Goal: Task Accomplishment & Management: Manage account settings

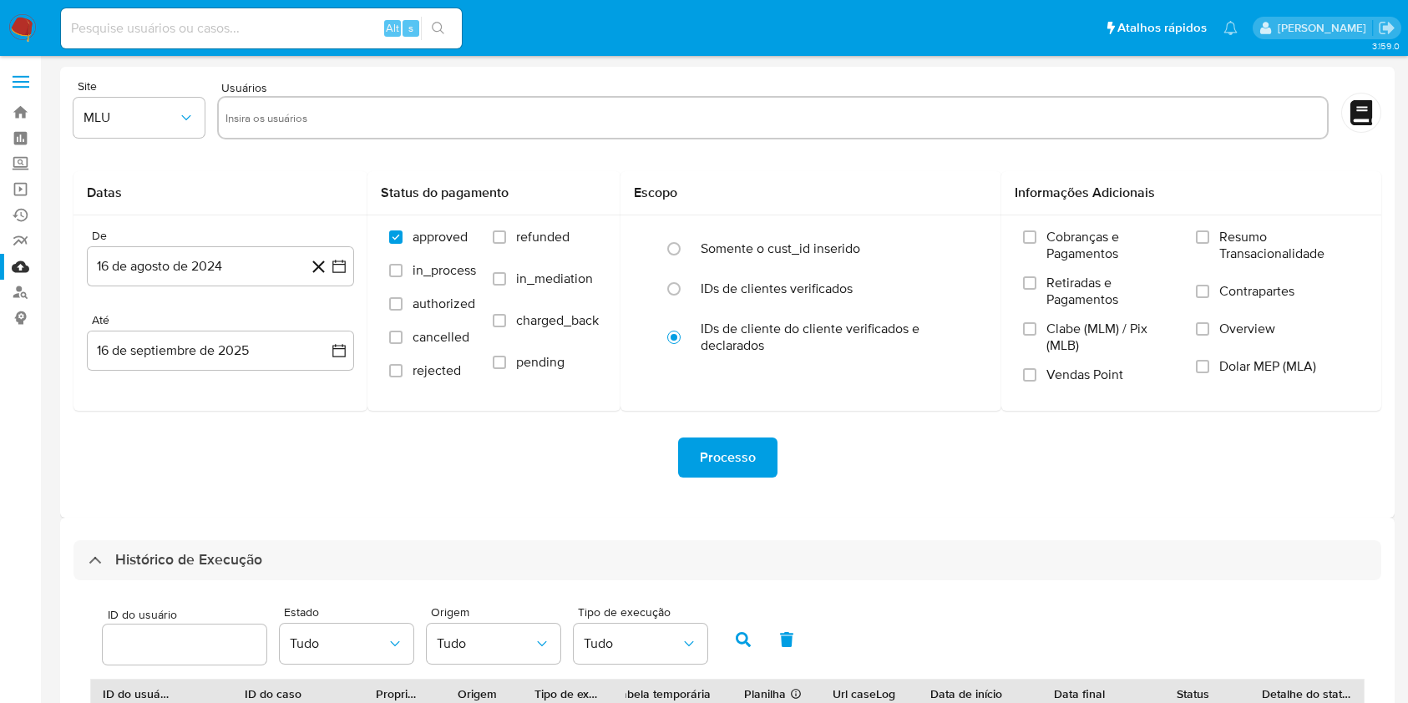
select select "10"
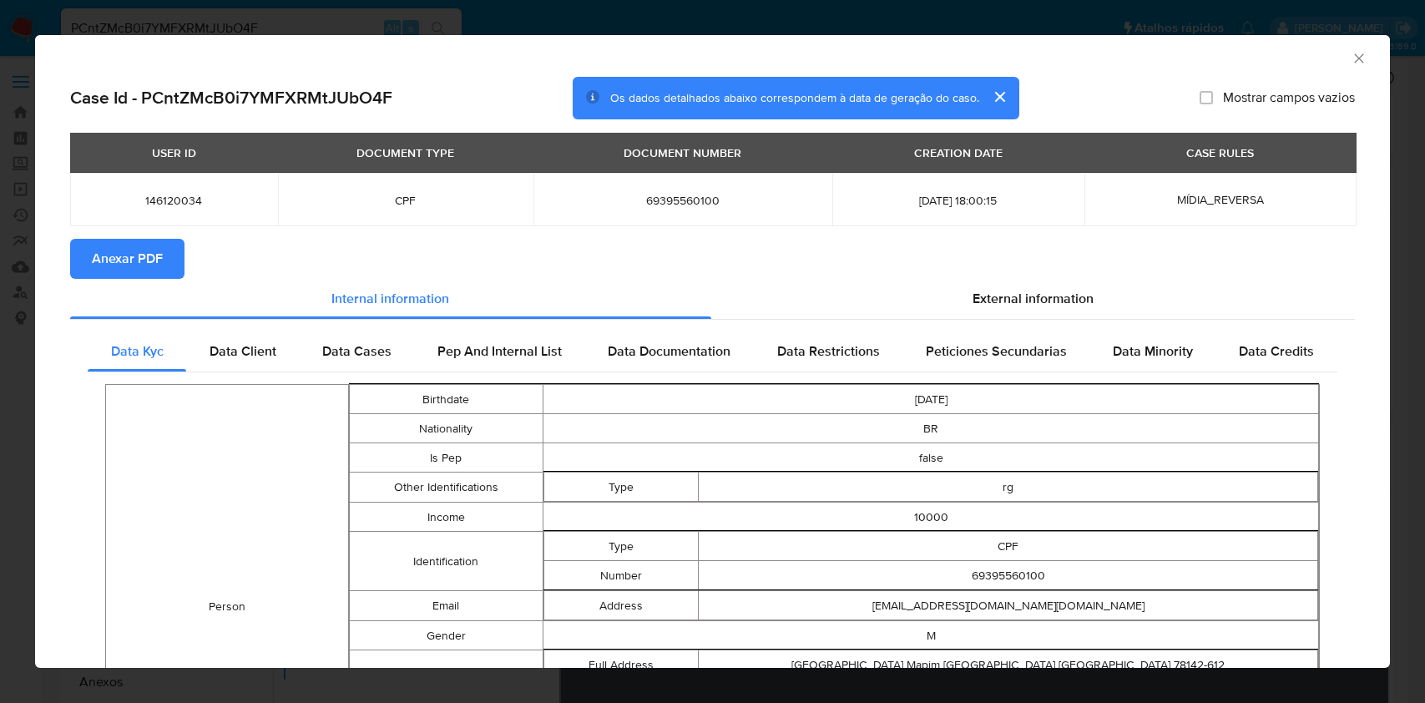
select select "10"
drag, startPoint x: 1338, startPoint y: 52, endPoint x: 1333, endPoint y: 59, distance: 9.0
click at [1351, 53] on icon "Fechar a janela" at bounding box center [1359, 58] width 17 height 17
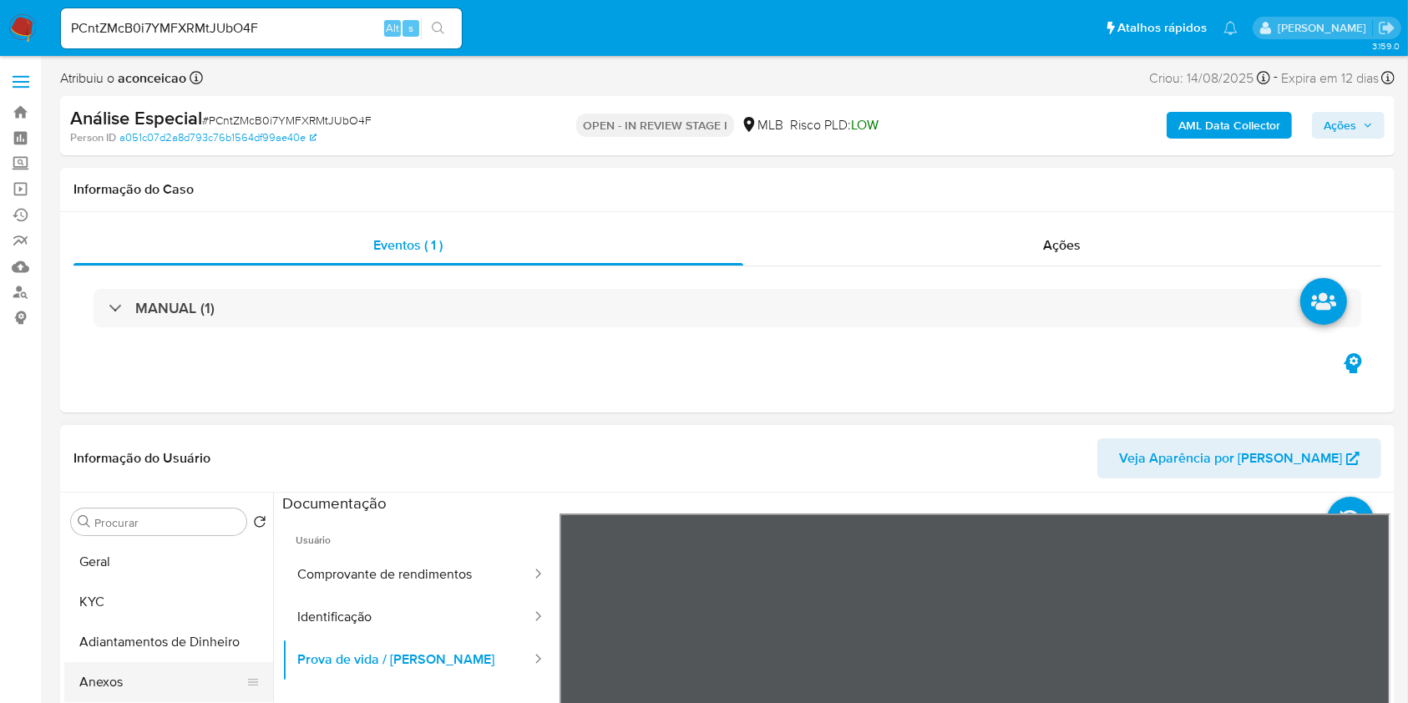
click at [144, 672] on button "Anexos" at bounding box center [161, 682] width 195 height 40
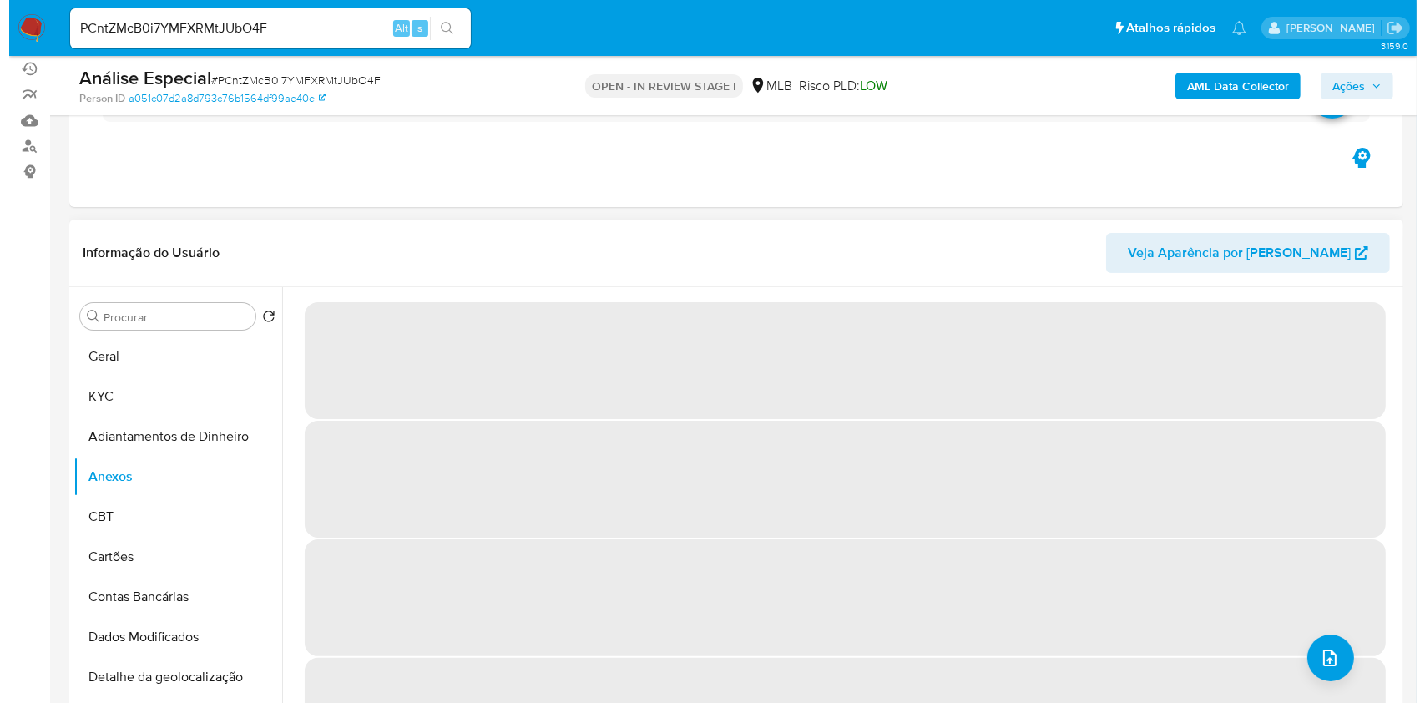
scroll to position [111, 0]
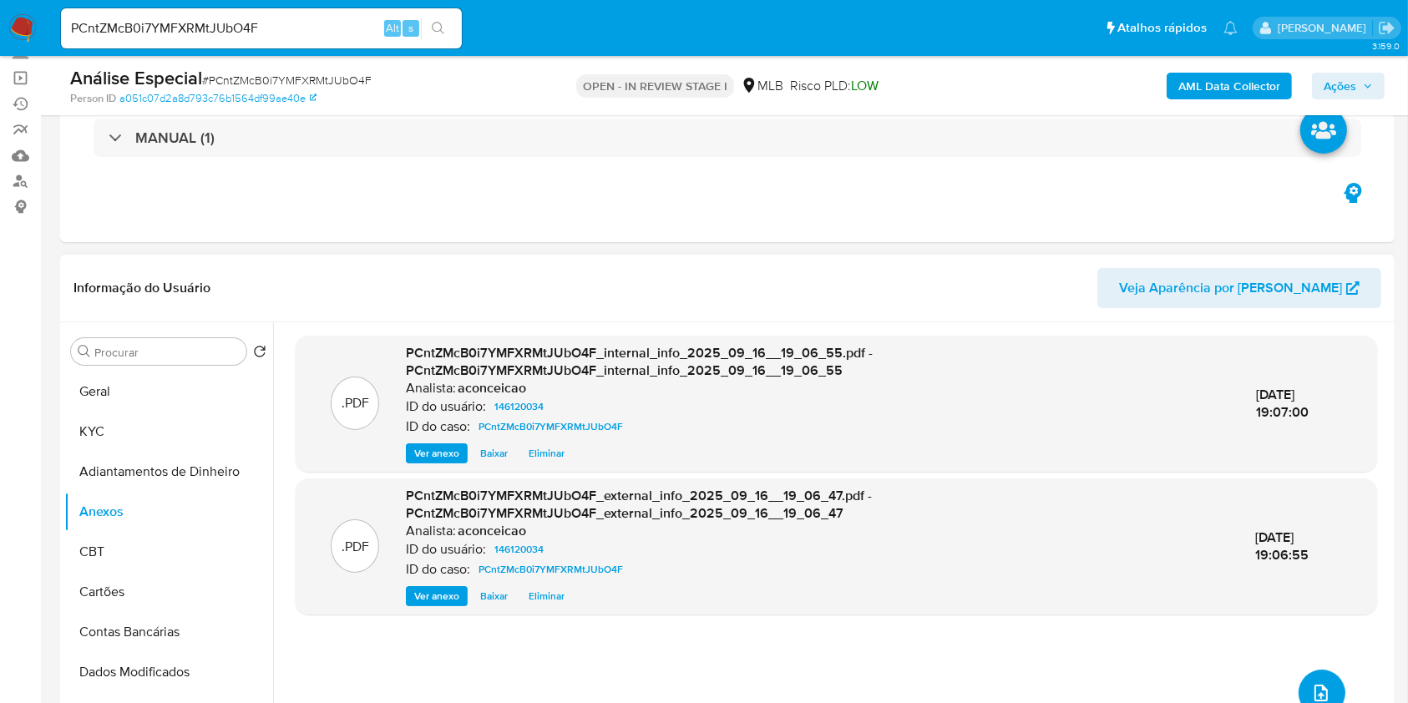
click at [1311, 685] on icon "upload-file" at bounding box center [1321, 693] width 20 height 20
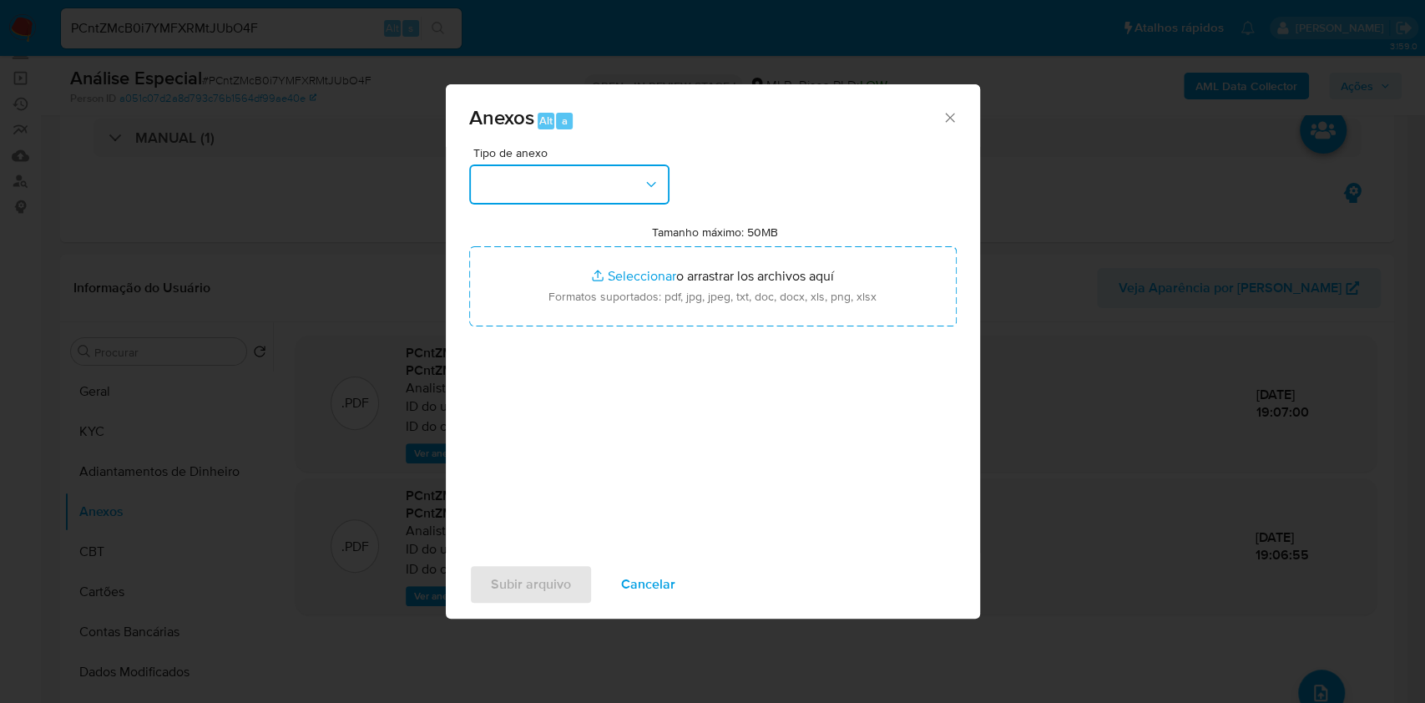
click at [615, 190] on button "button" at bounding box center [569, 184] width 200 height 40
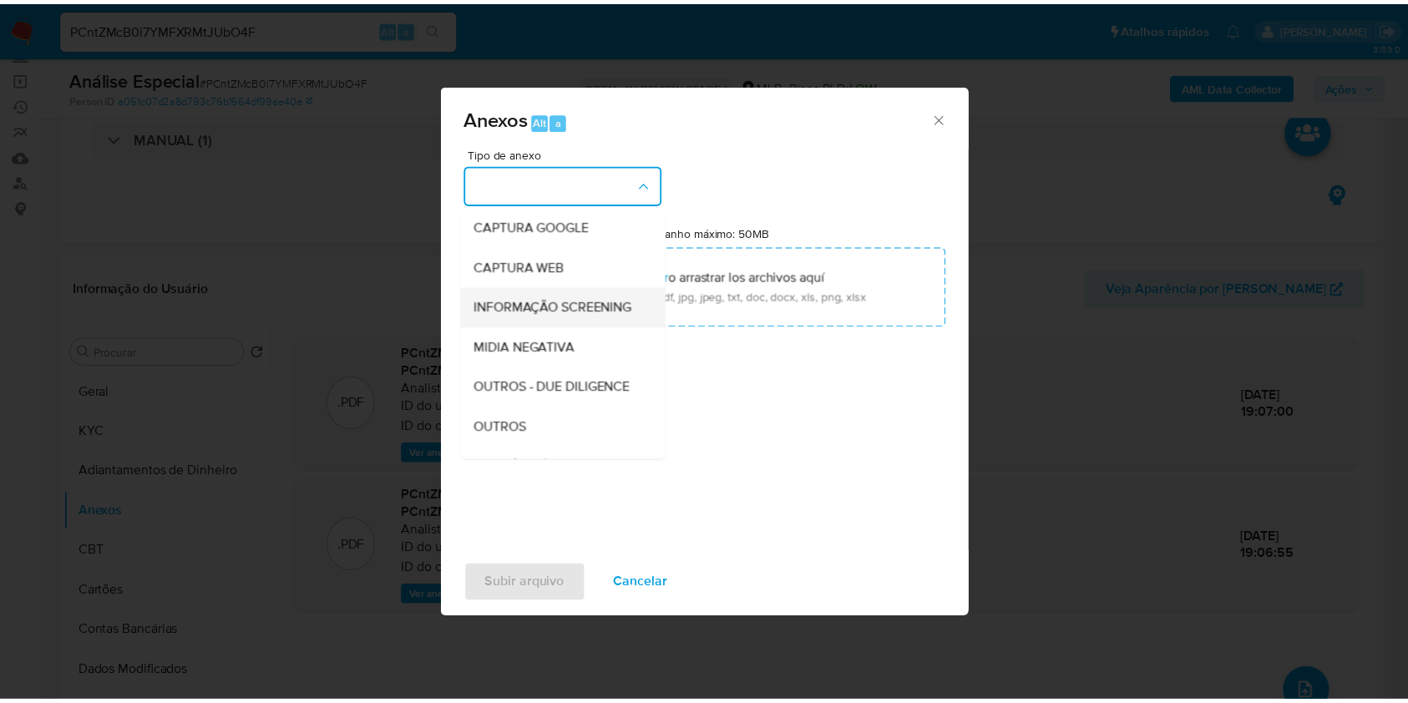
scroll to position [256, 0]
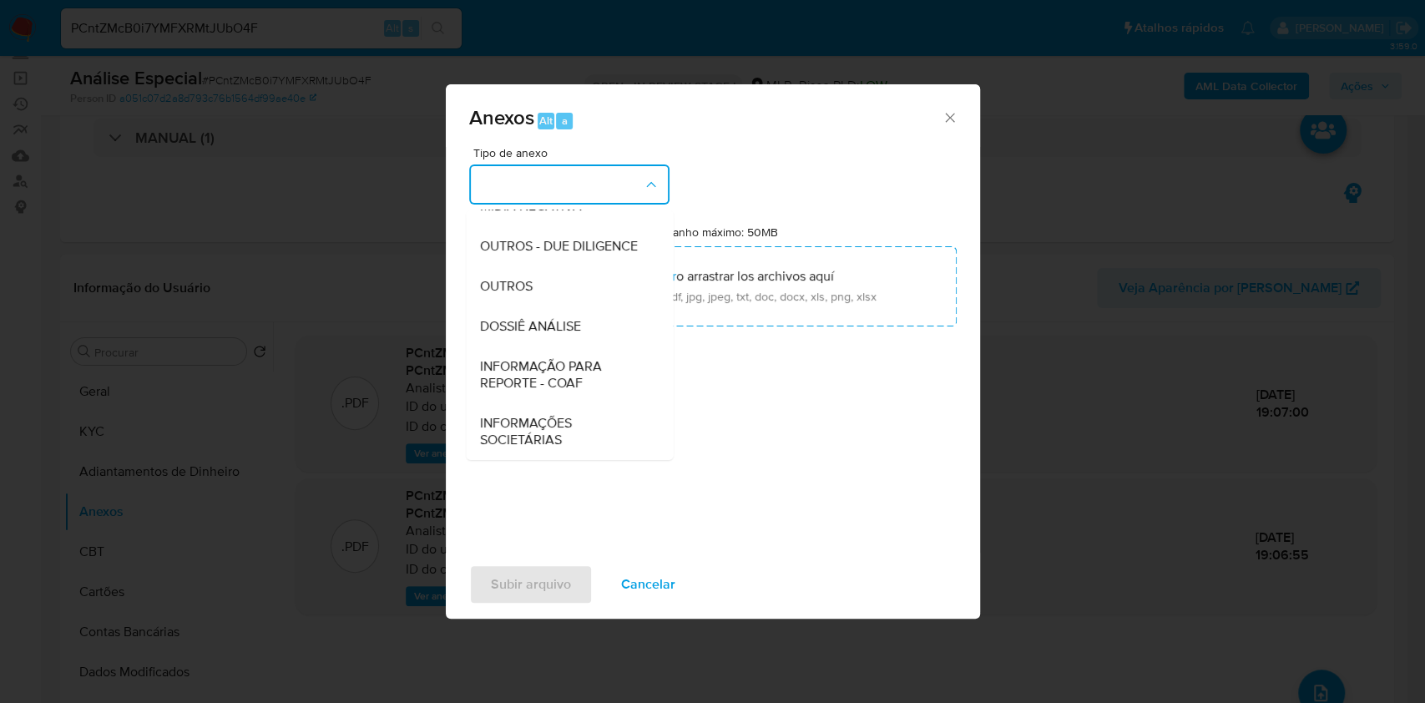
drag, startPoint x: 539, startPoint y: 291, endPoint x: 970, endPoint y: 185, distance: 443.5
click at [545, 289] on div "OUTROS" at bounding box center [564, 286] width 170 height 40
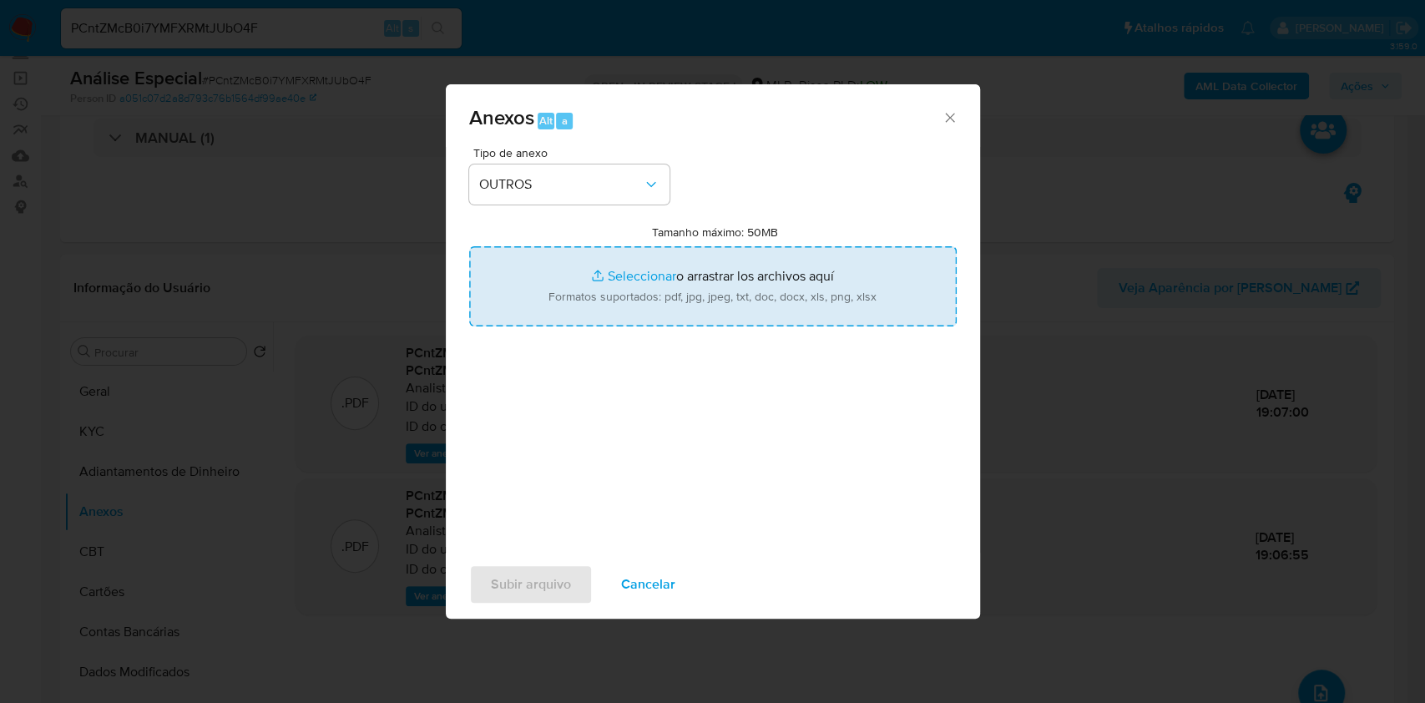
type input "C:\fakepath\Mulan 146120034_Adir Antonio Warginhak 2025_09_12_09_50_45.pdf"
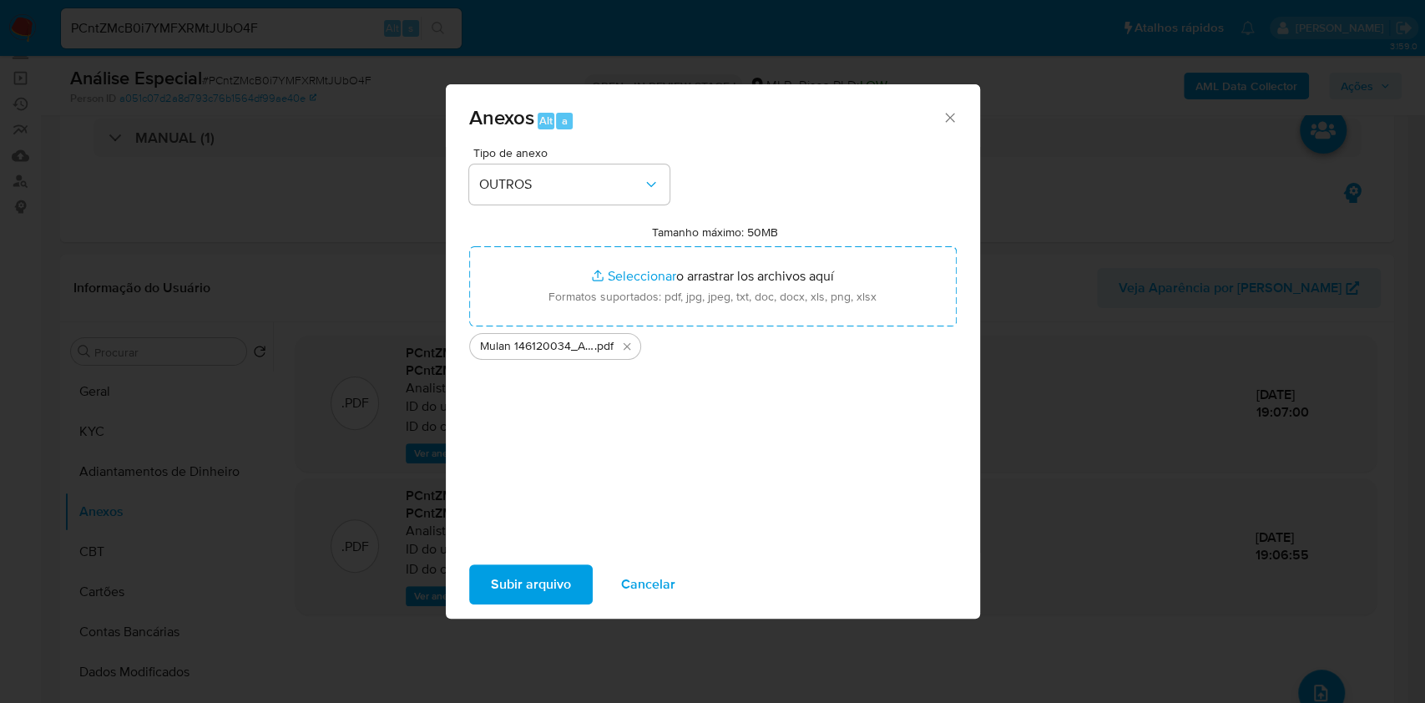
click at [572, 583] on button "Subir arquivo" at bounding box center [531, 584] width 124 height 40
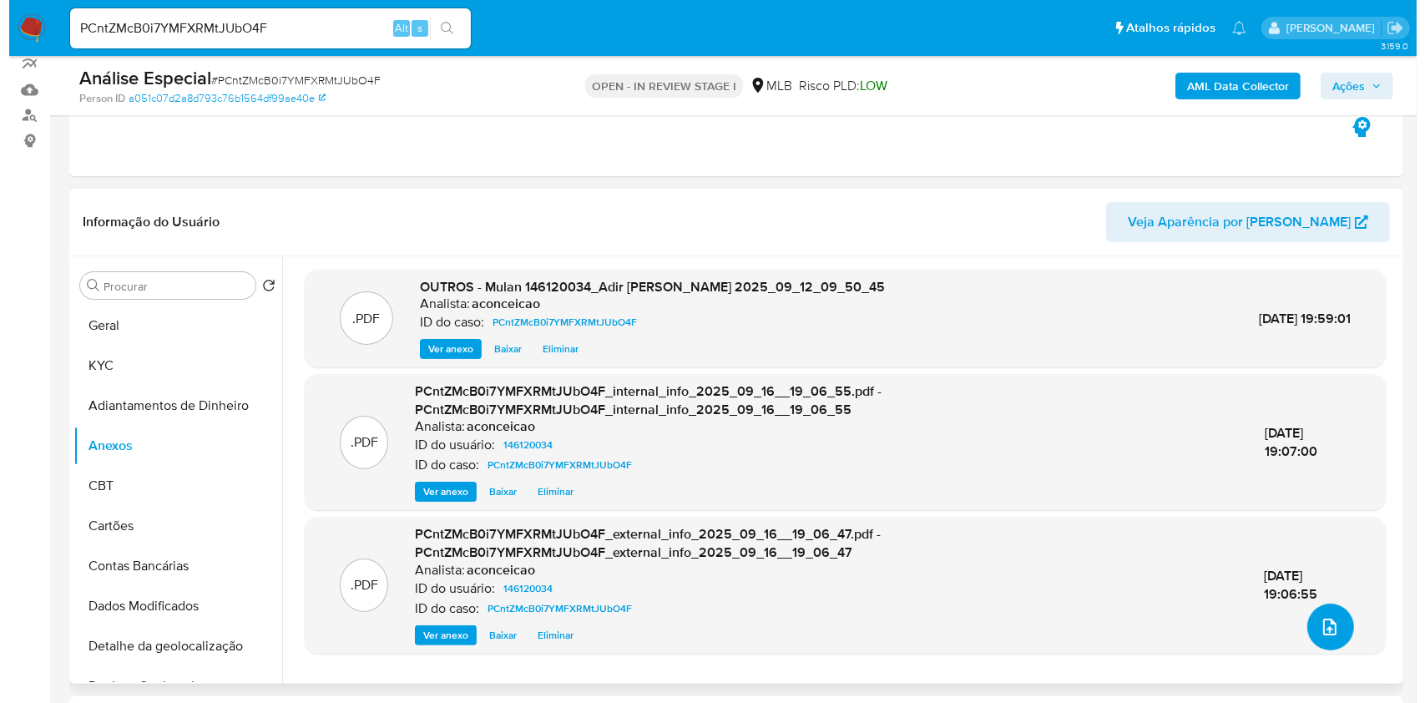
scroll to position [222, 0]
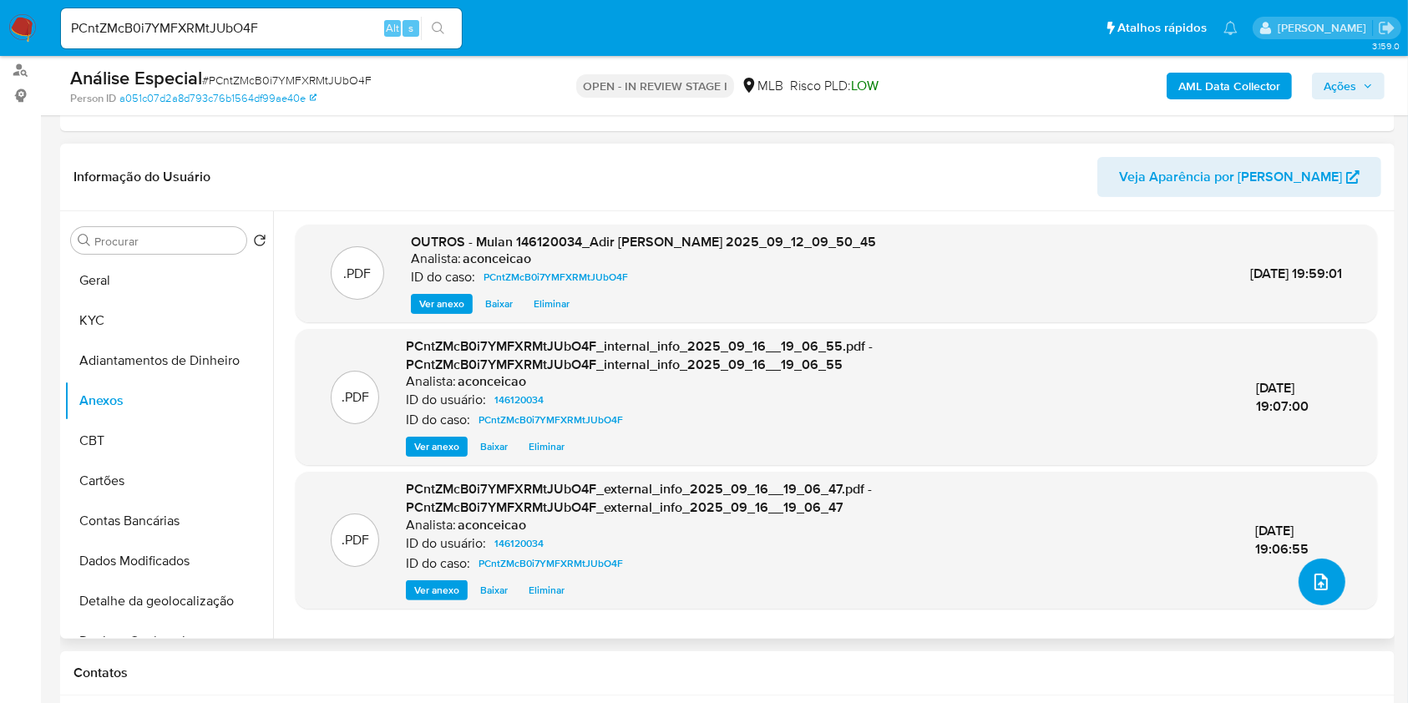
click at [1314, 574] on icon "upload-file" at bounding box center [1320, 582] width 13 height 17
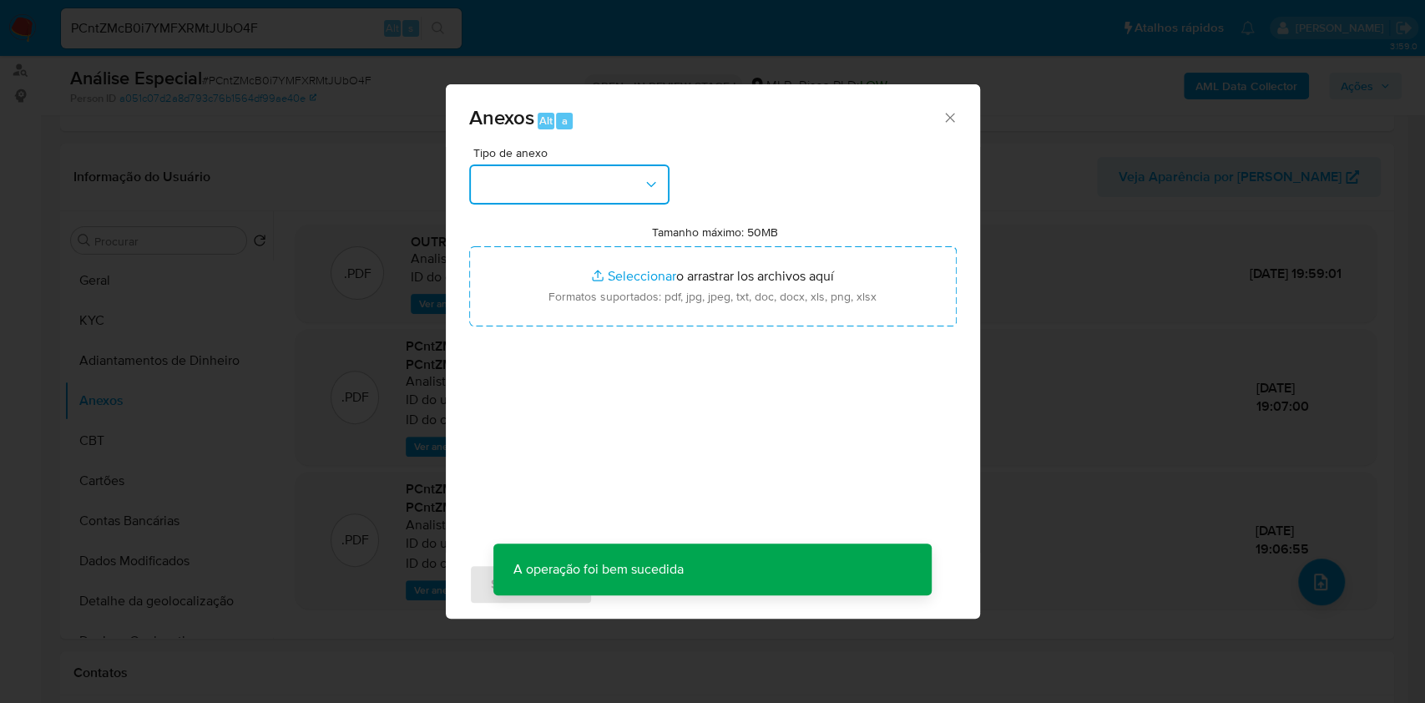
drag, startPoint x: 548, startPoint y: 180, endPoint x: 556, endPoint y: 203, distance: 24.8
click at [549, 181] on button "button" at bounding box center [569, 184] width 200 height 40
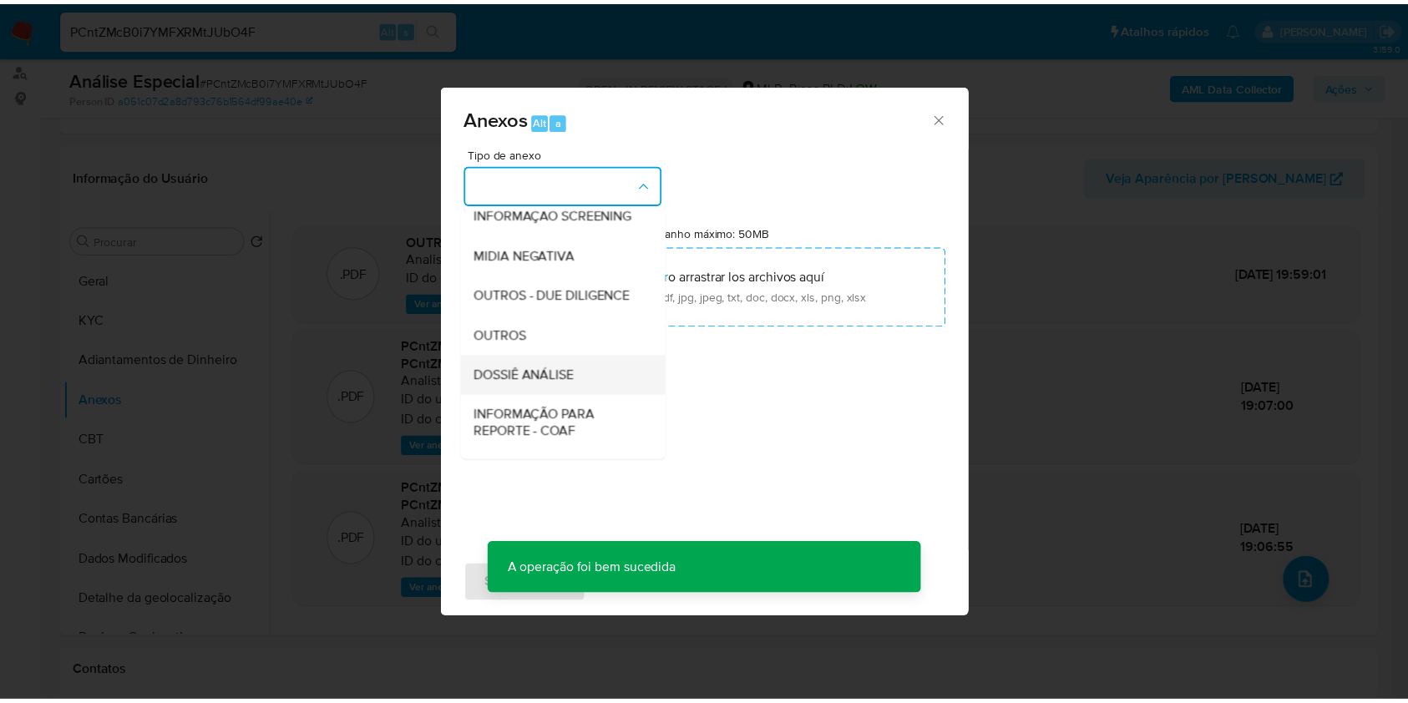
scroll to position [256, 0]
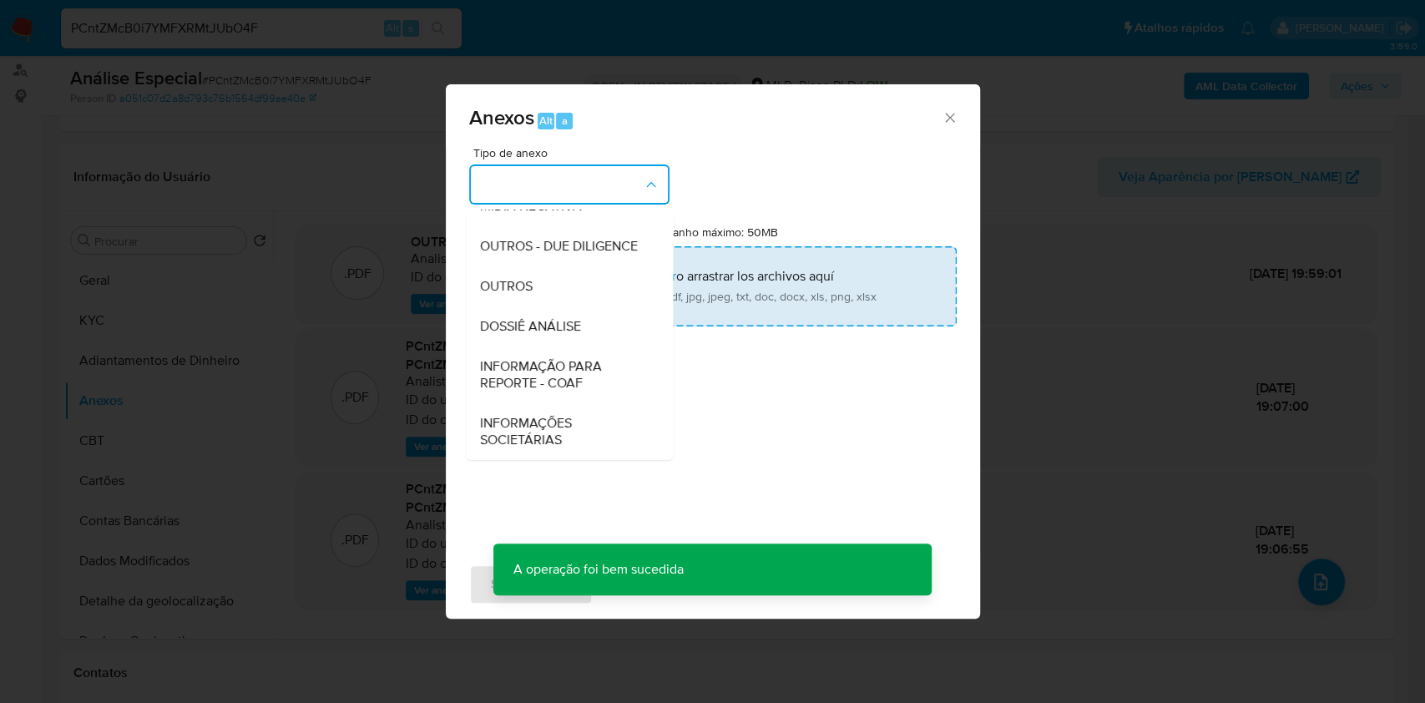
drag, startPoint x: 555, startPoint y: 296, endPoint x: 652, endPoint y: 255, distance: 104.8
click at [556, 295] on div "OUTROS" at bounding box center [564, 286] width 170 height 40
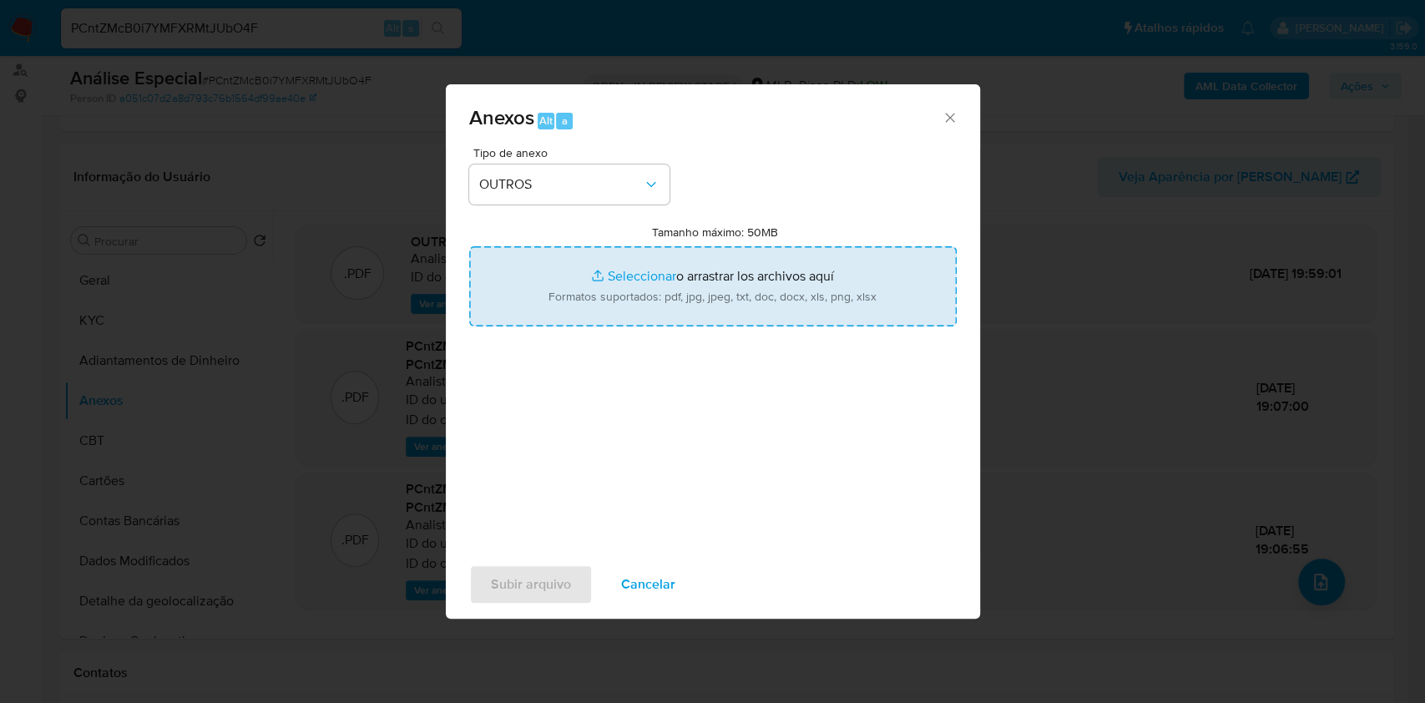
type input "C:\fakepath\SAR - XXXX - CPF 69395560100 - ADIR ANTONIO WARGINHAK.pdf"
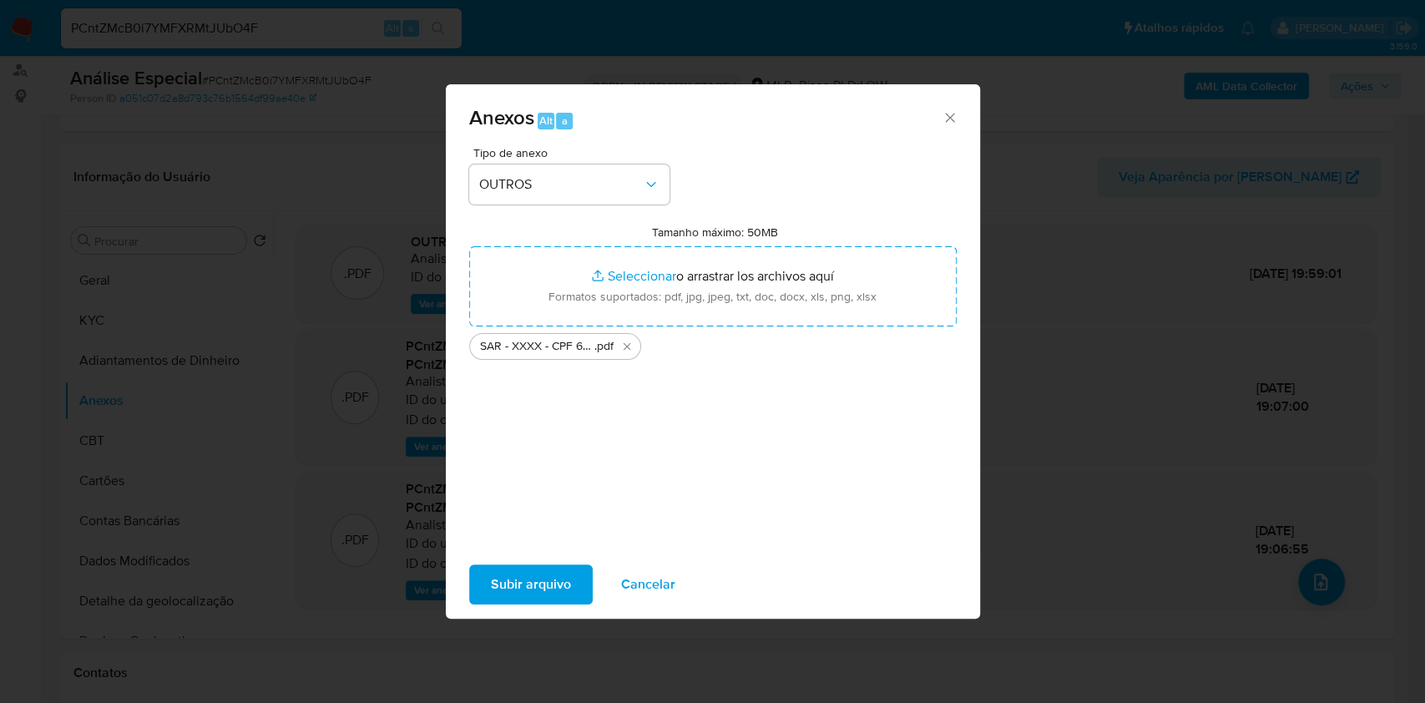
click at [534, 584] on span "Subir arquivo" at bounding box center [531, 584] width 80 height 37
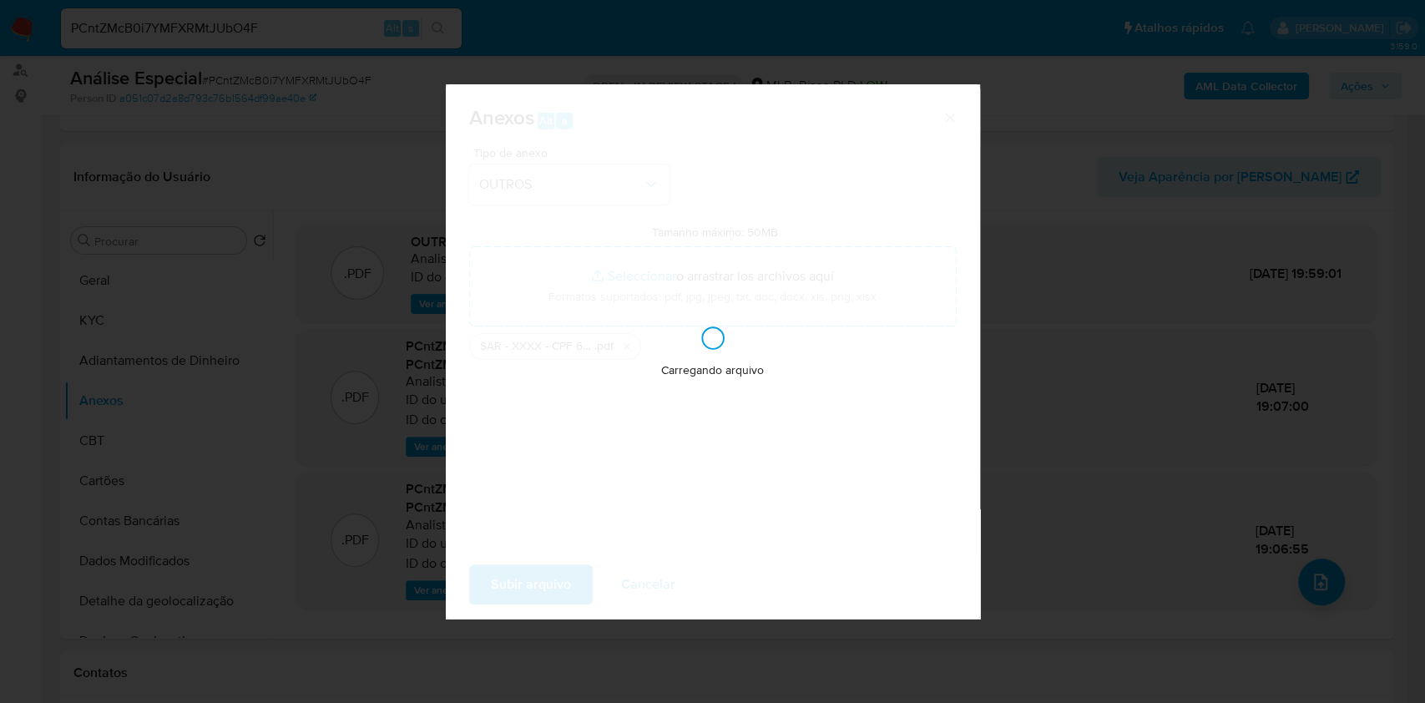
click at [1139, 449] on div "Anexos Alt a Tipo de anexo OUTROS Tamanho máximo: 50MB Seleccionar archivos Sel…" at bounding box center [712, 351] width 1425 height 703
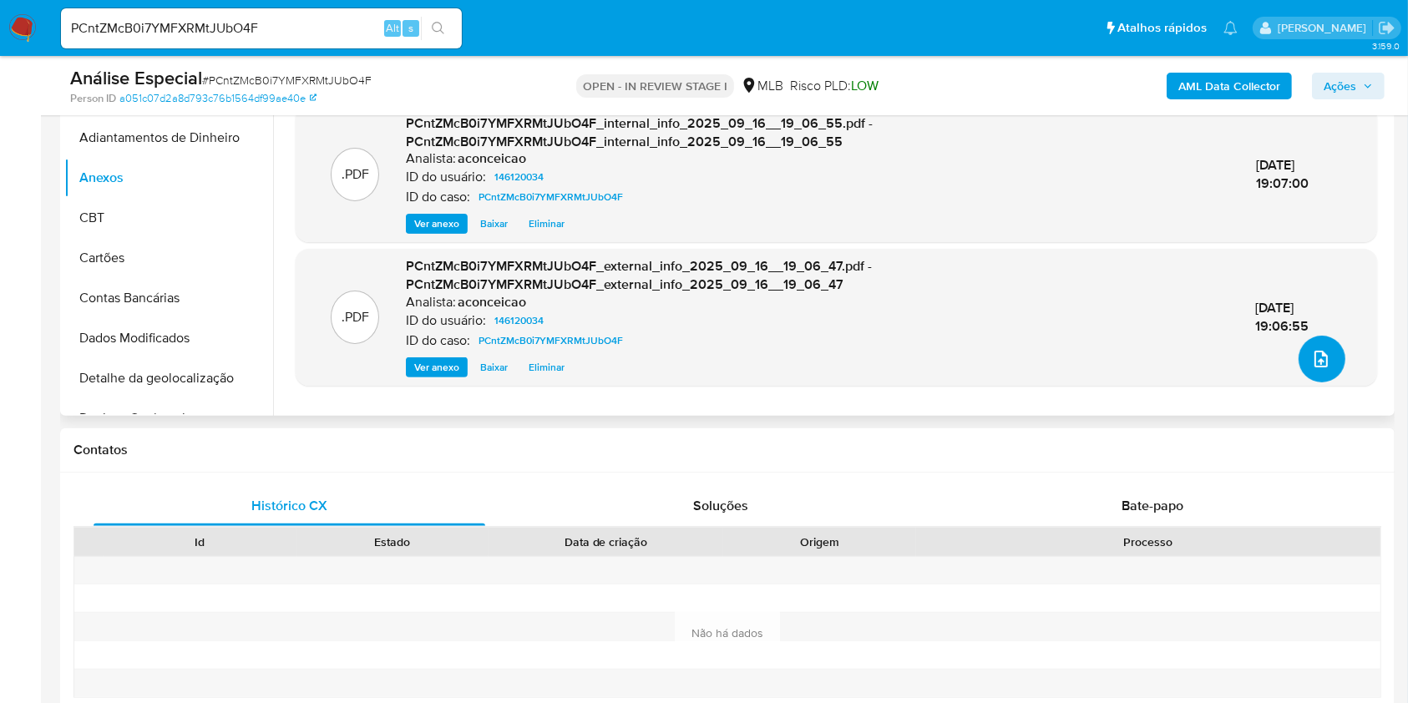
scroll to position [222, 0]
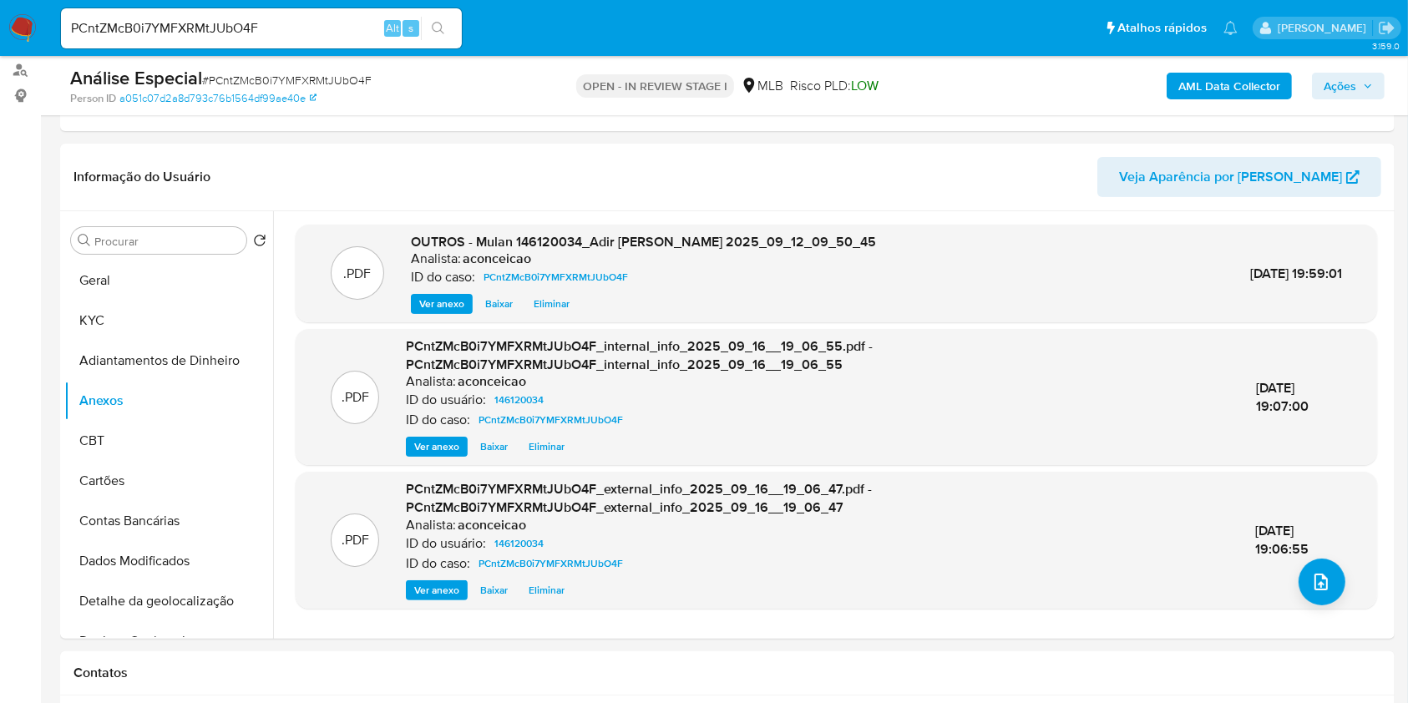
click at [1343, 97] on span "Ações" at bounding box center [1339, 86] width 33 height 27
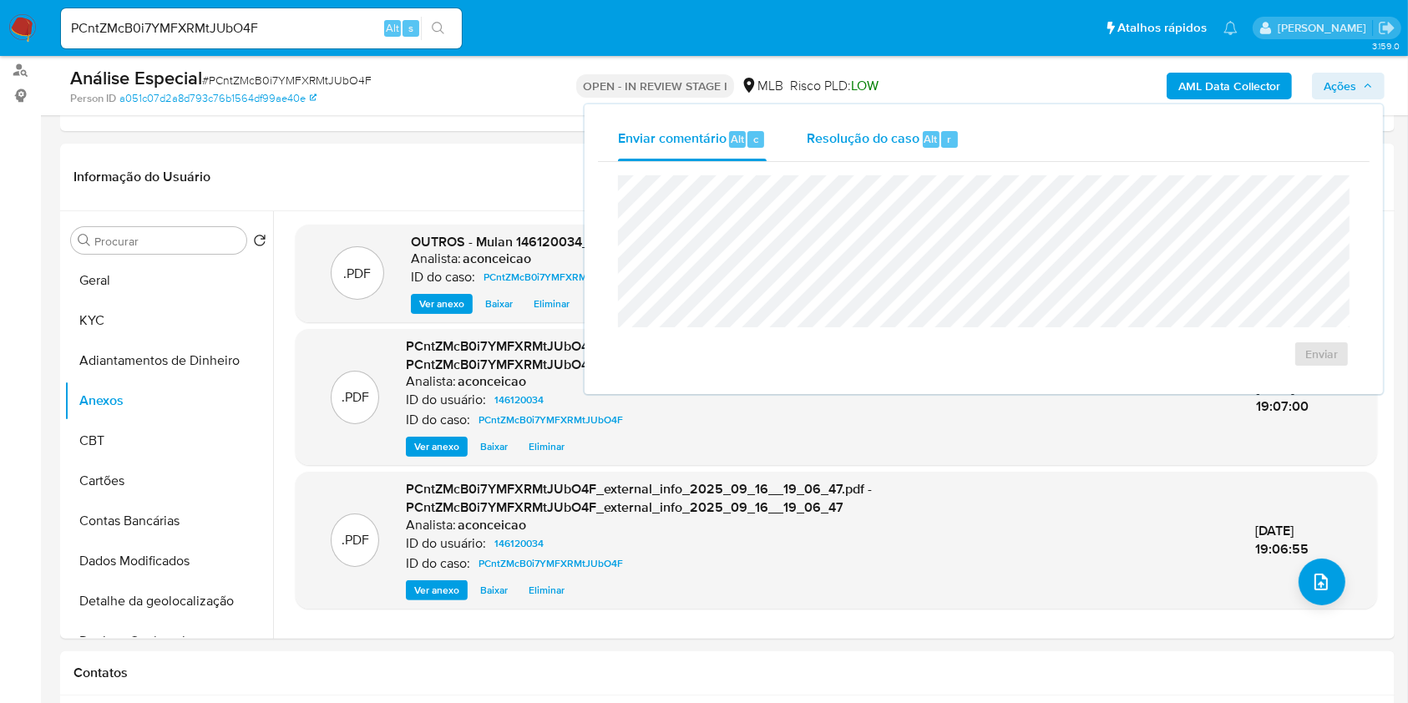
drag, startPoint x: 947, startPoint y: 125, endPoint x: 953, endPoint y: 147, distance: 22.7
click at [947, 127] on div "Resolução do caso Alt r" at bounding box center [883, 139] width 153 height 43
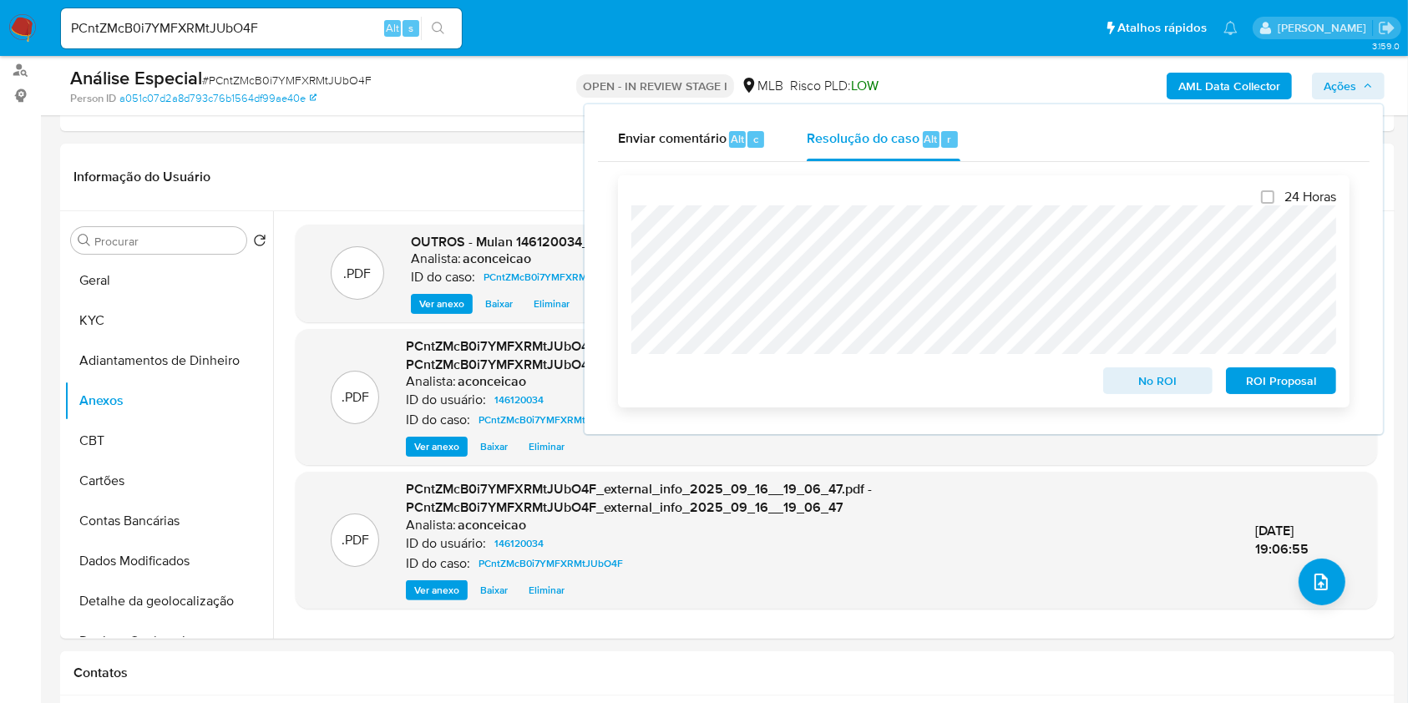
drag, startPoint x: 1259, startPoint y: 386, endPoint x: 1275, endPoint y: 377, distance: 17.9
click at [1259, 385] on span "ROI Proposal" at bounding box center [1280, 380] width 87 height 23
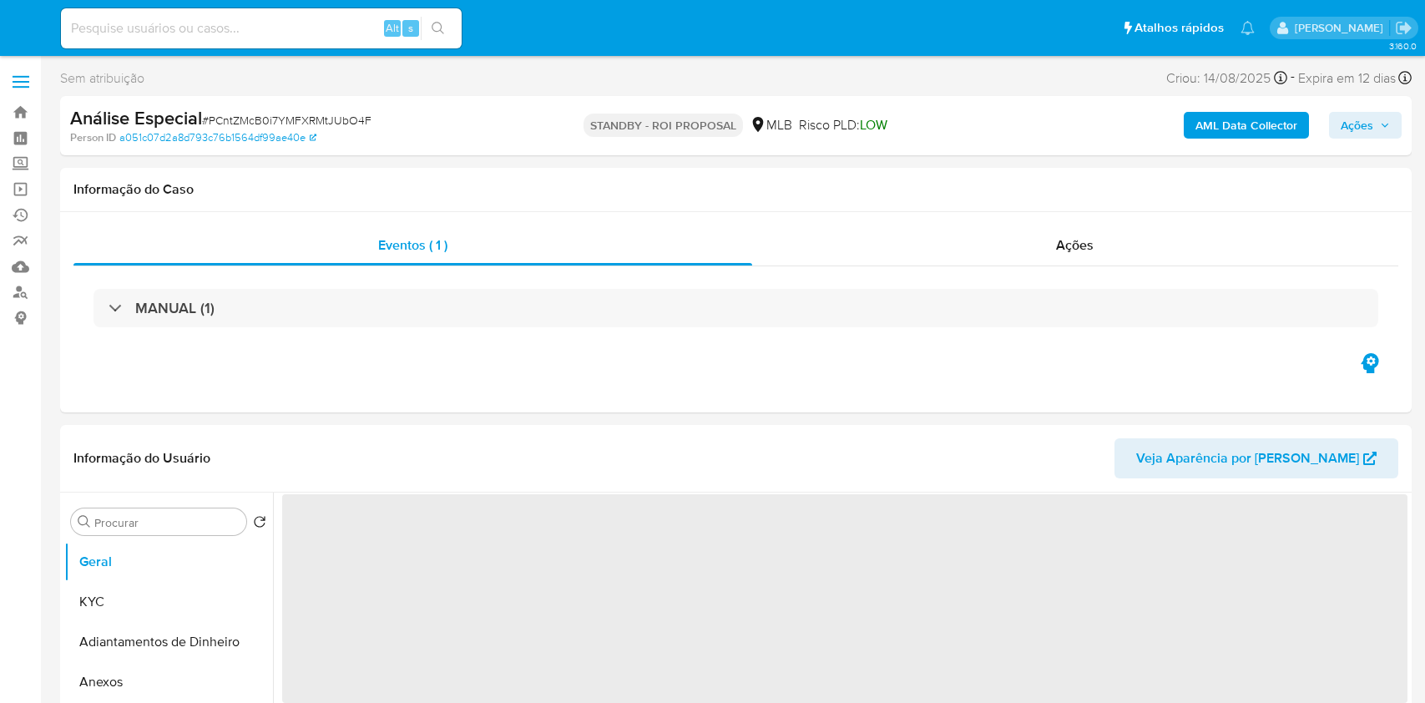
select select "10"
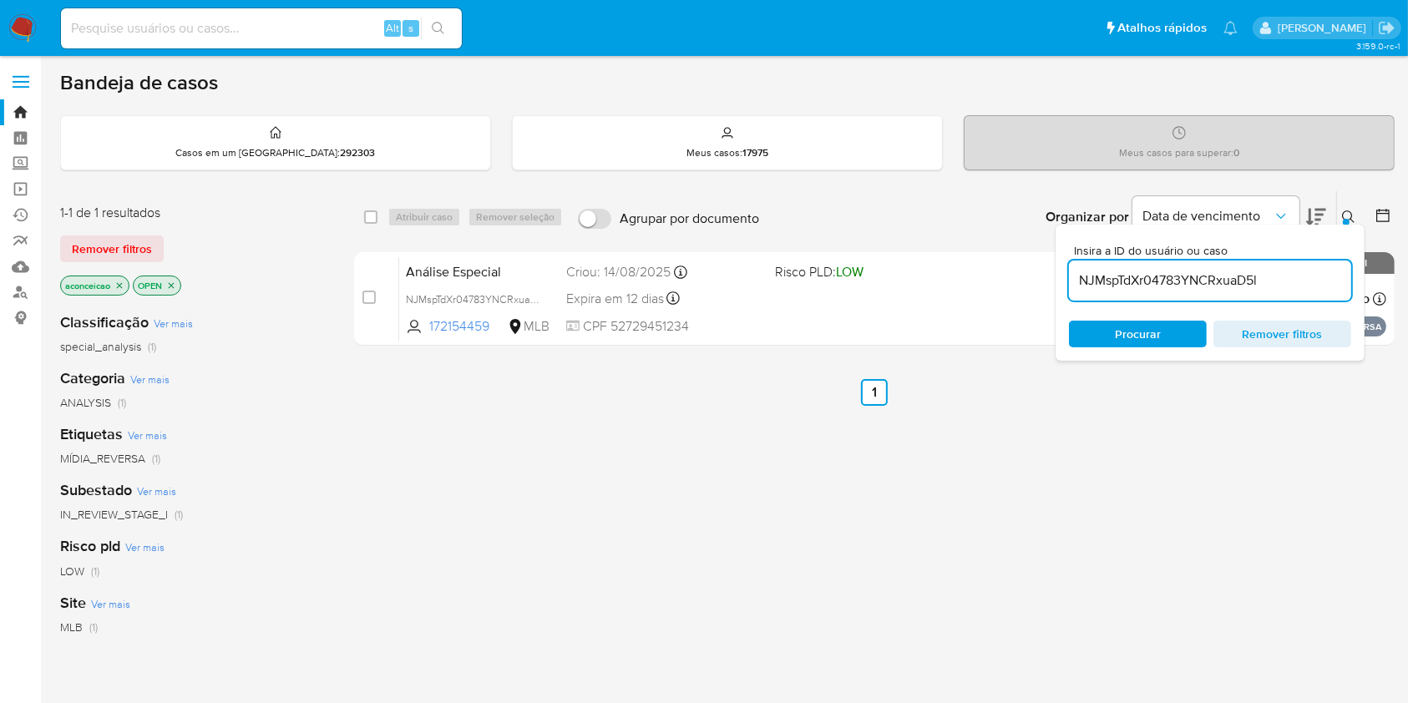
click at [1115, 285] on input "NJMspTdXr04783YNCRxuaD5l" at bounding box center [1210, 281] width 282 height 22
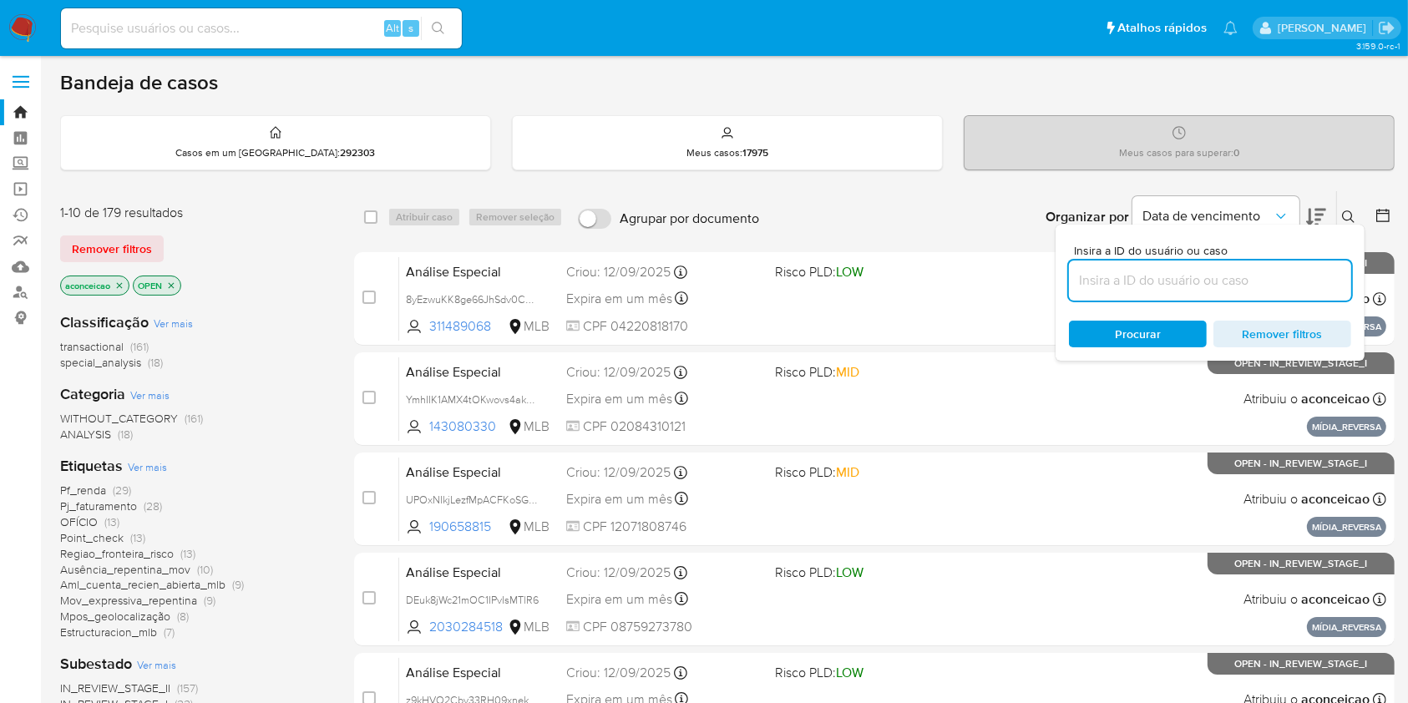
click at [102, 515] on span "OFÍCIO (13)" at bounding box center [89, 522] width 59 height 16
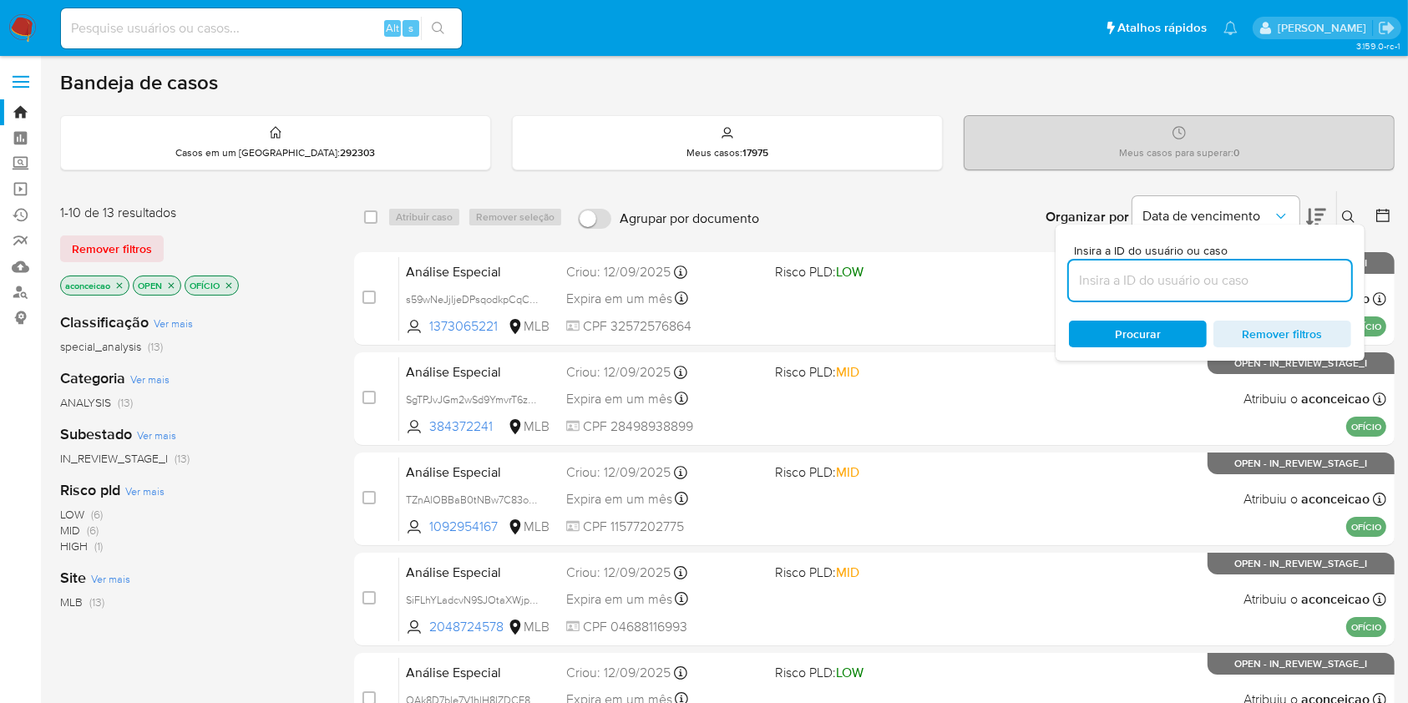
click at [119, 282] on icon "close-filter" at bounding box center [119, 286] width 10 height 10
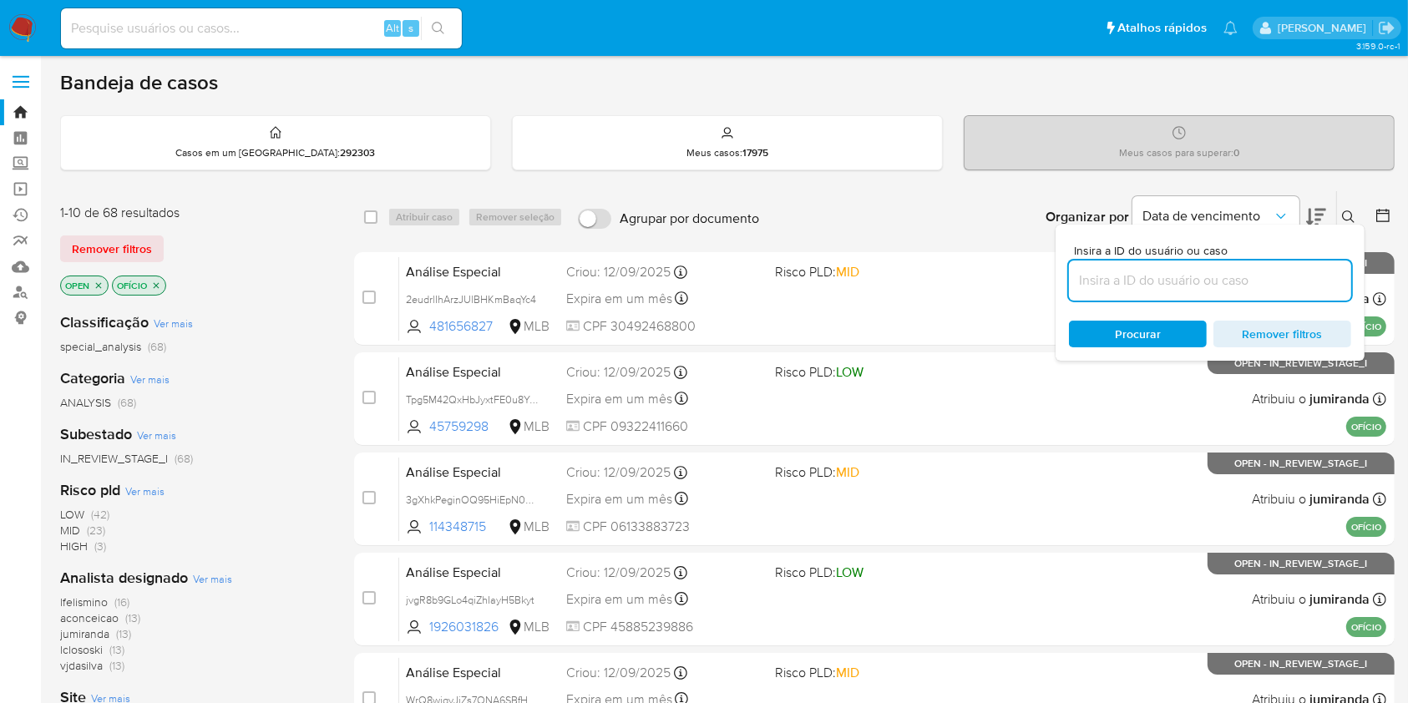
click at [159, 282] on icon "close-filter" at bounding box center [156, 286] width 10 height 10
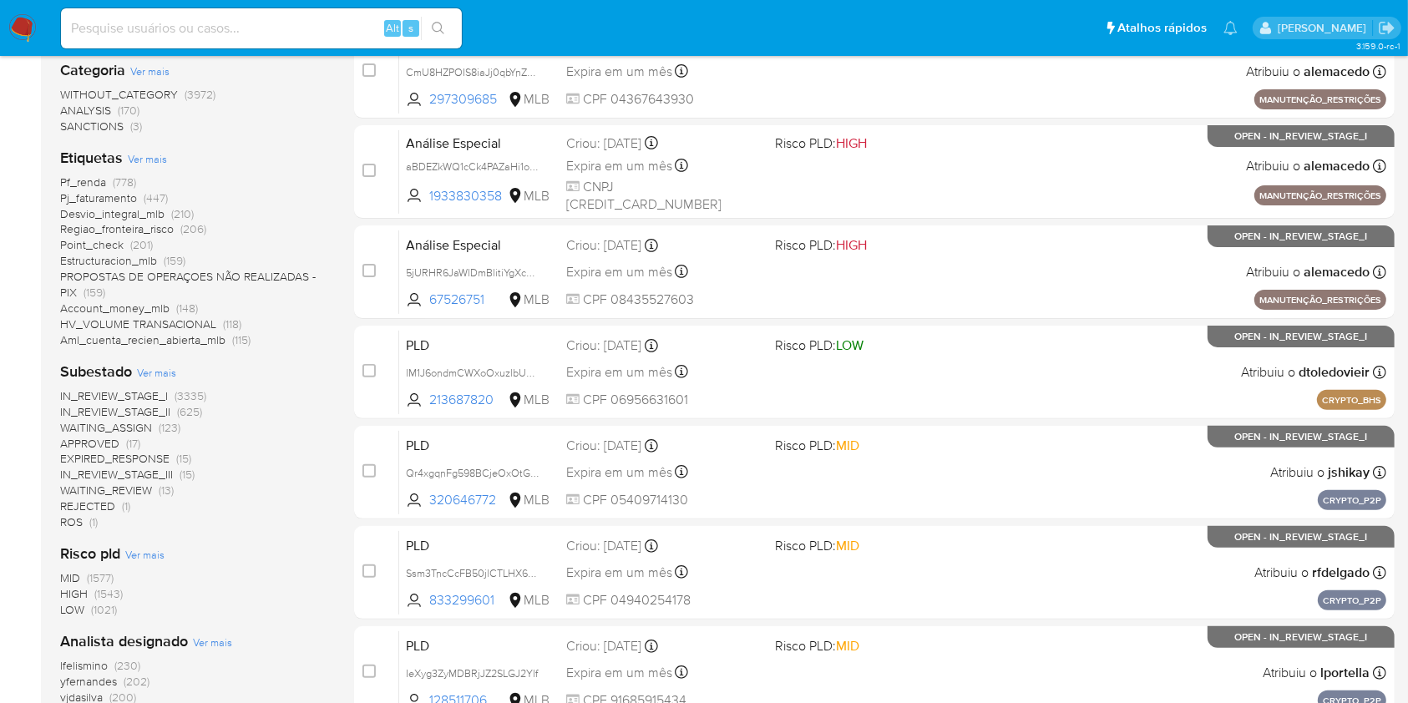
scroll to position [556, 0]
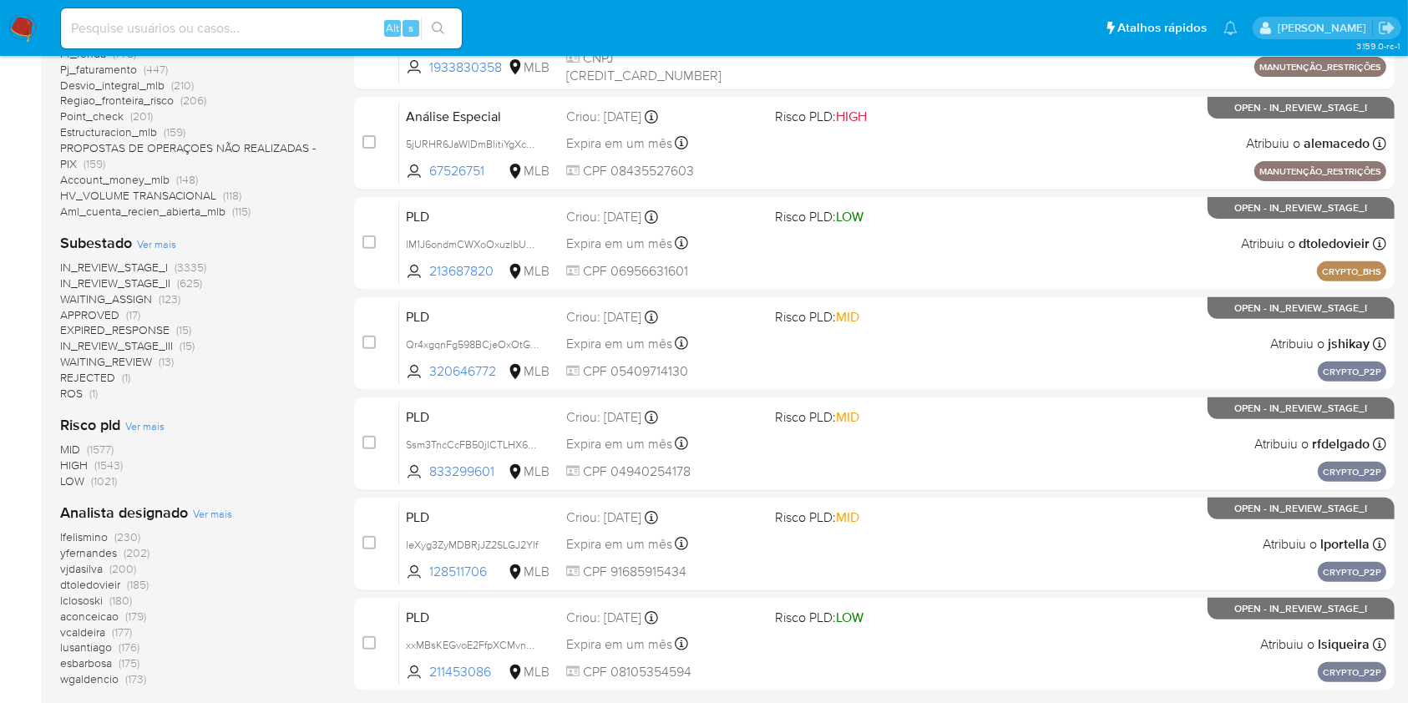
click at [131, 608] on span "(179)" at bounding box center [135, 616] width 21 height 17
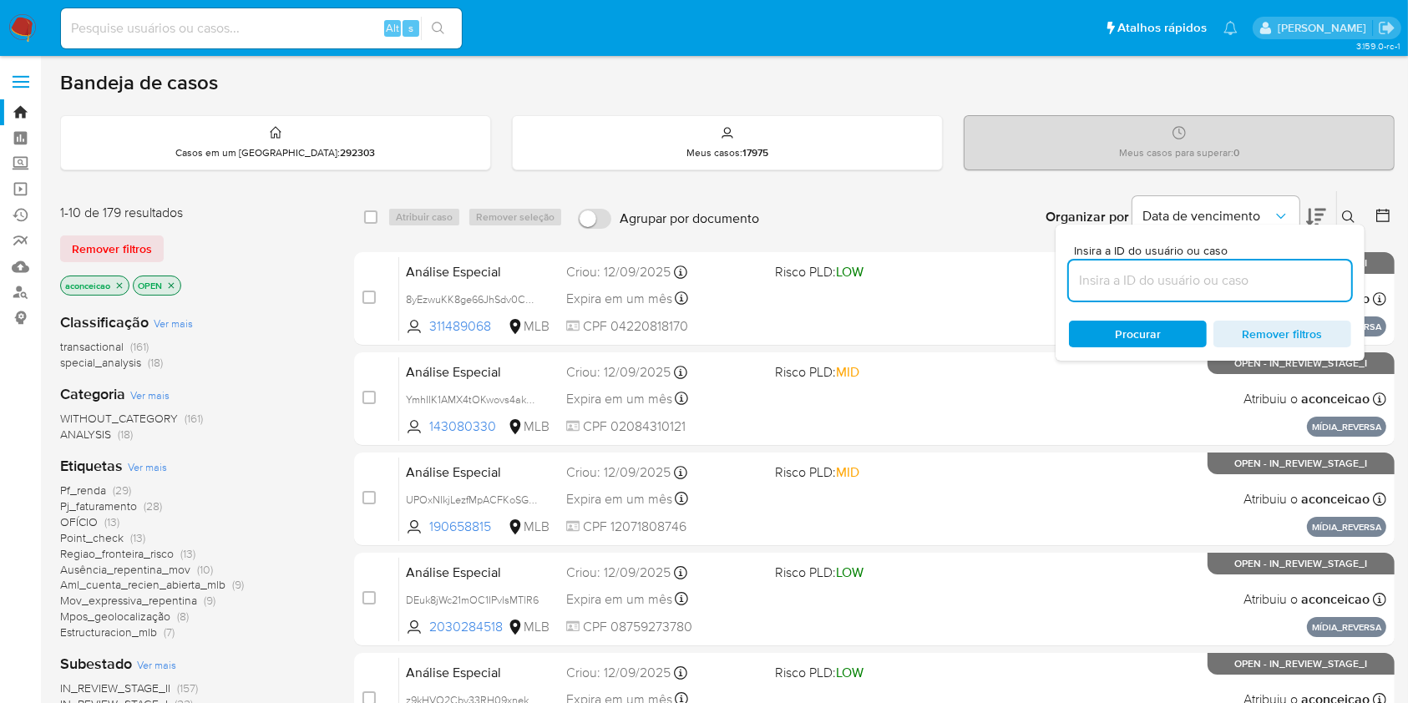
click at [1318, 210] on icon at bounding box center [1316, 217] width 20 height 20
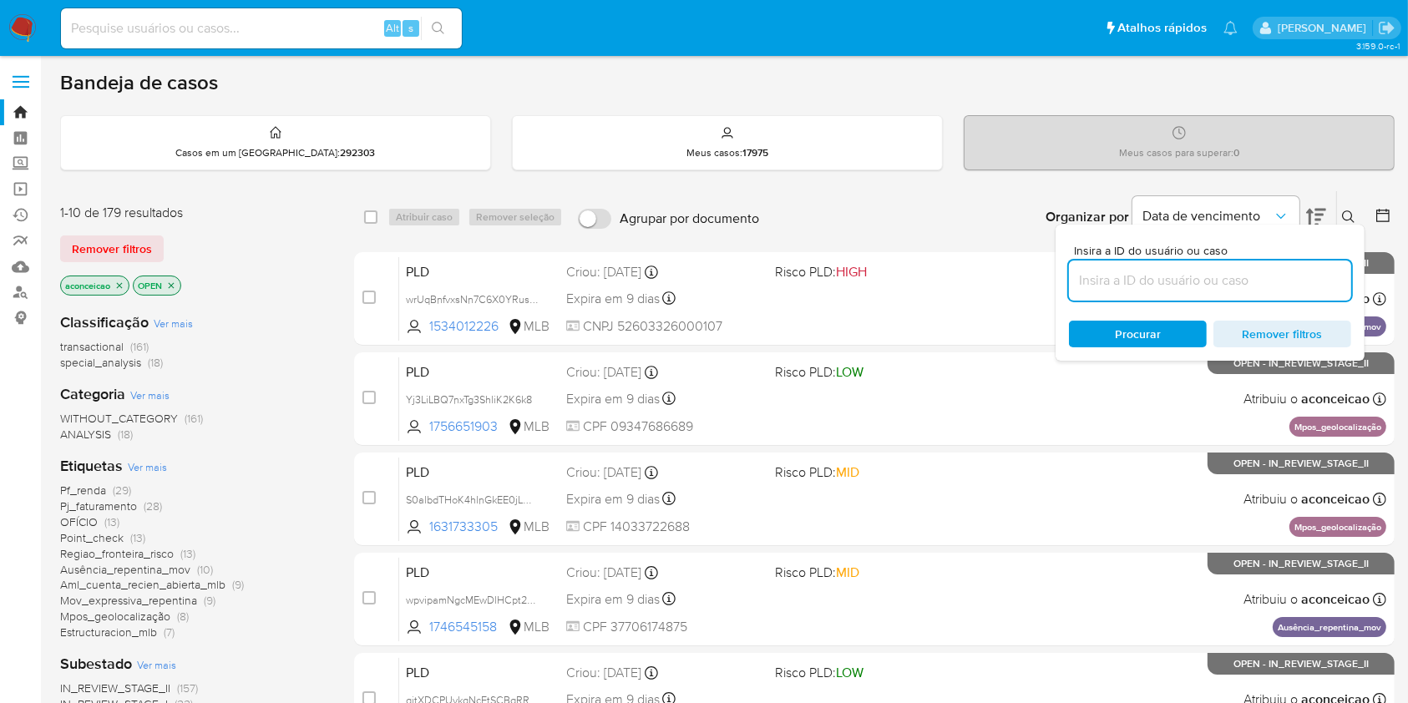
click at [1348, 215] on icon at bounding box center [1348, 216] width 13 height 13
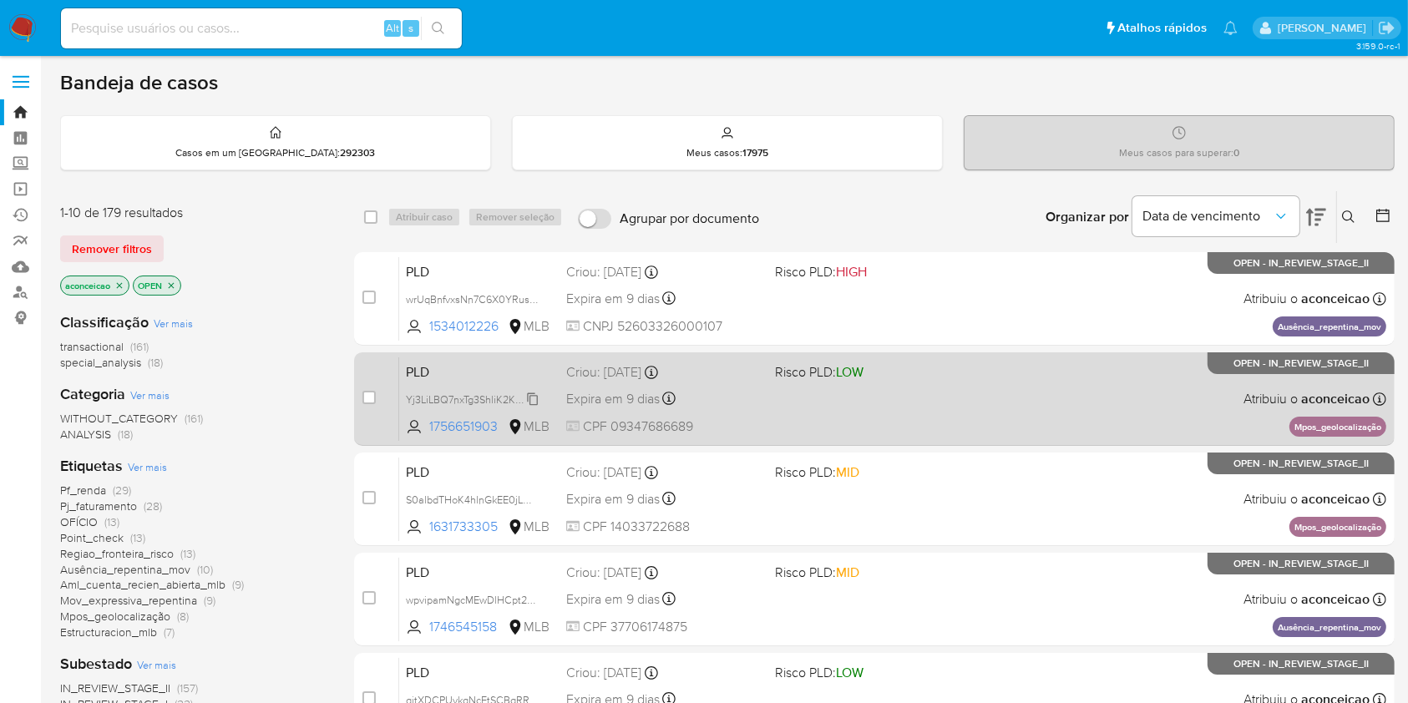
click at [531, 400] on span "Yj3LiLBQ7nxTg3ShliK2K6k8" at bounding box center [469, 398] width 126 height 18
click at [856, 437] on div "PLD Yj3LiLBQ7nxTg3ShliK2K6k8 Copiado Copiado 1756651903 MLB Risco PLD: LOW Crio…" at bounding box center [892, 399] width 987 height 84
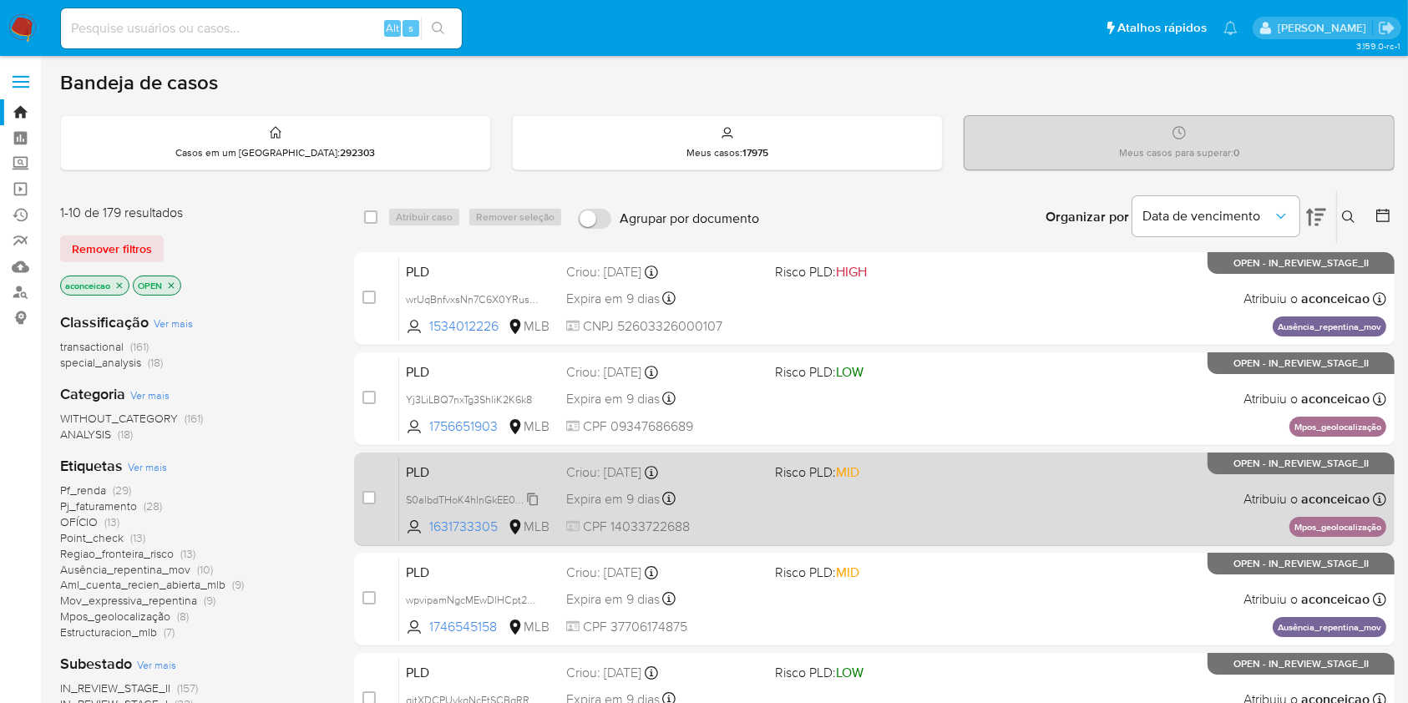
click at [532, 498] on span "S0albdTHoK4hlnGkEE0jLQ7m" at bounding box center [475, 498] width 139 height 18
click at [812, 527] on div "PLD S0albdTHoK4hlnGkEE0jLQ7m Copiado Copiado 1631733305 MLB Risco PLD: MID Crio…" at bounding box center [892, 499] width 987 height 84
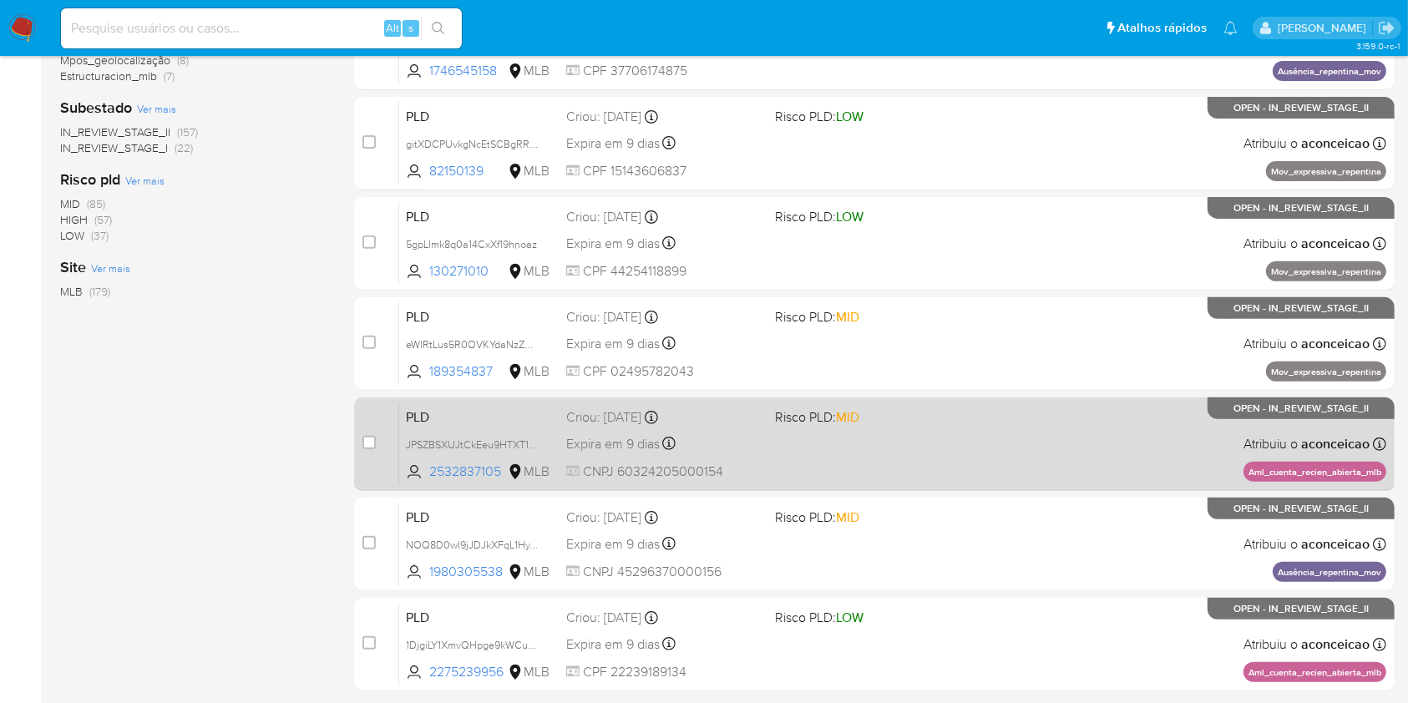
scroll to position [668, 0]
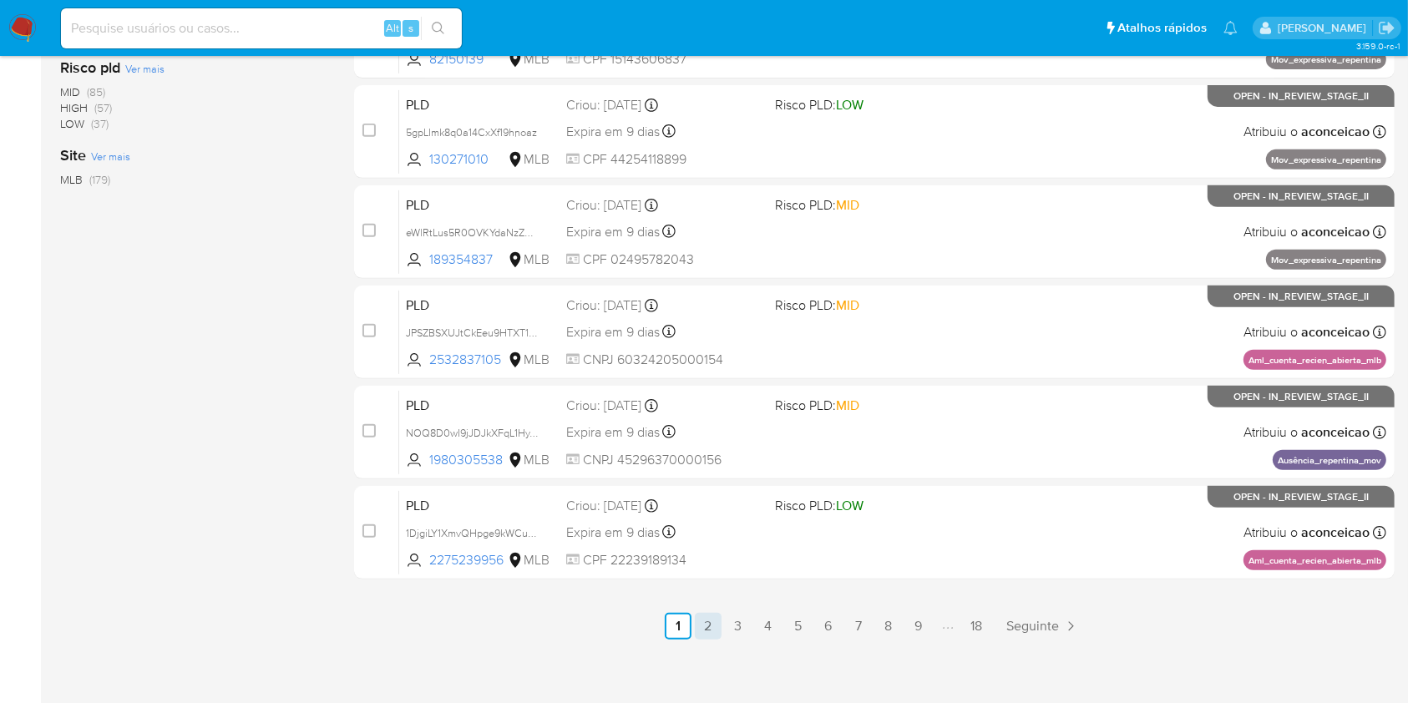
click at [704, 630] on link "2" at bounding box center [708, 626] width 27 height 27
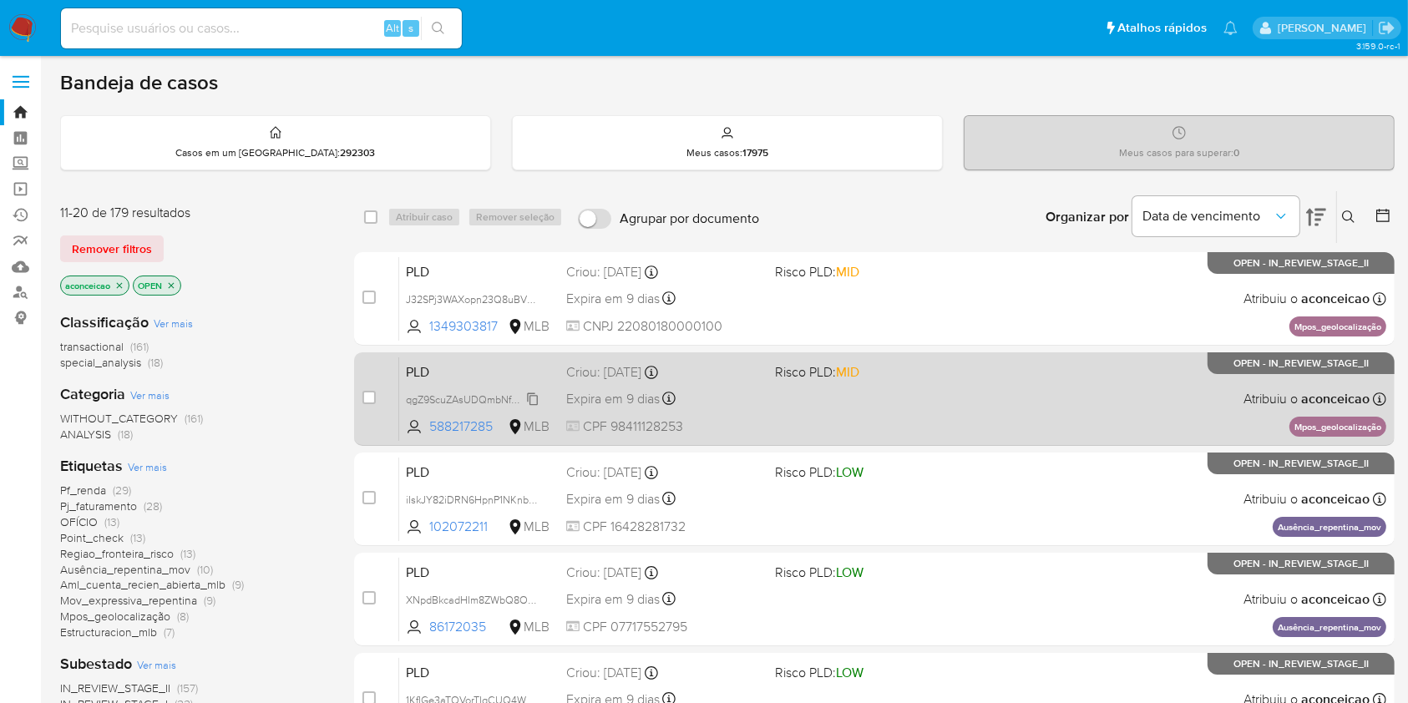
click at [534, 397] on span "qgZ9ScuZAsUDQmbNfmYeFi1m" at bounding box center [478, 398] width 144 height 18
click at [788, 428] on div "PLD qgZ9ScuZAsUDQmbNfmYeFi1m Copiado Copiado 588217285 MLB Risco PLD: MID Criou…" at bounding box center [892, 399] width 987 height 84
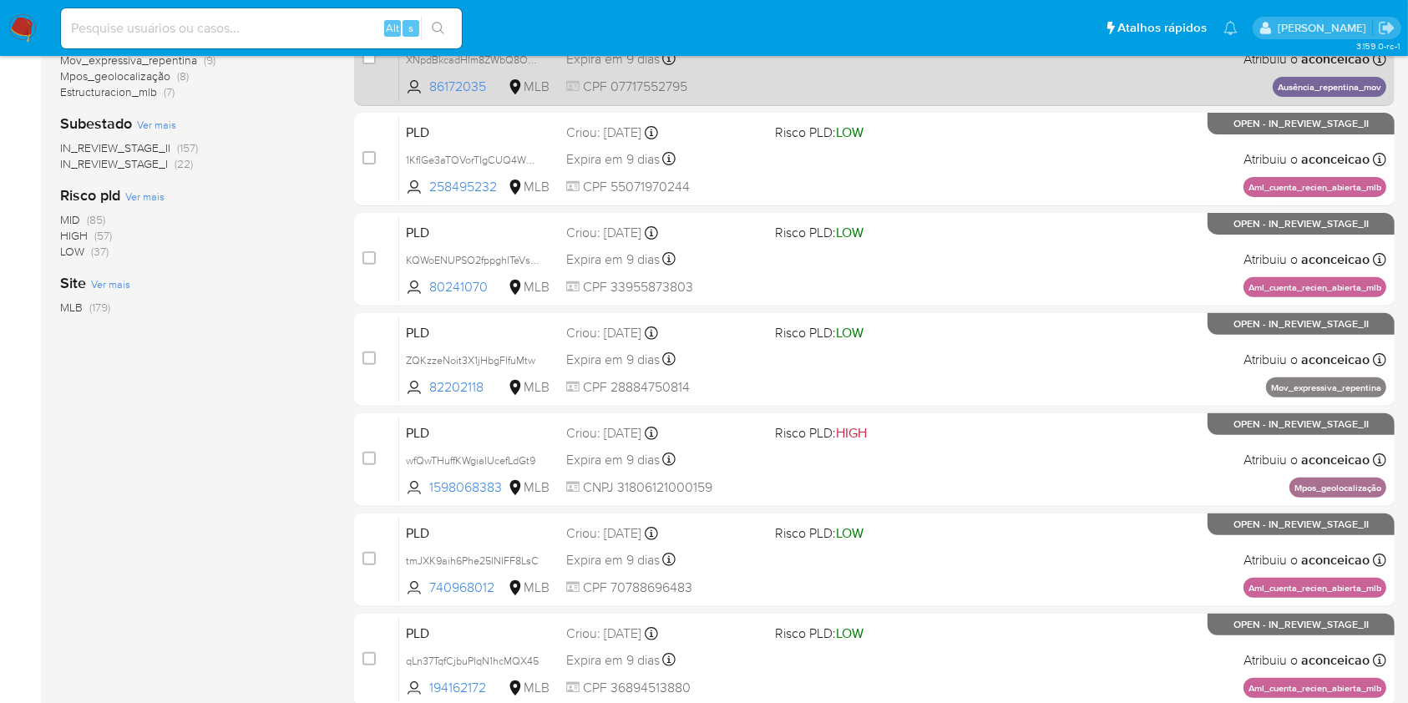
scroll to position [668, 0]
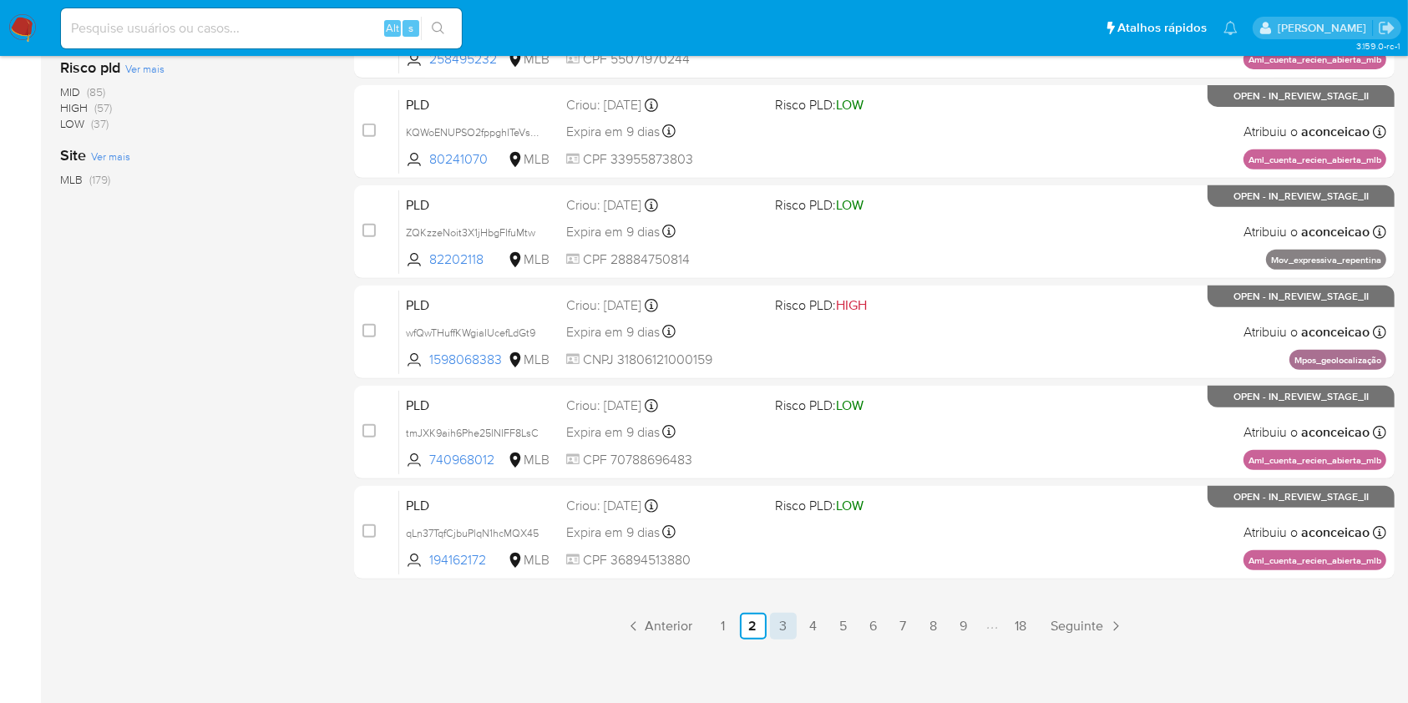
click at [792, 629] on link "3" at bounding box center [783, 626] width 27 height 27
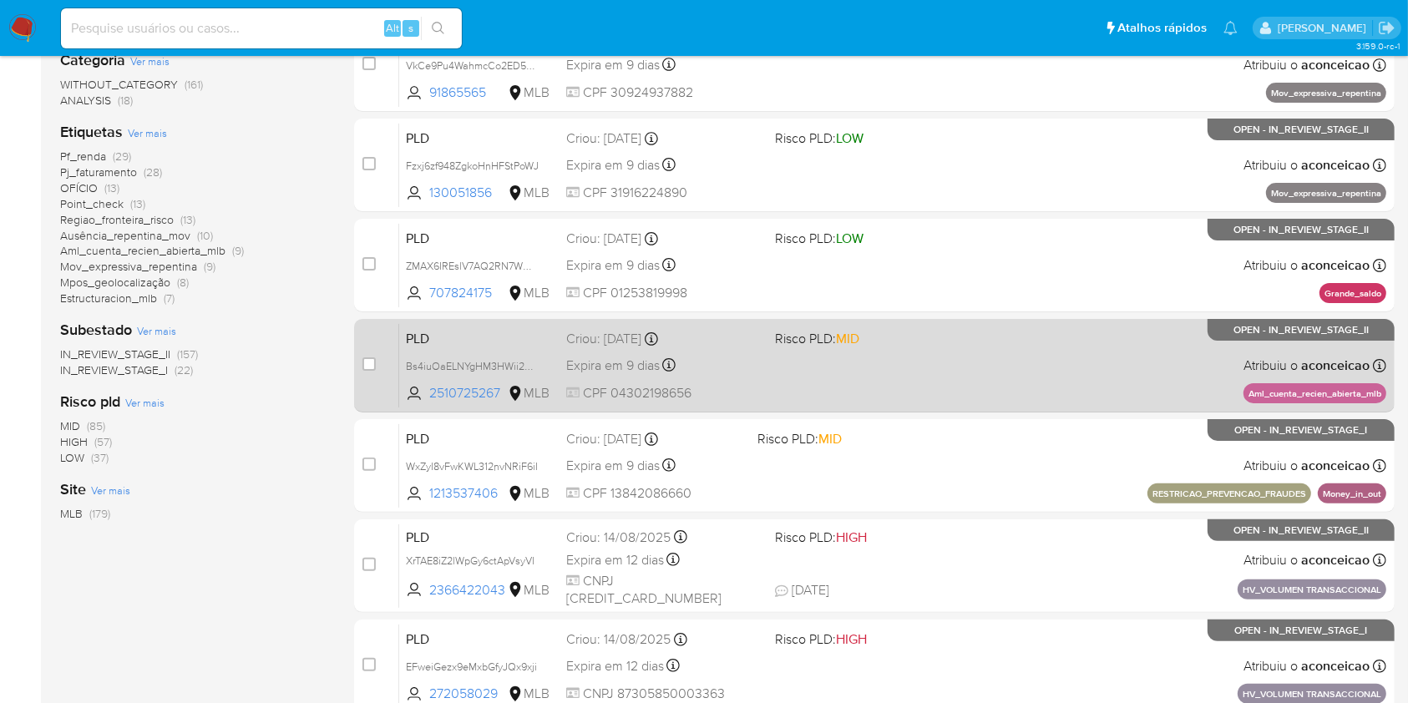
scroll to position [222, 0]
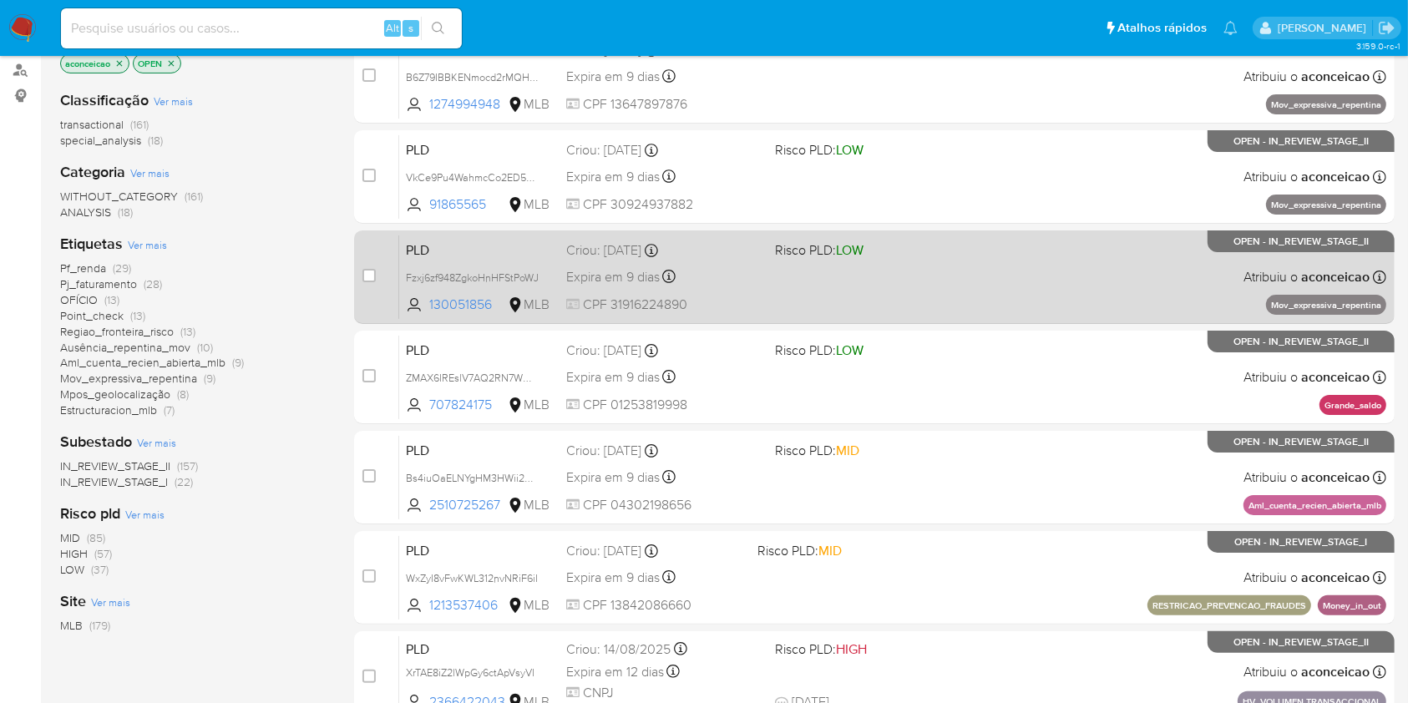
click at [535, 273] on span "Fzxj6zf948ZgkoHnHFStPoWJ" at bounding box center [472, 277] width 133 height 15
click at [765, 289] on div "PLD Fzxj6zf948ZgkoHnHFStPoWJ Copiado Copiado 130051856 MLB Risco PLD: LOW Criou…" at bounding box center [892, 277] width 987 height 84
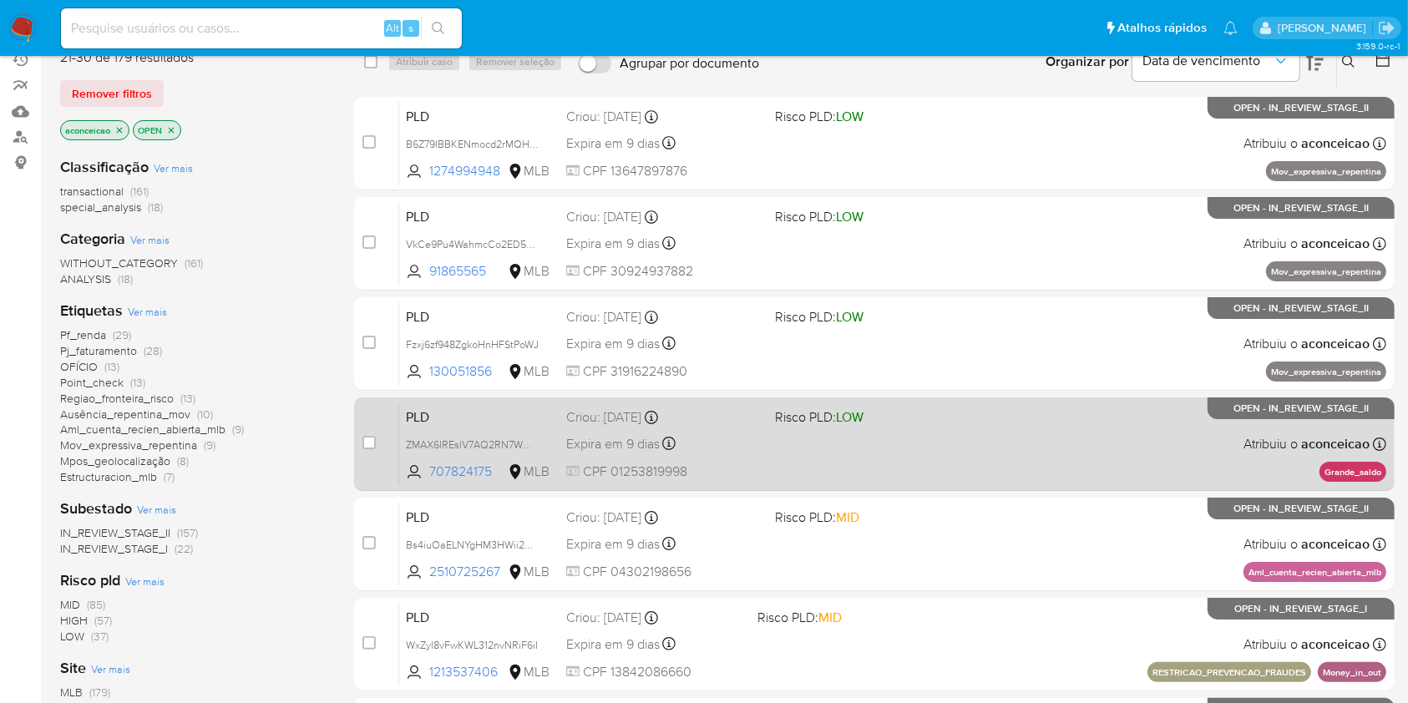
scroll to position [111, 0]
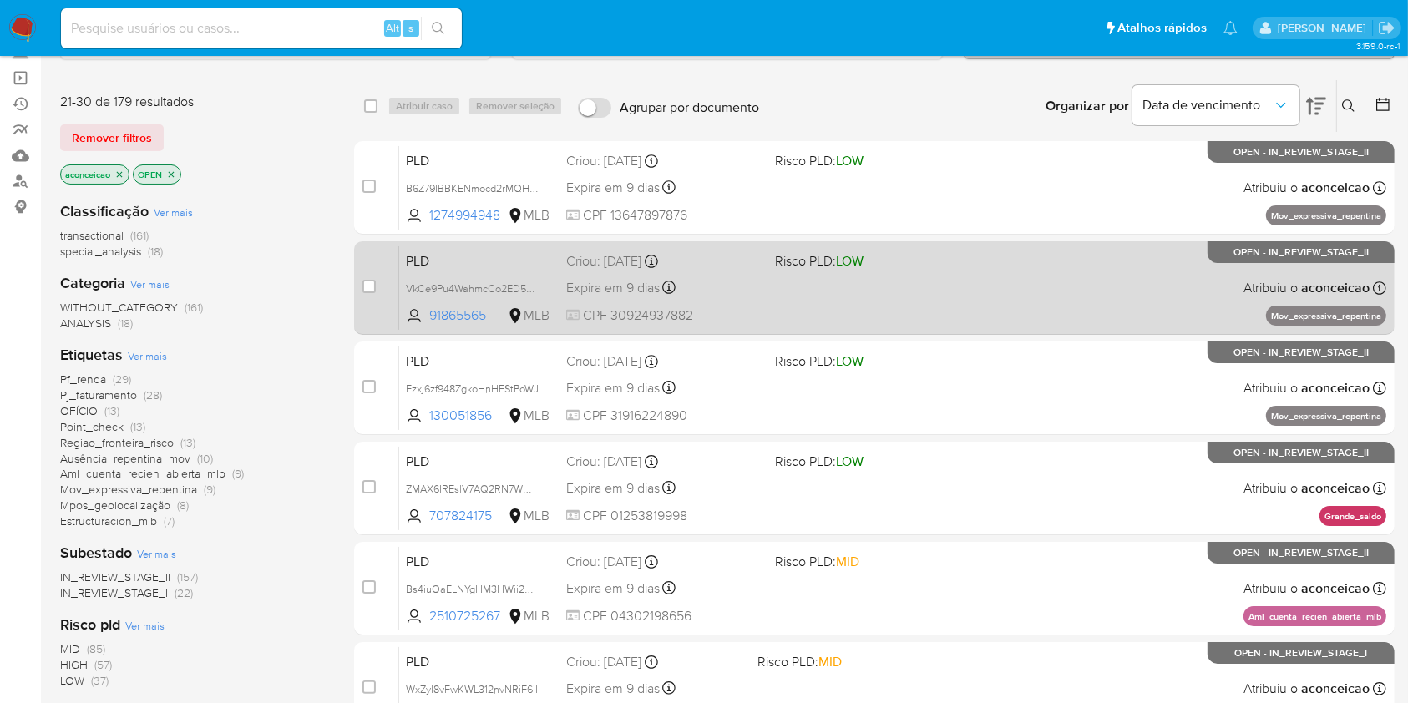
drag, startPoint x: 536, startPoint y: 284, endPoint x: 550, endPoint y: 286, distance: 14.3
click at [536, 284] on span "VkCe9Pu4WahmcCo2ED5FepwP" at bounding box center [481, 287] width 151 height 18
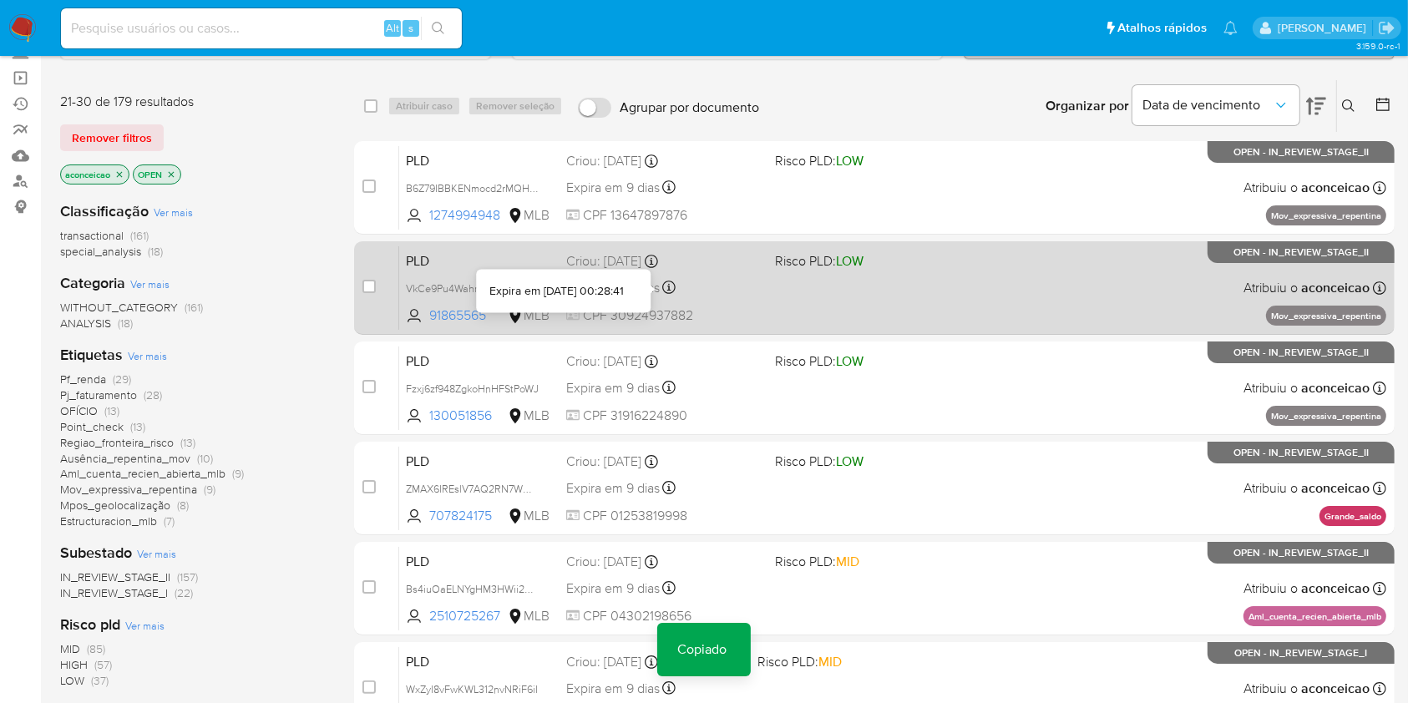
click at [743, 291] on div "Expira em 9 dias Expira em 26/09/2025 00:28:41" at bounding box center [663, 287] width 195 height 23
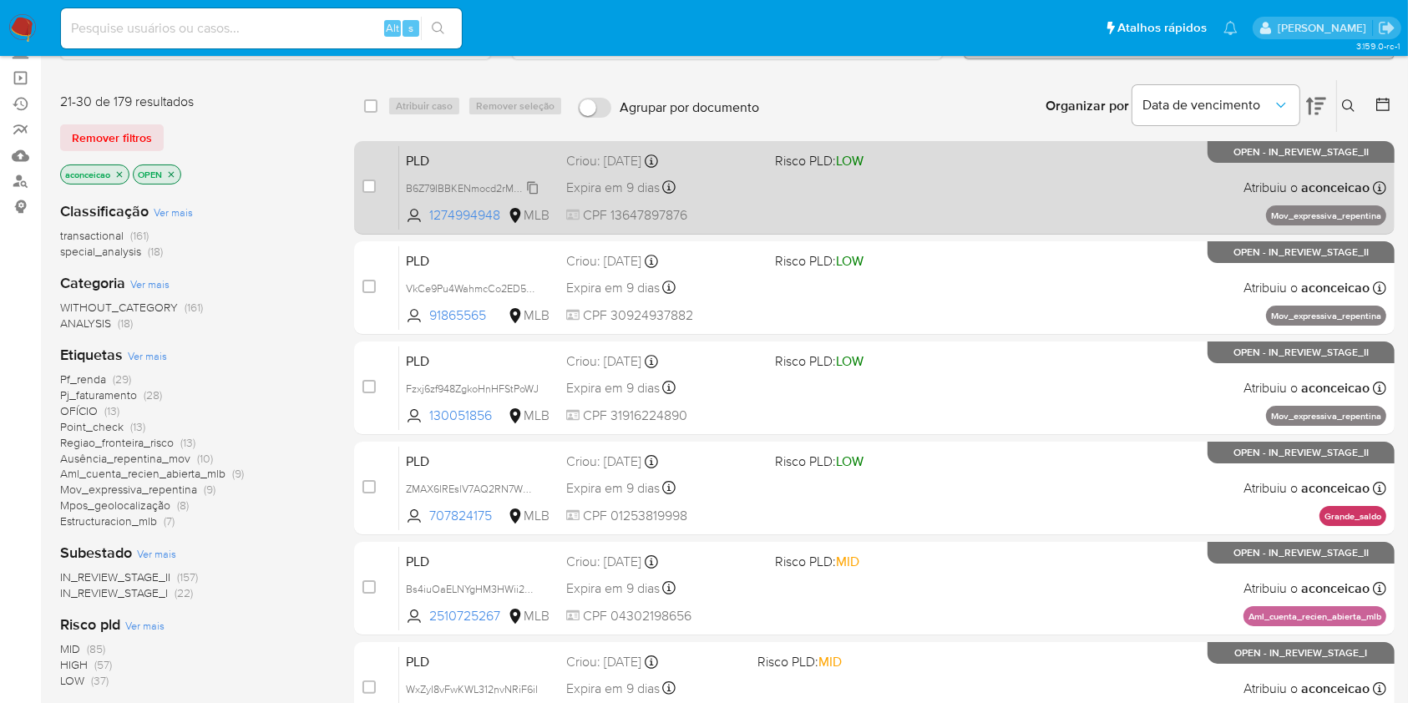
click at [535, 185] on span "B6Z79IBBKENmocd2rMQHiVis" at bounding box center [476, 187] width 140 height 18
click at [806, 208] on div "PLD B6Z79IBBKENmocd2rMQHiVis Copiado Copiado 1274994948 MLB Risco PLD: LOW Crio…" at bounding box center [892, 187] width 987 height 84
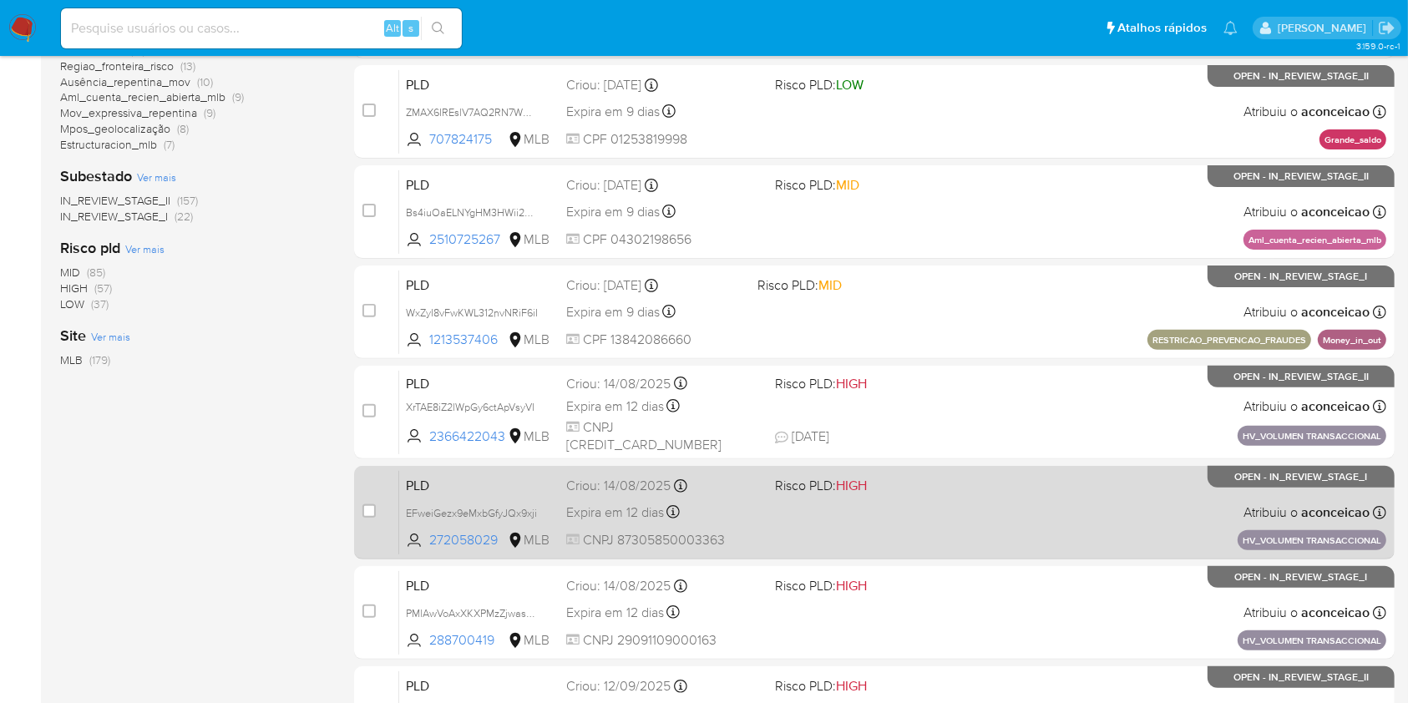
scroll to position [668, 0]
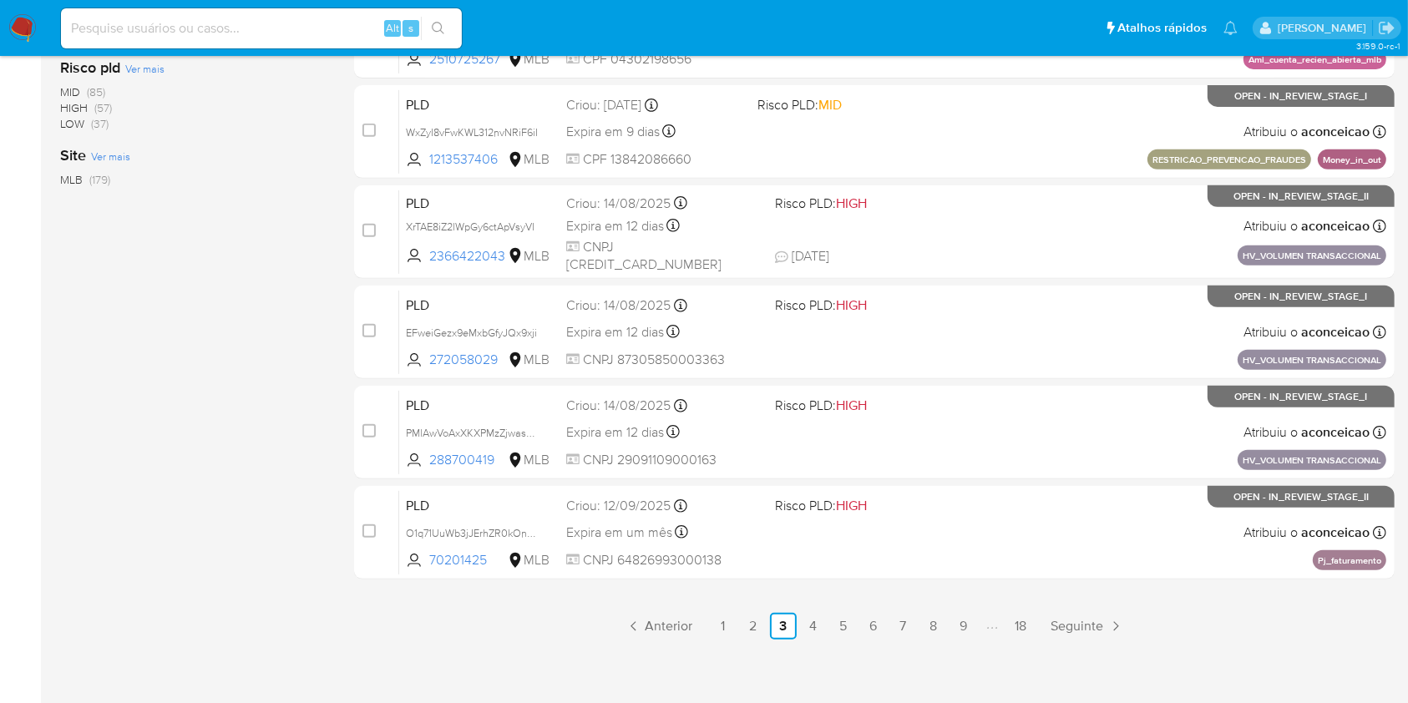
click at [764, 622] on link "2" at bounding box center [753, 626] width 27 height 27
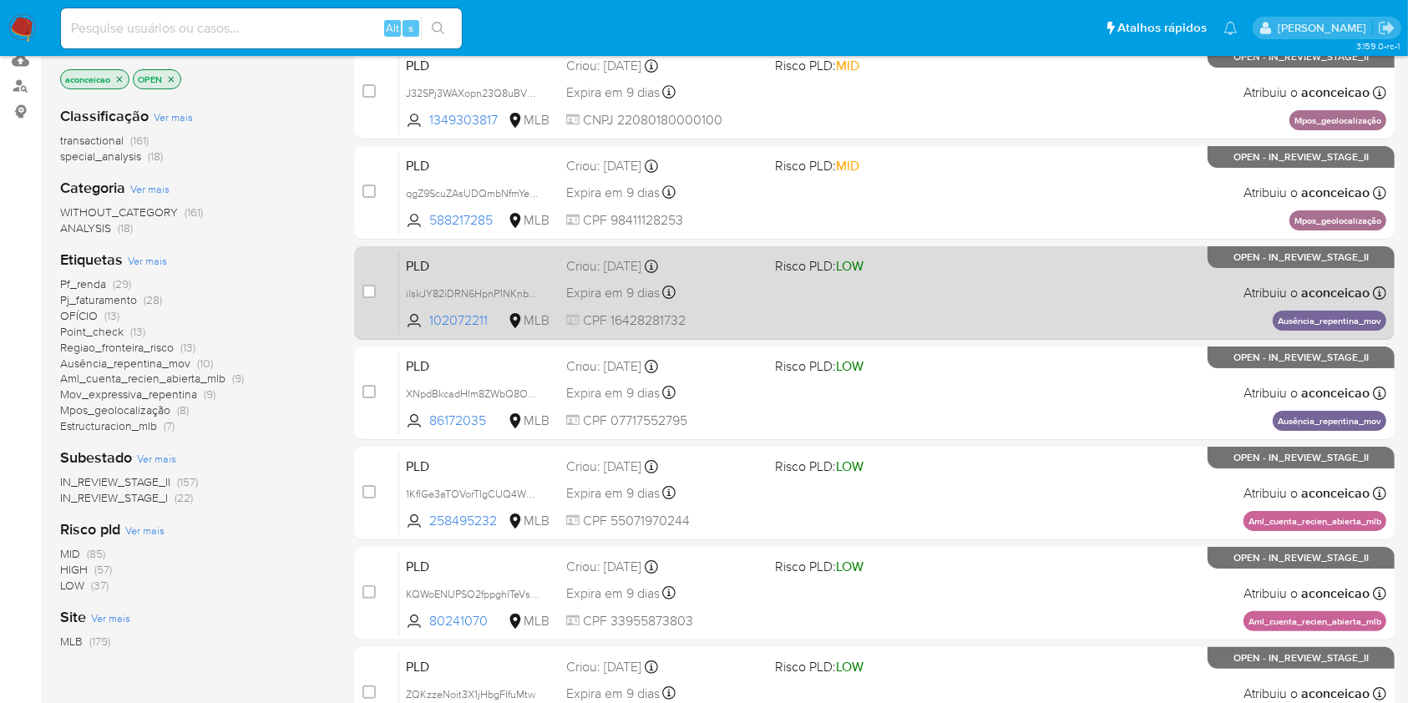
scroll to position [445, 0]
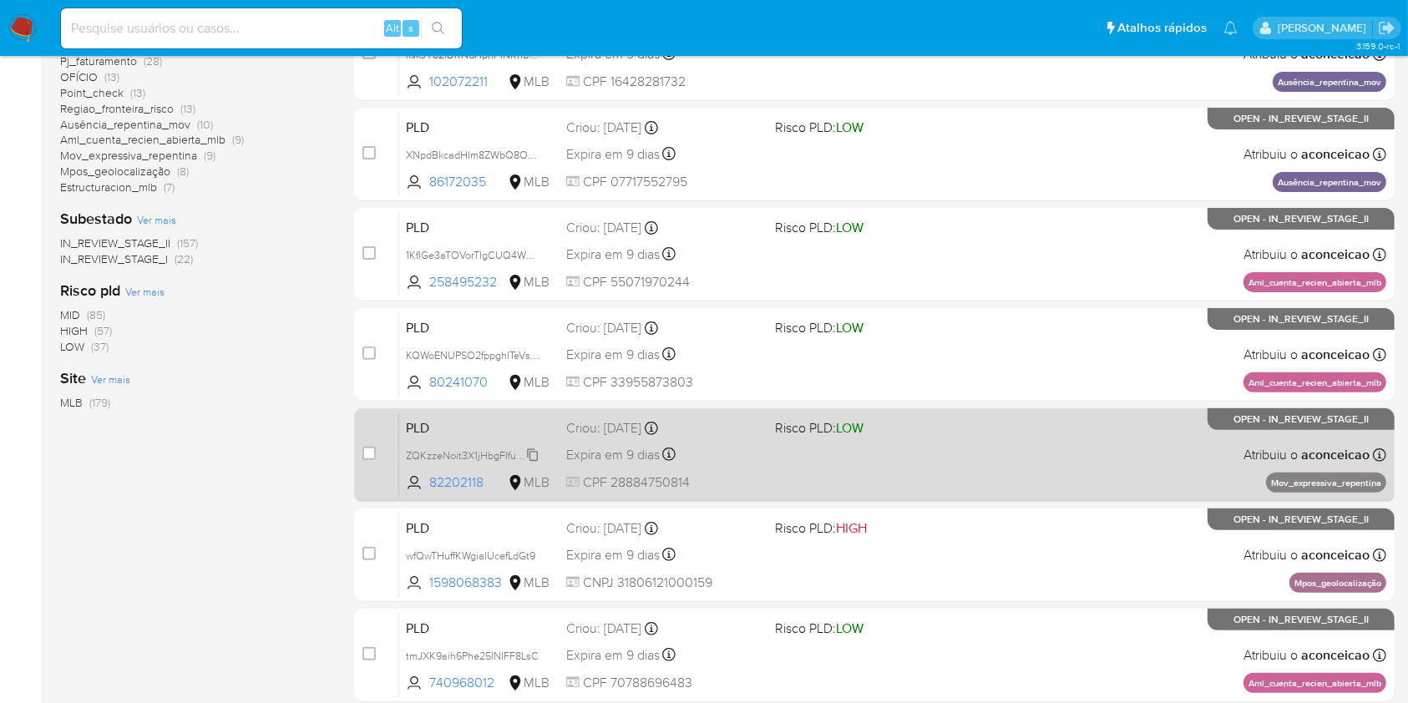
click at [534, 453] on icon at bounding box center [532, 454] width 13 height 13
click at [828, 469] on div "PLD ZQKzzeNoit3X1jHbgFIfuMtw Copiado Copiado 82202118 MLB Risco PLD: LOW Criou:…" at bounding box center [892, 454] width 987 height 84
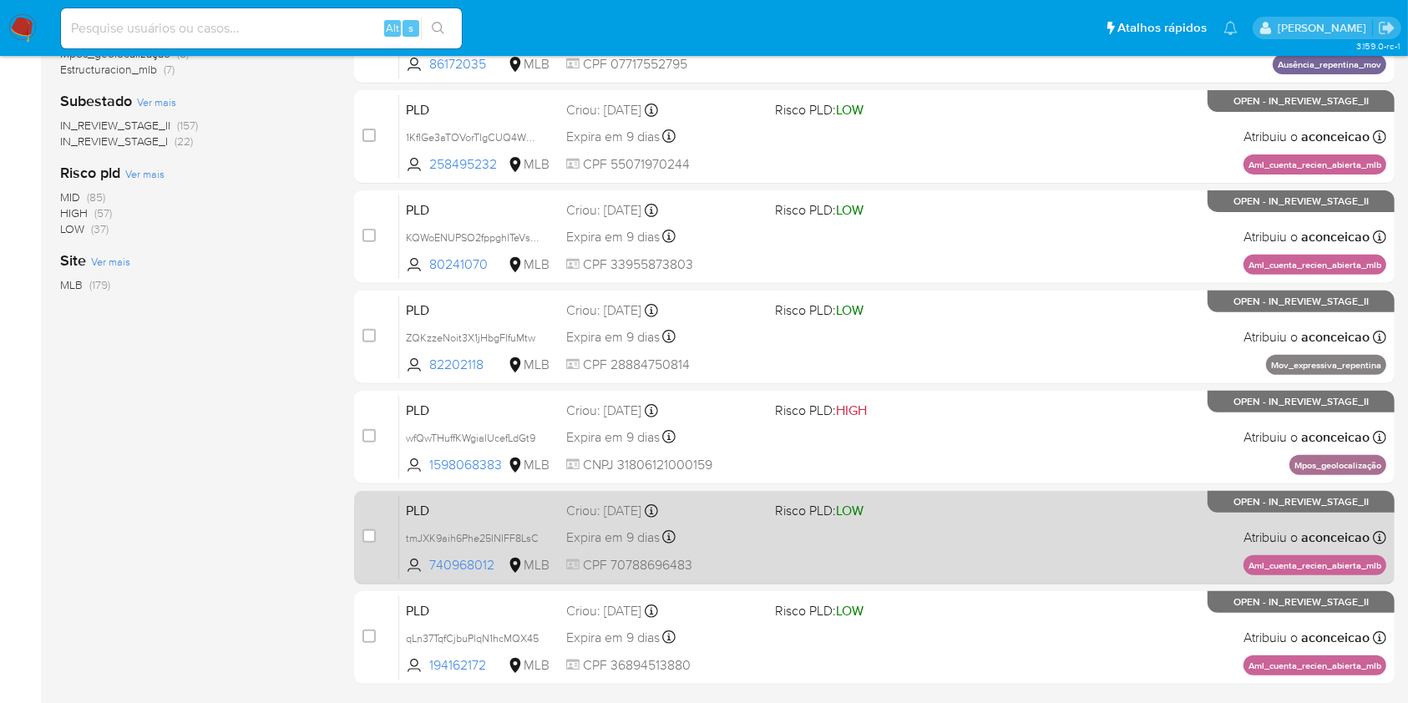
scroll to position [675, 0]
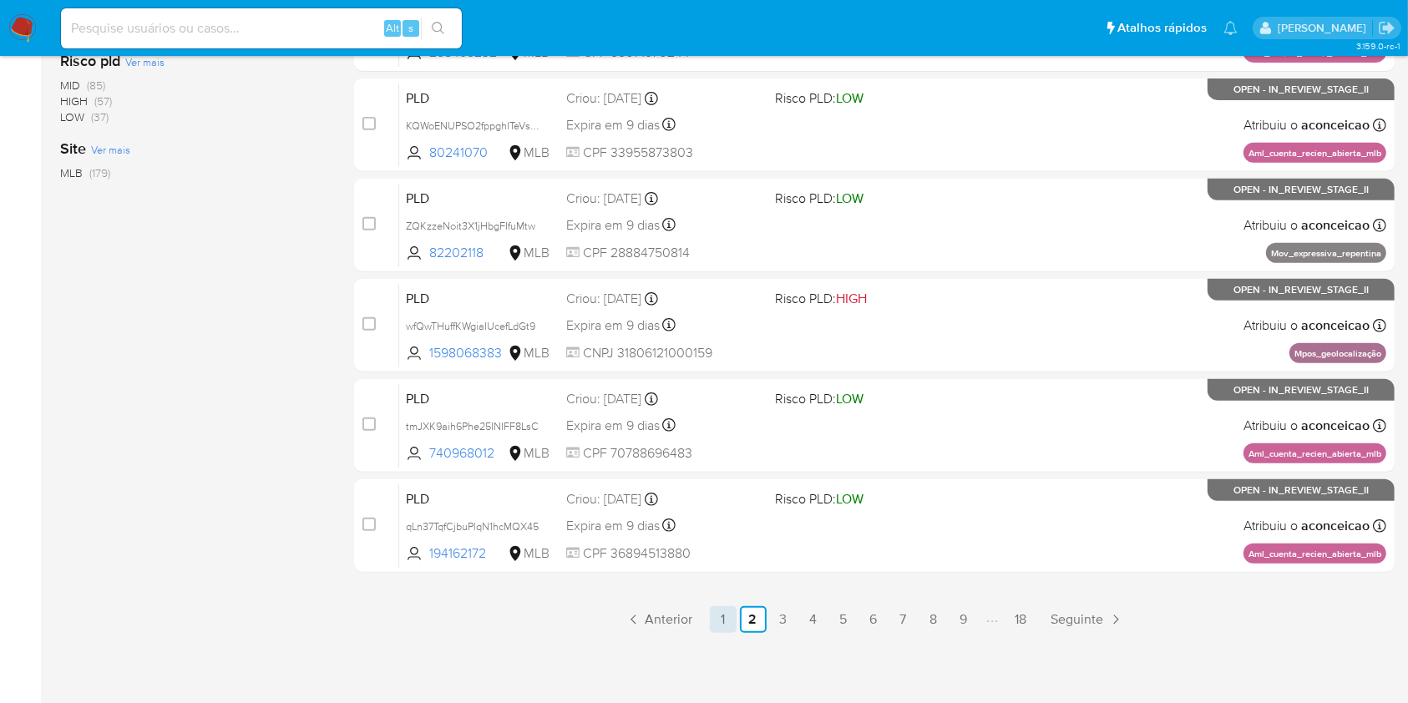
click at [732, 618] on link "1" at bounding box center [723, 619] width 27 height 27
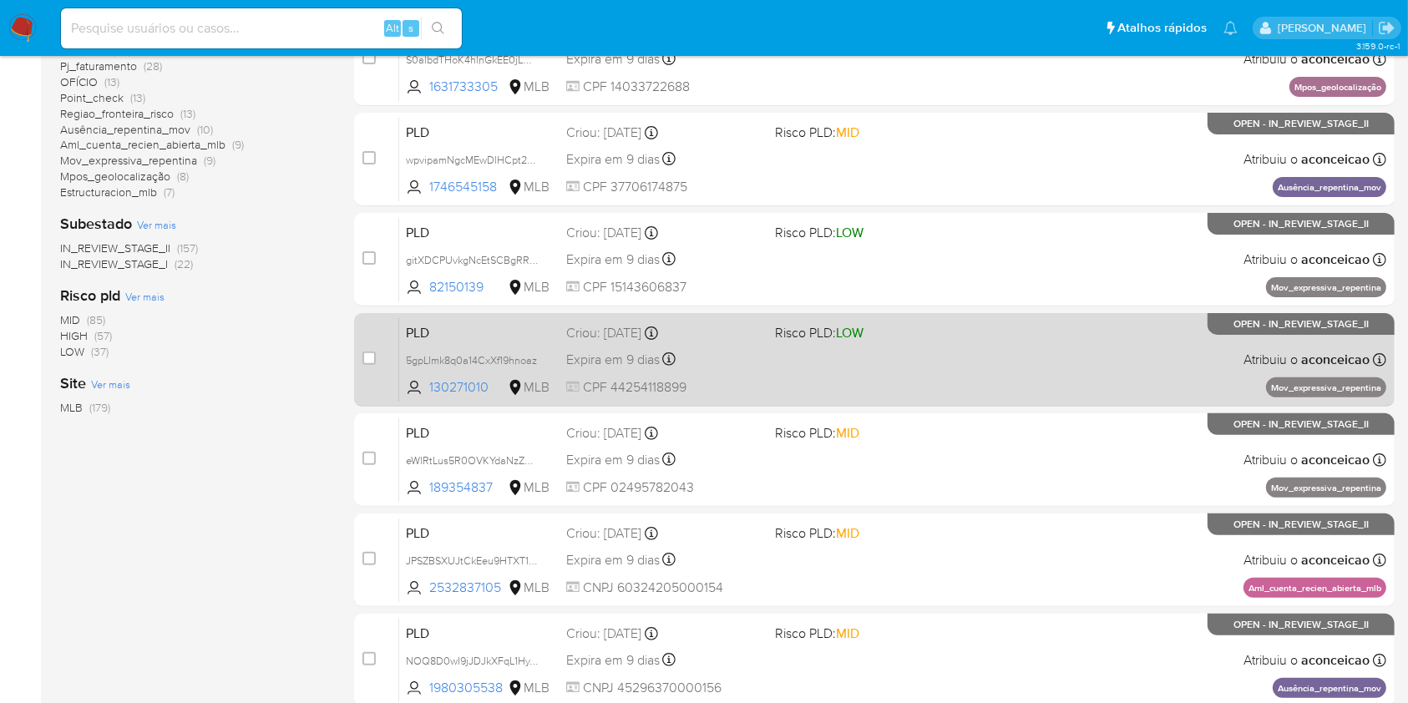
scroll to position [445, 0]
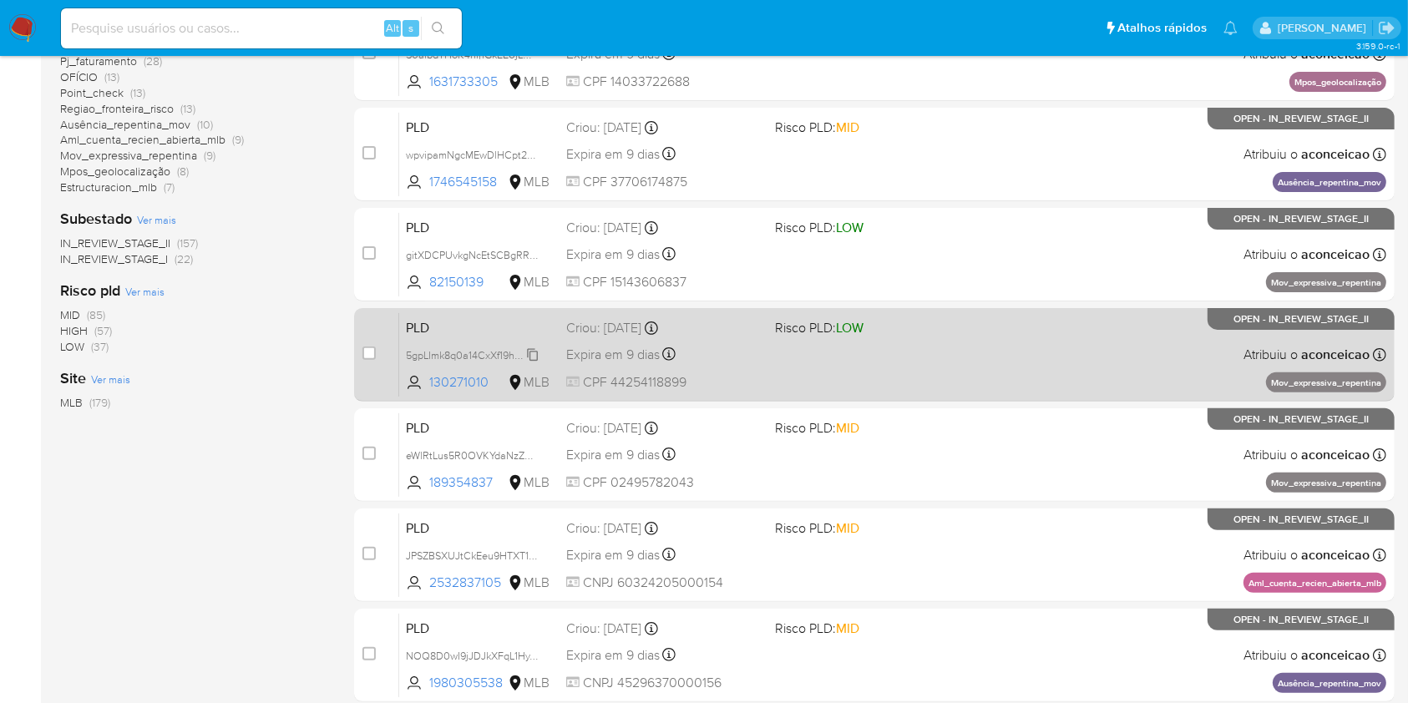
click at [534, 347] on span "5gpLImk8q0a14CxXf19hnoaz" at bounding box center [471, 354] width 131 height 18
click at [780, 365] on div "PLD 5gpLImk8q0a14CxXf19hnoaz Copiado Copiado 130271010 MLB Risco PLD: LOW Criou…" at bounding box center [892, 354] width 987 height 84
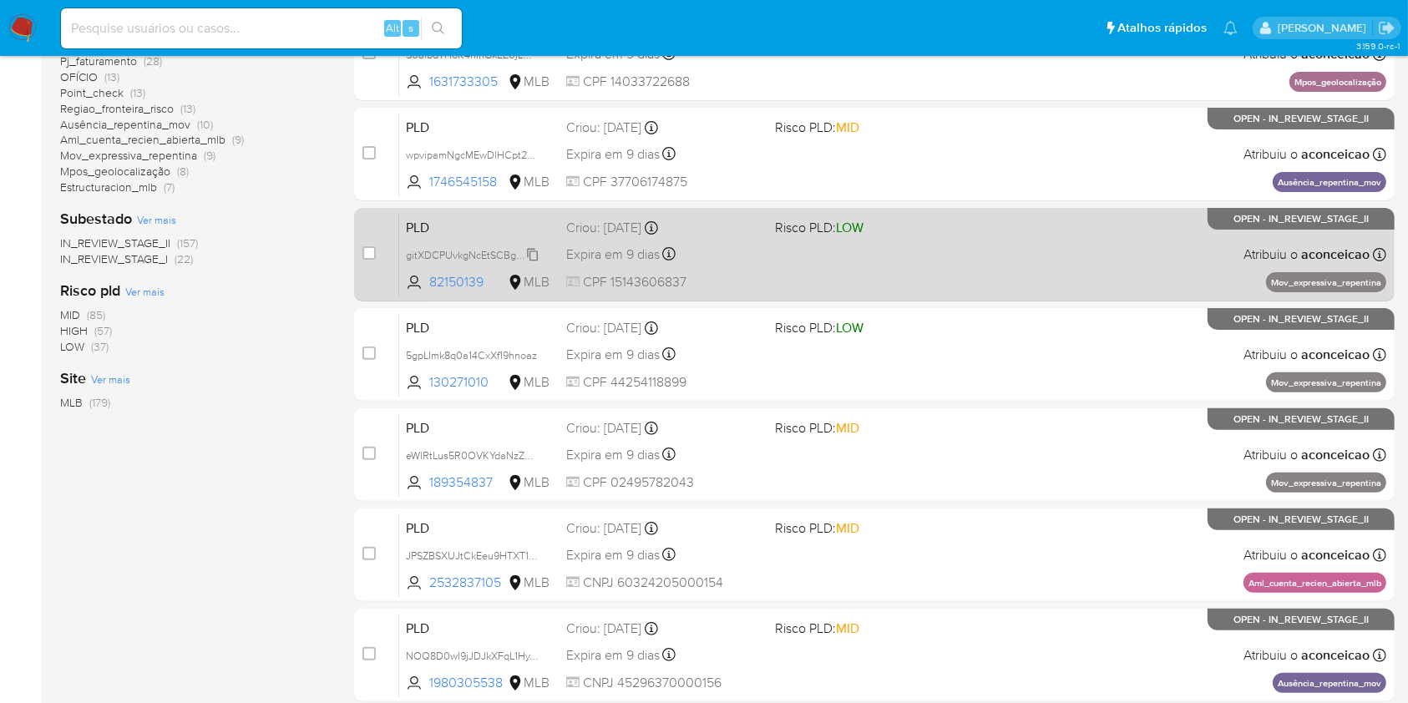
click at [529, 251] on span "gitXDCPUvkgNcEtSCBgRR1Yr" at bounding box center [474, 254] width 136 height 18
click at [781, 278] on div "PLD gitXDCPUvkgNcEtSCBgRR1Yr Copiado Copiado 82150139 MLB Risco PLD: LOW Criou:…" at bounding box center [892, 254] width 987 height 84
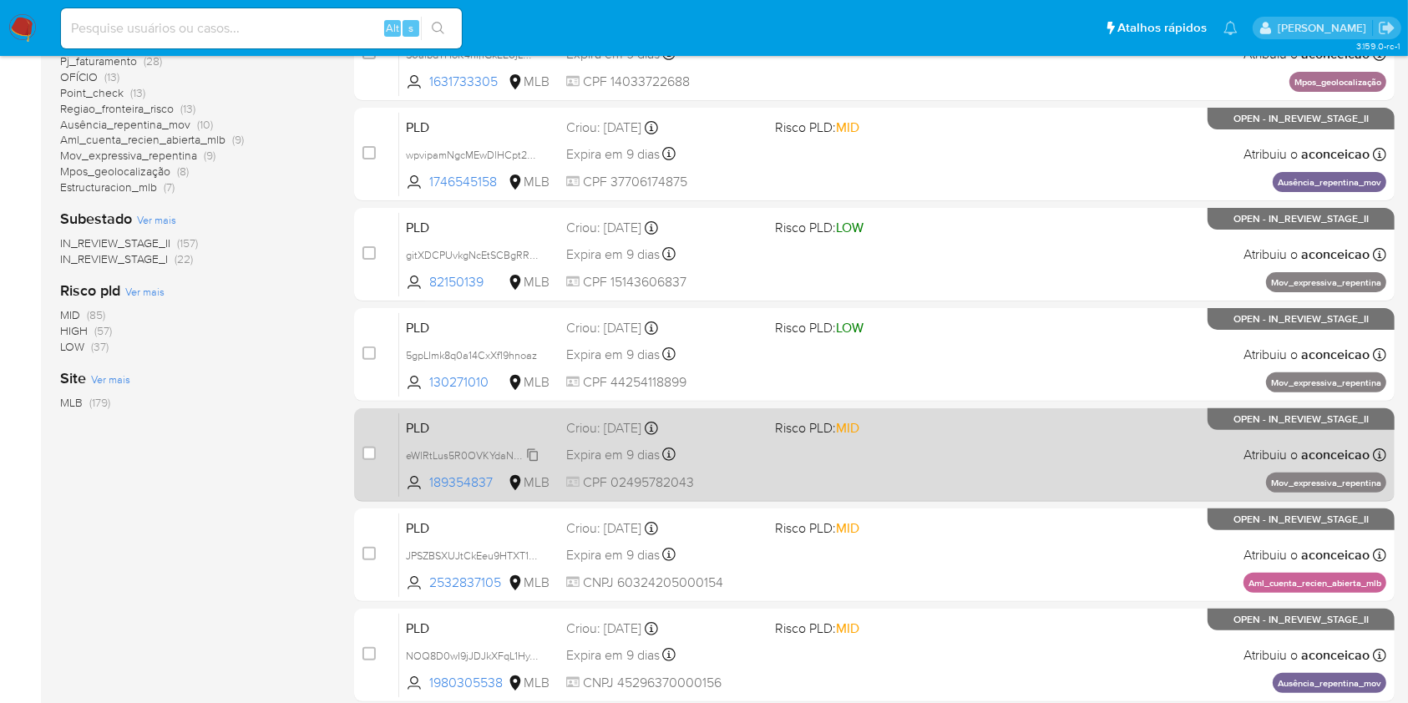
click at [531, 449] on span "eWlRtLus5R0OVKYdaNzZmIQH" at bounding box center [478, 454] width 145 height 18
click at [835, 494] on div "PLD eWlRtLus5R0OVKYdaNzZmIQH Copiado Copiado 189354837 MLB Risco PLD: MID Criou…" at bounding box center [892, 454] width 987 height 84
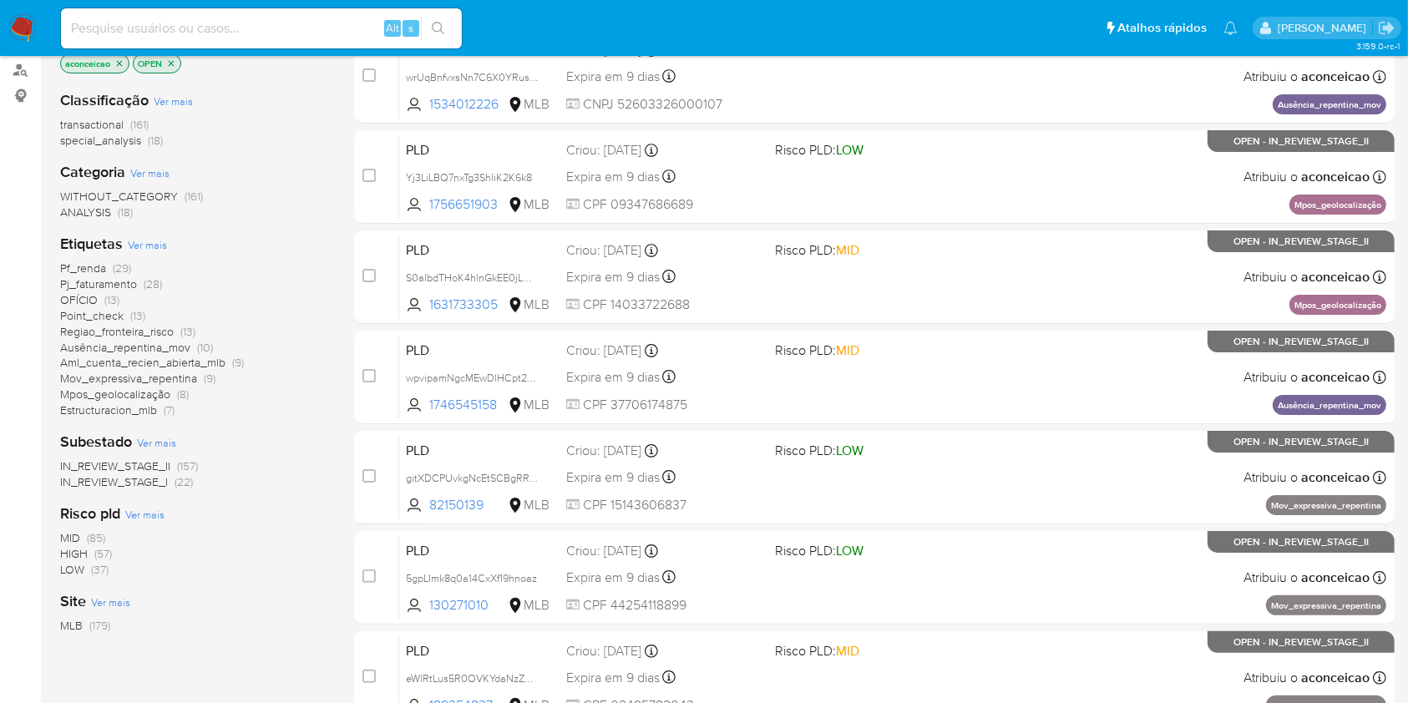
scroll to position [0, 0]
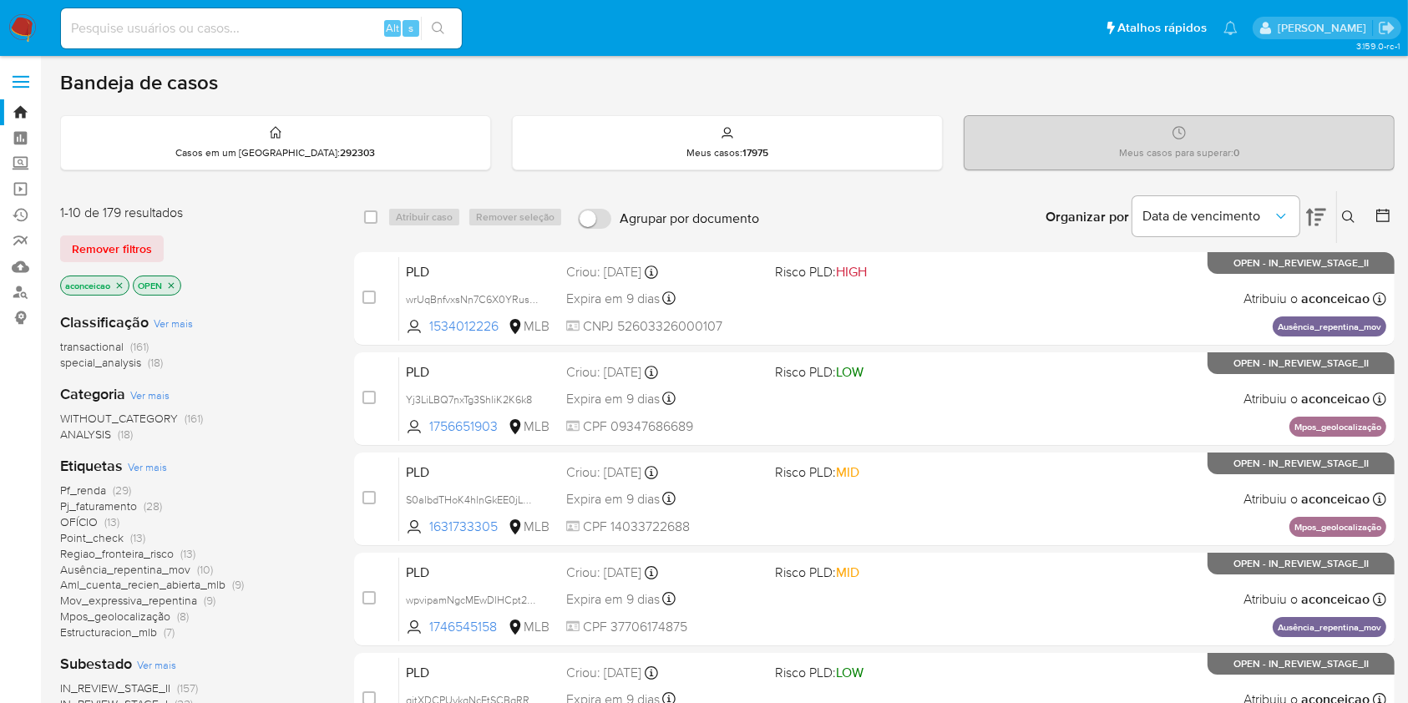
drag, startPoint x: 1351, startPoint y: 216, endPoint x: 1347, endPoint y: 224, distance: 8.6
click at [1351, 217] on icon at bounding box center [1348, 216] width 13 height 13
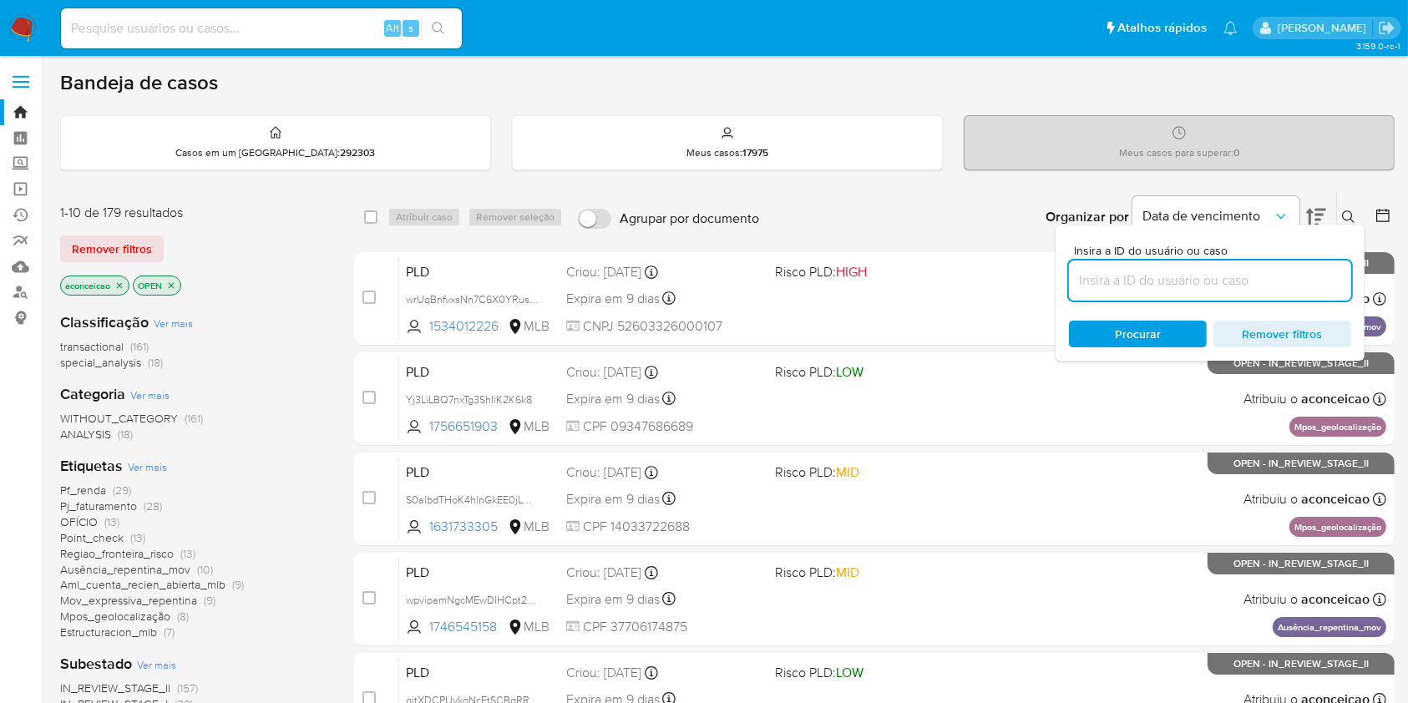
click at [1294, 282] on input at bounding box center [1210, 281] width 282 height 22
type input "Fzxj6zf948ZgkoHnHFStPoWJ"
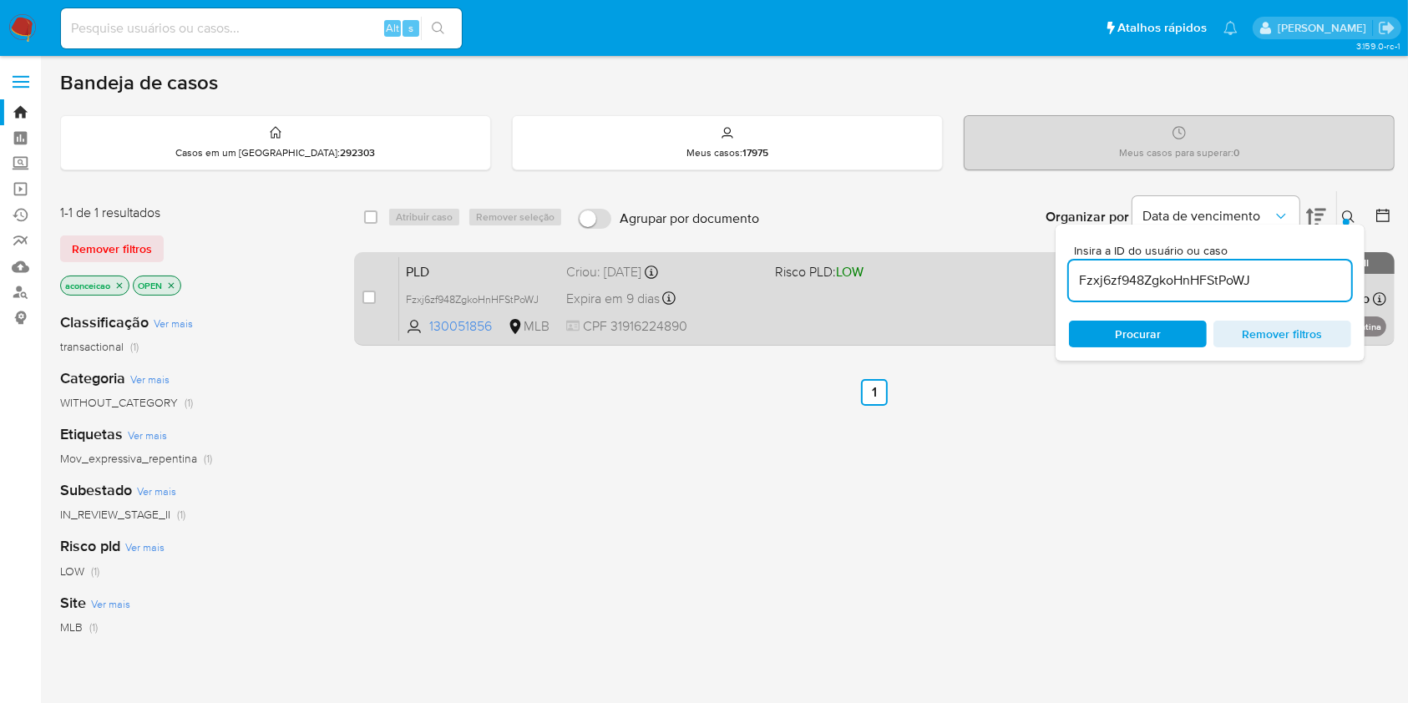
drag, startPoint x: 872, startPoint y: 292, endPoint x: 877, endPoint y: 300, distance: 8.6
click at [876, 299] on div "PLD Fzxj6zf948ZgkoHnHFStPoWJ 130051856 MLB Risco PLD: LOW Criou: 12/08/2025 Cri…" at bounding box center [892, 298] width 987 height 84
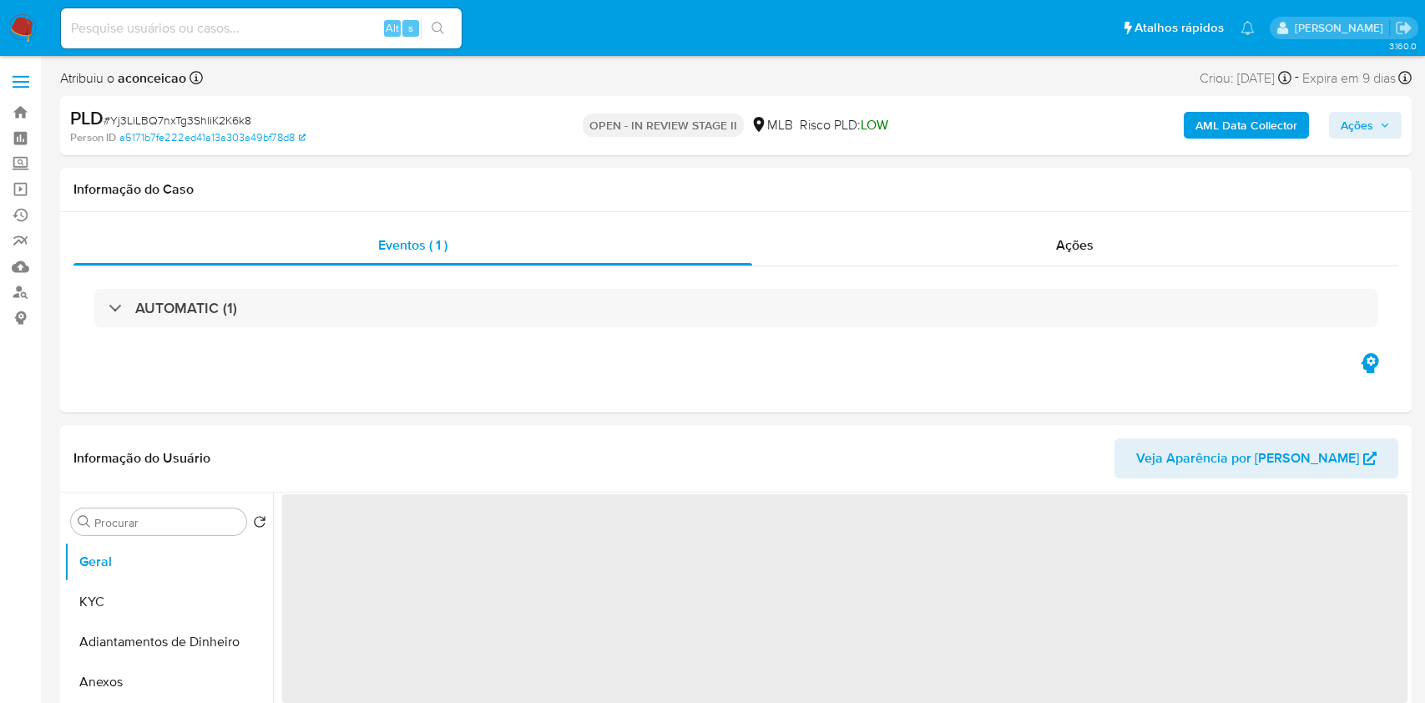
select select "10"
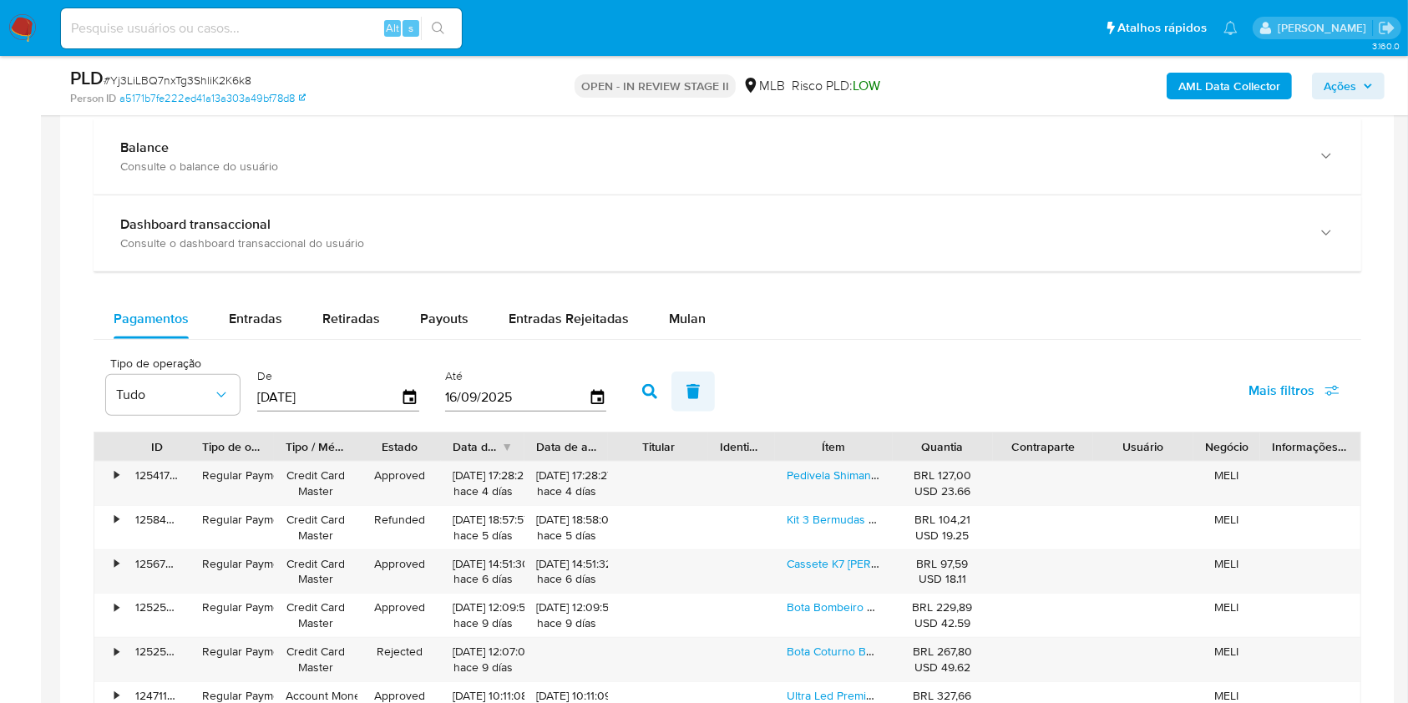
scroll to position [1224, 0]
drag, startPoint x: 658, startPoint y: 304, endPoint x: 671, endPoint y: 323, distance: 23.4
click at [658, 304] on button "Mulan" at bounding box center [687, 317] width 77 height 40
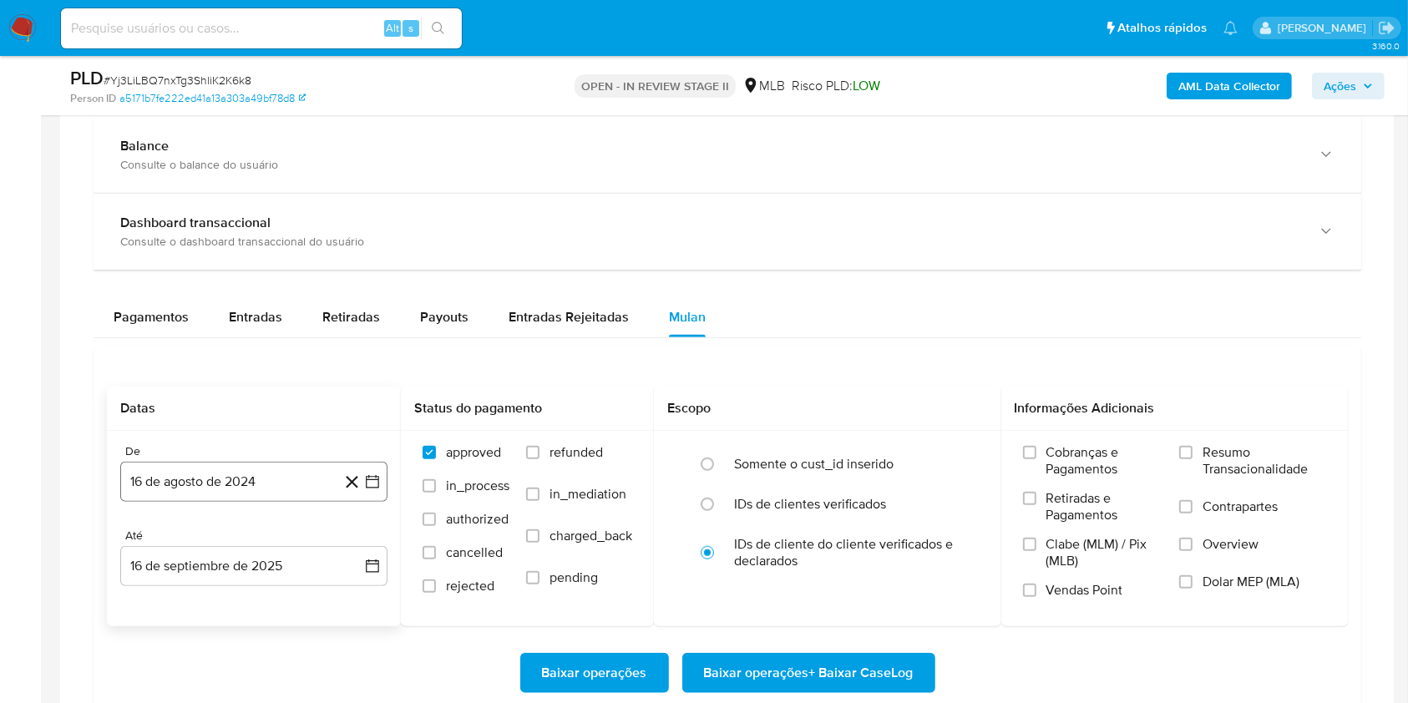
click at [255, 489] on button "16 de agosto de 2024" at bounding box center [253, 482] width 267 height 40
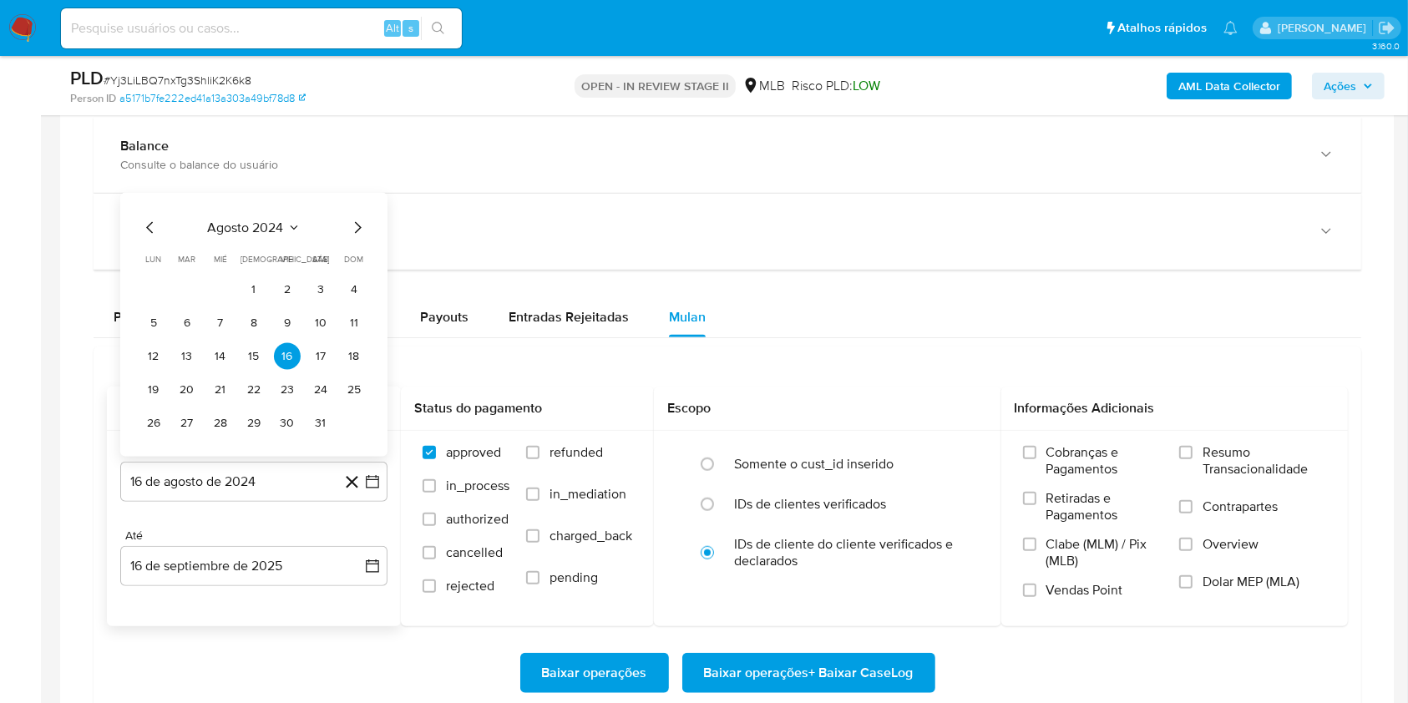
click at [249, 215] on div "agosto 2024 agosto 2024 lun lunes mar martes mié miércoles jue jueves vie viern…" at bounding box center [253, 325] width 267 height 264
click at [288, 225] on icon "Seleccionar mes y año" at bounding box center [293, 227] width 13 height 13
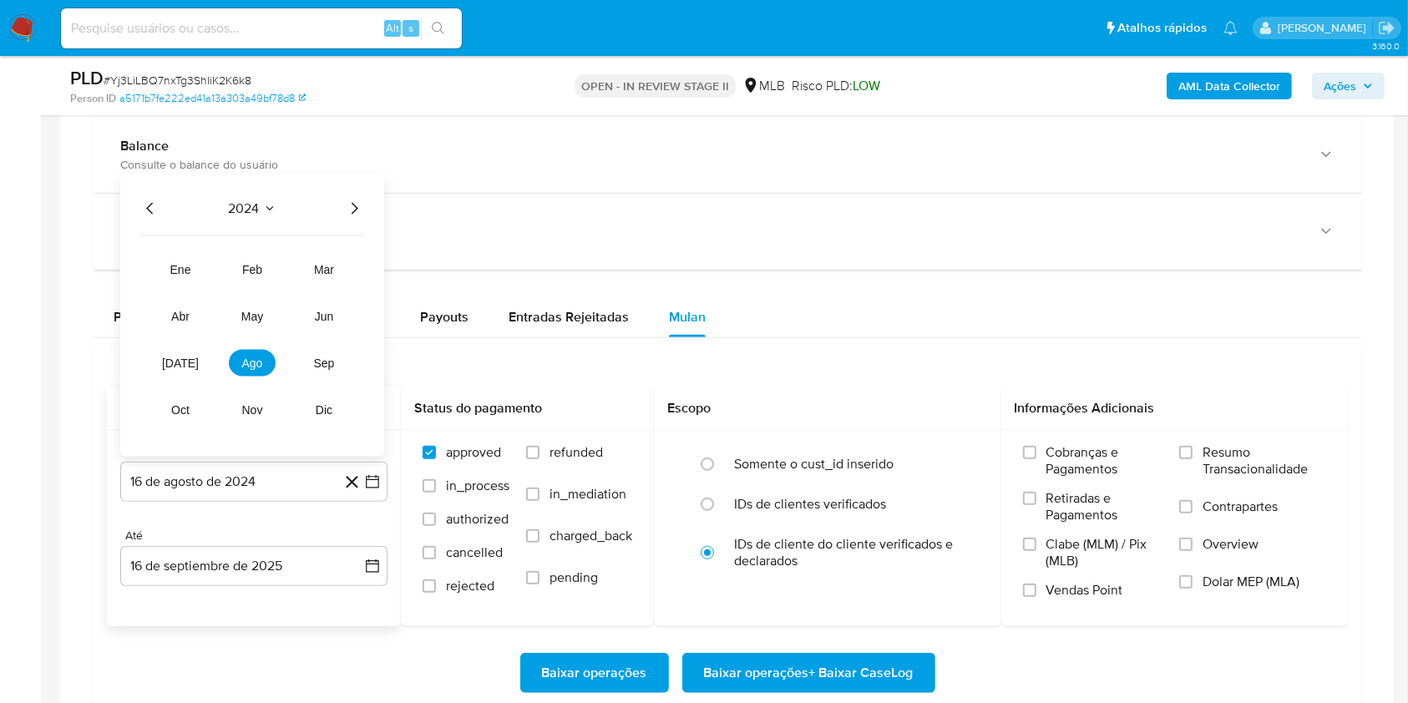
click at [344, 216] on icon "Año siguiente" at bounding box center [354, 209] width 20 height 20
click at [183, 358] on span "jul" at bounding box center [180, 363] width 37 height 13
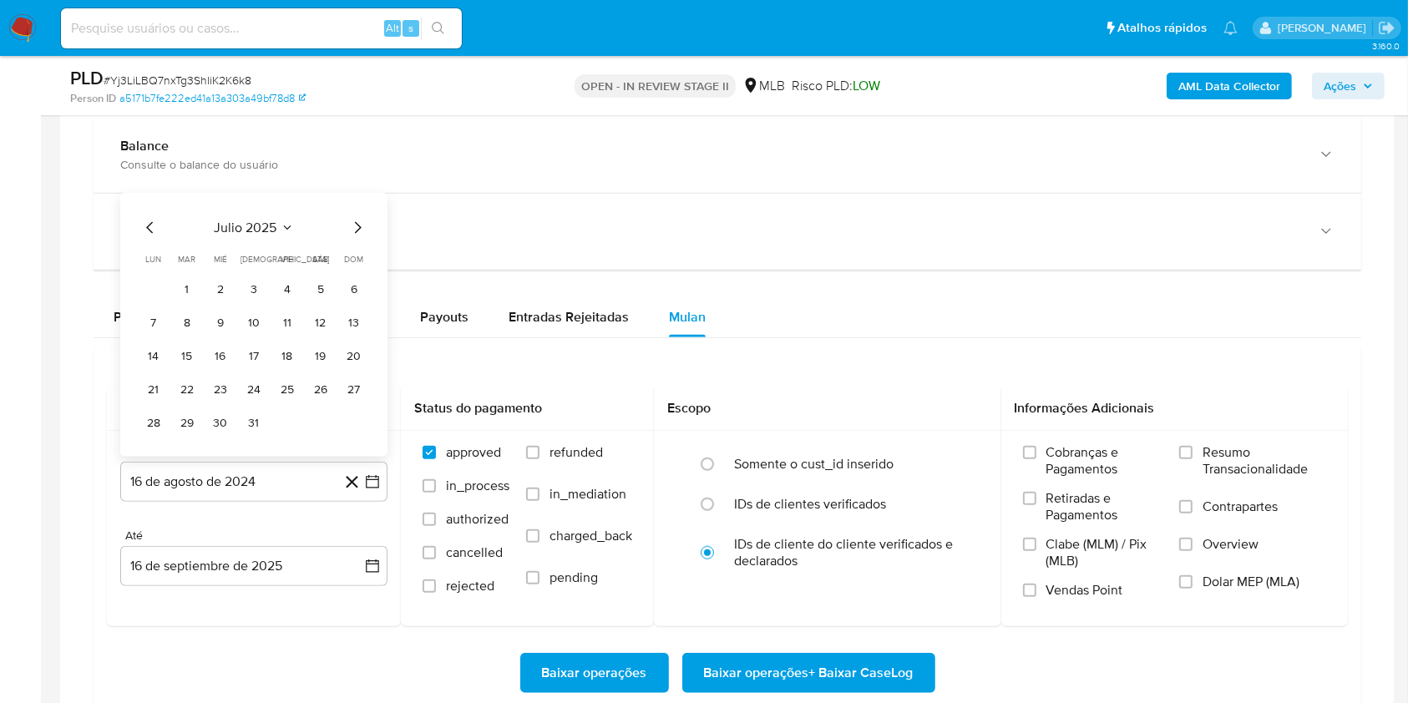
click at [190, 288] on button "1" at bounding box center [187, 289] width 27 height 27
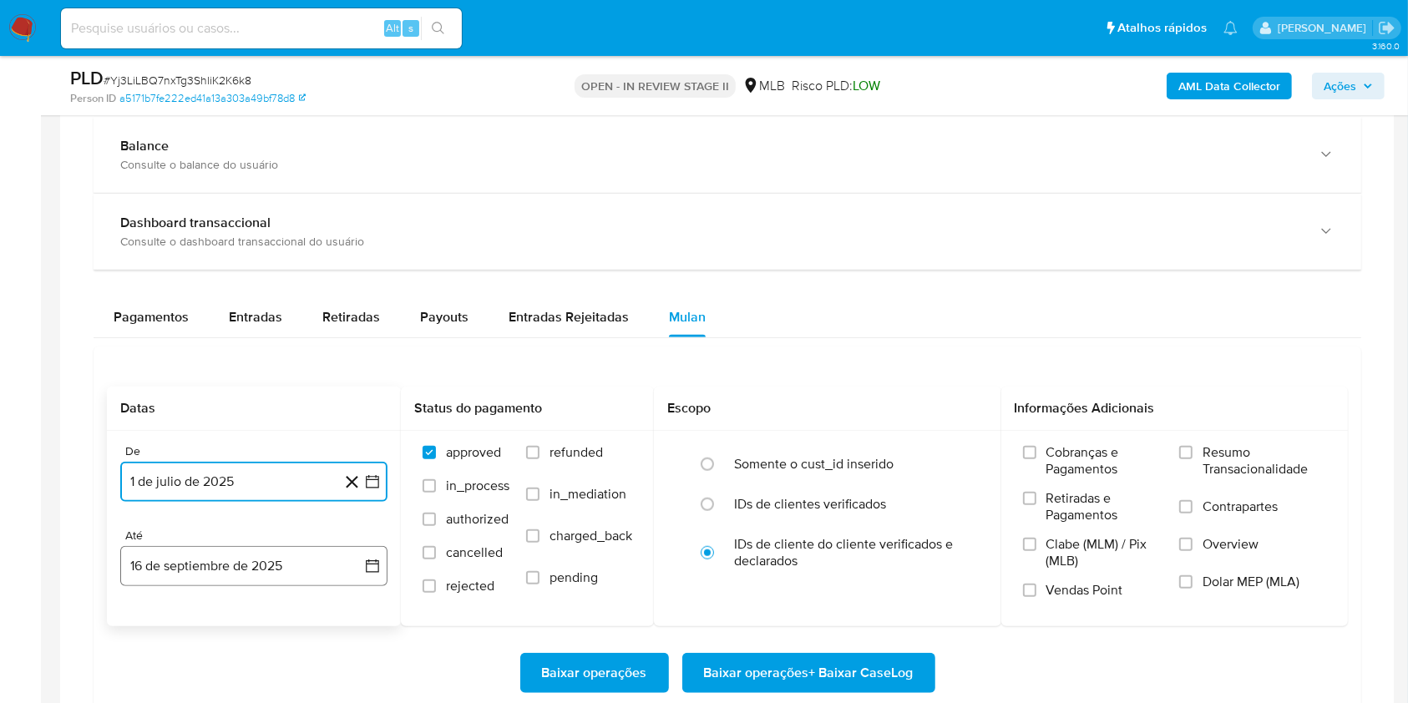
click at [322, 568] on button "16 de septiembre de 2025" at bounding box center [253, 566] width 267 height 40
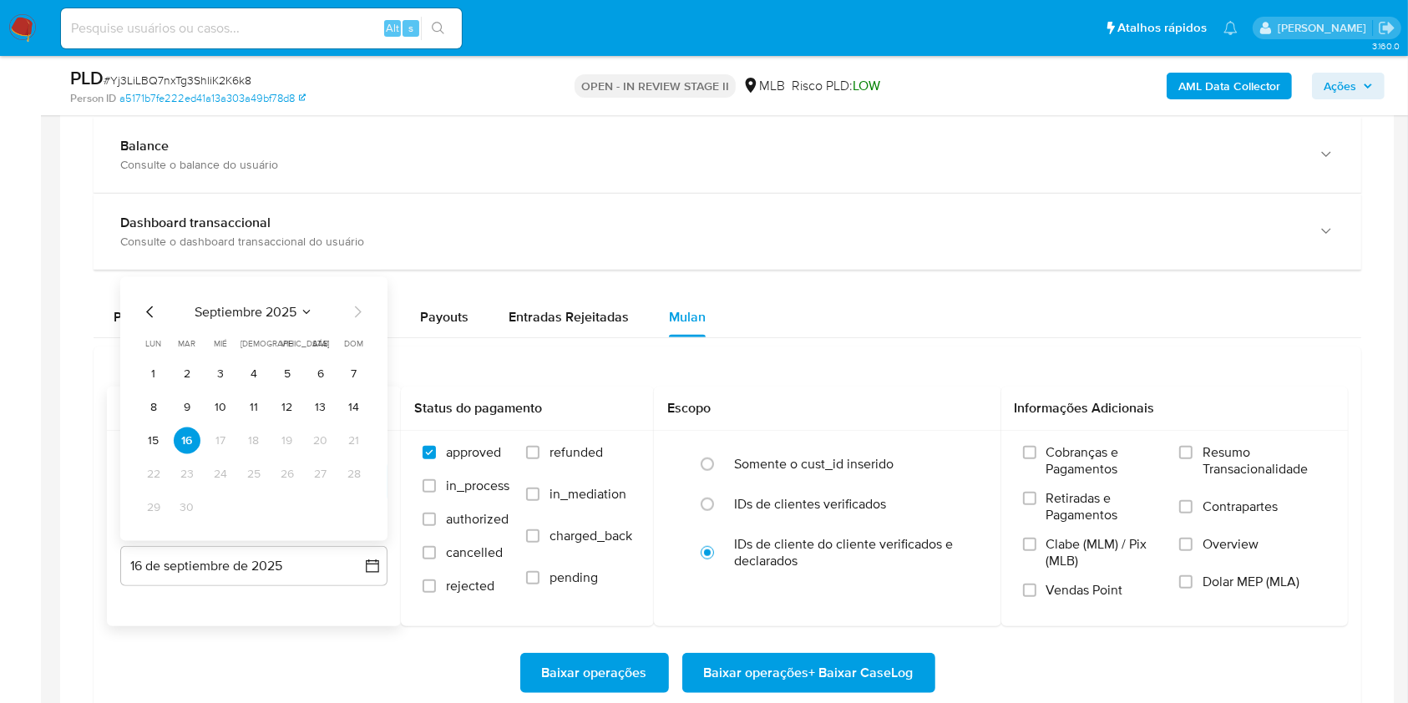
click at [318, 397] on button "13" at bounding box center [320, 407] width 27 height 27
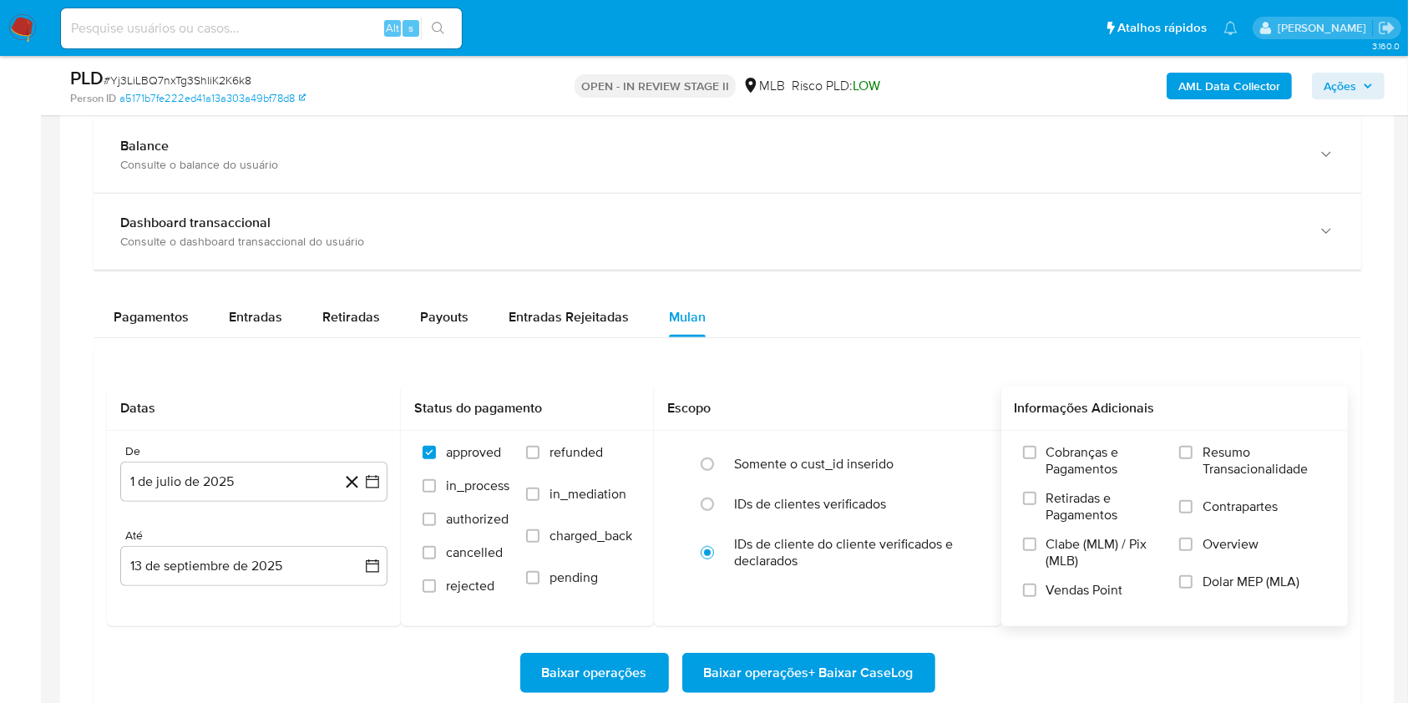
click at [1191, 459] on label "Resumo Transacionalidade" at bounding box center [1252, 471] width 147 height 54
click at [1191, 459] on input "Resumo Transacionalidade" at bounding box center [1185, 452] width 13 height 13
click at [881, 672] on span "Baixar operações + Baixar CaseLog" at bounding box center [809, 673] width 210 height 37
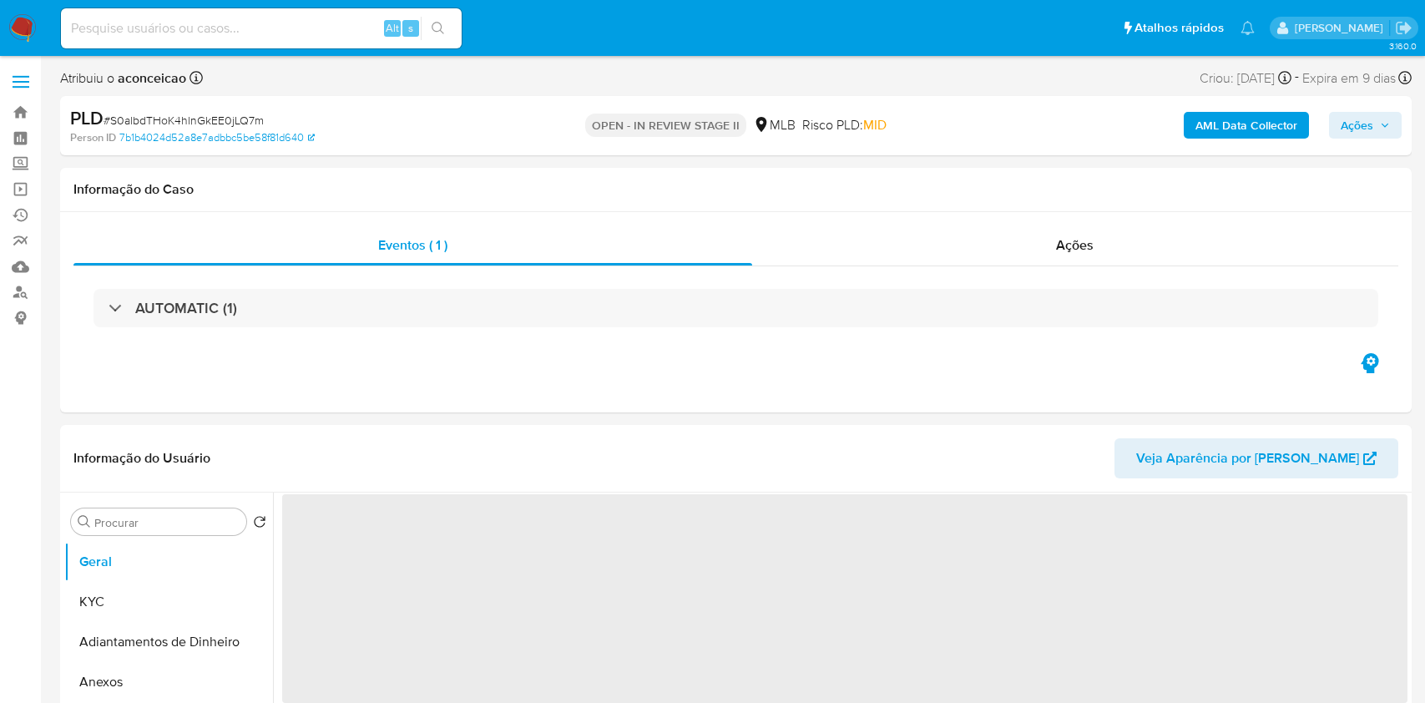
select select "10"
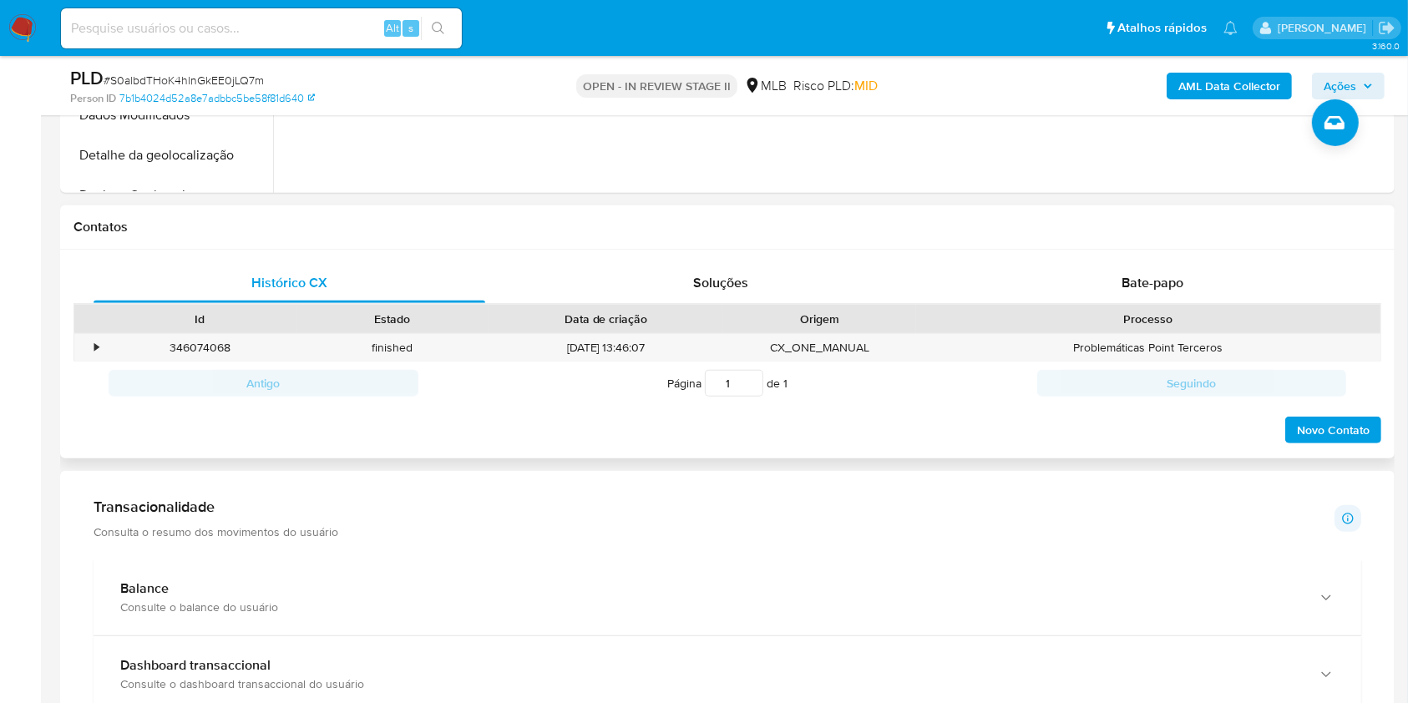
scroll to position [1113, 0]
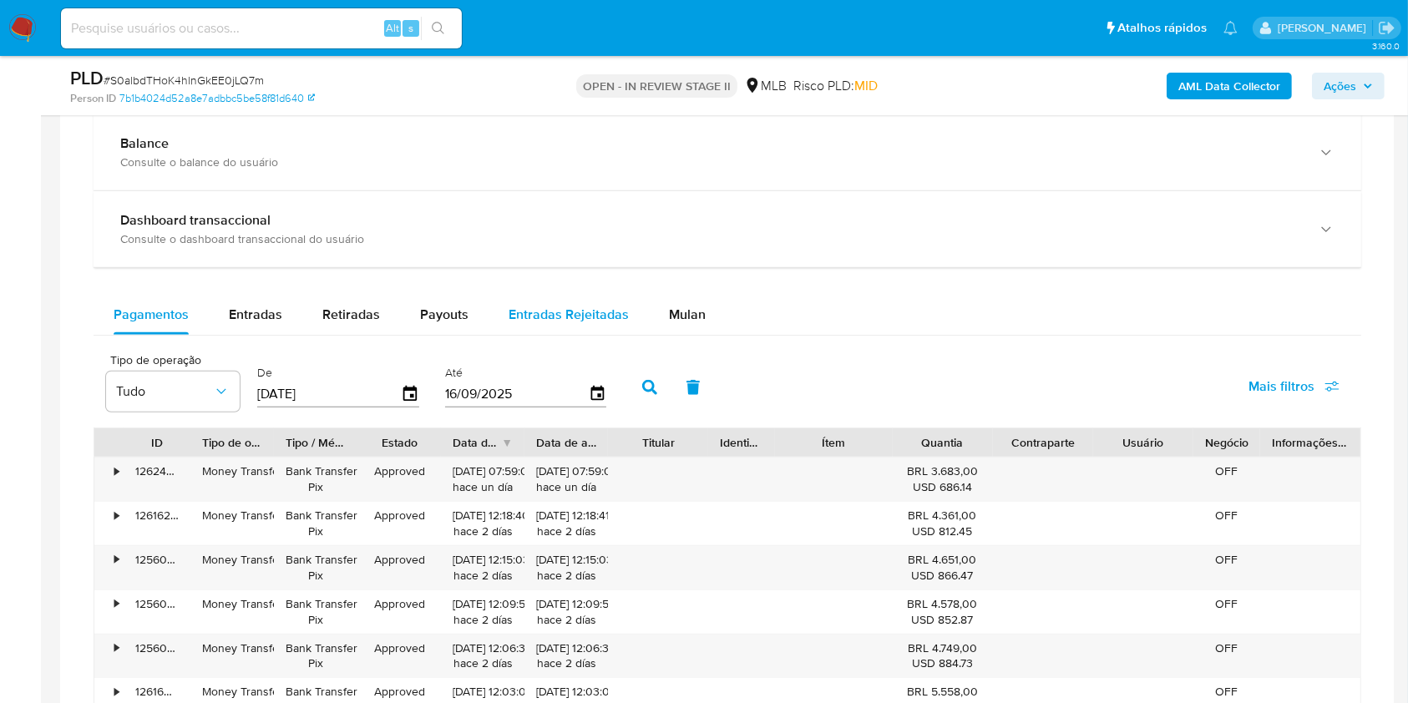
drag, startPoint x: 680, startPoint y: 316, endPoint x: 612, endPoint y: 333, distance: 70.5
click at [680, 317] on span "Mulan" at bounding box center [687, 314] width 37 height 19
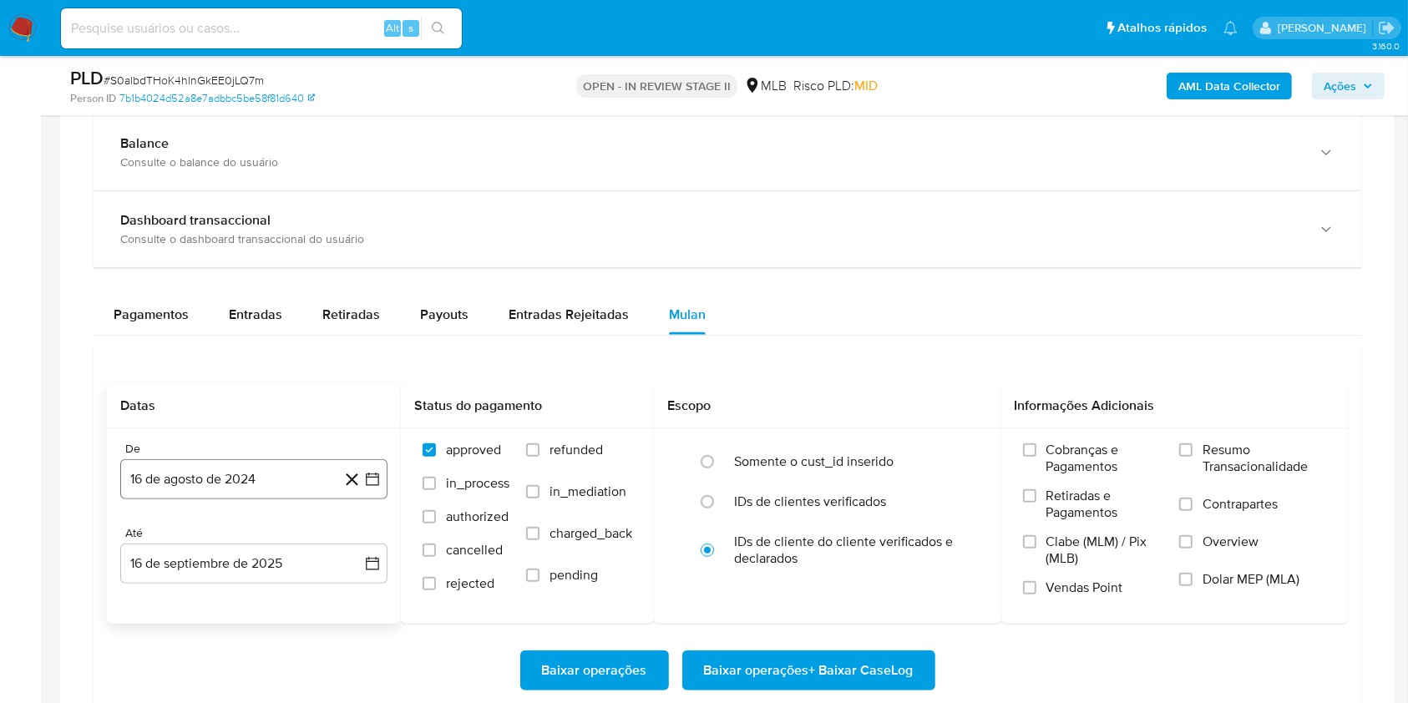
drag, startPoint x: 293, startPoint y: 478, endPoint x: 312, endPoint y: 463, distance: 24.4
click at [293, 479] on button "16 de agosto de 2024" at bounding box center [253, 479] width 267 height 40
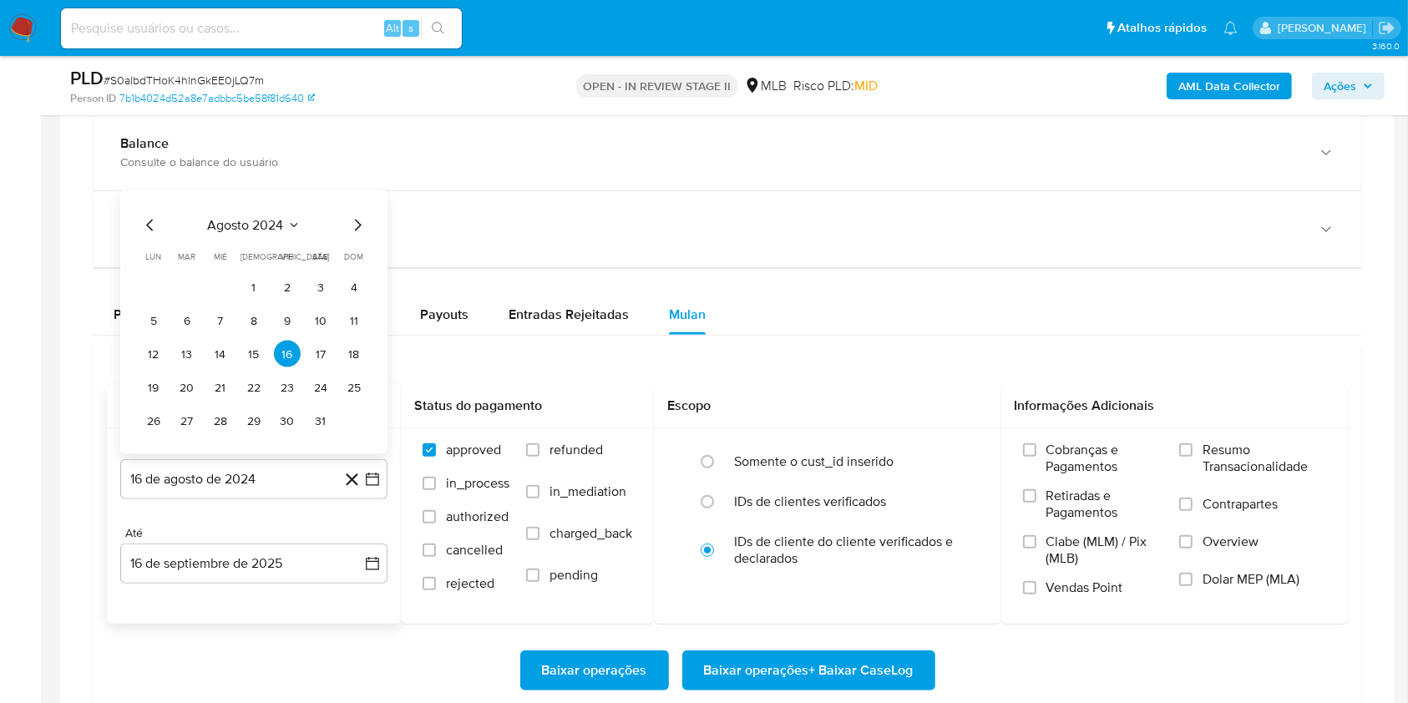
click at [272, 221] on span "agosto 2024" at bounding box center [246, 225] width 76 height 17
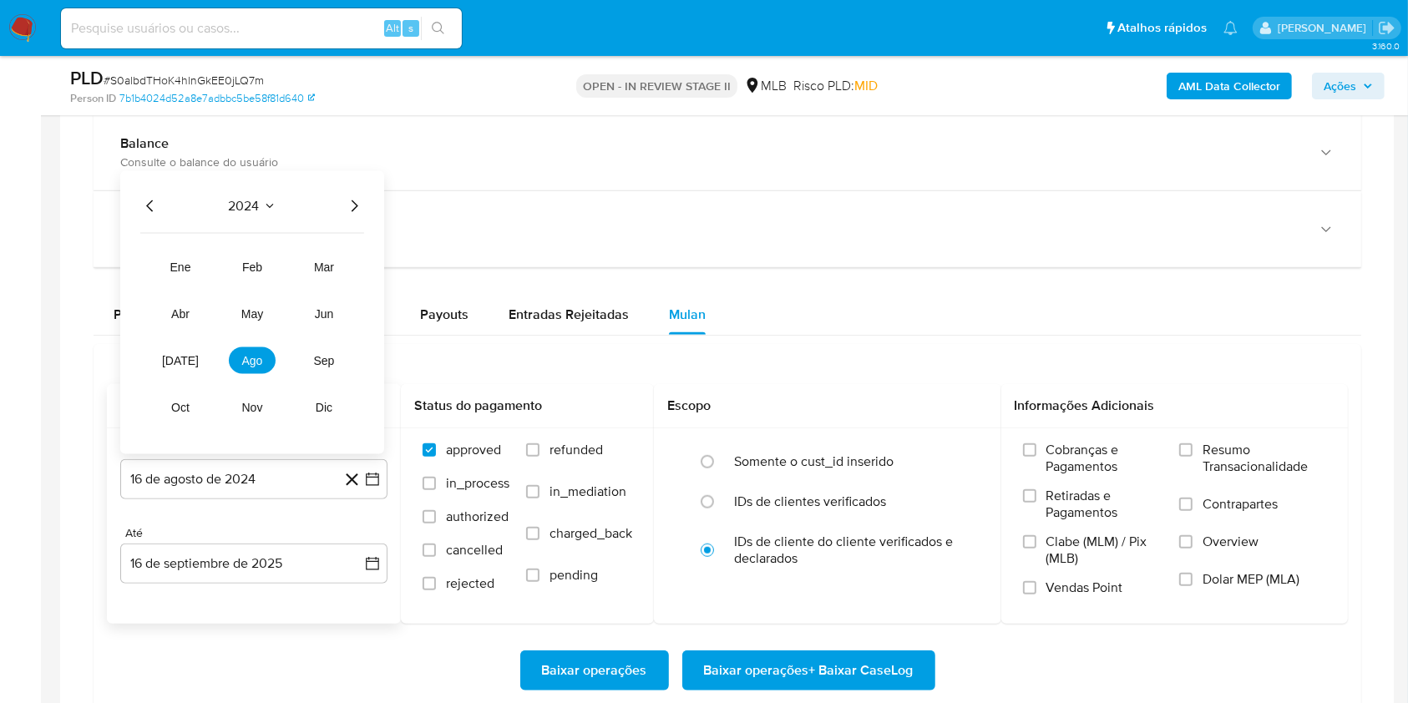
click at [357, 210] on icon "Año siguiente" at bounding box center [354, 206] width 20 height 20
click at [185, 363] on span "[DATE]" at bounding box center [180, 360] width 37 height 13
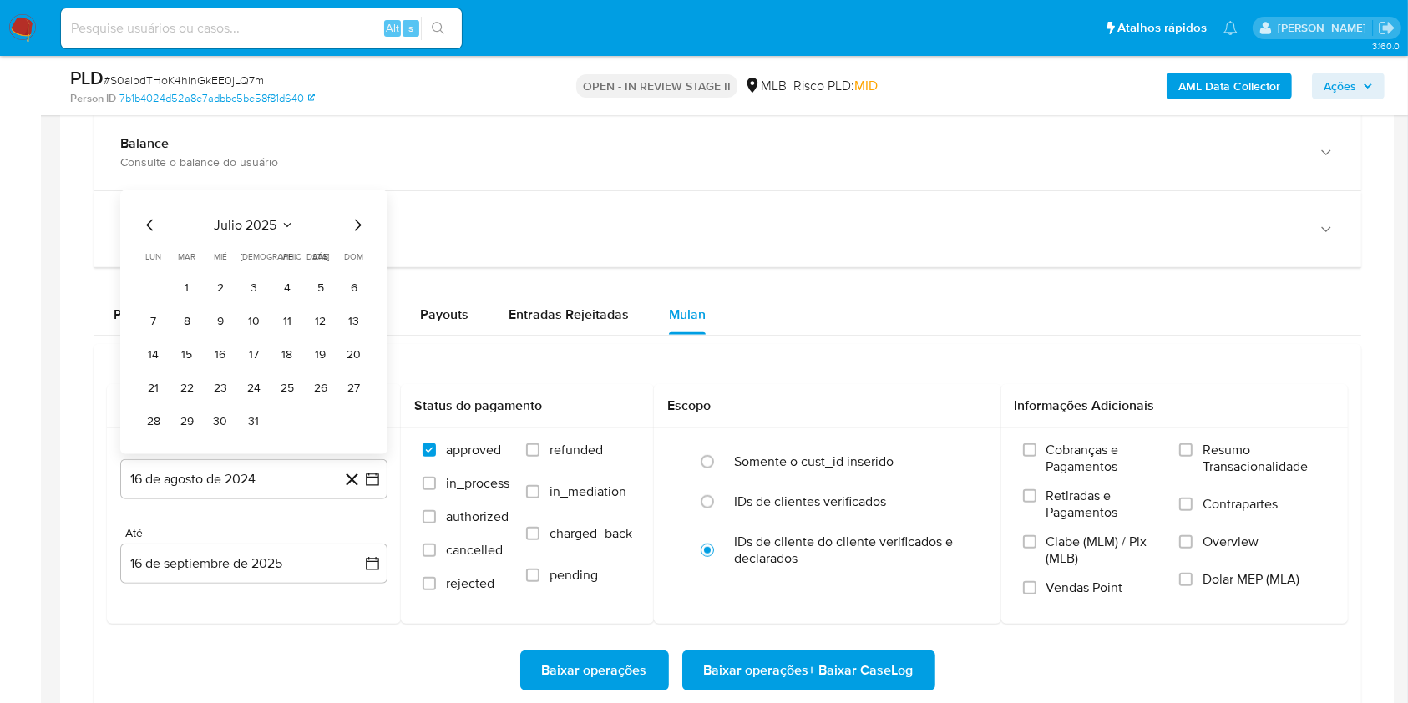
click at [195, 284] on button "1" at bounding box center [187, 287] width 27 height 27
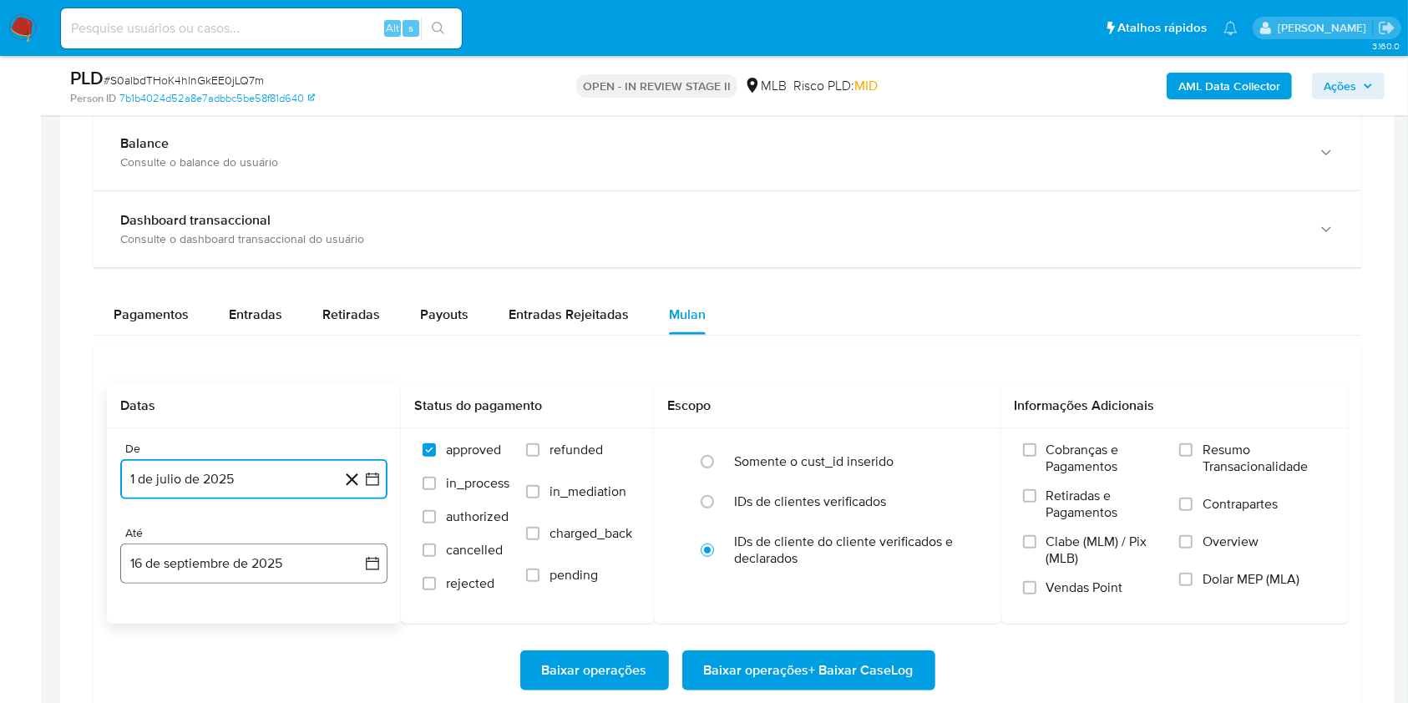
click at [323, 559] on button "16 de septiembre de 2025" at bounding box center [253, 564] width 267 height 40
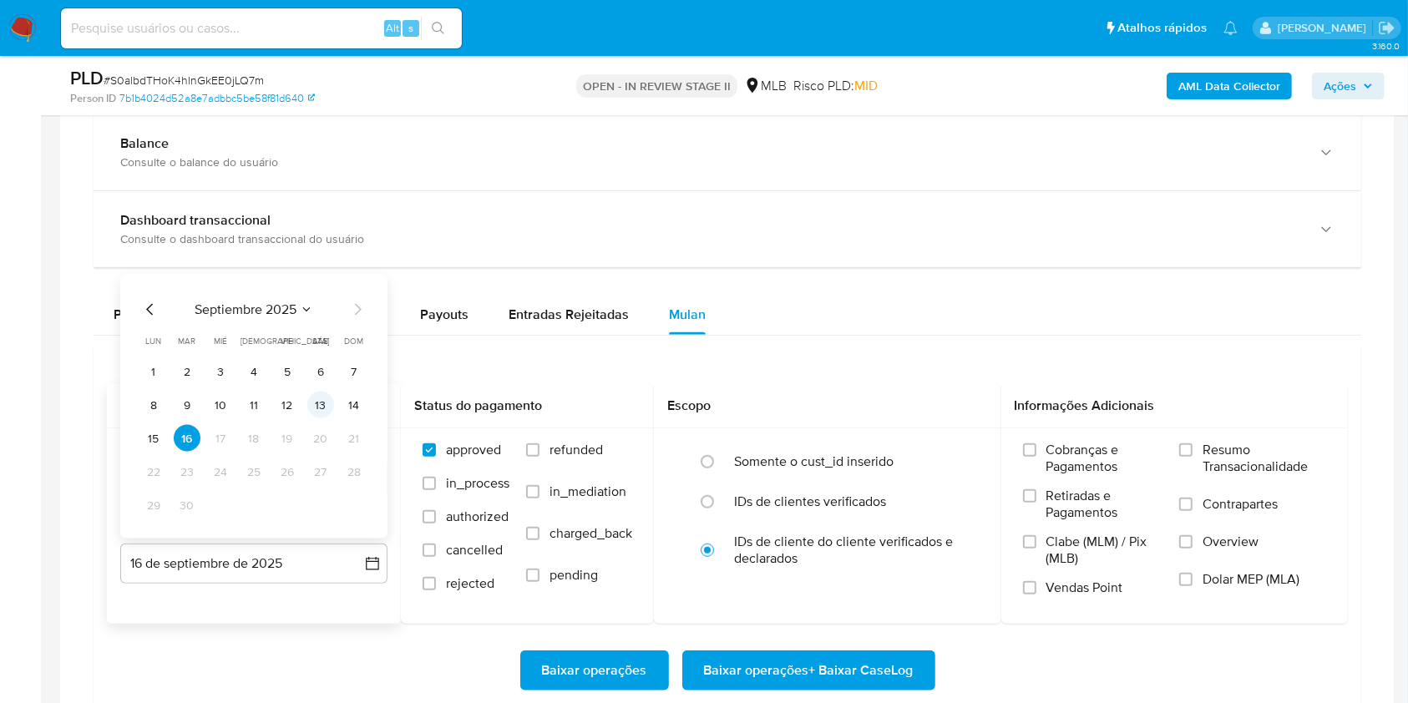
click at [316, 409] on button "13" at bounding box center [320, 405] width 27 height 27
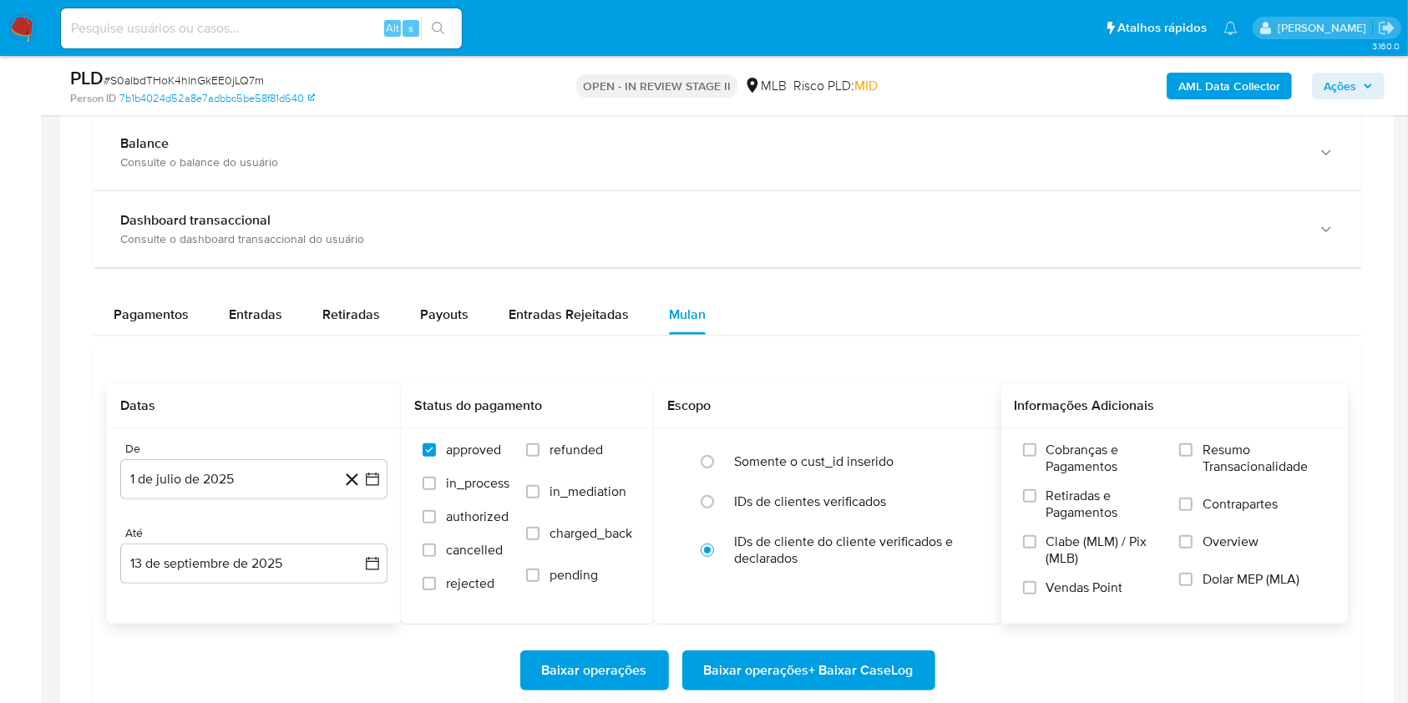
drag, startPoint x: 1201, startPoint y: 444, endPoint x: 1202, endPoint y: 453, distance: 8.5
click at [1201, 448] on div "Cobranças e Pagamentos Retiradas e Pagamentos Clabe (MLM) / Pix (MLB) Vendas Po…" at bounding box center [1174, 525] width 347 height 194
click at [1189, 468] on label "Resumo Transacionalidade" at bounding box center [1252, 469] width 147 height 54
click at [1189, 457] on input "Resumo Transacionalidade" at bounding box center [1185, 449] width 13 height 13
click at [898, 665] on span "Baixar operações + Baixar CaseLog" at bounding box center [809, 670] width 210 height 37
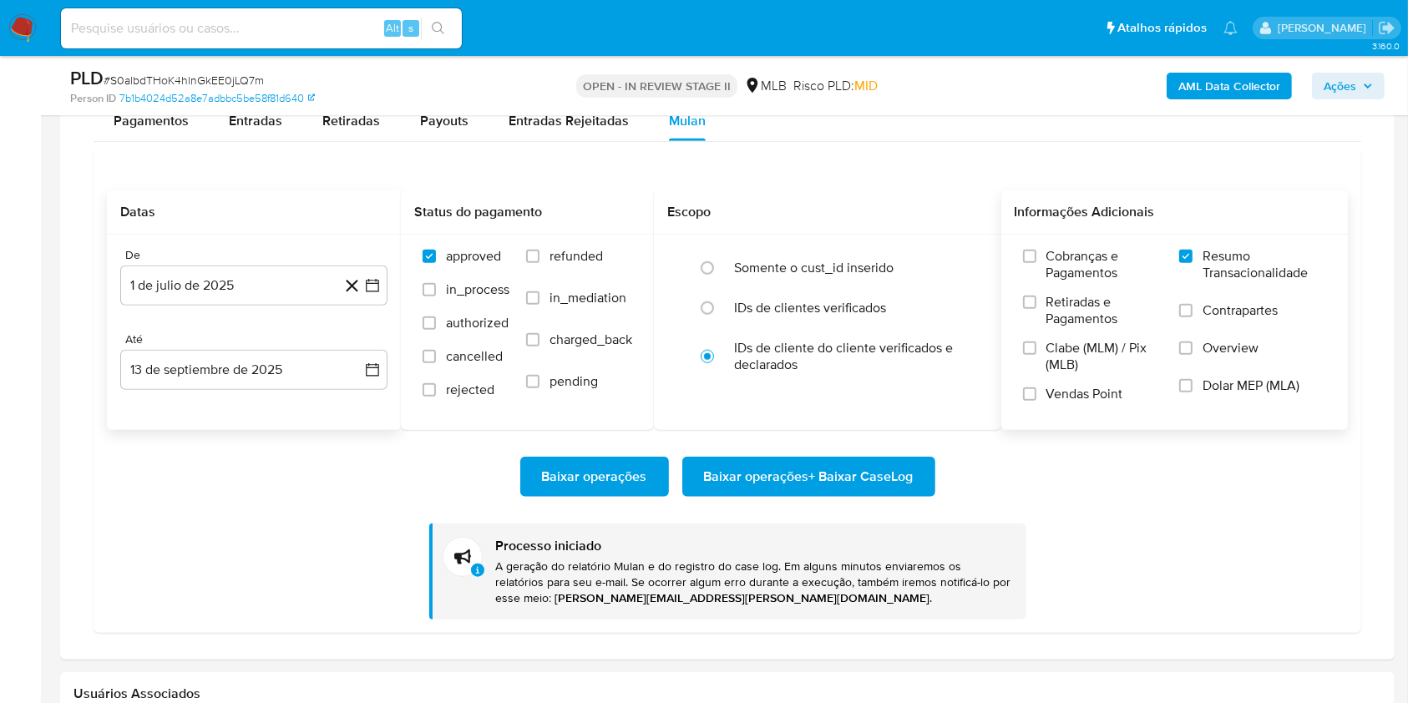
scroll to position [1336, 0]
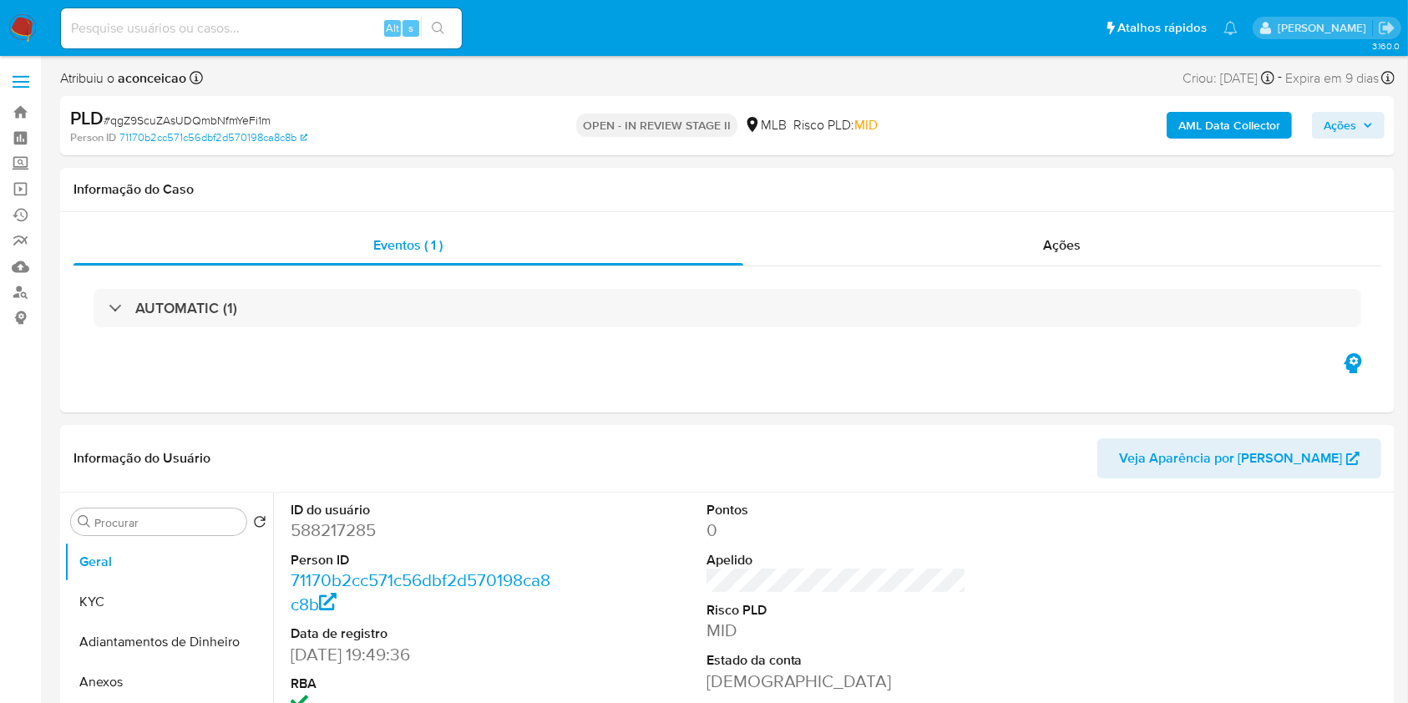
select select "10"
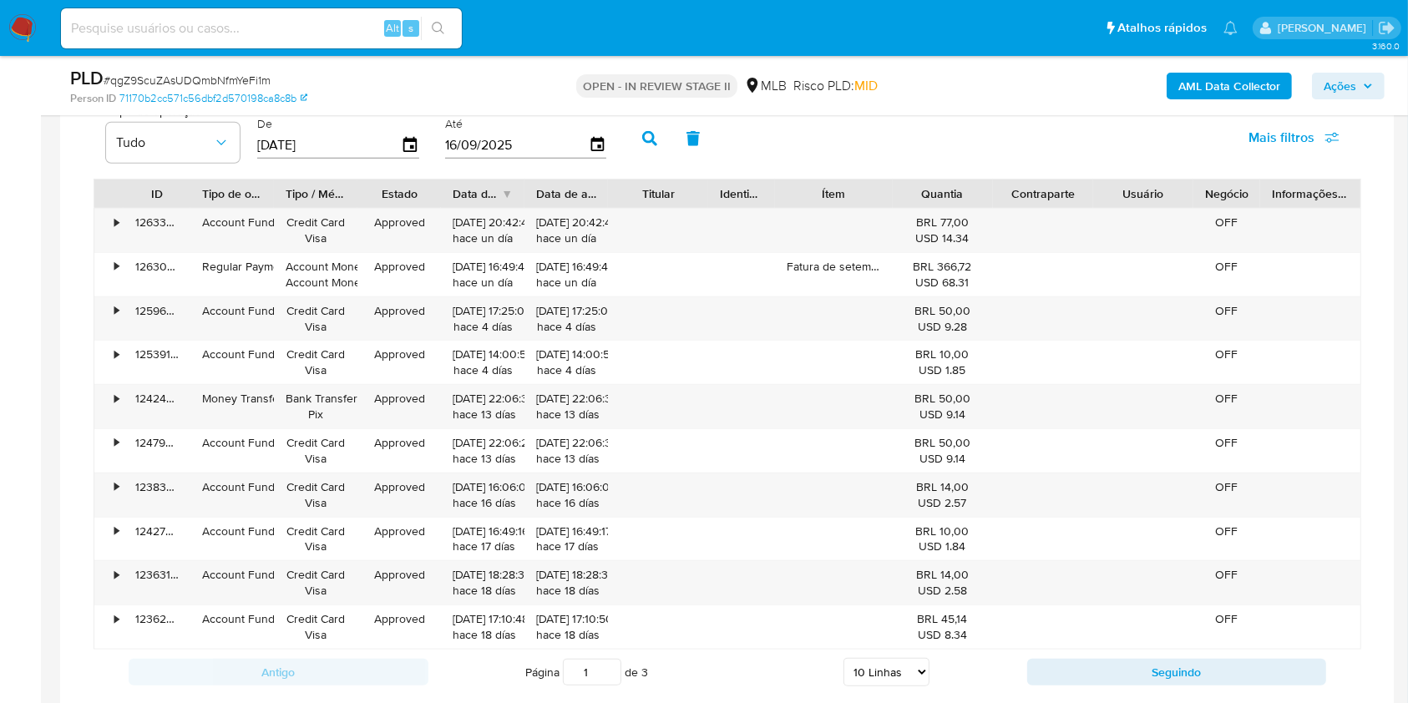
scroll to position [1224, 0]
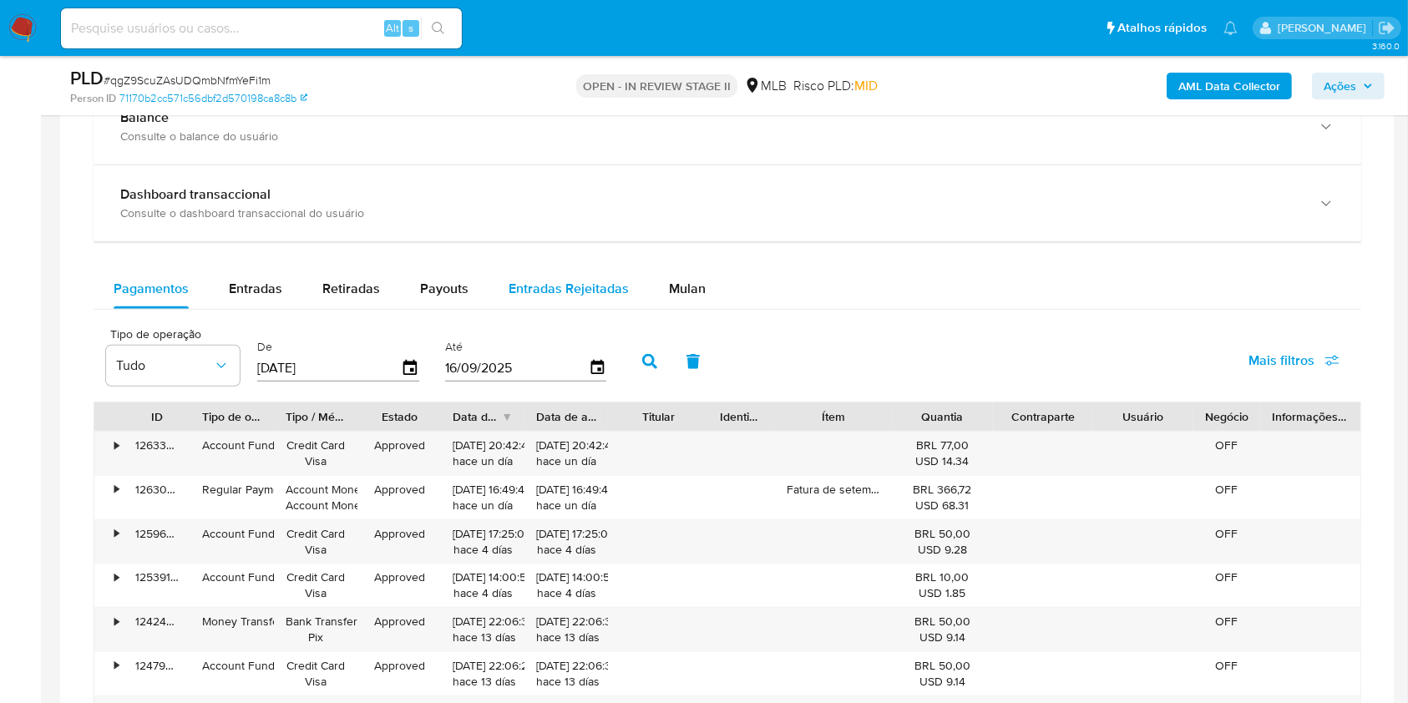
drag, startPoint x: 695, startPoint y: 282, endPoint x: 601, endPoint y: 301, distance: 96.3
click at [695, 283] on span "Mulan" at bounding box center [687, 288] width 37 height 19
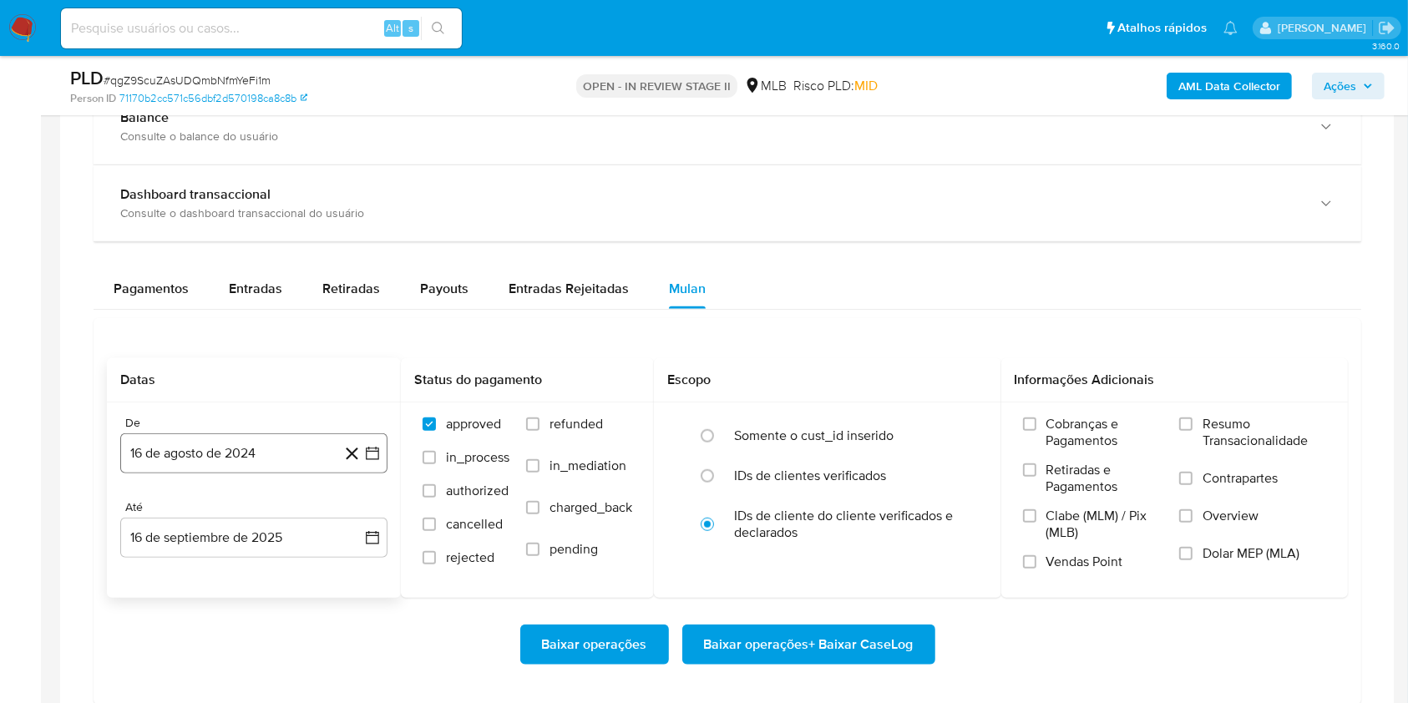
click at [246, 445] on button "16 de agosto de 2024" at bounding box center [253, 453] width 267 height 40
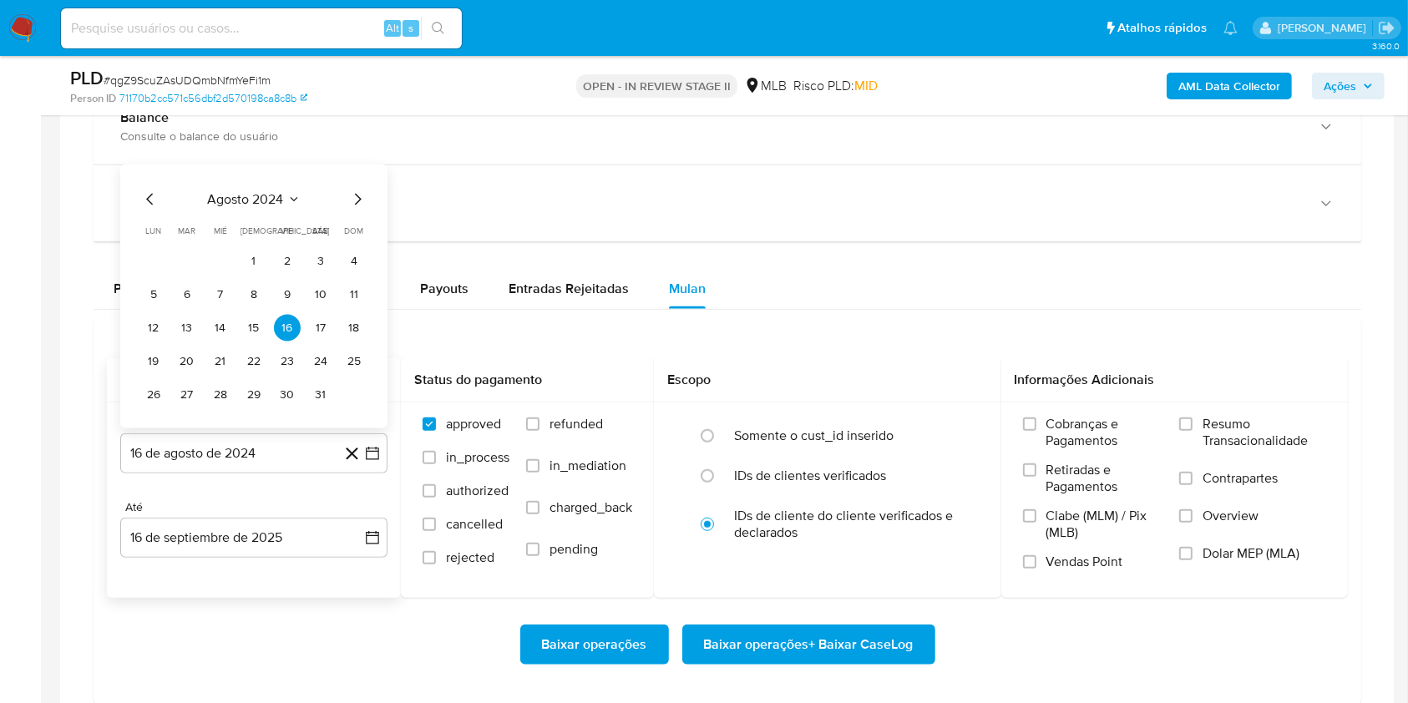
click at [268, 213] on div "agosto 2024 agosto 2024 lun lunes mar martes mié miércoles jue jueves vie viern…" at bounding box center [253, 299] width 227 height 219
click at [274, 202] on span "agosto 2024" at bounding box center [246, 199] width 76 height 17
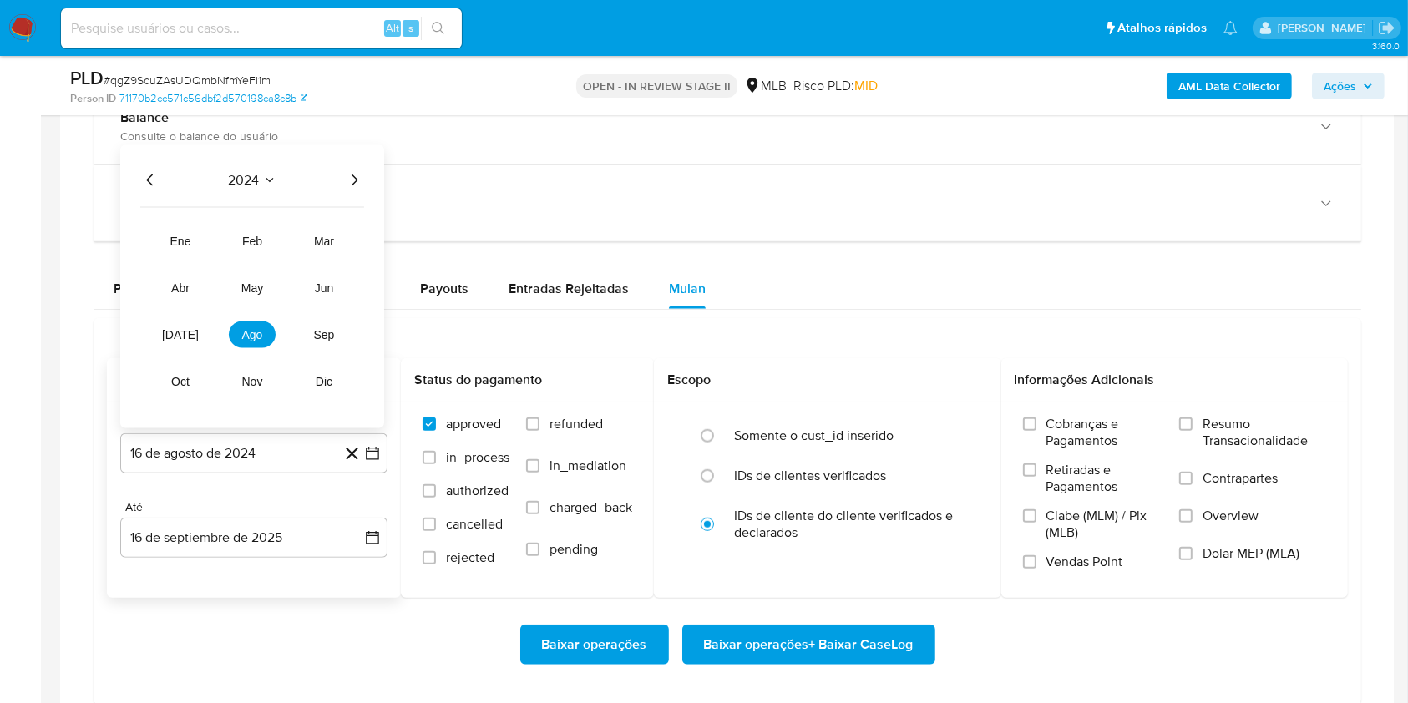
click at [345, 185] on icon "Año siguiente" at bounding box center [354, 180] width 20 height 20
click at [181, 321] on button "[DATE]" at bounding box center [180, 334] width 47 height 27
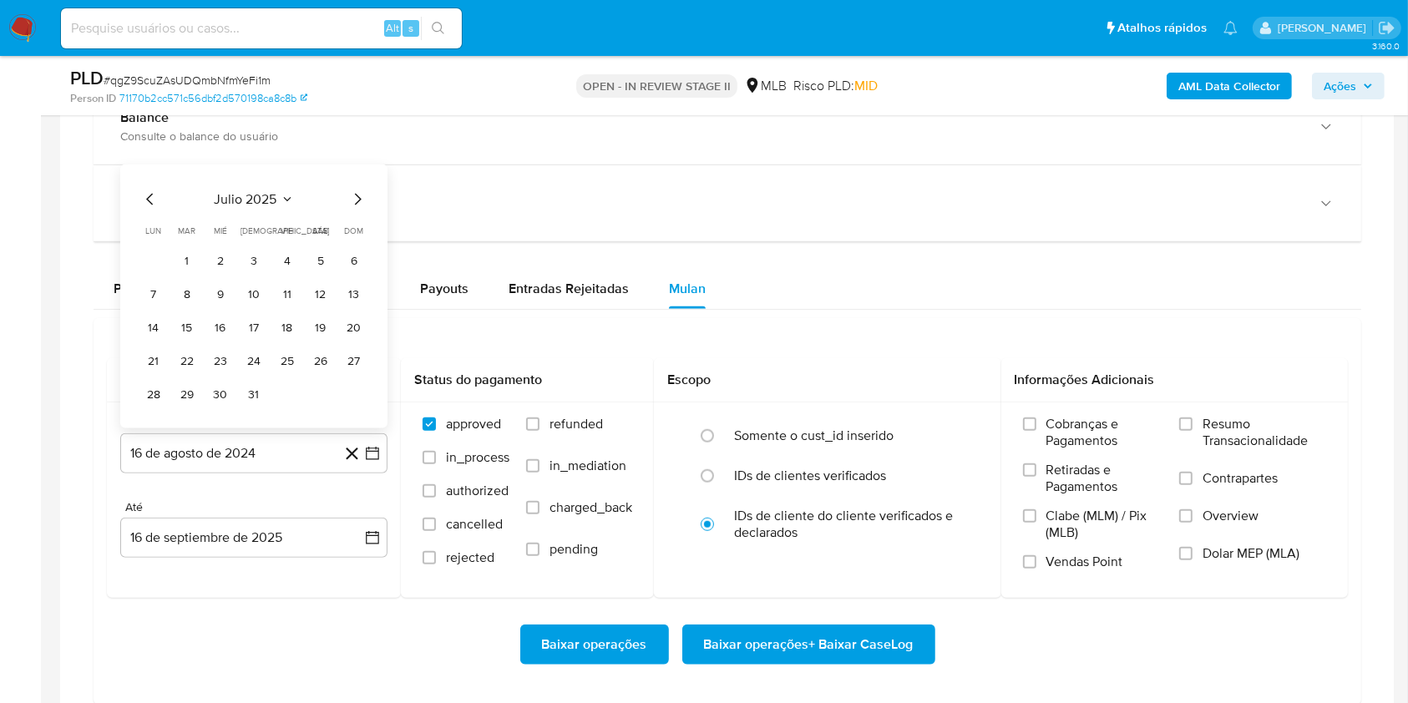
click at [194, 264] on button "1" at bounding box center [187, 261] width 27 height 27
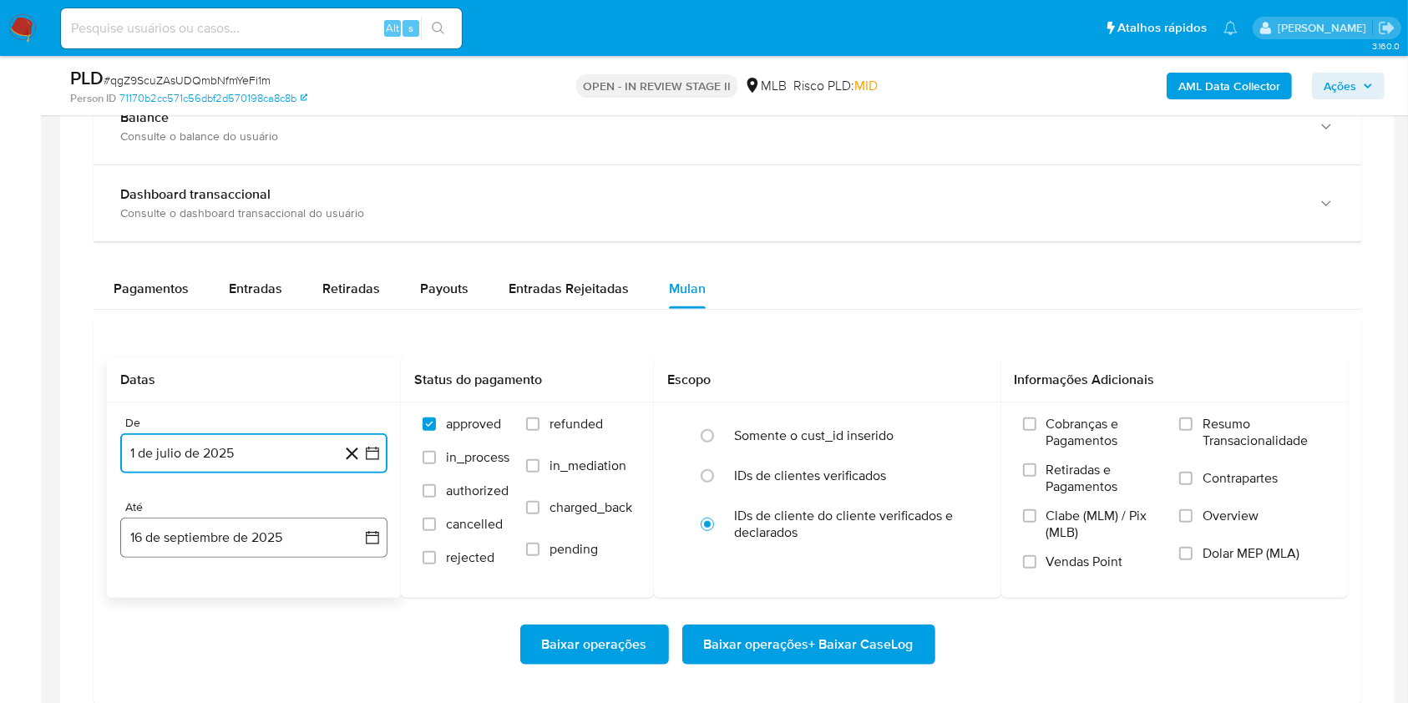
click at [270, 534] on button "16 de septiembre de 2025" at bounding box center [253, 538] width 267 height 40
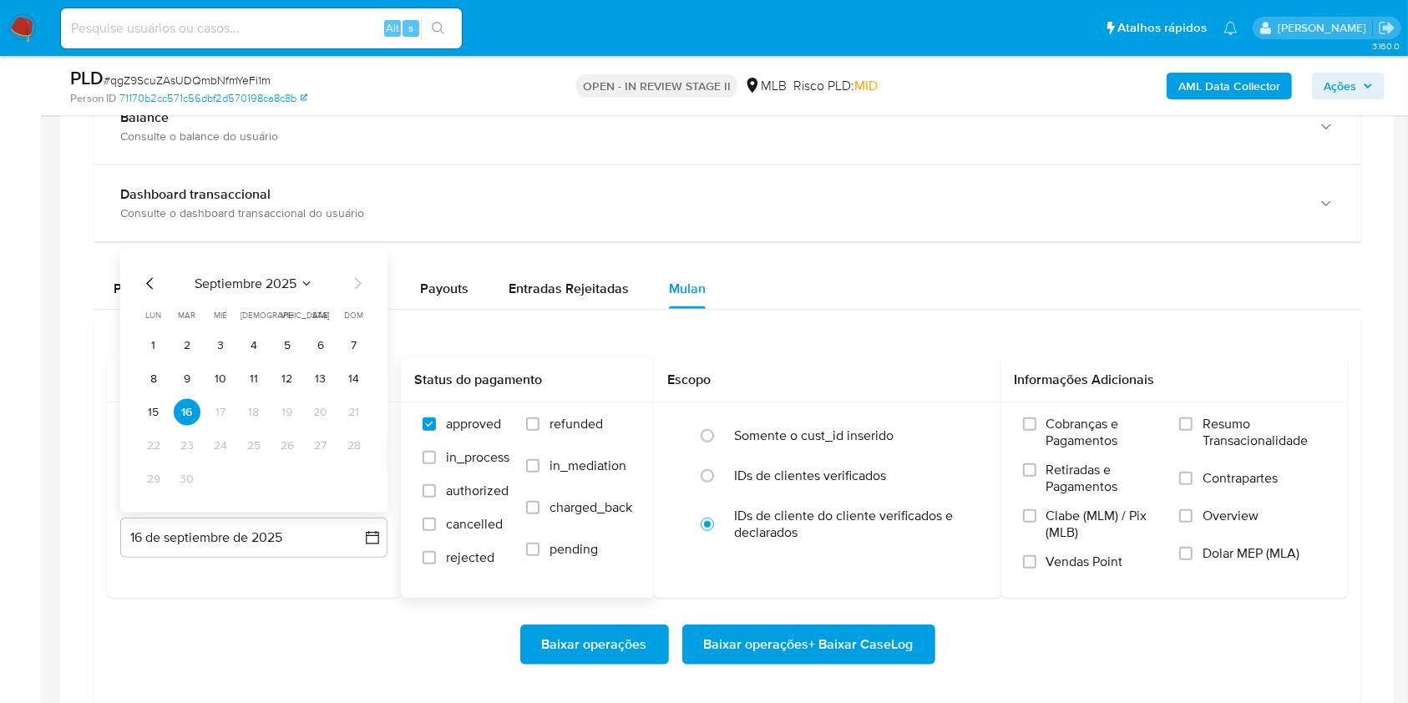
drag, startPoint x: 312, startPoint y: 377, endPoint x: 411, endPoint y: 391, distance: 99.5
click at [312, 377] on button "13" at bounding box center [320, 379] width 27 height 27
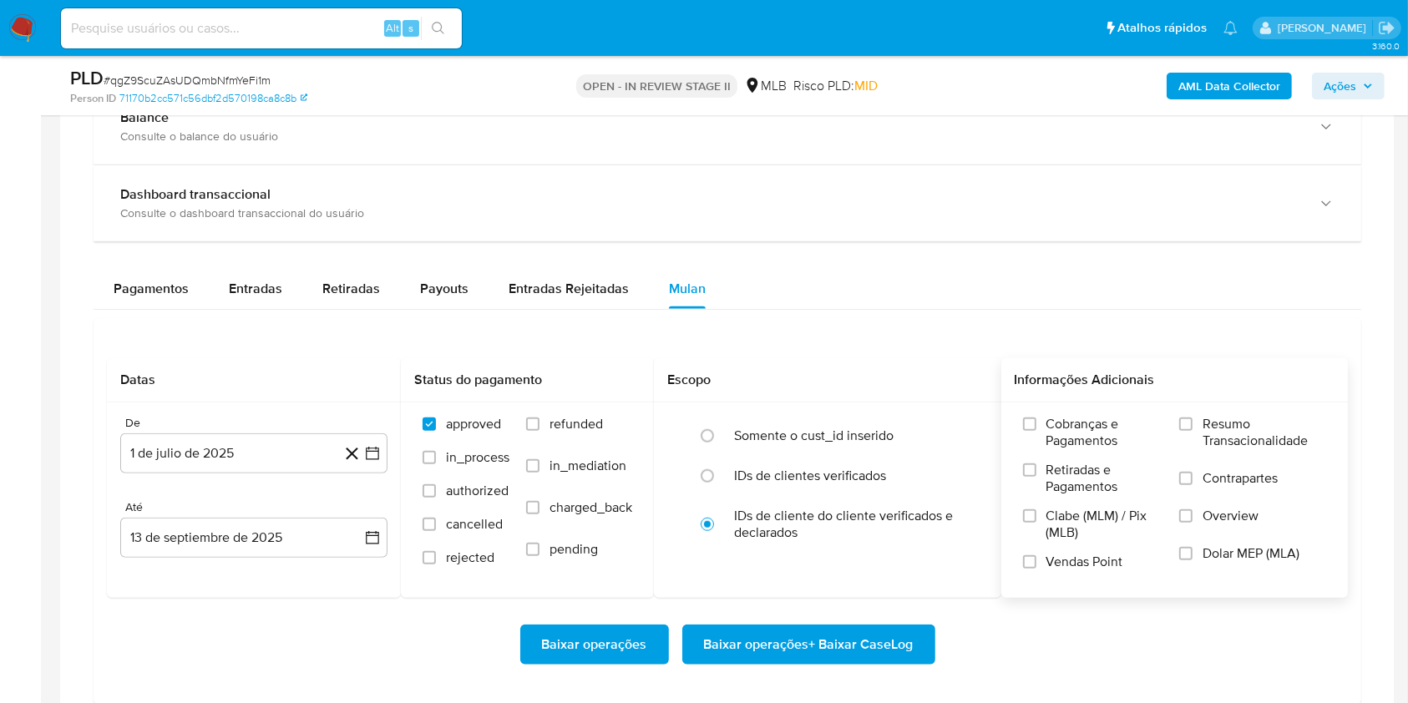
drag, startPoint x: 1188, startPoint y: 430, endPoint x: 1171, endPoint y: 442, distance: 21.1
click at [1188, 431] on label "Resumo Transacionalidade" at bounding box center [1252, 443] width 147 height 54
click at [1188, 431] on input "Resumo Transacionalidade" at bounding box center [1185, 423] width 13 height 13
click at [828, 643] on span "Baixar operações + Baixar CaseLog" at bounding box center [809, 644] width 210 height 37
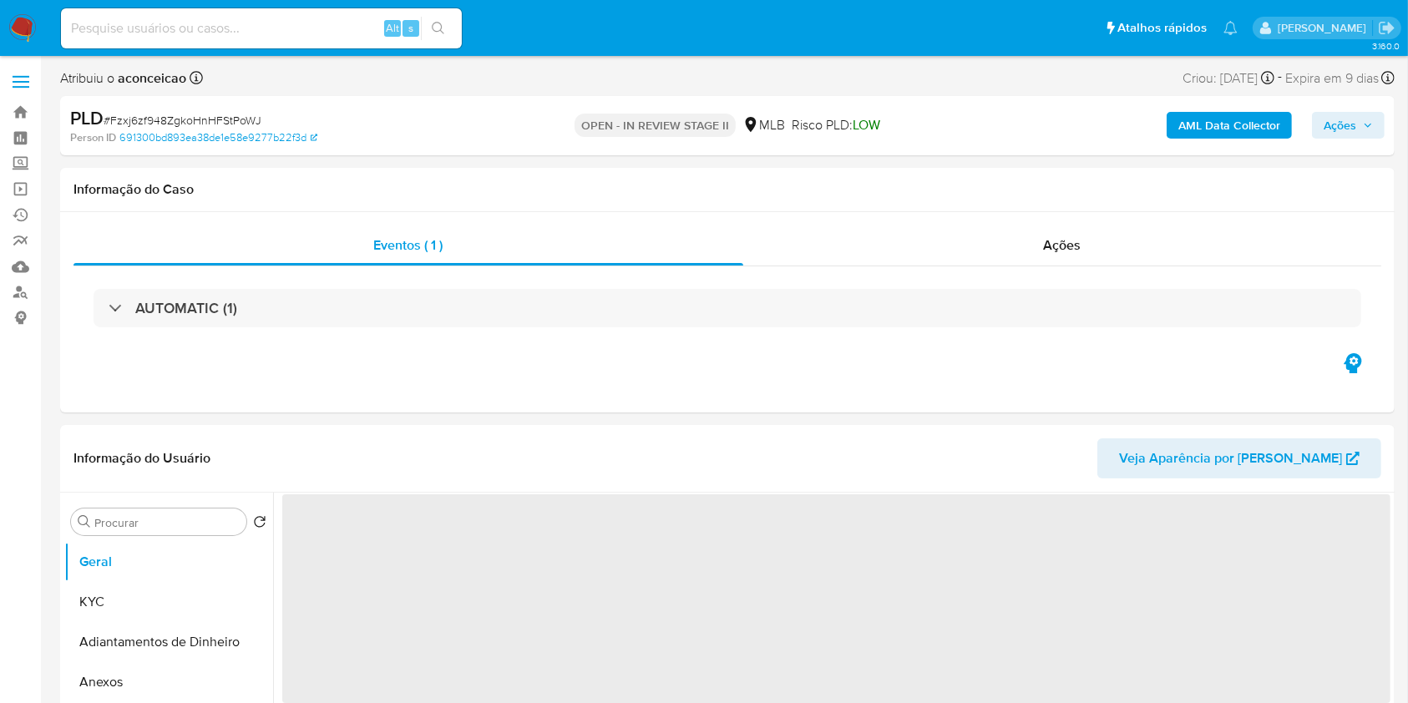
select select "10"
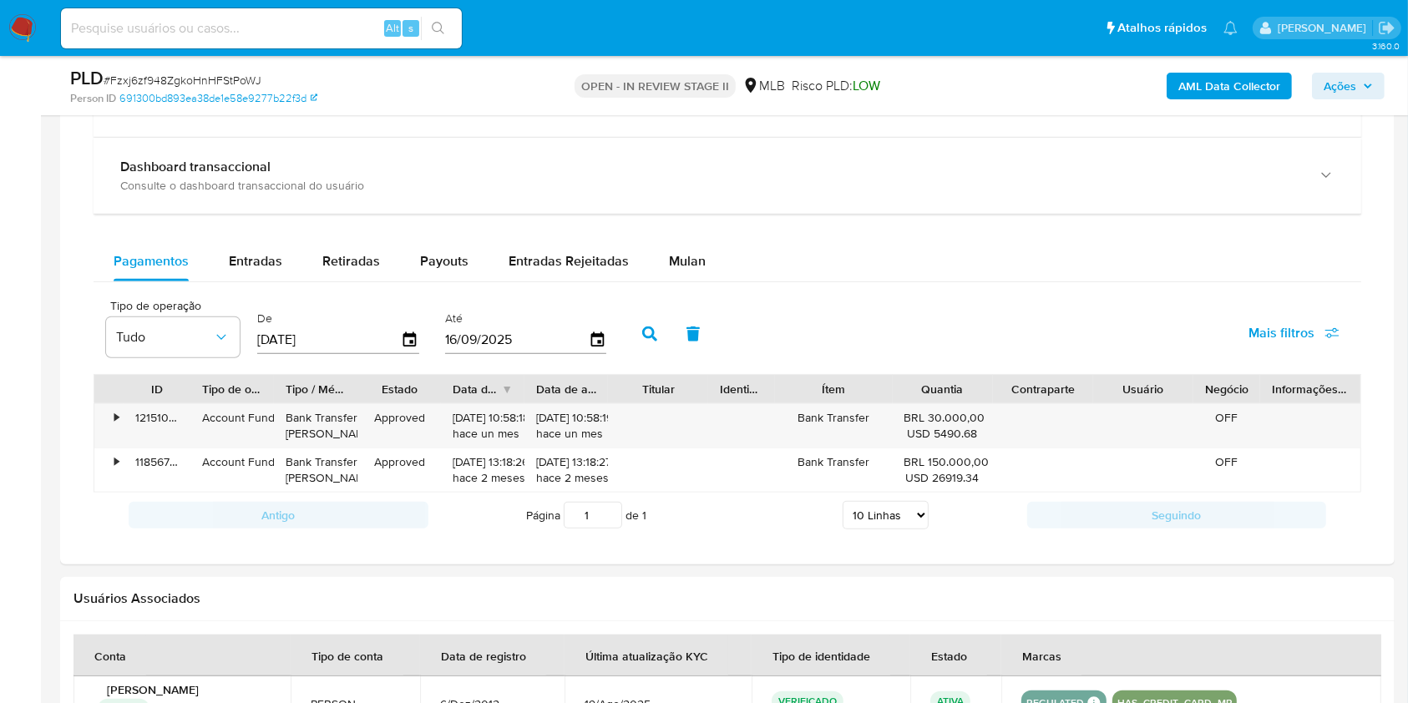
scroll to position [1336, 0]
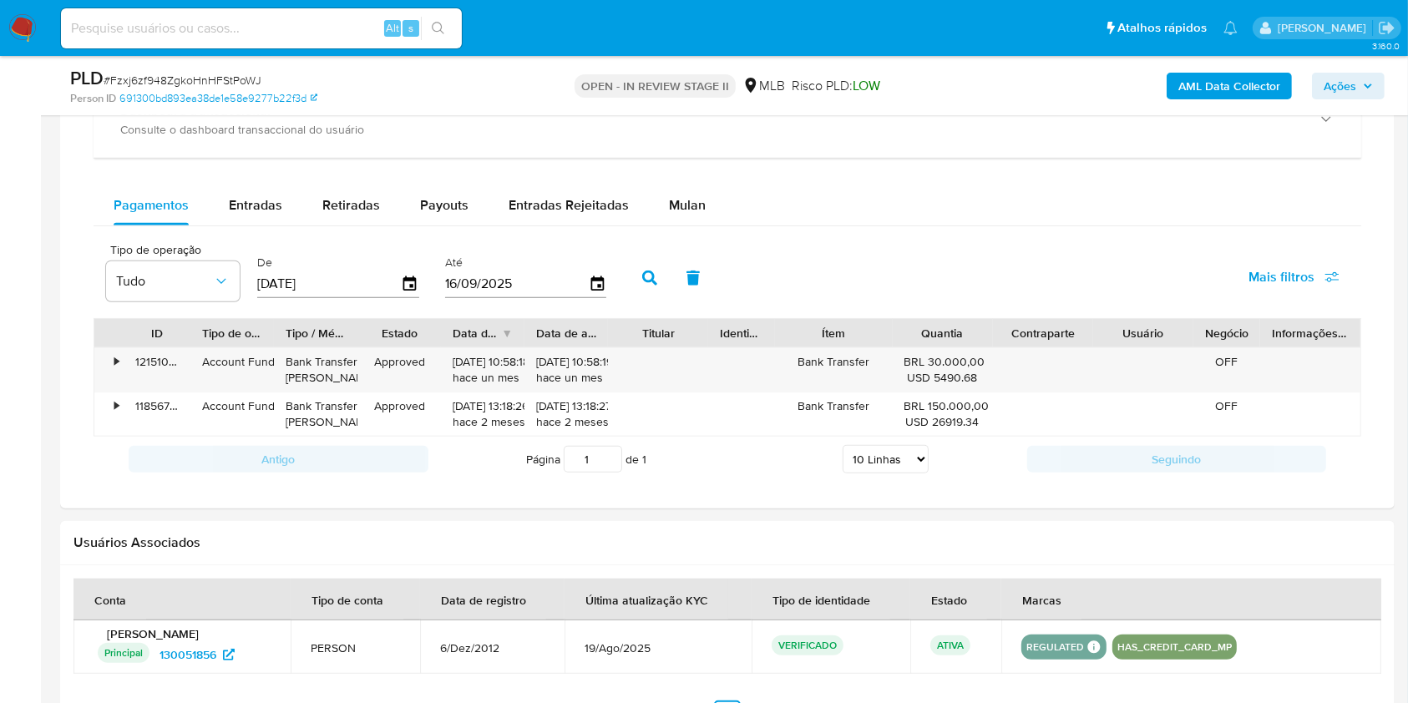
drag, startPoint x: 676, startPoint y: 206, endPoint x: 643, endPoint y: 227, distance: 39.4
click at [676, 207] on span "Mulan" at bounding box center [687, 204] width 37 height 19
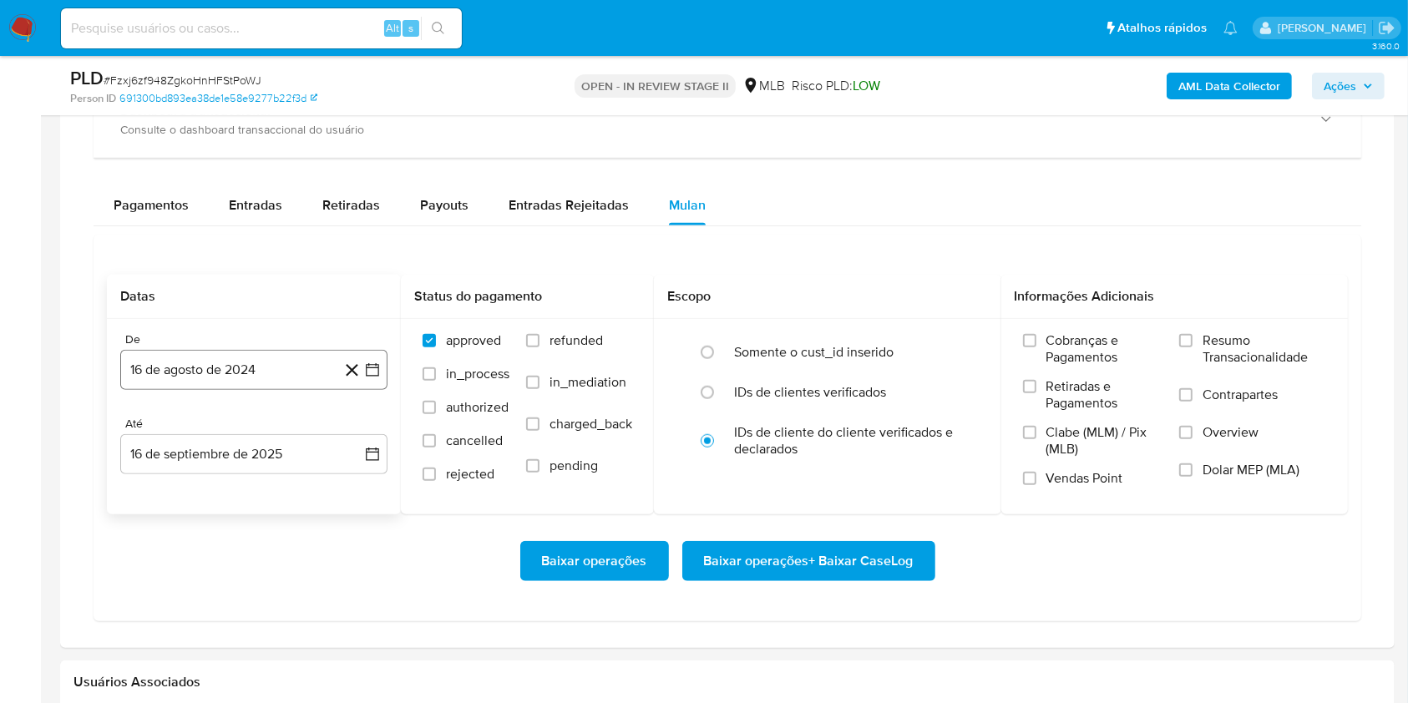
click at [311, 377] on button "16 de agosto de 2024" at bounding box center [253, 370] width 267 height 40
click at [267, 432] on span "agosto 2024" at bounding box center [246, 430] width 76 height 17
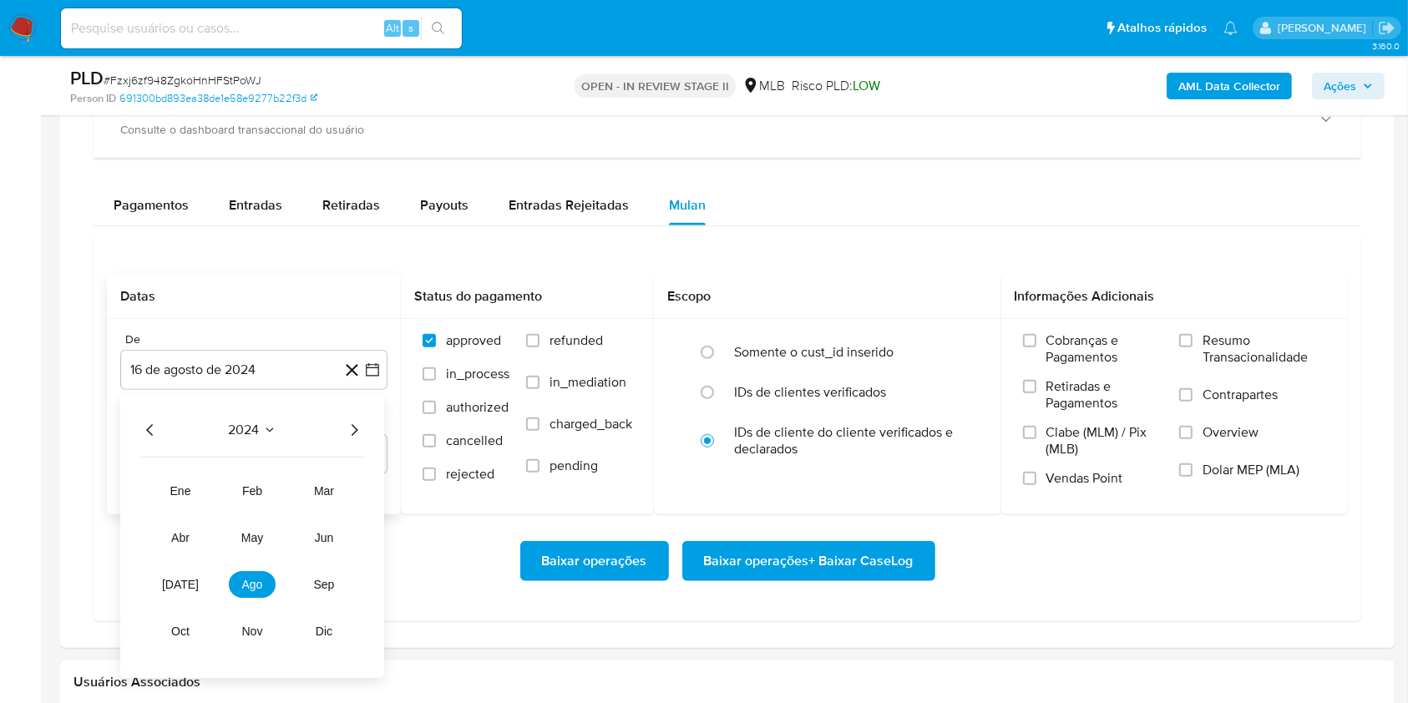
click at [354, 427] on icon "Año siguiente" at bounding box center [354, 430] width 20 height 20
click at [181, 589] on span "[DATE]" at bounding box center [180, 584] width 37 height 13
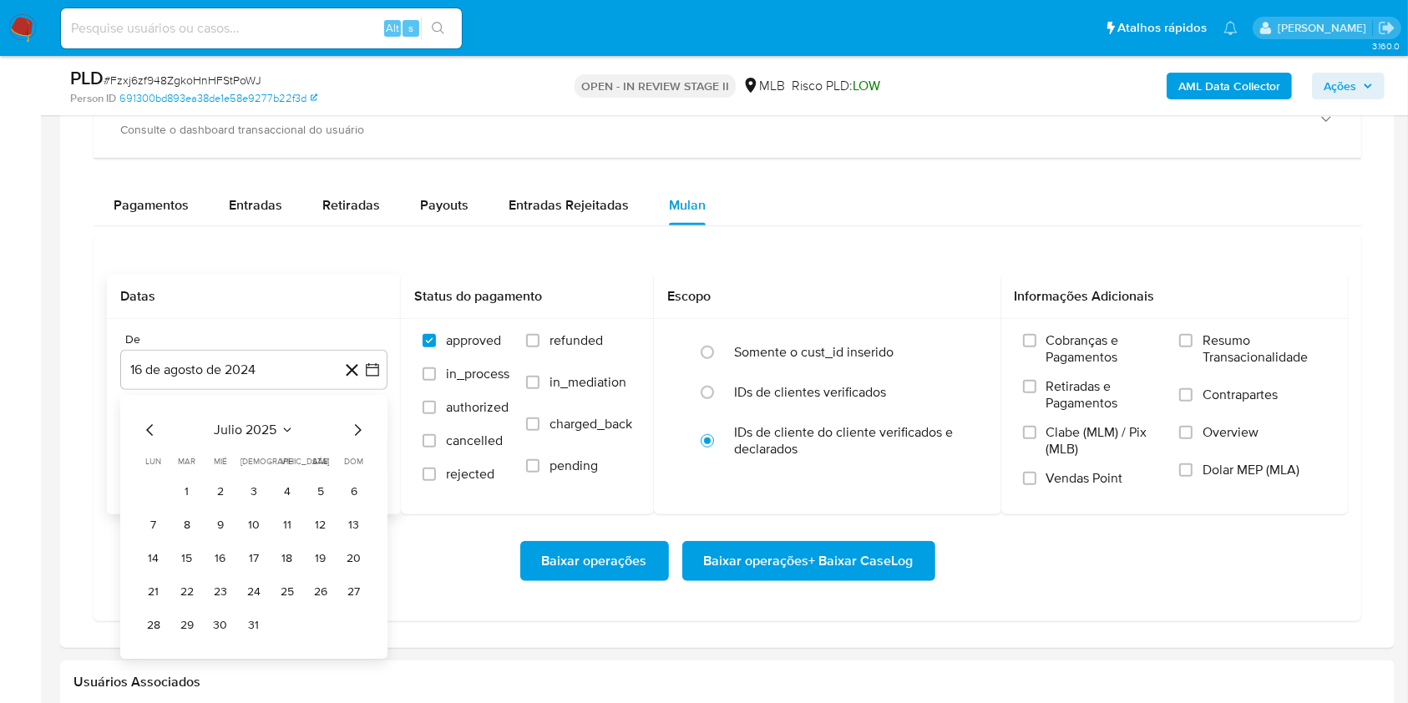
drag, startPoint x: 195, startPoint y: 492, endPoint x: 229, endPoint y: 493, distance: 33.4
click at [195, 493] on button "1" at bounding box center [187, 491] width 27 height 27
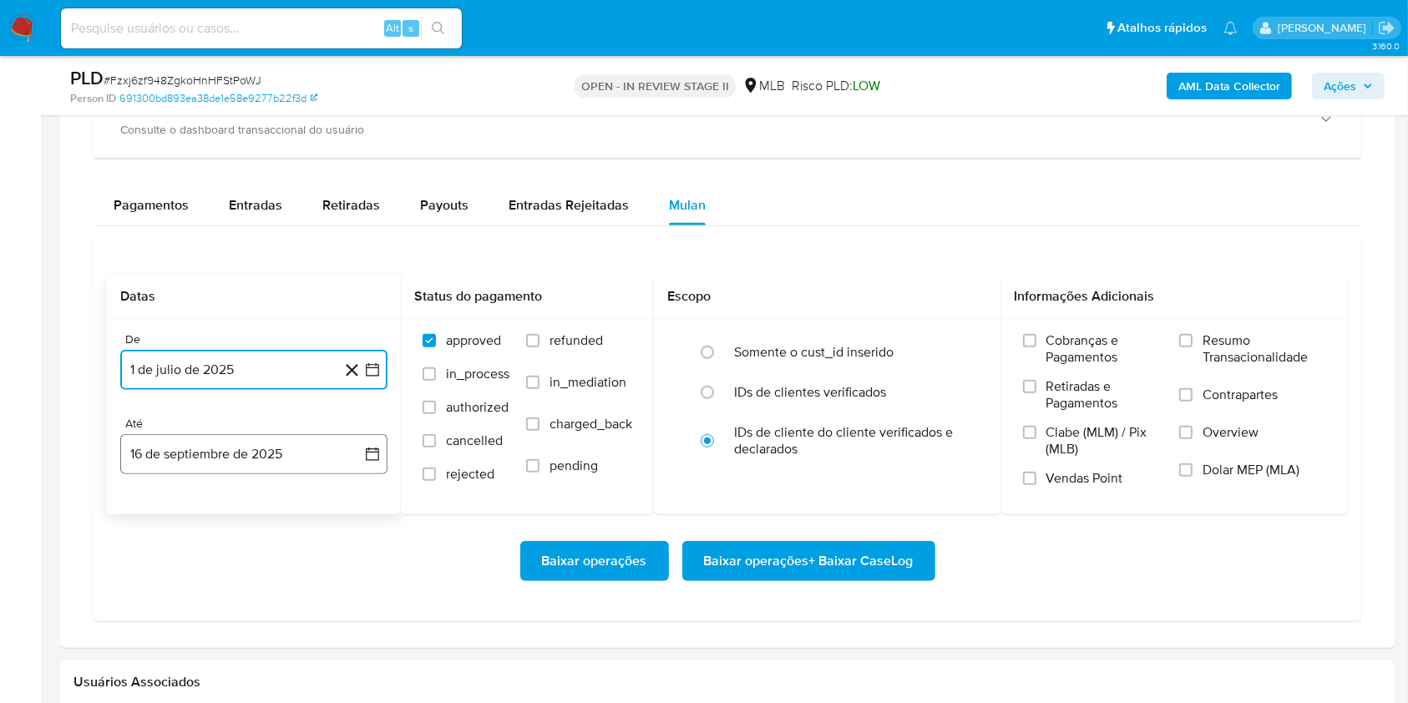
click at [314, 458] on button "16 de septiembre de 2025" at bounding box center [253, 454] width 267 height 40
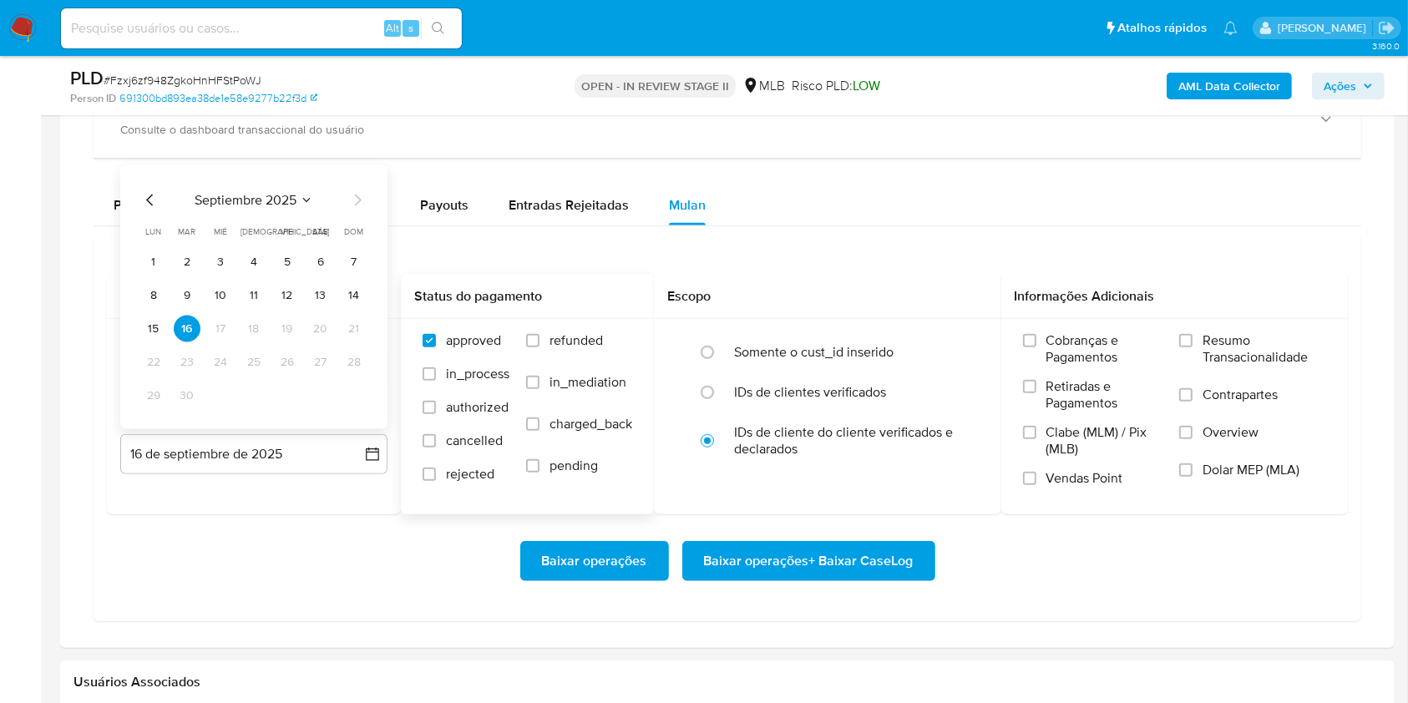
drag, startPoint x: 321, startPoint y: 298, endPoint x: 406, endPoint y: 314, distance: 85.8
click at [322, 300] on button "13" at bounding box center [320, 295] width 27 height 27
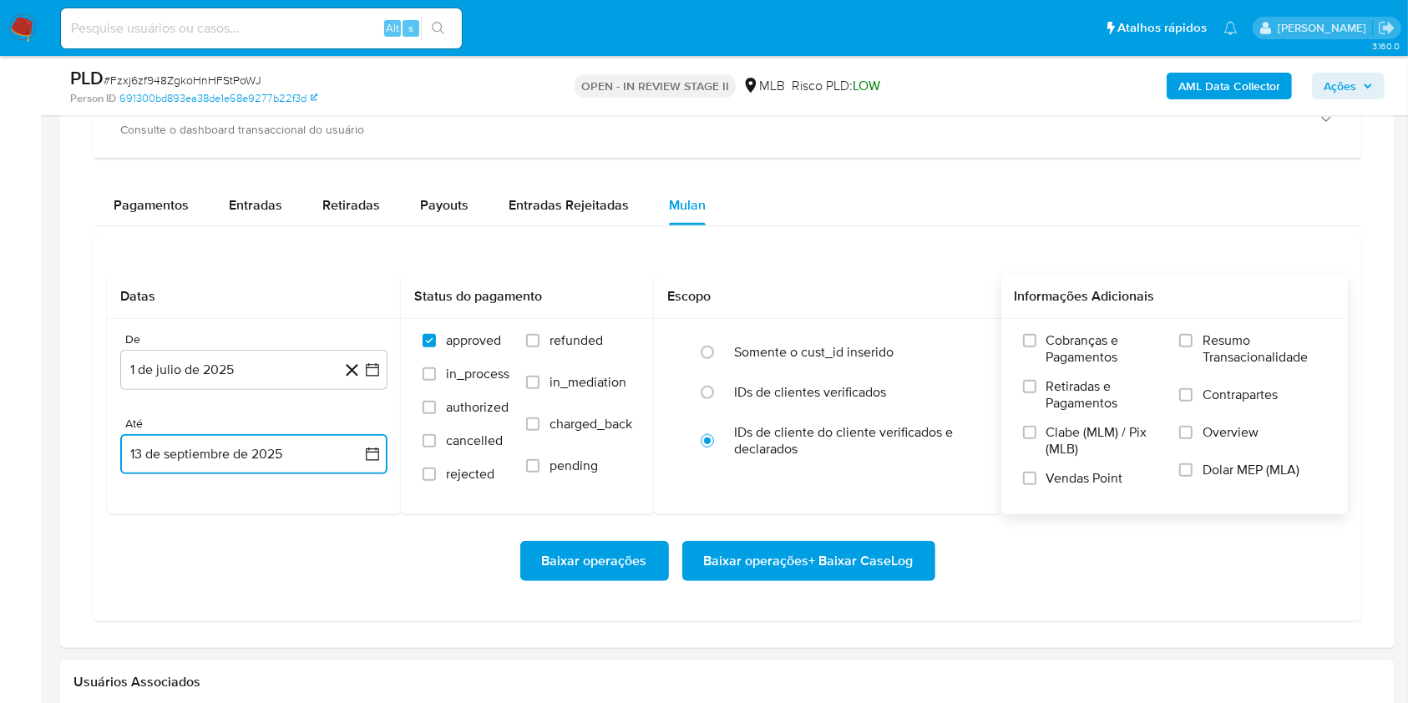
click at [1191, 346] on label "Resumo Transacionalidade" at bounding box center [1252, 359] width 147 height 54
click at [1191, 346] on input "Resumo Transacionalidade" at bounding box center [1185, 340] width 13 height 13
click at [903, 561] on span "Baixar operações + Baixar CaseLog" at bounding box center [809, 561] width 210 height 37
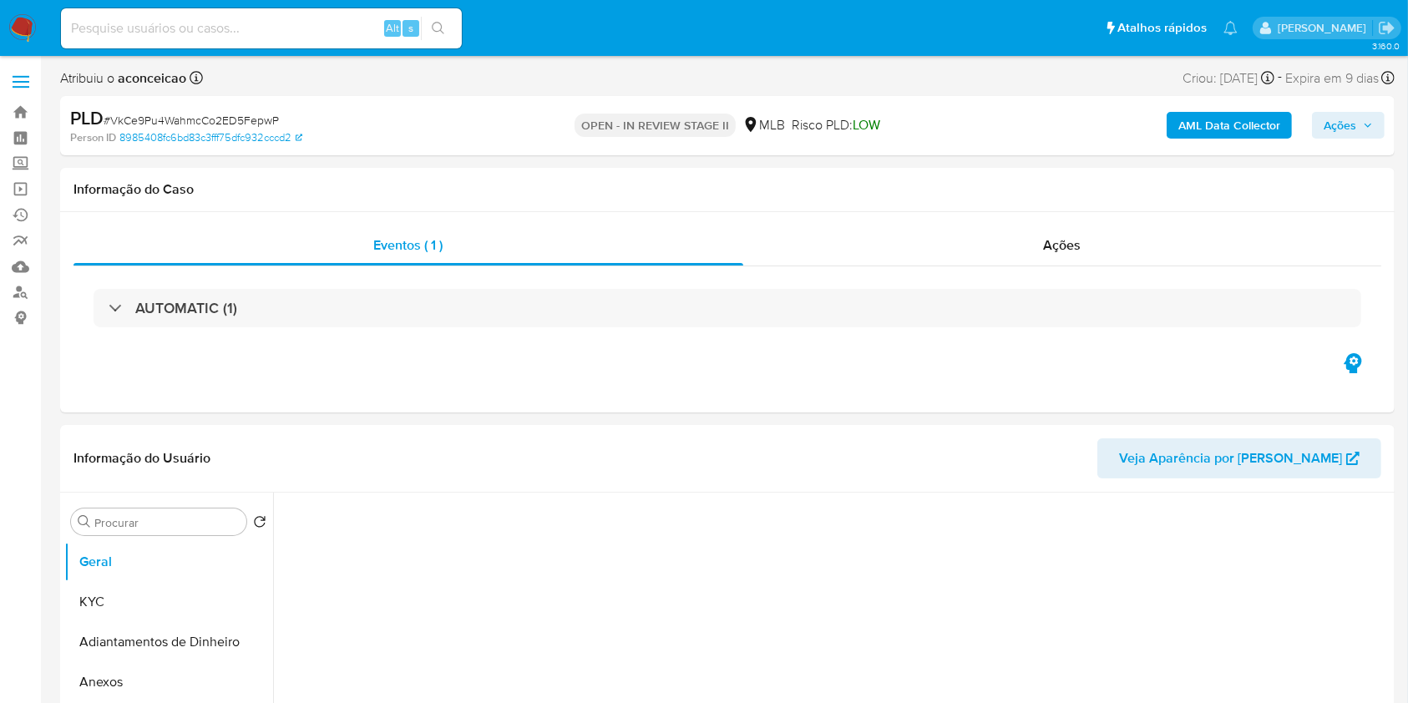
select select "10"
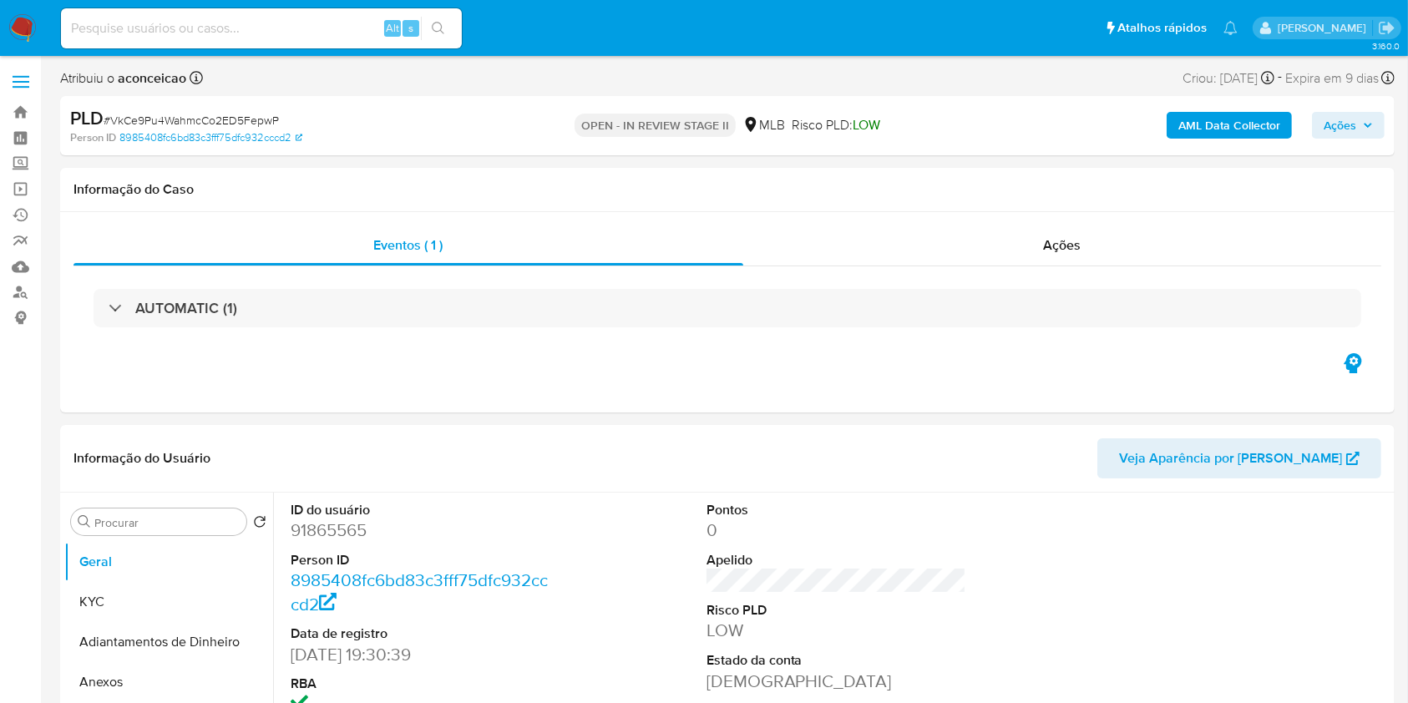
click at [190, 117] on span "# VkCe9Pu4WahmcCo2ED5FepwP" at bounding box center [191, 120] width 175 height 17
copy span "VkCe9Pu4WahmcCo2ED5FepwP"
drag, startPoint x: 190, startPoint y: 116, endPoint x: 204, endPoint y: 104, distance: 17.8
click at [190, 117] on span "# VkCe9Pu4WahmcCo2ED5FepwP" at bounding box center [191, 120] width 175 height 17
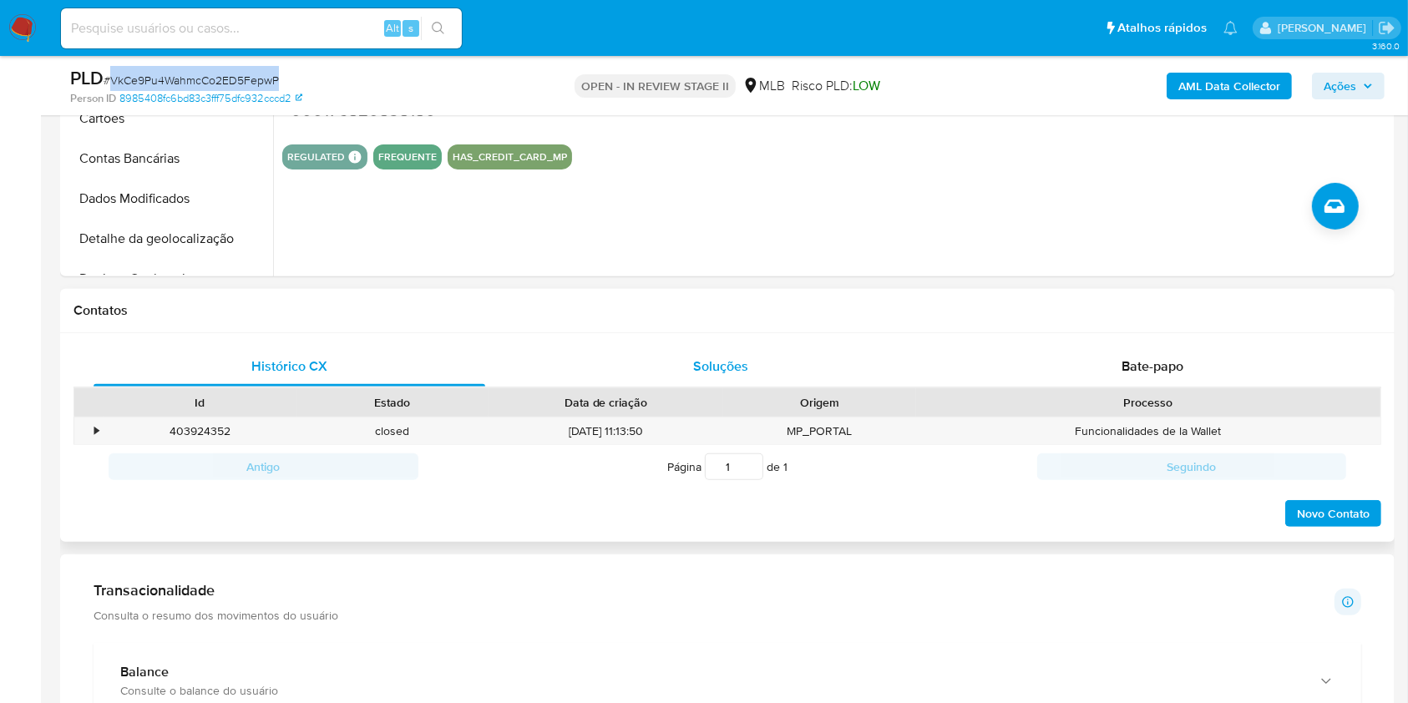
scroll to position [1002, 0]
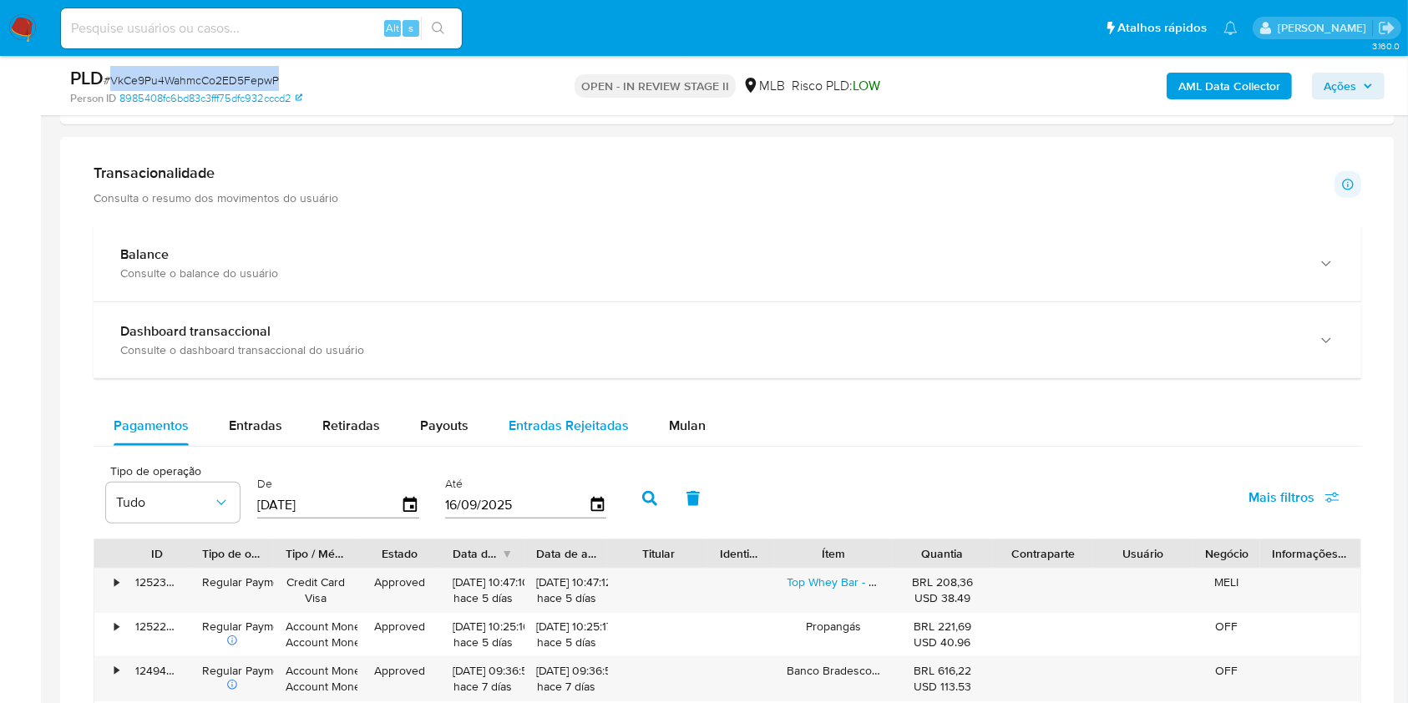
drag, startPoint x: 671, startPoint y: 420, endPoint x: 634, endPoint y: 408, distance: 39.3
click at [673, 421] on span "Mulan" at bounding box center [687, 425] width 37 height 19
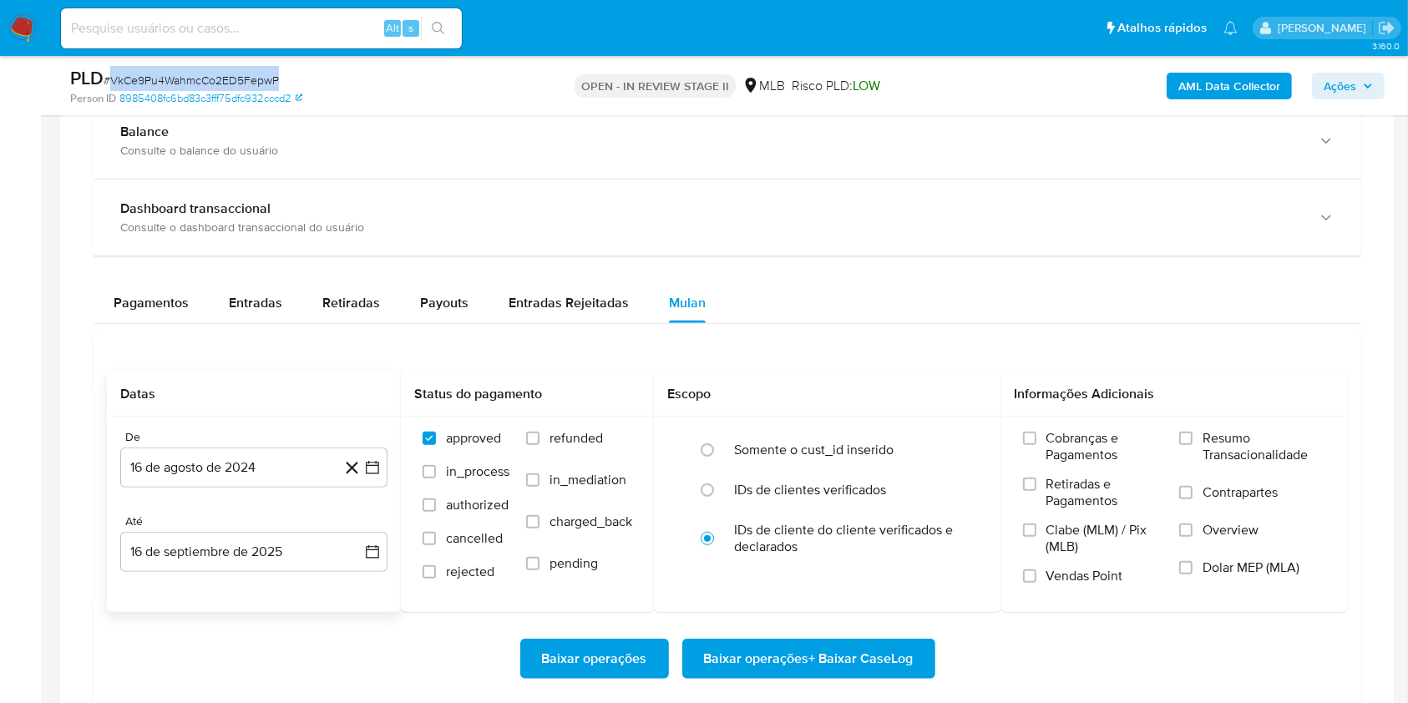
scroll to position [1224, 0]
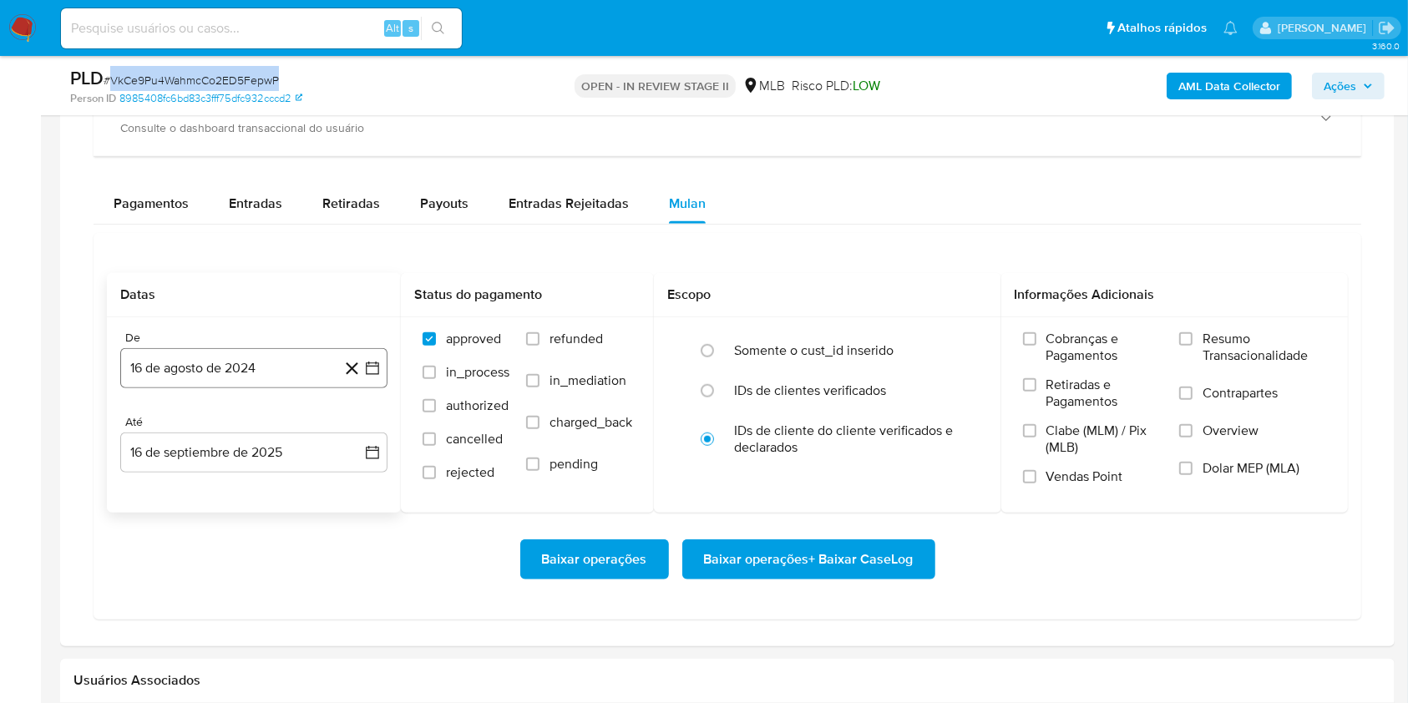
drag, startPoint x: 286, startPoint y: 364, endPoint x: 314, endPoint y: 357, distance: 28.6
click at [287, 366] on button "16 de agosto de 2024" at bounding box center [253, 368] width 267 height 40
click at [293, 427] on icon "Seleccionar mes y año" at bounding box center [293, 428] width 13 height 13
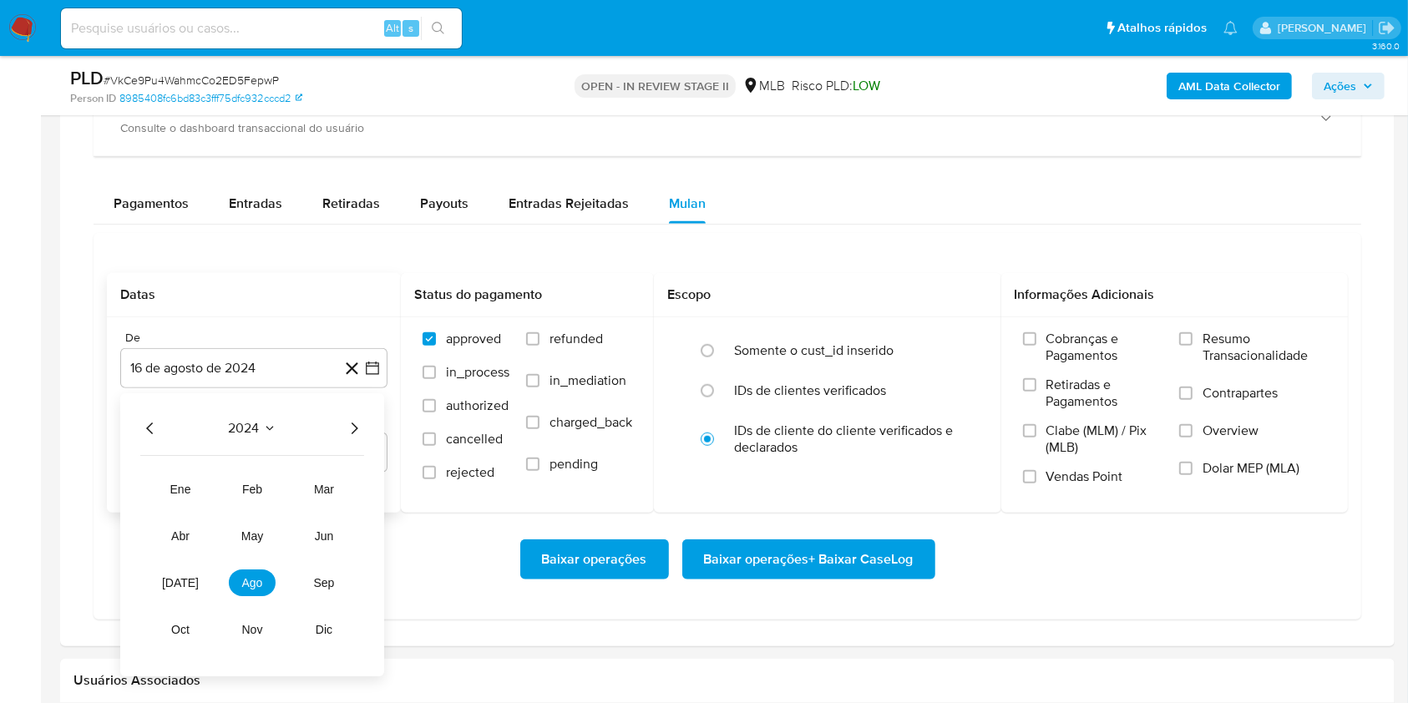
click at [341, 422] on div "2024" at bounding box center [252, 429] width 224 height 20
click at [360, 426] on icon "Año siguiente" at bounding box center [354, 429] width 20 height 20
click at [182, 583] on span "[DATE]" at bounding box center [180, 583] width 37 height 13
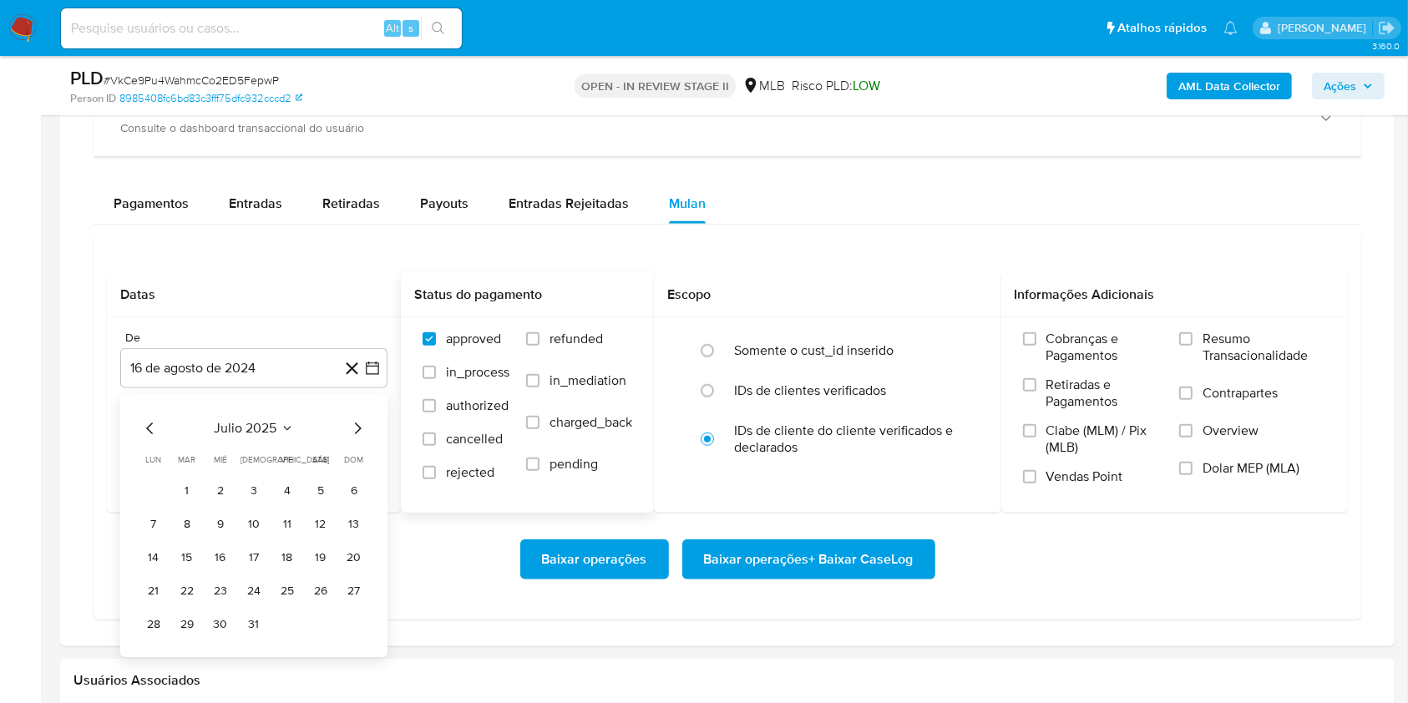
drag, startPoint x: 186, startPoint y: 484, endPoint x: 519, endPoint y: 460, distance: 334.0
click at [189, 485] on button "1" at bounding box center [187, 491] width 27 height 27
drag, startPoint x: 1199, startPoint y: 336, endPoint x: 1091, endPoint y: 344, distance: 108.0
click at [1196, 337] on label "Resumo Transacionalidade" at bounding box center [1252, 358] width 147 height 54
click at [1192, 341] on input "Resumo Transacionalidade" at bounding box center [1185, 338] width 13 height 13
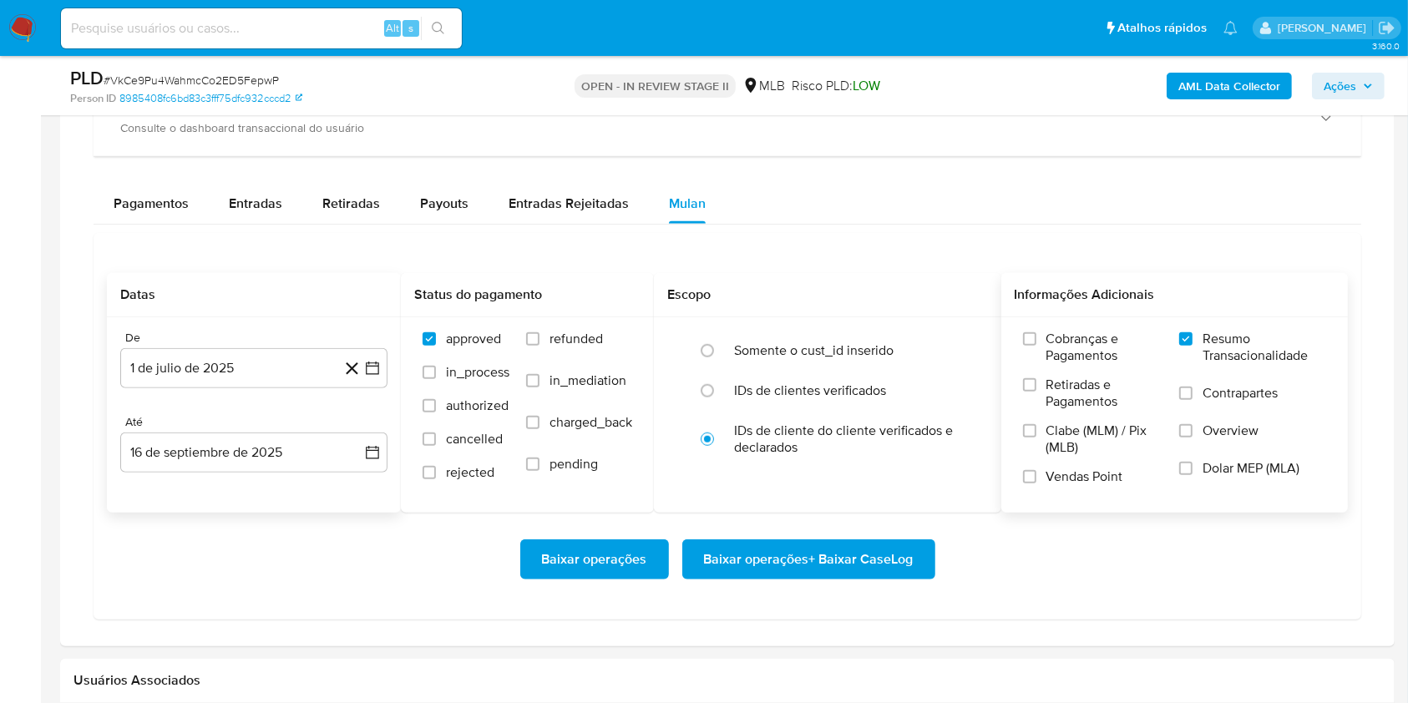
click at [245, 476] on div "De 1 de [PERSON_NAME] de 2025 [DATE] Até 16 de septiembre de 2025 [DATE]" at bounding box center [254, 414] width 294 height 195
click at [242, 462] on button "16 de septiembre de 2025" at bounding box center [253, 452] width 267 height 40
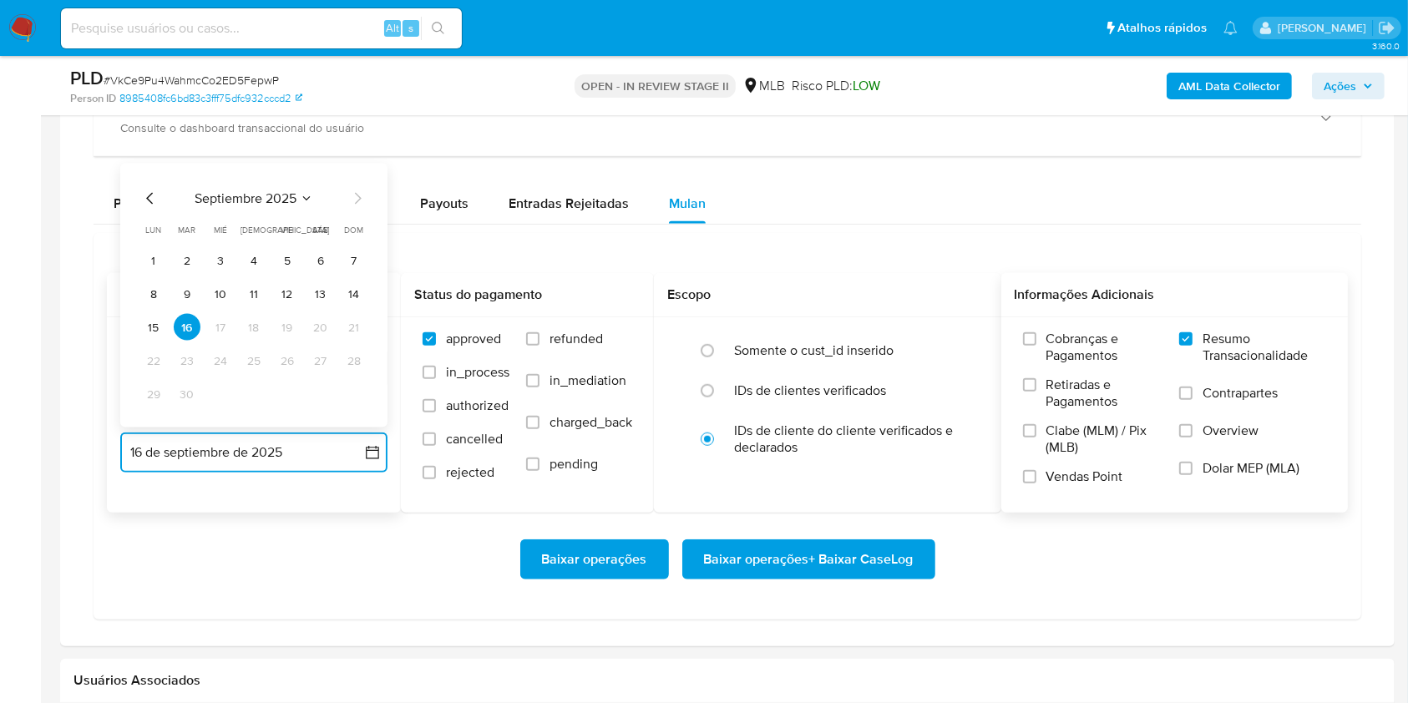
click at [331, 294] on button "13" at bounding box center [320, 294] width 27 height 27
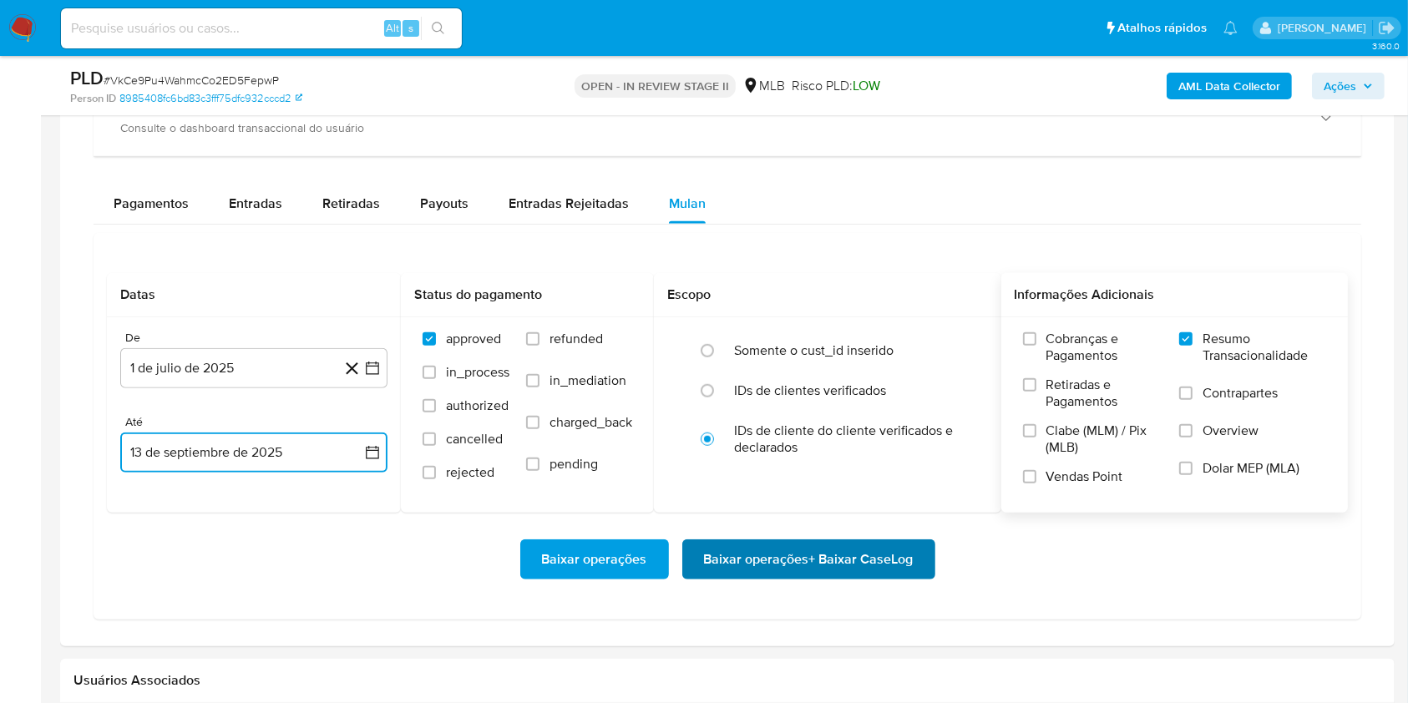
click at [801, 548] on span "Baixar operações + Baixar CaseLog" at bounding box center [809, 559] width 210 height 37
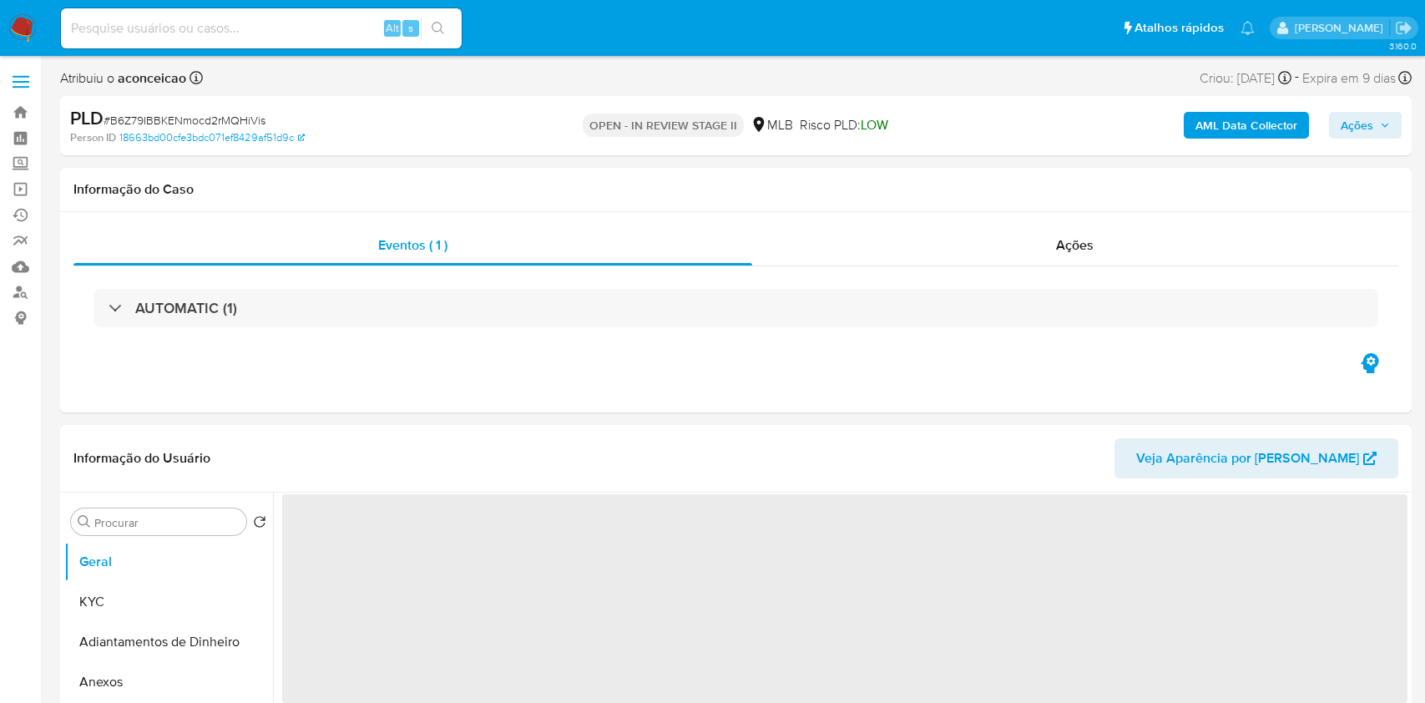
select select "10"
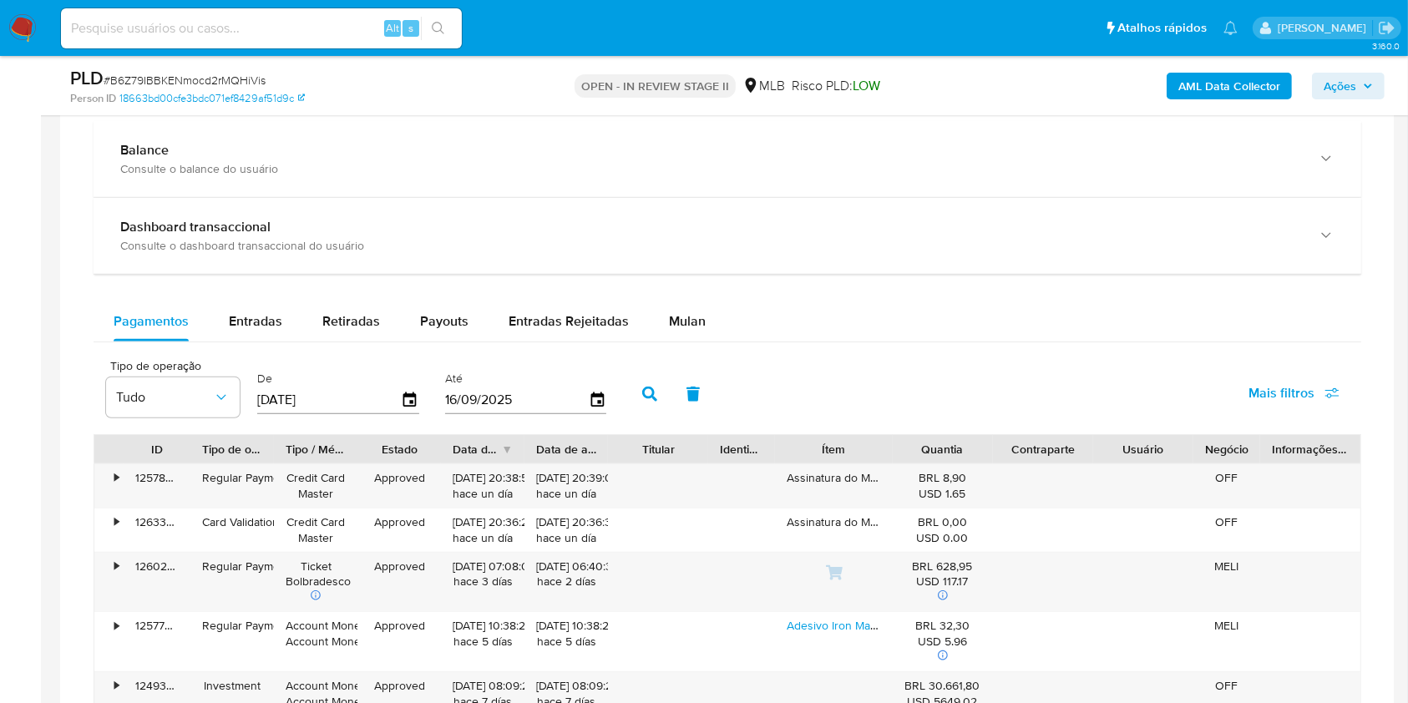
scroll to position [1224, 0]
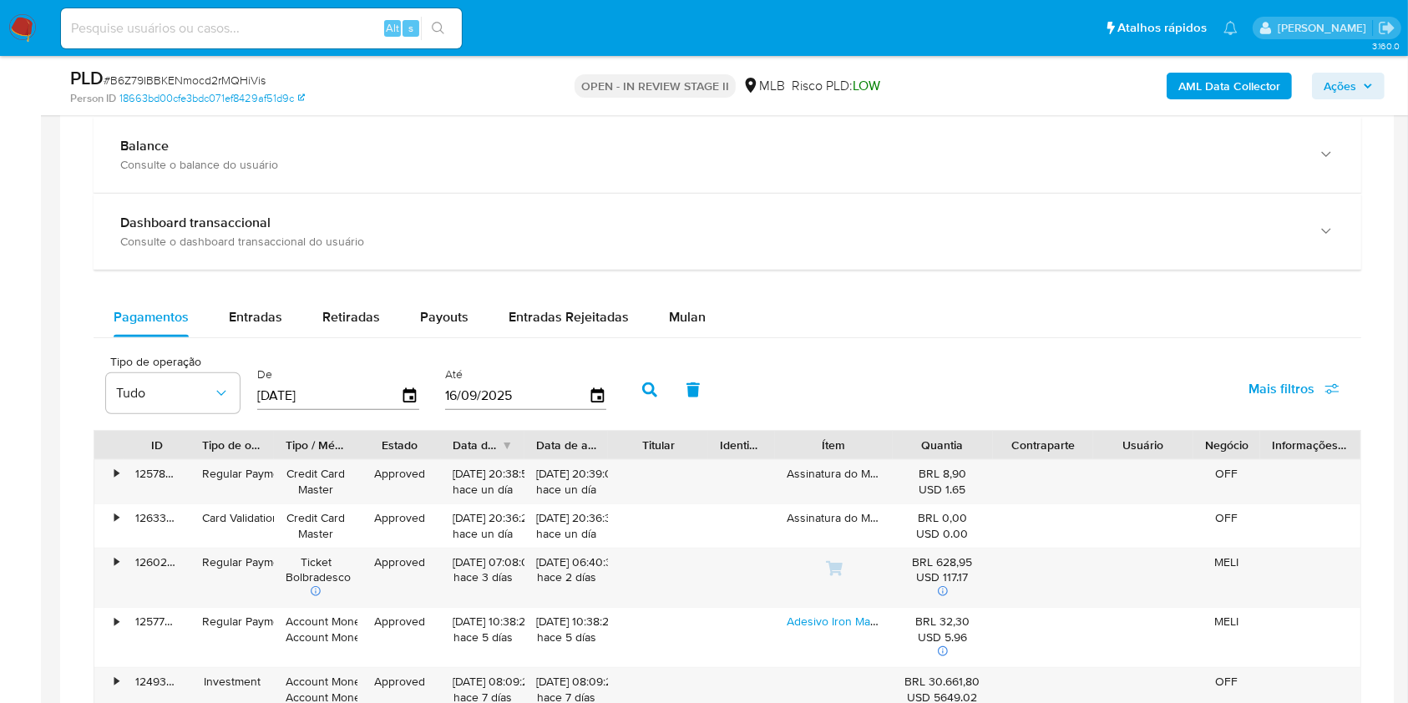
drag, startPoint x: 681, startPoint y: 311, endPoint x: 501, endPoint y: 343, distance: 183.3
click at [681, 311] on span "Mulan" at bounding box center [687, 316] width 37 height 19
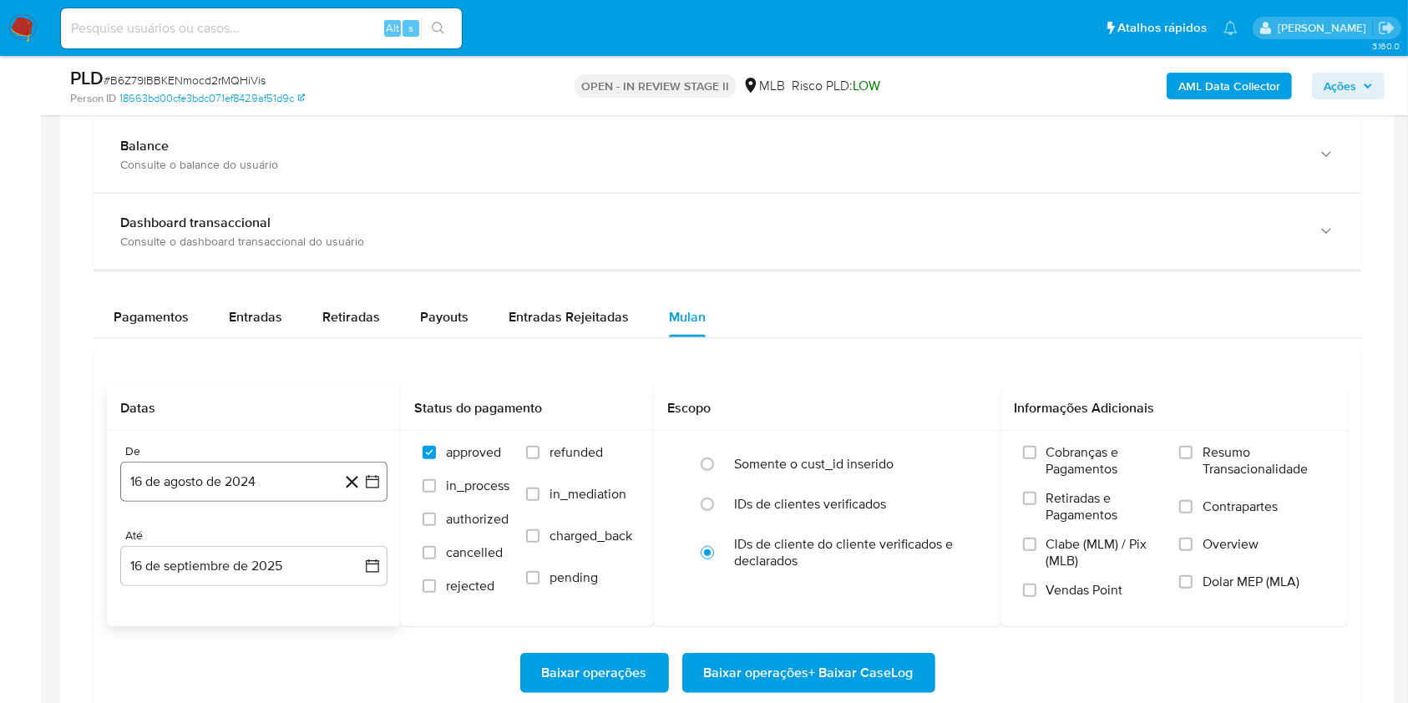
click at [260, 465] on button "16 de agosto de 2024" at bounding box center [253, 482] width 267 height 40
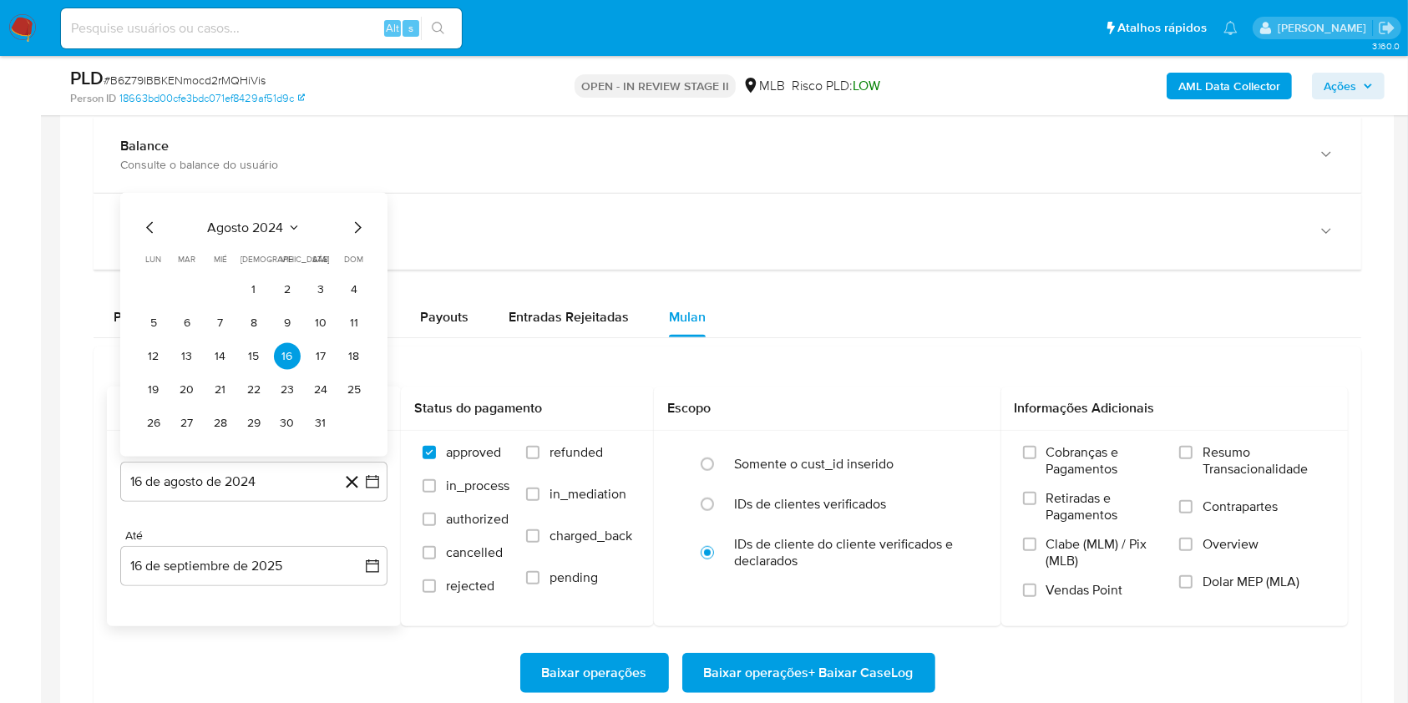
click at [279, 228] on span "agosto 2024" at bounding box center [246, 228] width 76 height 17
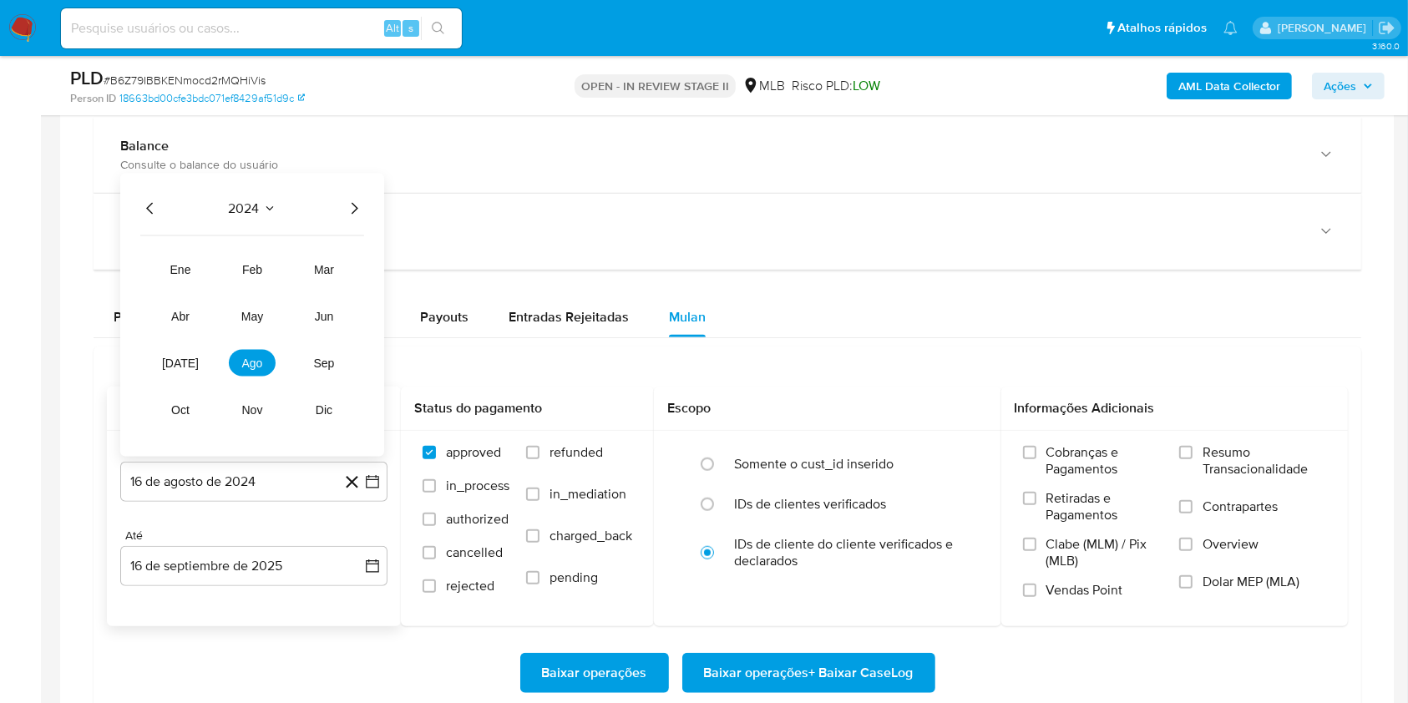
drag, startPoint x: 341, startPoint y: 210, endPoint x: 332, endPoint y: 225, distance: 16.5
click at [341, 212] on div "2024" at bounding box center [252, 209] width 224 height 20
click at [356, 203] on icon "Año siguiente" at bounding box center [354, 209] width 20 height 20
click at [179, 357] on span "[DATE]" at bounding box center [180, 363] width 37 height 13
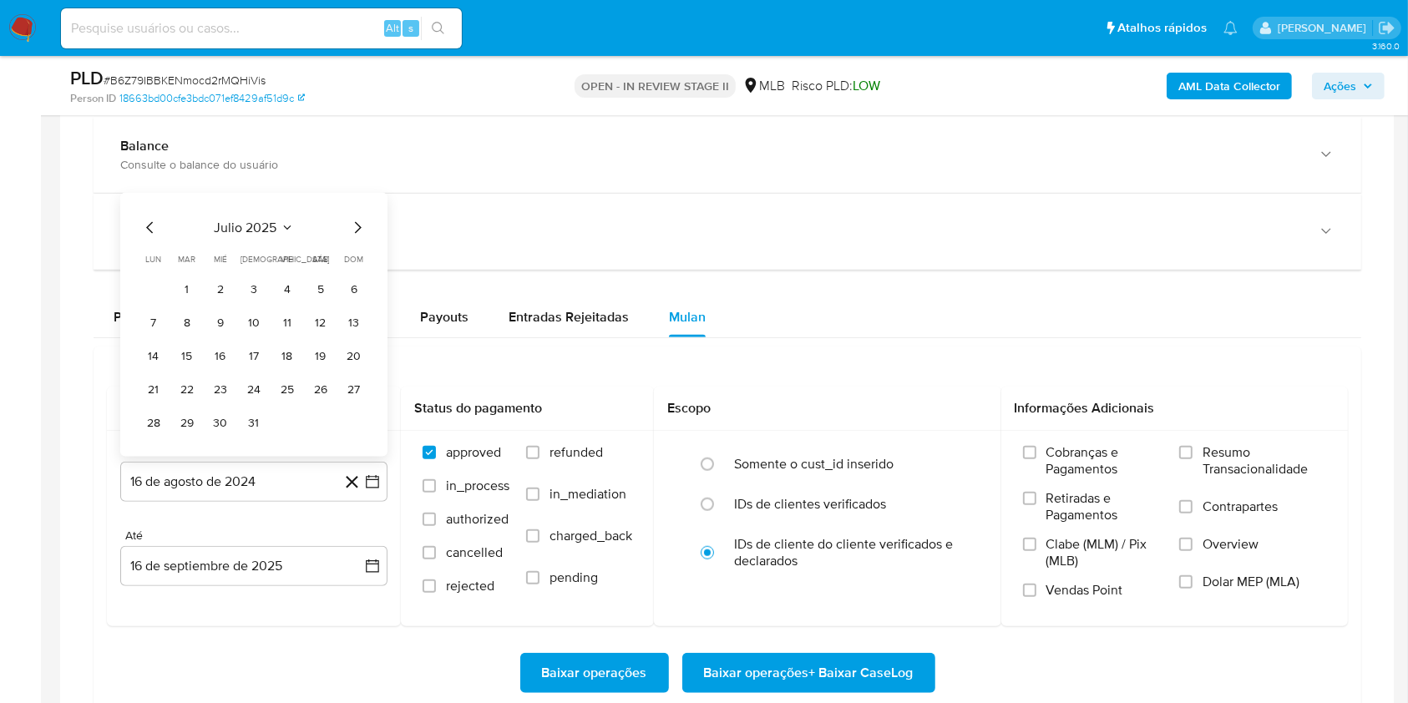
drag, startPoint x: 180, startPoint y: 286, endPoint x: 260, endPoint y: 367, distance: 113.4
click at [182, 288] on button "1" at bounding box center [187, 289] width 27 height 27
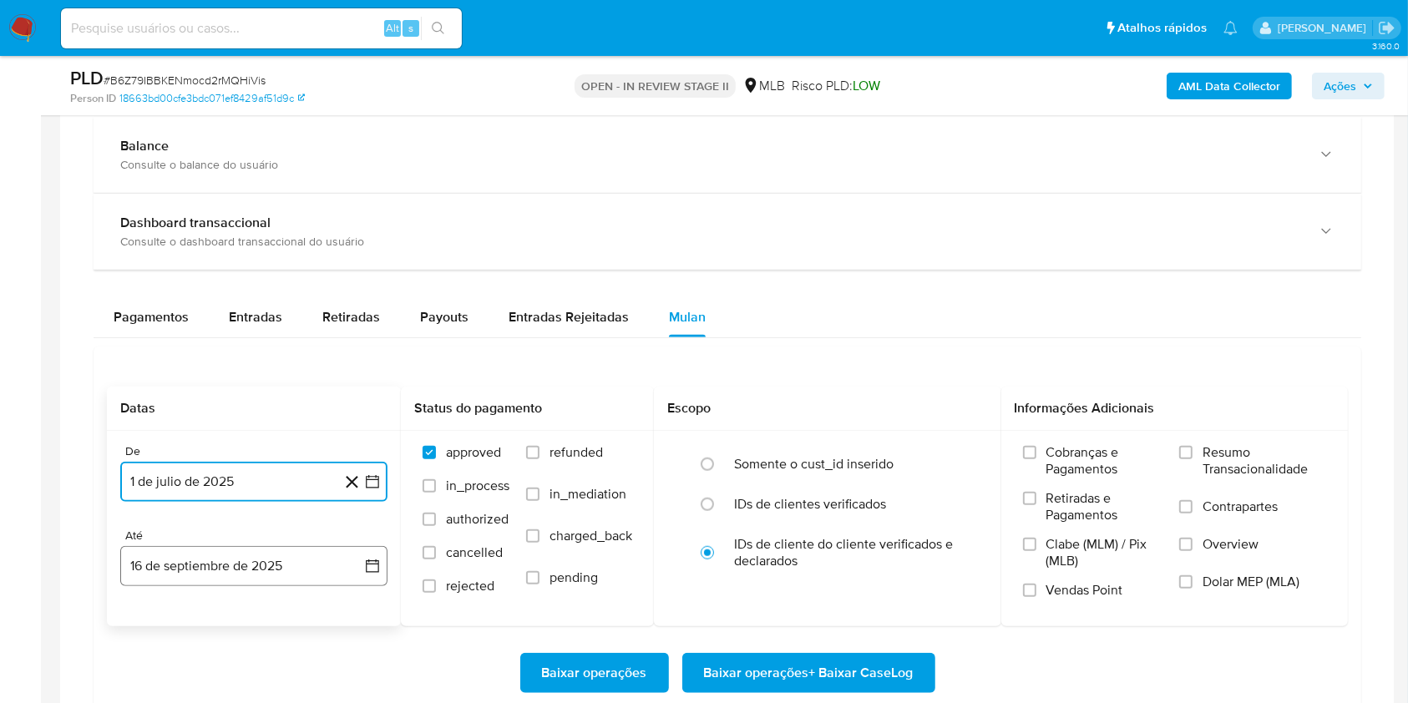
click at [280, 561] on button "16 de septiembre de 2025" at bounding box center [253, 566] width 267 height 40
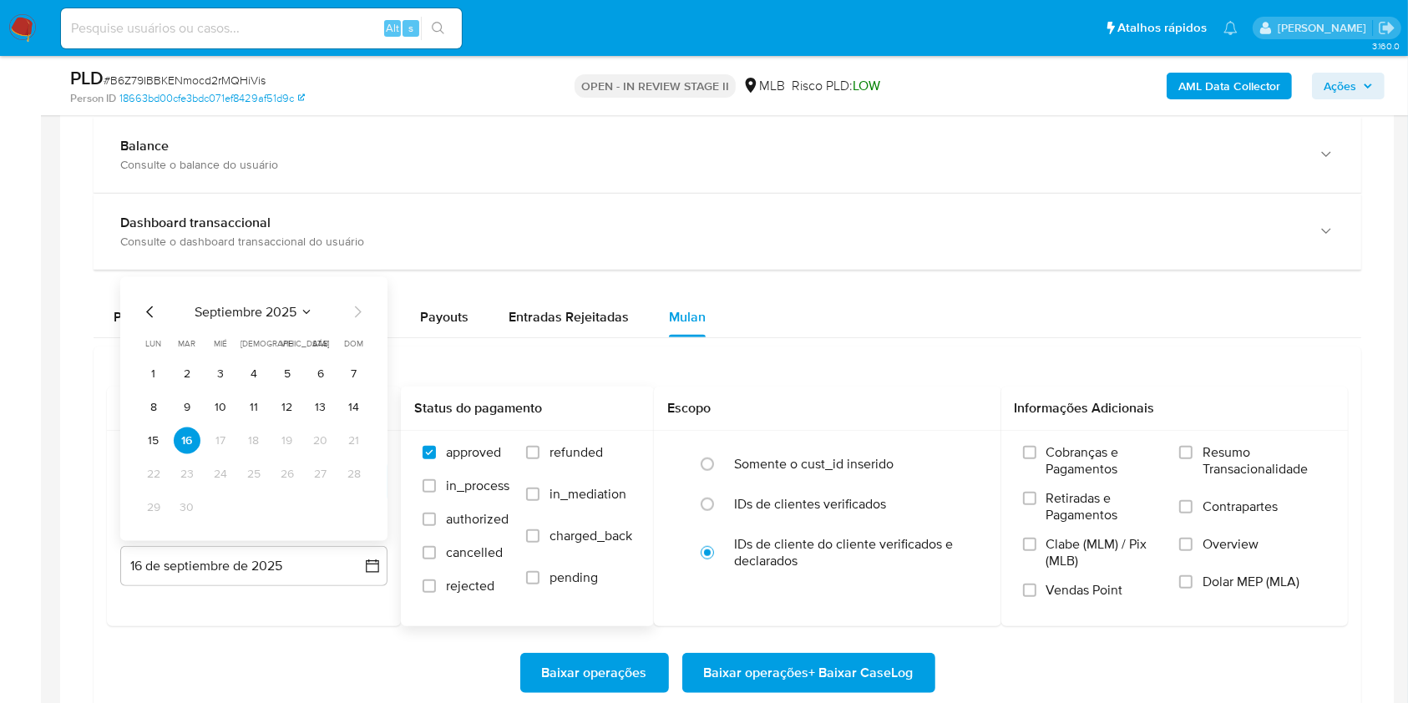
drag, startPoint x: 324, startPoint y: 400, endPoint x: 527, endPoint y: 429, distance: 205.0
click at [327, 400] on button "13" at bounding box center [320, 407] width 27 height 27
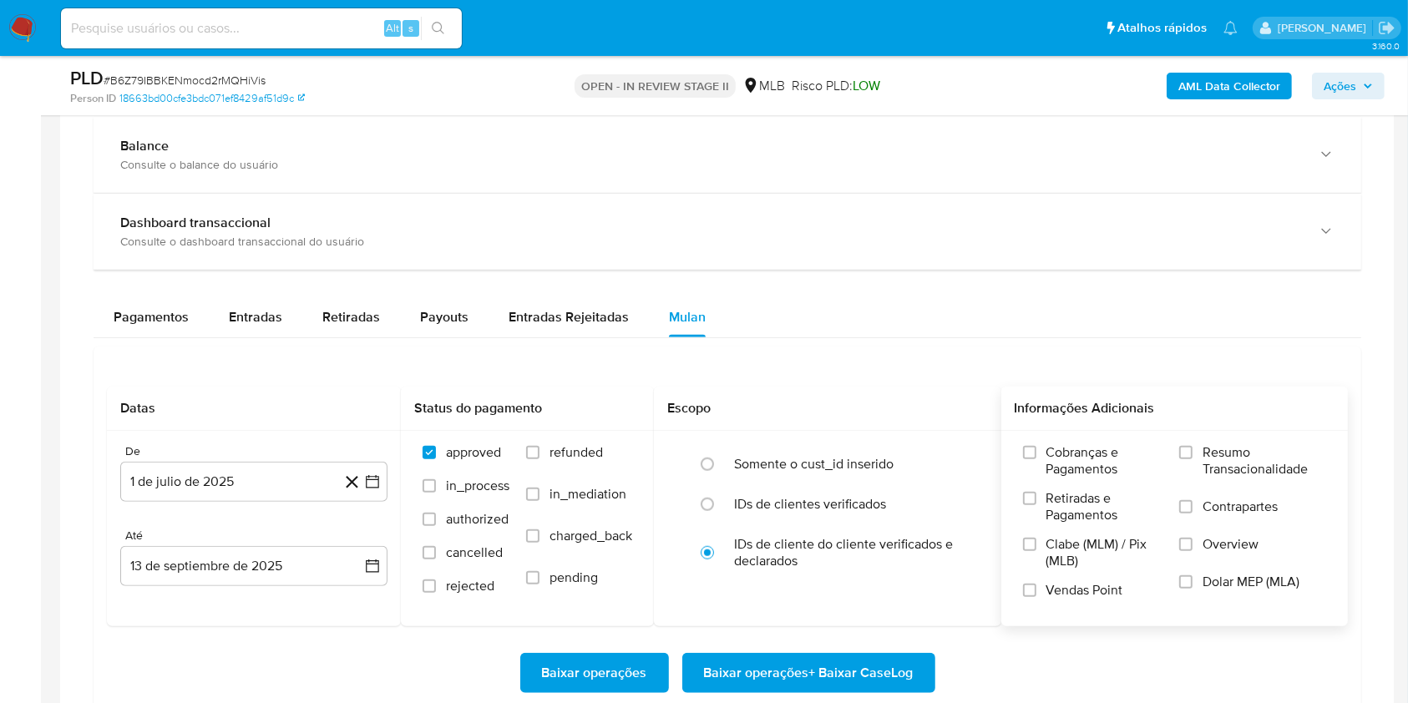
click at [1199, 454] on label "Resumo Transacionalidade" at bounding box center [1252, 471] width 147 height 54
click at [1192, 454] on input "Resumo Transacionalidade" at bounding box center [1185, 452] width 13 height 13
click at [838, 660] on span "Baixar operações + Baixar CaseLog" at bounding box center [809, 673] width 210 height 37
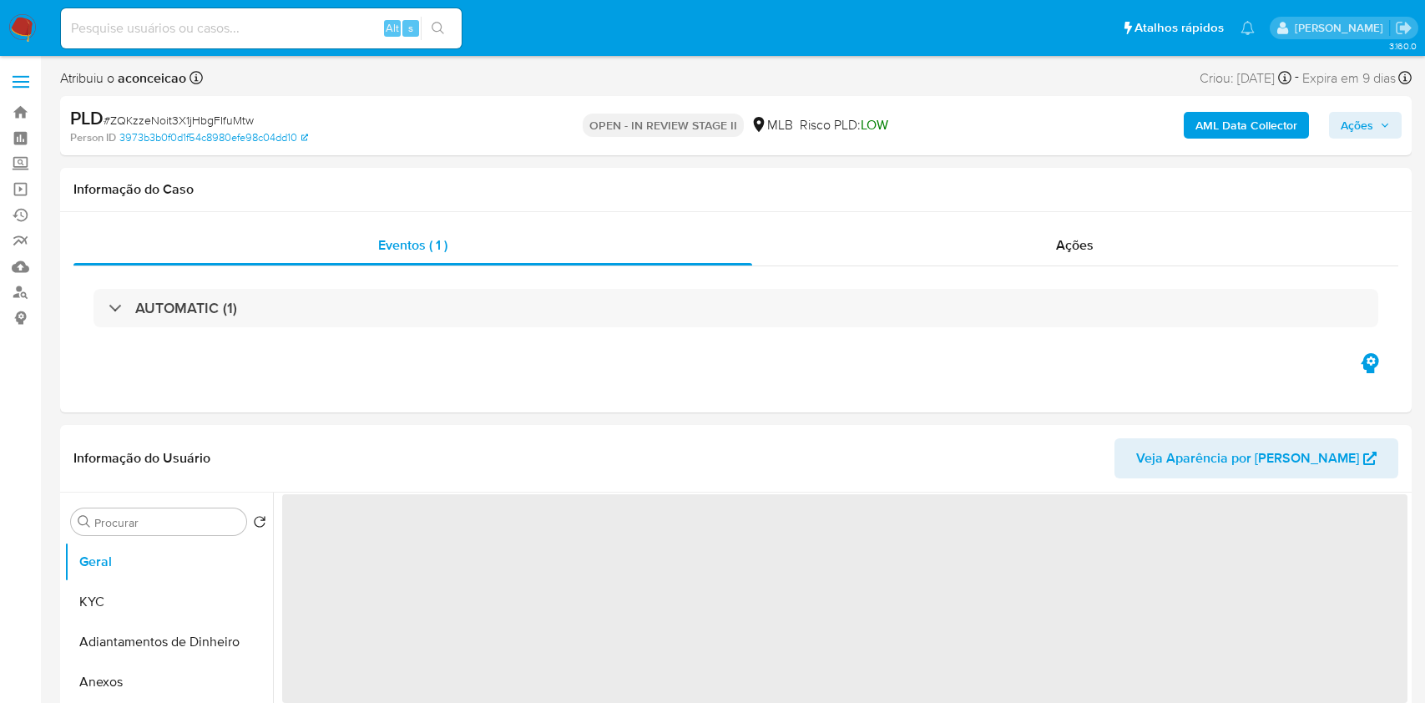
select select "10"
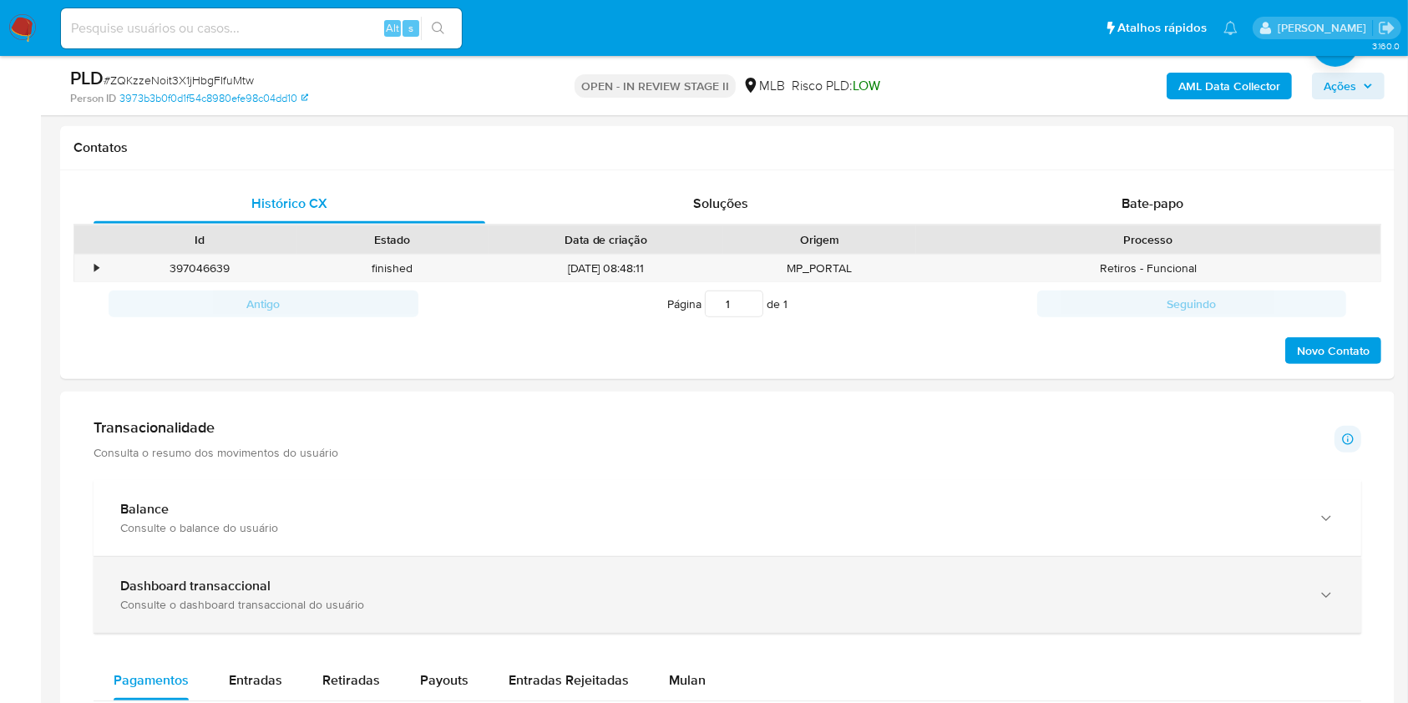
scroll to position [1002, 0]
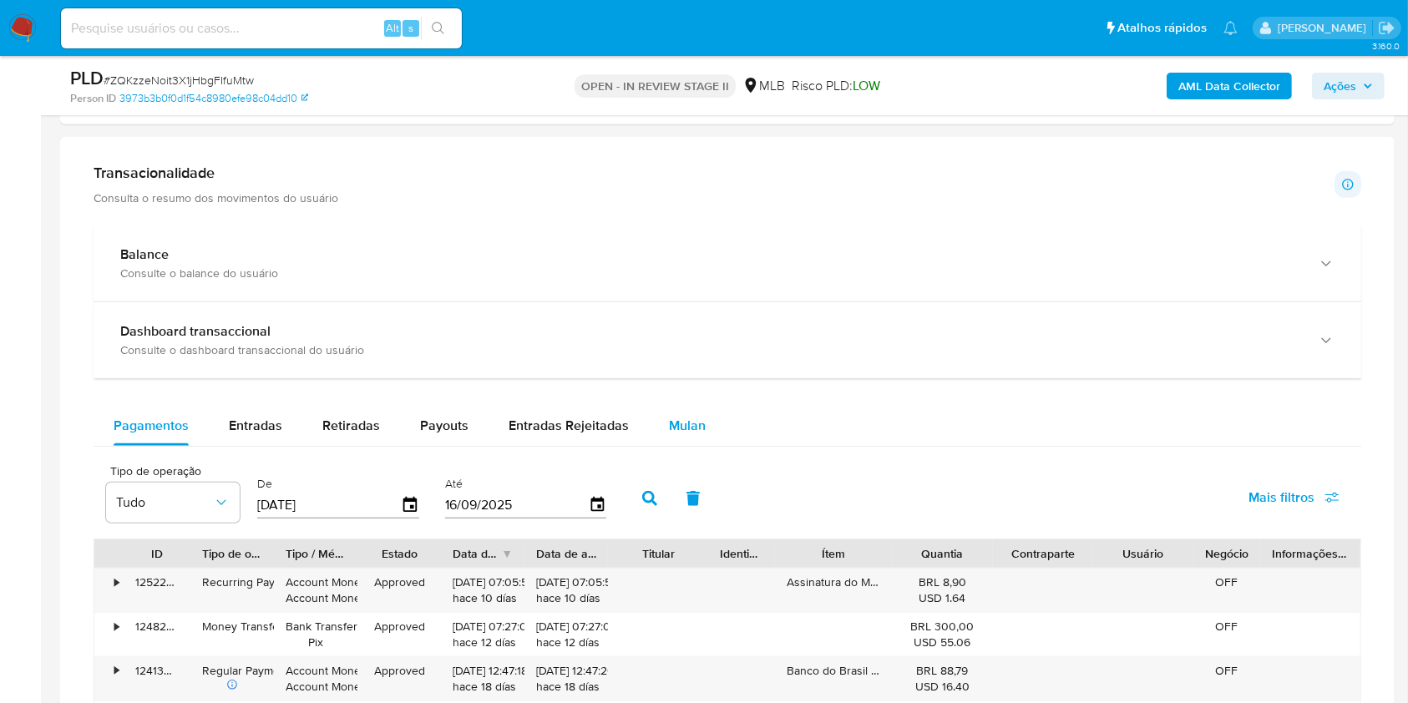
click at [695, 427] on span "Mulan" at bounding box center [687, 425] width 37 height 19
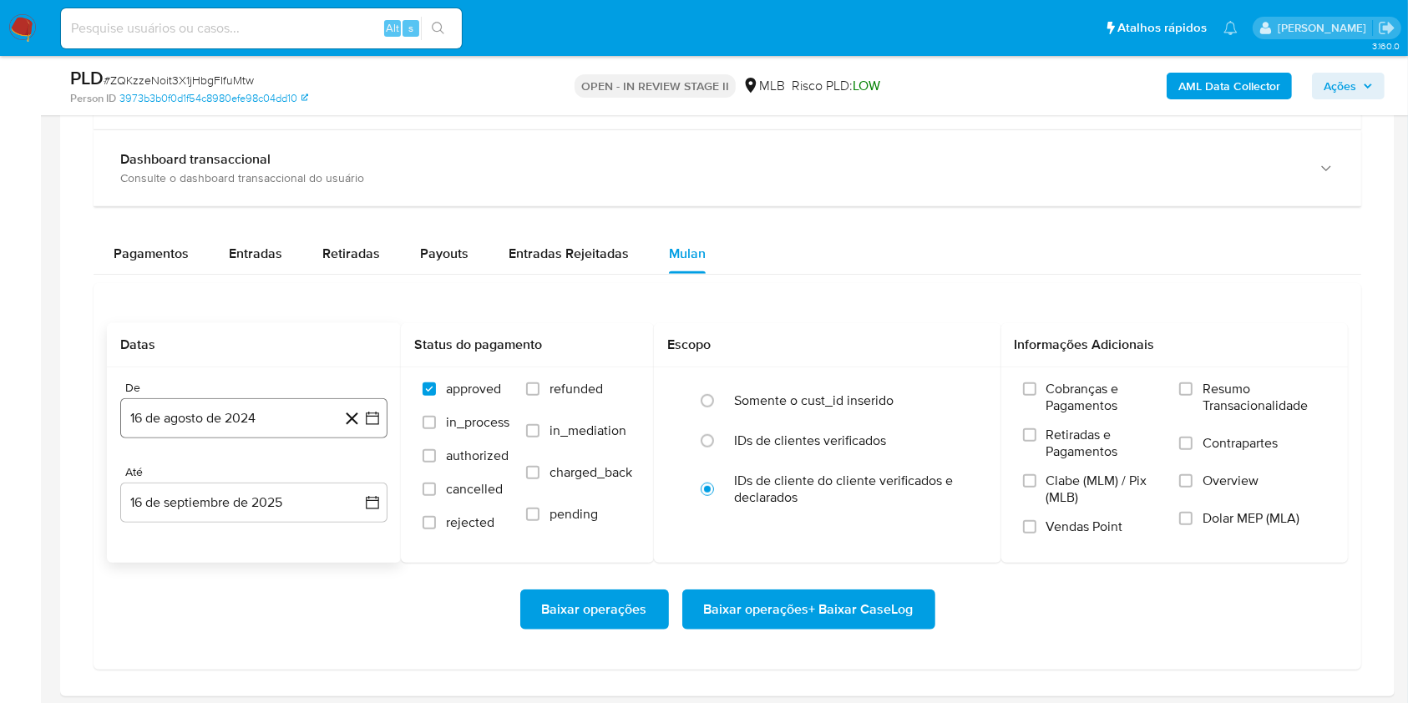
scroll to position [1224, 0]
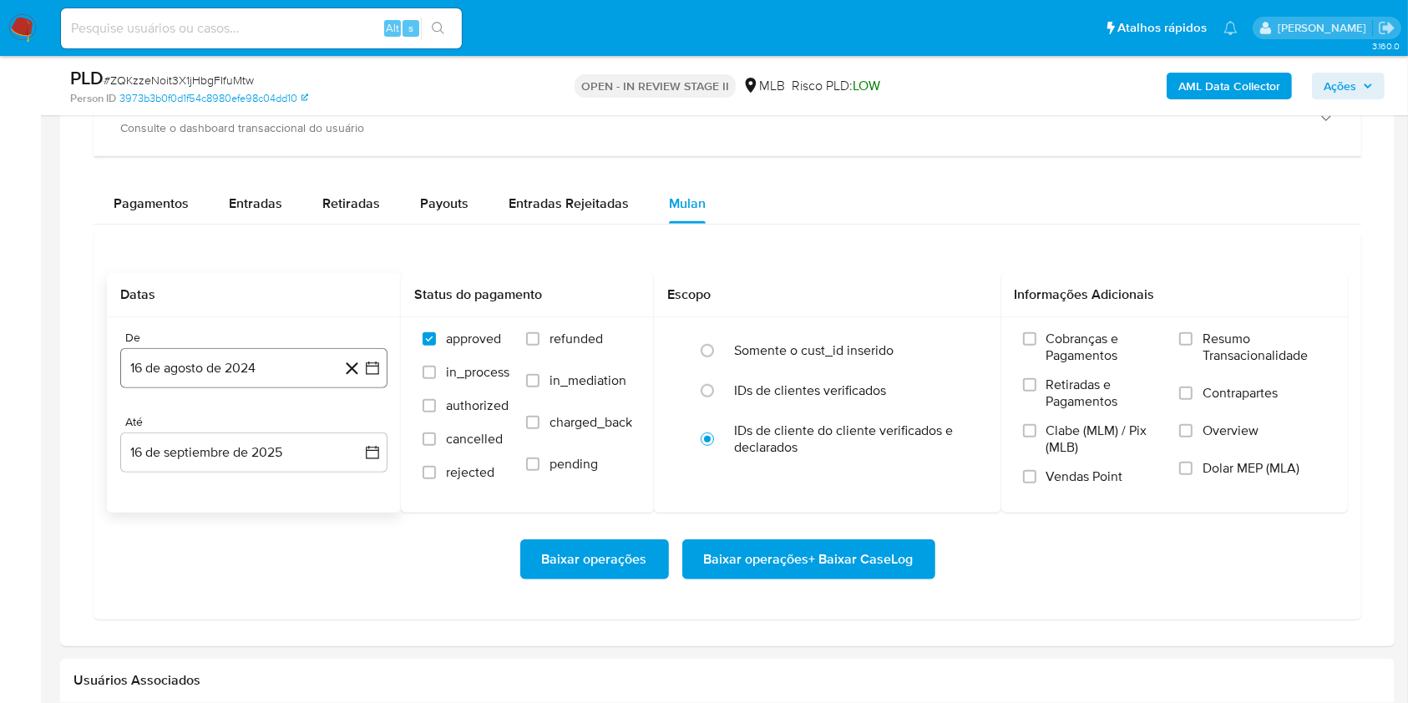
click at [262, 371] on button "16 de agosto de 2024" at bounding box center [253, 368] width 267 height 40
click at [351, 421] on icon "Mes siguiente" at bounding box center [357, 429] width 20 height 20
click at [298, 432] on button "septiembre 2024" at bounding box center [254, 429] width 119 height 17
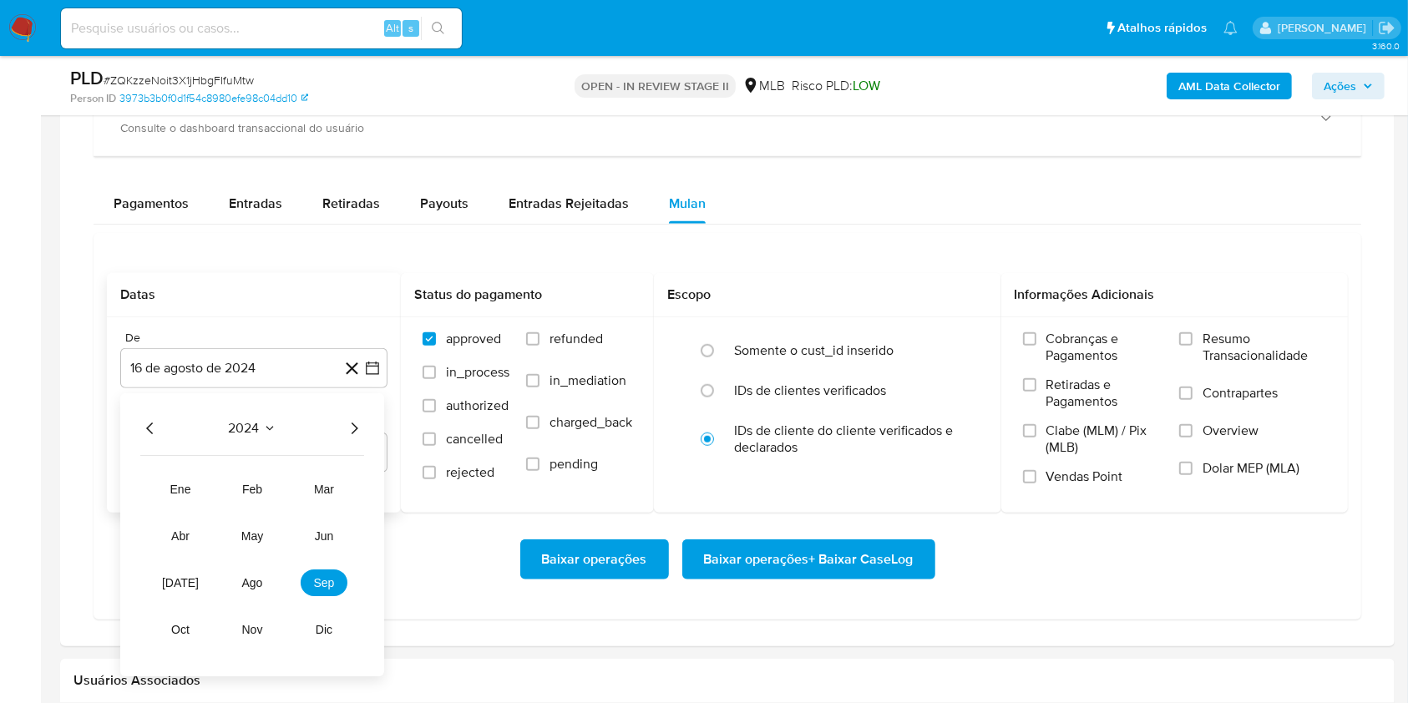
click at [353, 421] on icon "Año siguiente" at bounding box center [354, 429] width 20 height 20
click at [186, 582] on span "[DATE]" at bounding box center [180, 583] width 37 height 13
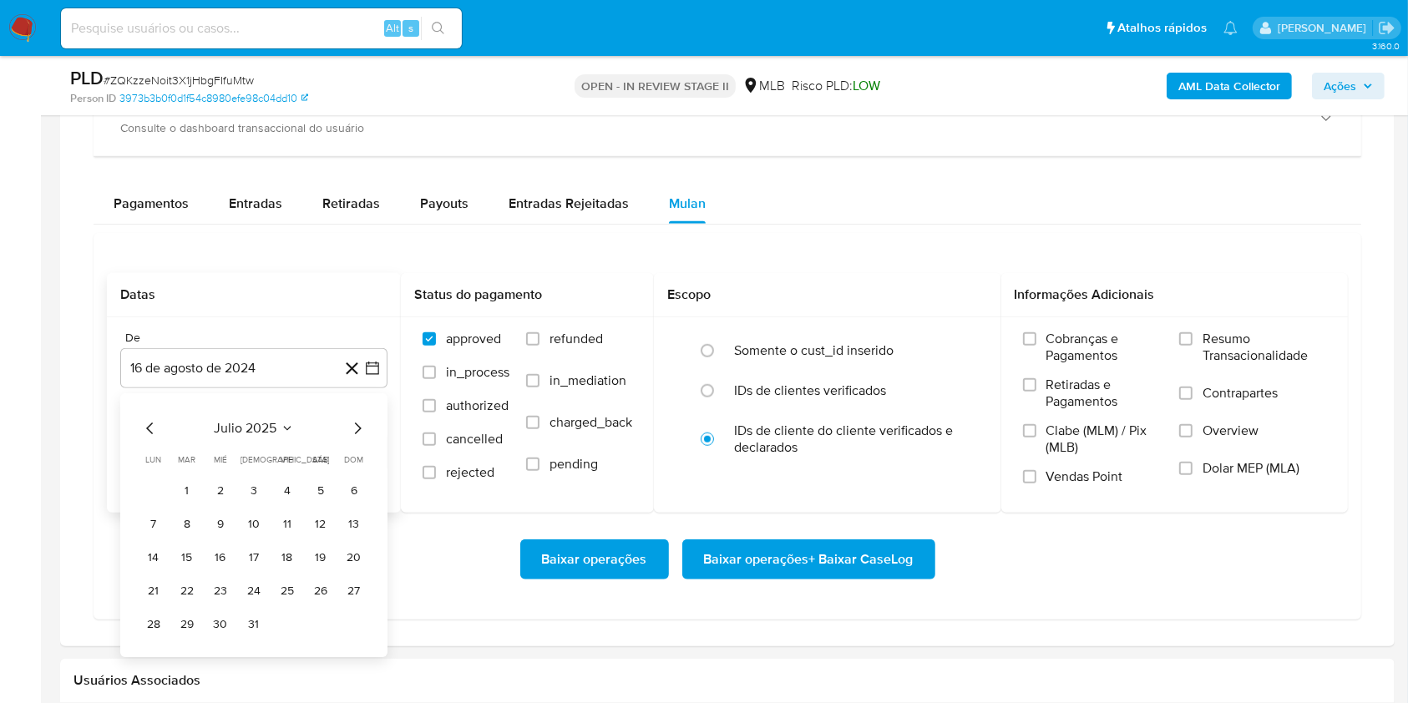
click at [193, 490] on button "1" at bounding box center [187, 491] width 27 height 27
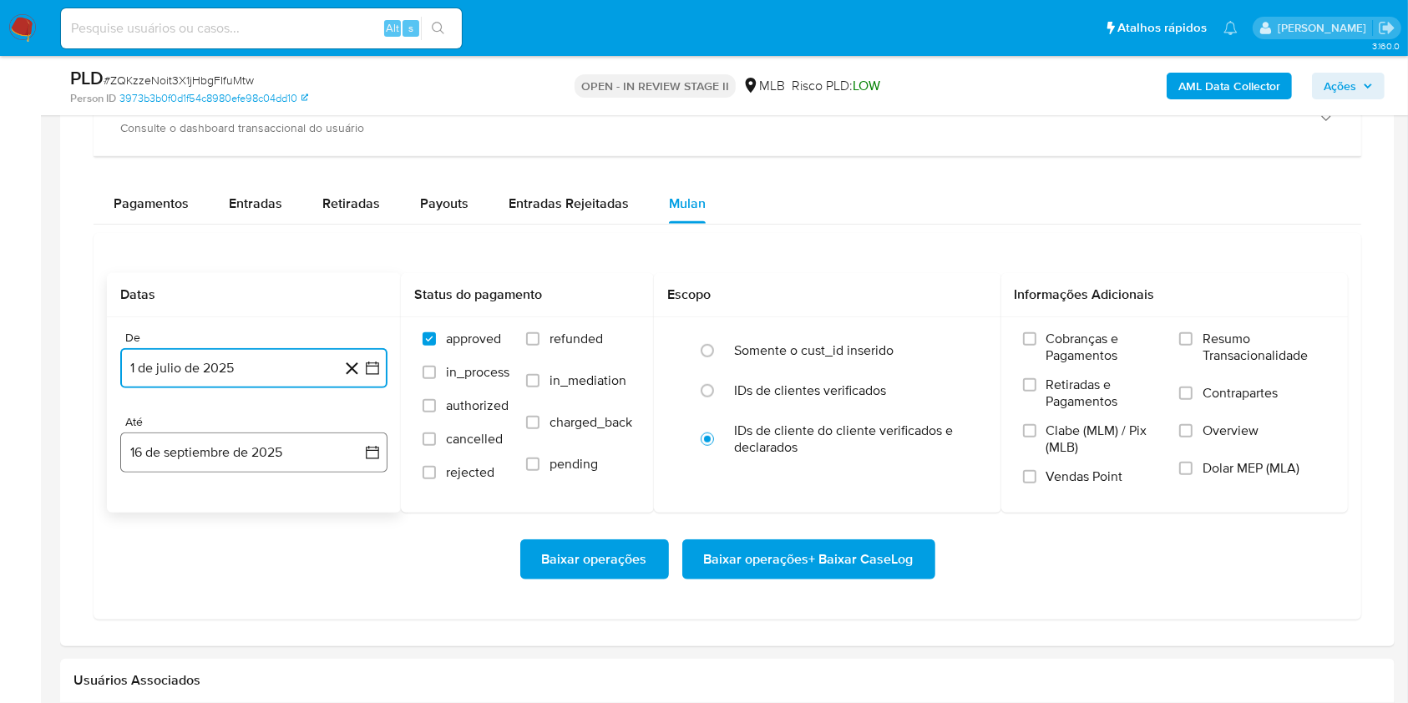
click at [269, 467] on button "16 de septiembre de 2025" at bounding box center [253, 452] width 267 height 40
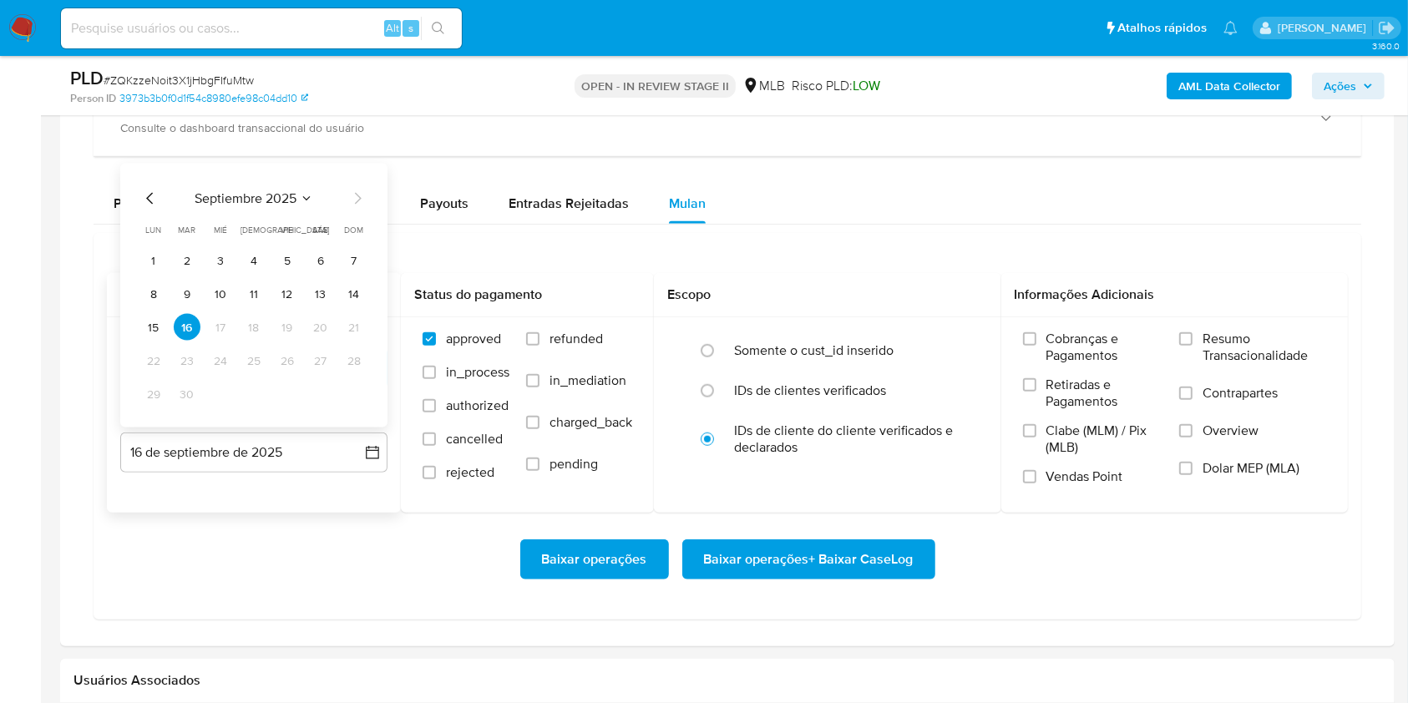
click at [317, 294] on button "13" at bounding box center [320, 294] width 27 height 27
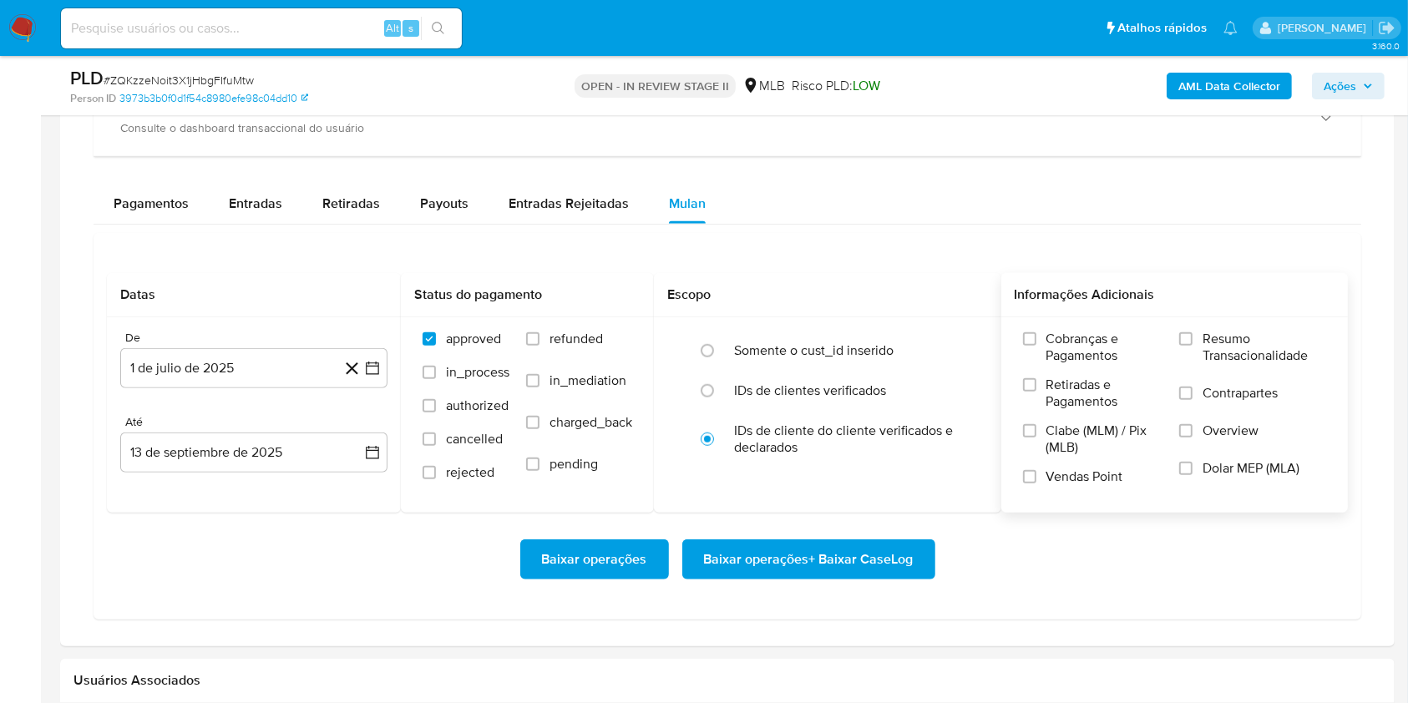
click at [1196, 331] on label "Resumo Transacionalidade" at bounding box center [1252, 358] width 147 height 54
click at [1192, 332] on input "Resumo Transacionalidade" at bounding box center [1185, 338] width 13 height 13
click at [844, 565] on span "Baixar operações + Baixar CaseLog" at bounding box center [809, 559] width 210 height 37
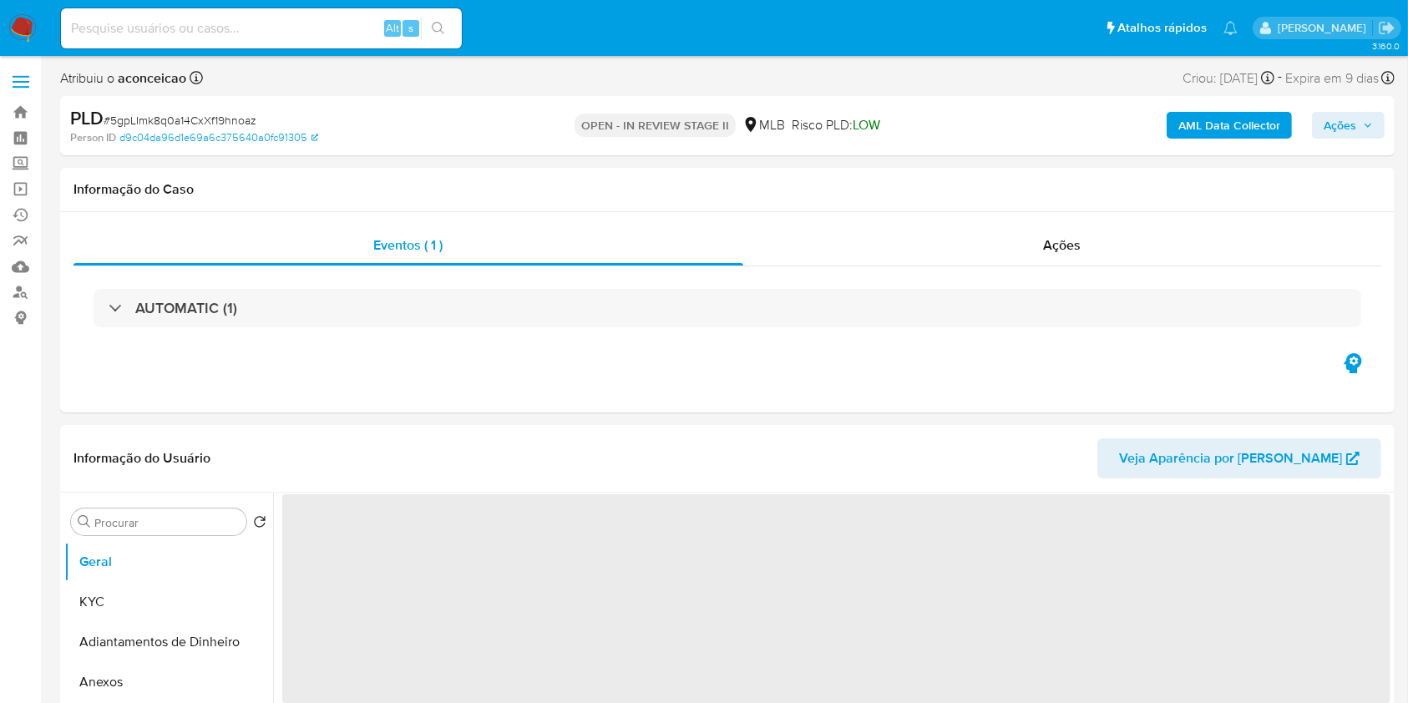
select select "10"
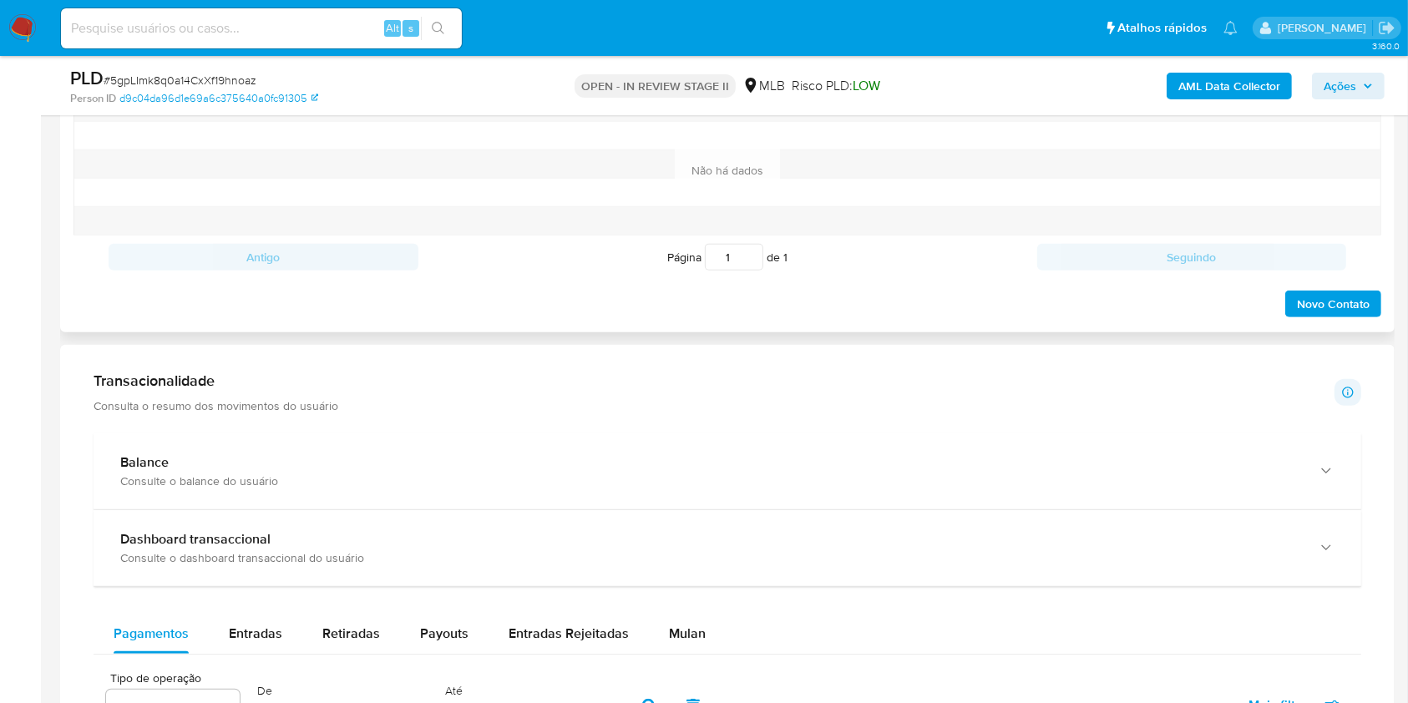
scroll to position [1002, 0]
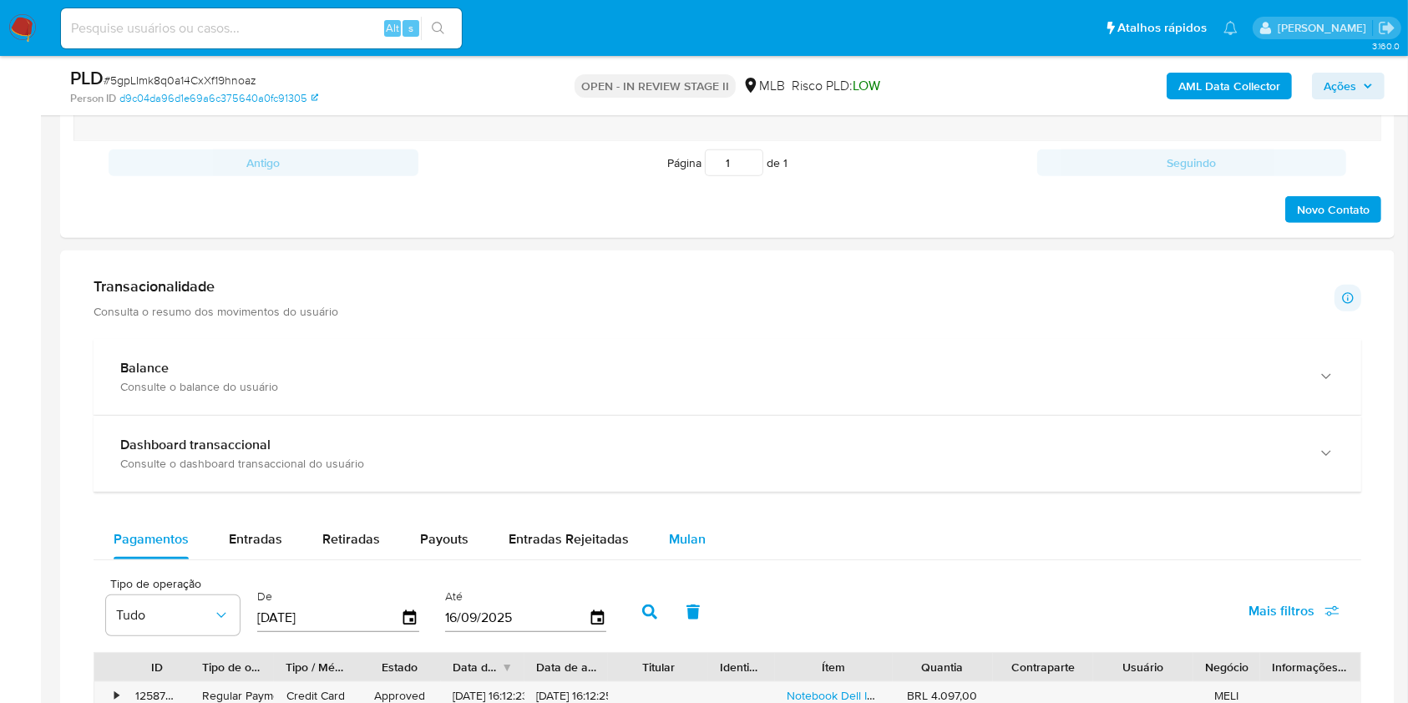
click at [692, 526] on div "Mulan" at bounding box center [687, 539] width 37 height 40
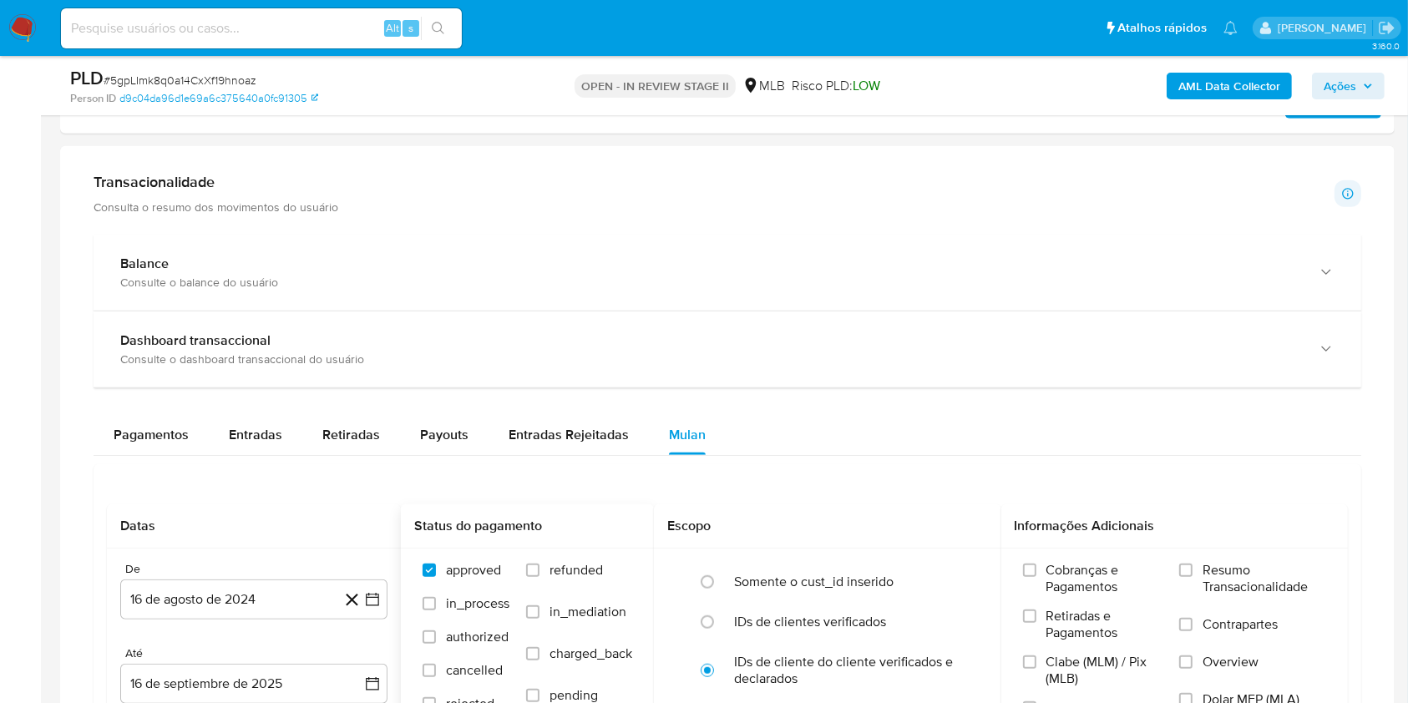
scroll to position [1224, 0]
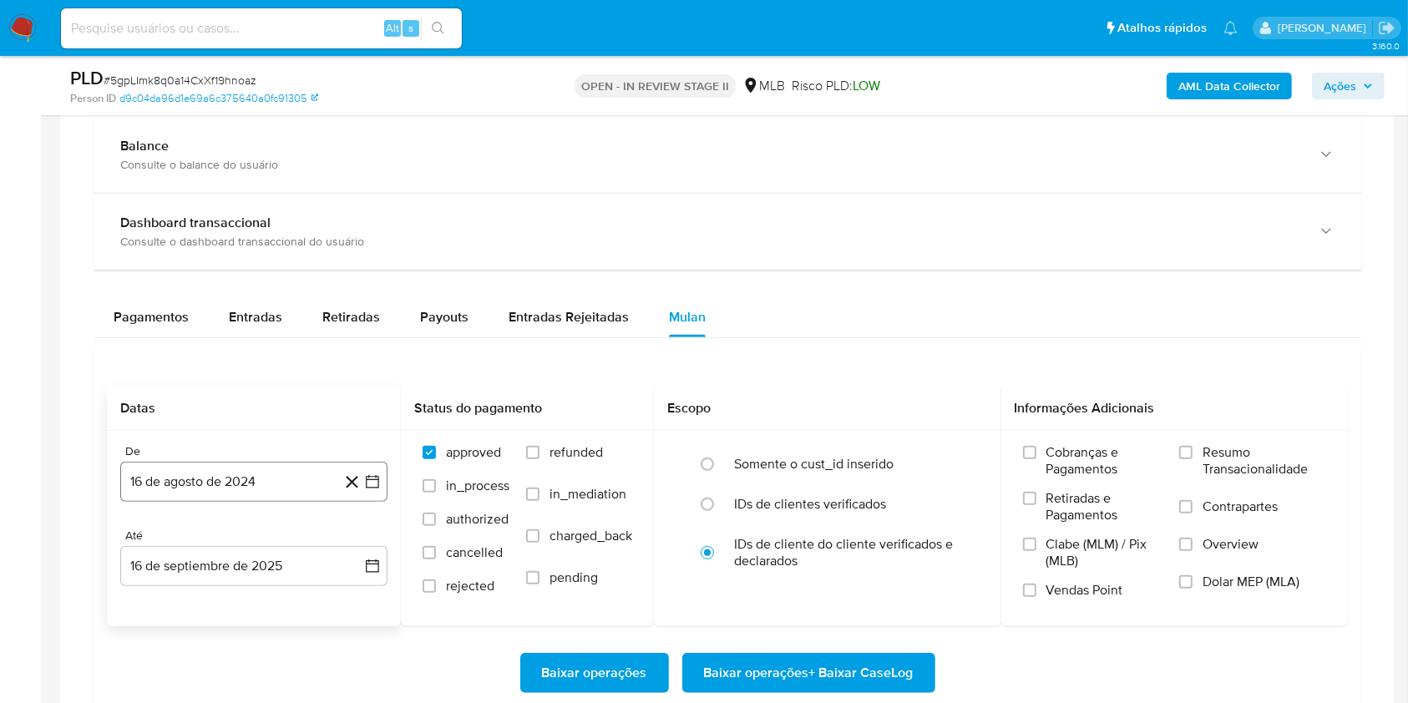
click at [294, 489] on button "16 de agosto de 2024" at bounding box center [253, 482] width 267 height 40
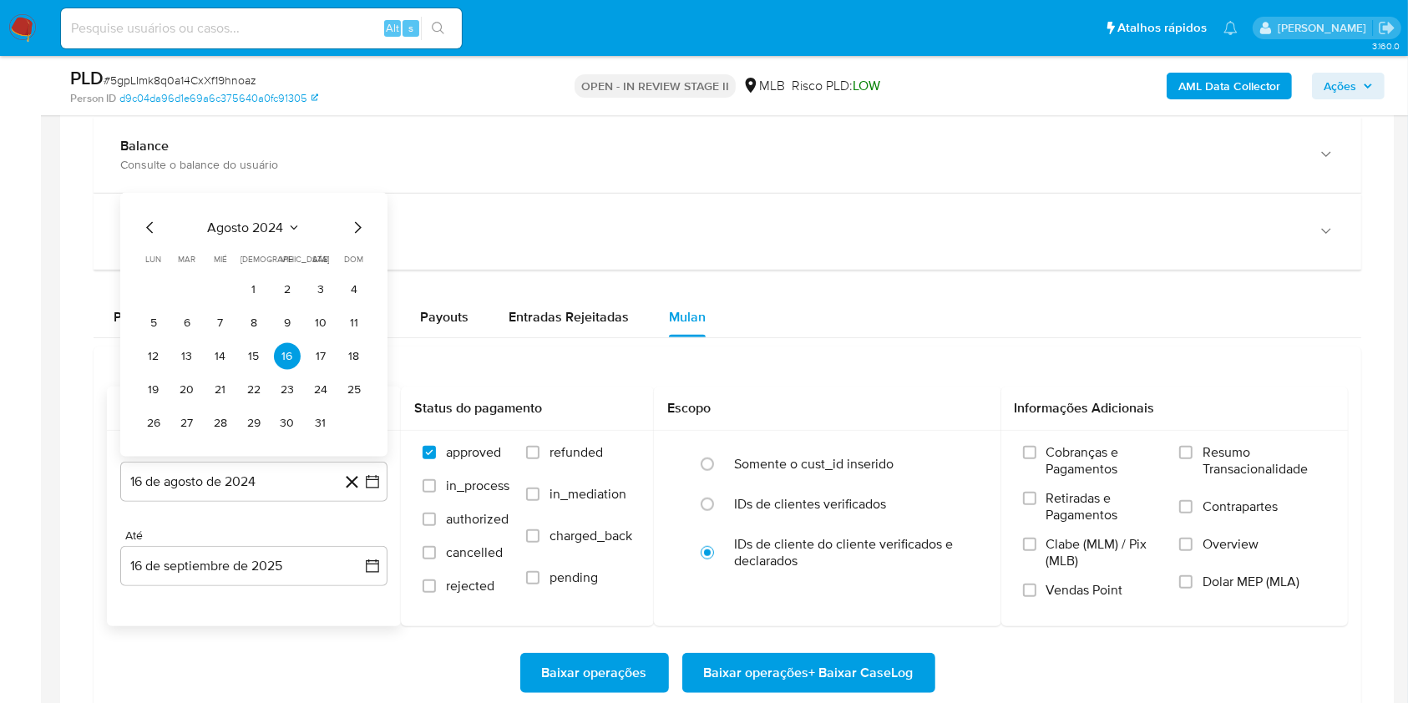
click at [266, 225] on span "agosto 2024" at bounding box center [246, 228] width 76 height 17
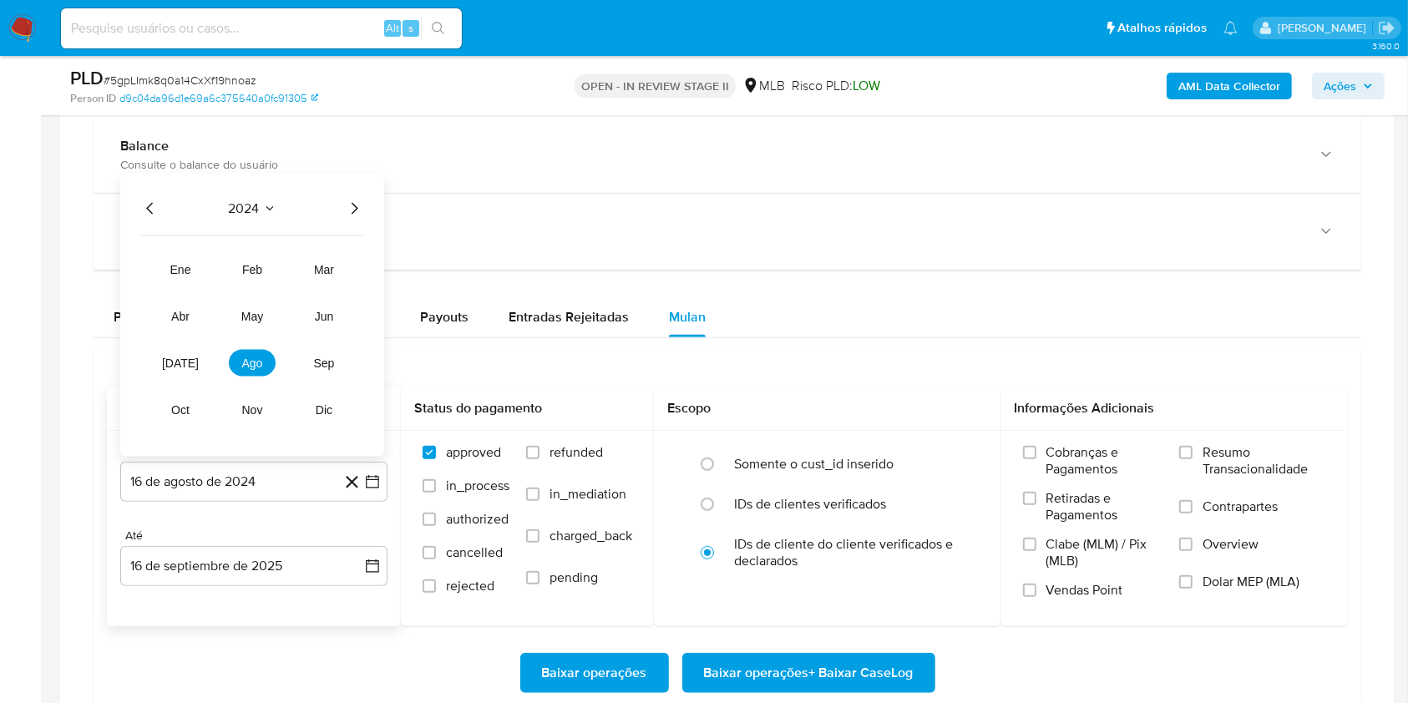
click at [341, 214] on div "2024" at bounding box center [252, 209] width 224 height 20
click at [351, 209] on icon "Año siguiente" at bounding box center [354, 209] width 20 height 20
click at [192, 376] on tr "ene feb mar abr may jun jul ago sep oct nov dic" at bounding box center [252, 339] width 190 height 167
click at [184, 367] on span "jul" at bounding box center [180, 363] width 37 height 13
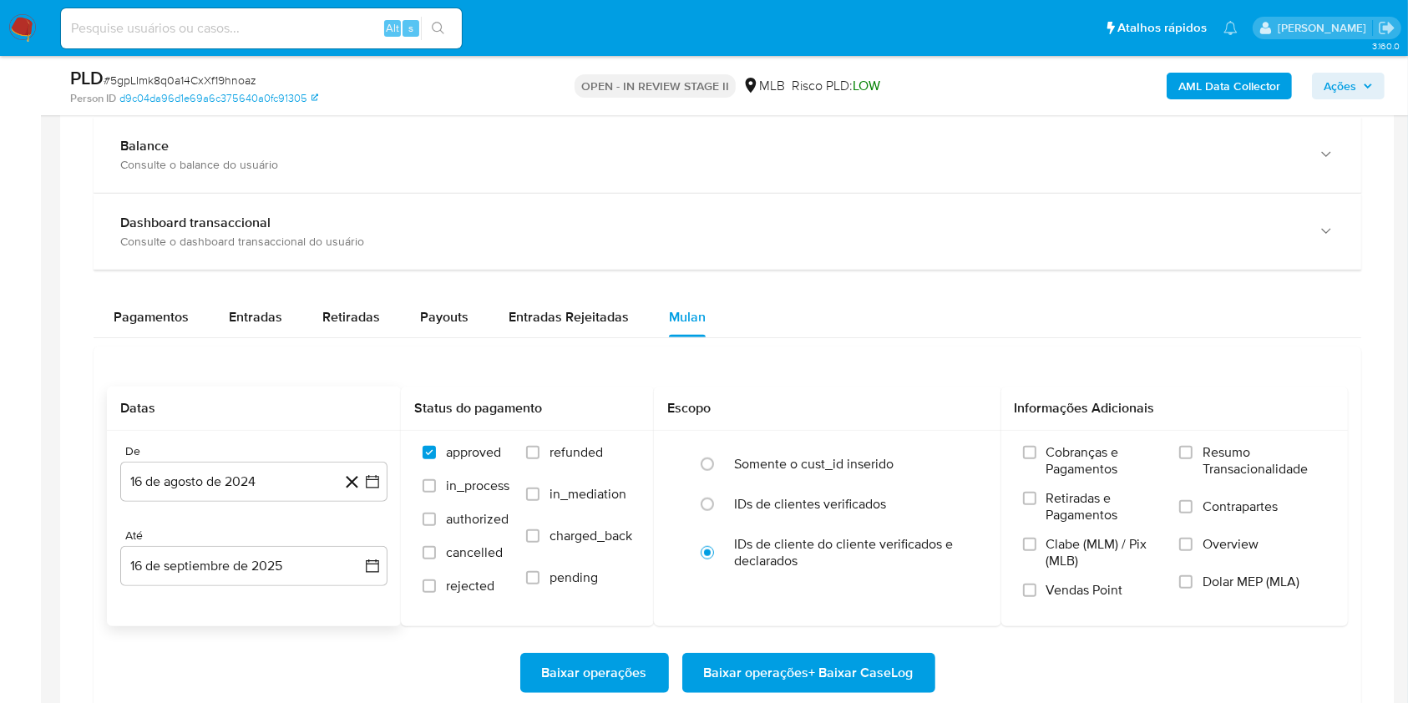
click at [286, 591] on div "De 16 de agosto de 2024 16-08-2024 Até 16 de septiembre de 2025 16-09-2025" at bounding box center [254, 528] width 294 height 195
click at [286, 578] on button "16 de septiembre de 2025" at bounding box center [253, 566] width 267 height 40
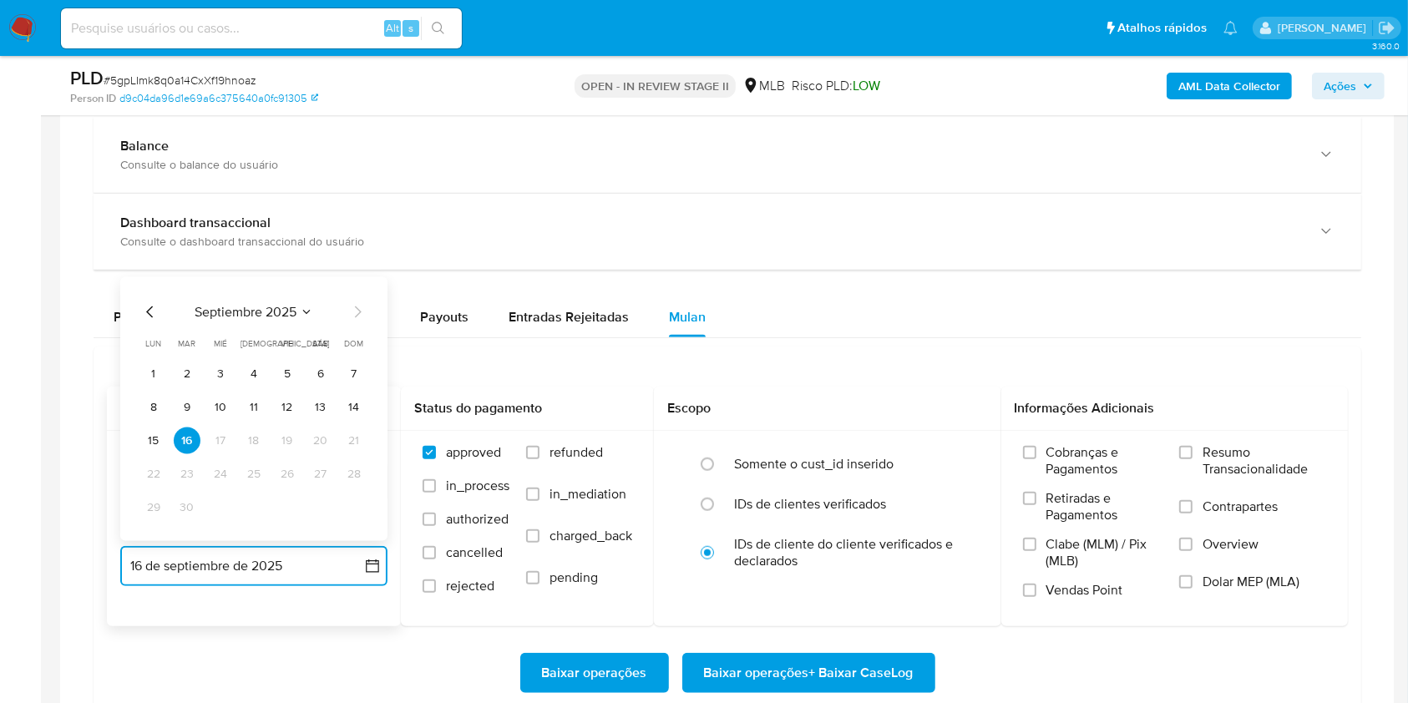
click at [319, 402] on button "13" at bounding box center [320, 407] width 27 height 27
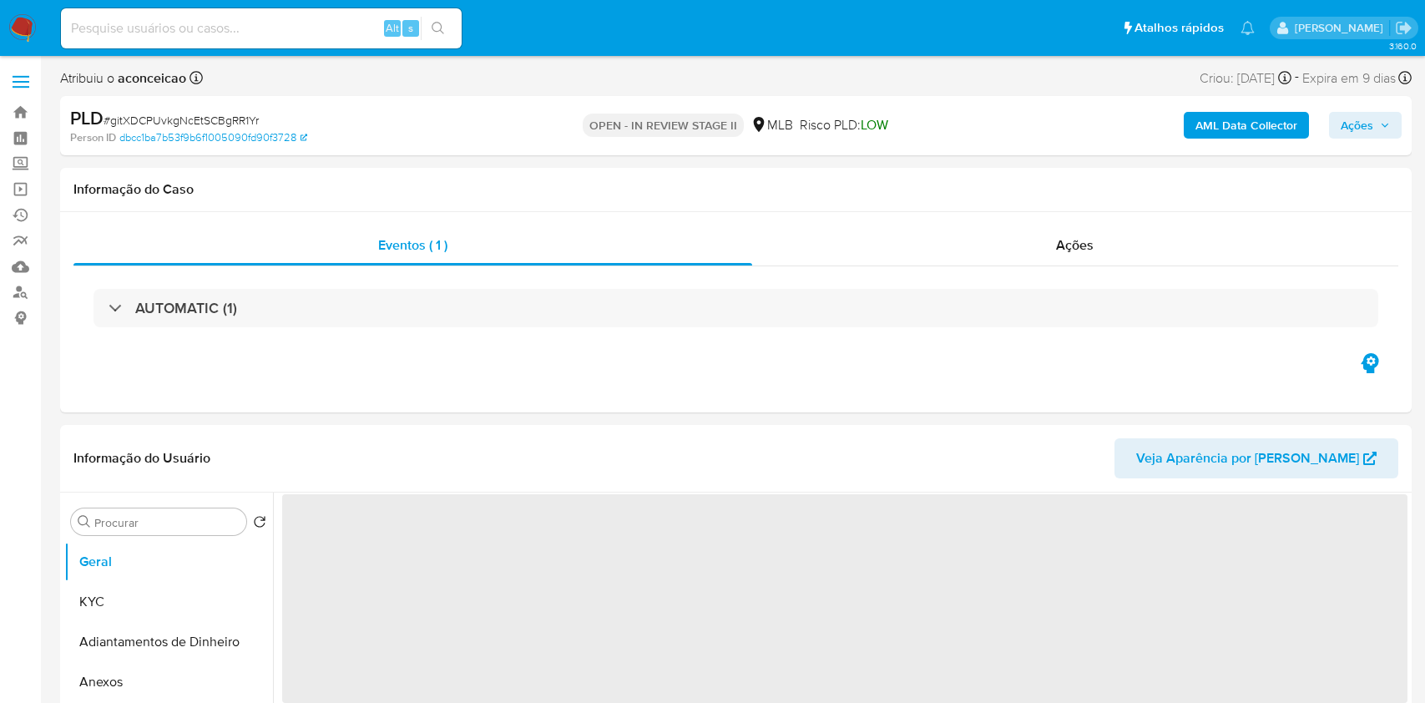
select select "10"
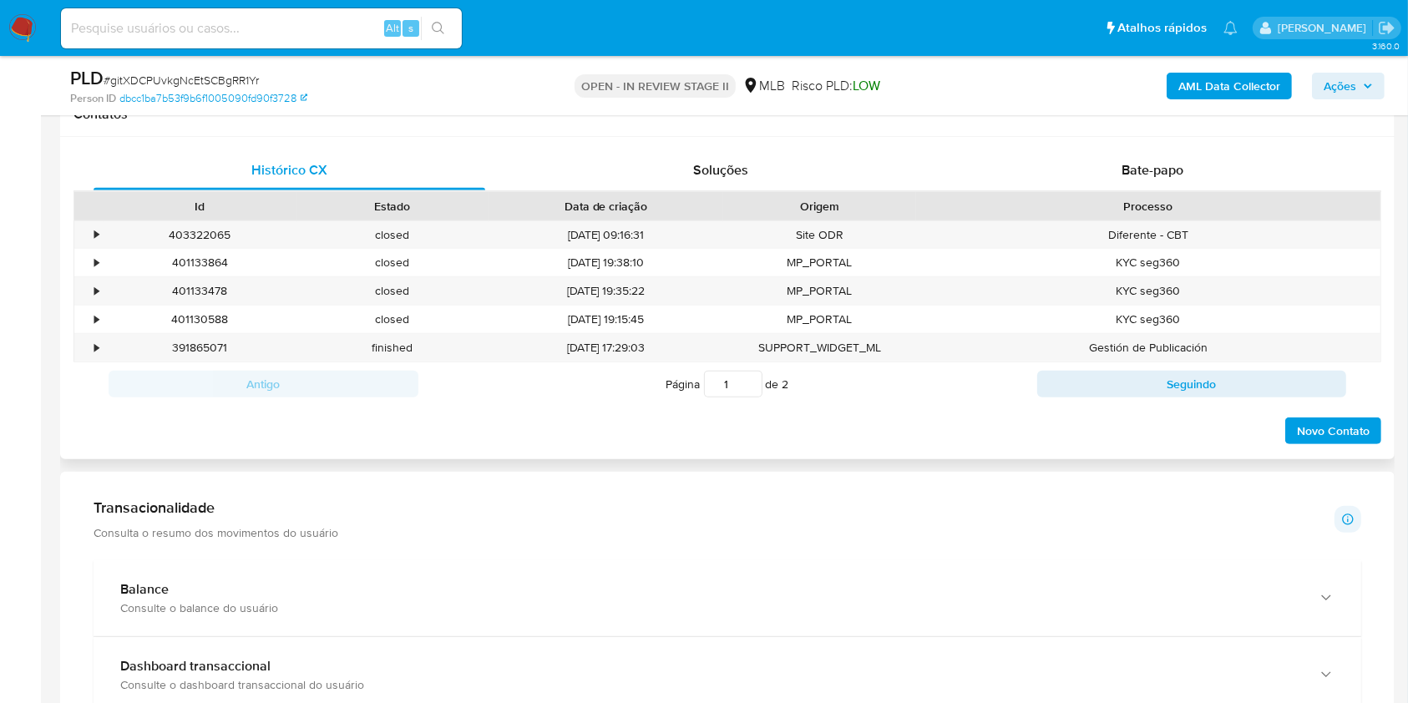
scroll to position [1113, 0]
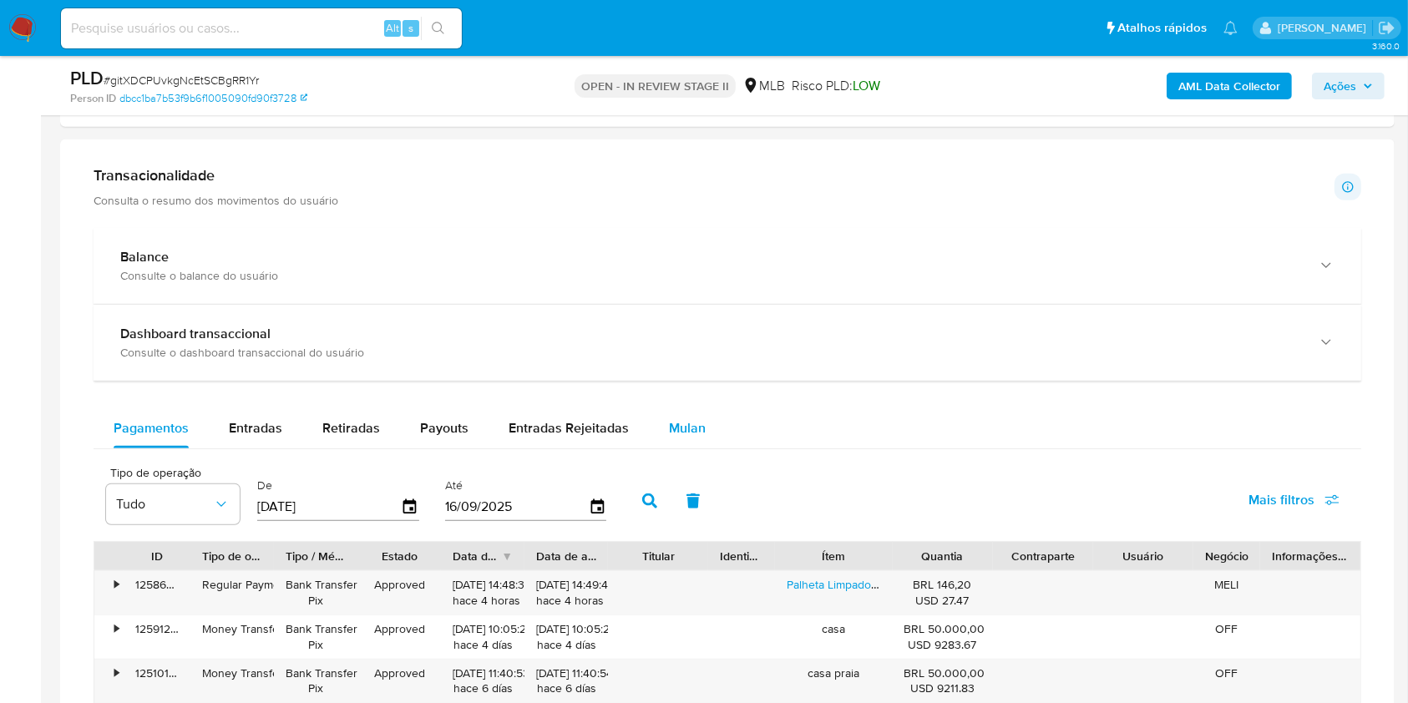
click at [682, 416] on div "Mulan" at bounding box center [687, 428] width 37 height 40
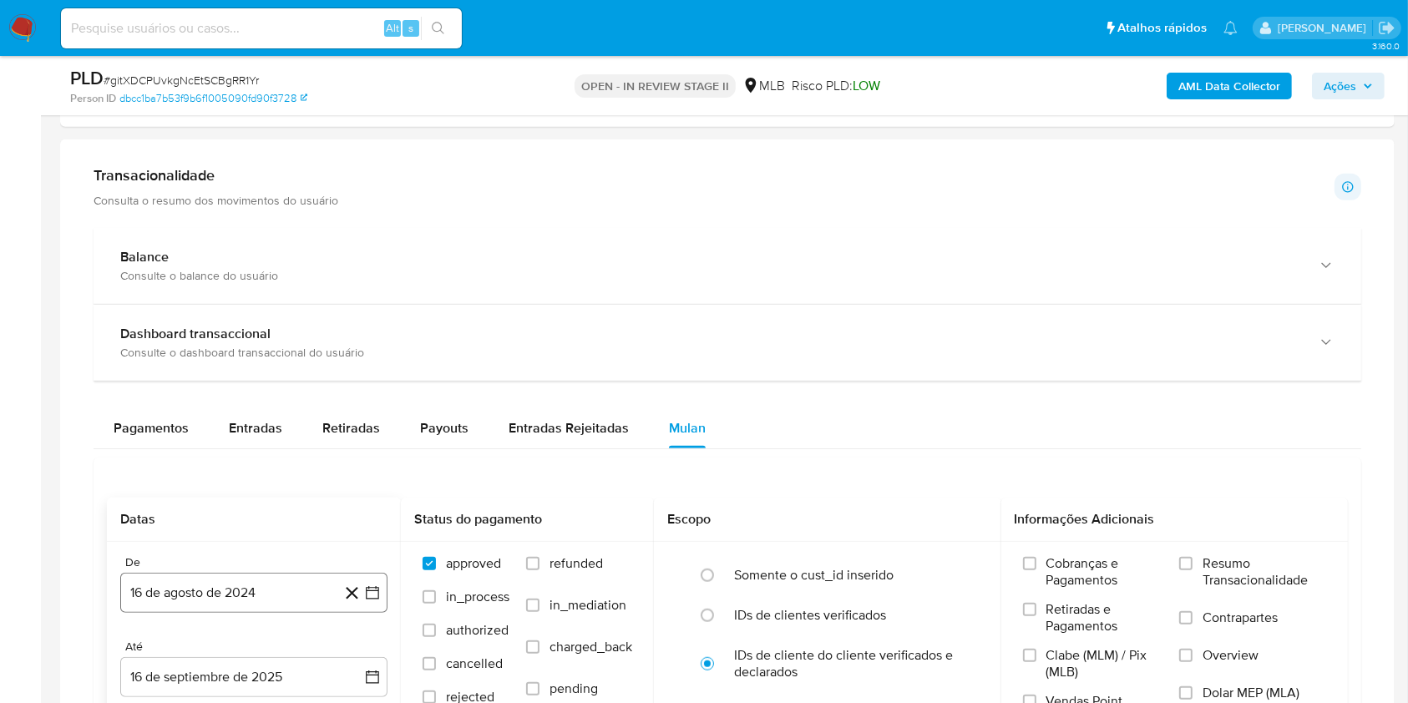
click at [274, 573] on div "De 16 de agosto de 2024 16-08-2024" at bounding box center [253, 584] width 267 height 58
click at [293, 576] on button "16 de agosto de 2024" at bounding box center [253, 593] width 267 height 40
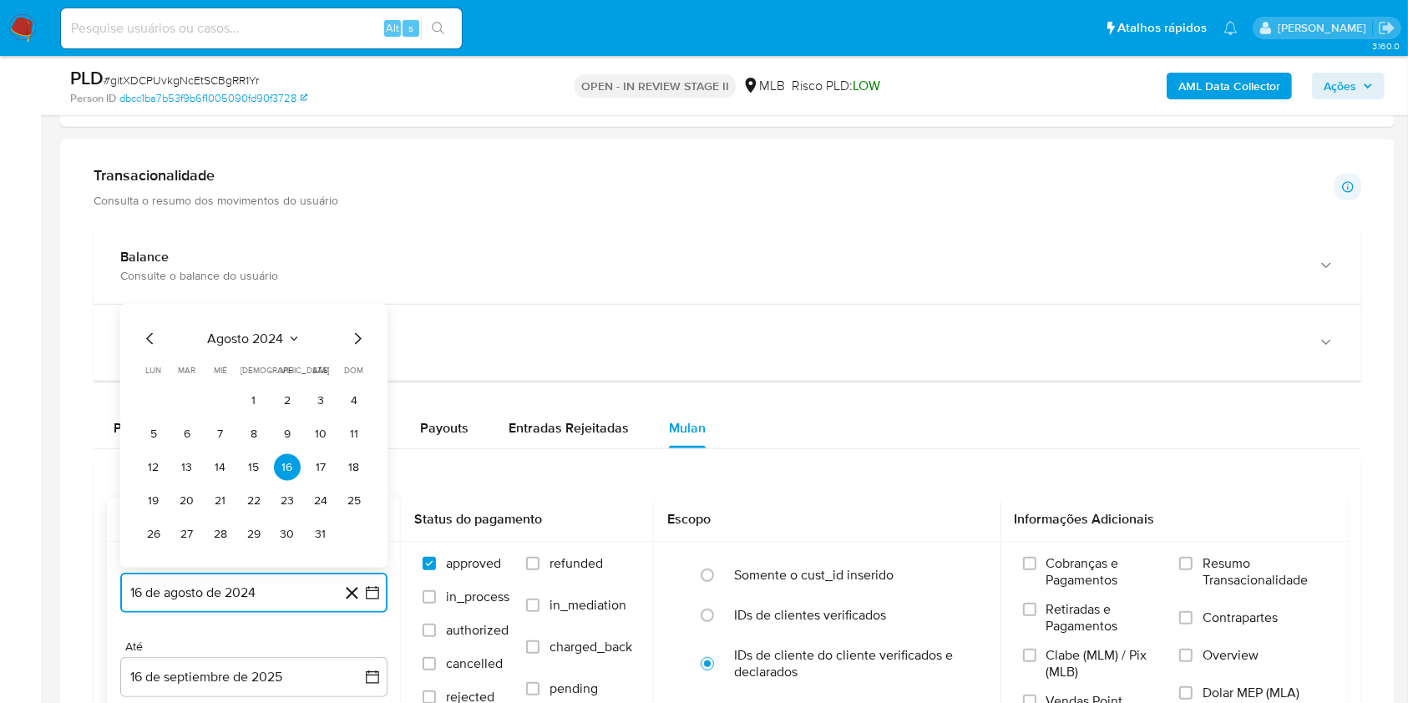
click at [274, 345] on span "agosto 2024" at bounding box center [246, 339] width 76 height 17
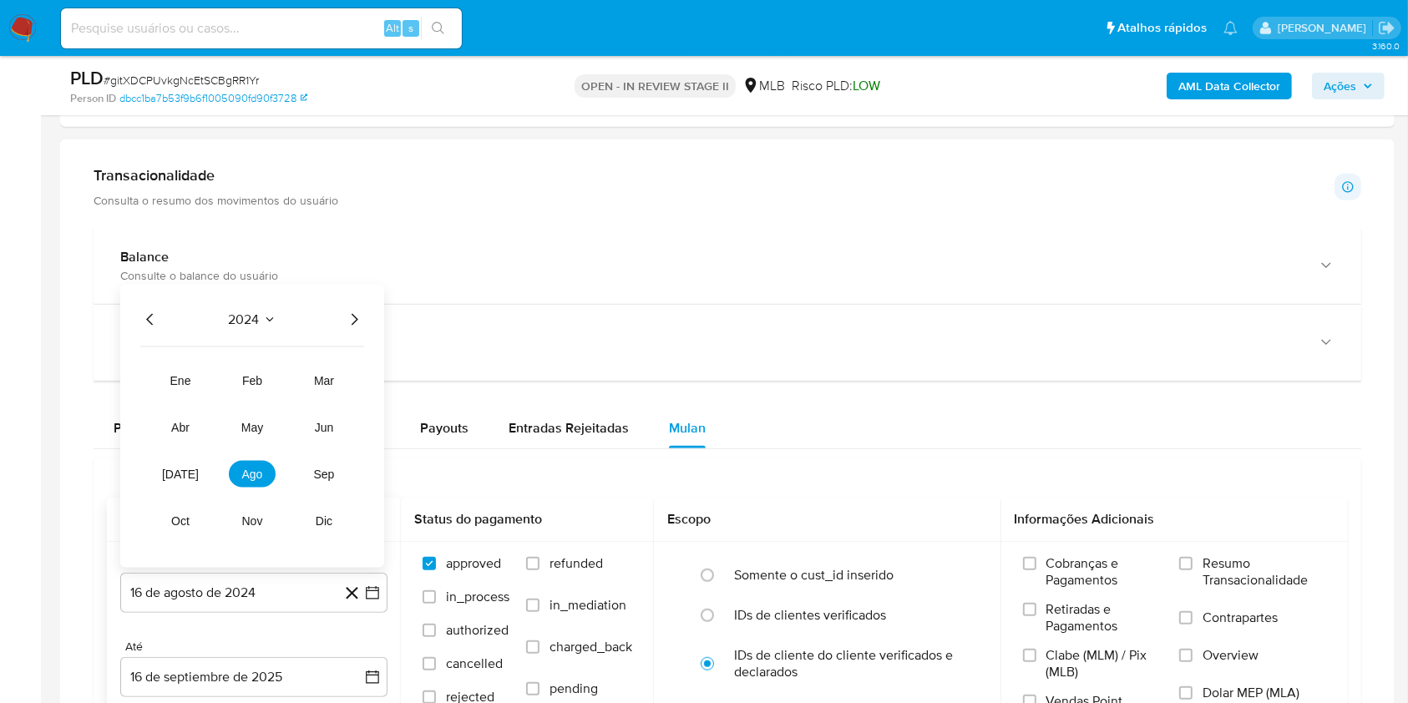
click at [351, 324] on icon "Año siguiente" at bounding box center [354, 320] width 20 height 20
click at [183, 477] on span "jul" at bounding box center [180, 474] width 37 height 13
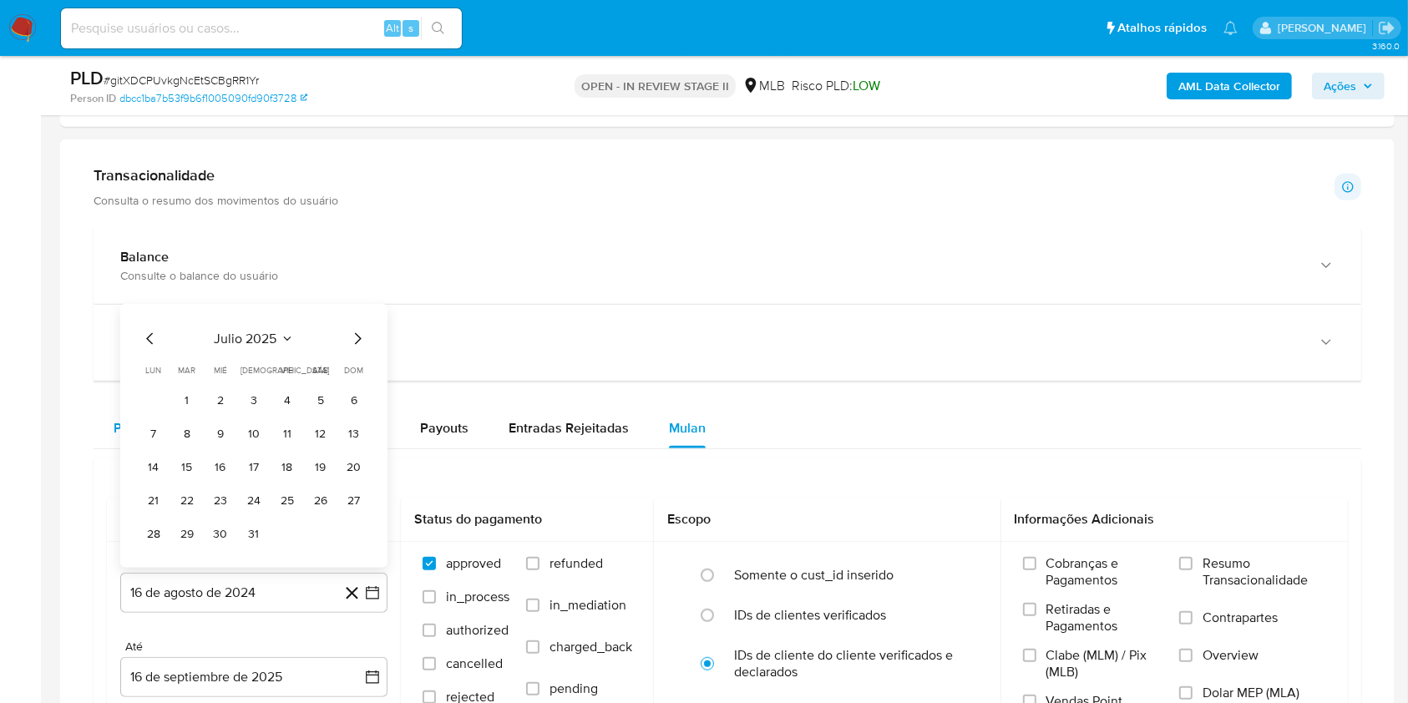
drag, startPoint x: 186, startPoint y: 405, endPoint x: 193, endPoint y: 412, distance: 10.1
click at [186, 405] on button "1" at bounding box center [187, 400] width 27 height 27
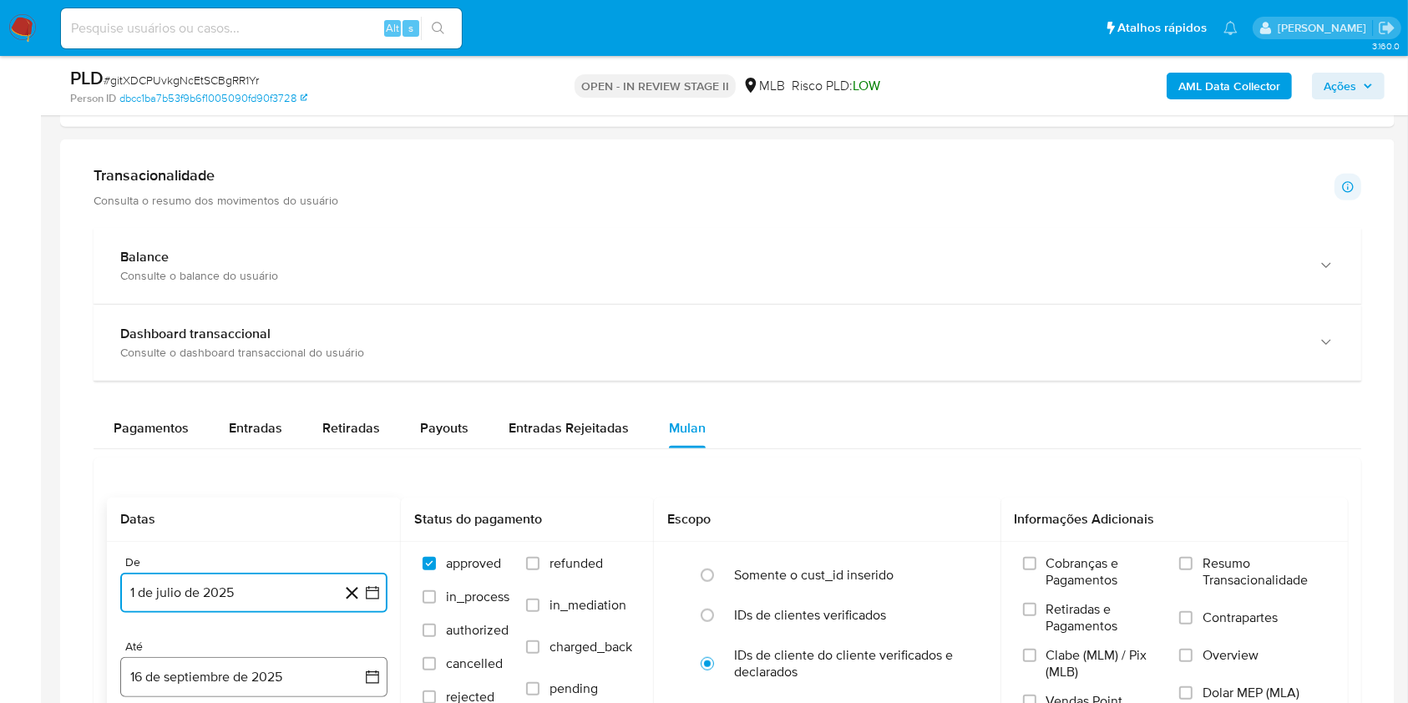
click at [291, 666] on button "16 de septiembre de 2025" at bounding box center [253, 677] width 267 height 40
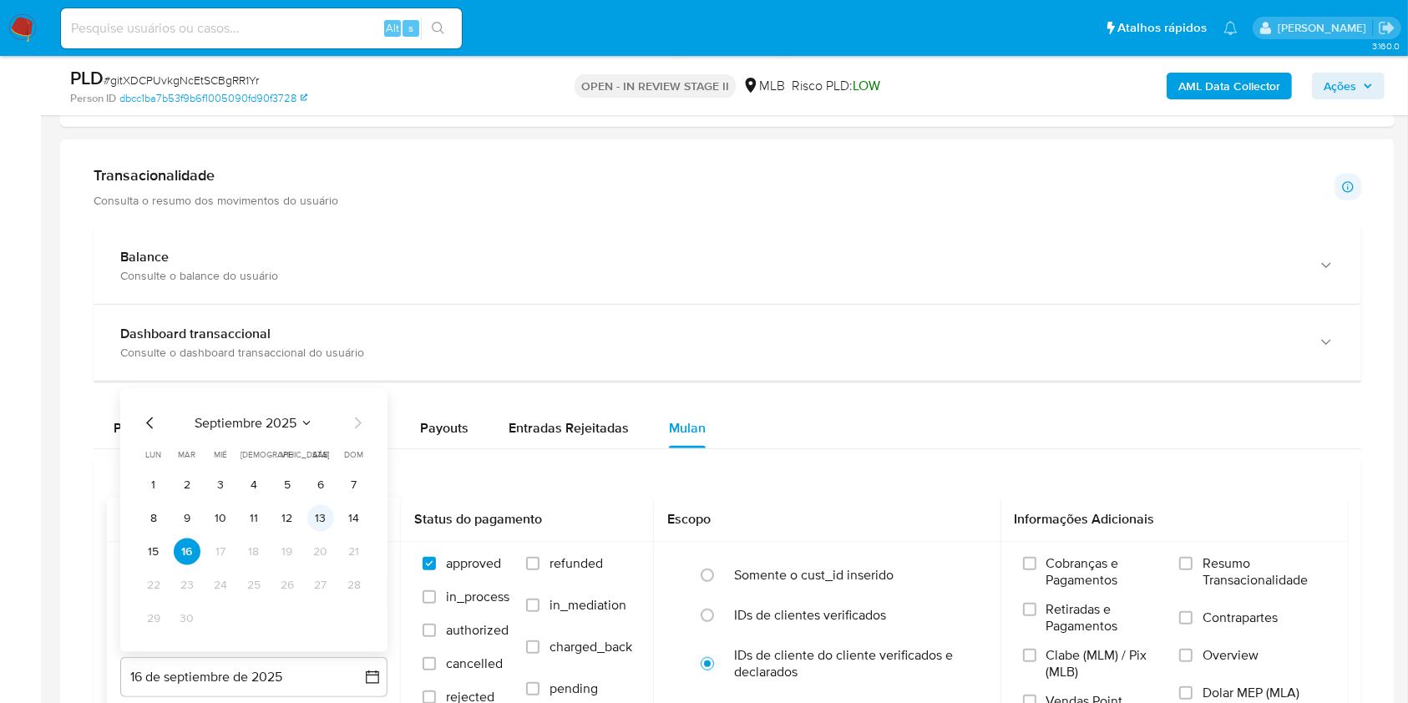
click at [323, 511] on button "13" at bounding box center [320, 518] width 27 height 27
click at [1199, 575] on label "Resumo Transacionalidade" at bounding box center [1252, 582] width 147 height 54
click at [1192, 570] on input "Resumo Transacionalidade" at bounding box center [1185, 563] width 13 height 13
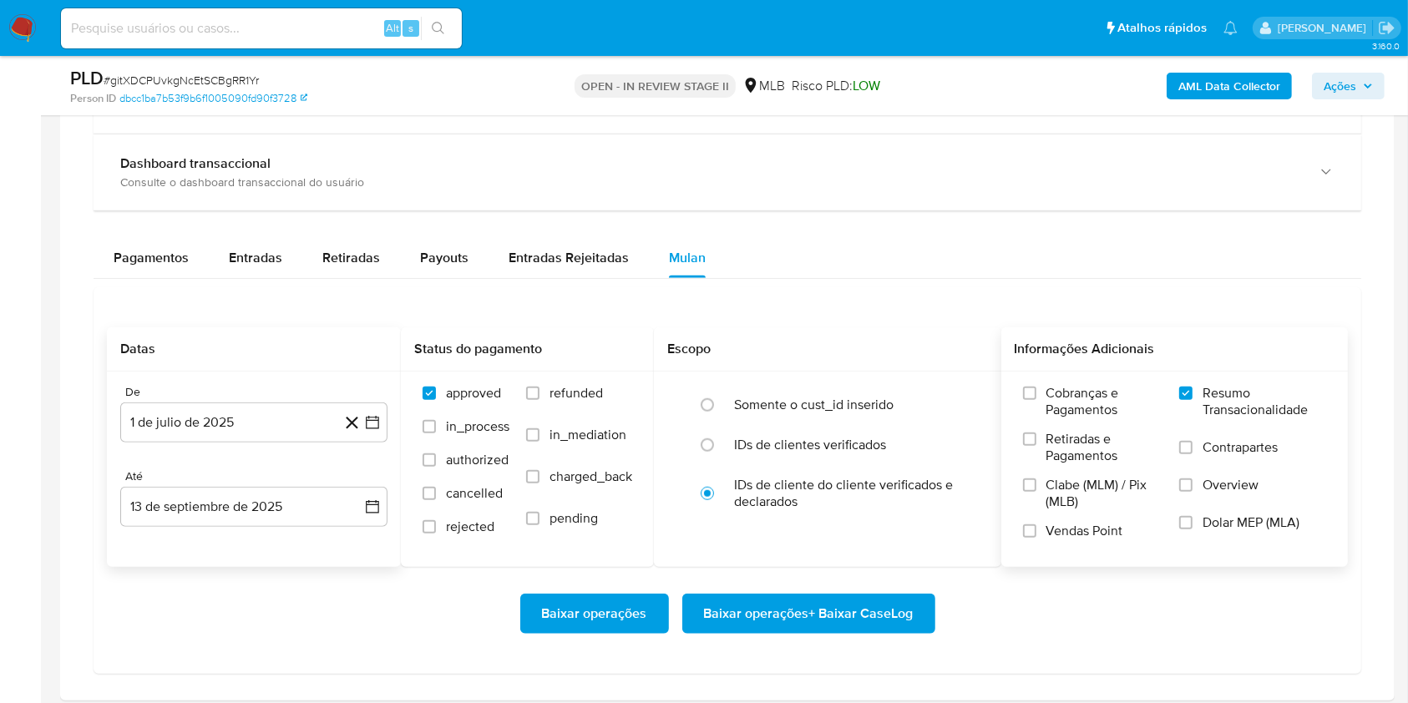
scroll to position [1336, 0]
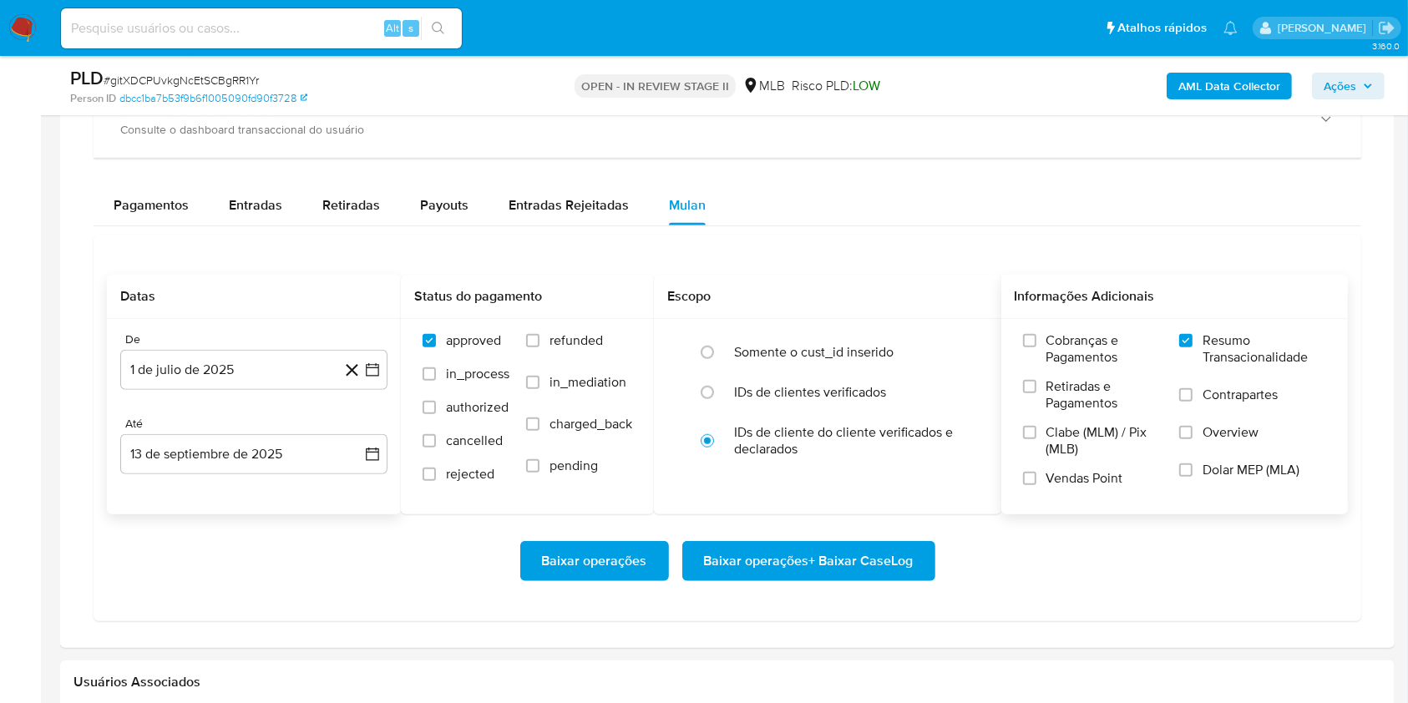
click at [859, 569] on span "Baixar operações + Baixar CaseLog" at bounding box center [809, 561] width 210 height 37
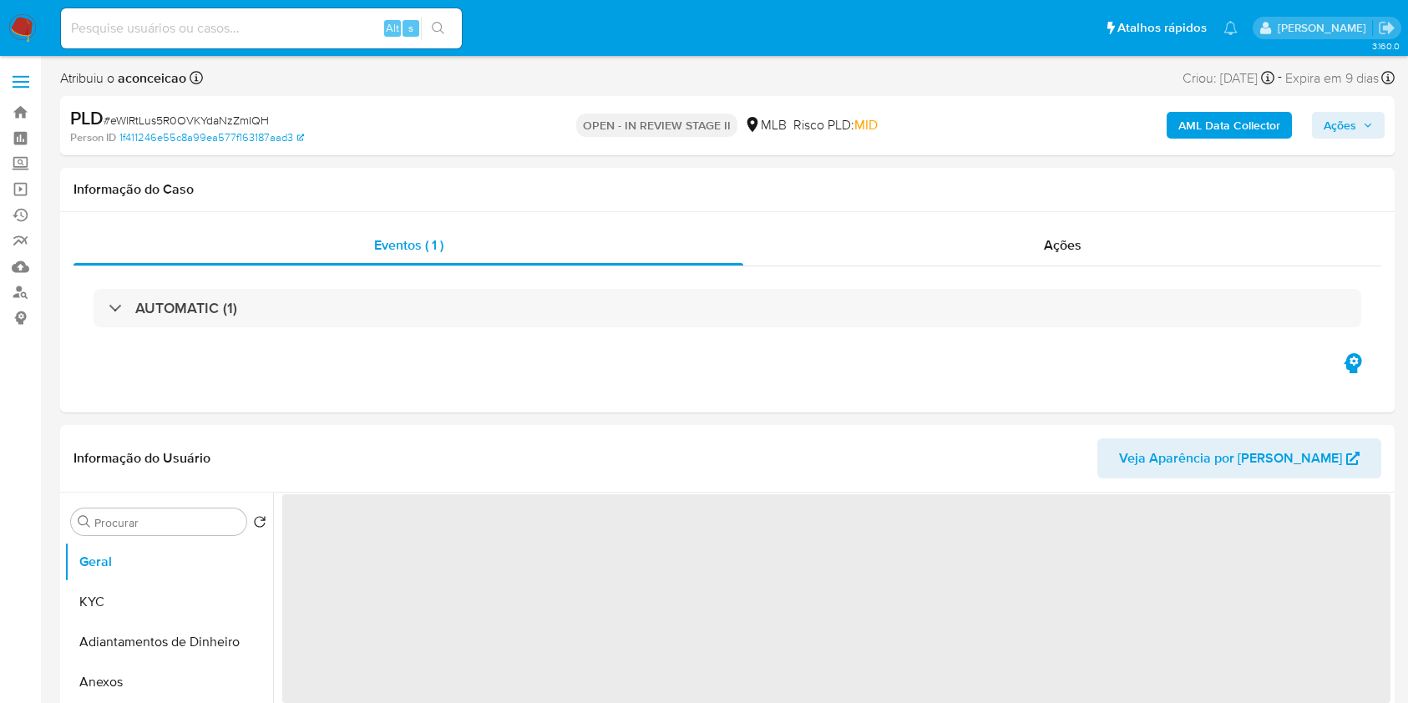
select select "10"
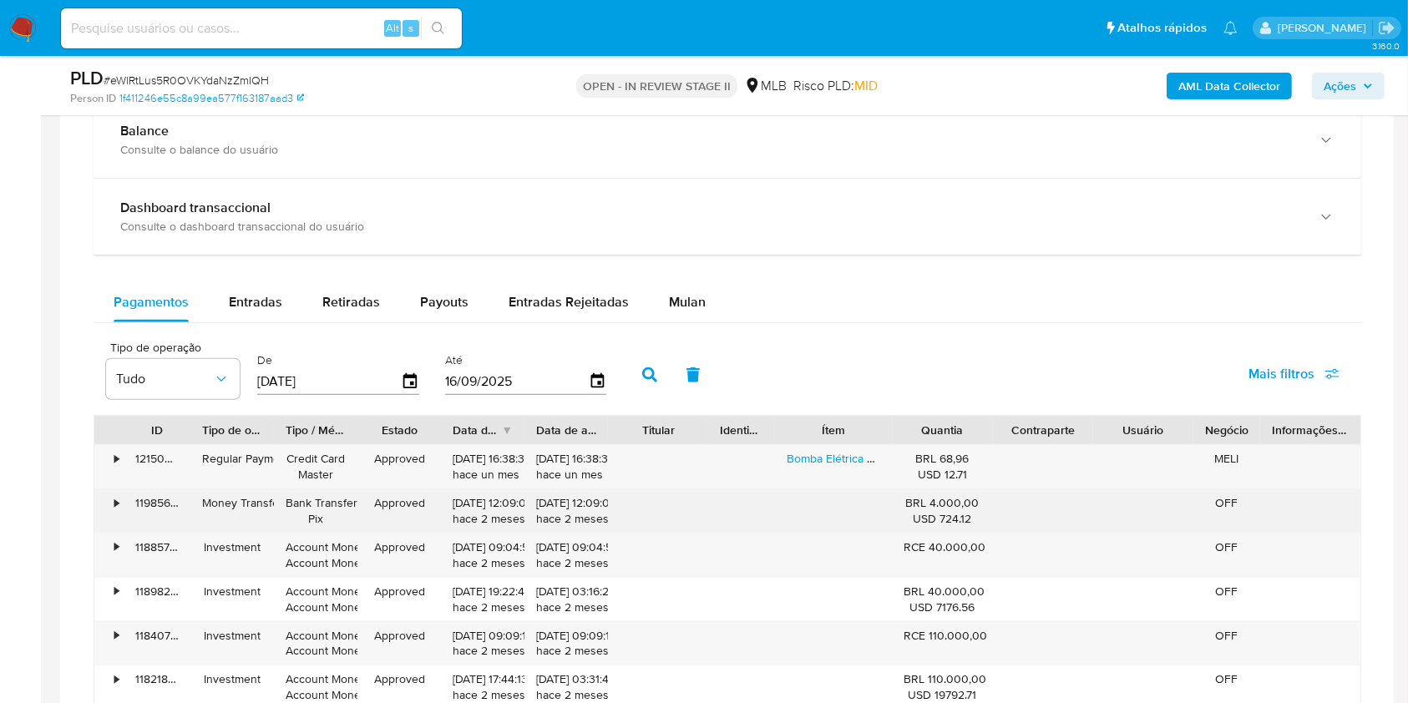
scroll to position [1224, 0]
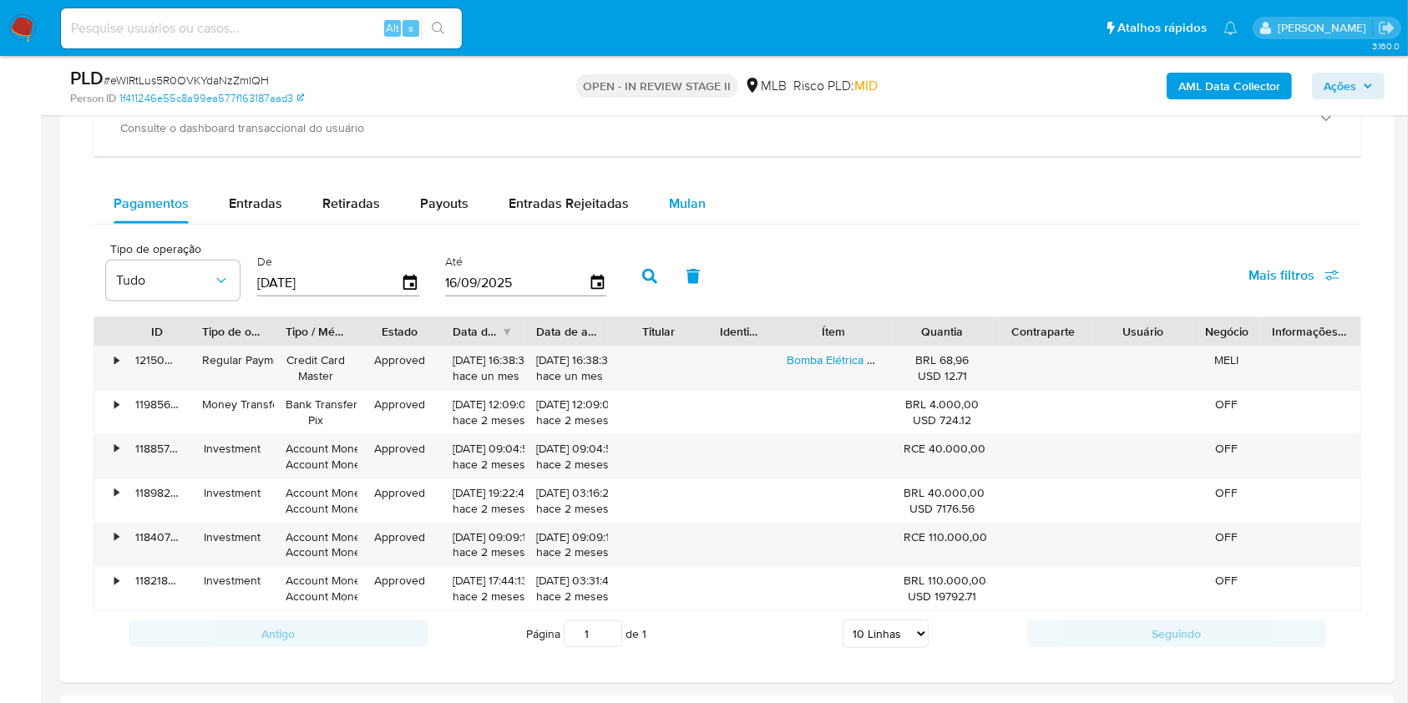
click at [680, 205] on span "Mulan" at bounding box center [687, 203] width 37 height 19
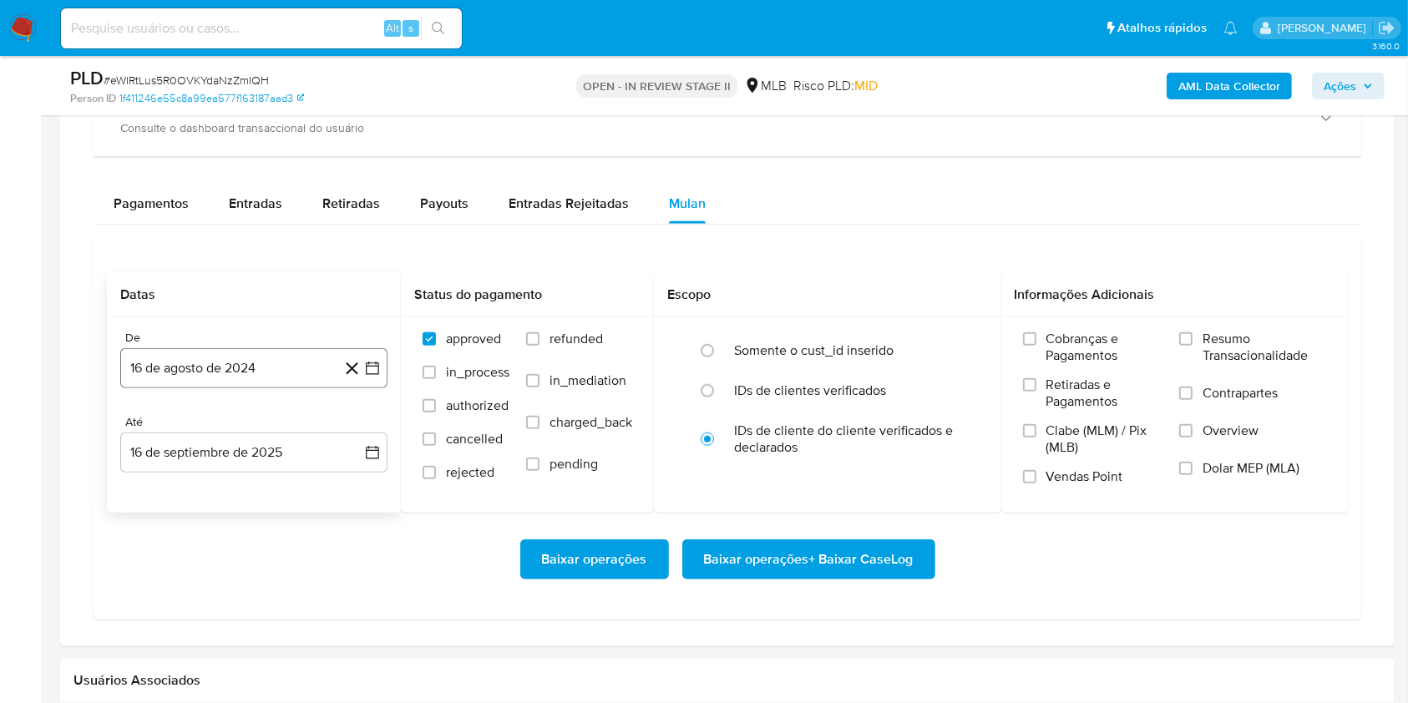
click at [231, 364] on button "16 de agosto de 2024" at bounding box center [253, 368] width 267 height 40
click at [274, 437] on div "agosto 2024 agosto 2024 lun lunes mar martes mié miércoles jue jueves vie viern…" at bounding box center [253, 528] width 227 height 219
click at [276, 432] on span "agosto 2024" at bounding box center [246, 429] width 76 height 17
click at [343, 426] on div "2024" at bounding box center [252, 429] width 224 height 20
click at [347, 428] on icon "Año siguiente" at bounding box center [354, 429] width 20 height 20
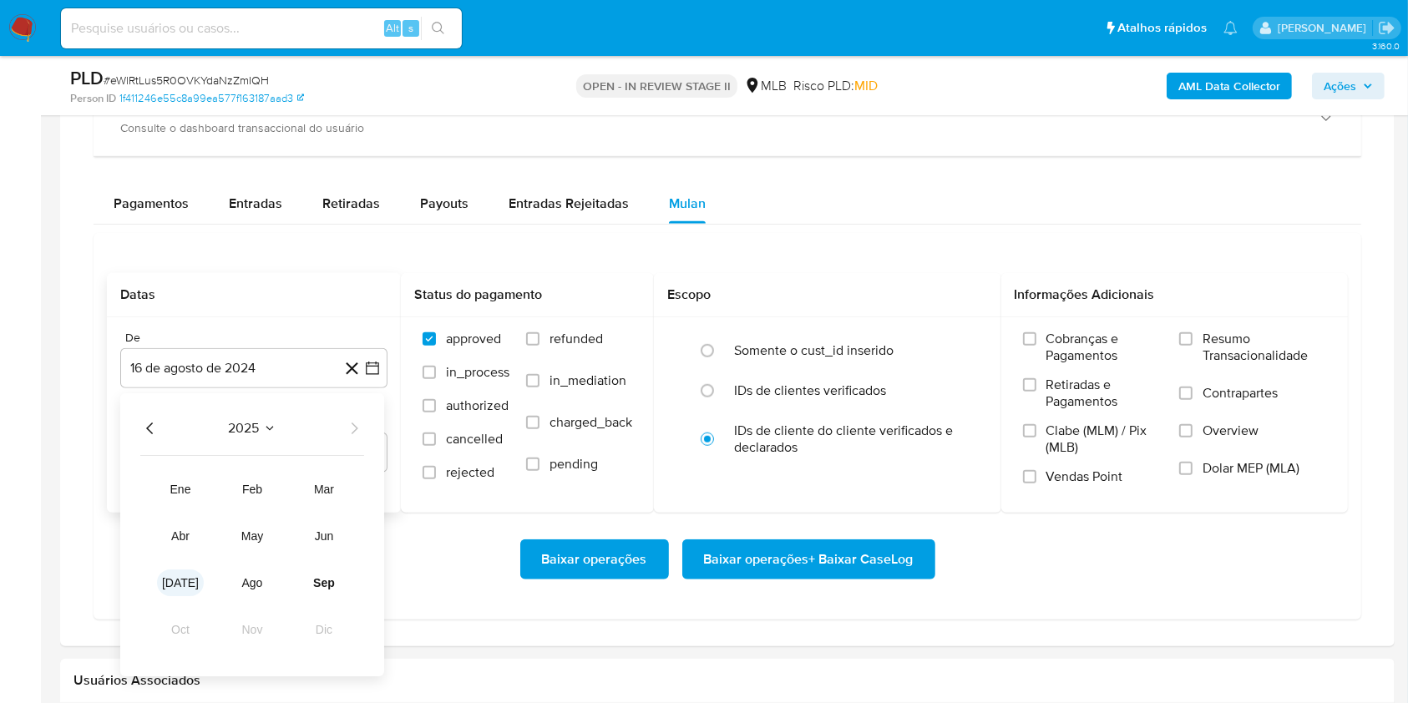
click at [177, 570] on button "jul" at bounding box center [180, 583] width 47 height 27
click at [182, 489] on button "1" at bounding box center [187, 491] width 27 height 27
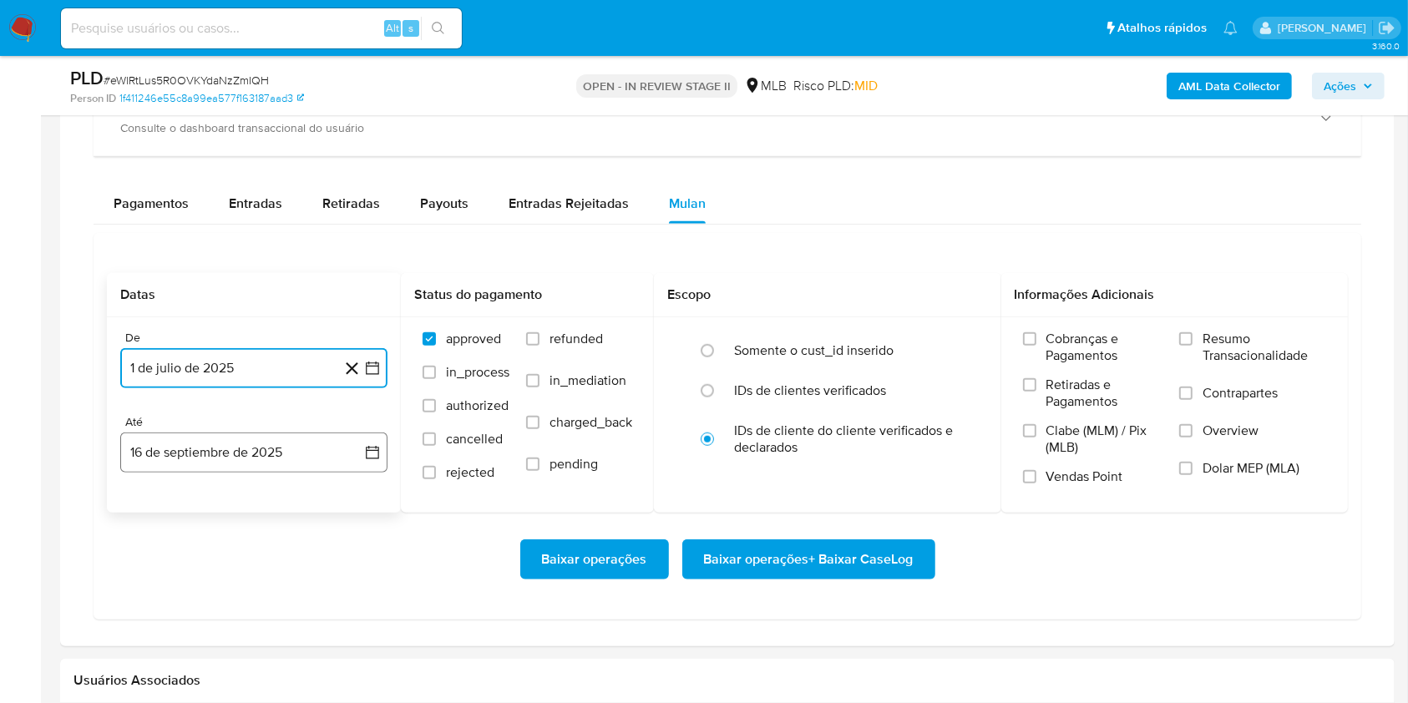
drag, startPoint x: 261, startPoint y: 446, endPoint x: 269, endPoint y: 454, distance: 11.2
click at [261, 448] on button "16 de septiembre de 2025" at bounding box center [253, 452] width 267 height 40
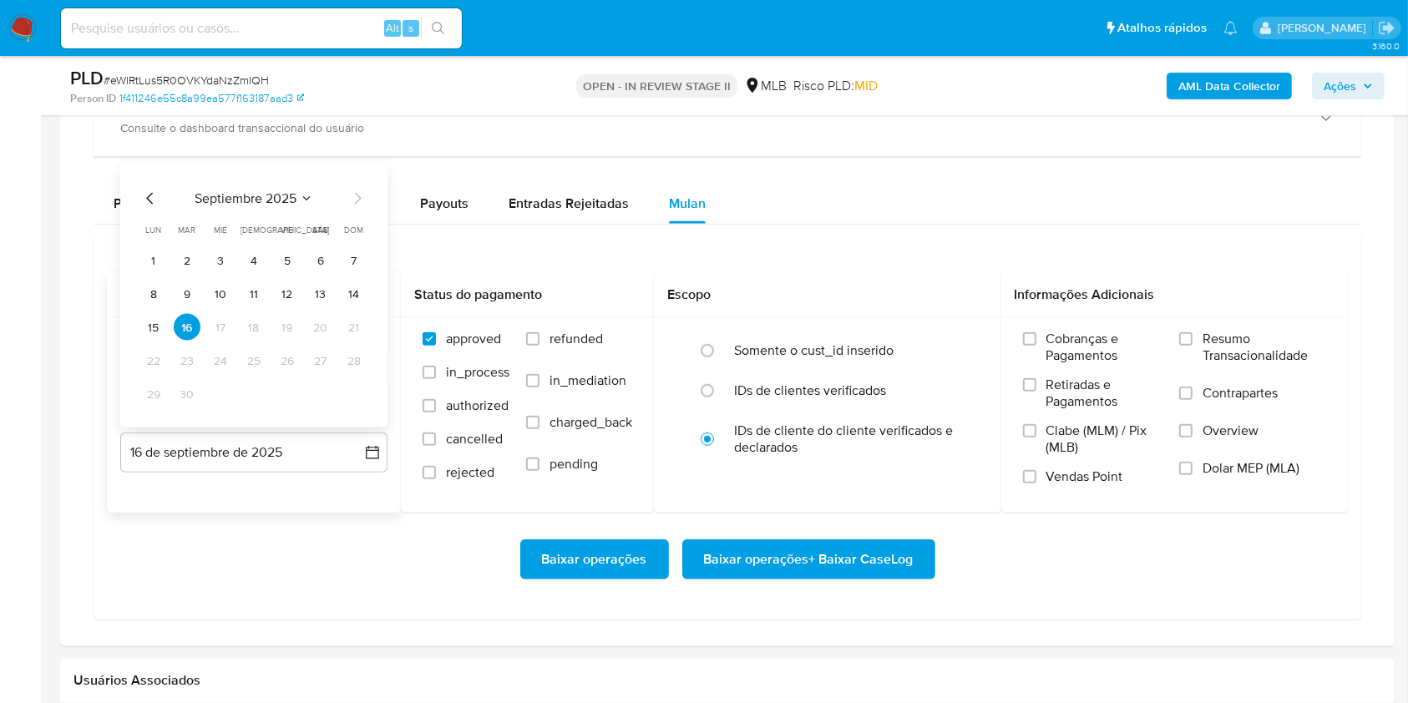
drag, startPoint x: 323, startPoint y: 288, endPoint x: 354, endPoint y: 307, distance: 36.4
click at [323, 290] on button "13" at bounding box center [320, 294] width 27 height 27
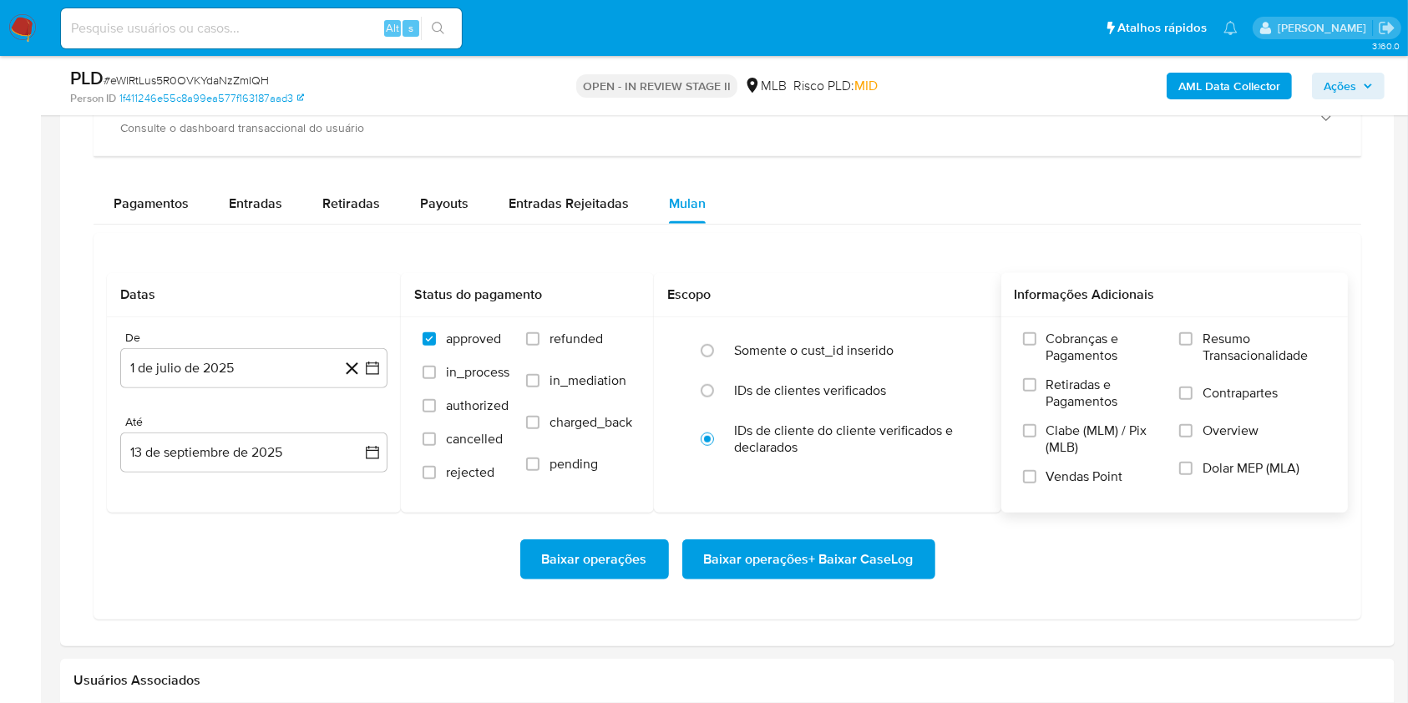
click at [1175, 350] on div "Cobranças e Pagamentos Retiradas e Pagamentos Clabe (MLM) / Pix (MLB) Vendas Po…" at bounding box center [1174, 414] width 321 height 167
drag, startPoint x: 1189, startPoint y: 345, endPoint x: 1176, endPoint y: 357, distance: 17.7
click at [1189, 345] on label "Resumo Transacionalidade" at bounding box center [1252, 358] width 147 height 54
click at [1189, 345] on input "Resumo Transacionalidade" at bounding box center [1185, 338] width 13 height 13
click at [862, 565] on span "Baixar operações + Baixar CaseLog" at bounding box center [809, 559] width 210 height 37
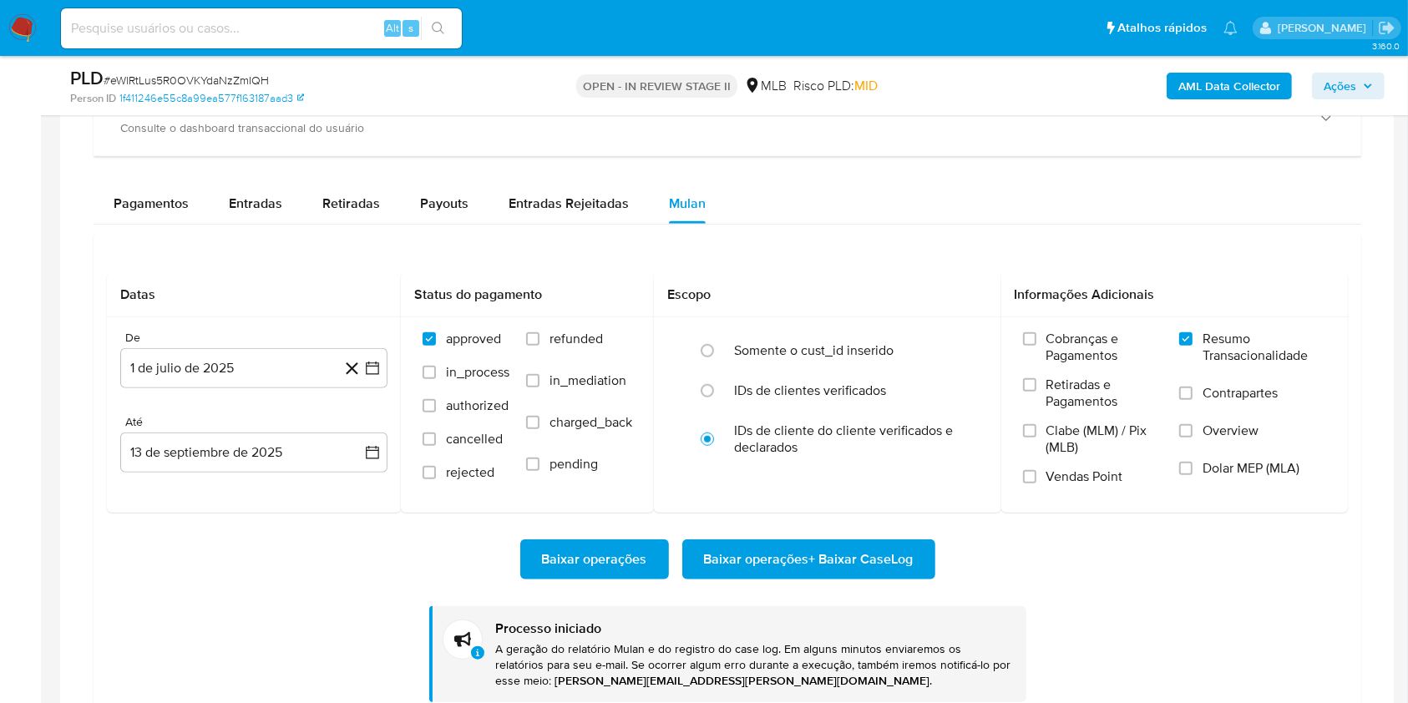
click at [195, 83] on span "# eWlRtLus5R0OVKYdaNzZmIQH" at bounding box center [186, 80] width 165 height 17
copy span "eWlRtLus5R0OVKYdaNzZmIQH"
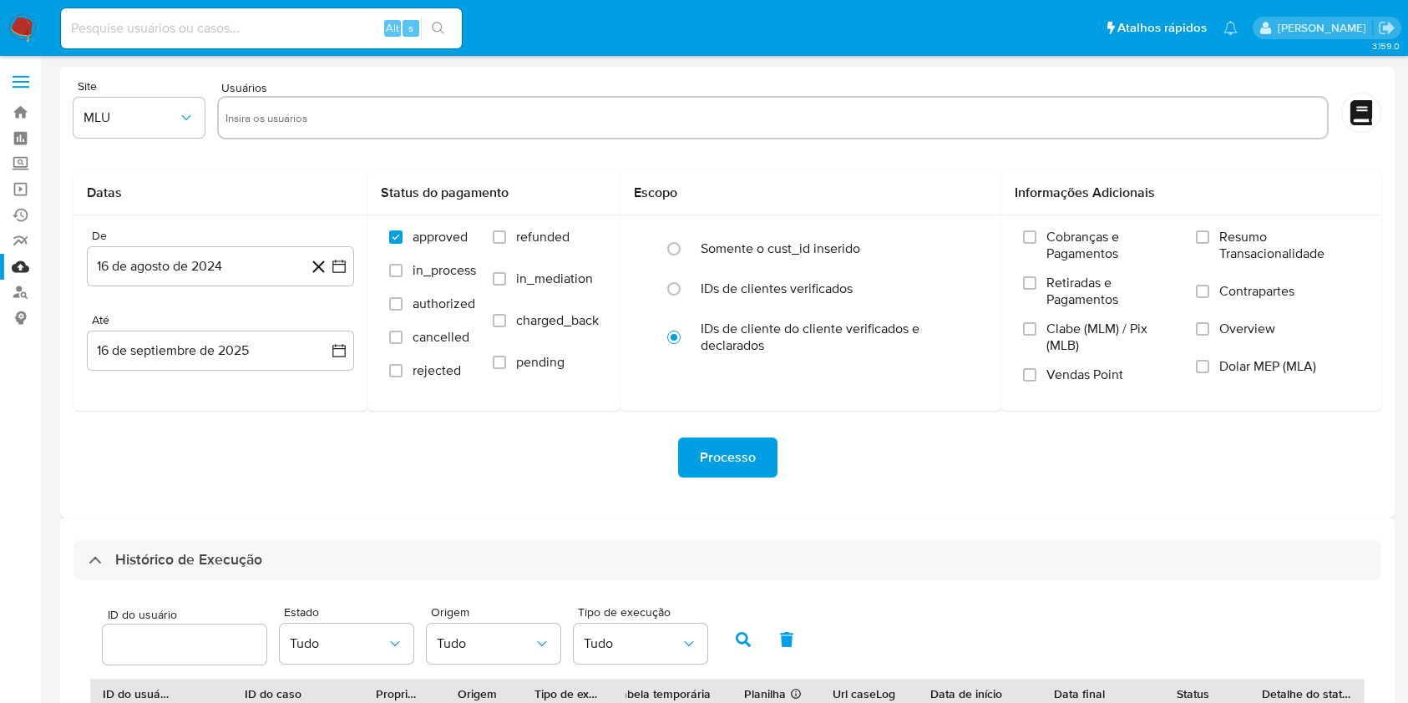
select select "10"
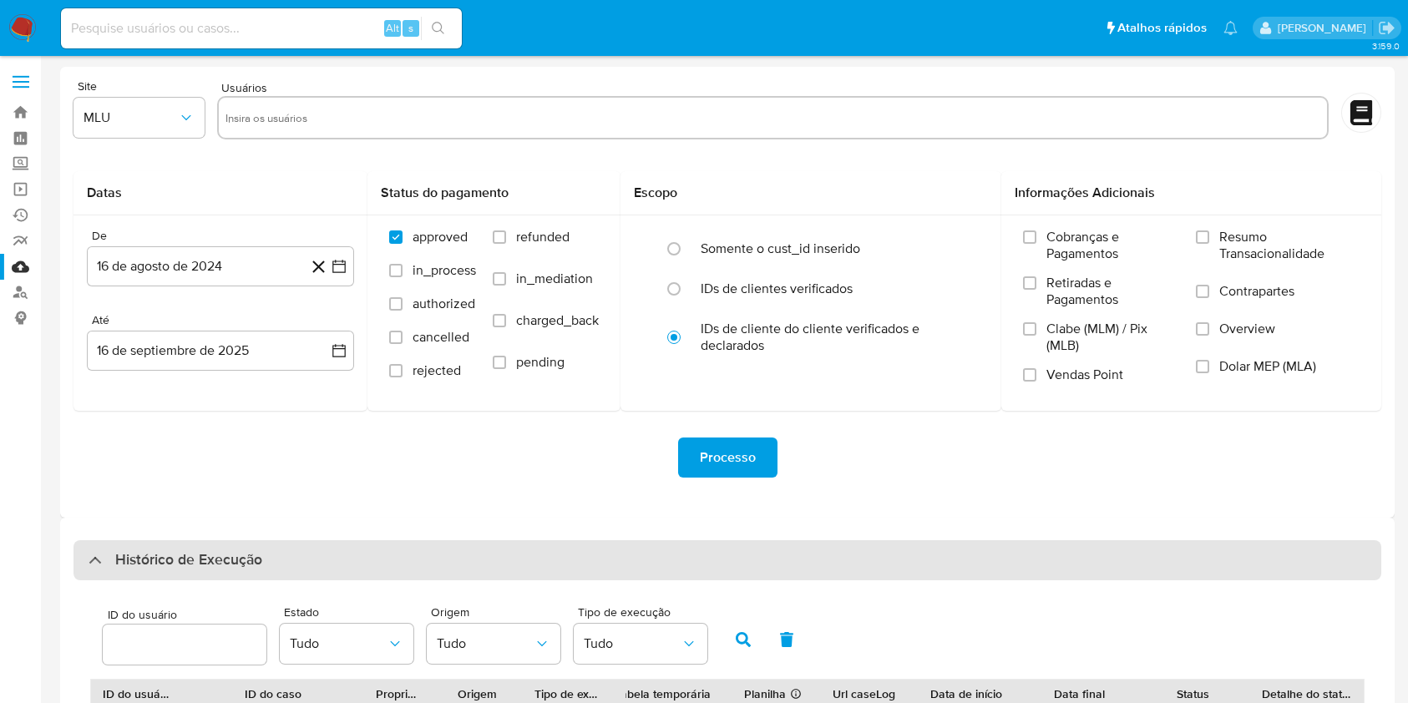
scroll to position [237, 0]
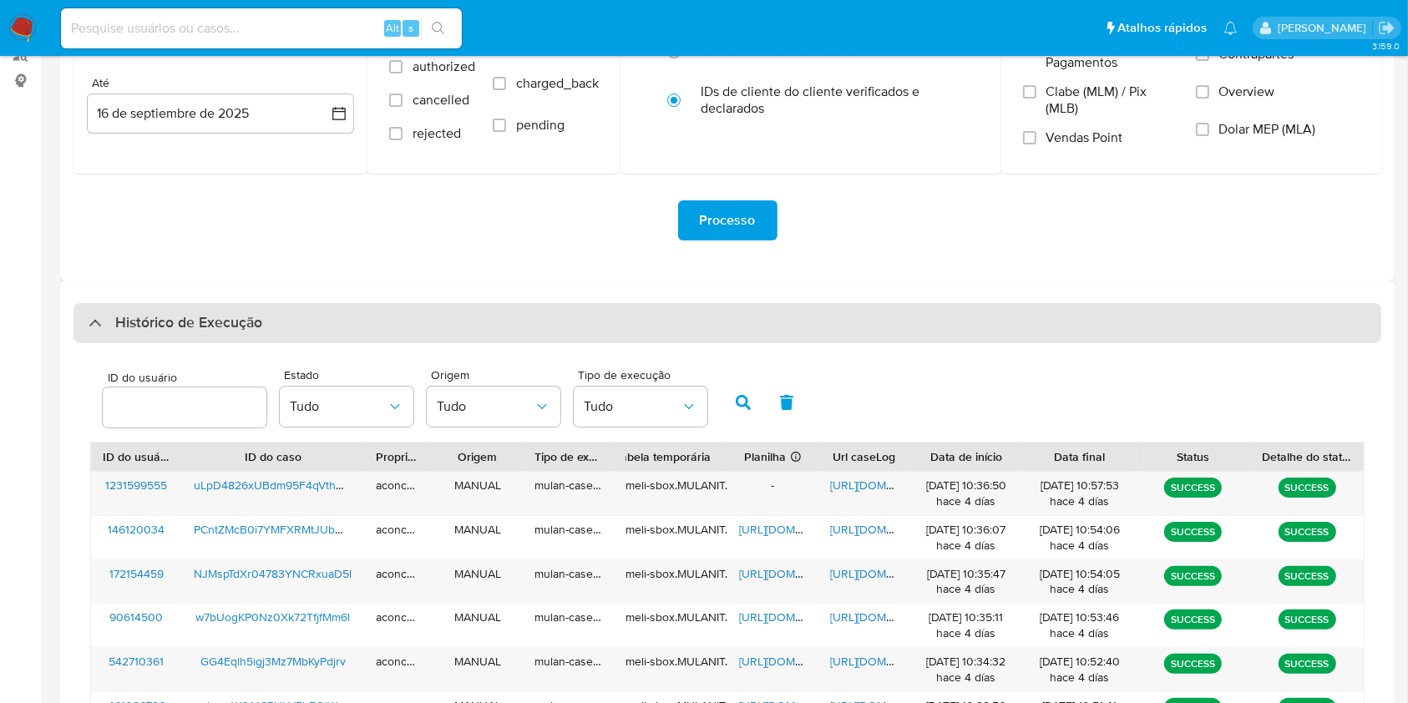
click at [684, 322] on div "Histórico de Execução" at bounding box center [726, 323] width 1307 height 40
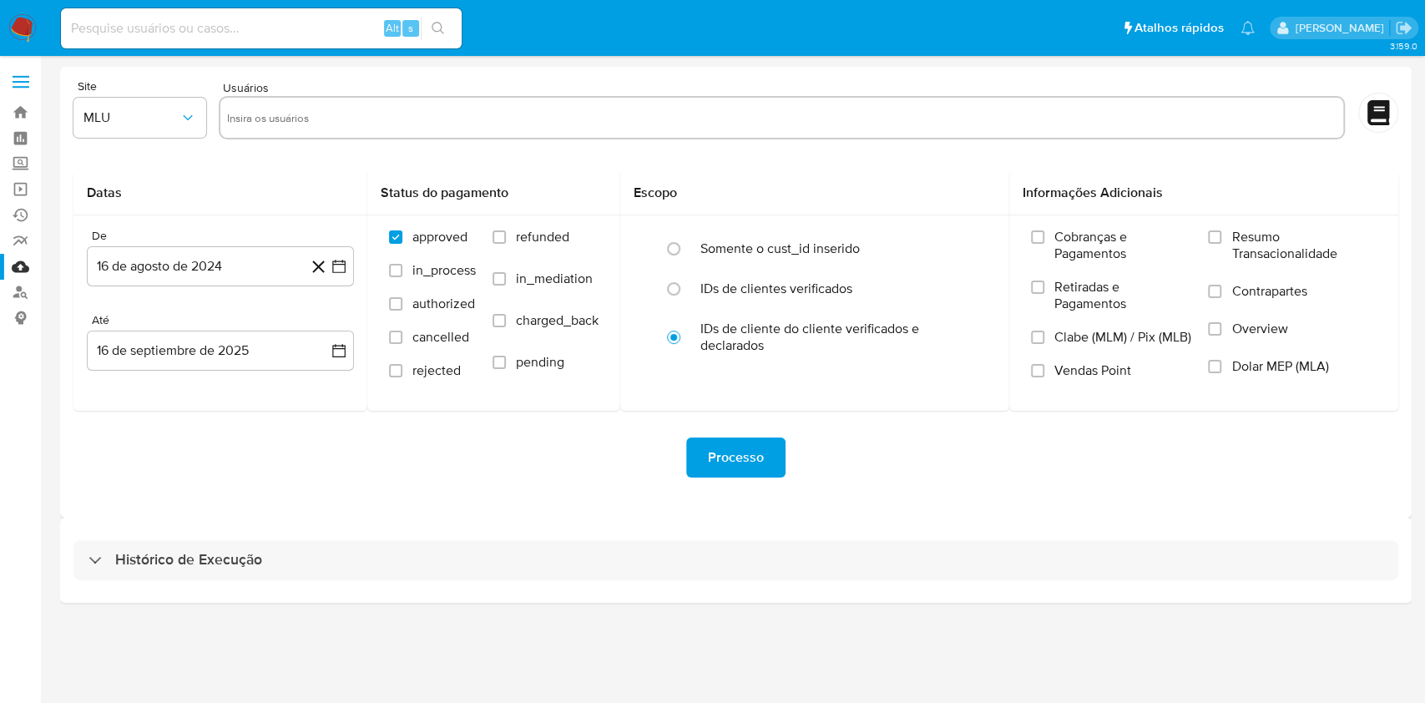
click at [659, 587] on div "Histórico de Execução" at bounding box center [736, 560] width 1352 height 85
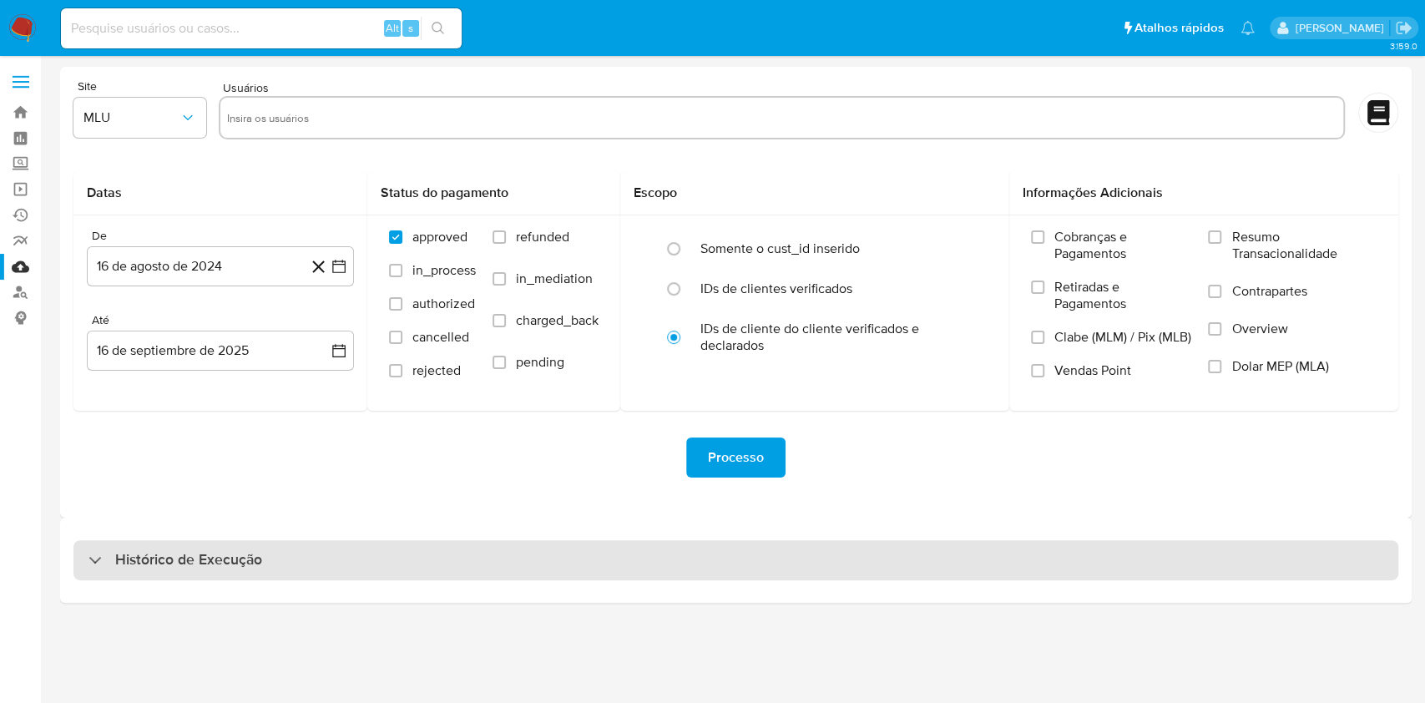
click at [657, 572] on div "Histórico de Execução" at bounding box center [735, 560] width 1325 height 40
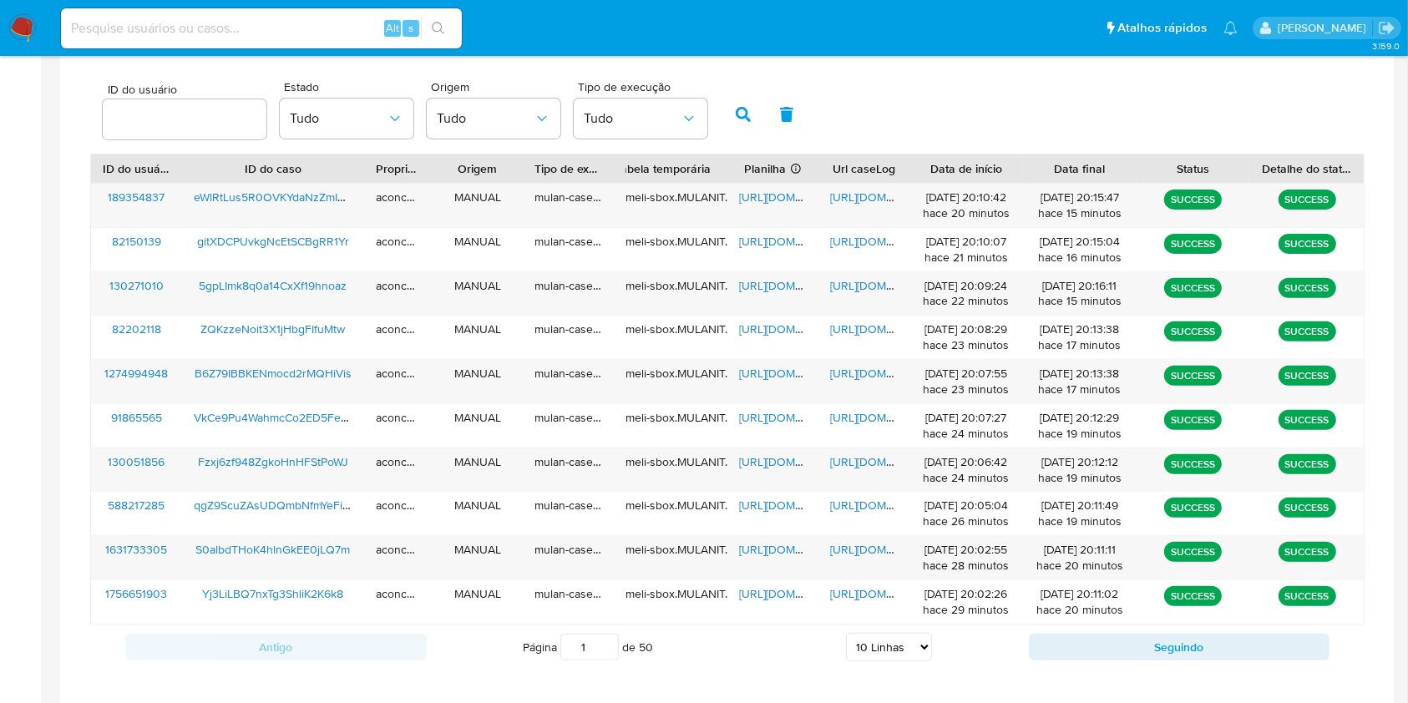
scroll to position [601, 0]
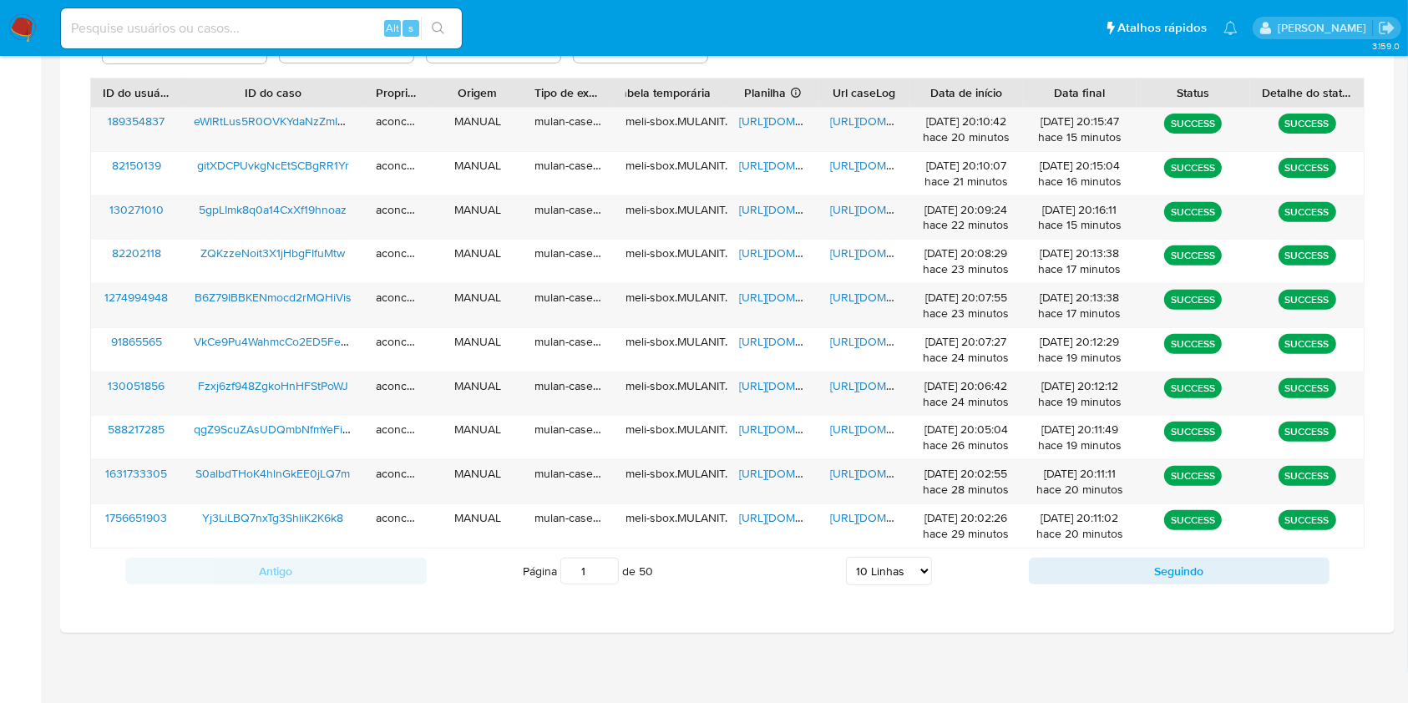
click at [925, 567] on select "5 Linhas 10 Linhas 20 Linhas 25 Linhas 50 Linhas 100 Linhas" at bounding box center [889, 571] width 86 height 28
select select "25"
click at [846, 557] on select "5 Linhas 10 Linhas 20 Linhas 25 Linhas 50 Linhas 100 Linhas" at bounding box center [889, 571] width 86 height 28
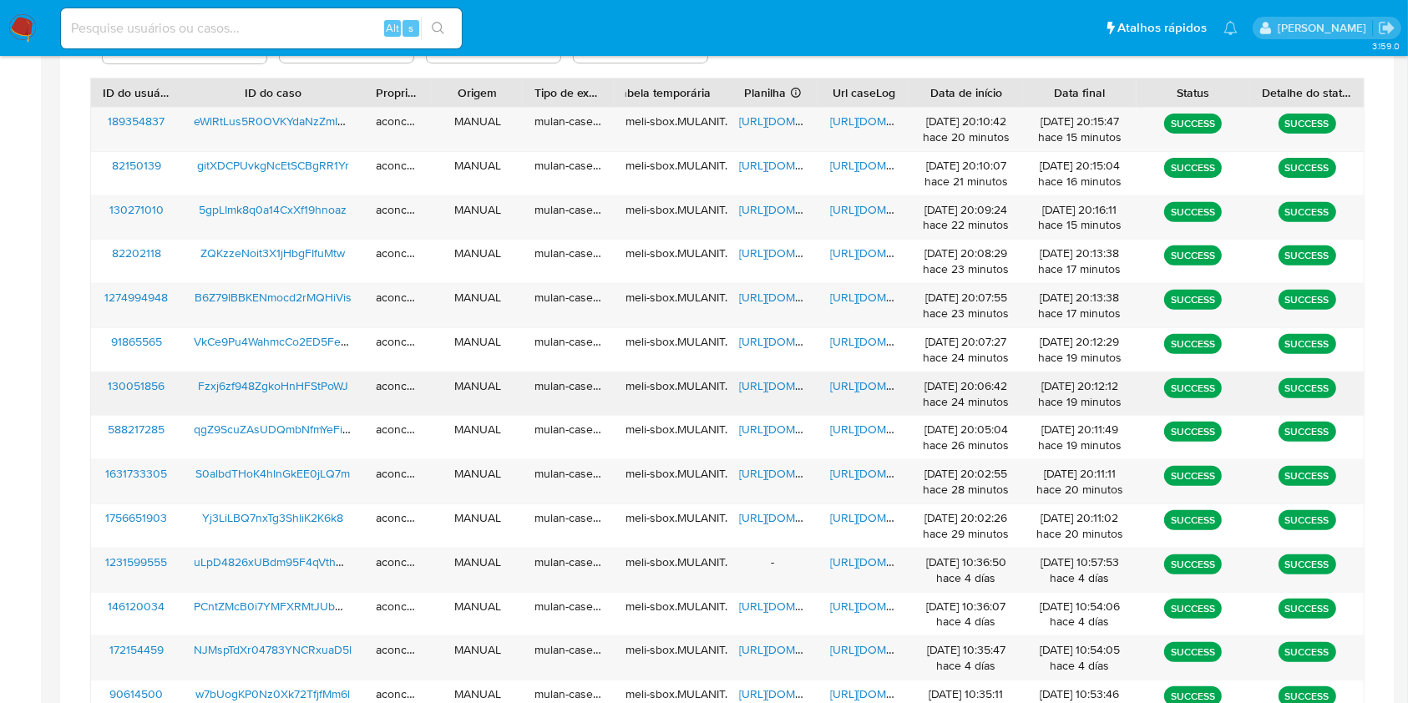
click at [756, 388] on span "[URL][DOMAIN_NAME]" at bounding box center [796, 385] width 115 height 17
click at [865, 390] on span "[URL][DOMAIN_NAME]" at bounding box center [887, 385] width 115 height 17
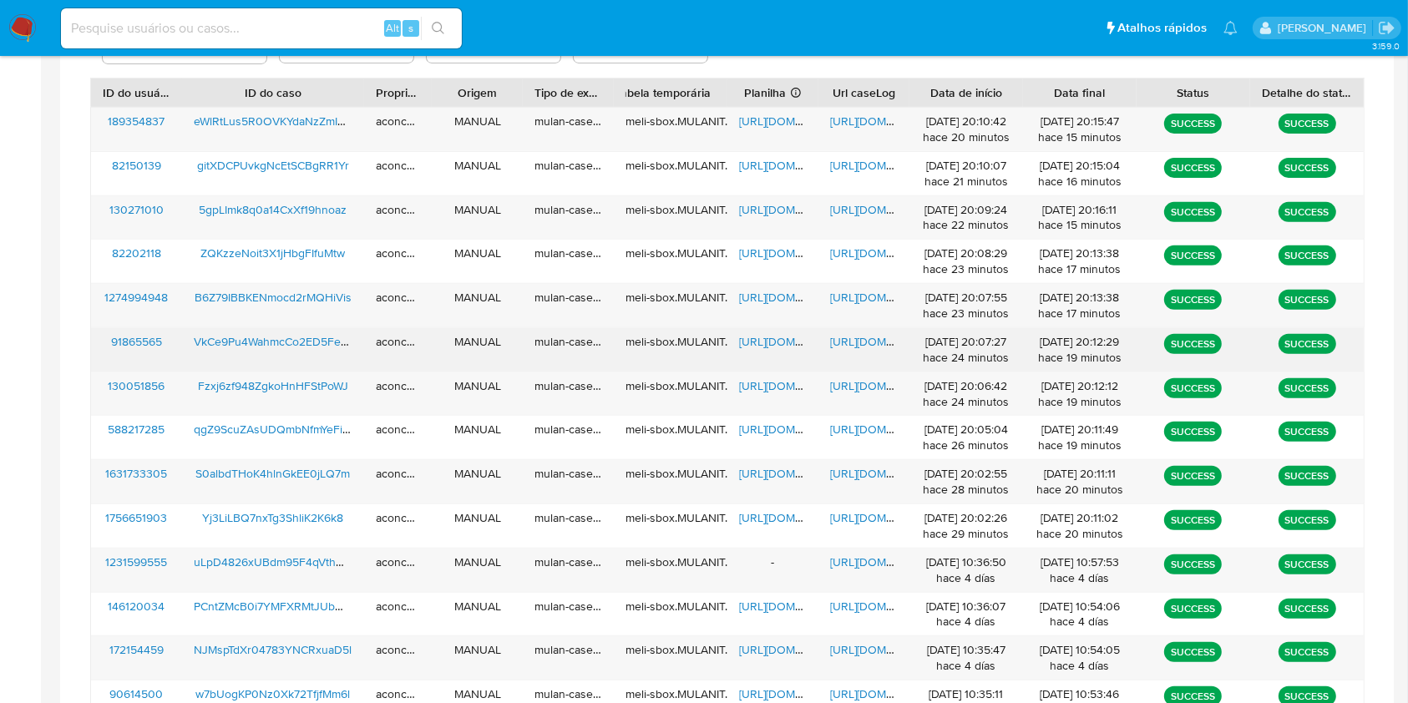
click at [754, 341] on span "[URL][DOMAIN_NAME]" at bounding box center [796, 341] width 115 height 17
click at [861, 343] on span "[URL][DOMAIN_NAME]" at bounding box center [887, 341] width 115 height 17
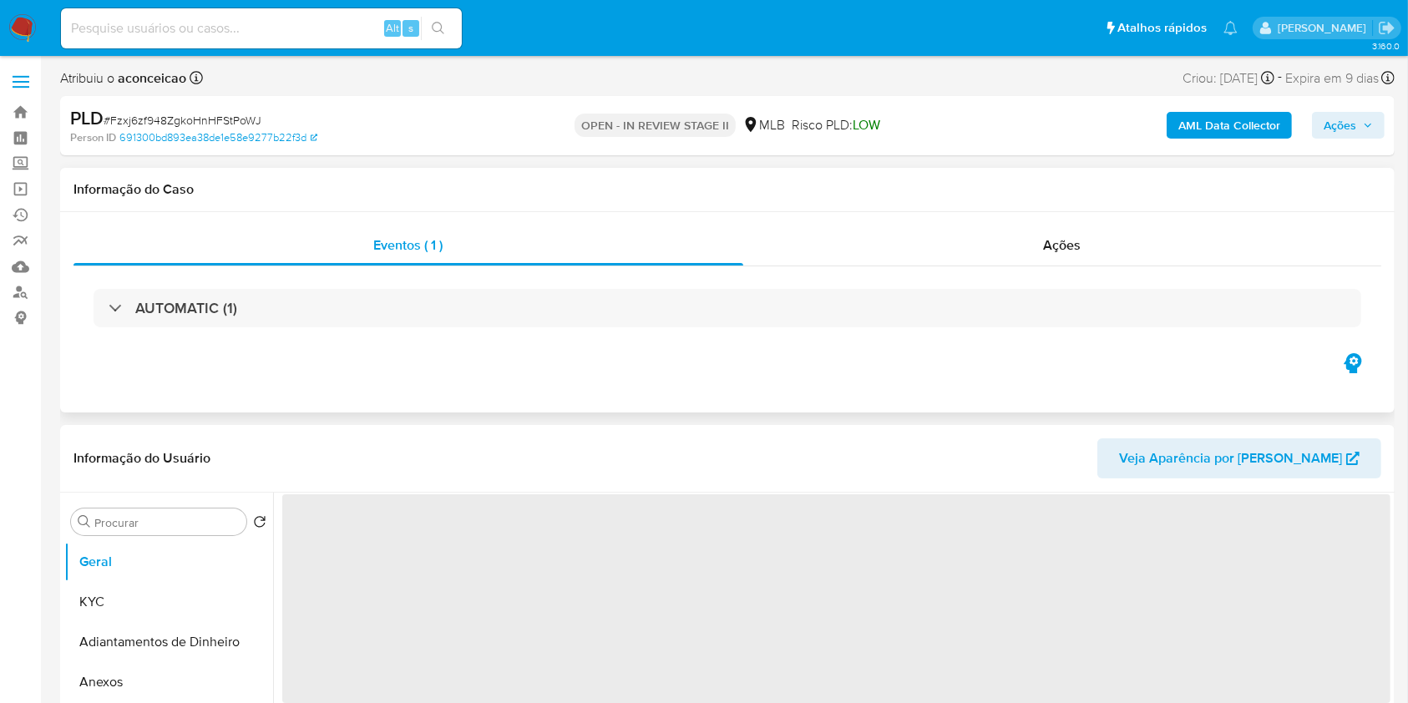
select select "10"
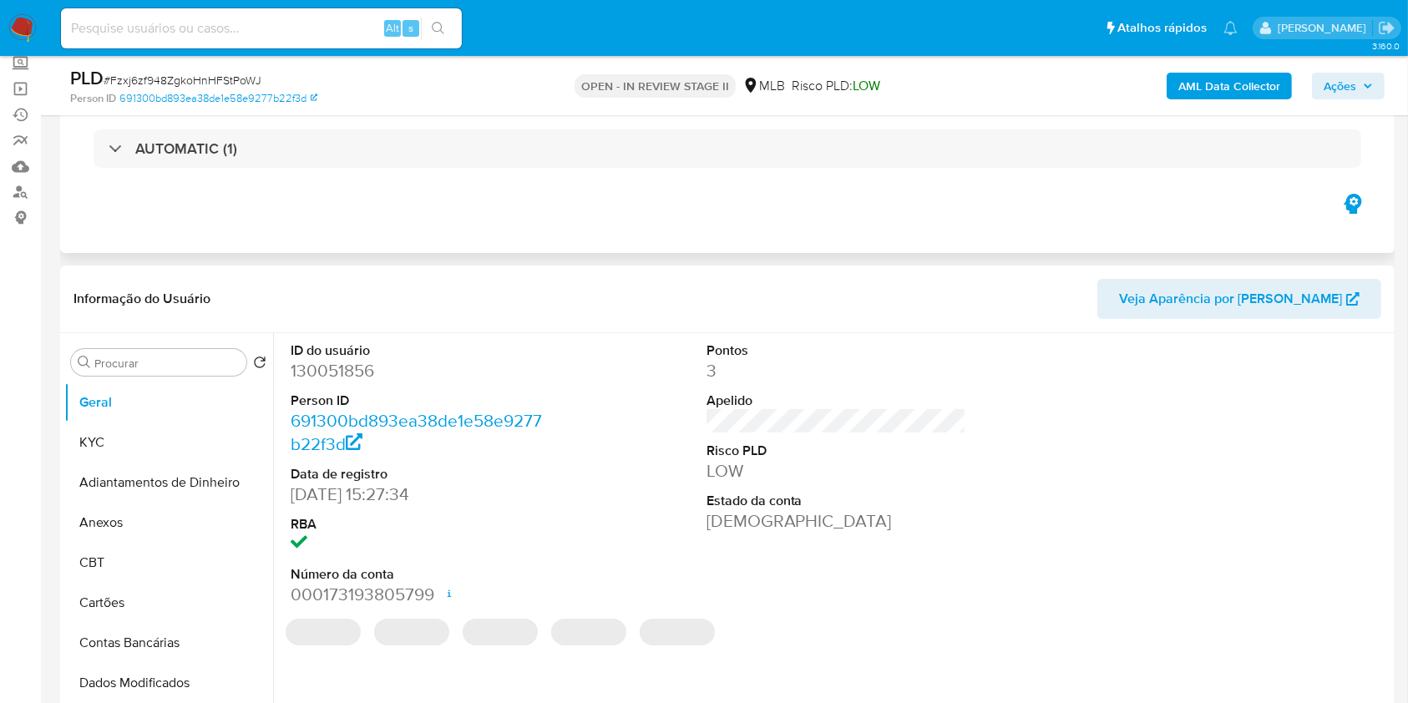
scroll to position [222, 0]
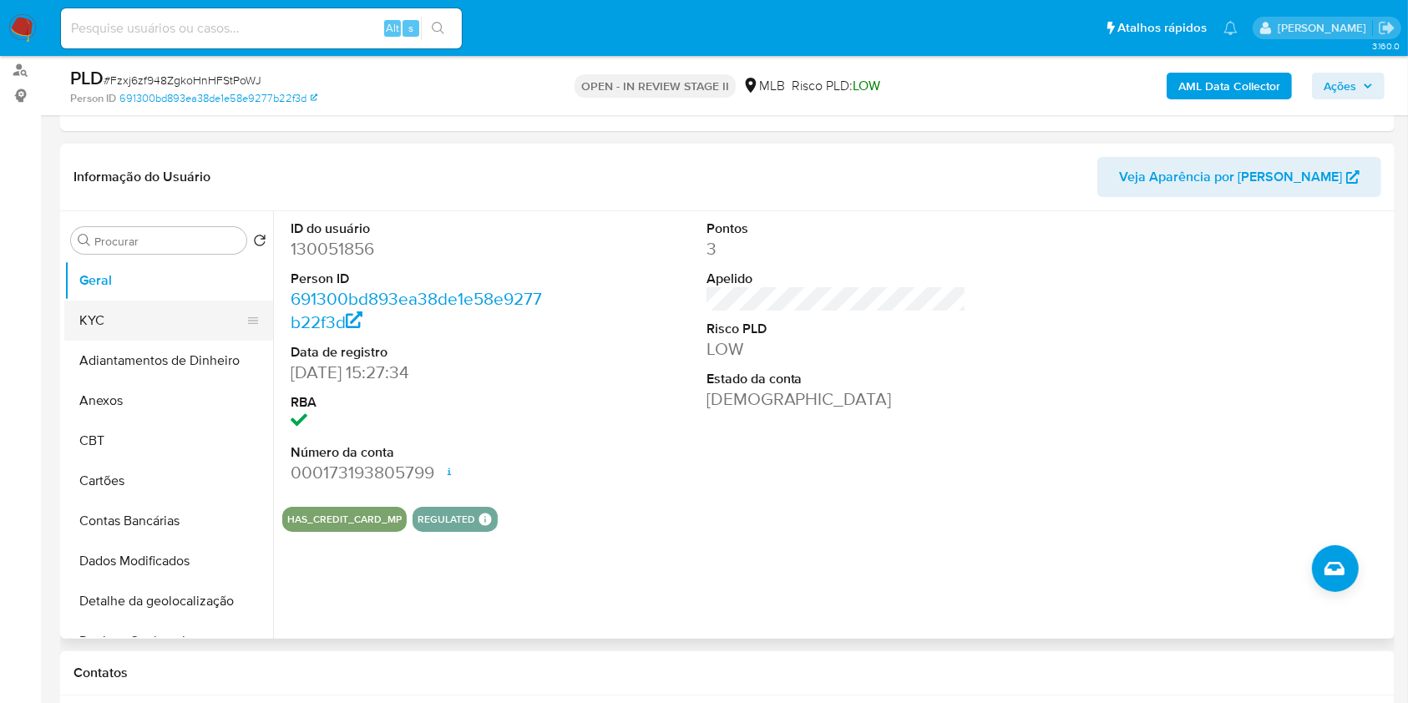
click at [173, 310] on button "KYC" at bounding box center [161, 321] width 195 height 40
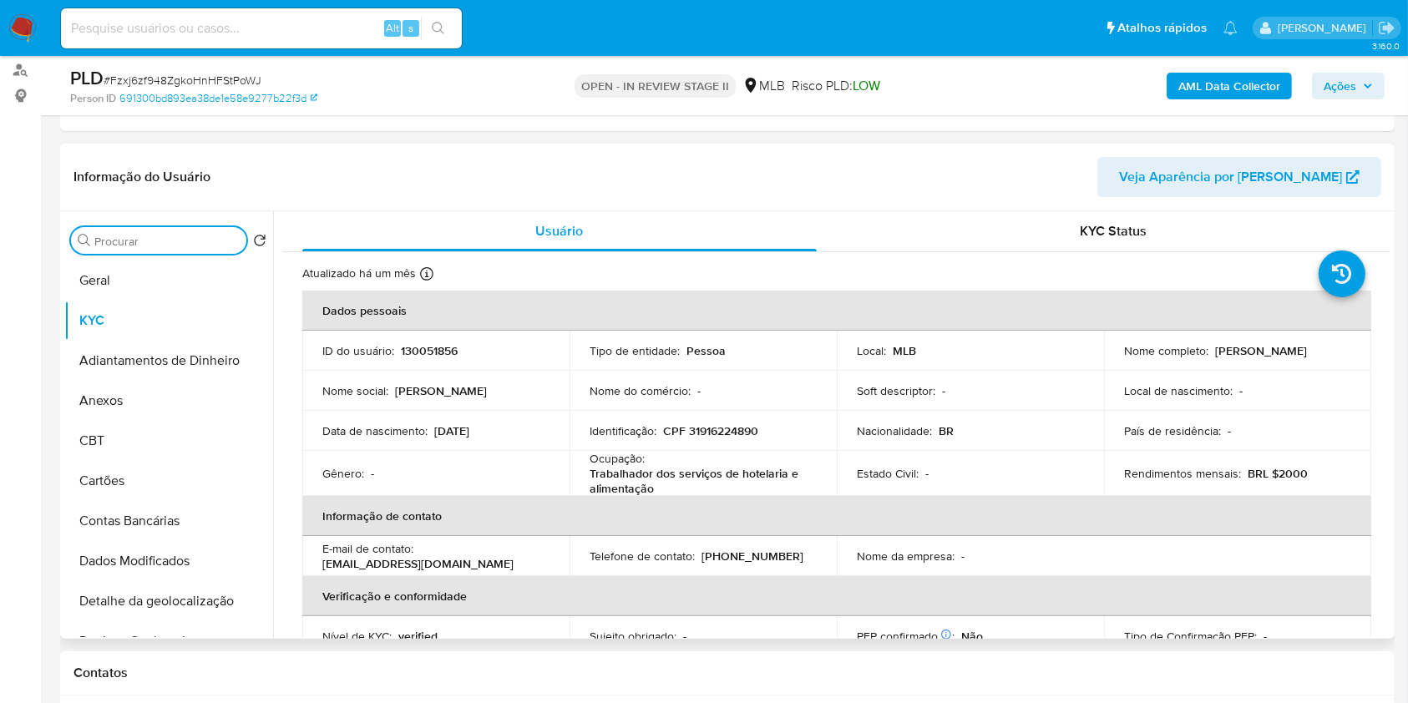
click at [185, 240] on input "Procurar" at bounding box center [166, 241] width 145 height 15
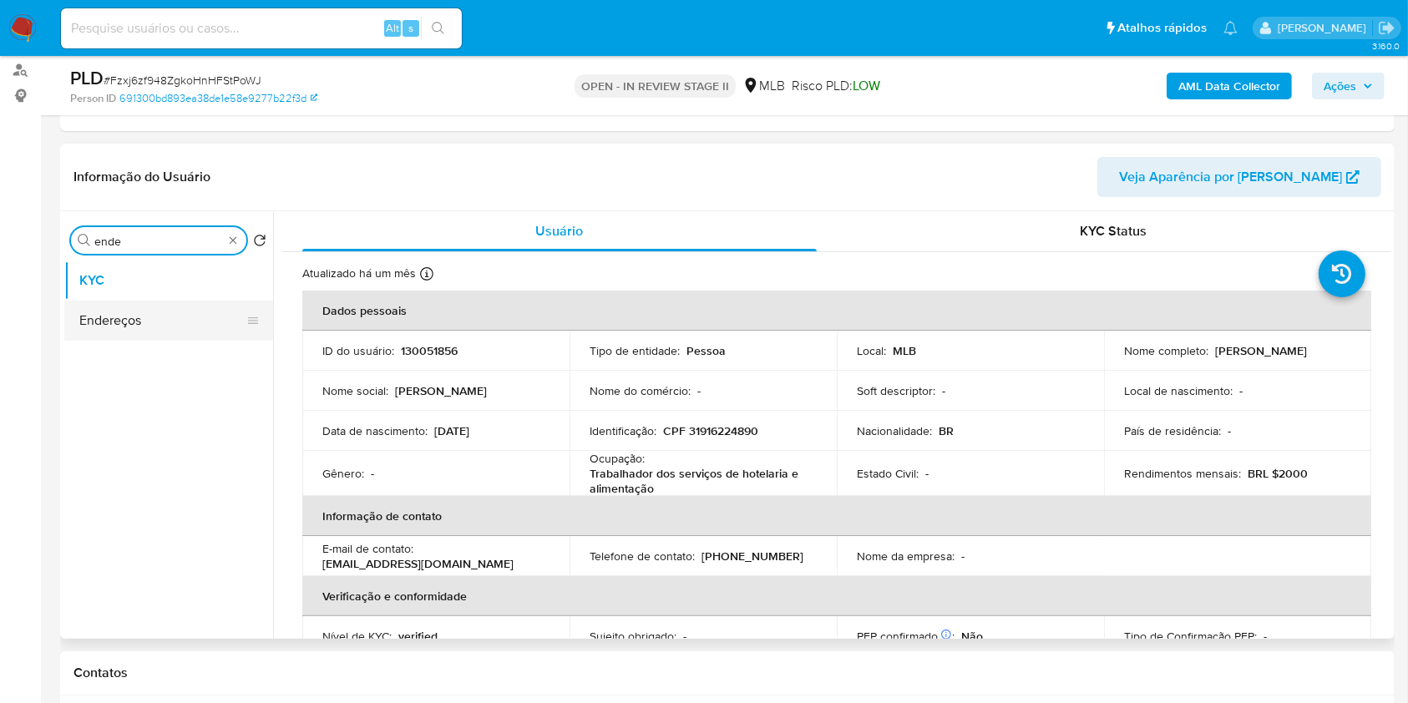
type input "ende"
click at [180, 313] on button "Endereços" at bounding box center [161, 321] width 195 height 40
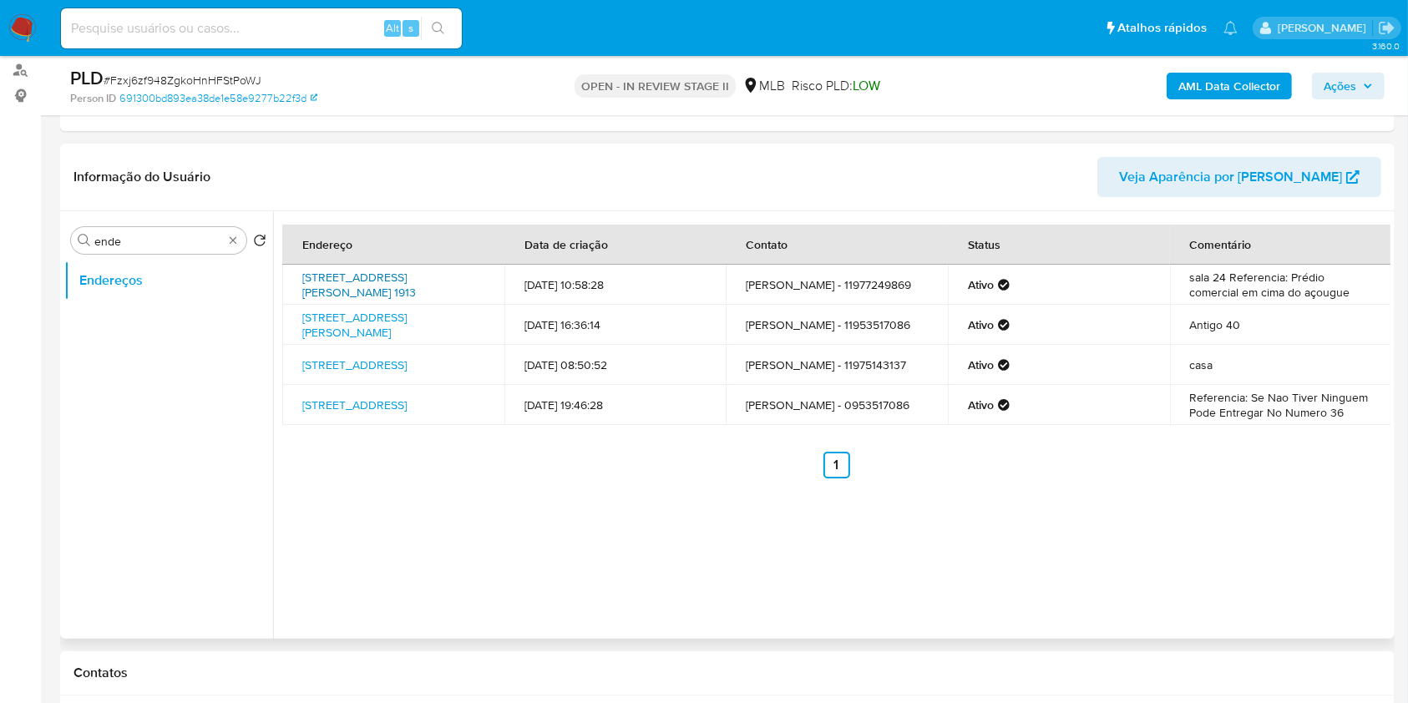
click at [409, 278] on link "[STREET_ADDRESS][PERSON_NAME] 1913" at bounding box center [359, 285] width 114 height 32
click at [407, 373] on link "[STREET_ADDRESS]" at bounding box center [354, 365] width 104 height 17
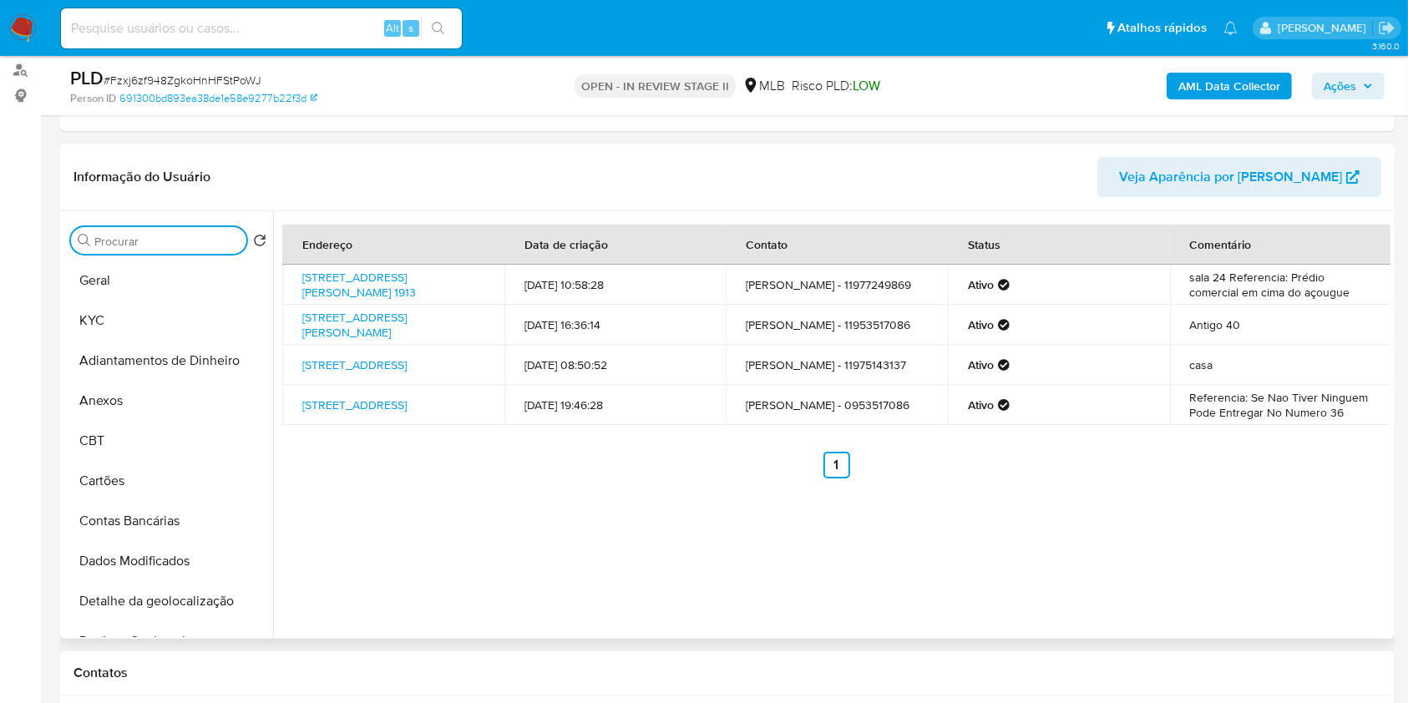
type input "f"
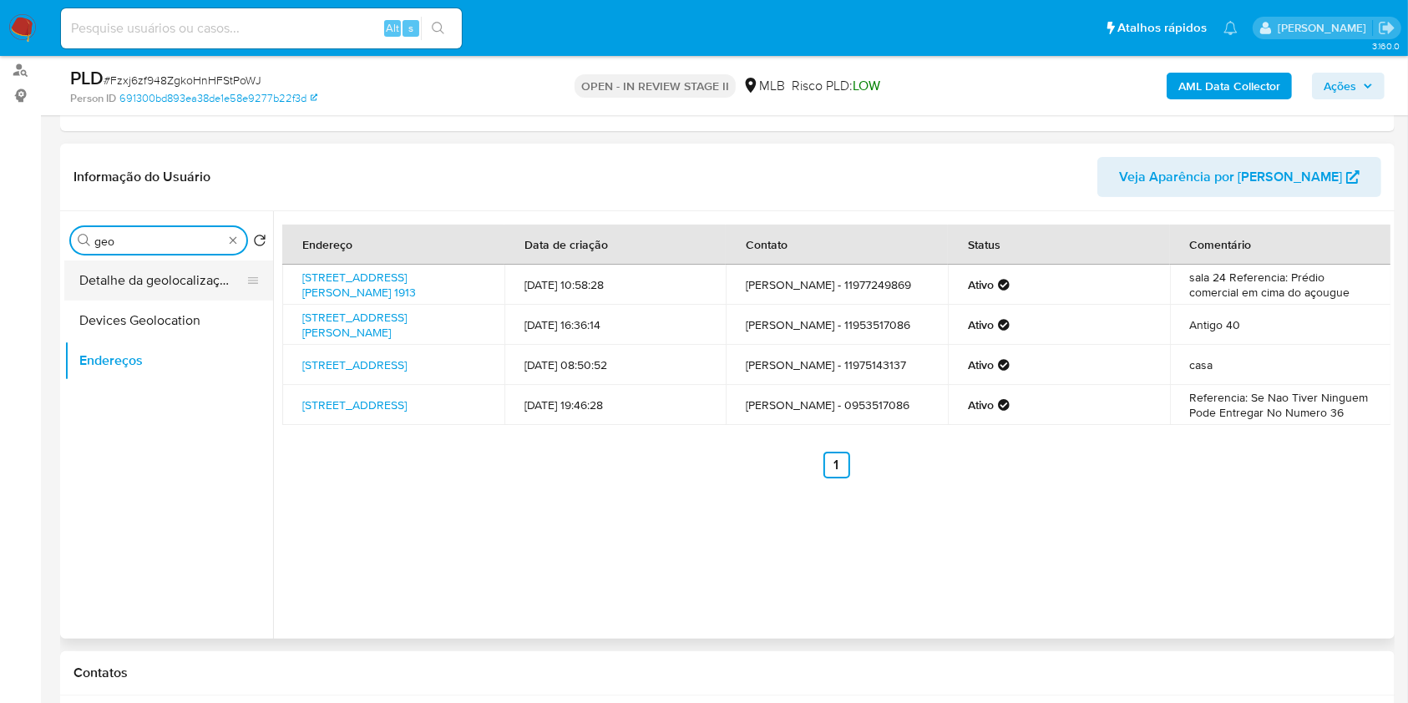
type input "geo"
click at [172, 282] on button "Detalhe da geolocalização" at bounding box center [161, 280] width 195 height 40
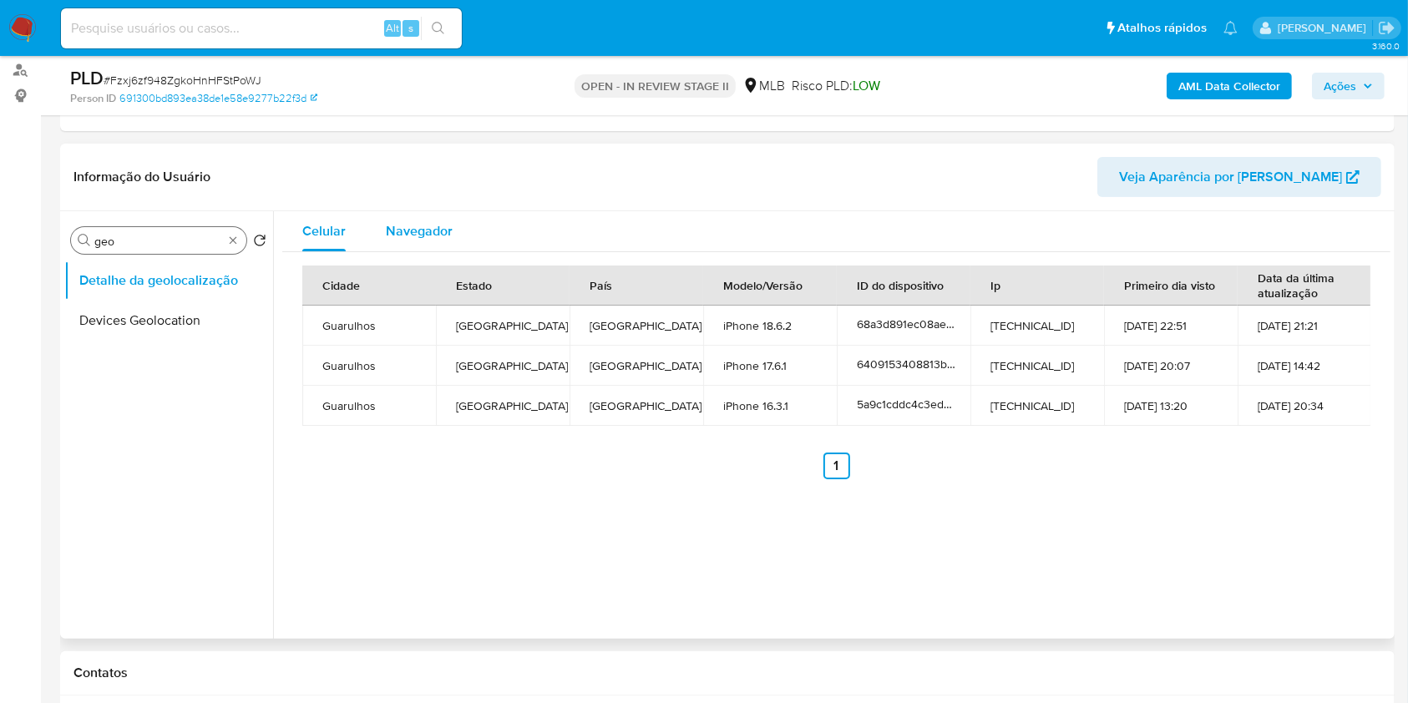
click at [433, 245] on div "Navegador" at bounding box center [419, 231] width 67 height 40
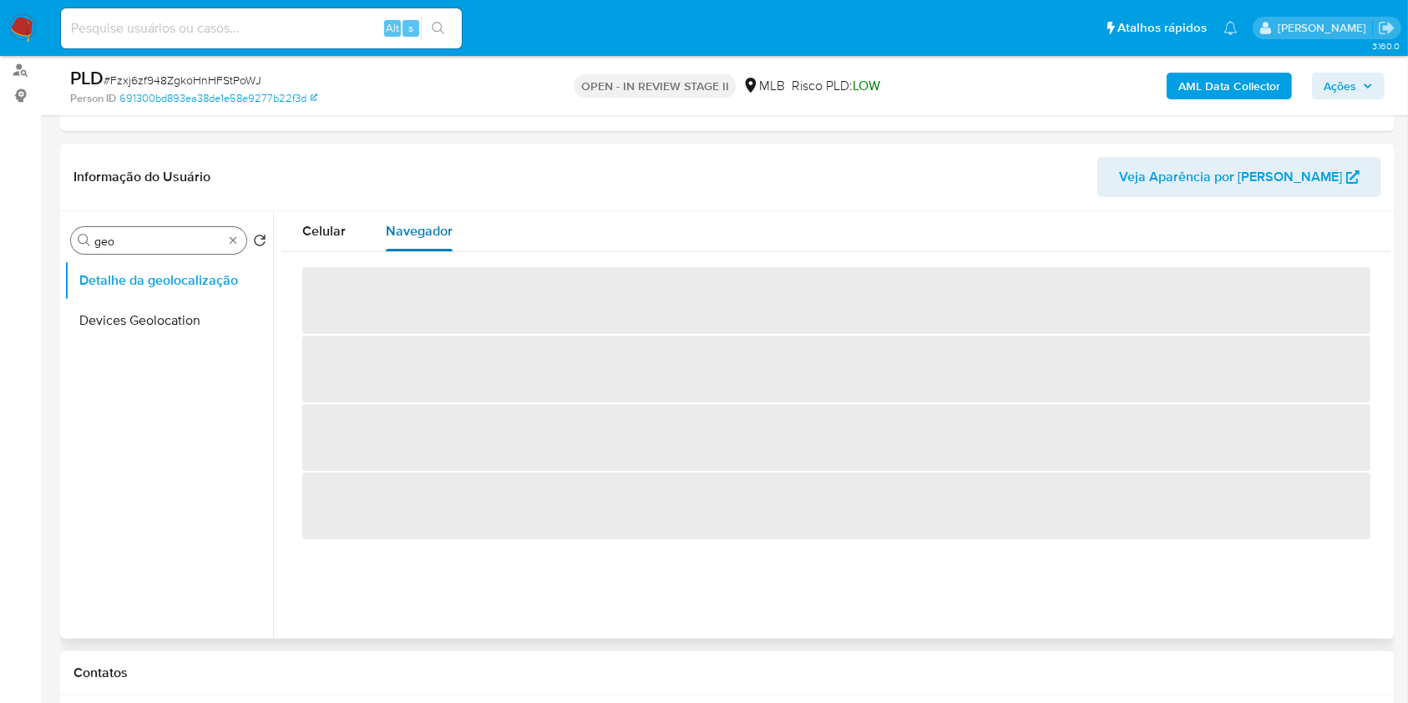
click at [428, 240] on div "Navegador" at bounding box center [419, 231] width 67 height 40
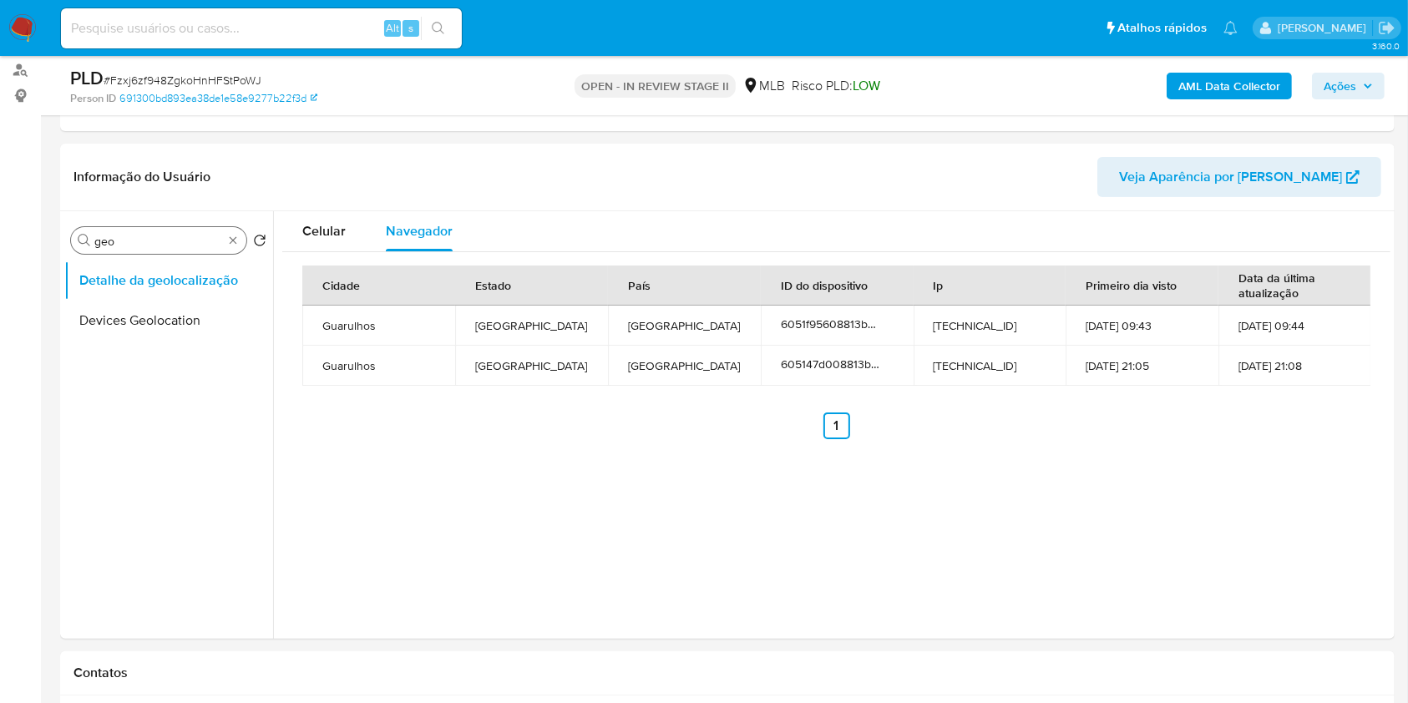
click at [224, 232] on div "Procurar geo" at bounding box center [158, 240] width 175 height 27
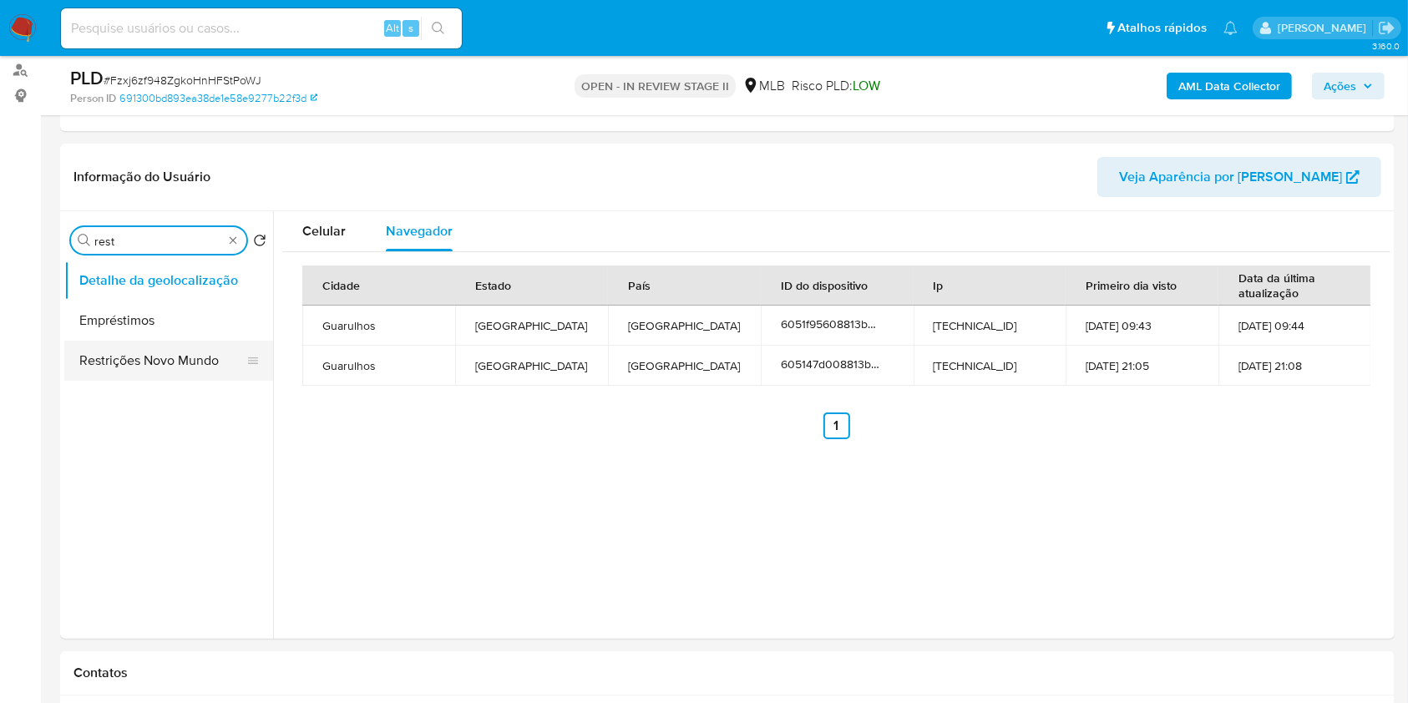
type input "rest"
click at [164, 351] on button "Restrições Novo Mundo" at bounding box center [161, 361] width 195 height 40
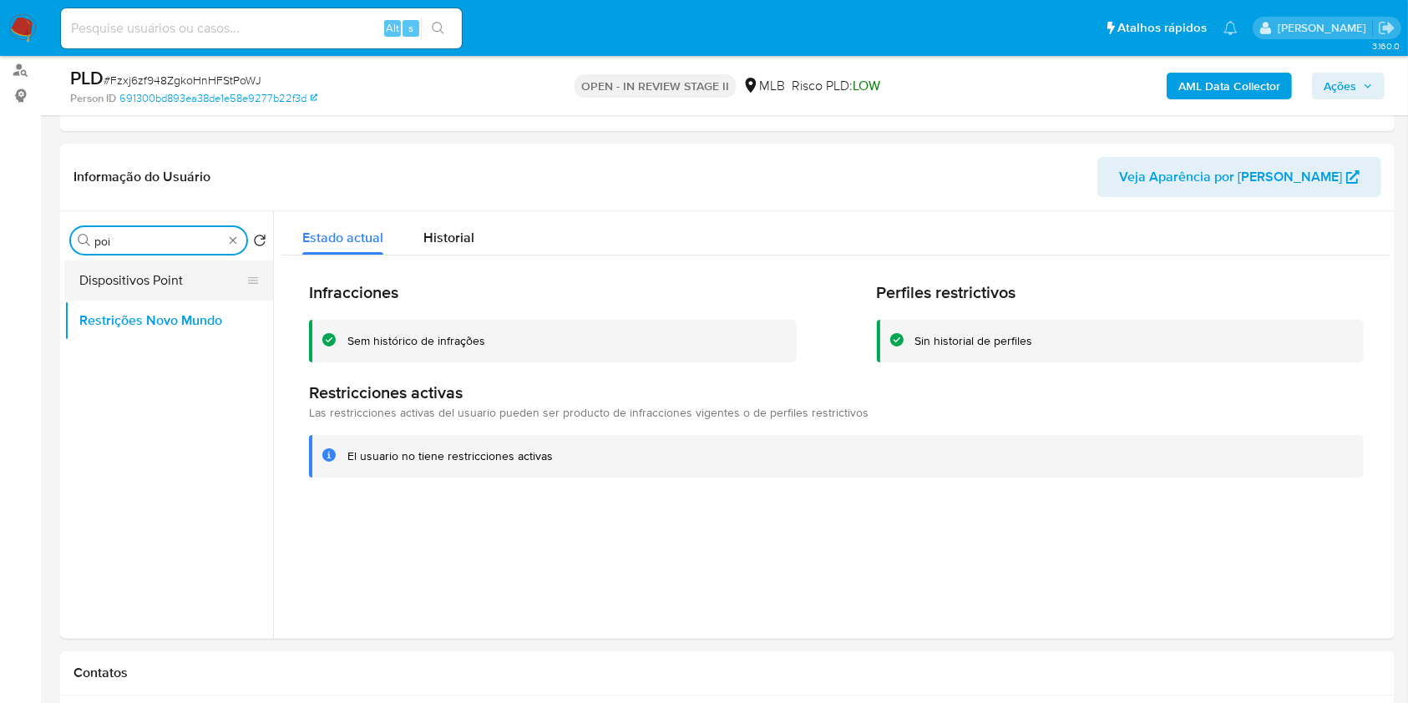
type input "poi"
click at [170, 285] on button "Dispositivos Point" at bounding box center [161, 280] width 195 height 40
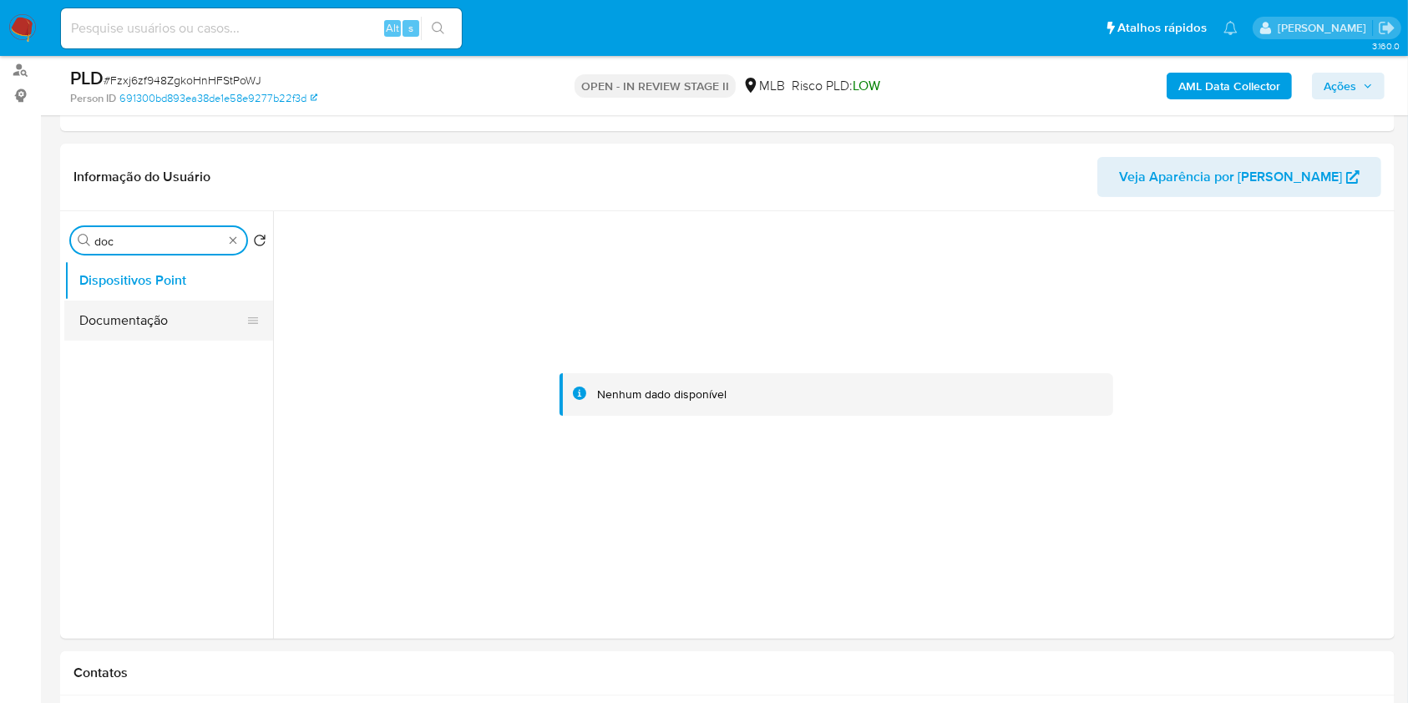
type input "doc"
click at [138, 317] on button "Documentação" at bounding box center [161, 321] width 195 height 40
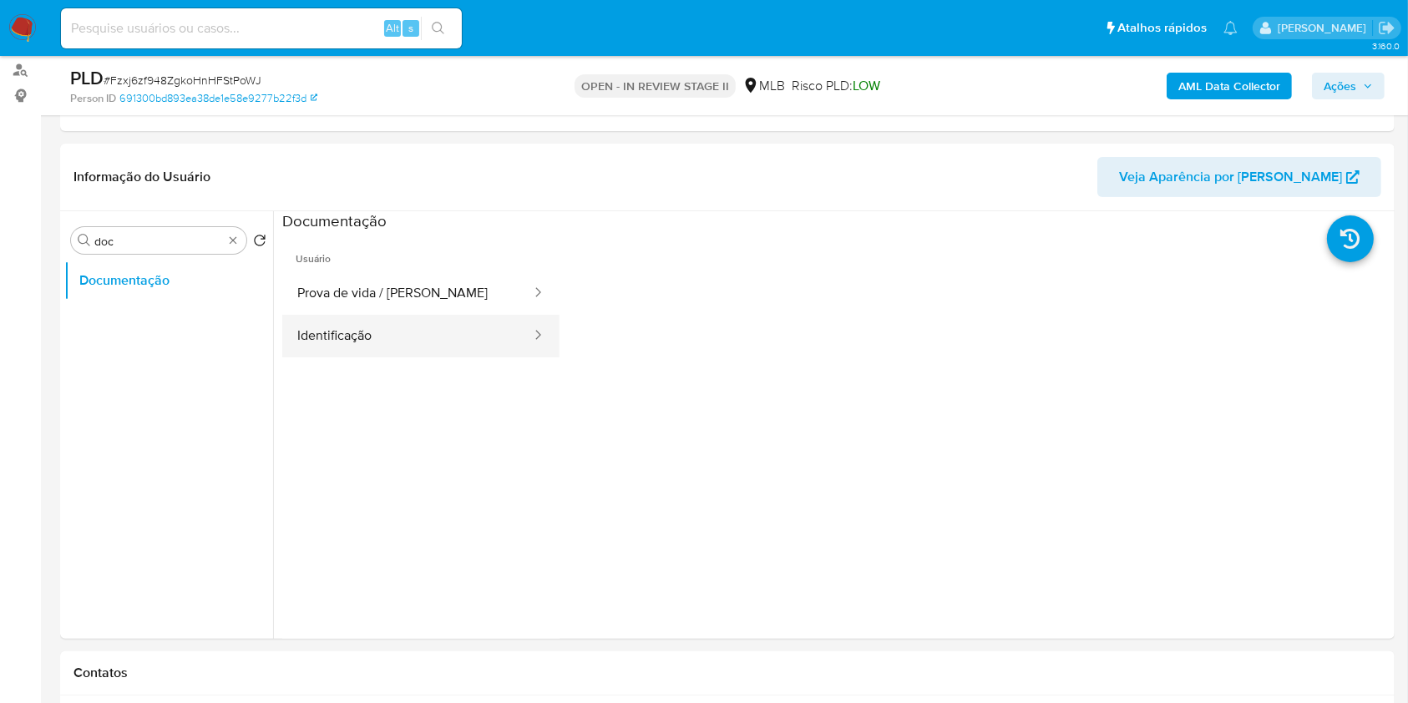
click at [442, 347] on button "Identificação" at bounding box center [407, 336] width 250 height 43
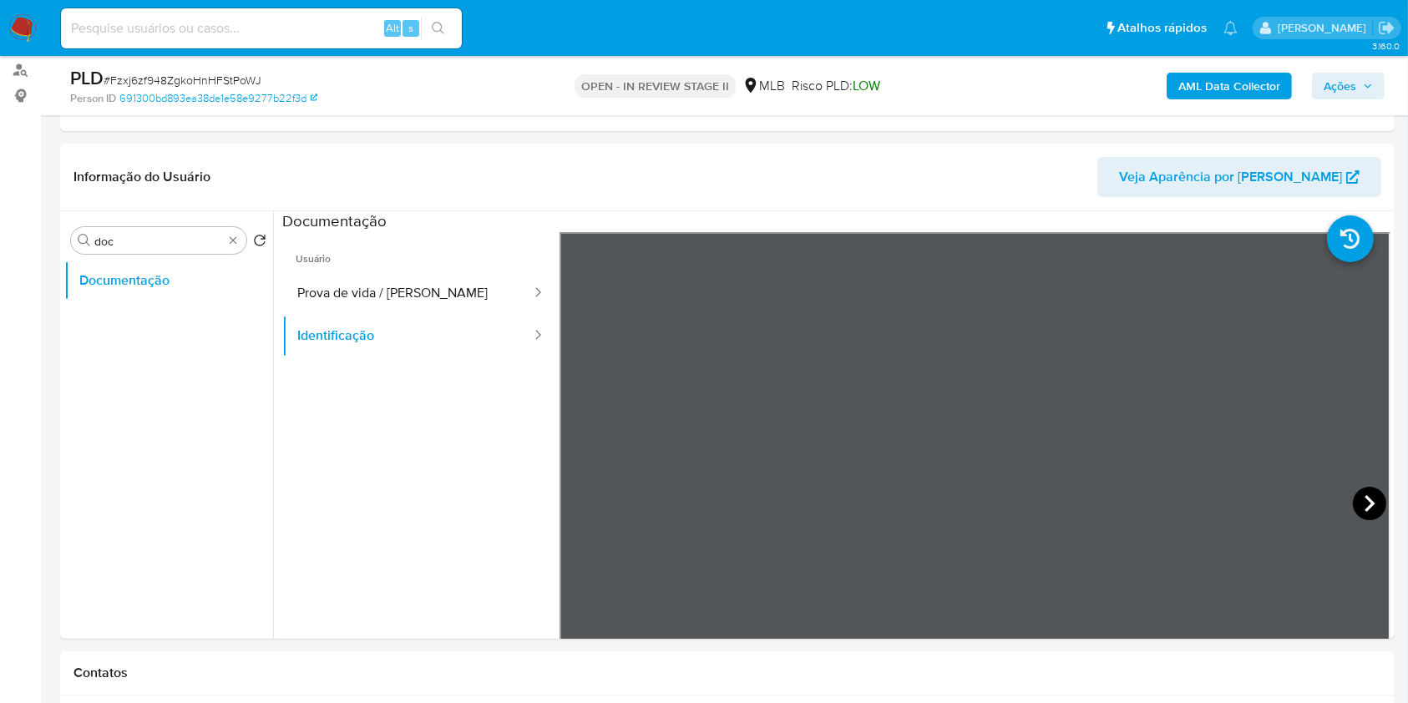
click at [1365, 503] on icon at bounding box center [1369, 503] width 10 height 17
click at [428, 294] on button "Prova de vida / [PERSON_NAME]" at bounding box center [407, 293] width 250 height 43
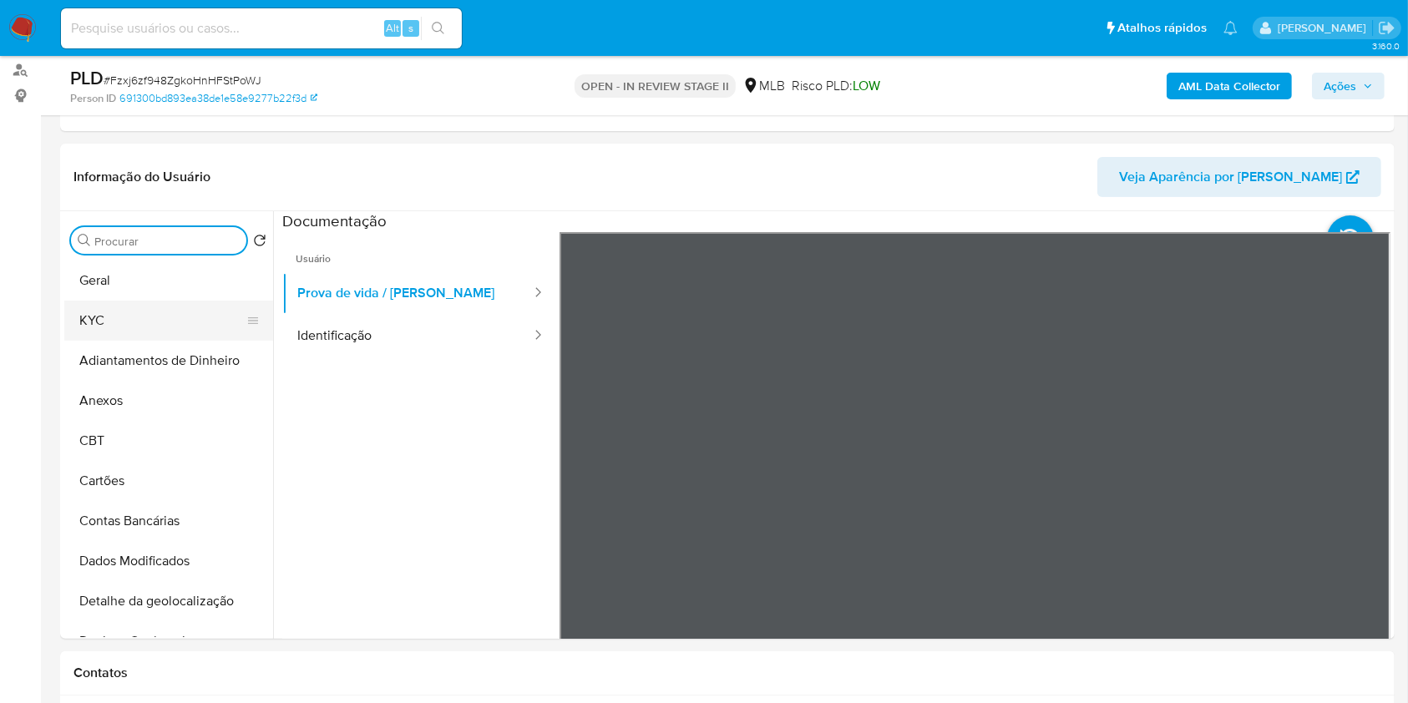
drag, startPoint x: 190, startPoint y: 321, endPoint x: 260, endPoint y: 333, distance: 72.1
click at [190, 323] on button "KYC" at bounding box center [161, 321] width 195 height 40
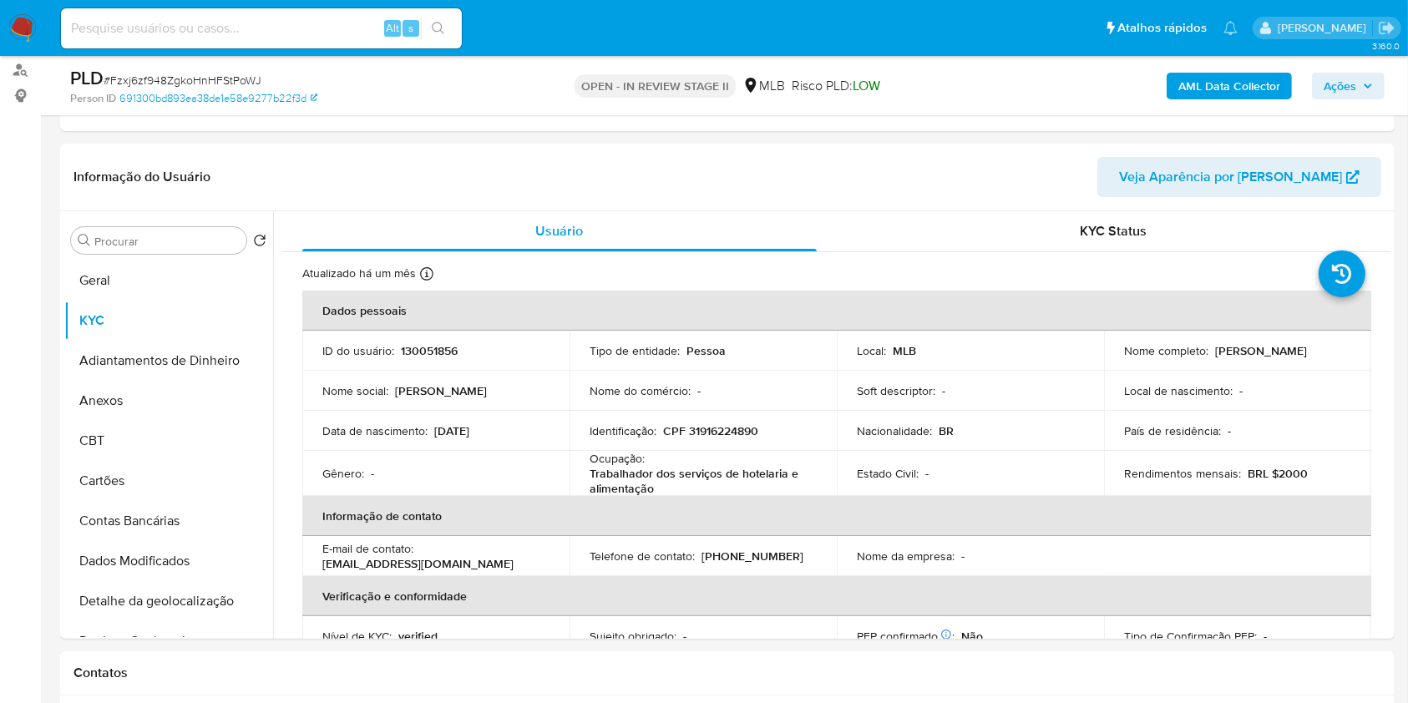
click at [724, 472] on p "Trabalhador dos serviços de hotelaria e alimentação" at bounding box center [699, 481] width 220 height 30
click at [724, 471] on p "Trabalhador dos serviços de hotelaria e alimentação" at bounding box center [699, 481] width 220 height 30
click at [724, 472] on p "Trabalhador dos serviços de hotelaria e alimentação" at bounding box center [699, 481] width 220 height 30
copy div "Ocupação : Trabalhador dos serviços de hotelaria e alimentação"
click at [816, 451] on td "Ocupação : Trabalhador dos serviços de hotelaria e alimentação" at bounding box center [702, 473] width 267 height 45
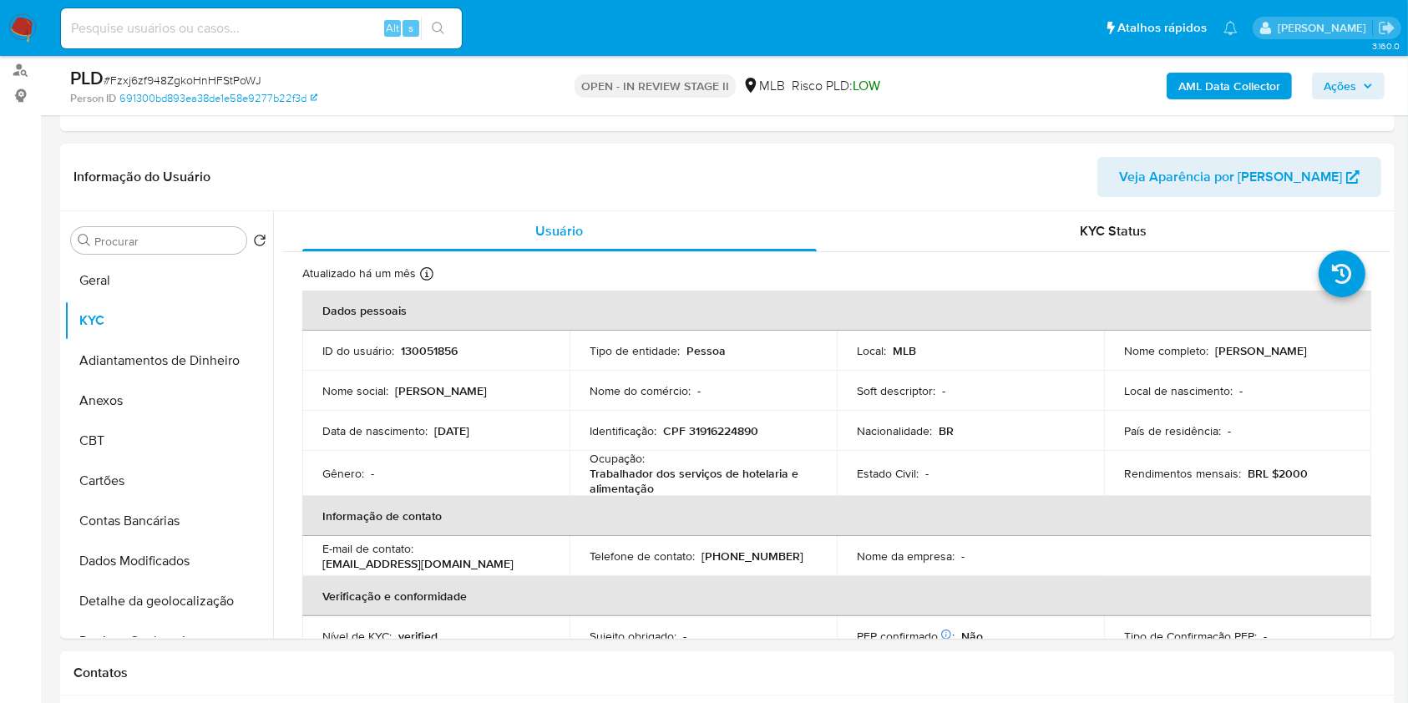
click at [845, 432] on td "Nacionalidade : BR" at bounding box center [970, 431] width 267 height 40
drag, startPoint x: 164, startPoint y: 401, endPoint x: 194, endPoint y: 391, distance: 31.7
click at [164, 400] on button "Anexos" at bounding box center [161, 401] width 195 height 40
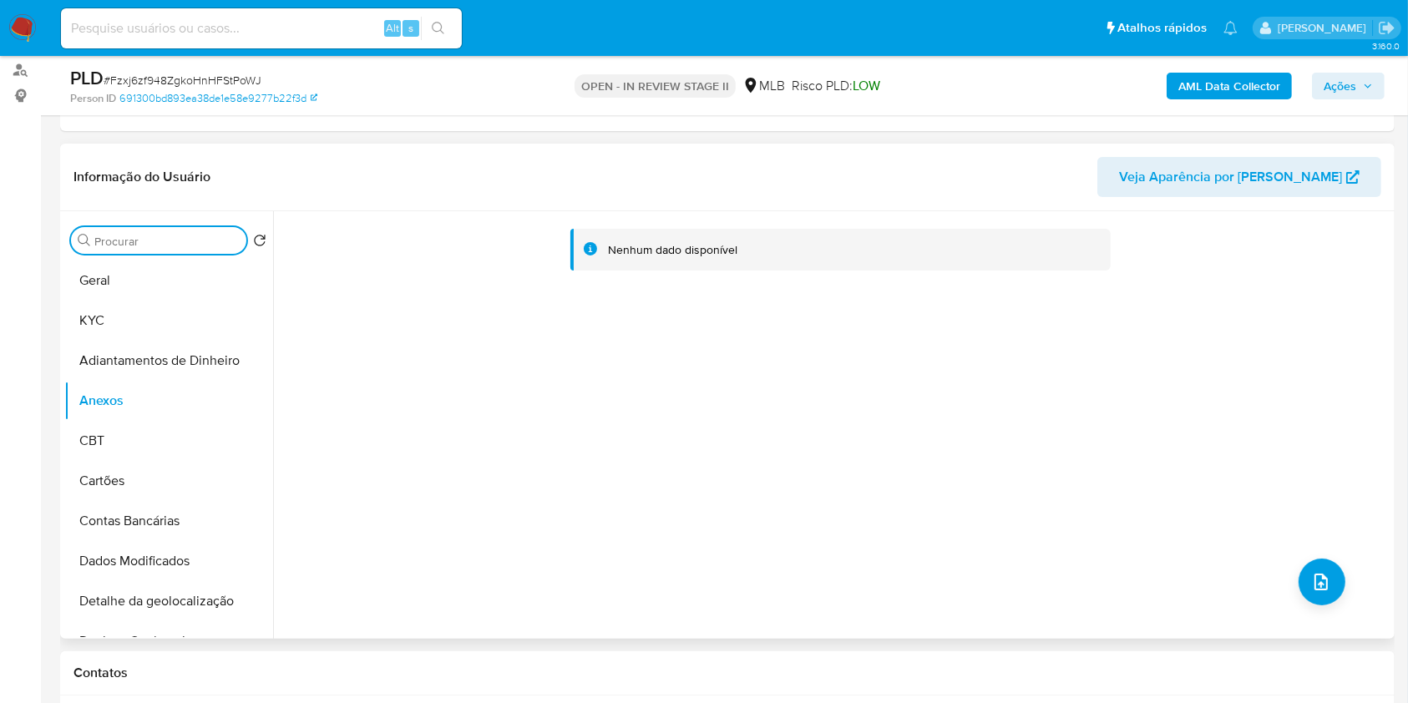
click at [159, 242] on input "Procurar" at bounding box center [166, 241] width 145 height 15
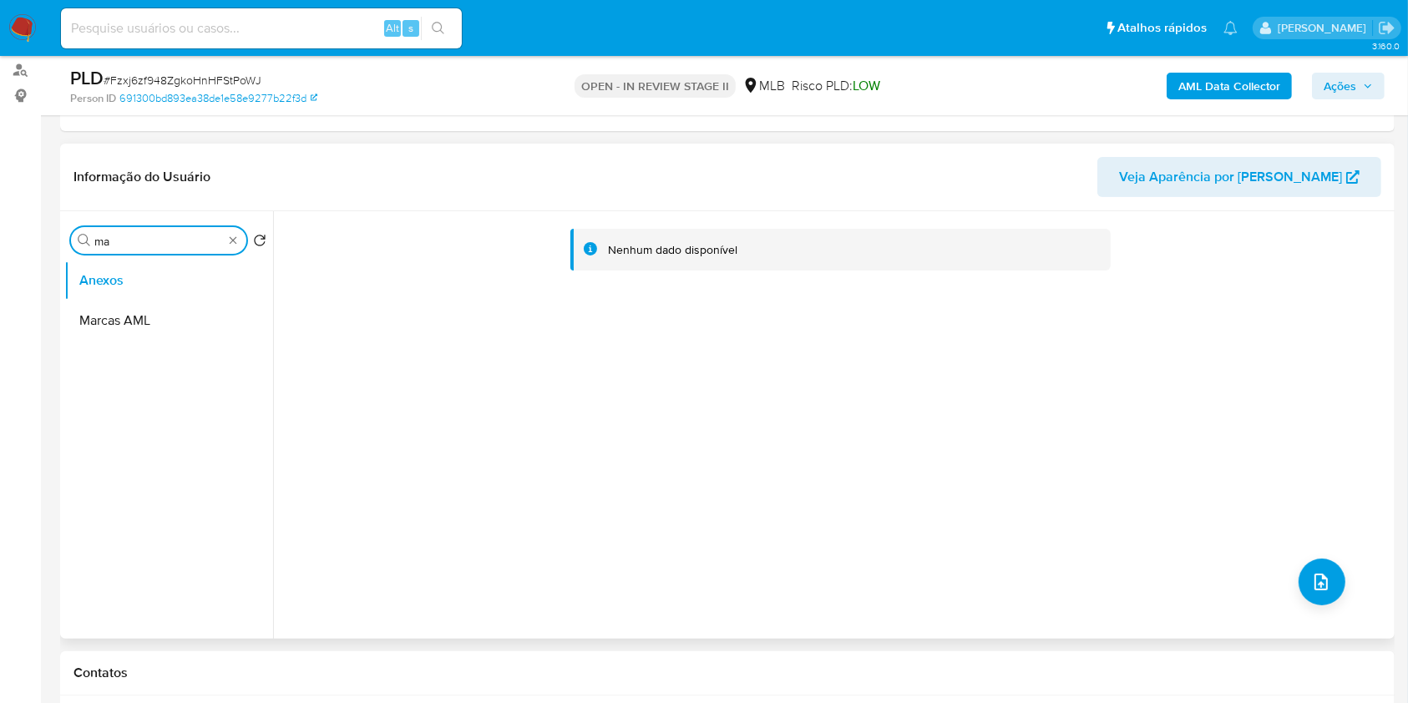
type input "m"
type input "po"
click at [177, 311] on button "Dispositivos Point" at bounding box center [161, 321] width 195 height 40
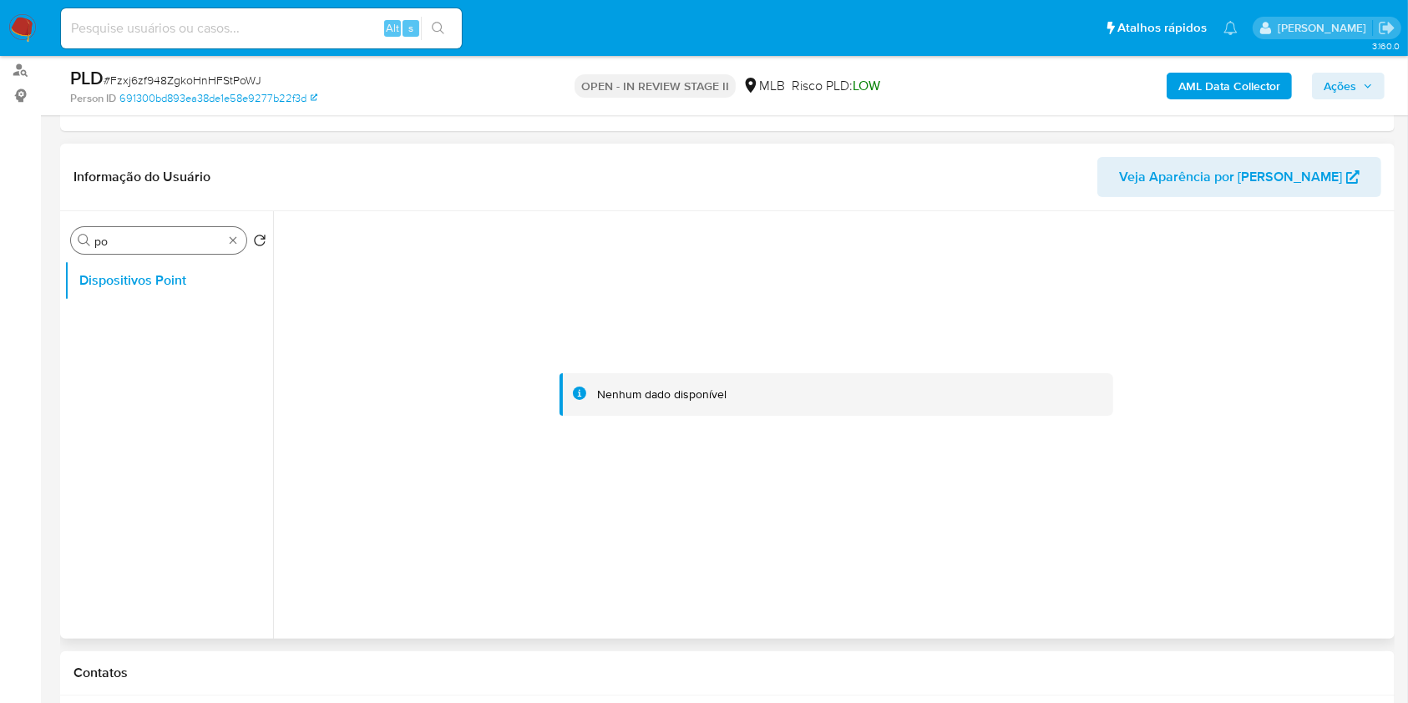
click at [240, 248] on div "Procurar po" at bounding box center [158, 240] width 175 height 27
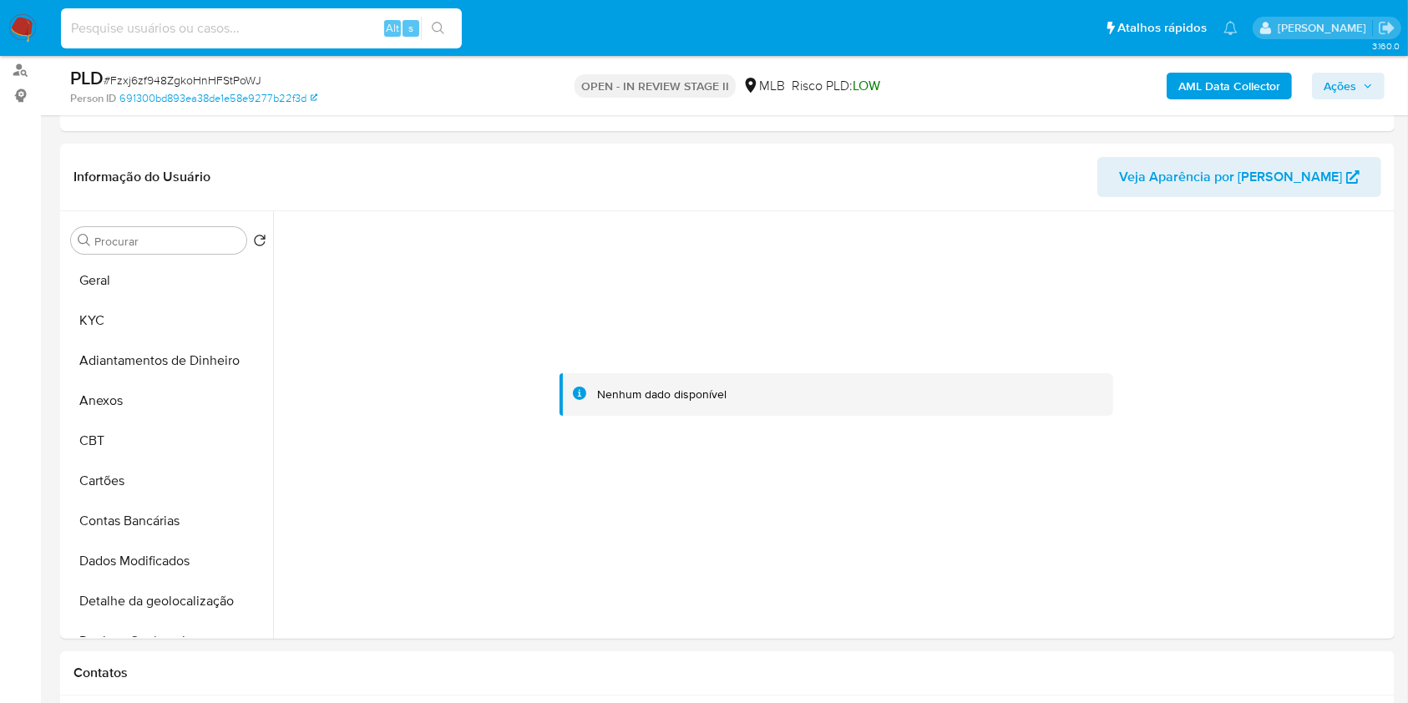
drag, startPoint x: 292, startPoint y: 36, endPoint x: 327, endPoint y: 37, distance: 35.1
click at [292, 37] on input at bounding box center [261, 29] width 401 height 22
paste input "VkCe9Pu4WahmcCo2ED5FepwP"
type input "VkCe9Pu4WahmcCo2ED5FepwP"
click at [444, 20] on button "search-icon" at bounding box center [438, 28] width 34 height 23
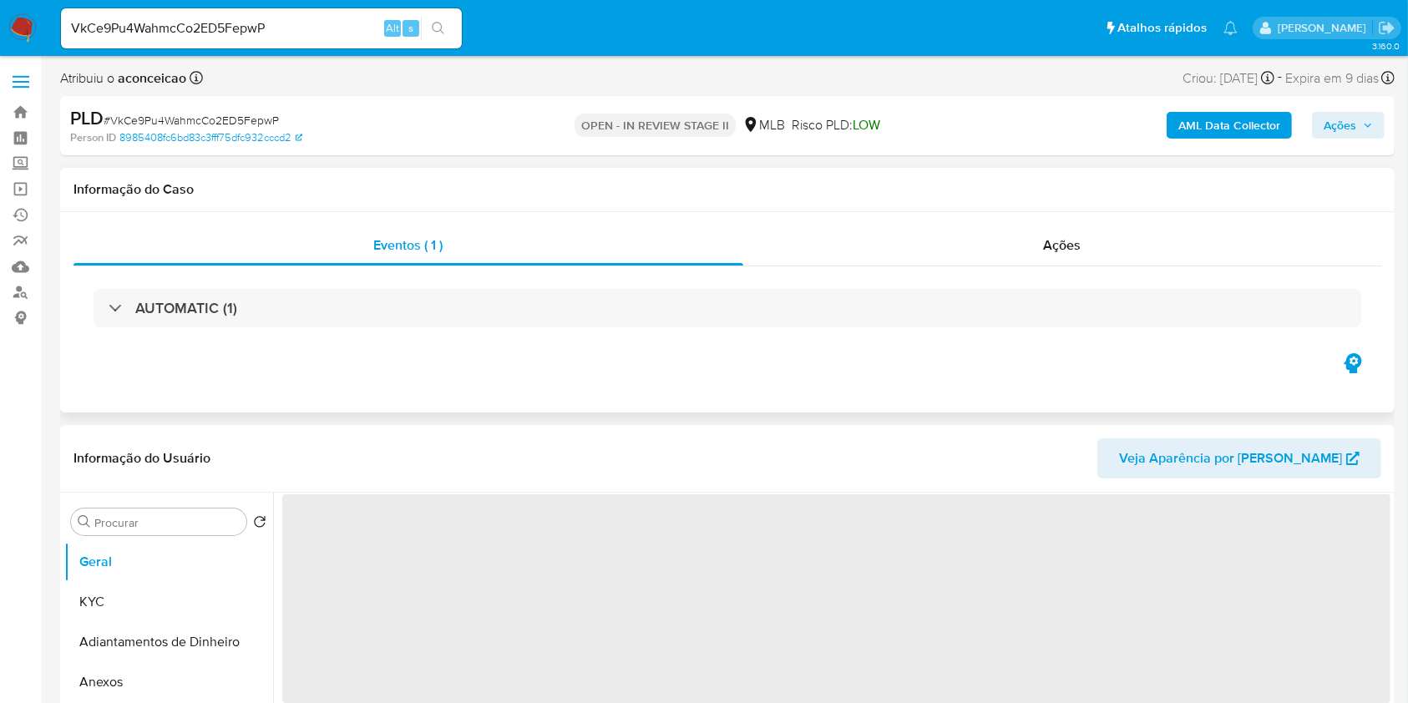
select select "10"
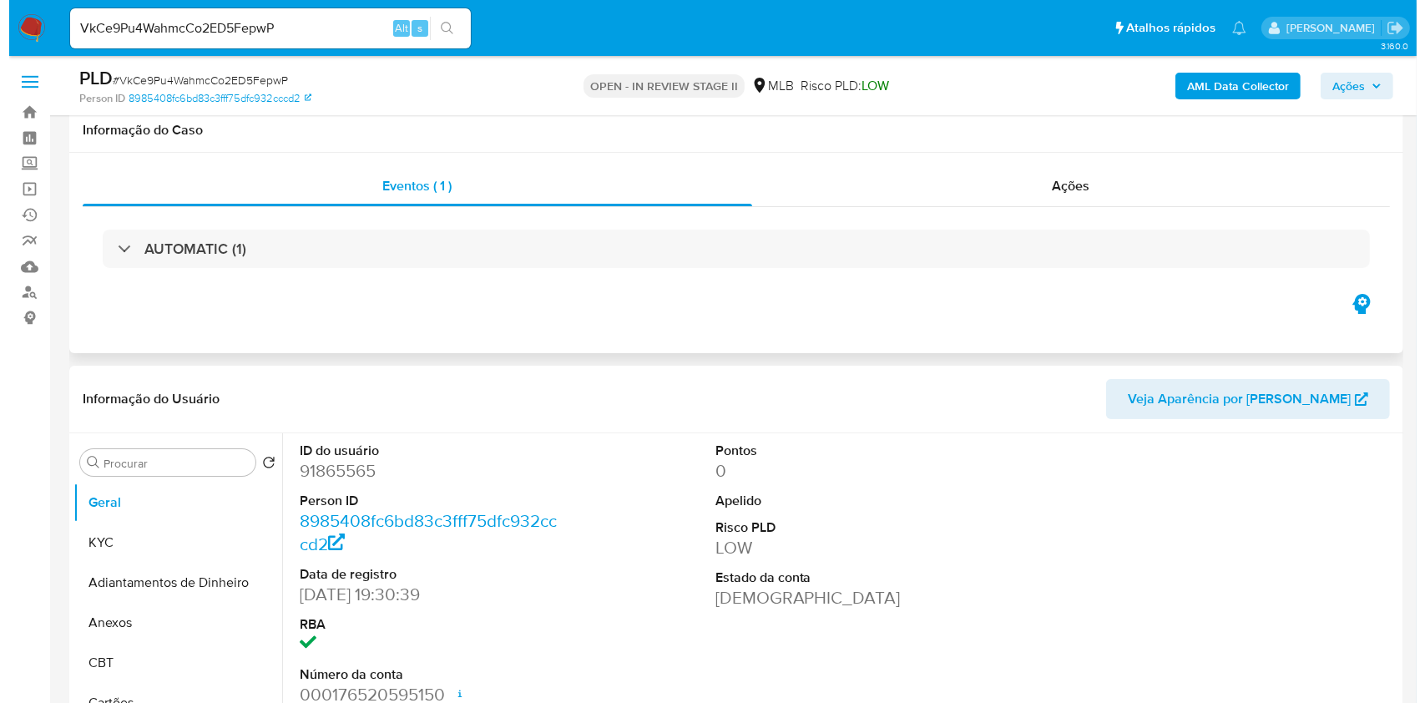
scroll to position [222, 0]
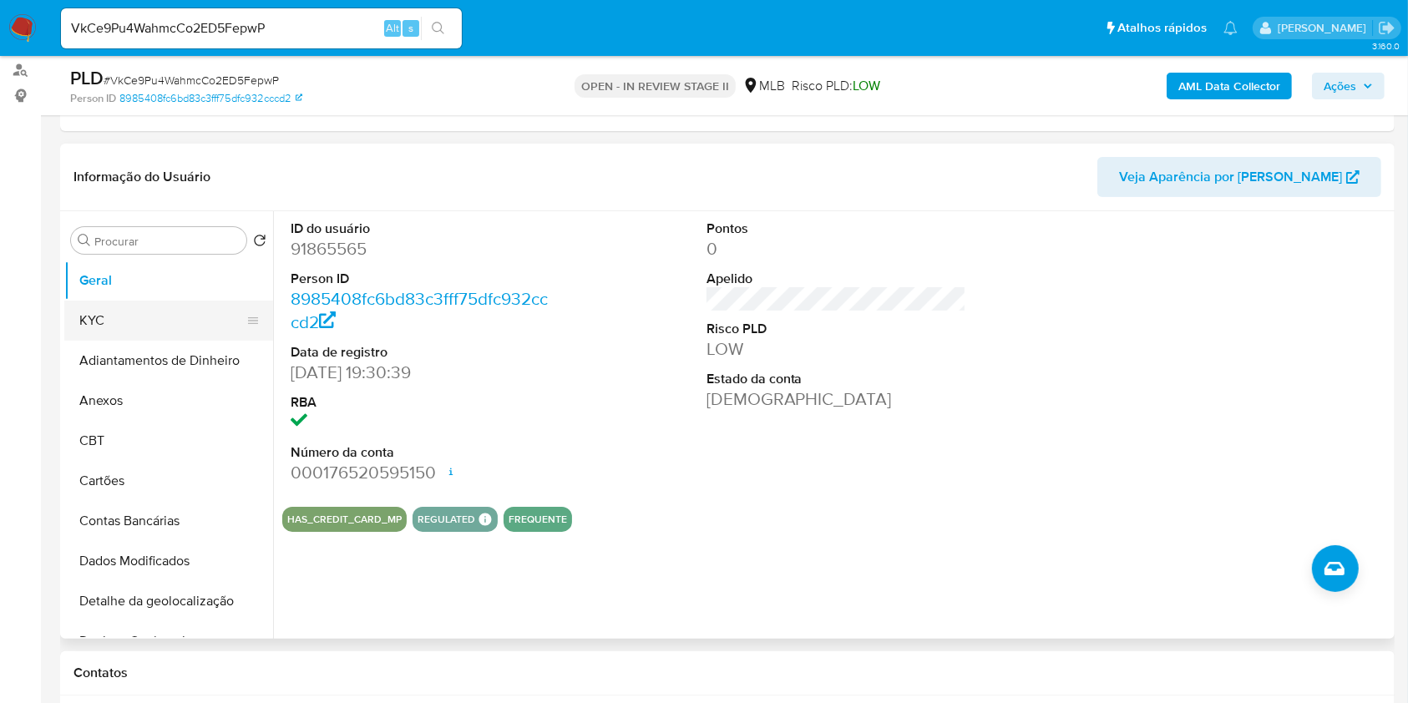
click at [157, 327] on button "KYC" at bounding box center [161, 321] width 195 height 40
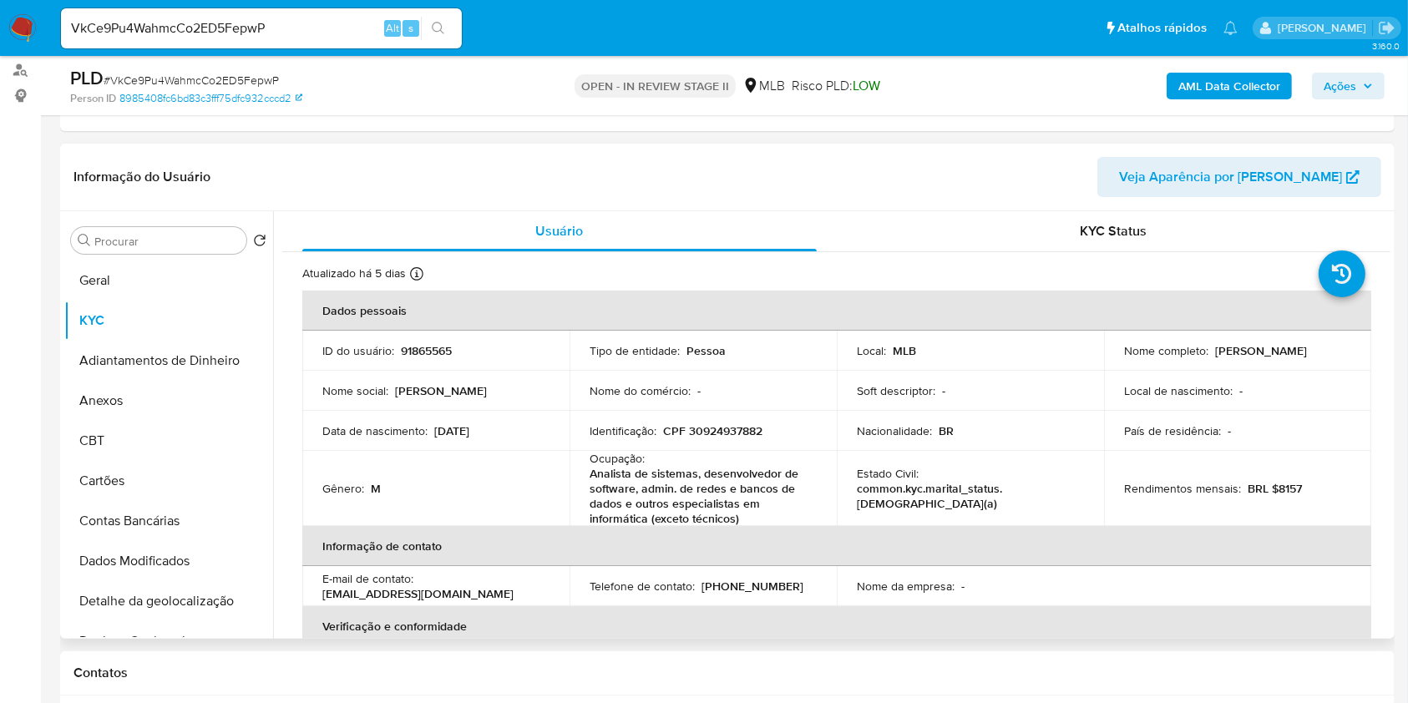
click at [751, 475] on p "Analista de sistemas, desenvolvedor de software, admin. de redes e bancos de da…" at bounding box center [699, 496] width 220 height 60
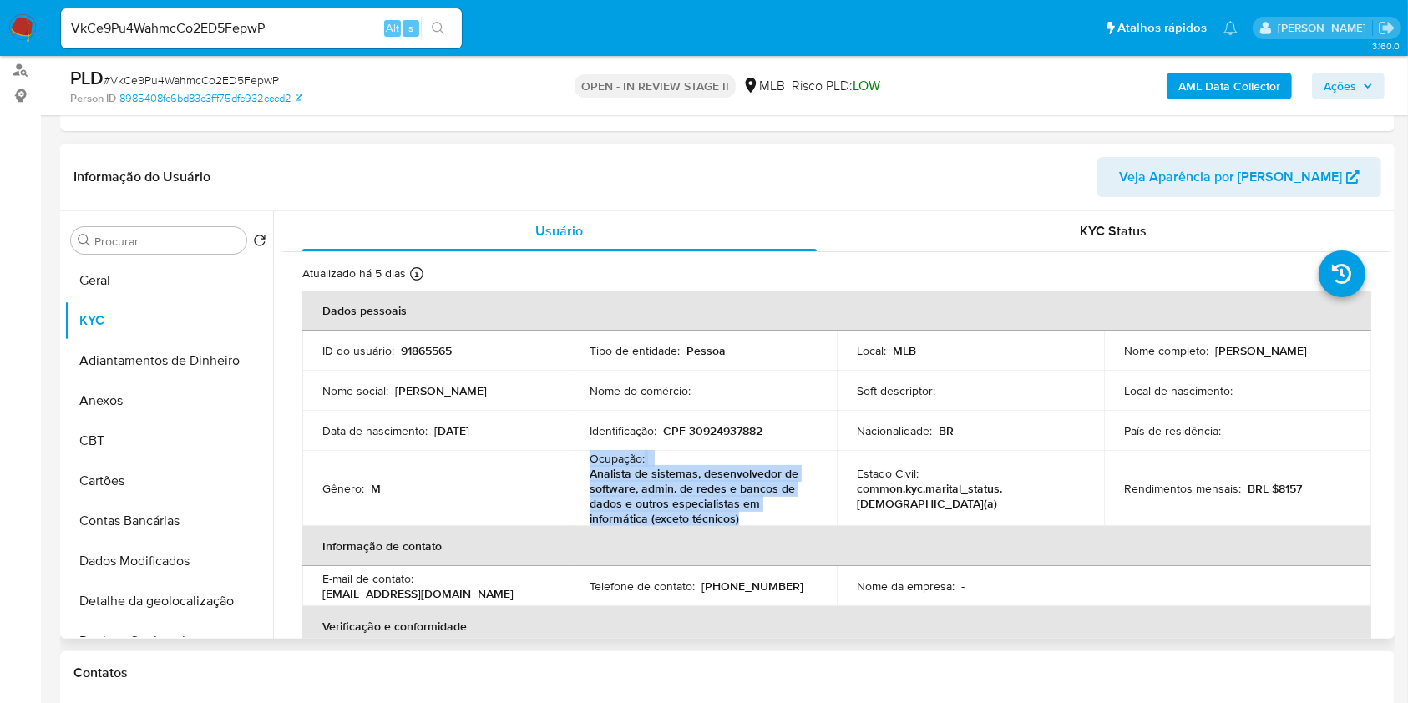
click at [751, 475] on p "Analista de sistemas, desenvolvedor de software, admin. de redes e bancos de da…" at bounding box center [699, 496] width 220 height 60
copy div "Ocupação : Analista de sistemas, desenvolvedor de software, admin. de redes e b…"
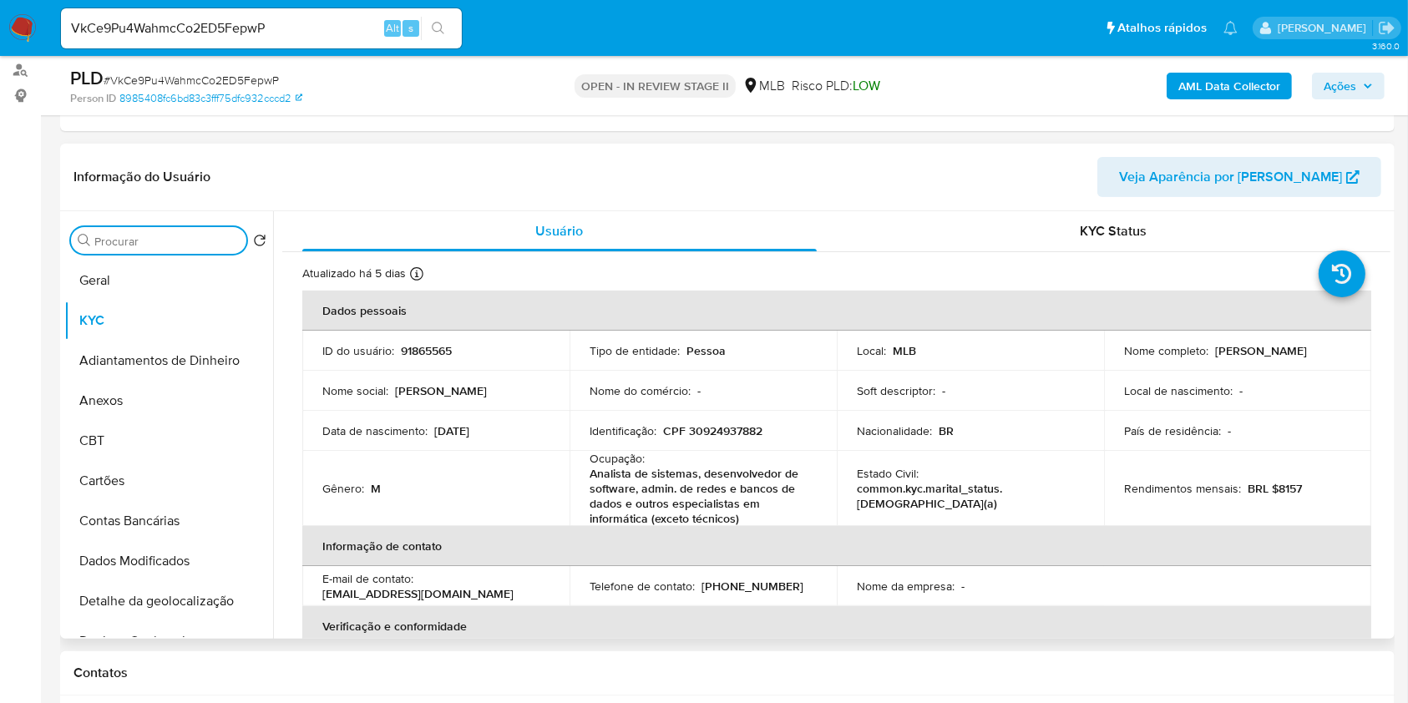
click at [213, 234] on input "Procurar" at bounding box center [166, 241] width 145 height 15
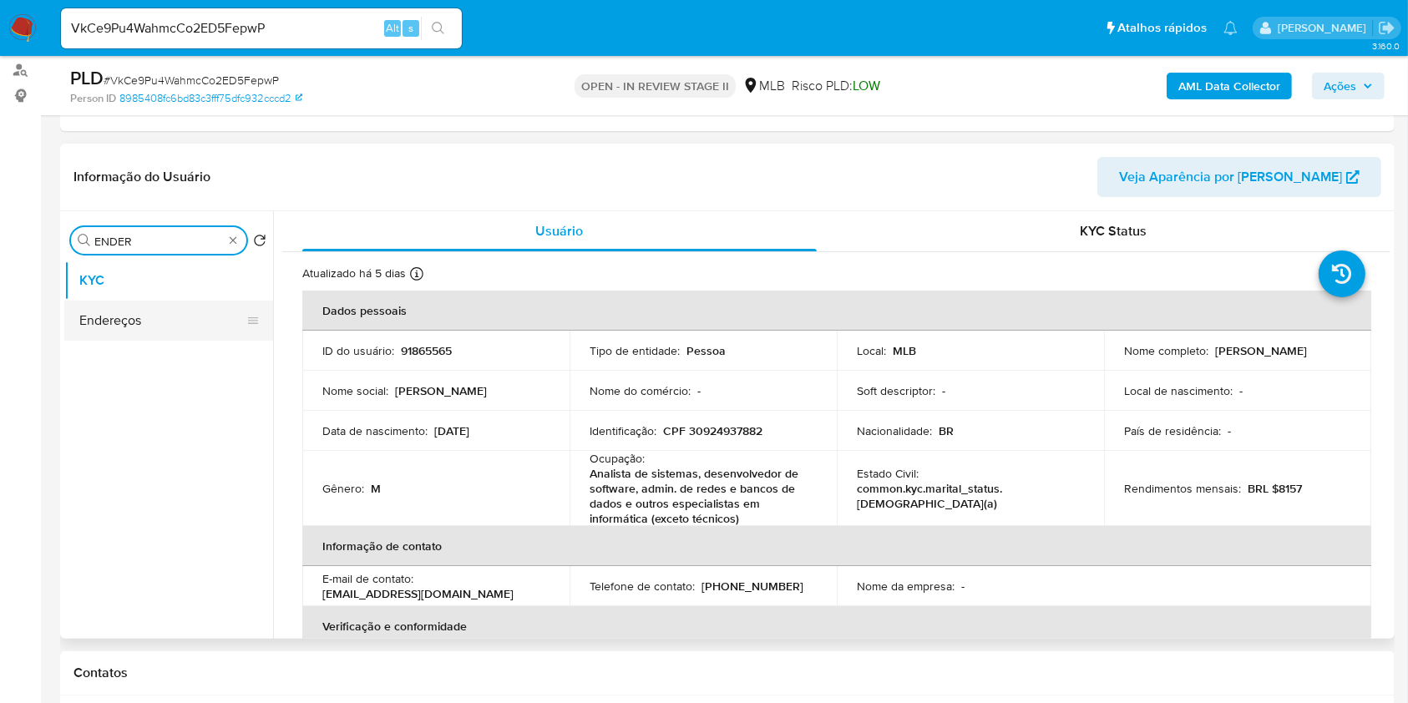
type input "ENDER"
click at [157, 314] on button "Endereços" at bounding box center [168, 321] width 209 height 40
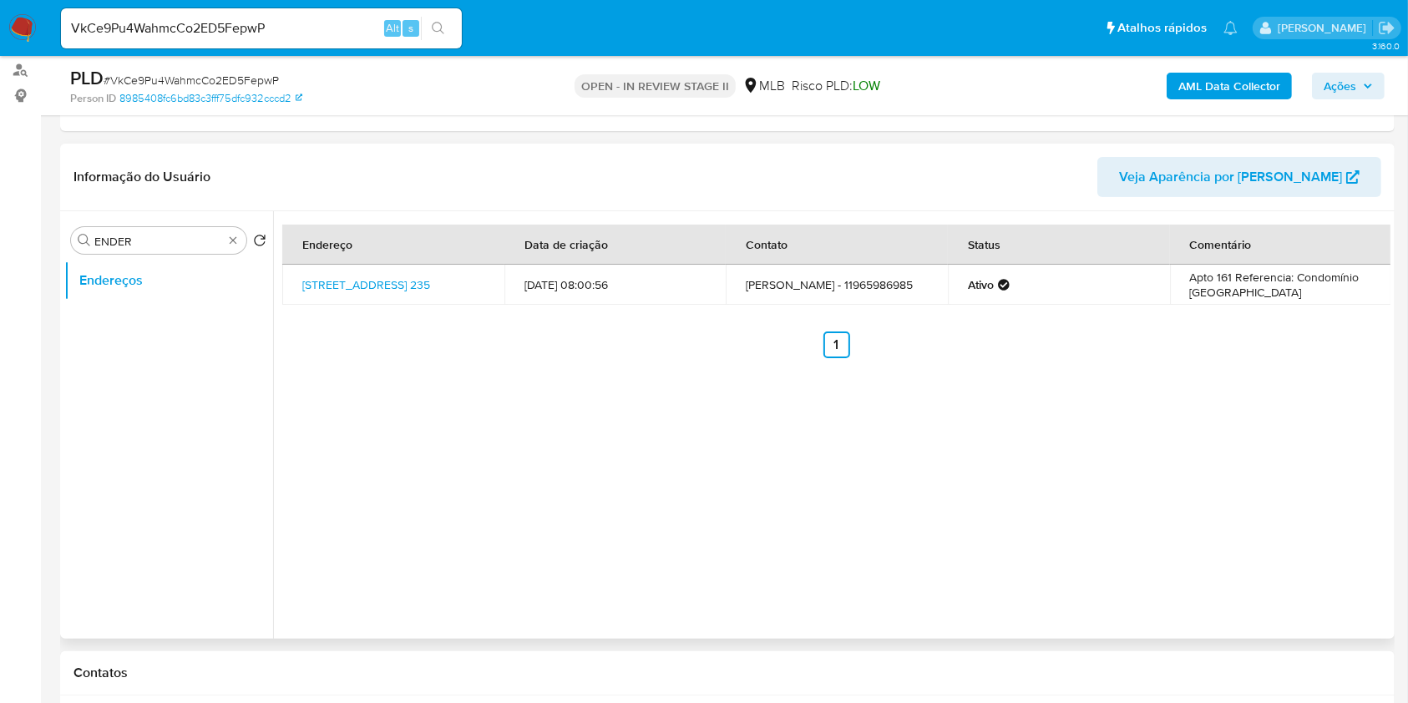
click at [552, 399] on div "Endereço Data de criação Contato Status Comentário [STREET_ADDRESS] 235 [DATE] …" at bounding box center [831, 424] width 1117 height 427
click at [382, 289] on link "[STREET_ADDRESS] 235" at bounding box center [366, 284] width 128 height 17
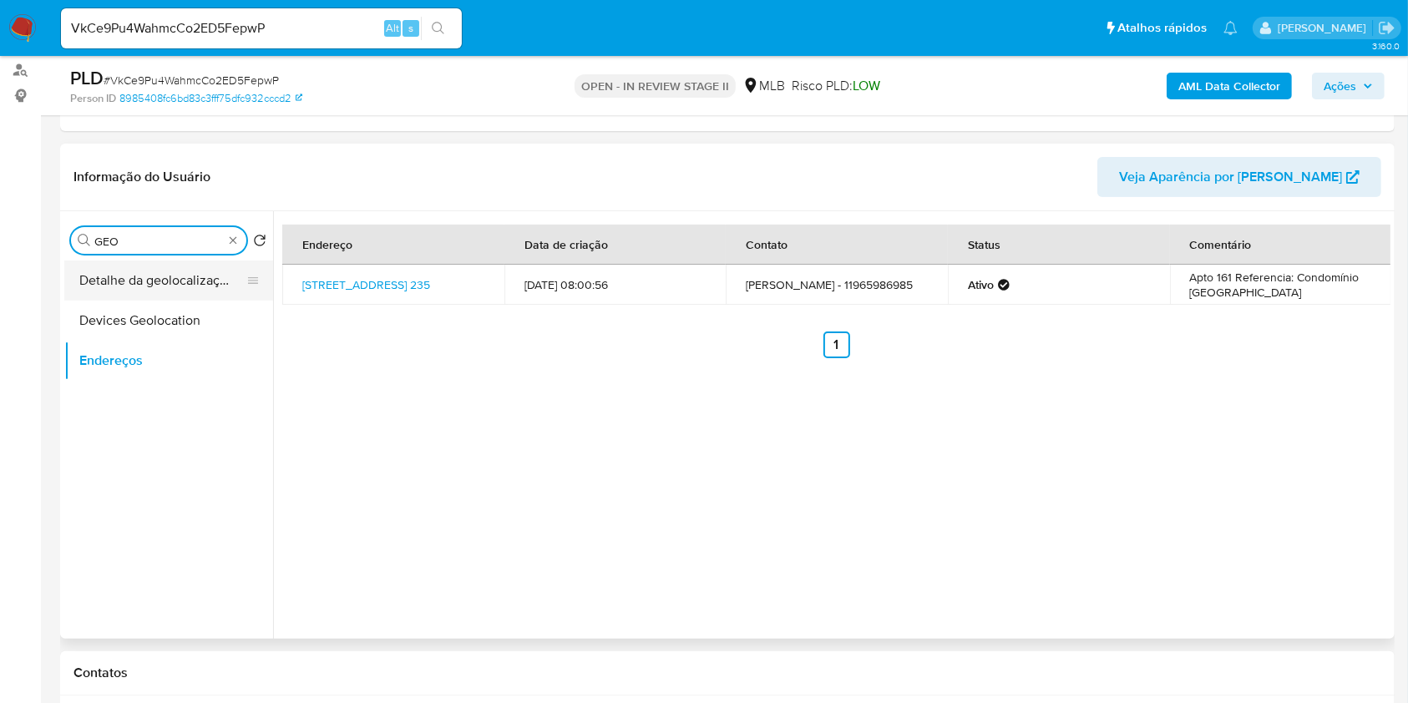
type input "GEO"
click at [169, 284] on button "Detalhe da geolocalização" at bounding box center [161, 280] width 195 height 40
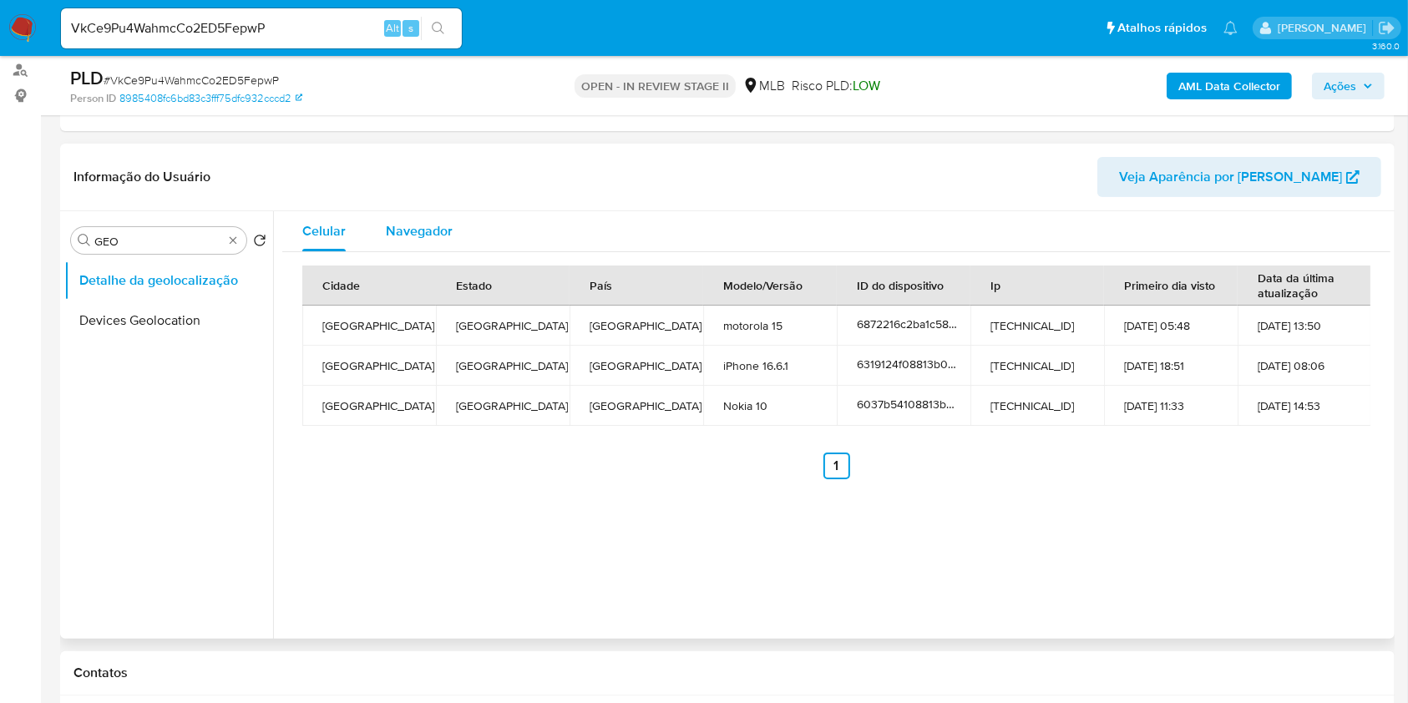
click at [415, 247] on div "Navegador" at bounding box center [419, 231] width 67 height 40
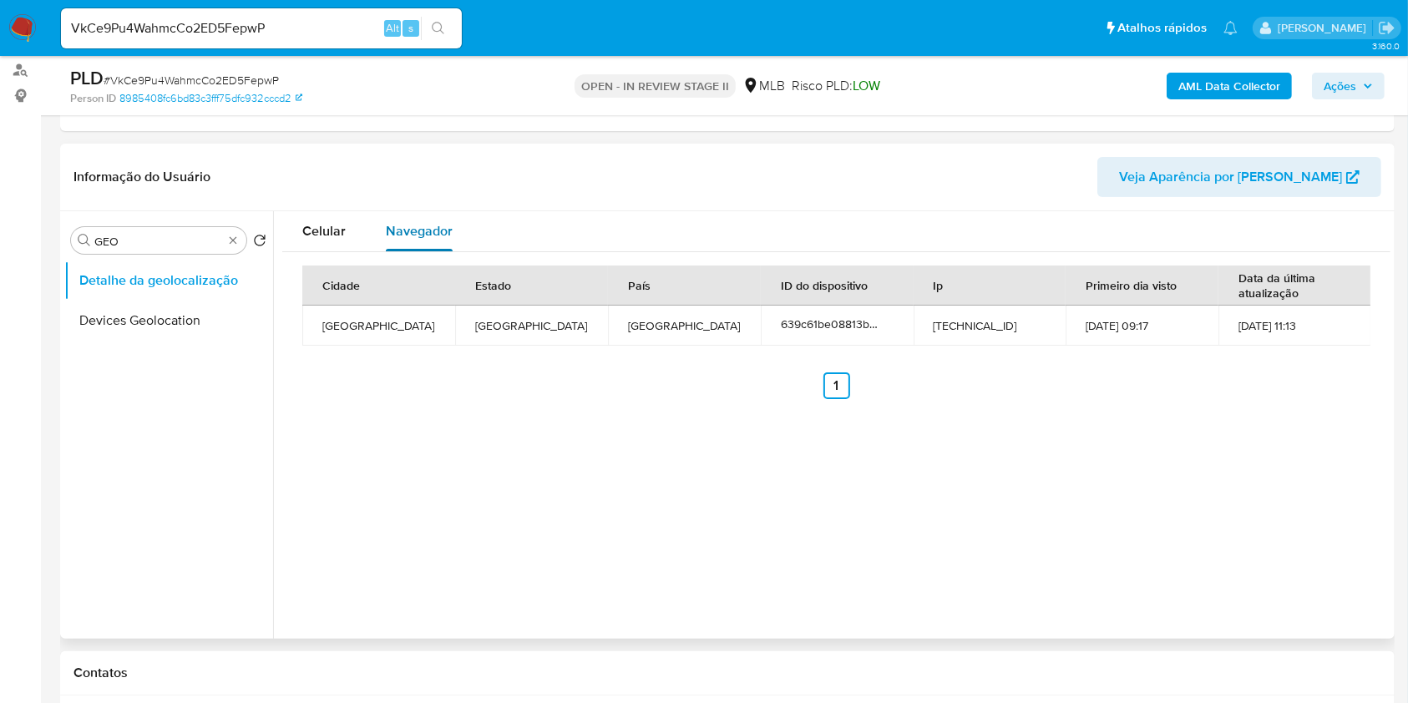
click at [394, 239] on span "Navegador" at bounding box center [419, 230] width 67 height 19
drag, startPoint x: 210, startPoint y: 242, endPoint x: 225, endPoint y: 241, distance: 15.1
click at [210, 243] on input "GEO" at bounding box center [158, 241] width 129 height 15
type input "POI"
drag, startPoint x: 174, startPoint y: 333, endPoint x: 225, endPoint y: 341, distance: 52.3
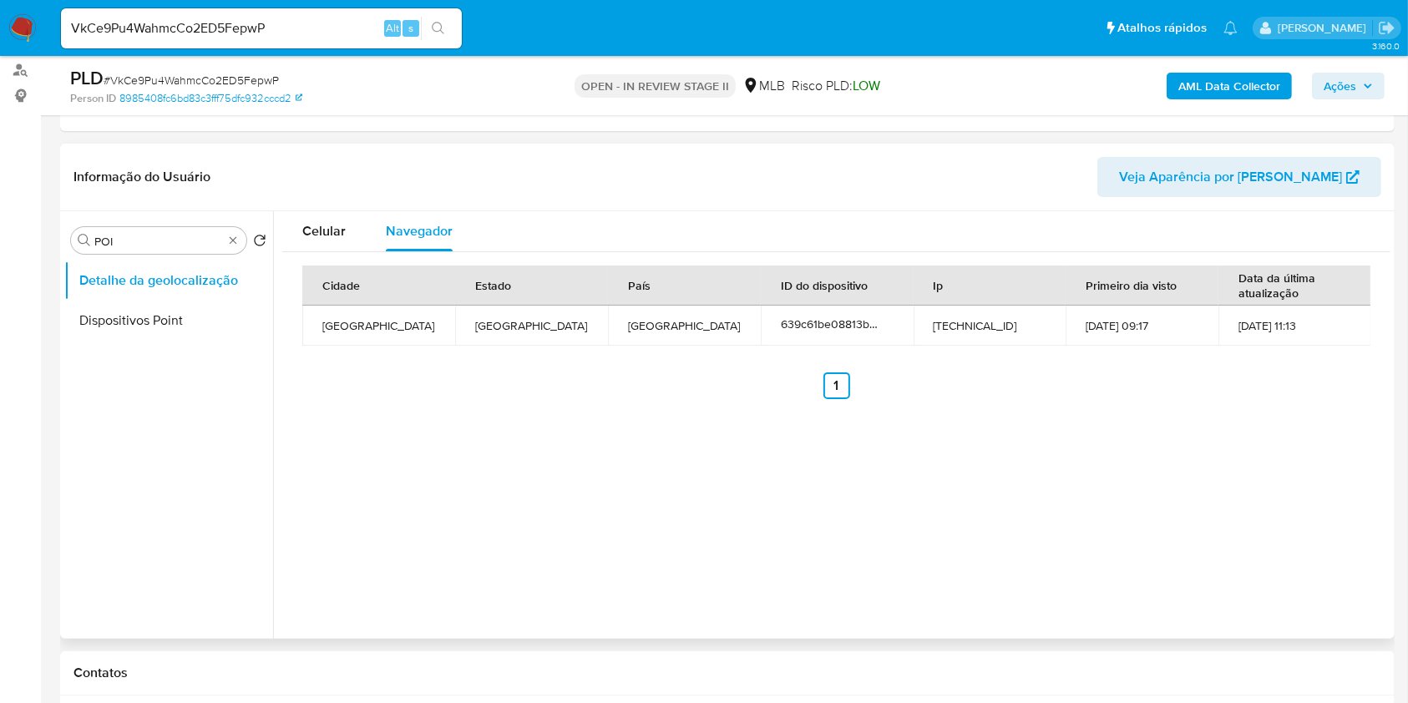
click at [174, 333] on button "Dispositivos Point" at bounding box center [168, 321] width 209 height 40
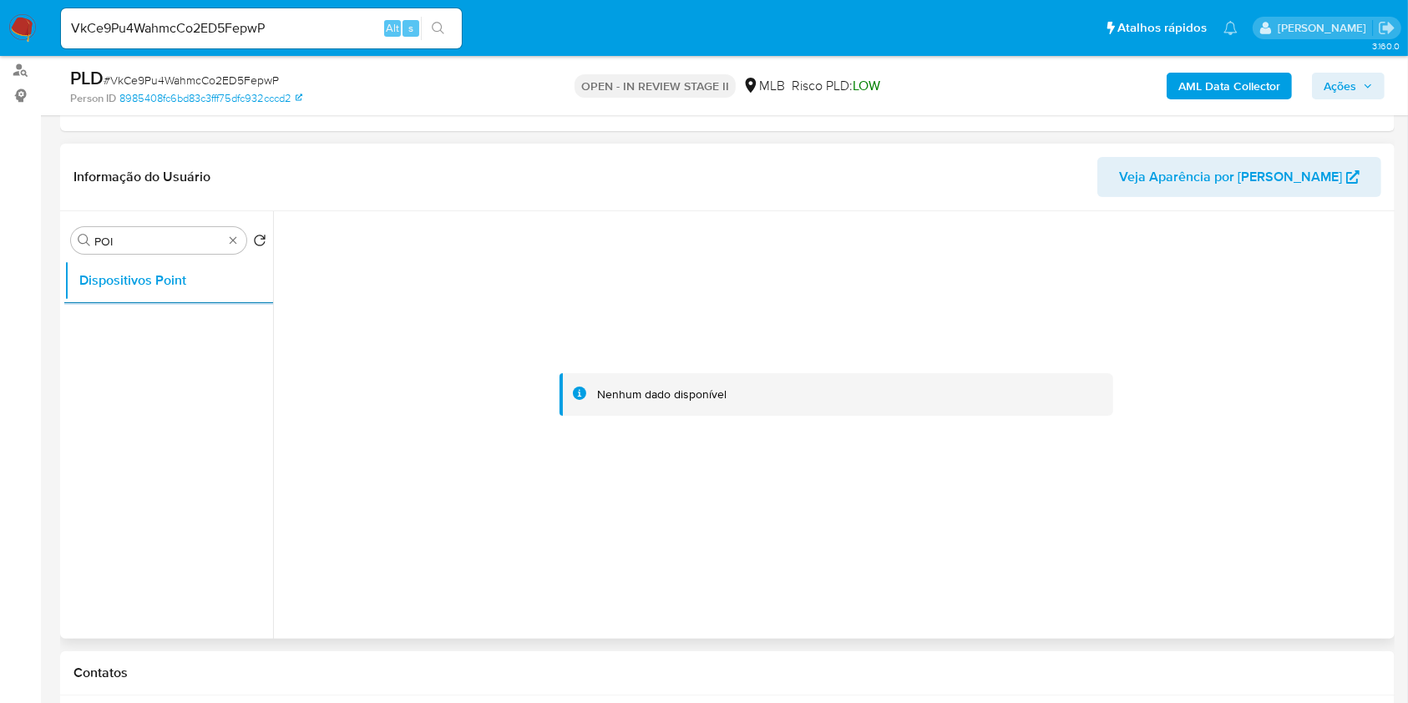
click at [367, 381] on div at bounding box center [836, 394] width 1108 height 367
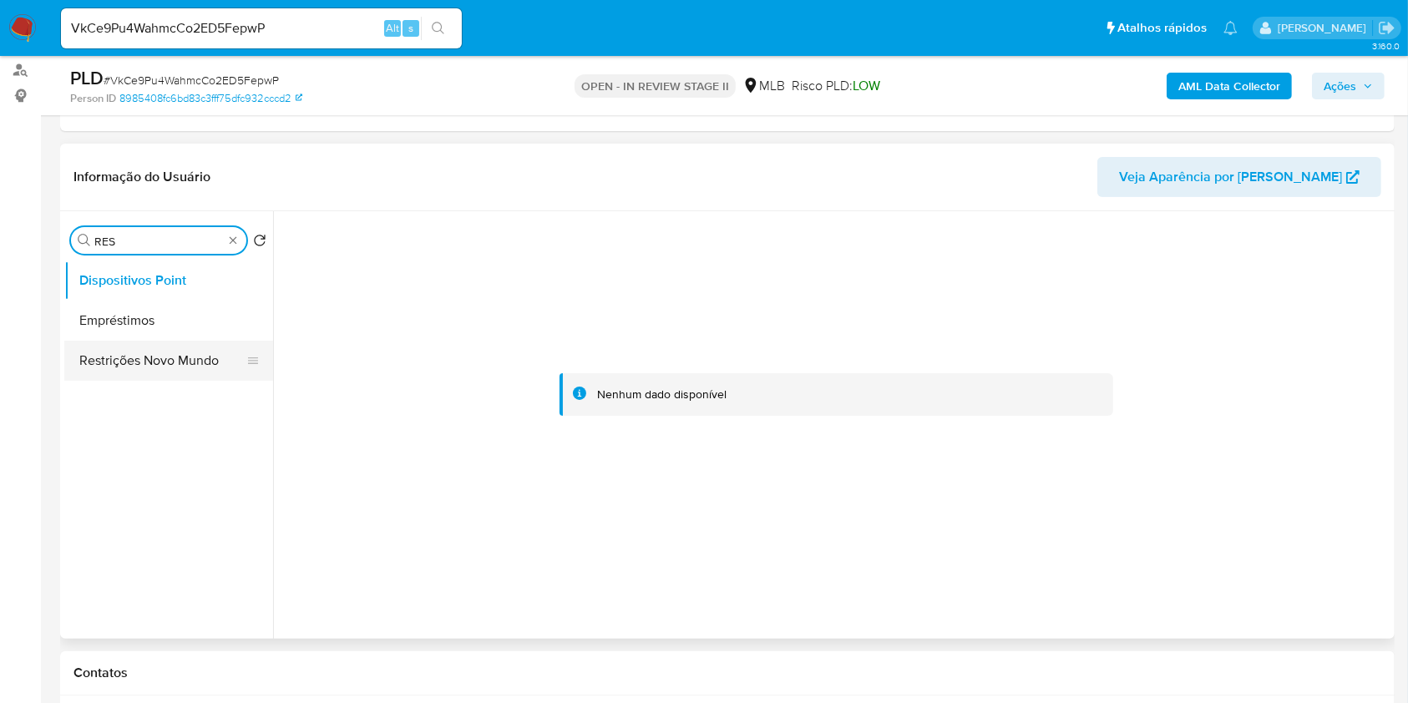
type input "RES"
click at [164, 354] on button "Restrições Novo Mundo" at bounding box center [168, 361] width 209 height 40
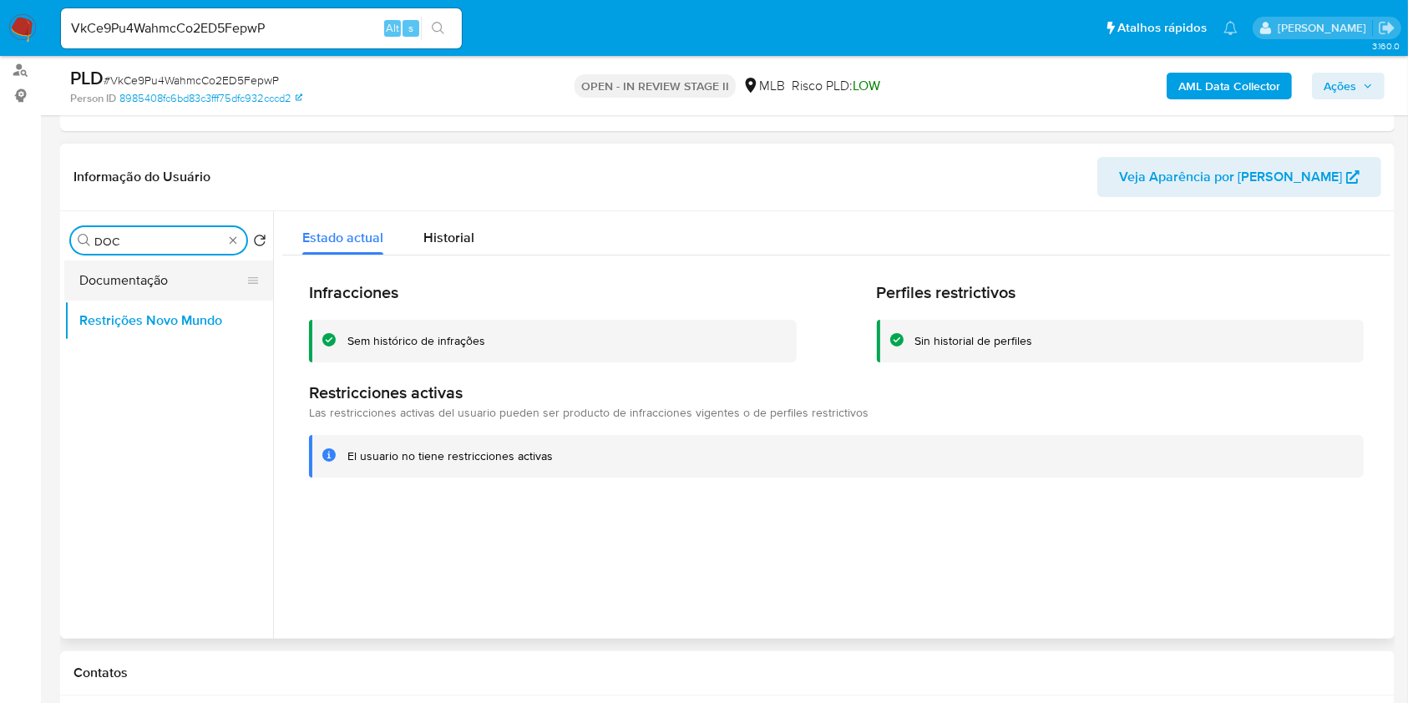
type input "DOC"
drag, startPoint x: 119, startPoint y: 287, endPoint x: 228, endPoint y: 284, distance: 108.6
click at [121, 288] on button "Documentação" at bounding box center [161, 280] width 195 height 40
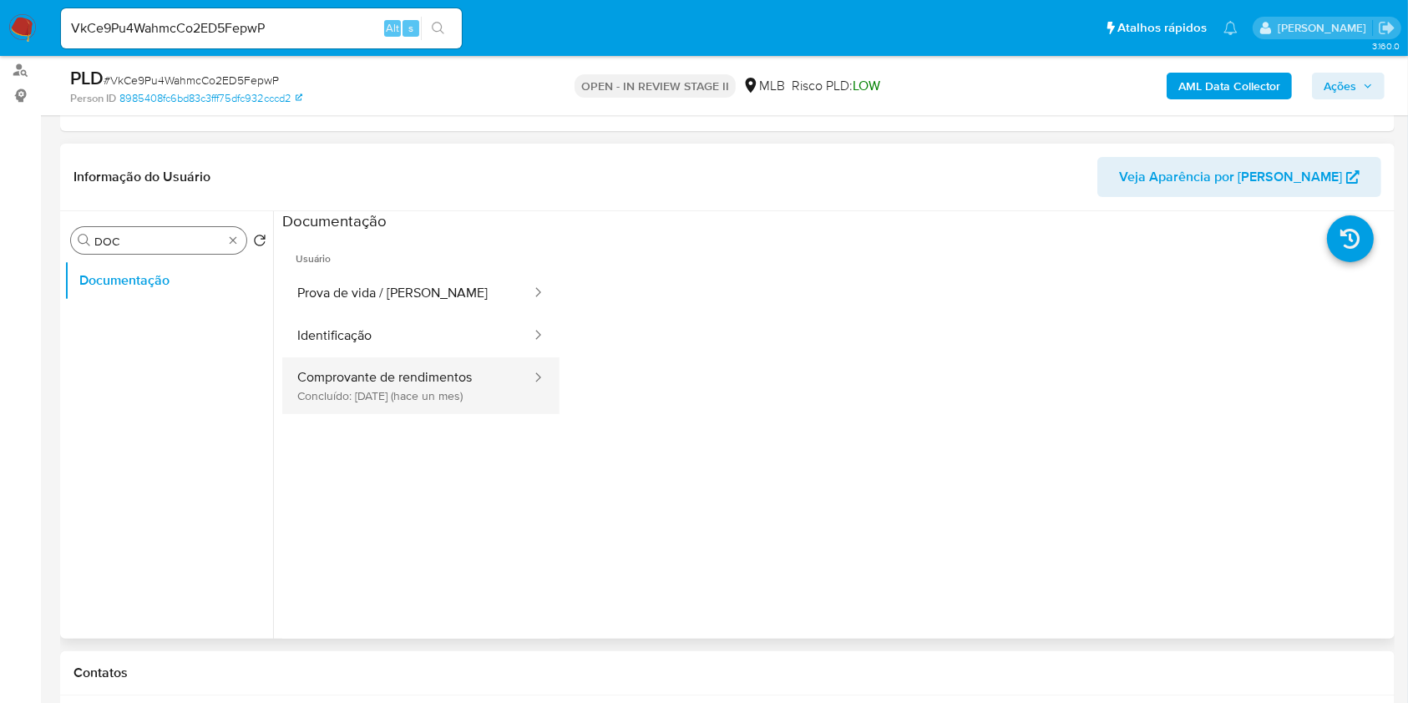
drag, startPoint x: 401, startPoint y: 377, endPoint x: 520, endPoint y: 387, distance: 119.9
click at [401, 377] on button "Comprovante de rendimentos Concluído: [DATE] (hace un mes)" at bounding box center [407, 385] width 250 height 57
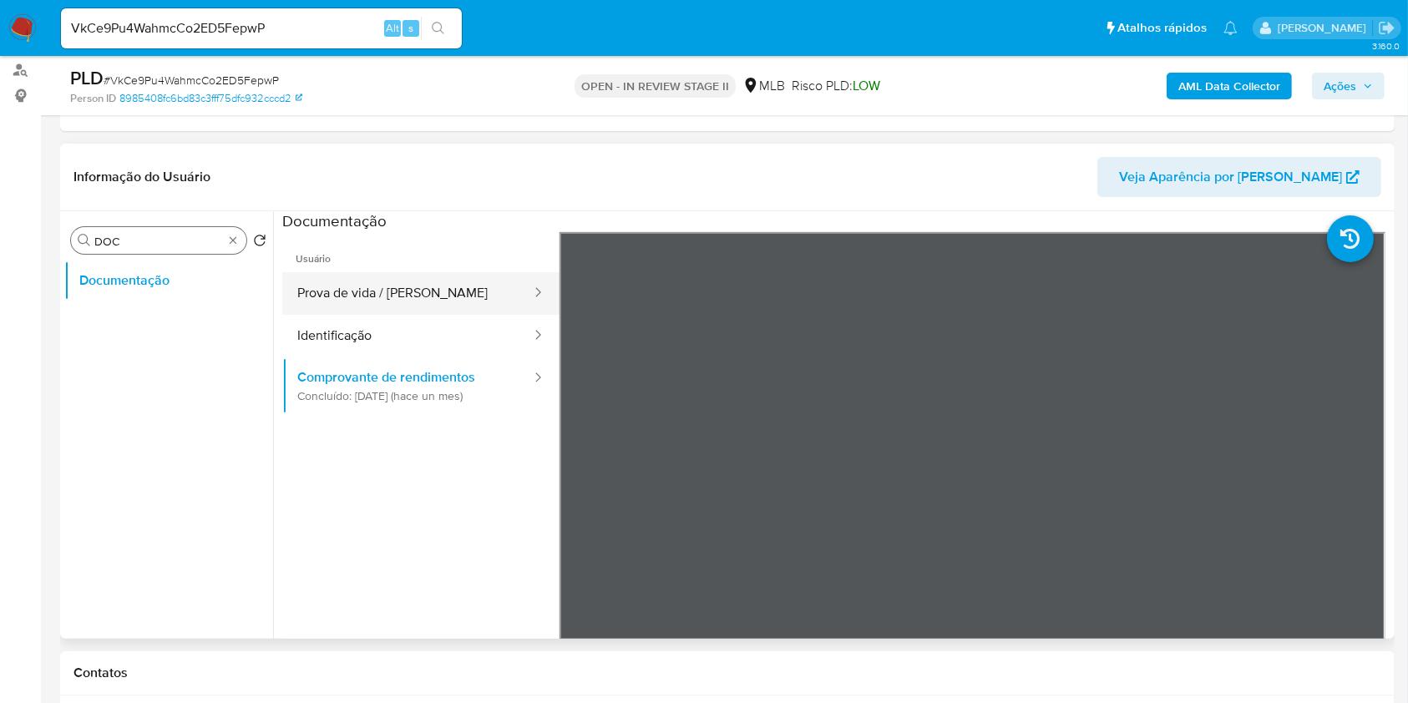
click at [392, 306] on button "Prova de vida / [PERSON_NAME]" at bounding box center [407, 293] width 250 height 43
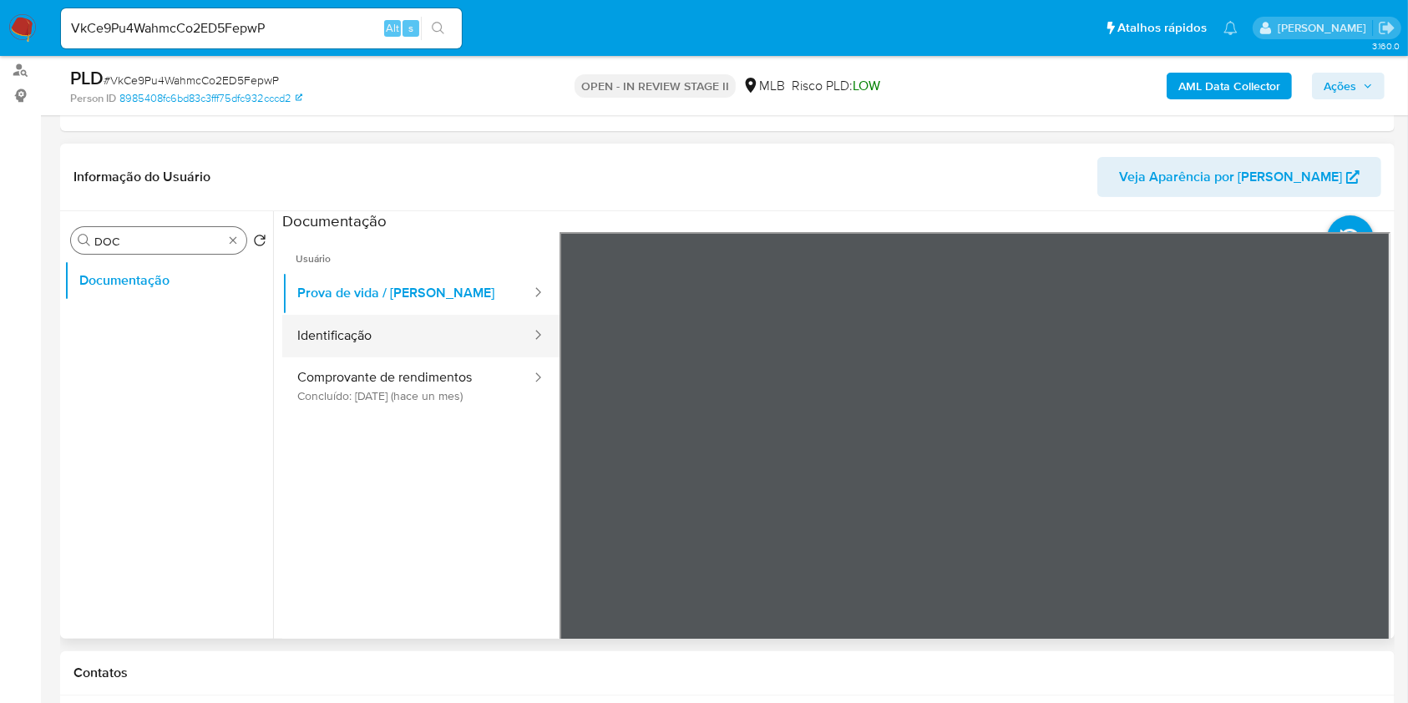
click at [395, 334] on button "Identificação" at bounding box center [407, 336] width 250 height 43
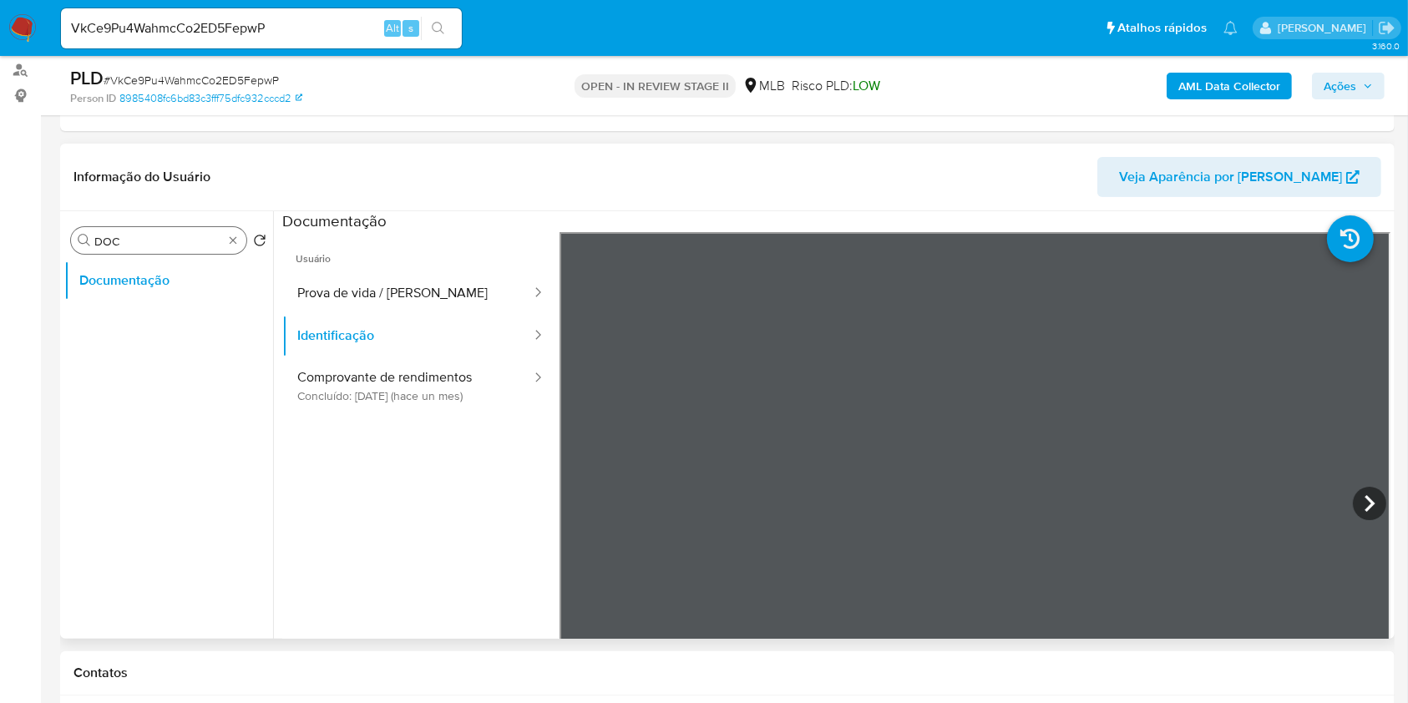
click at [1368, 514] on icon at bounding box center [1369, 503] width 33 height 33
click at [382, 303] on button "Prova de vida / [PERSON_NAME]" at bounding box center [407, 293] width 250 height 43
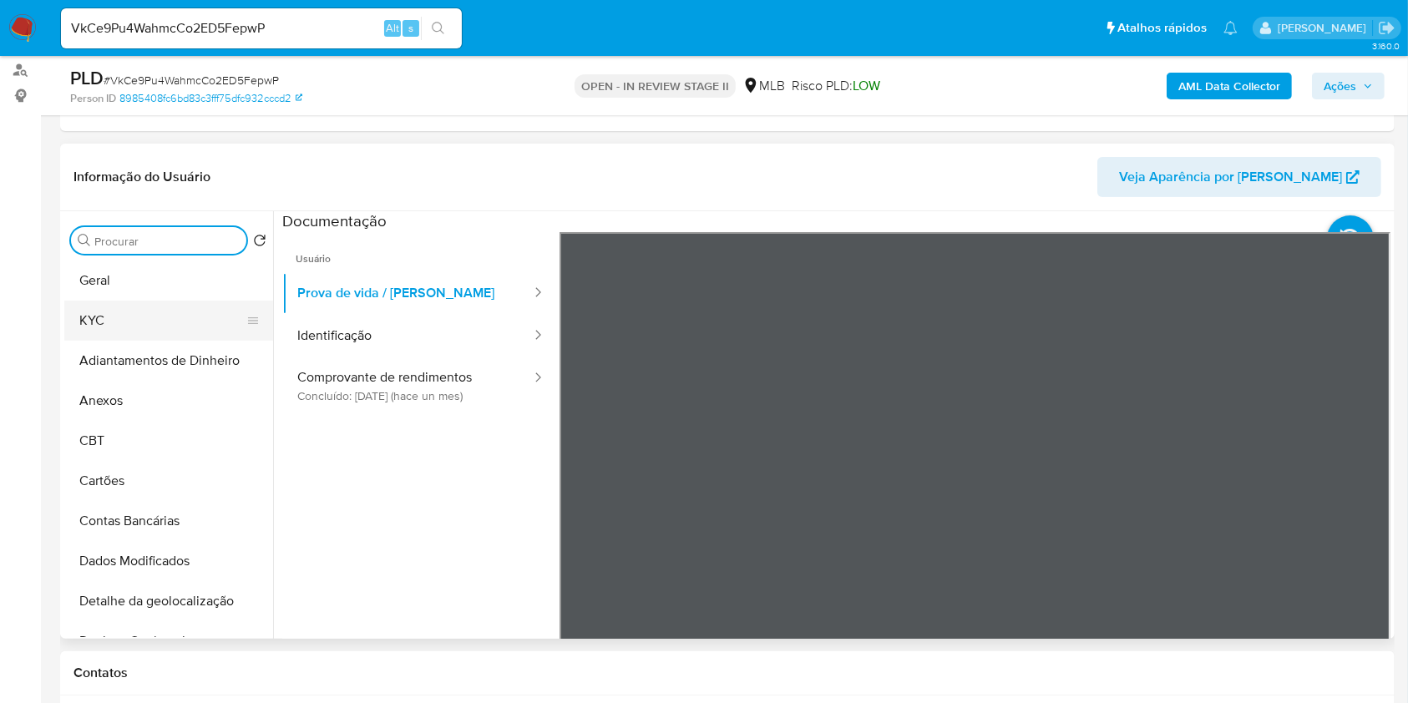
click at [113, 318] on button "KYC" at bounding box center [161, 321] width 195 height 40
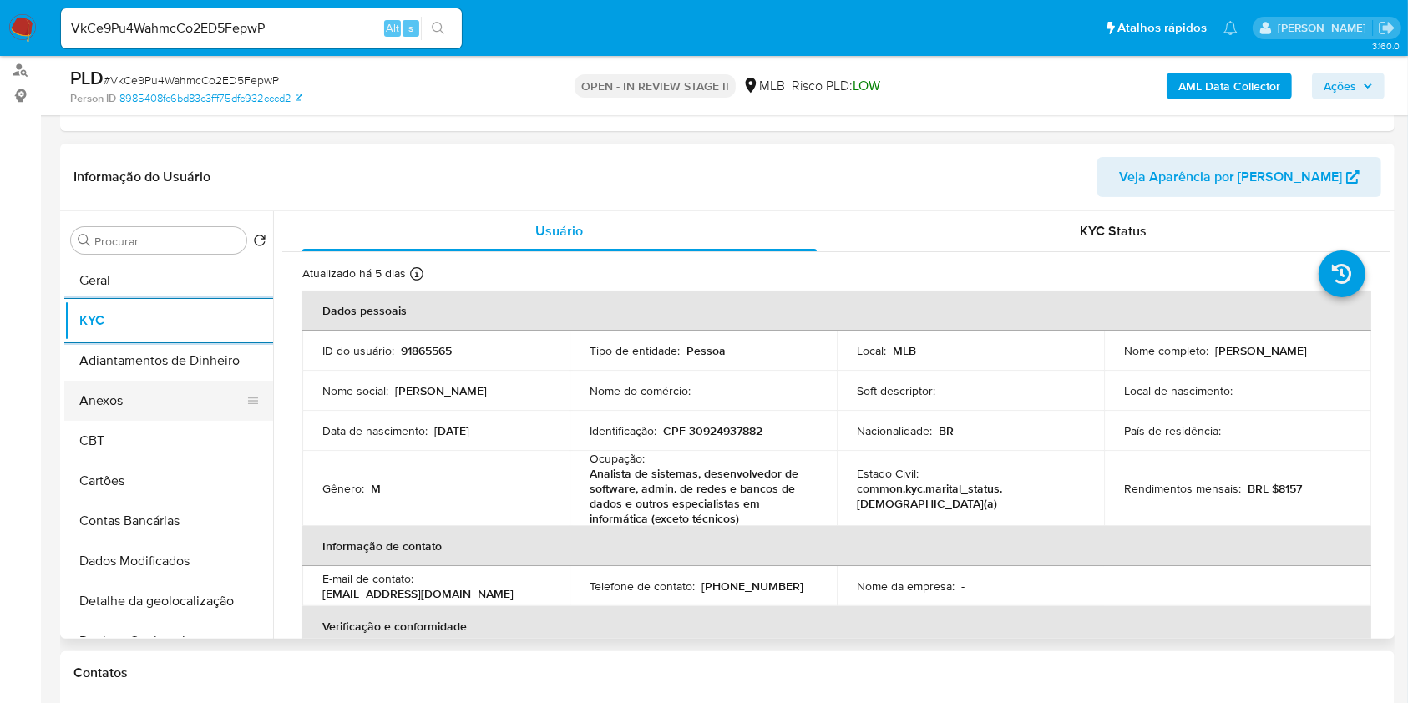
click at [114, 409] on button "Anexos" at bounding box center [161, 401] width 195 height 40
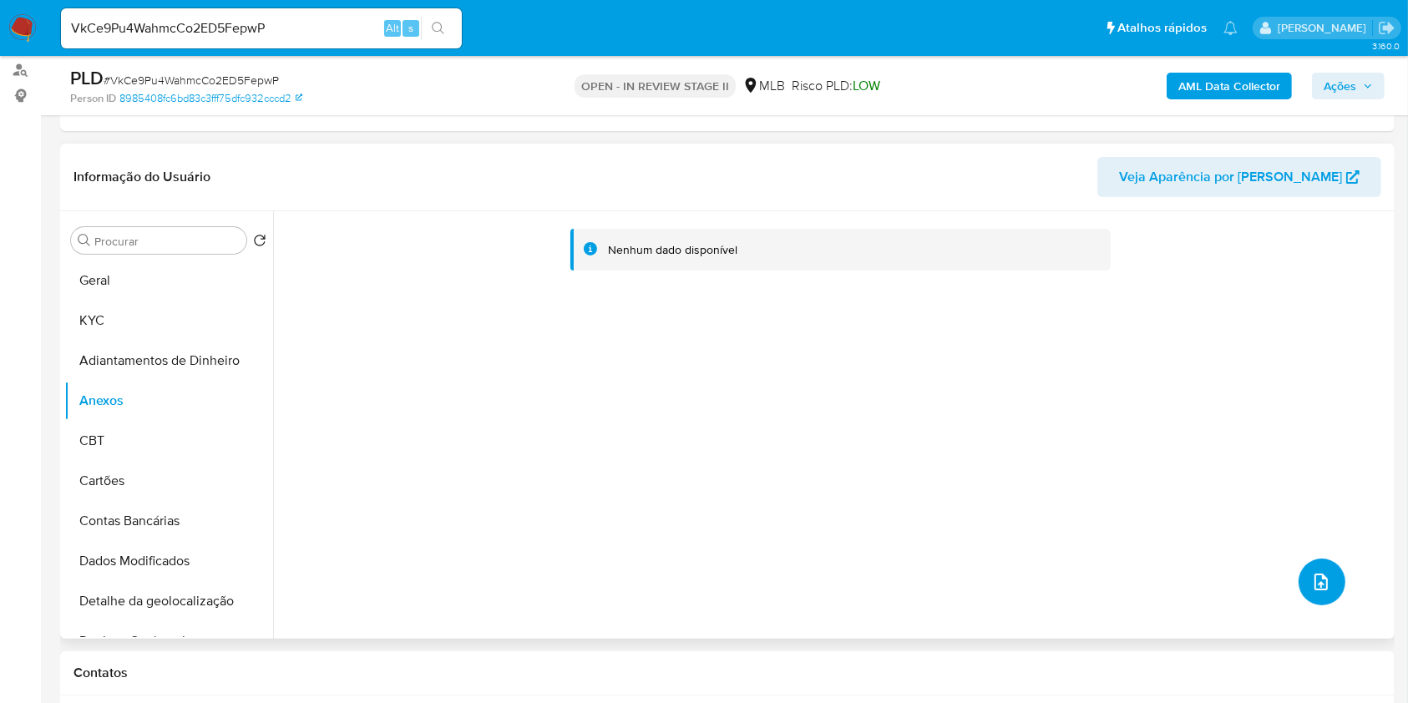
click at [1320, 591] on button "upload-file" at bounding box center [1321, 582] width 47 height 47
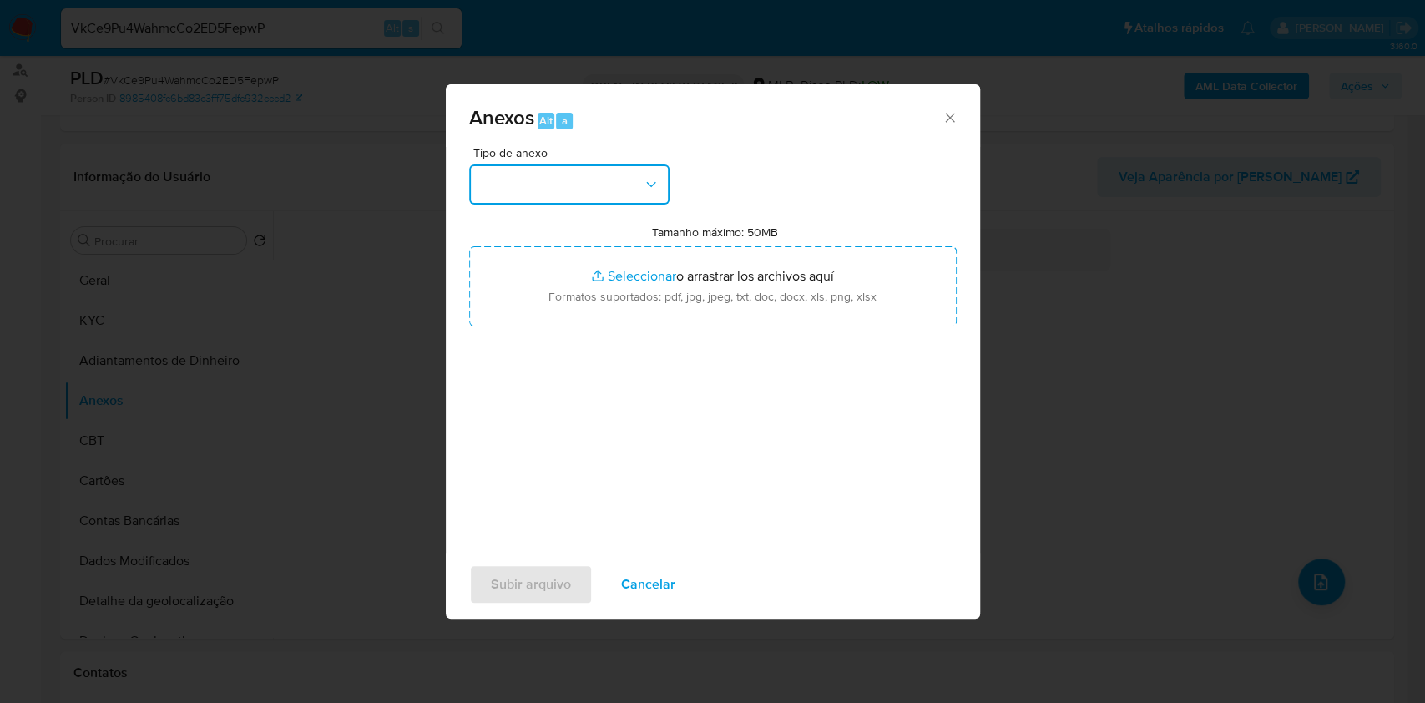
drag, startPoint x: 587, startPoint y: 168, endPoint x: 589, endPoint y: 197, distance: 29.3
click at [587, 174] on button "button" at bounding box center [569, 184] width 200 height 40
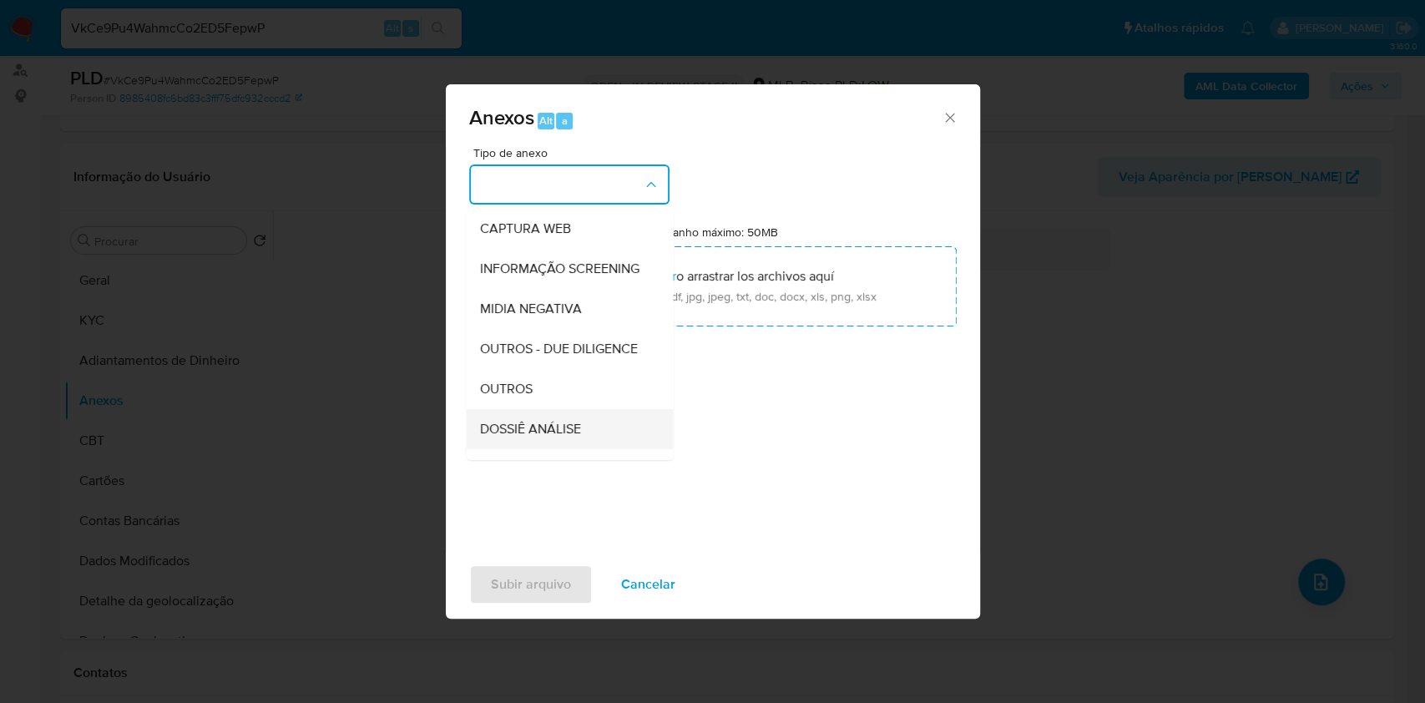
scroll to position [256, 0]
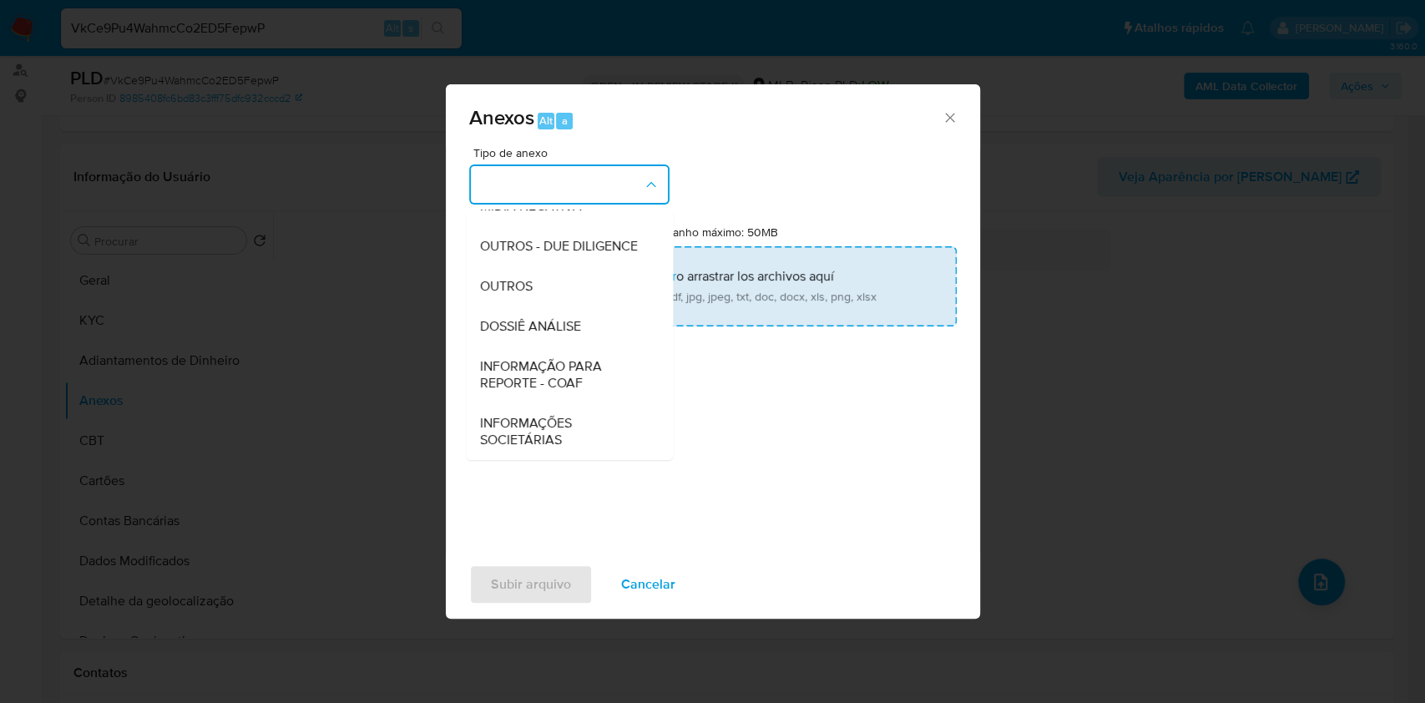
drag, startPoint x: 547, startPoint y: 291, endPoint x: 669, endPoint y: 269, distance: 124.0
click at [548, 291] on div "OUTROS" at bounding box center [564, 286] width 170 height 40
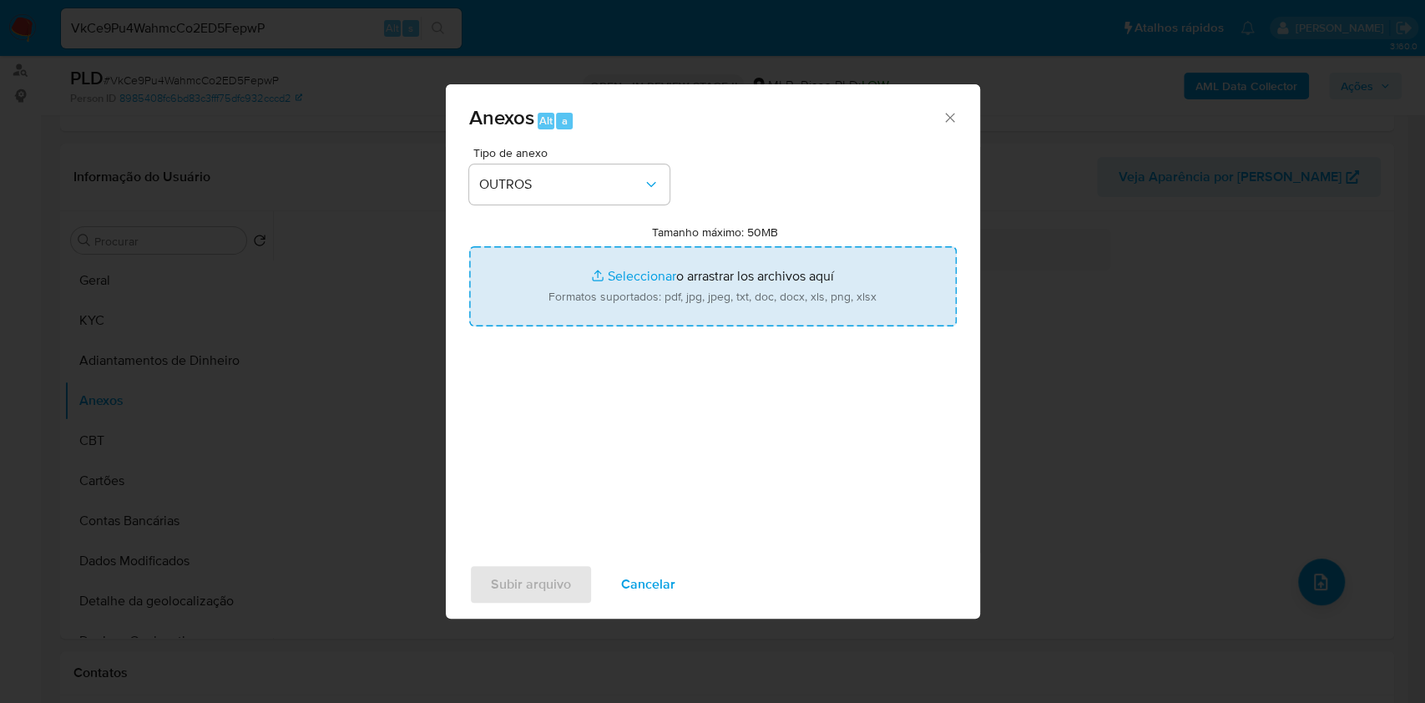
type input "C:\fakepath\Mulan 91865565_Roberto Rodrigues Matielo 2025_09_16_19_10_39.xlsx"
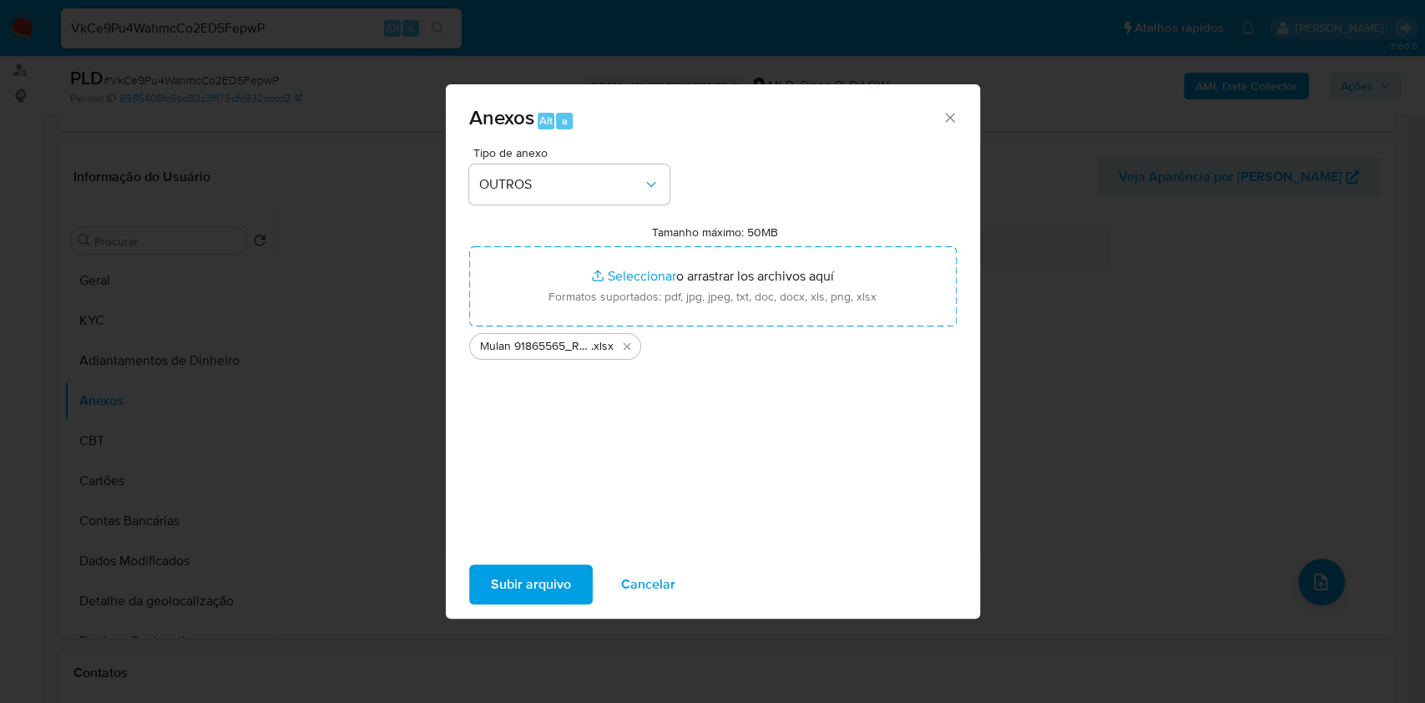
click at [534, 587] on span "Subir arquivo" at bounding box center [531, 584] width 80 height 37
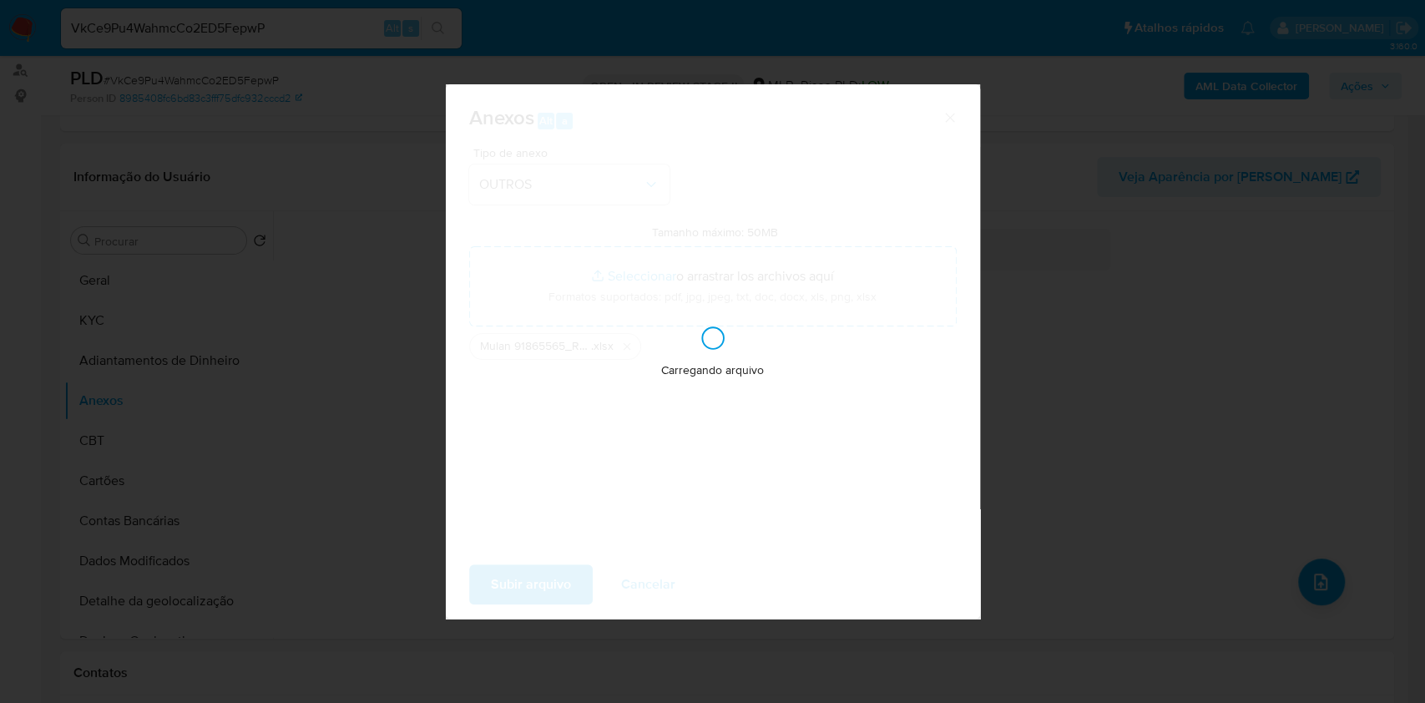
click at [1219, 306] on div "Anexos Alt a Tipo de anexo OUTROS Tamanho máximo: 50MB Seleccionar archivos Sel…" at bounding box center [712, 351] width 1425 height 703
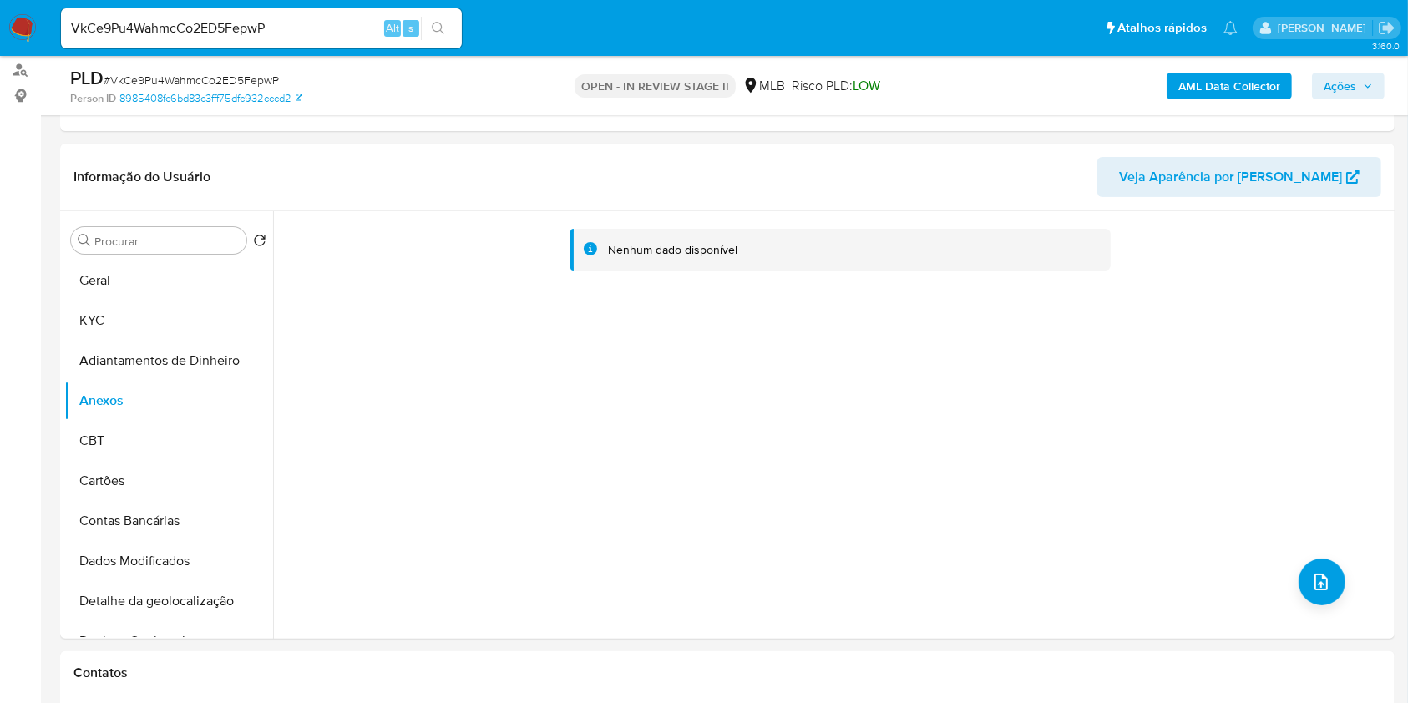
click at [1220, 77] on b "AML Data Collector" at bounding box center [1229, 86] width 102 height 27
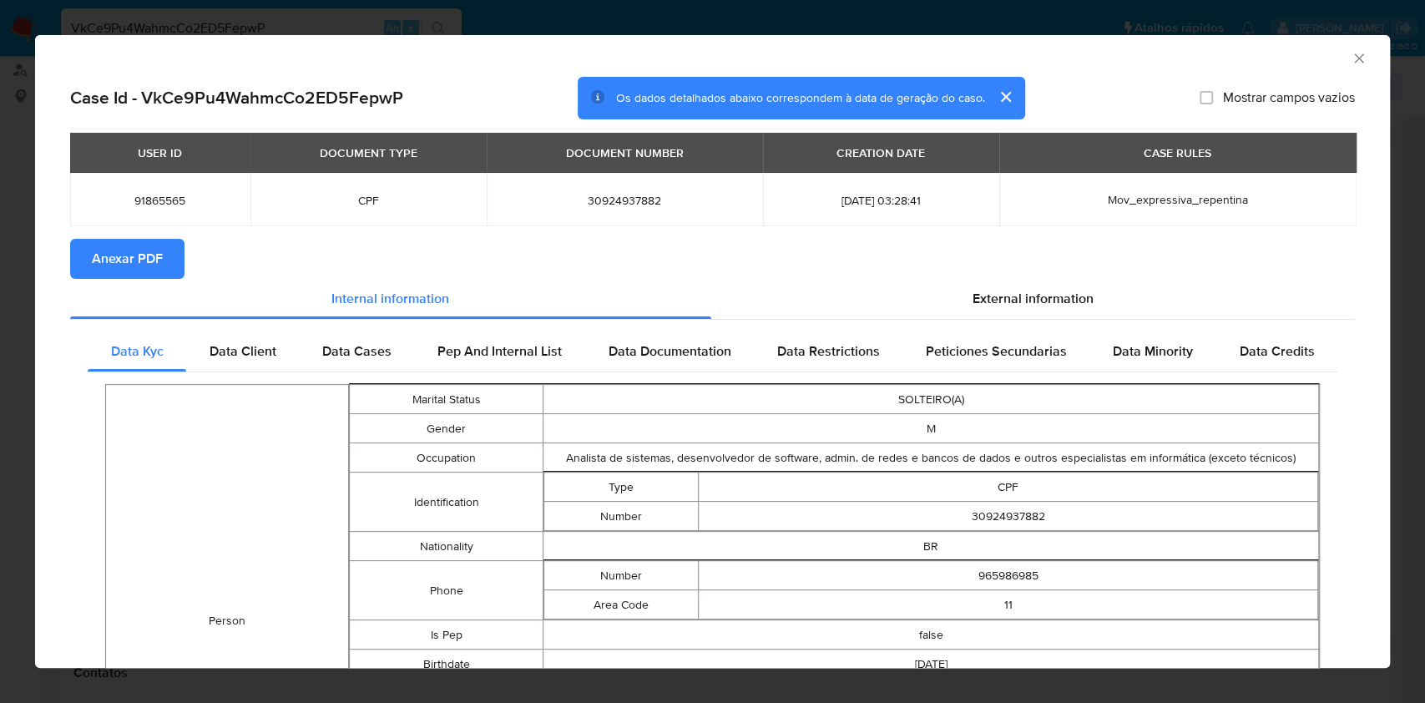
drag, startPoint x: 151, startPoint y: 248, endPoint x: 394, endPoint y: 259, distance: 243.2
click at [152, 249] on span "Anexar PDF" at bounding box center [127, 258] width 71 height 37
click at [1351, 58] on icon "Fechar a janela" at bounding box center [1359, 58] width 17 height 17
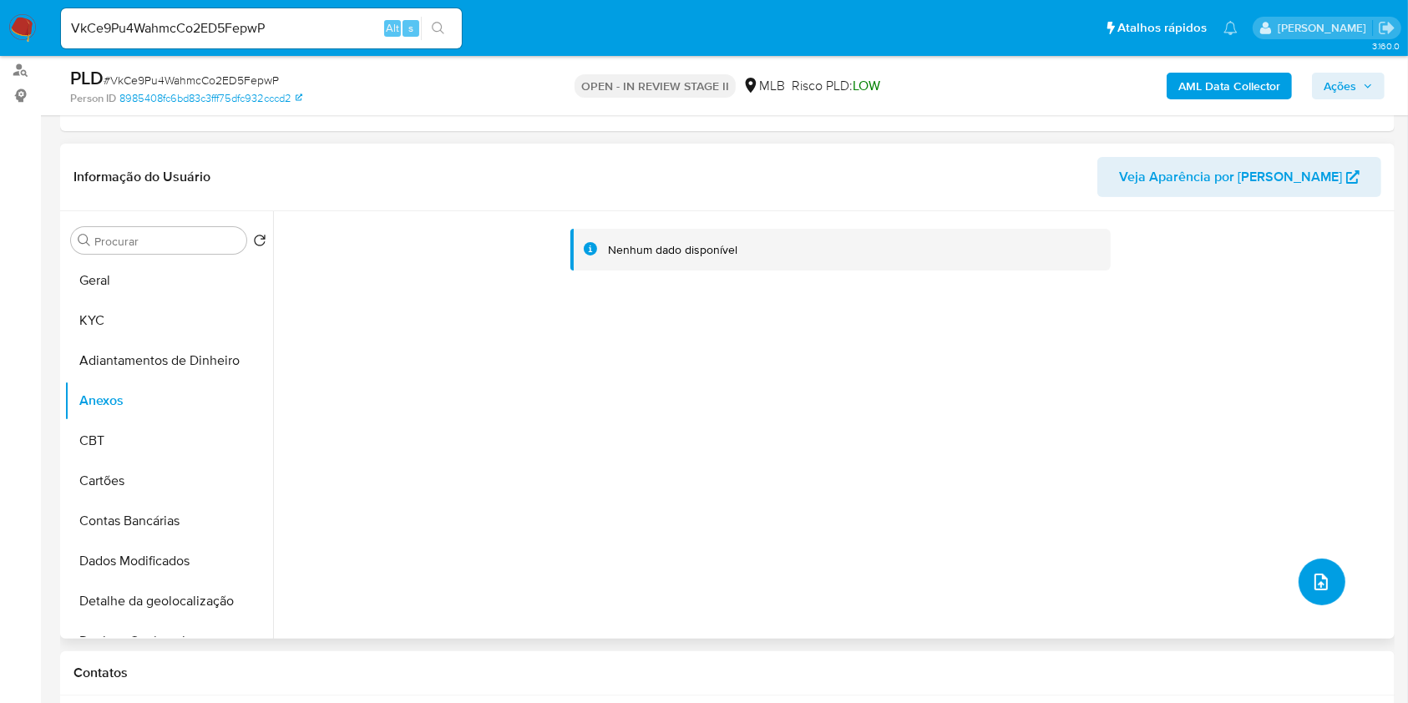
click at [1324, 571] on button "upload-file" at bounding box center [1321, 582] width 47 height 47
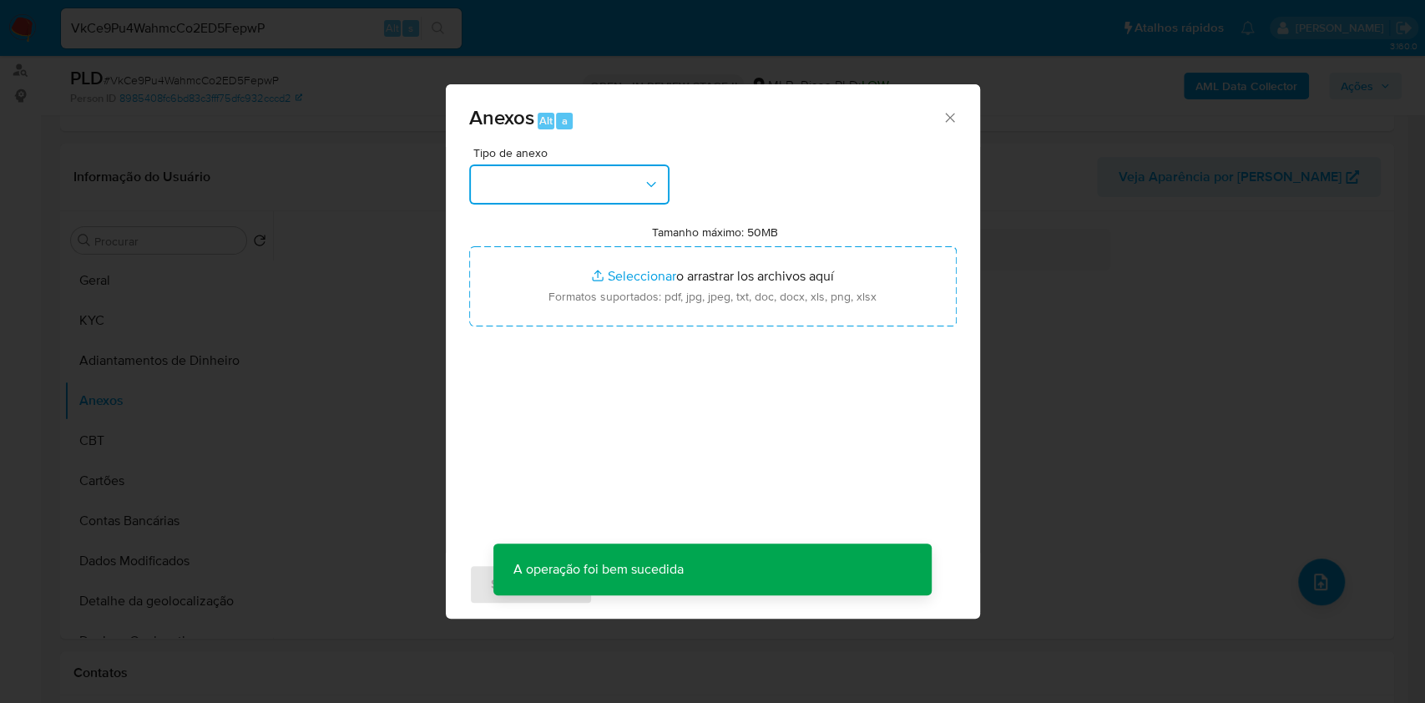
click at [569, 177] on button "button" at bounding box center [569, 184] width 200 height 40
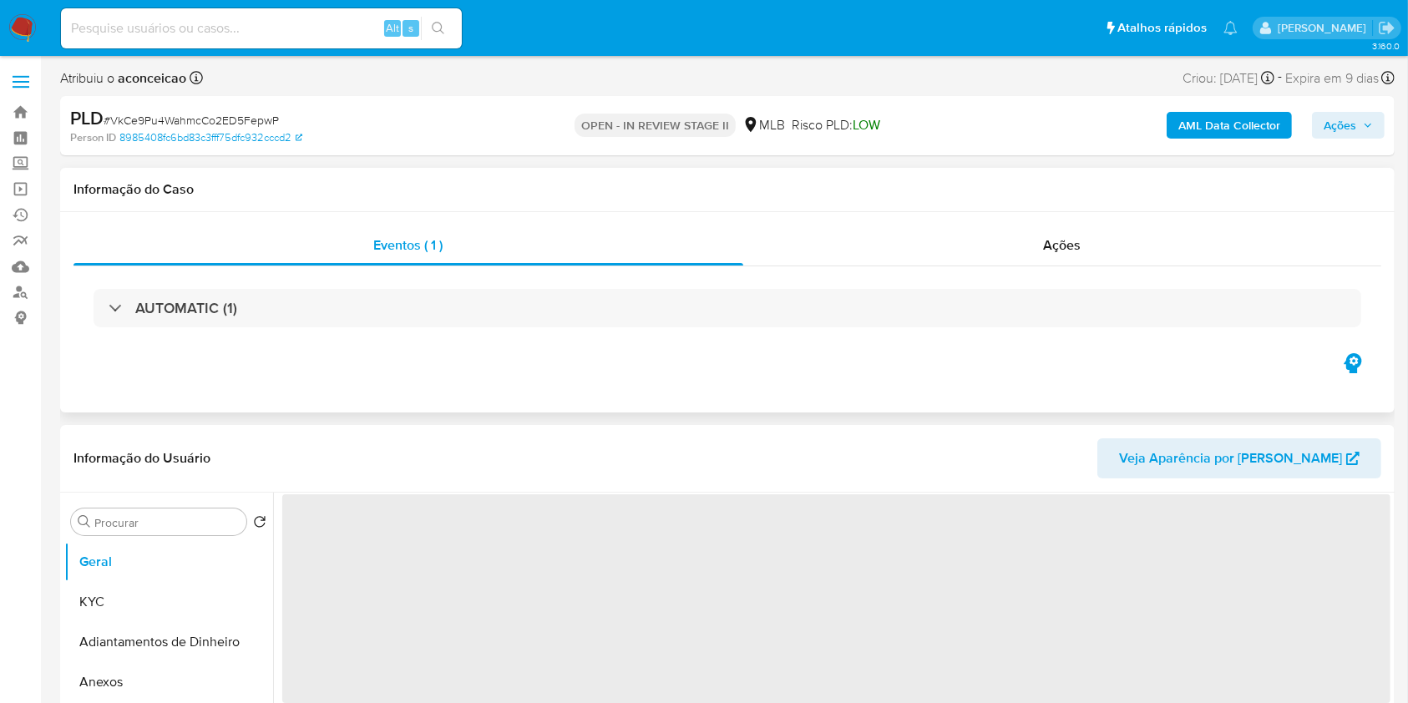
select select "10"
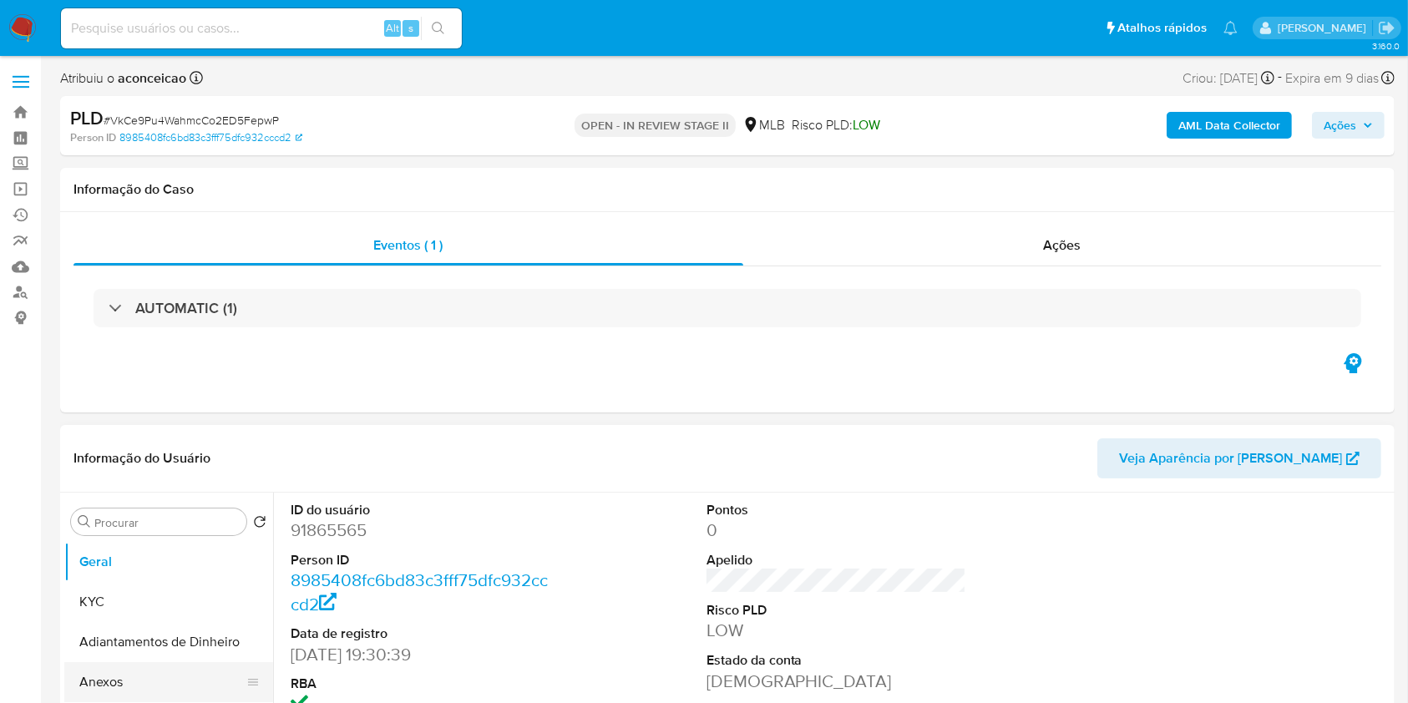
click at [114, 669] on button "Anexos" at bounding box center [161, 682] width 195 height 40
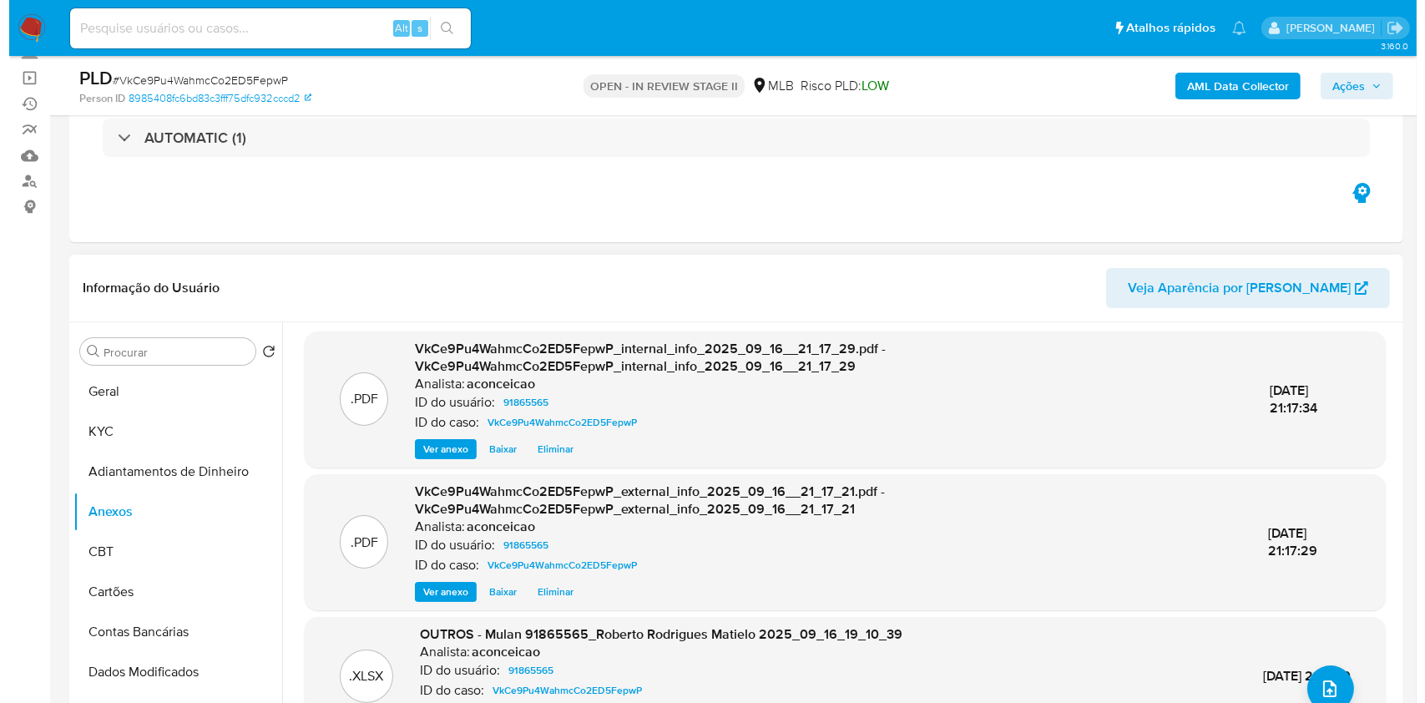
scroll to position [5, 0]
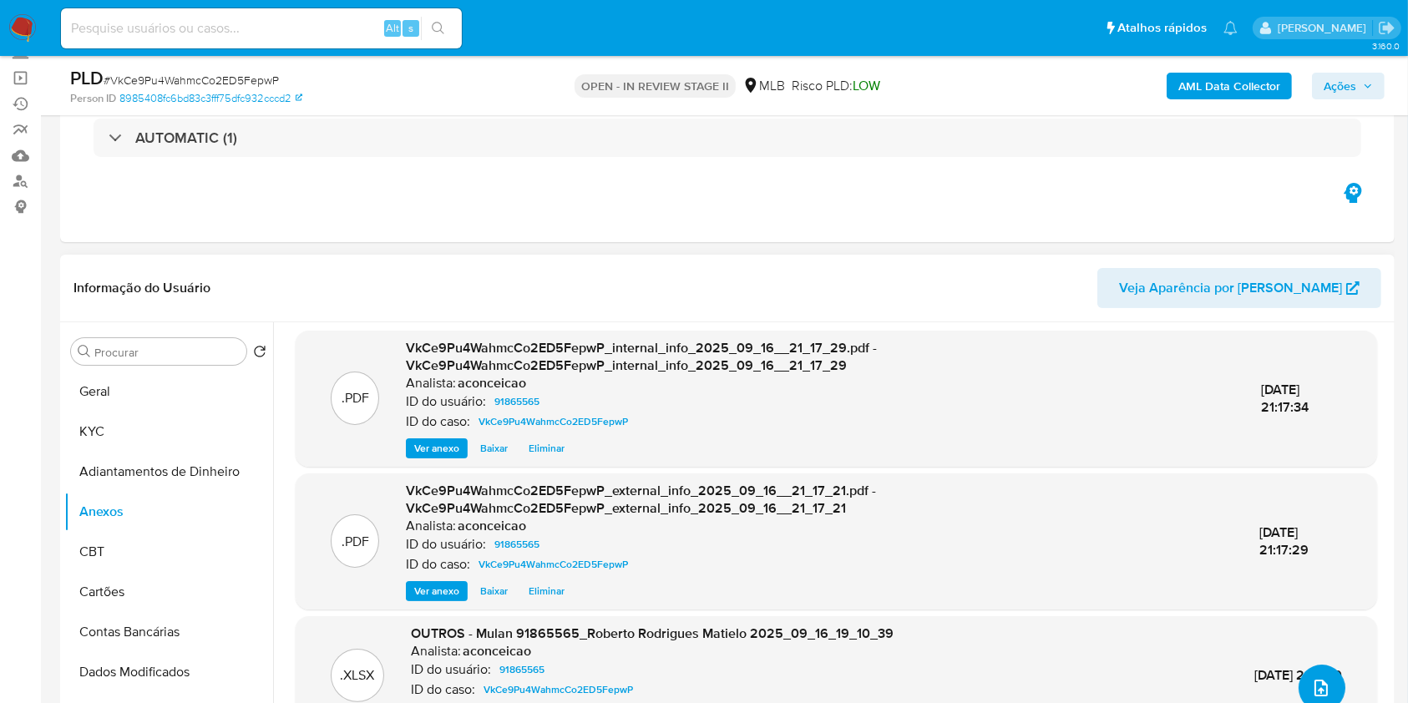
click at [1317, 689] on icon "upload-file" at bounding box center [1321, 688] width 20 height 20
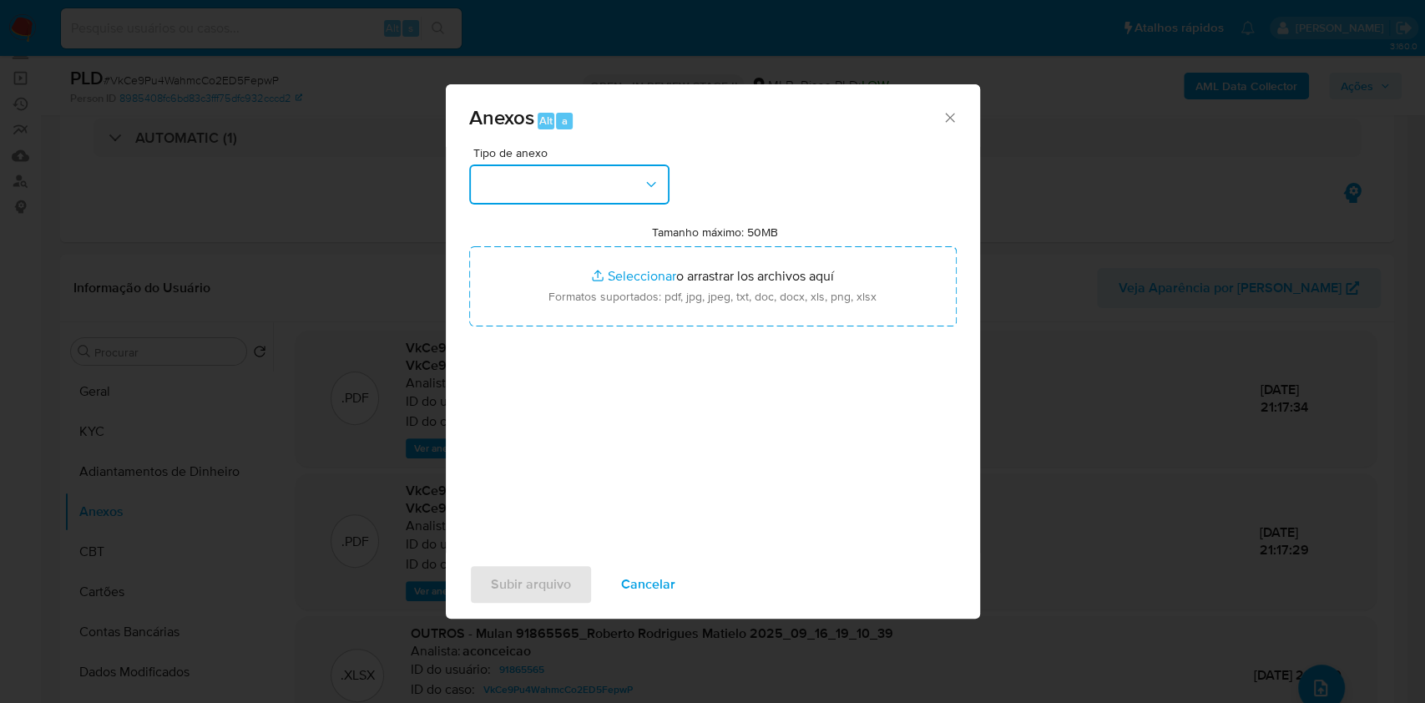
click at [558, 198] on button "button" at bounding box center [569, 184] width 200 height 40
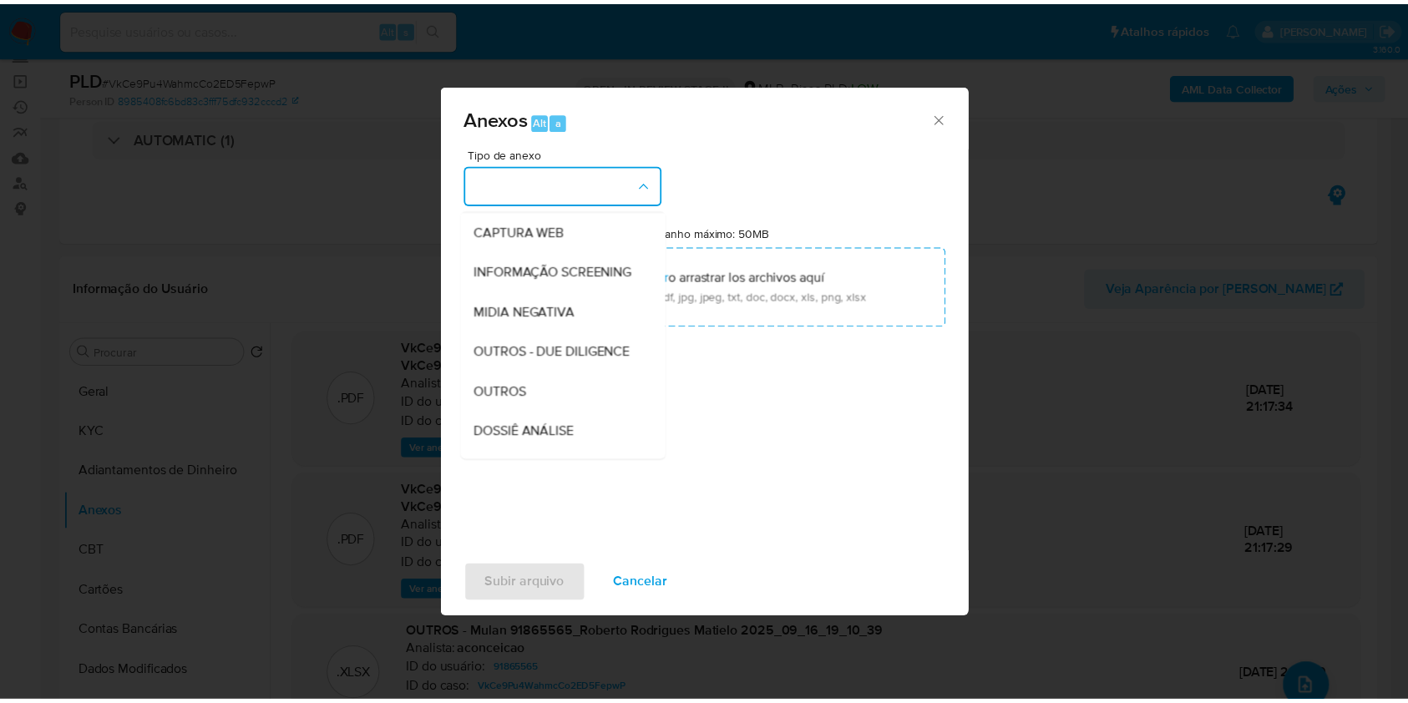
scroll to position [256, 0]
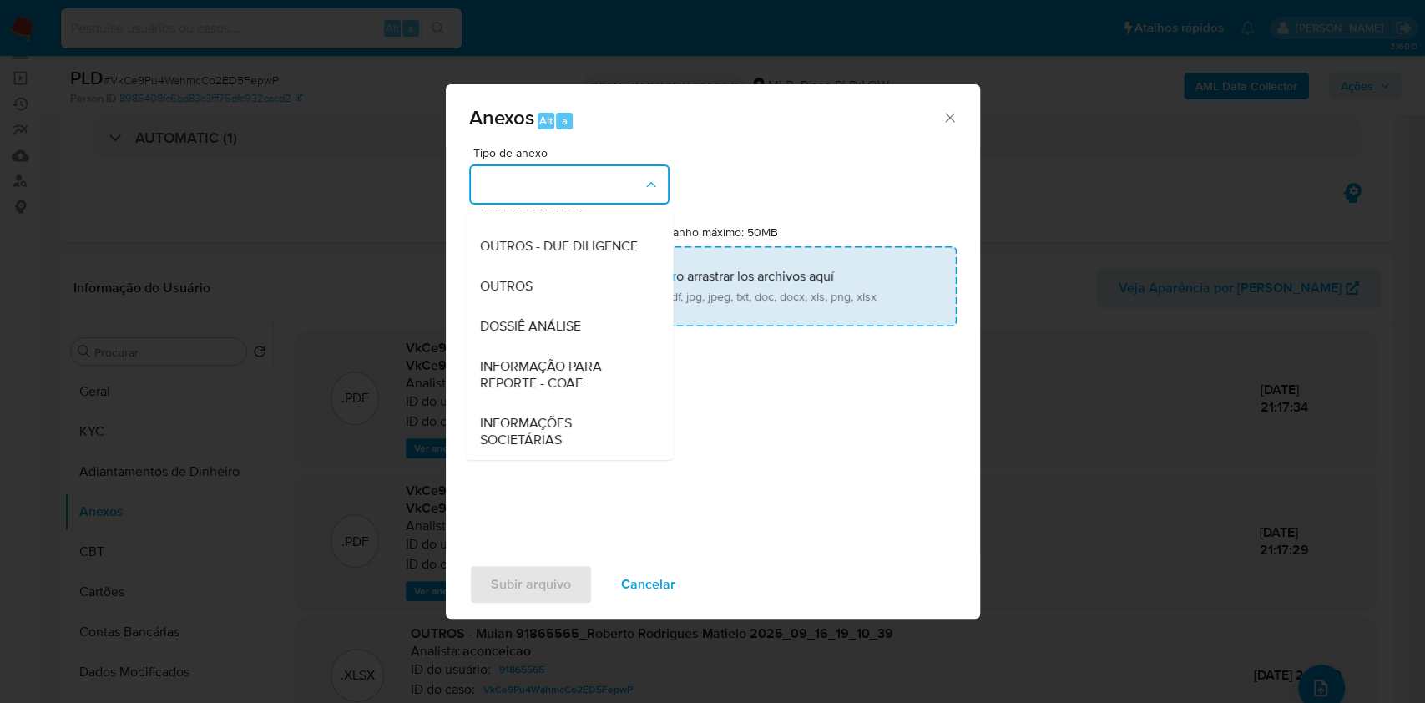
click at [544, 291] on div "OUTROS" at bounding box center [564, 286] width 170 height 40
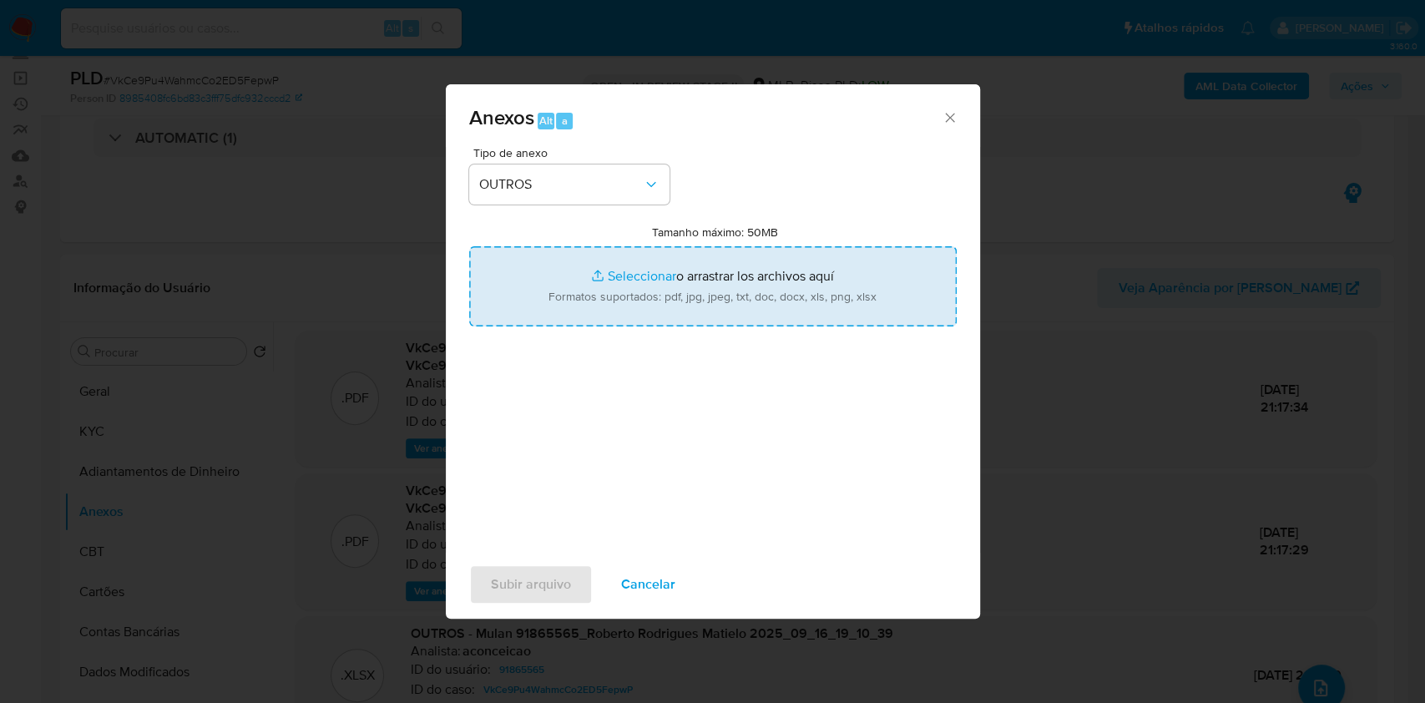
type input "C:\fakepath\SAR - XXXX - CPF 30924937882 - [PERSON_NAME].pdf"
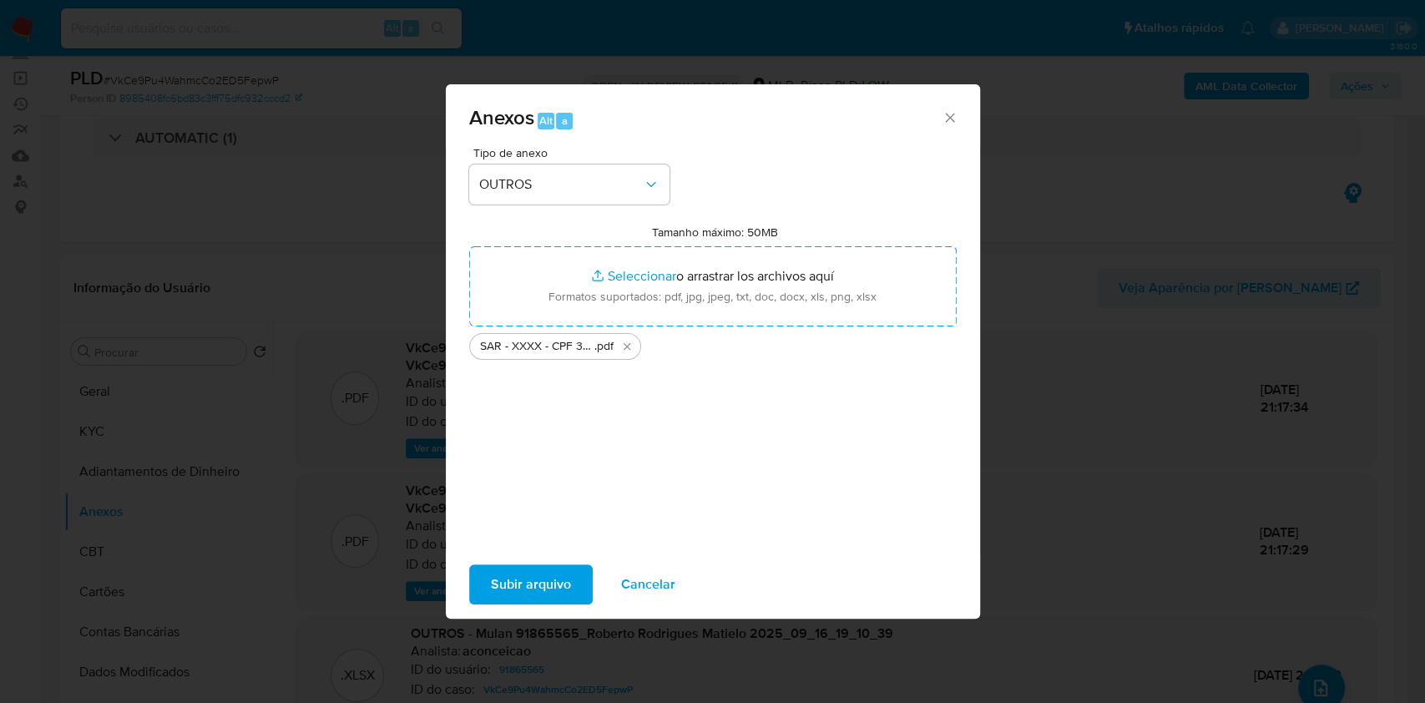
click at [541, 591] on span "Subir arquivo" at bounding box center [531, 584] width 80 height 37
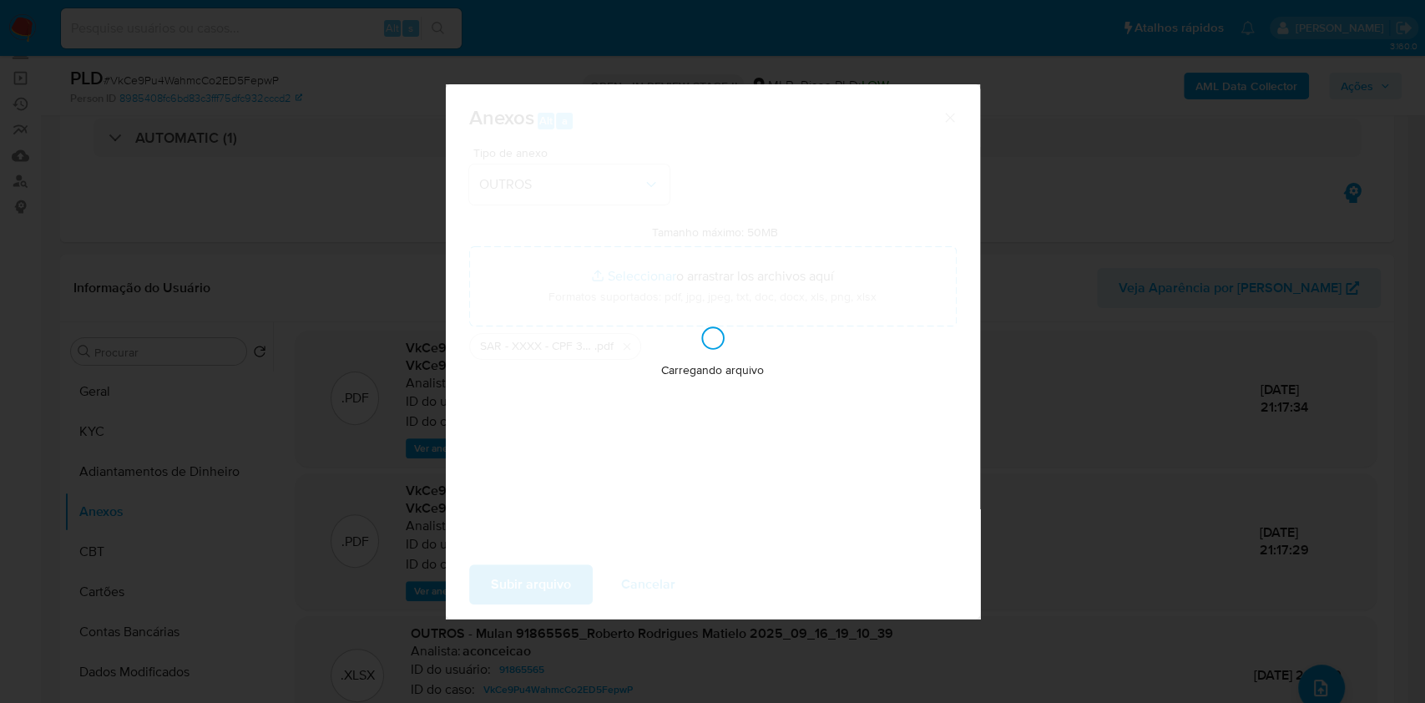
click at [1323, 501] on div "Anexos Alt a Tipo de anexo OUTROS Tamanho máximo: 50MB Seleccionar archivos Sel…" at bounding box center [712, 351] width 1425 height 703
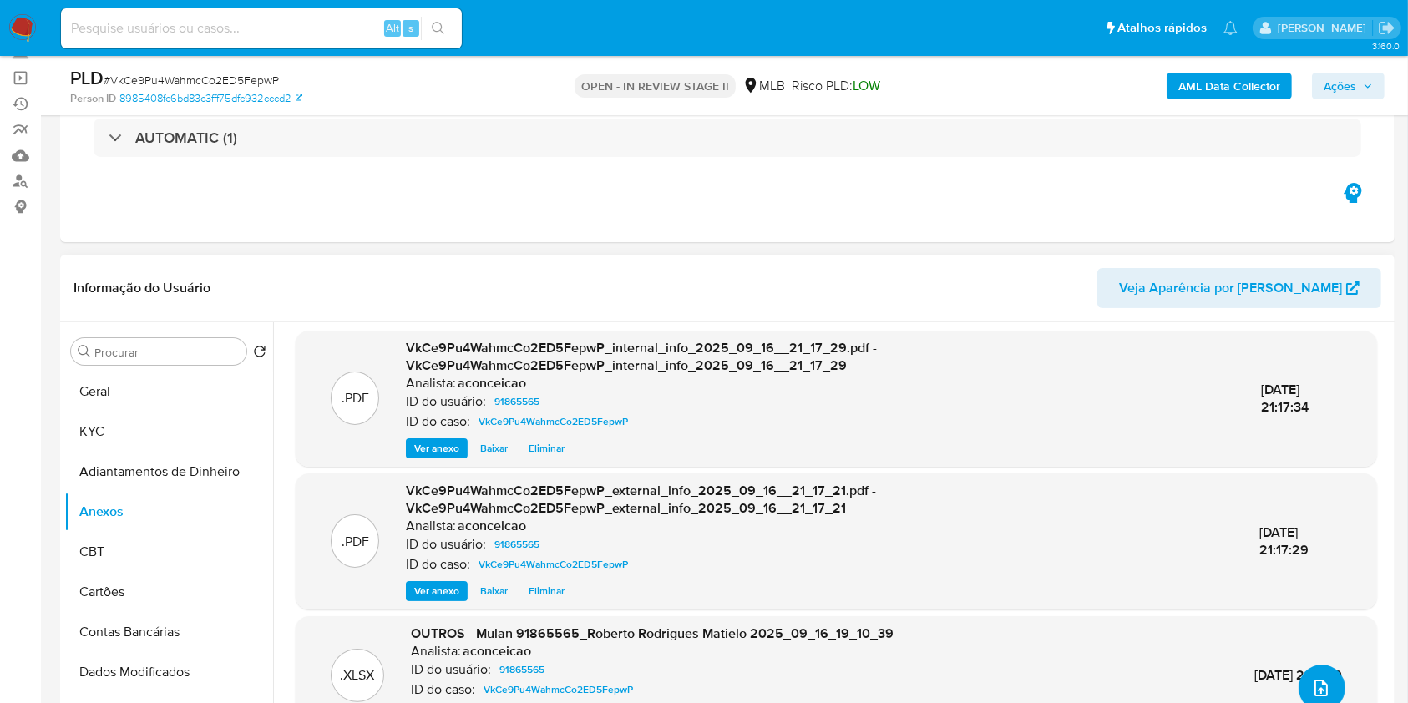
click at [1312, 671] on button "upload-file" at bounding box center [1321, 688] width 47 height 47
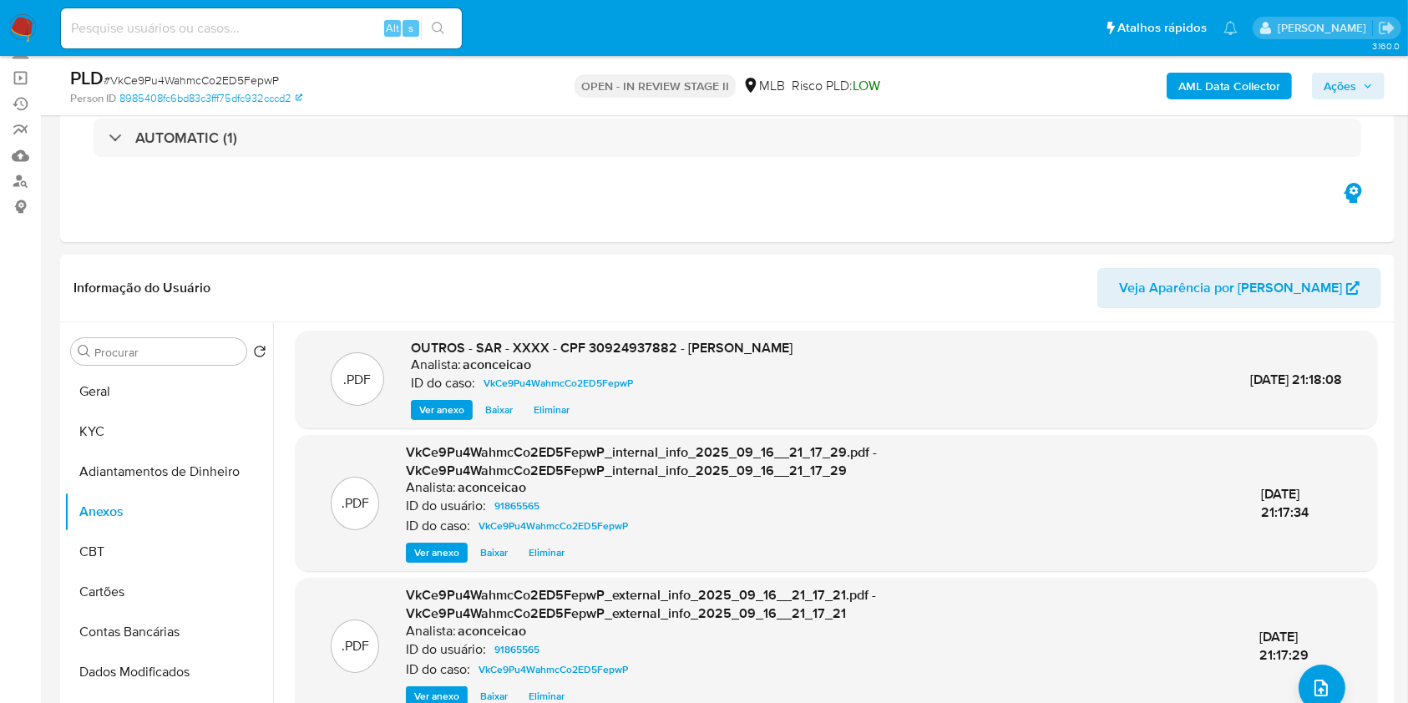
drag, startPoint x: 1335, startPoint y: 89, endPoint x: 1314, endPoint y: 95, distance: 21.7
click at [1335, 89] on span "Ações" at bounding box center [1339, 86] width 33 height 27
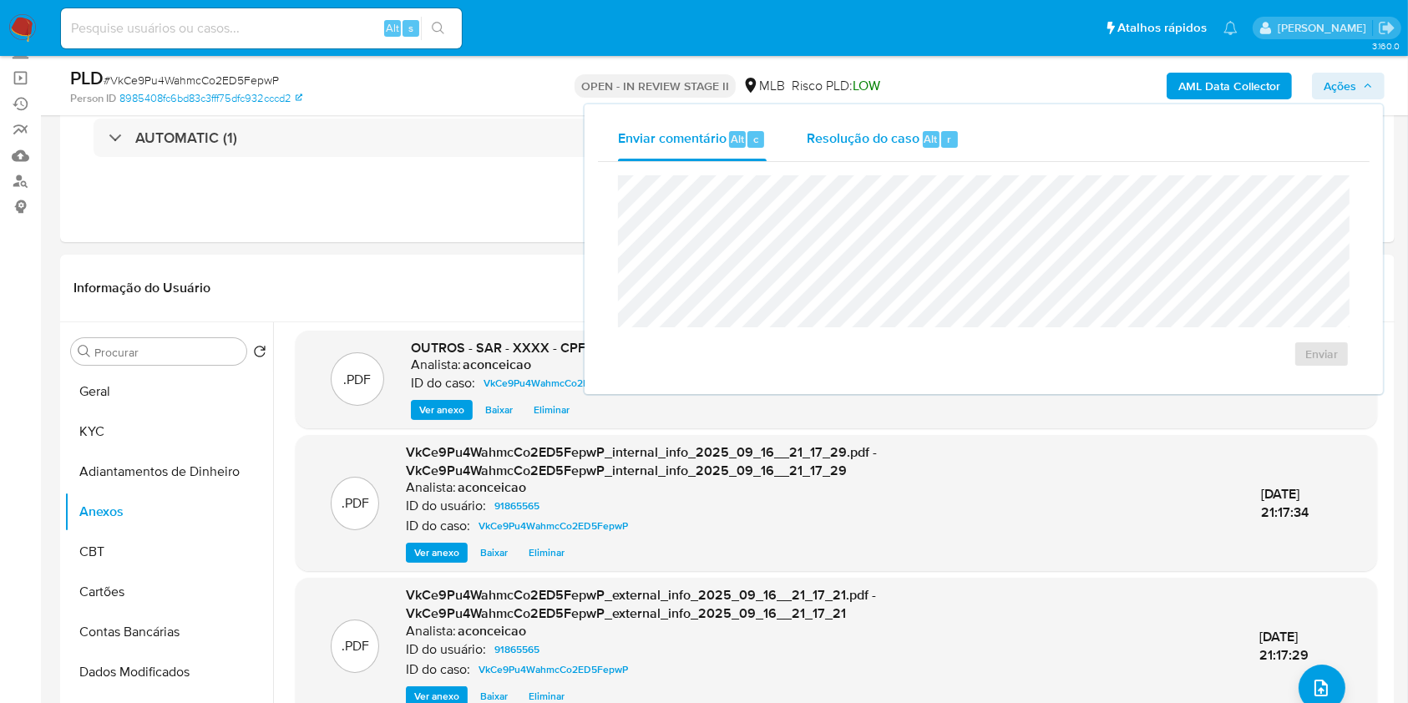
click at [835, 149] on div "Resolução do caso Alt r" at bounding box center [883, 139] width 153 height 43
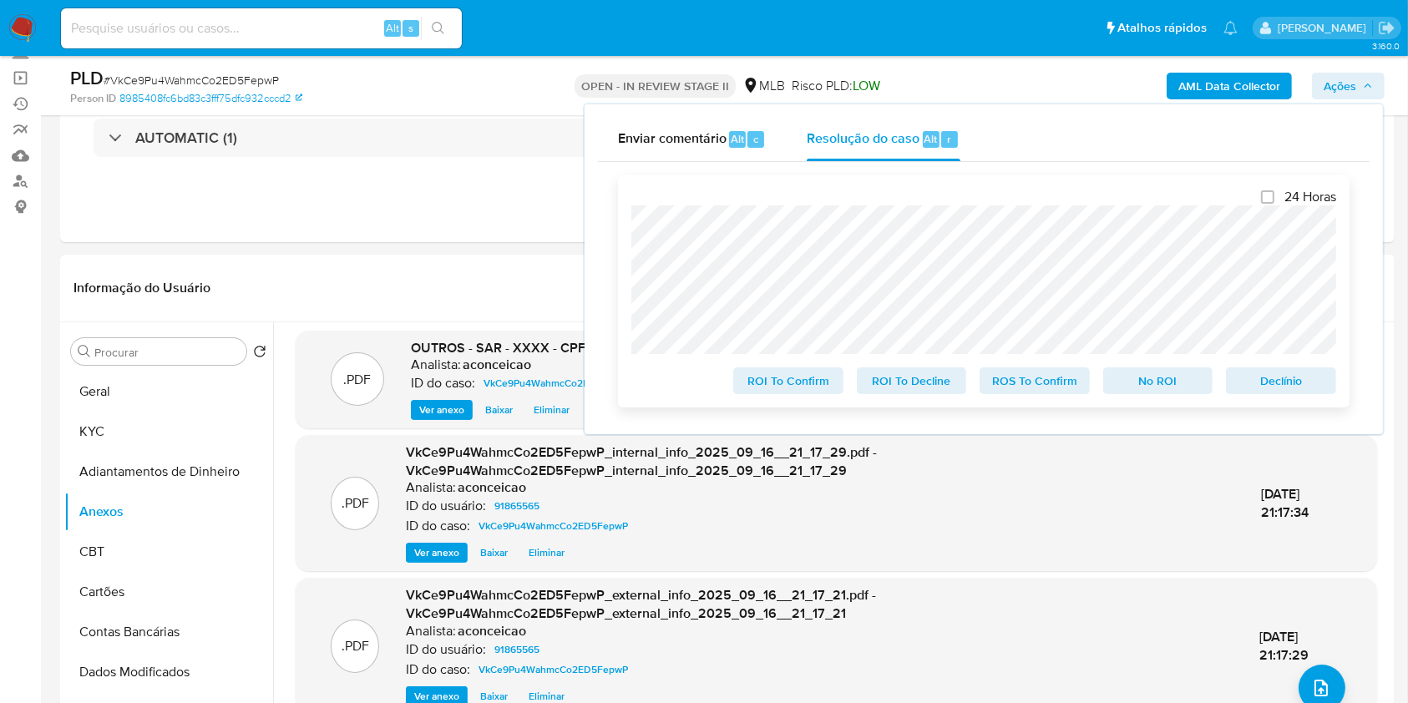
click at [1060, 385] on span "ROS To Confirm" at bounding box center [1034, 380] width 87 height 23
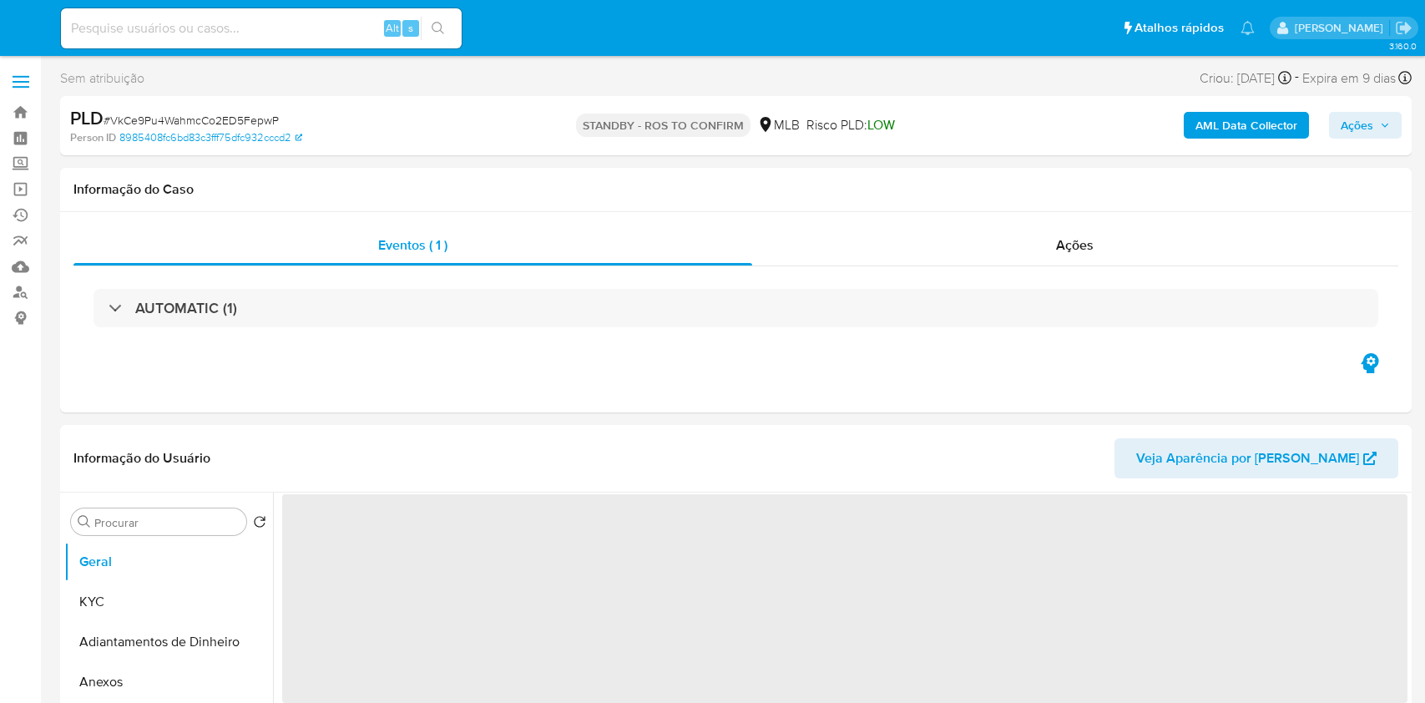
select select "10"
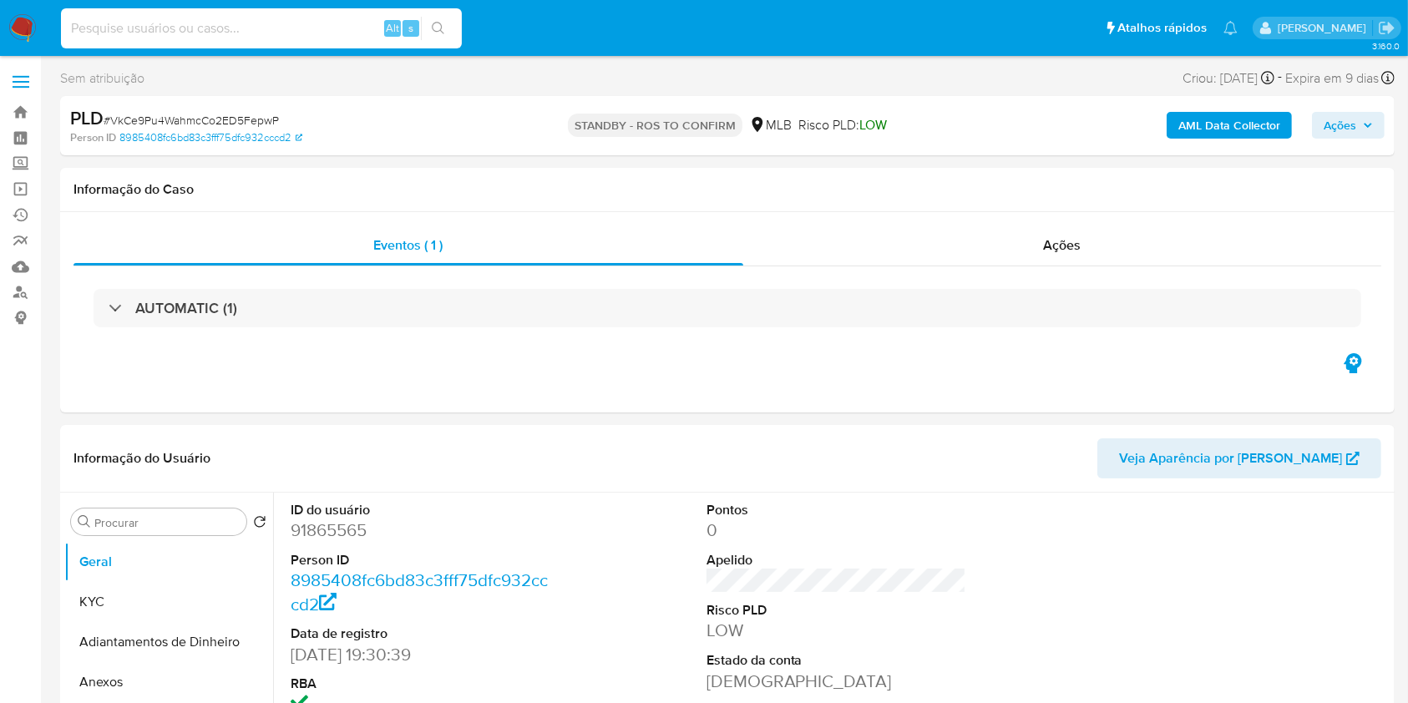
drag, startPoint x: 285, startPoint y: 29, endPoint x: 338, endPoint y: 38, distance: 54.1
click at [285, 30] on input at bounding box center [261, 29] width 401 height 22
paste input "B6Z79IBBKENmocd2rMQHiVis"
type input "B6Z79IBBKENmocd2rMQHiVis"
click at [453, 30] on button "search-icon" at bounding box center [438, 28] width 34 height 23
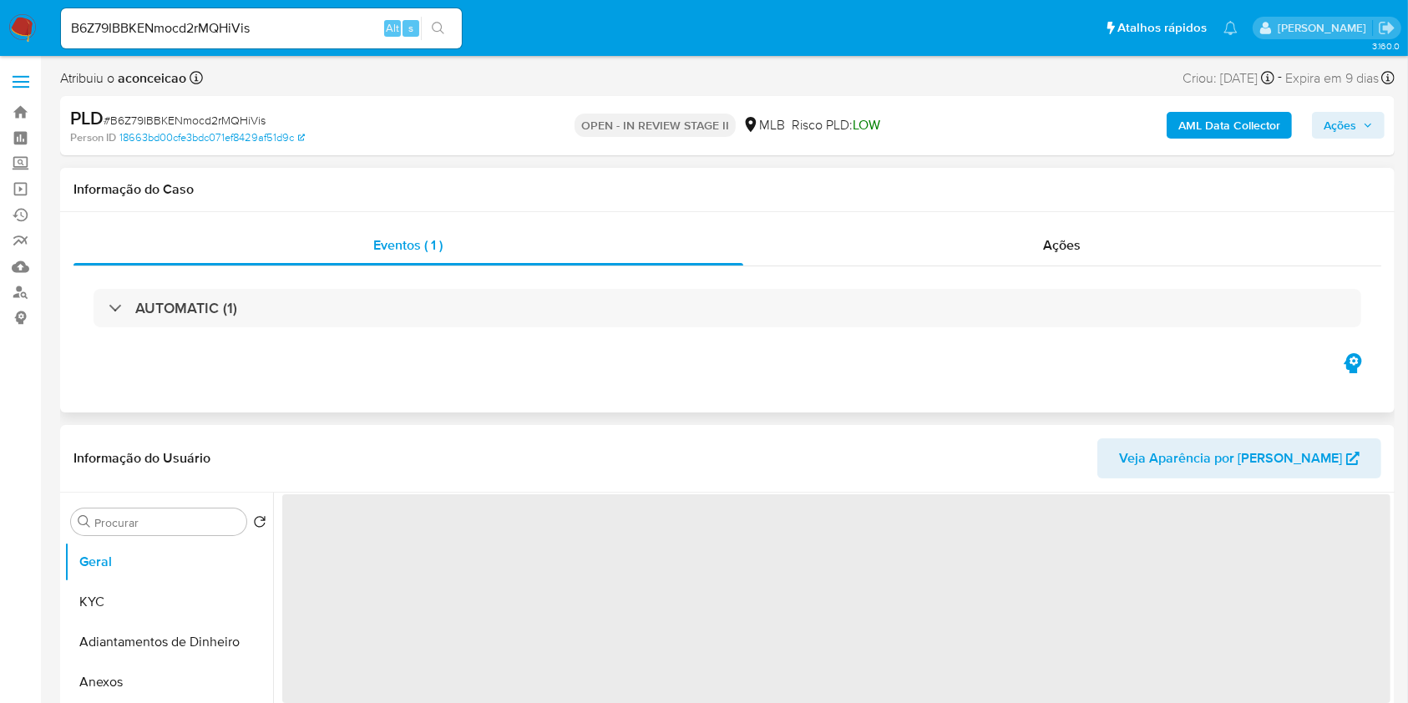
select select "10"
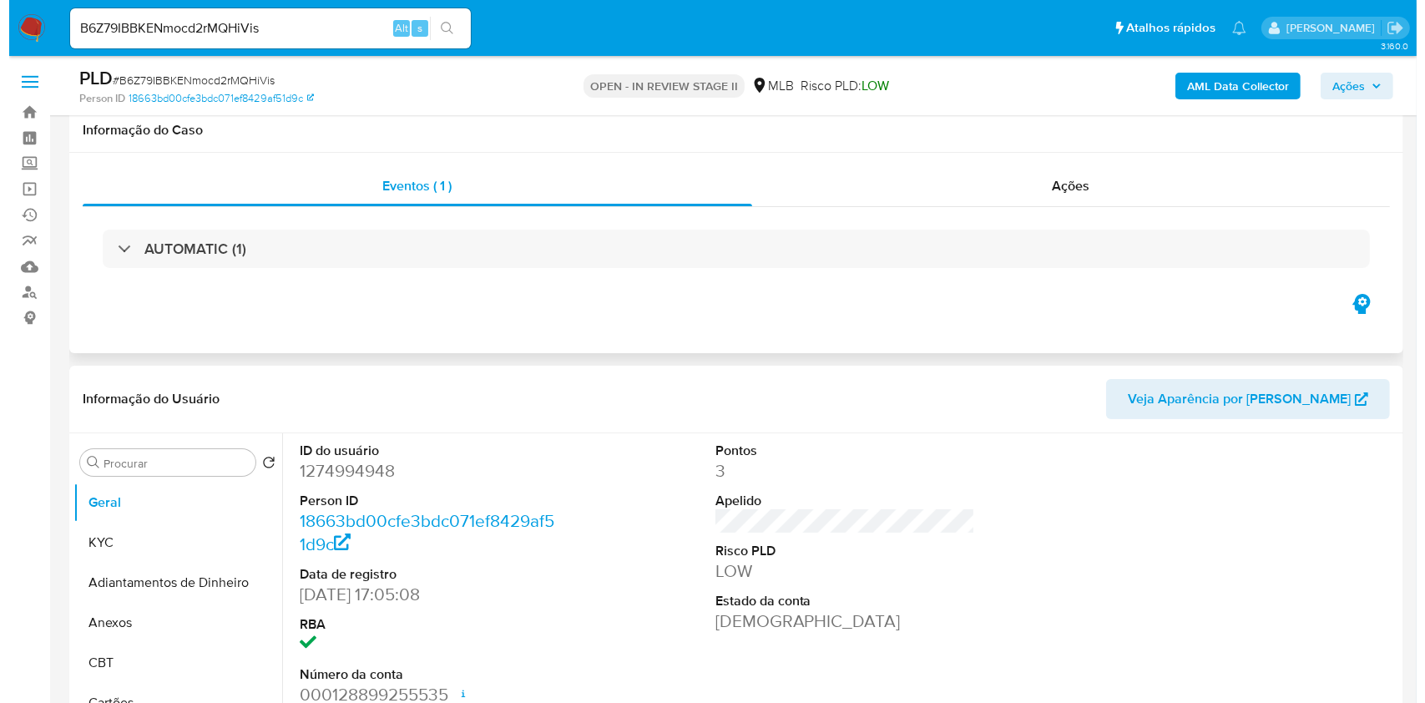
scroll to position [222, 0]
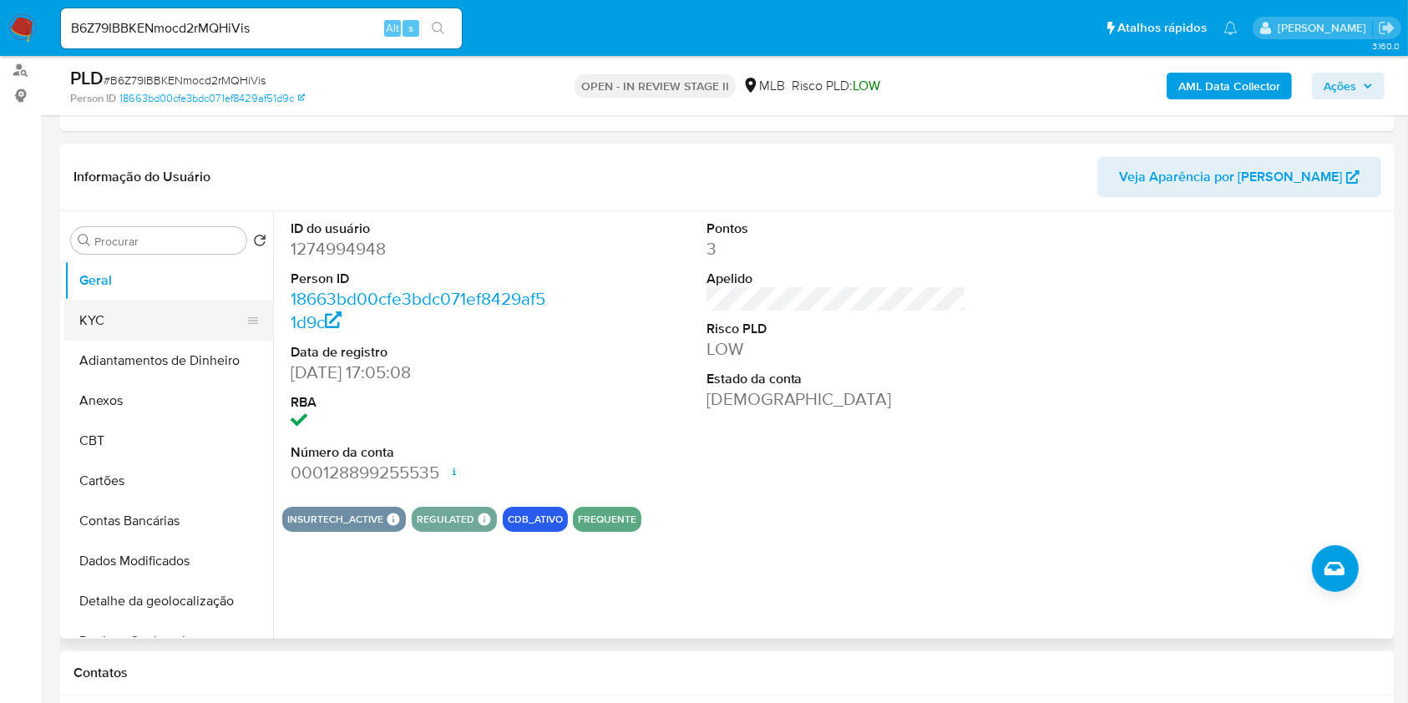
drag, startPoint x: 114, startPoint y: 317, endPoint x: 195, endPoint y: 325, distance: 82.2
click at [116, 319] on button "KYC" at bounding box center [161, 321] width 195 height 40
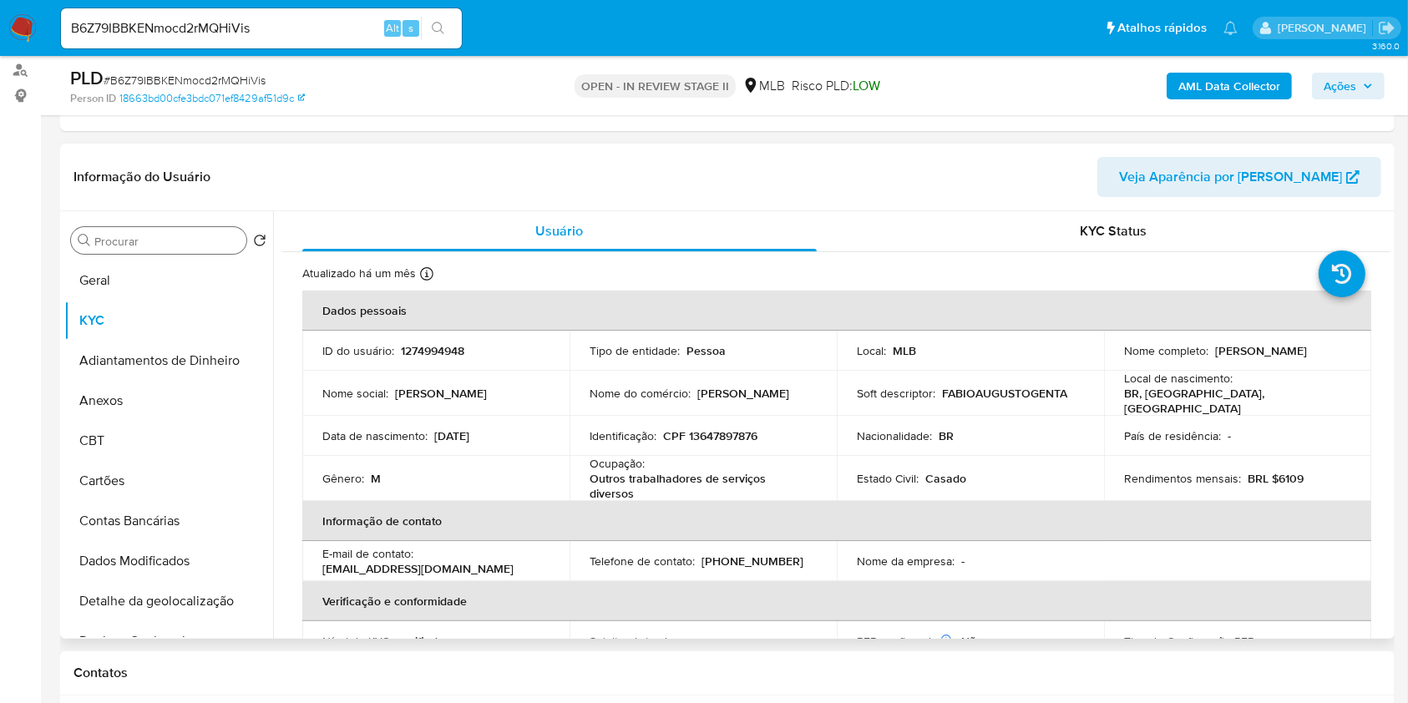
click at [192, 232] on div "Procurar" at bounding box center [158, 240] width 175 height 27
click at [207, 247] on div "Procurar" at bounding box center [158, 240] width 175 height 27
click at [201, 237] on input "Procurar" at bounding box center [166, 241] width 145 height 15
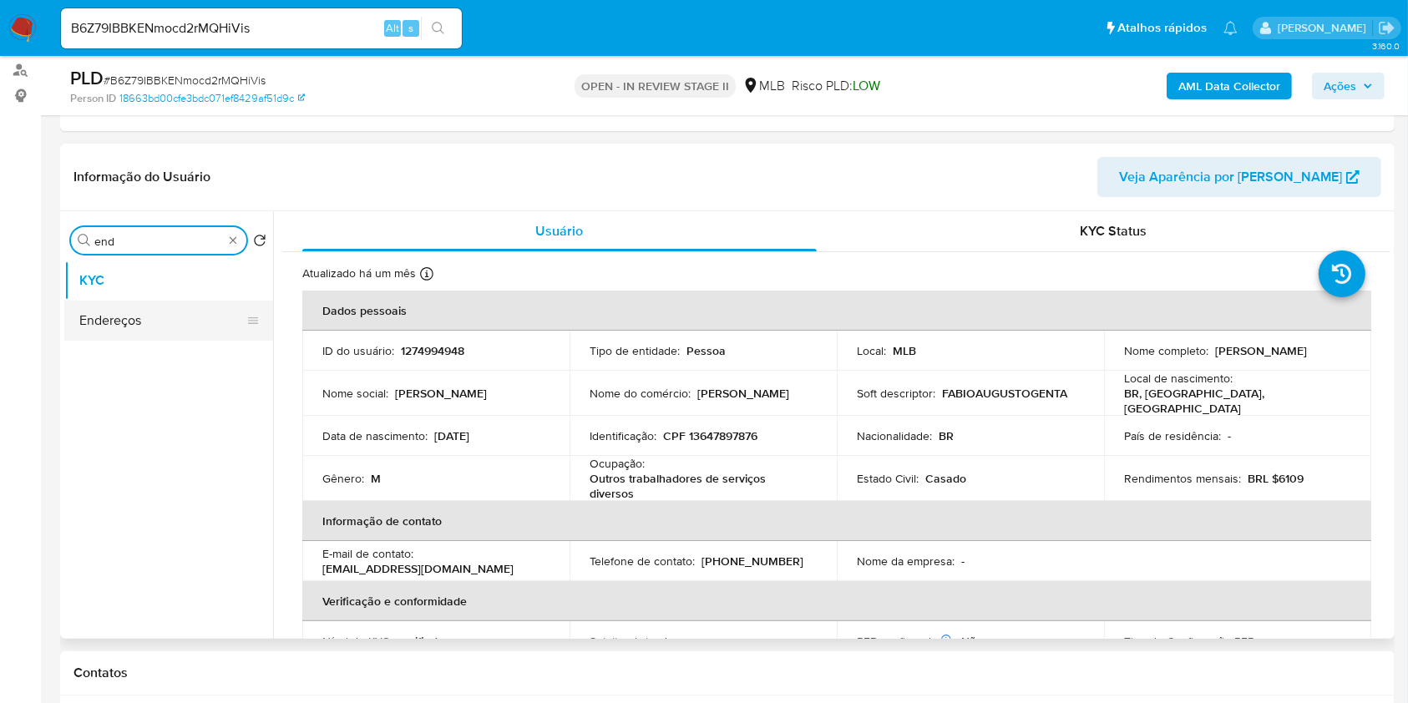
type input "end"
click at [180, 332] on button "Endereços" at bounding box center [168, 321] width 209 height 40
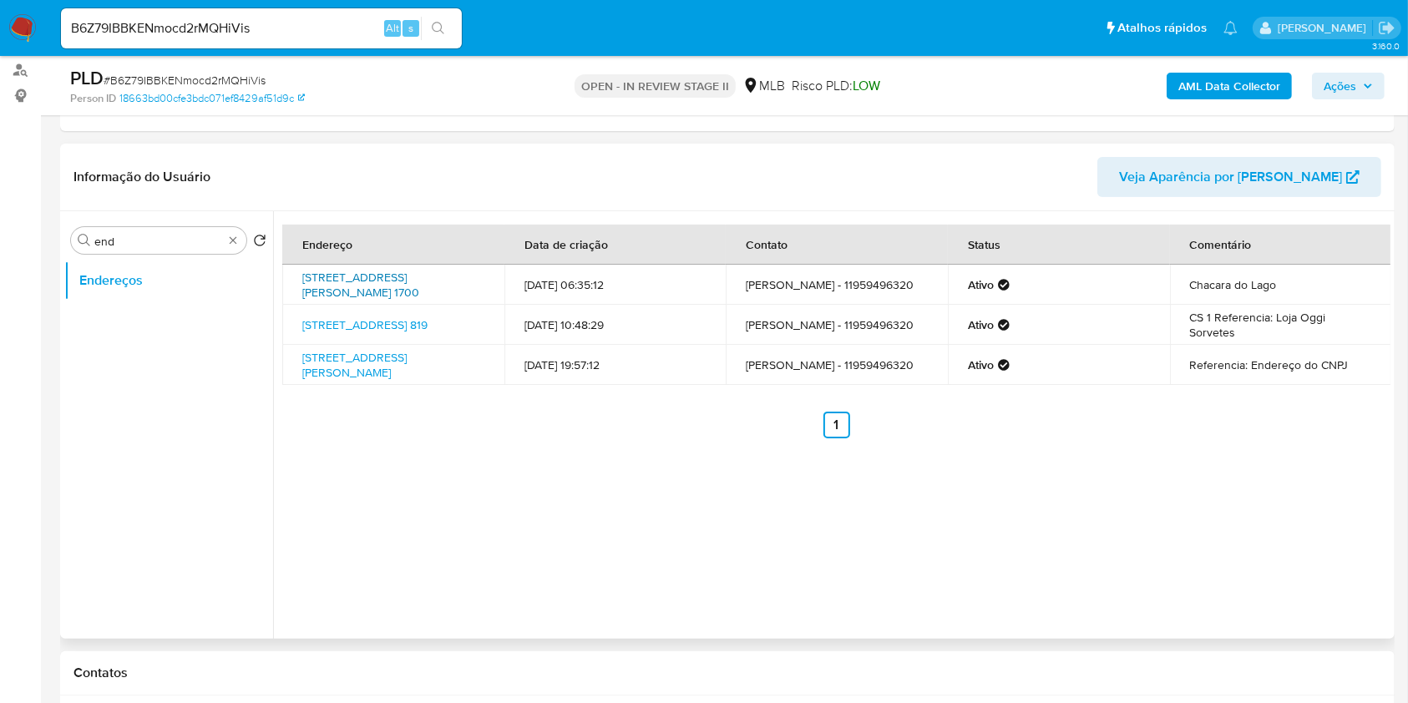
click at [419, 288] on link "[STREET_ADDRESS][PERSON_NAME] 1700" at bounding box center [360, 285] width 117 height 32
click at [412, 340] on td "[STREET_ADDRESS] 819" at bounding box center [393, 325] width 222 height 40
click at [424, 318] on link "[STREET_ADDRESS] 819" at bounding box center [364, 324] width 125 height 17
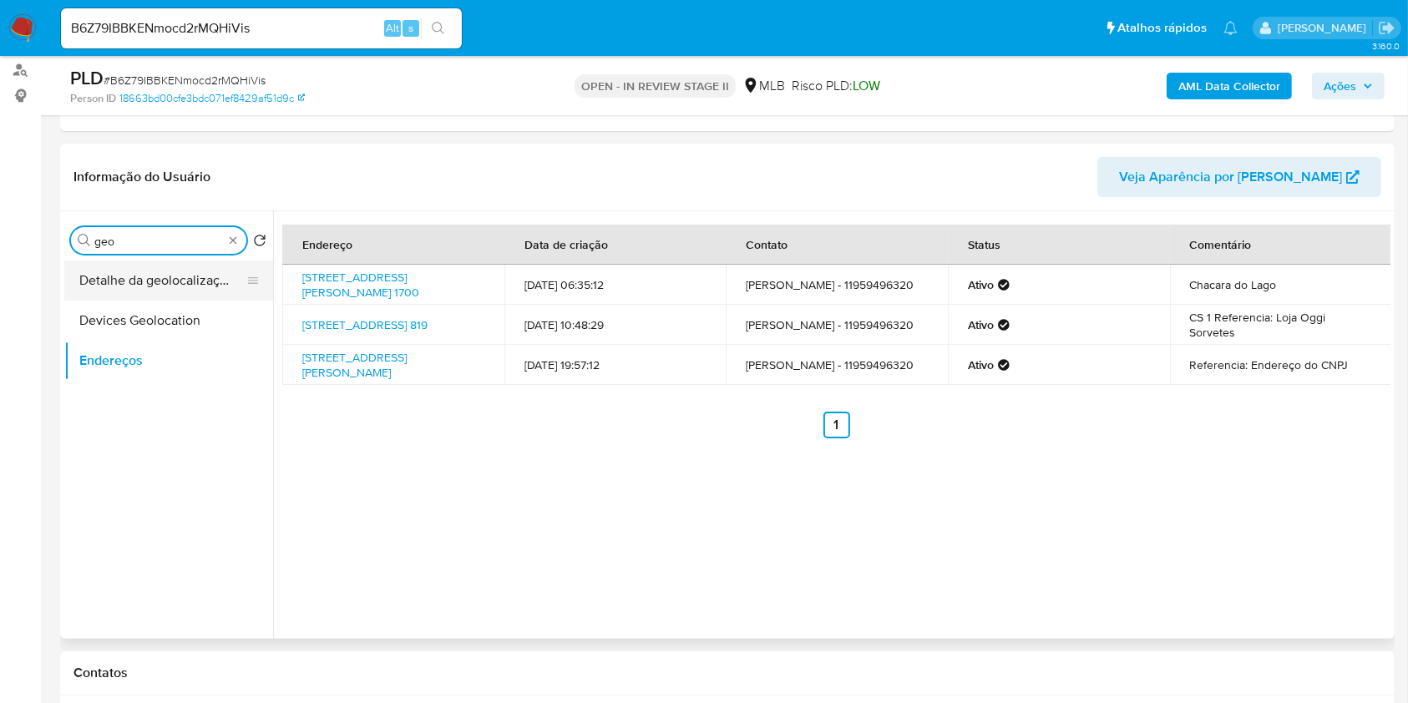
type input "geo"
click at [180, 282] on button "Detalhe da geolocalização" at bounding box center [161, 280] width 195 height 40
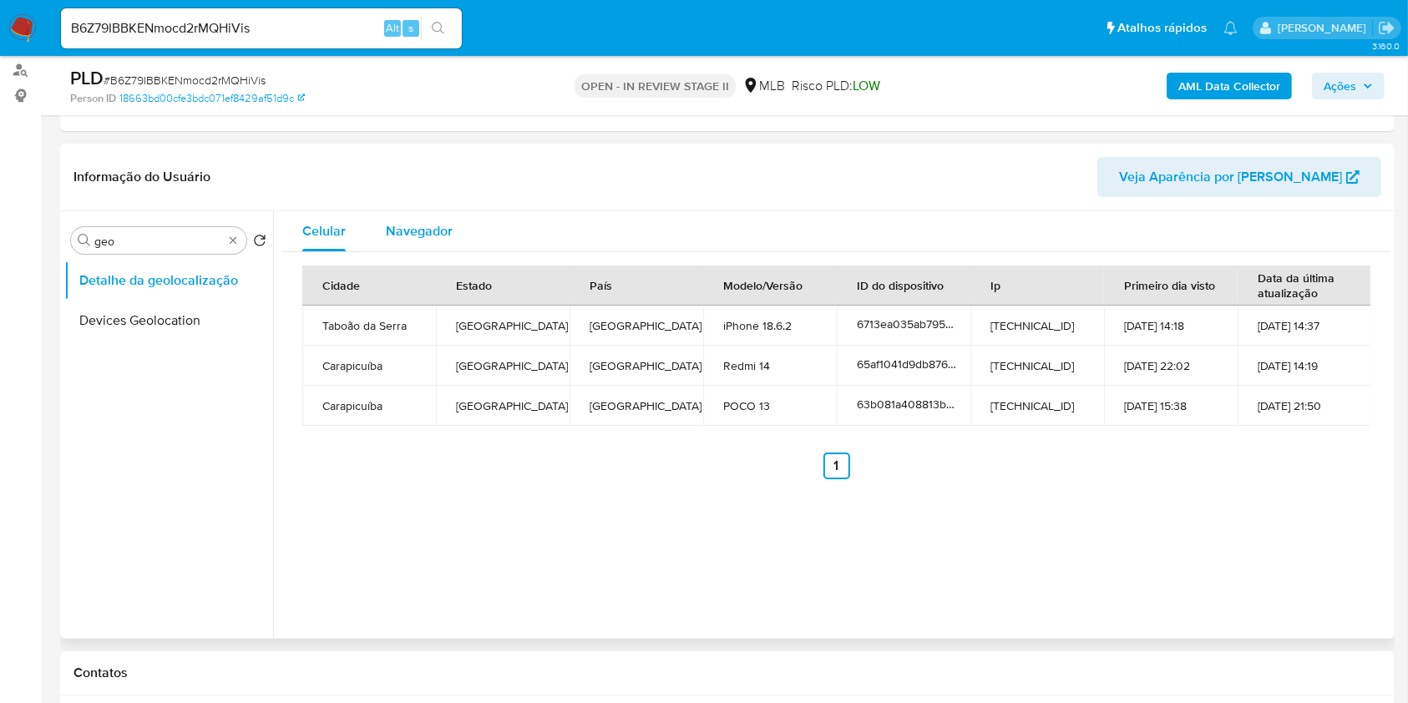
click at [409, 245] on div "Navegador" at bounding box center [419, 231] width 67 height 40
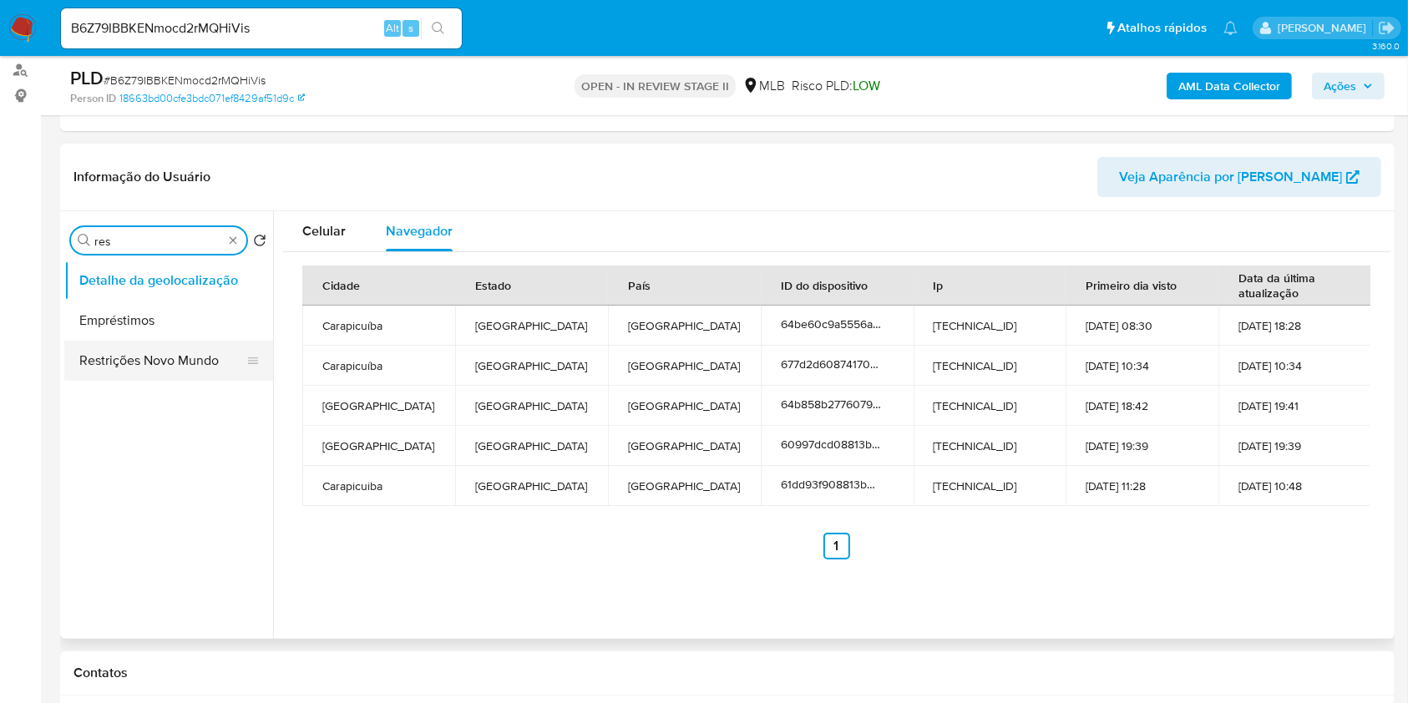
type input "res"
click at [184, 377] on button "Restrições Novo Mundo" at bounding box center [168, 361] width 209 height 40
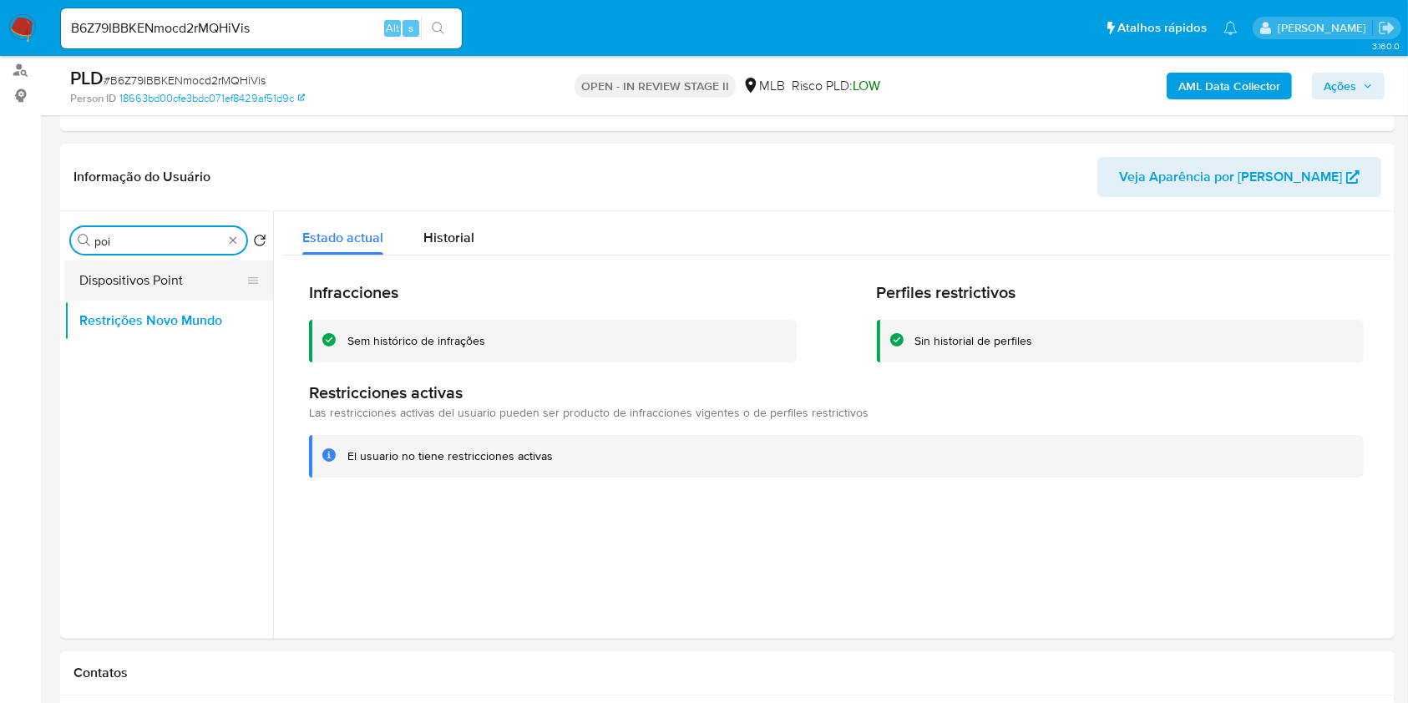
type input "poi"
click at [194, 266] on button "Dispositivos Point" at bounding box center [161, 280] width 195 height 40
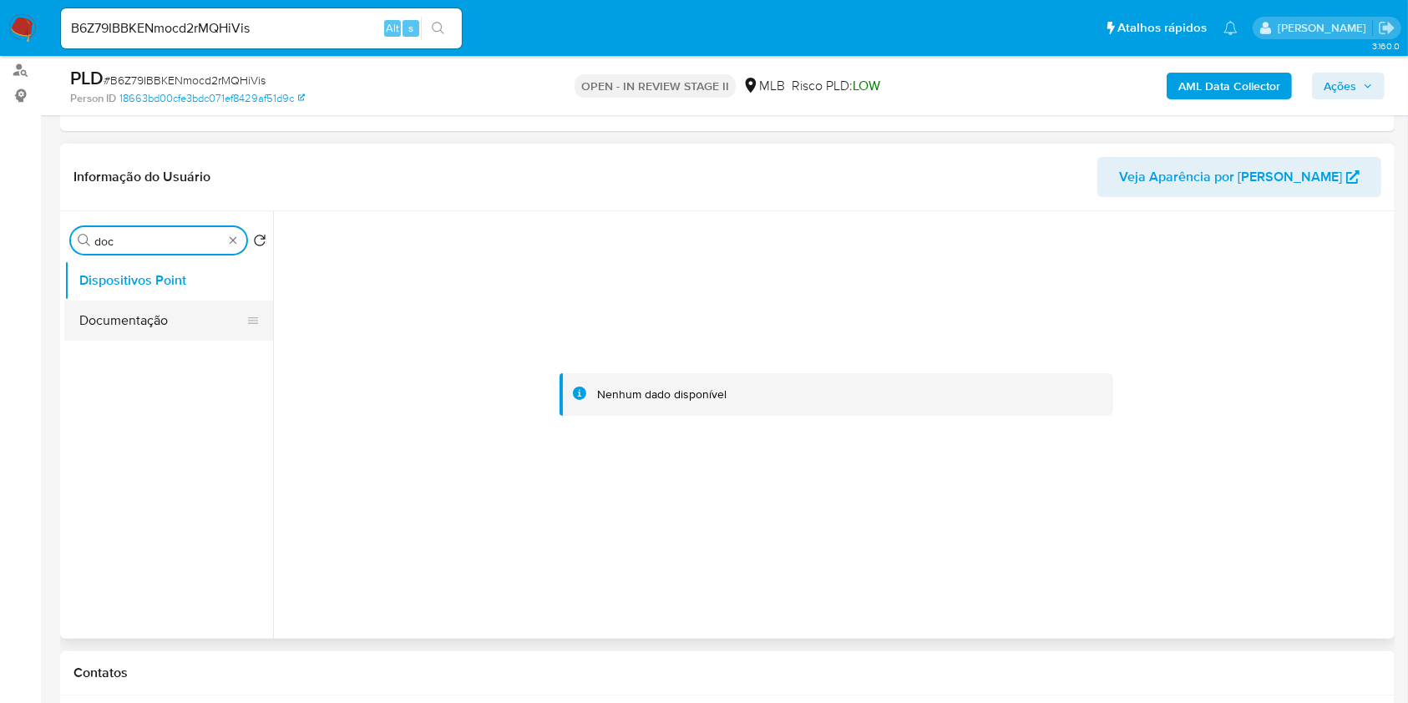
type input "doc"
click at [167, 320] on button "Documentação" at bounding box center [168, 321] width 209 height 40
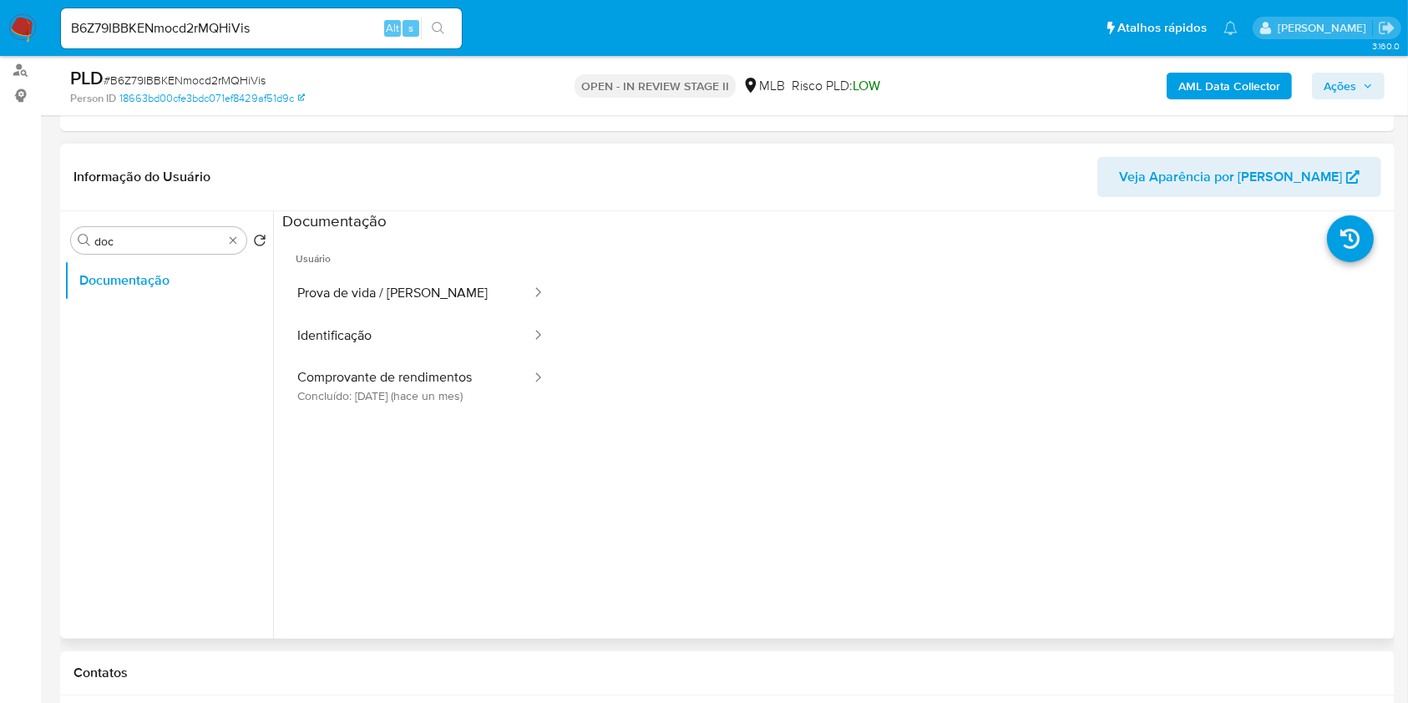
drag, startPoint x: 443, startPoint y: 377, endPoint x: 554, endPoint y: 384, distance: 112.1
click at [443, 378] on button "Comprovante de rendimentos Concluído: 20/08/2025 (hace un mes)" at bounding box center [407, 385] width 250 height 57
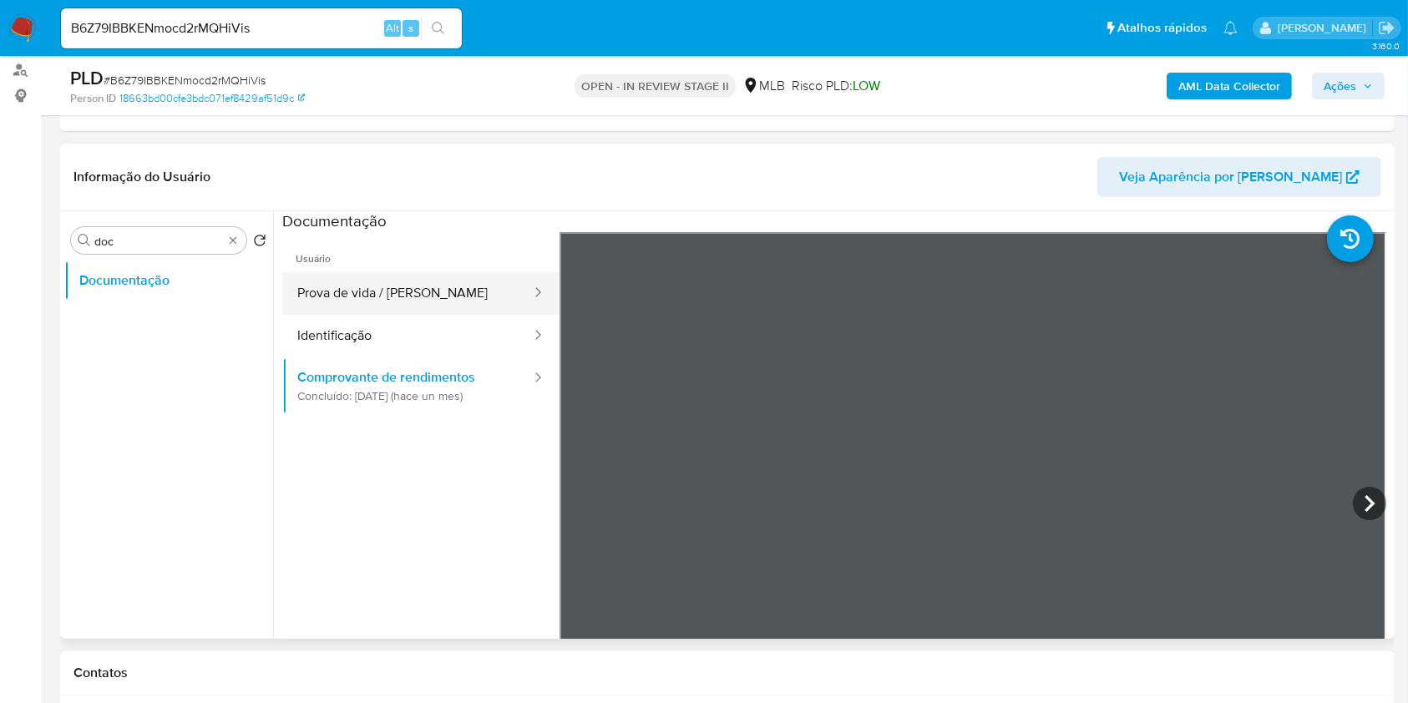
drag, startPoint x: 381, startPoint y: 290, endPoint x: 387, endPoint y: 298, distance: 10.2
click at [381, 291] on button "Prova de vida / Selfie" at bounding box center [407, 293] width 250 height 43
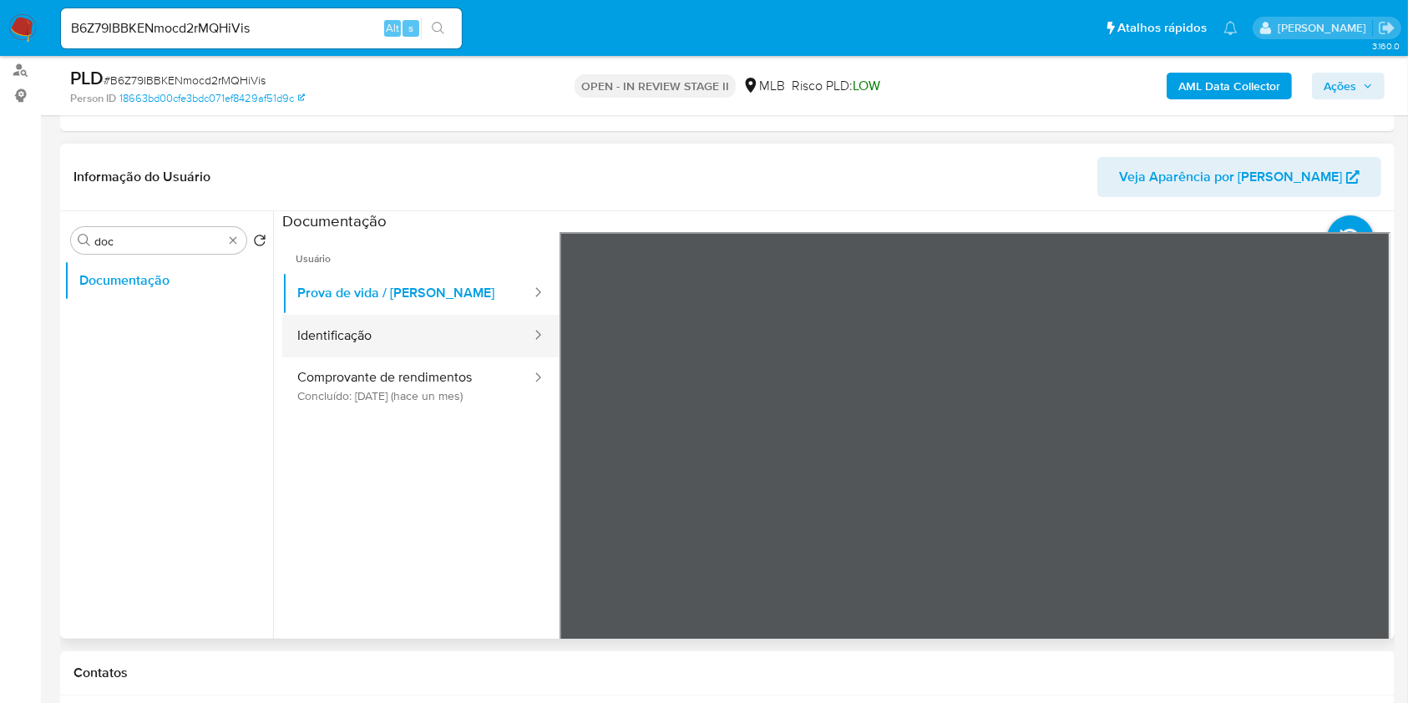
drag, startPoint x: 399, startPoint y: 332, endPoint x: 423, endPoint y: 337, distance: 24.7
click at [399, 333] on button "Identificação" at bounding box center [407, 336] width 250 height 43
click at [394, 310] on button "Prova de vida / Selfie" at bounding box center [407, 293] width 250 height 43
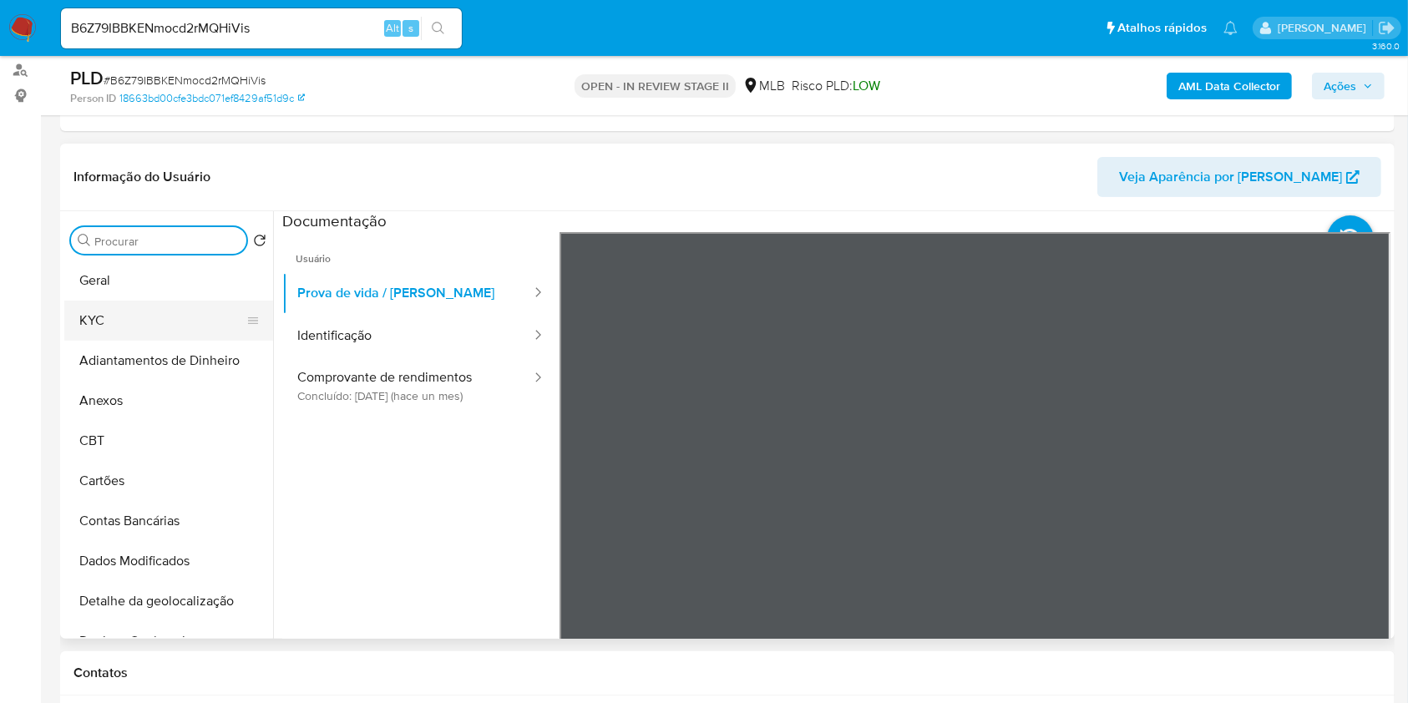
drag, startPoint x: 172, startPoint y: 321, endPoint x: 240, endPoint y: 326, distance: 68.6
click at [172, 323] on button "KYC" at bounding box center [161, 321] width 195 height 40
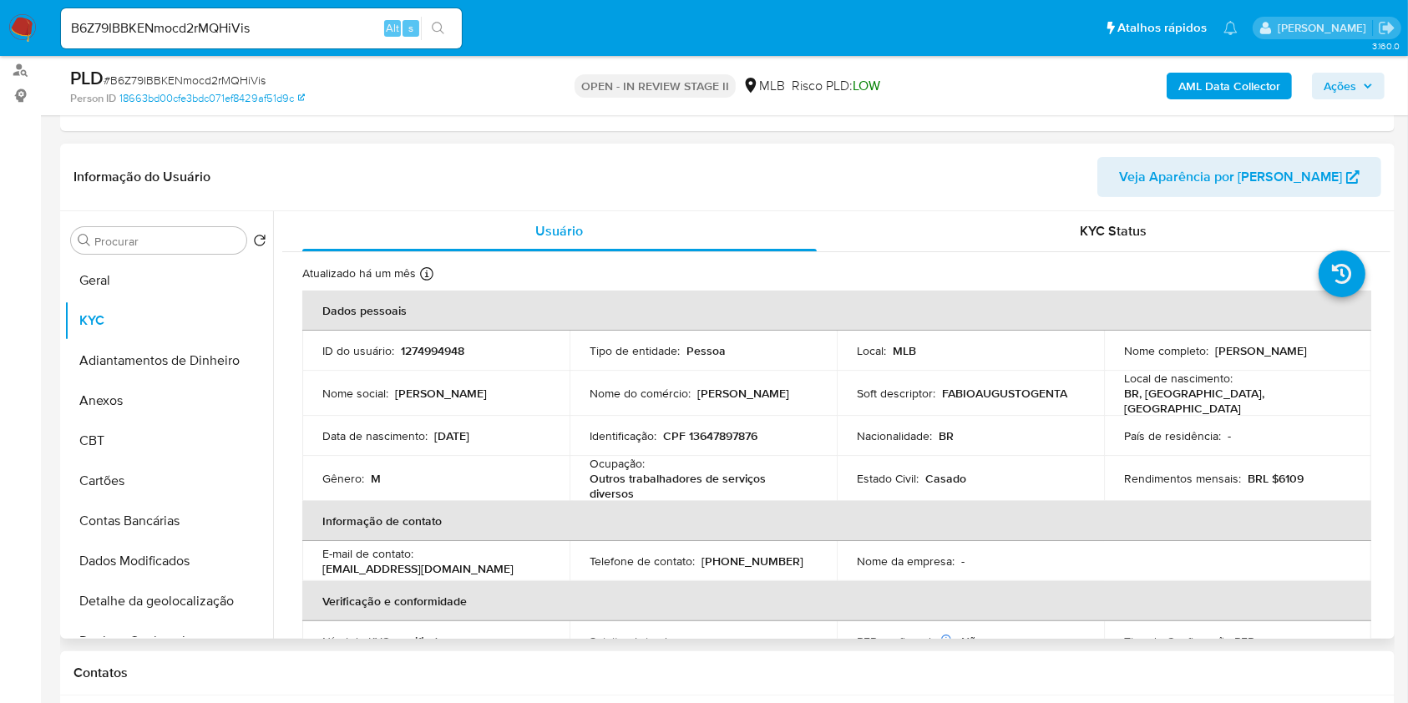
click at [720, 431] on p "CPF 13647897876" at bounding box center [710, 435] width 94 height 15
copy p "13647897876"
drag, startPoint x: 196, startPoint y: 394, endPoint x: 316, endPoint y: 398, distance: 120.3
click at [197, 395] on button "Anexos" at bounding box center [168, 401] width 209 height 40
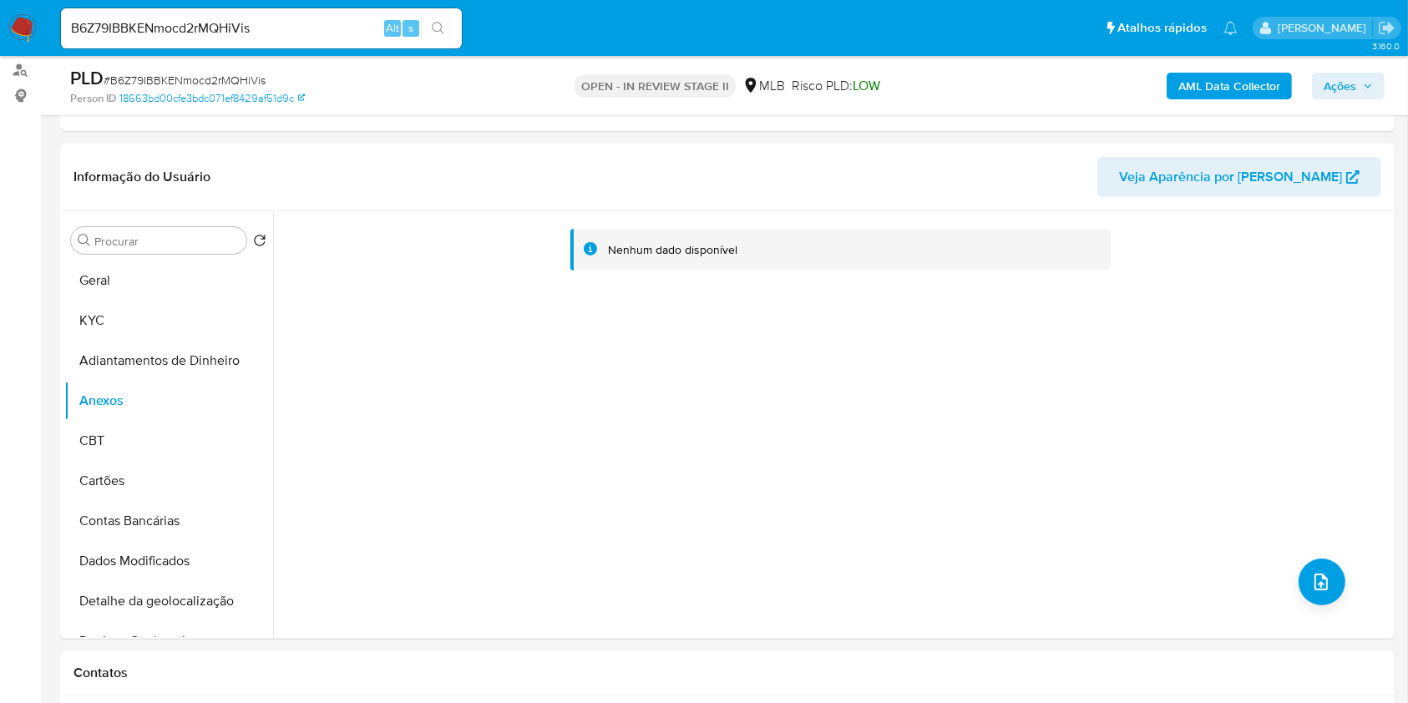
click at [1207, 91] on b "AML Data Collector" at bounding box center [1229, 86] width 102 height 27
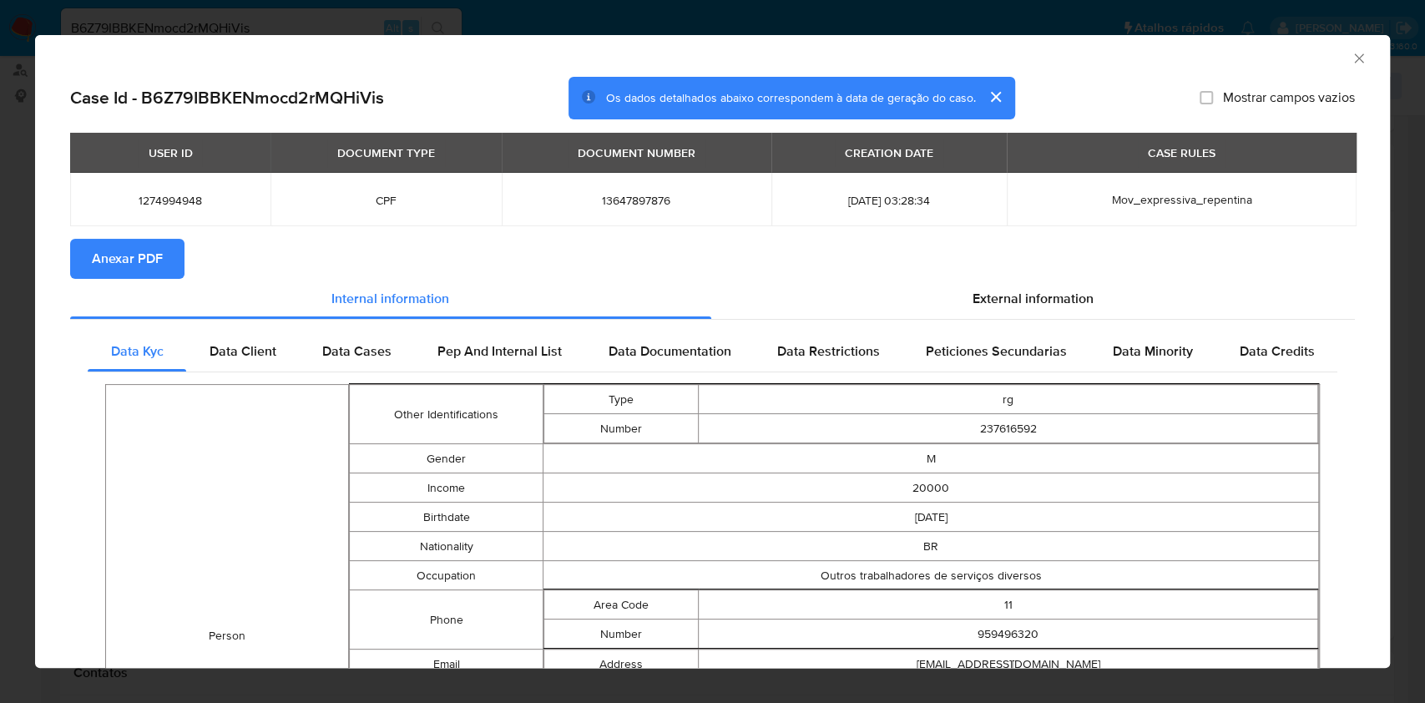
click at [155, 240] on span "Anexar PDF" at bounding box center [127, 258] width 71 height 37
click at [1352, 63] on div "AML Data Collector" at bounding box center [712, 56] width 1355 height 42
click at [1351, 58] on icon "Fechar a janela" at bounding box center [1359, 58] width 17 height 17
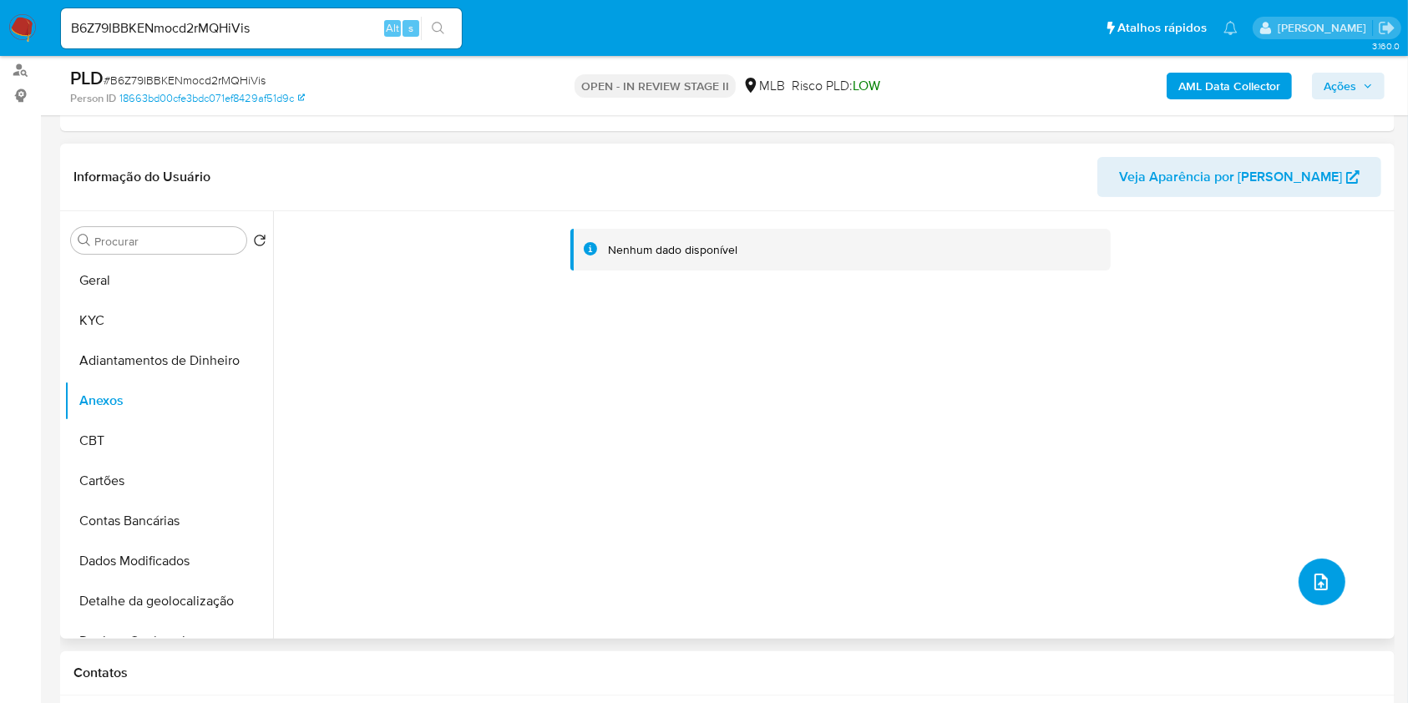
click at [1311, 584] on icon "upload-file" at bounding box center [1321, 582] width 20 height 20
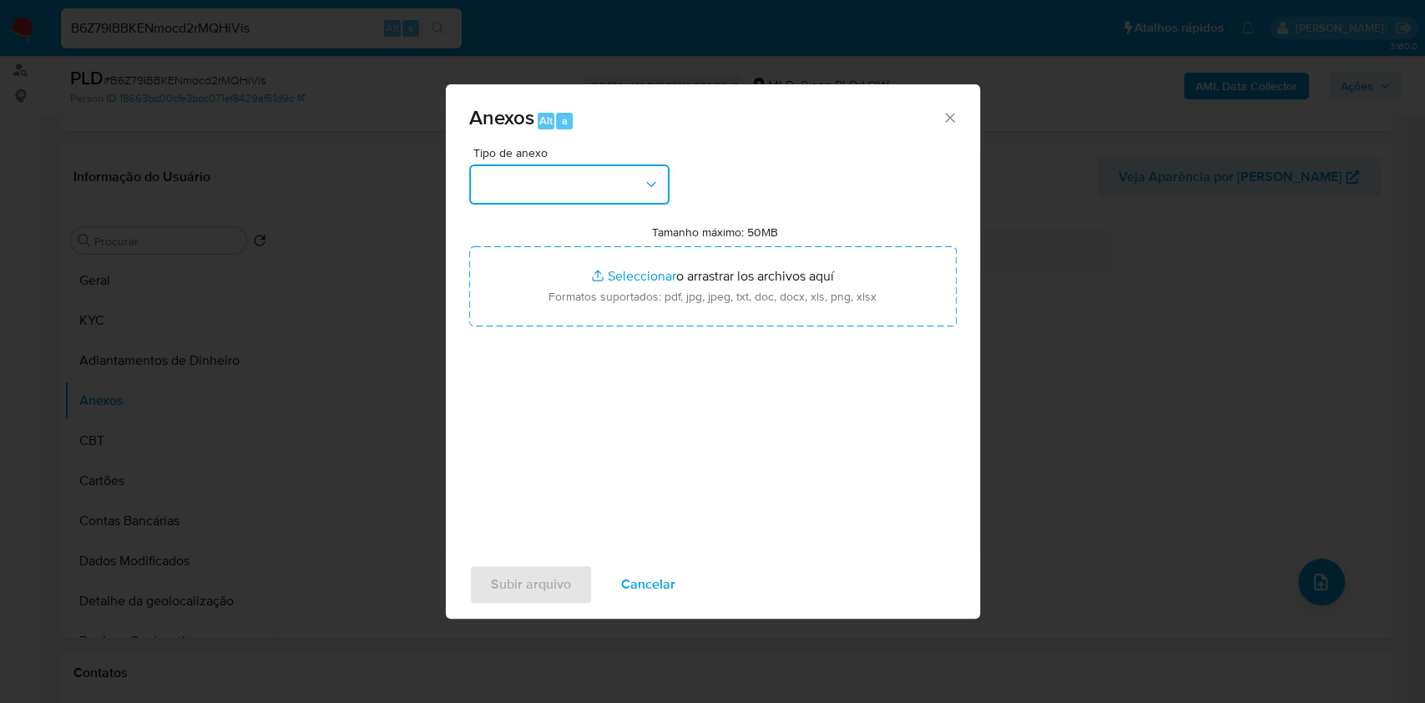
drag, startPoint x: 538, startPoint y: 190, endPoint x: 545, endPoint y: 202, distance: 13.9
click at [538, 190] on button "button" at bounding box center [569, 184] width 200 height 40
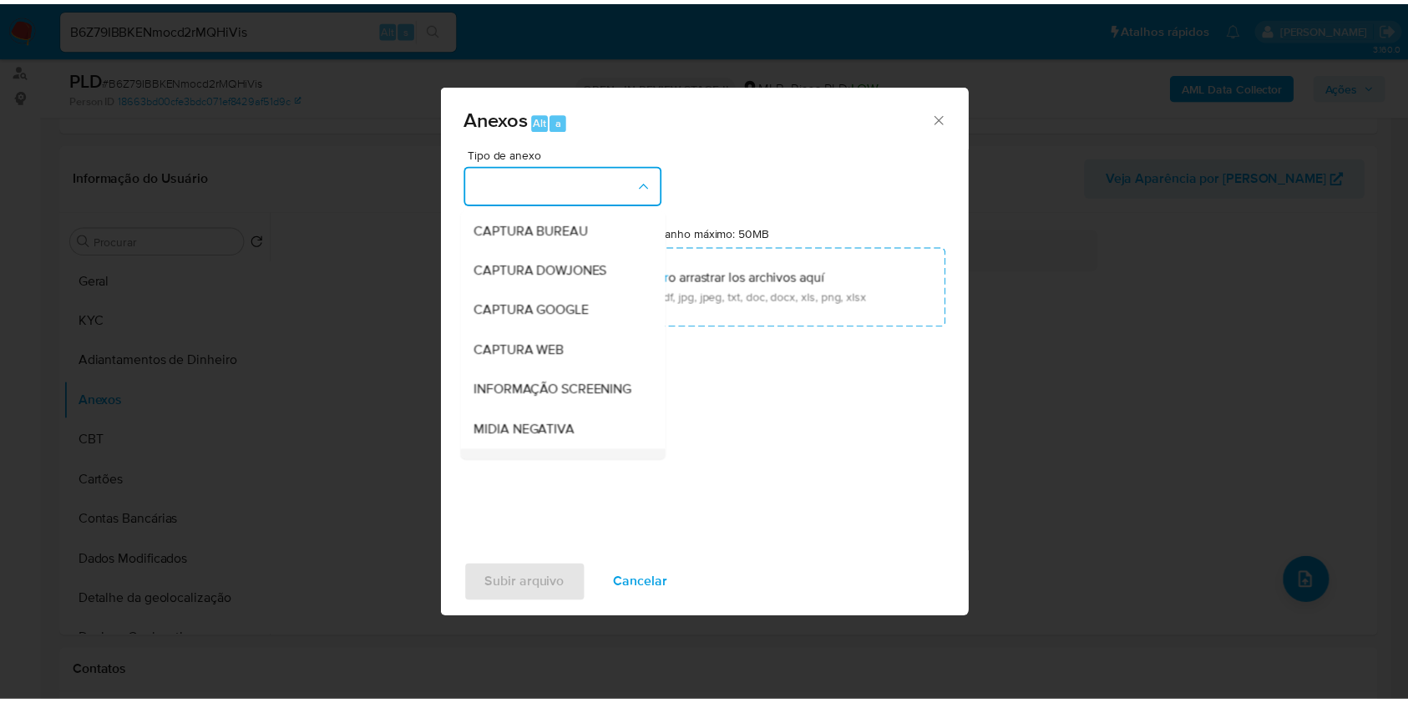
scroll to position [256, 0]
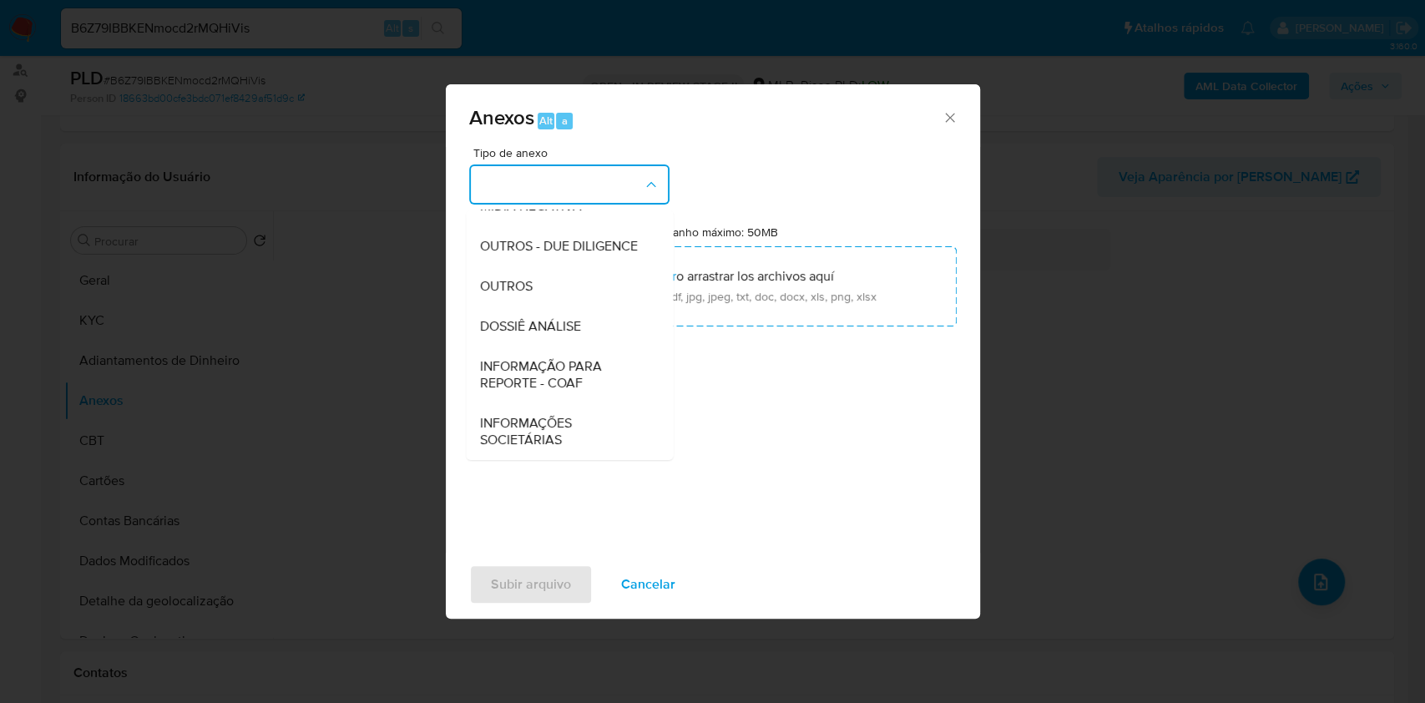
drag, startPoint x: 548, startPoint y: 288, endPoint x: 949, endPoint y: 80, distance: 452.2
click at [554, 286] on div "OUTROS" at bounding box center [564, 286] width 170 height 40
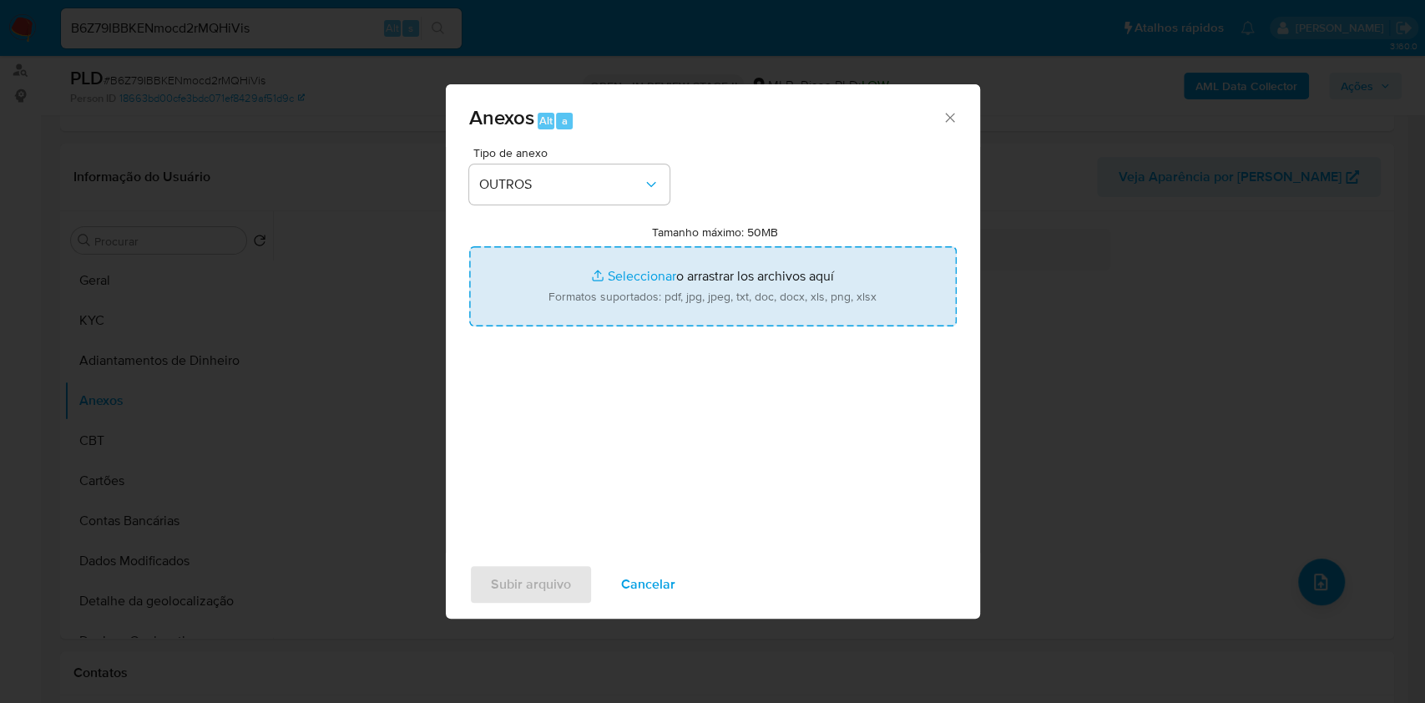
type input "C:\fakepath\Mulan 1274994948_Fabio Augusto Genta 2025_09_16_19_11_50.pdf"
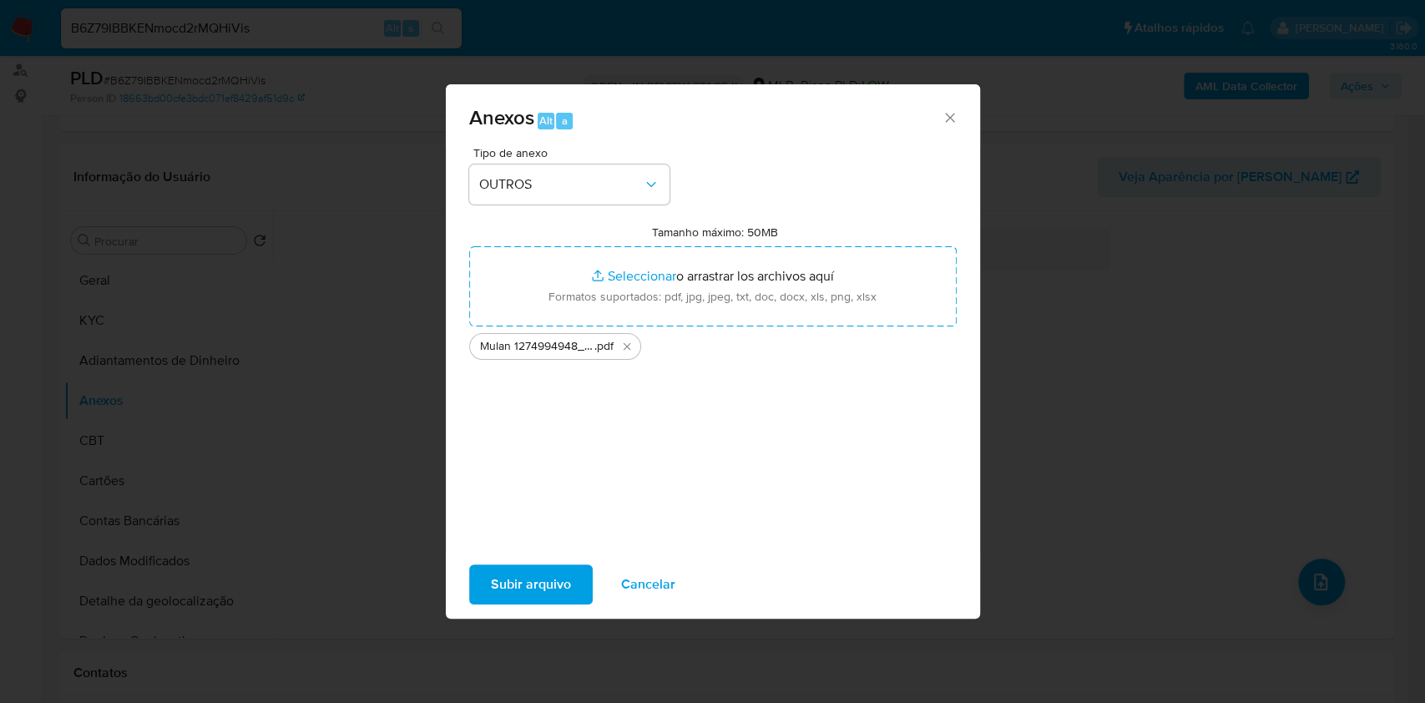
click at [539, 581] on span "Subir arquivo" at bounding box center [531, 584] width 80 height 37
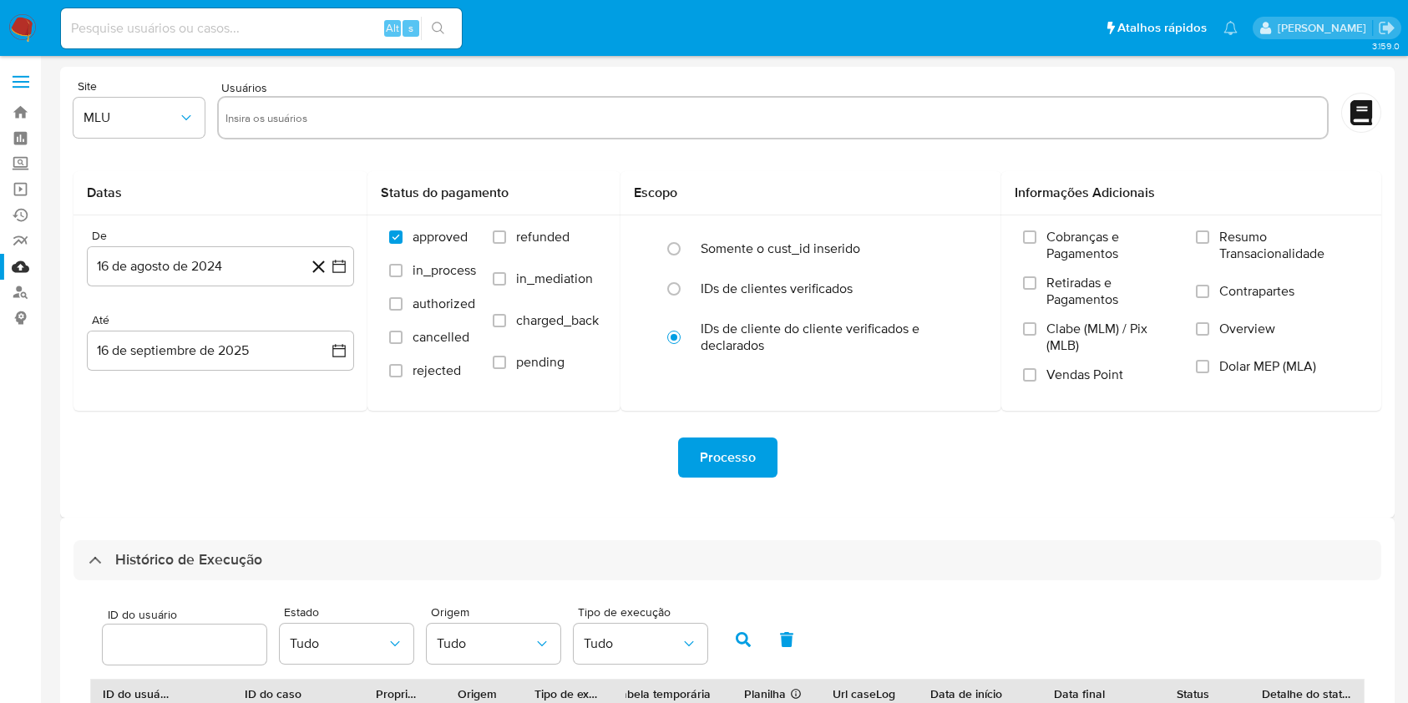
select select "25"
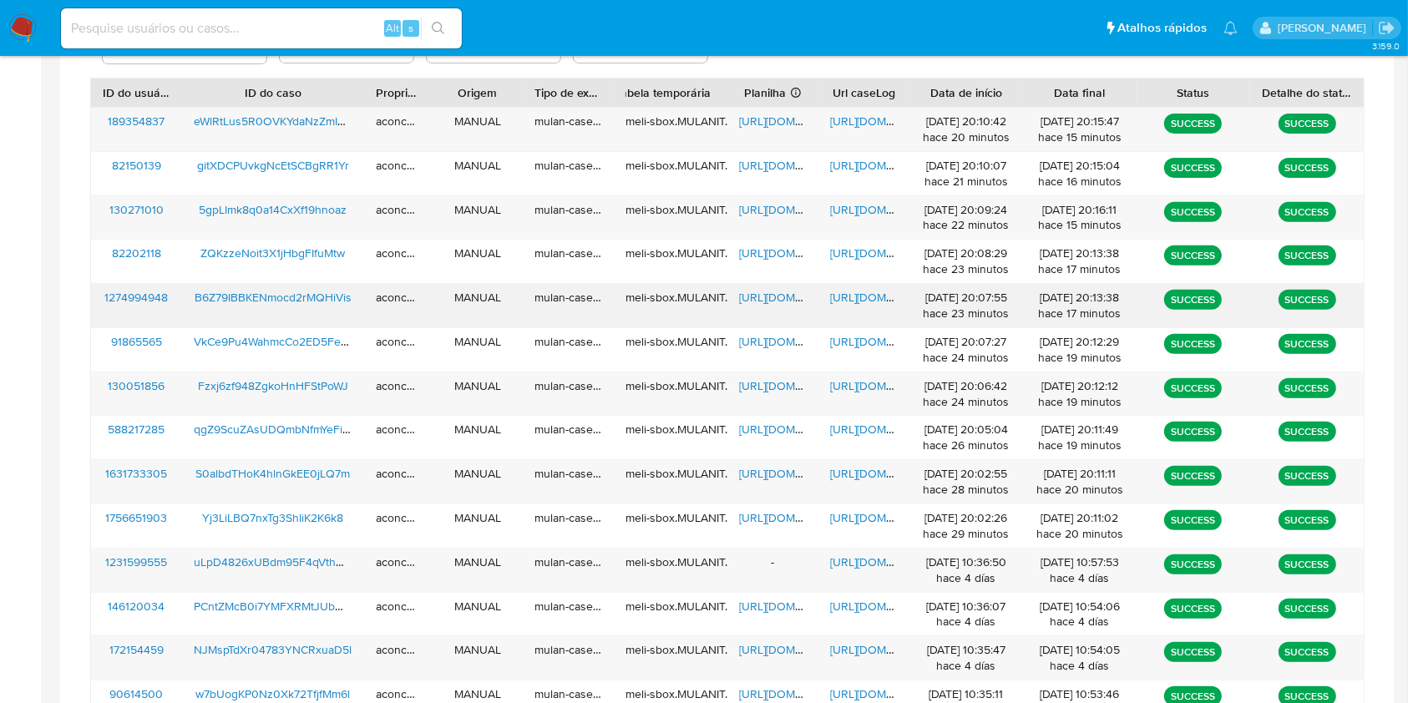
click at [750, 300] on span "[URL][DOMAIN_NAME]" at bounding box center [796, 297] width 115 height 17
click at [841, 299] on span "https://docs.google.com/document/d/1ghSKxpgUUxR1KIdTxl2nizE-UvlTjnnVdCnKTqU_-lY…" at bounding box center [887, 297] width 115 height 17
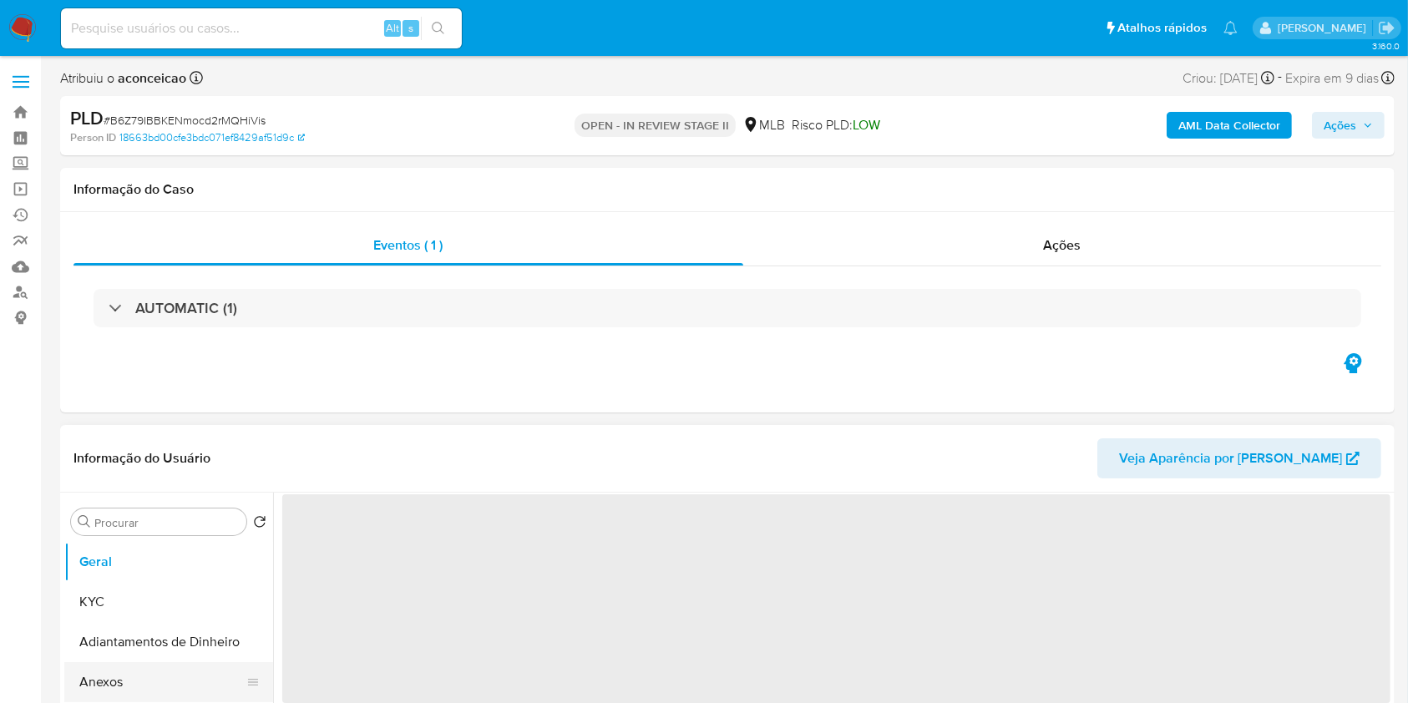
select select "10"
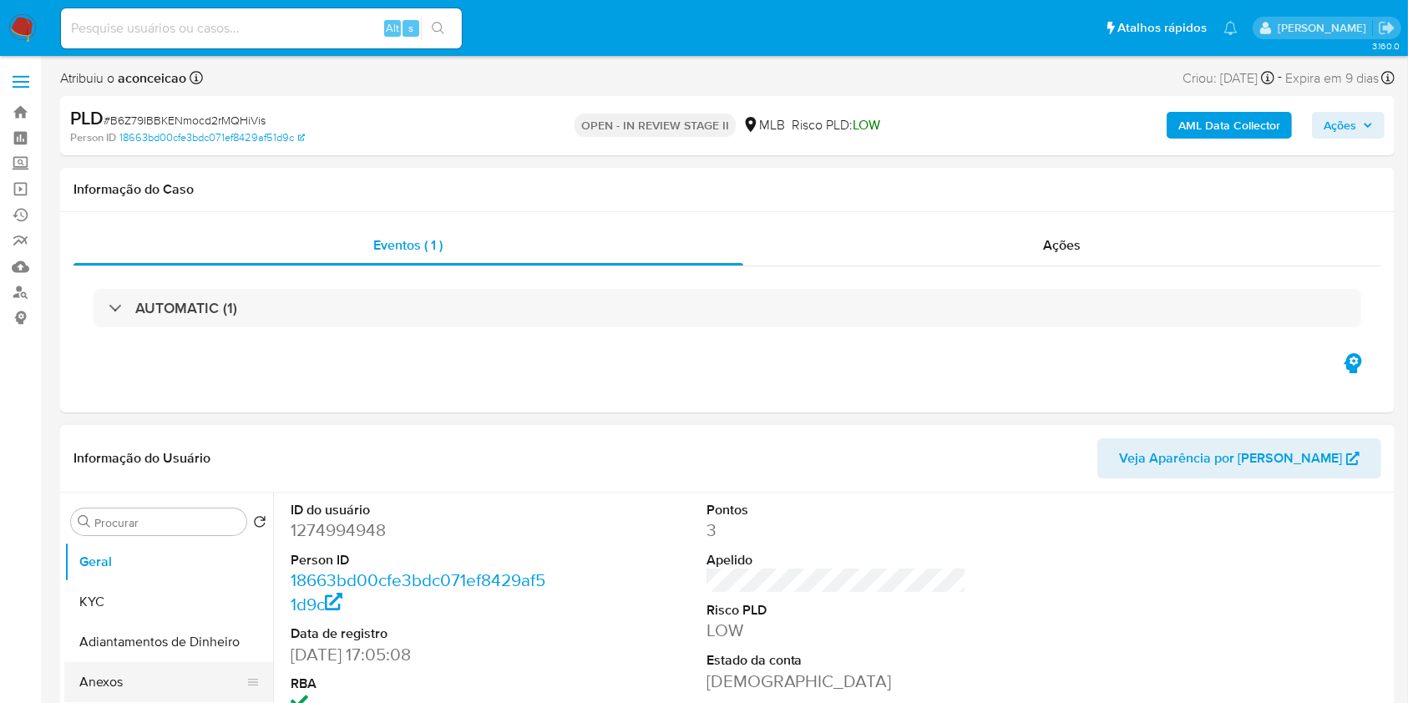
click at [140, 678] on button "Anexos" at bounding box center [161, 682] width 195 height 40
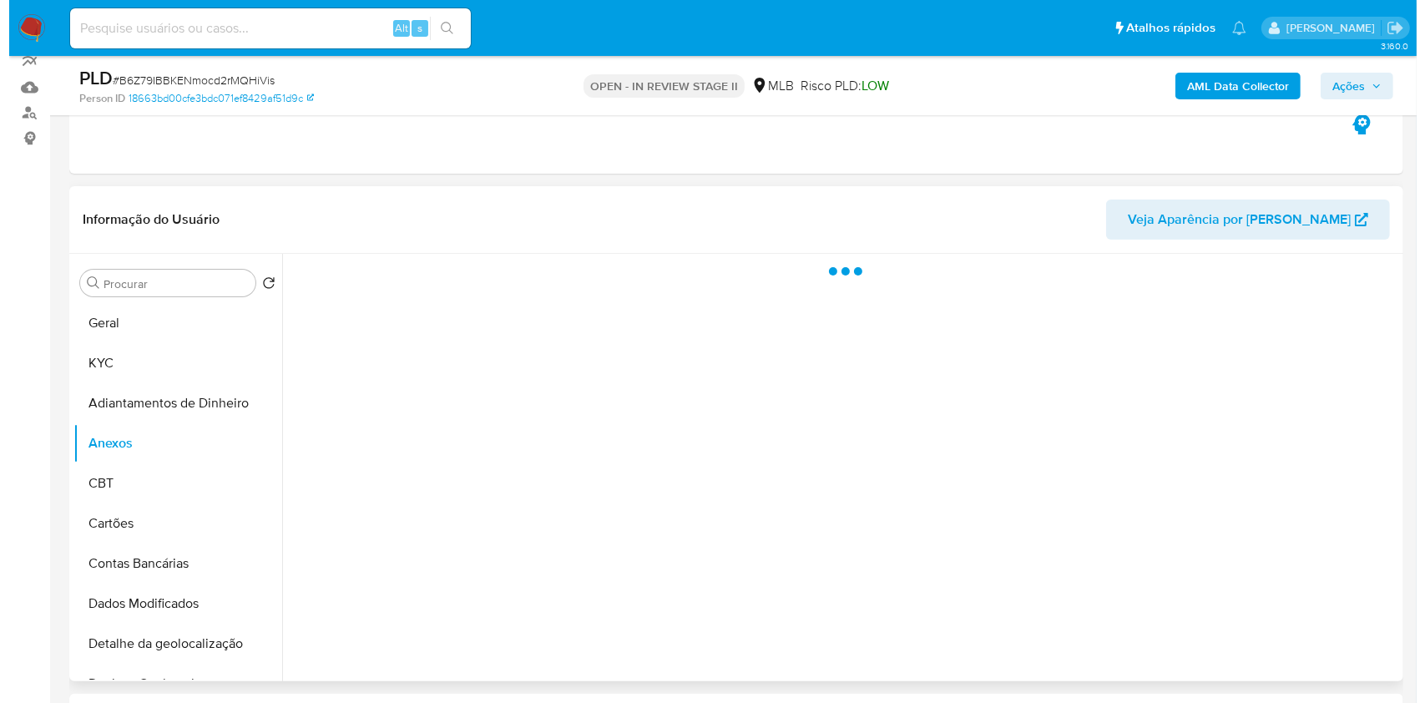
scroll to position [222, 0]
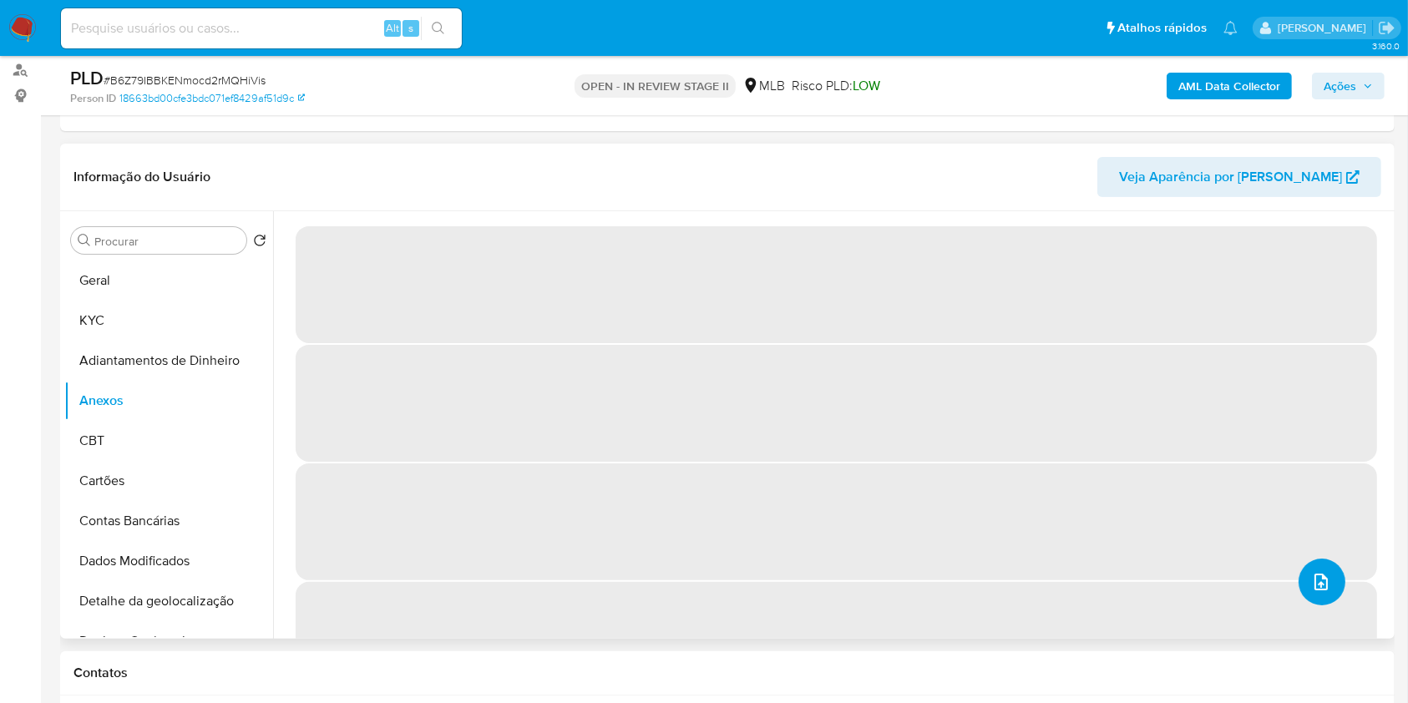
click at [1318, 589] on icon "upload-file" at bounding box center [1321, 582] width 20 height 20
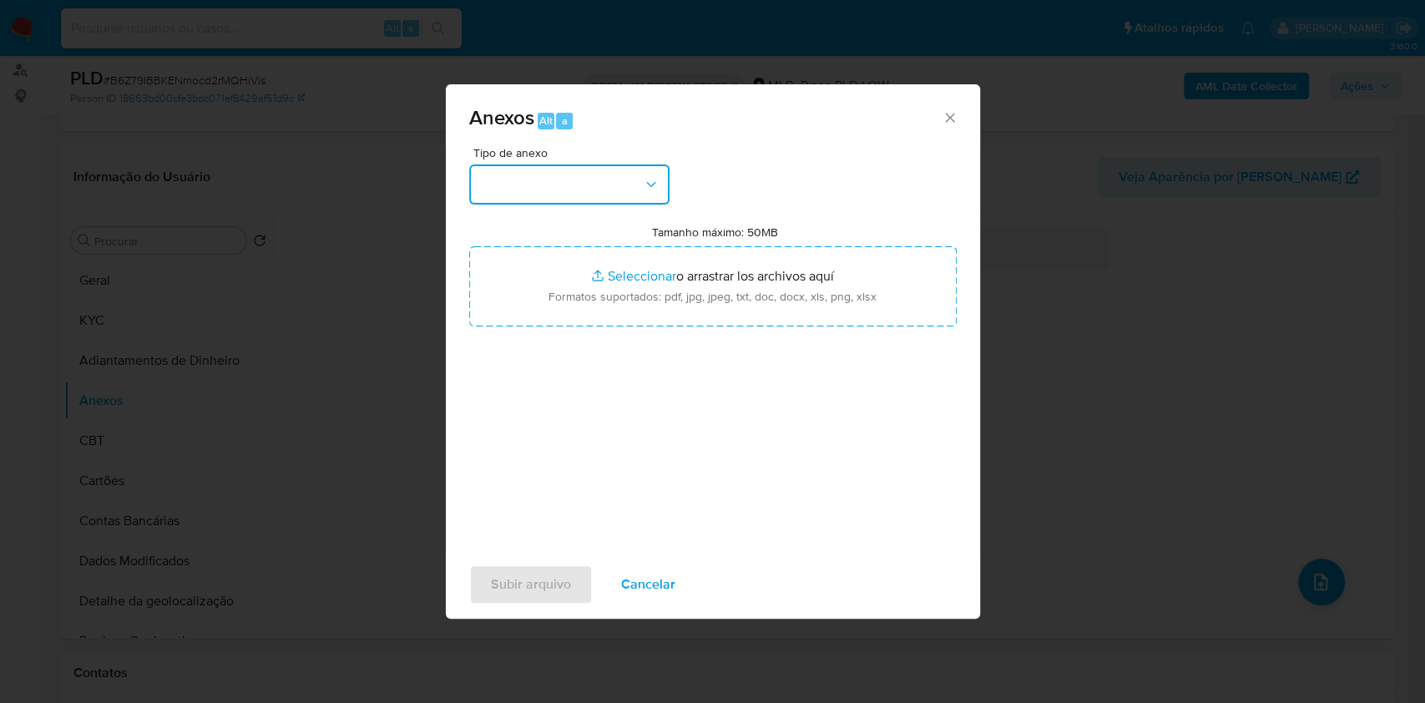
drag, startPoint x: 575, startPoint y: 183, endPoint x: 582, endPoint y: 195, distance: 14.2
click at [575, 184] on button "button" at bounding box center [569, 184] width 200 height 40
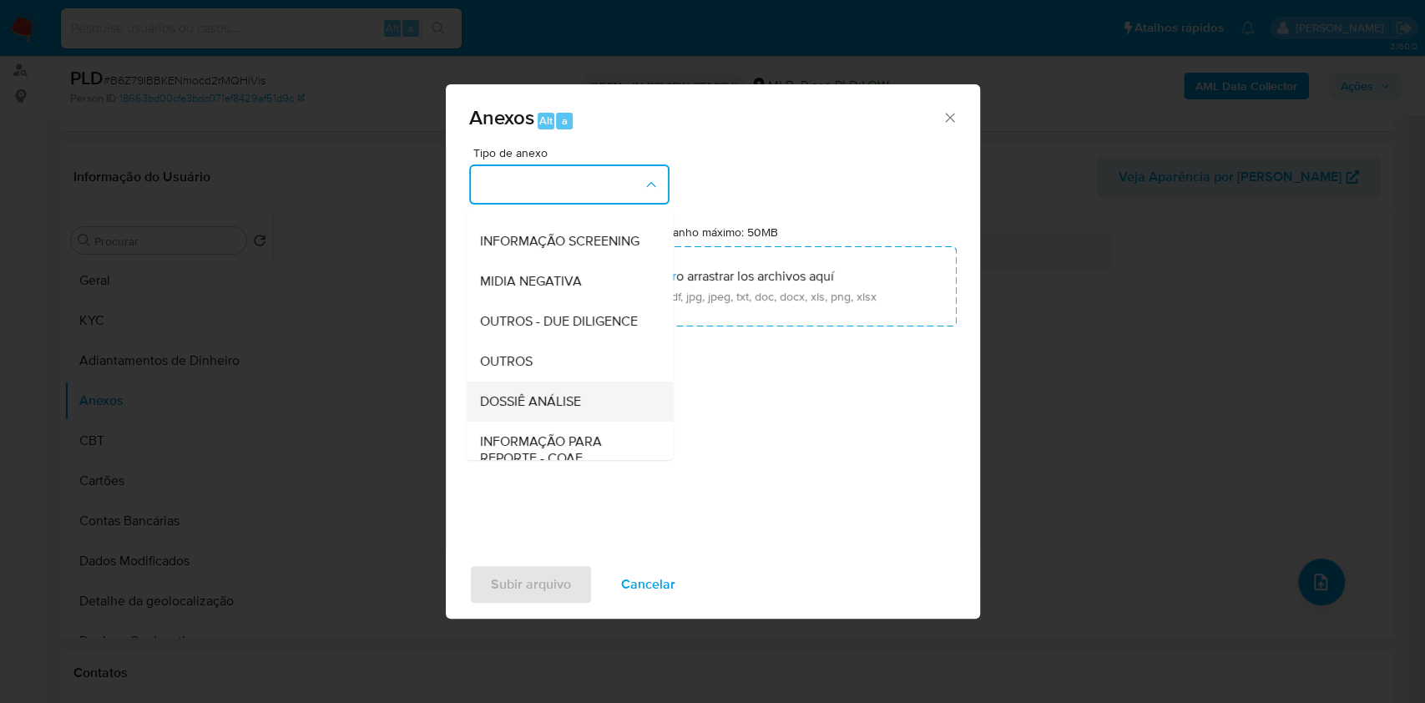
scroll to position [256, 0]
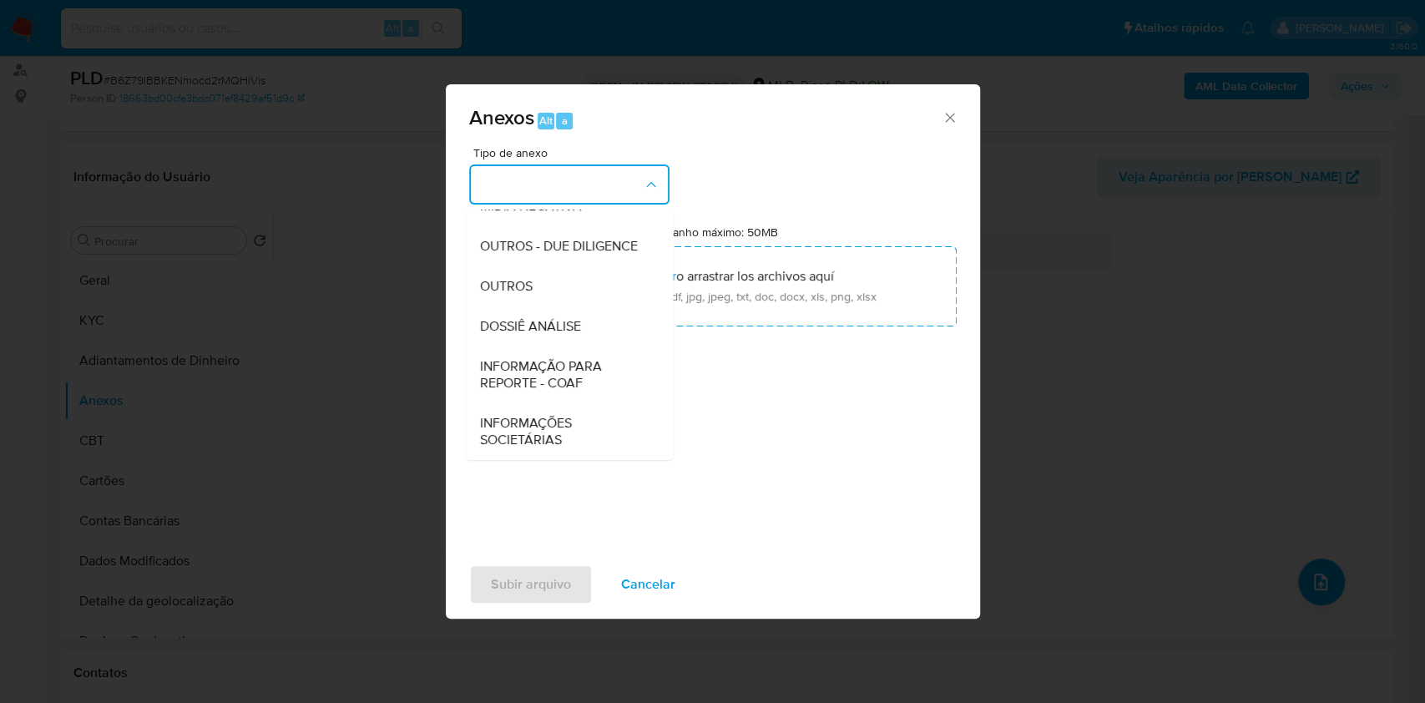
drag, startPoint x: 553, startPoint y: 290, endPoint x: 1010, endPoint y: 177, distance: 471.2
click at [559, 289] on div "OUTROS" at bounding box center [564, 286] width 170 height 40
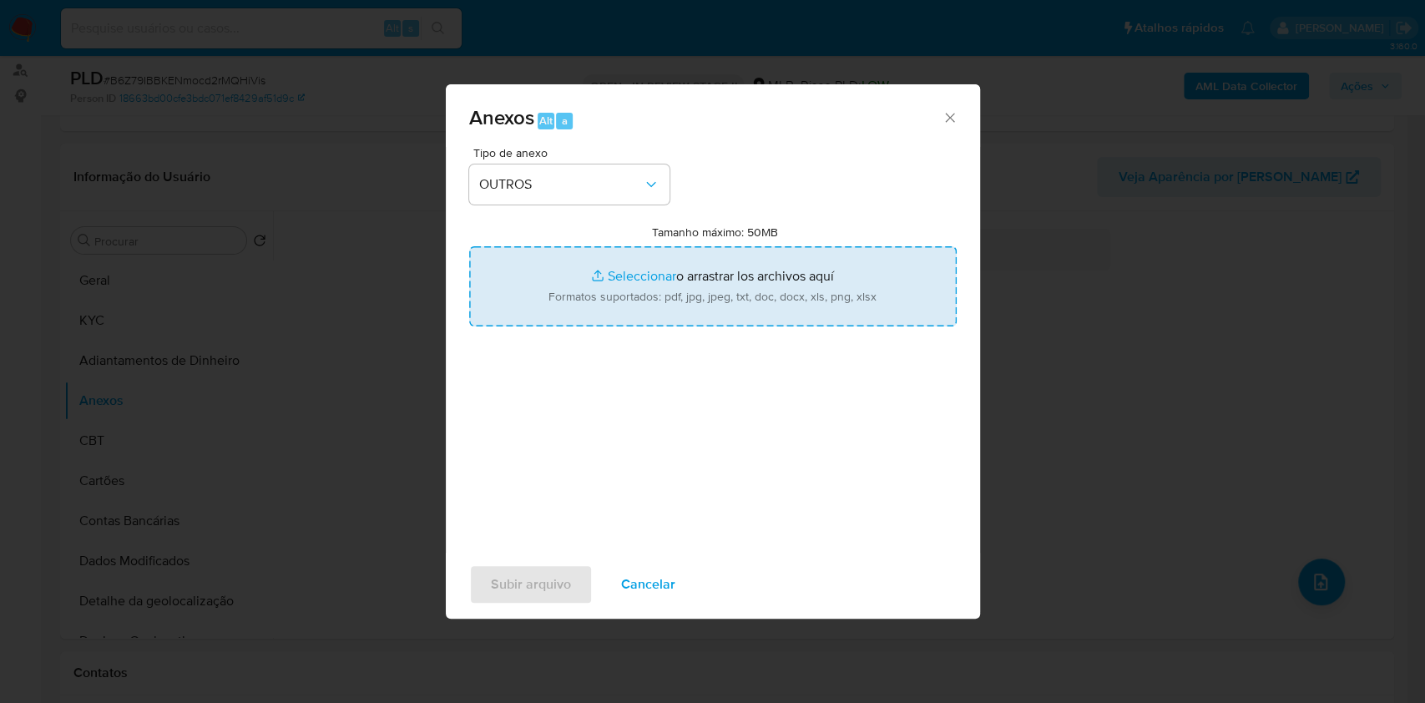
type input "C:\fakepath\SAR - XXXXX - CPF 13647897876 - FABIO AUGUSTO GENTA (1).pdf"
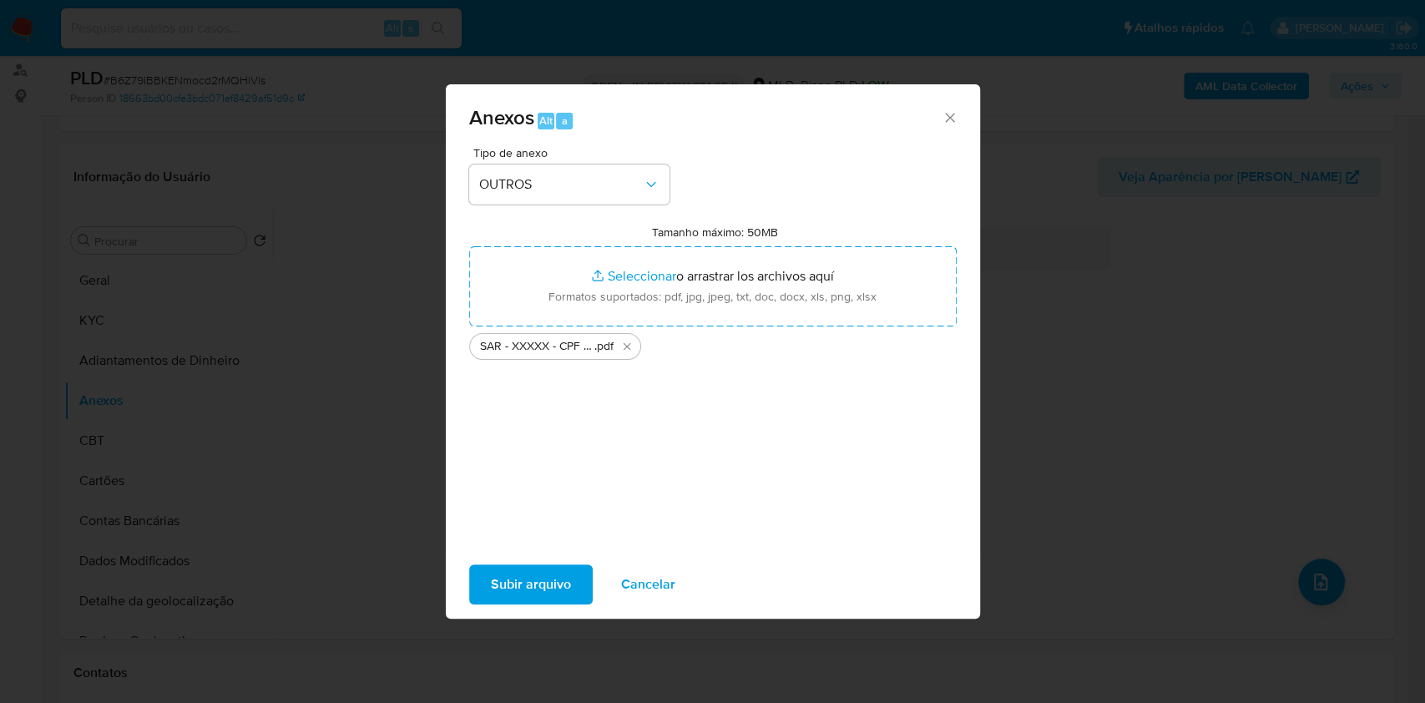
click at [560, 582] on span "Subir arquivo" at bounding box center [531, 584] width 80 height 37
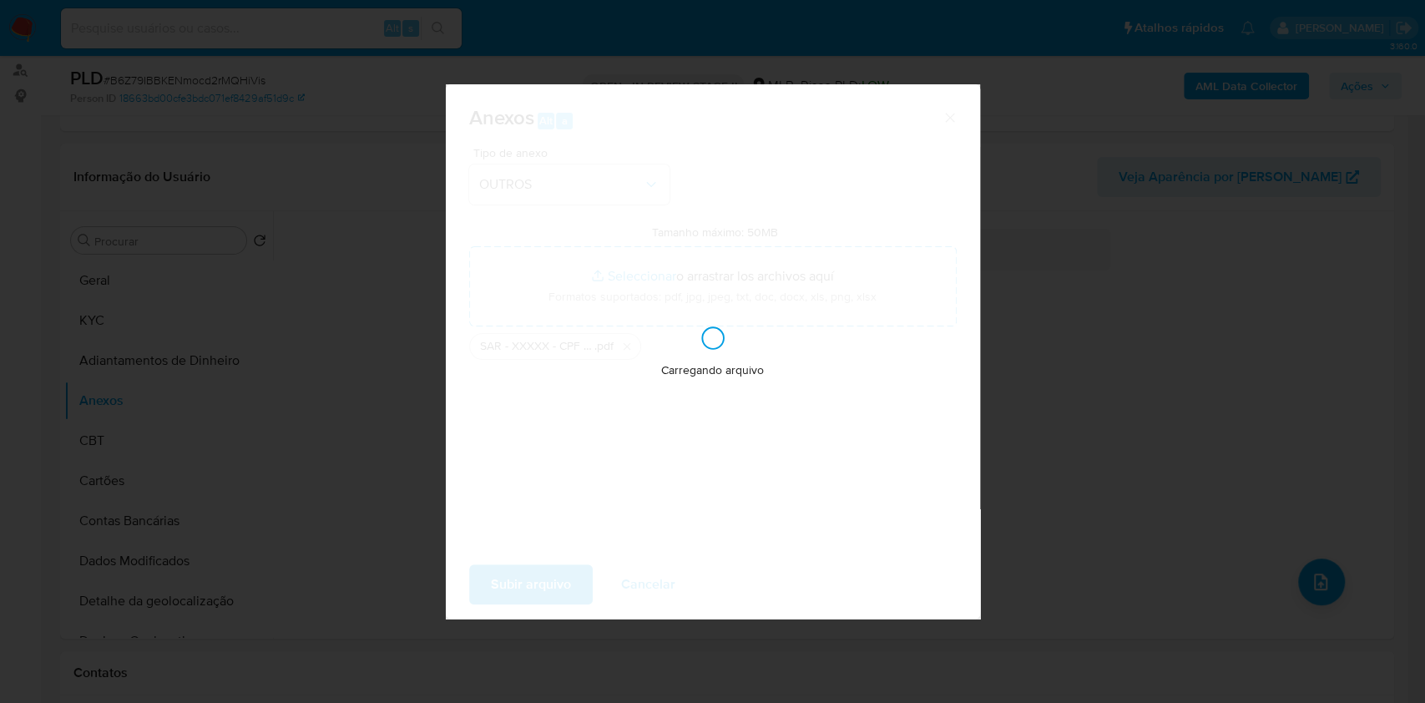
click at [1327, 230] on div "Anexos Alt a Tipo de anexo OUTROS Tamanho máximo: 50MB Seleccionar archivos Sel…" at bounding box center [712, 351] width 1425 height 703
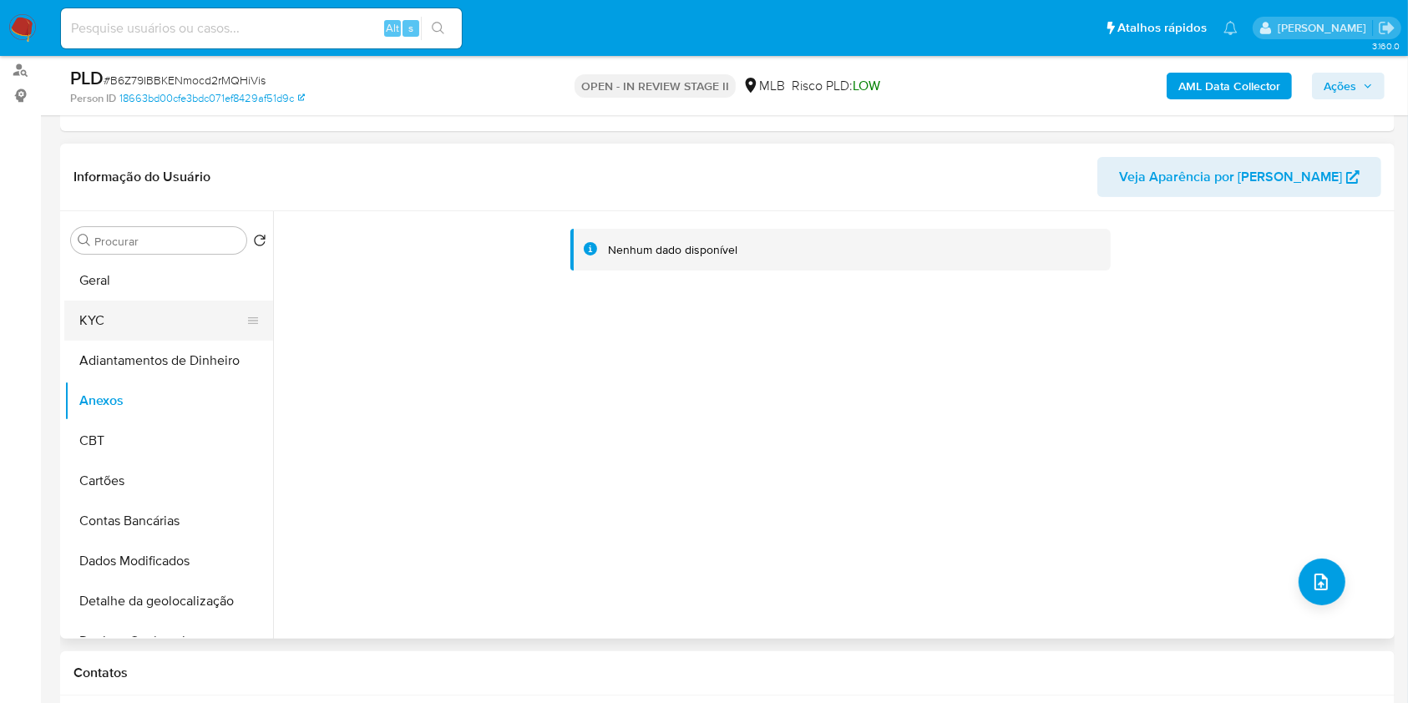
click at [142, 328] on button "KYC" at bounding box center [161, 321] width 195 height 40
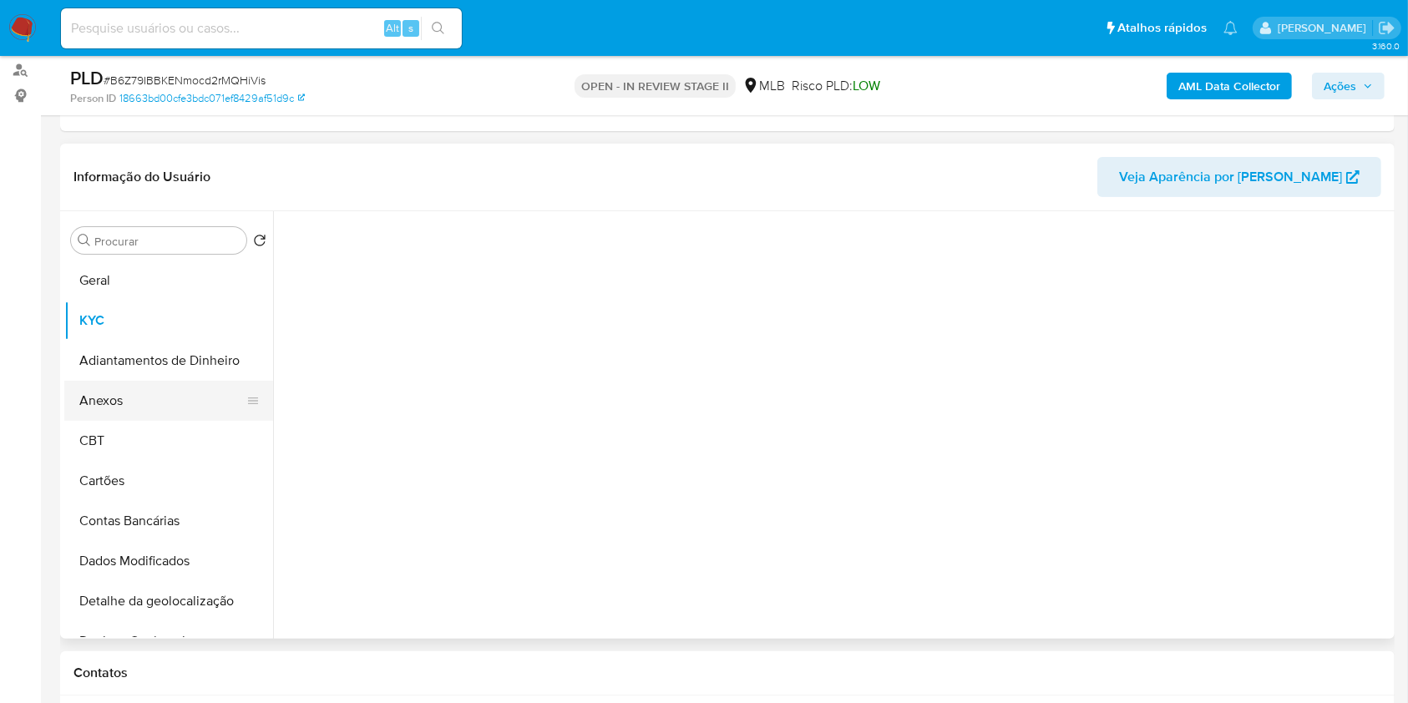
click at [159, 383] on button "Anexos" at bounding box center [161, 401] width 195 height 40
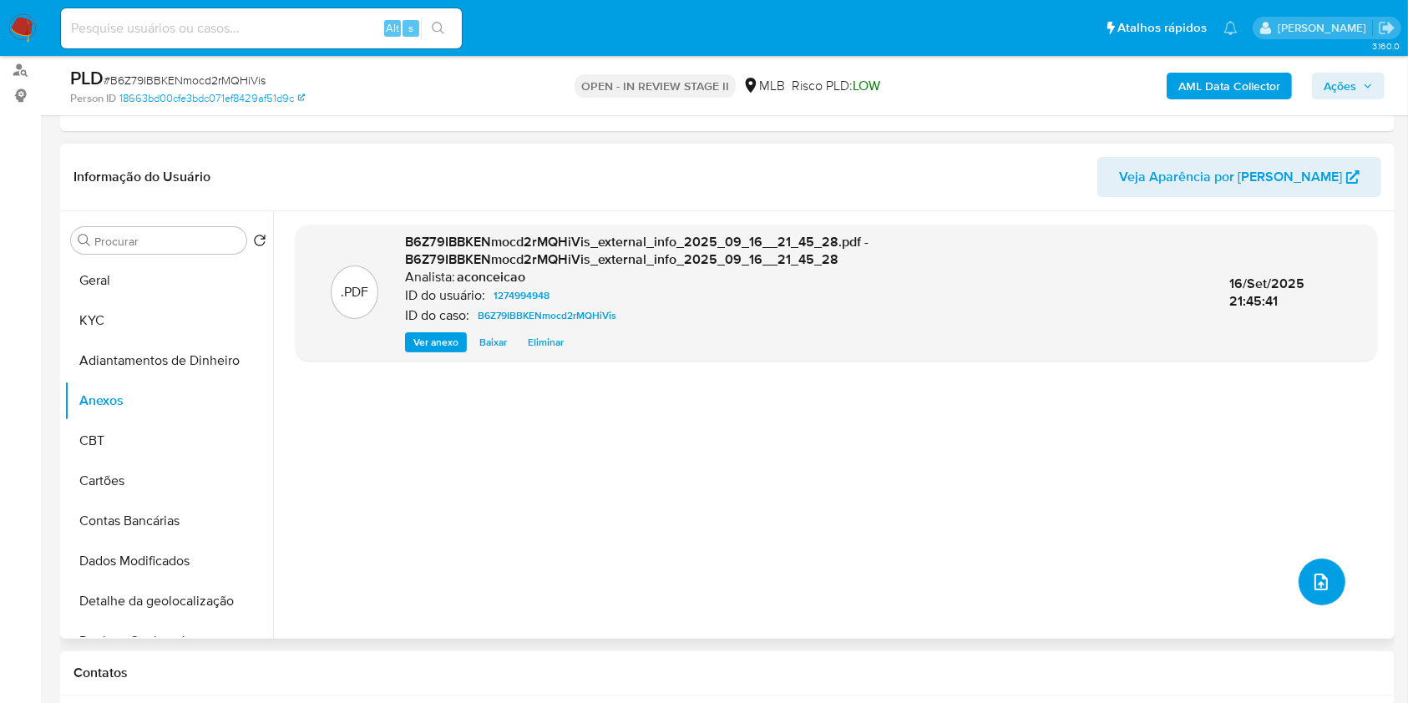
click at [1328, 572] on button "upload-file" at bounding box center [1321, 582] width 47 height 47
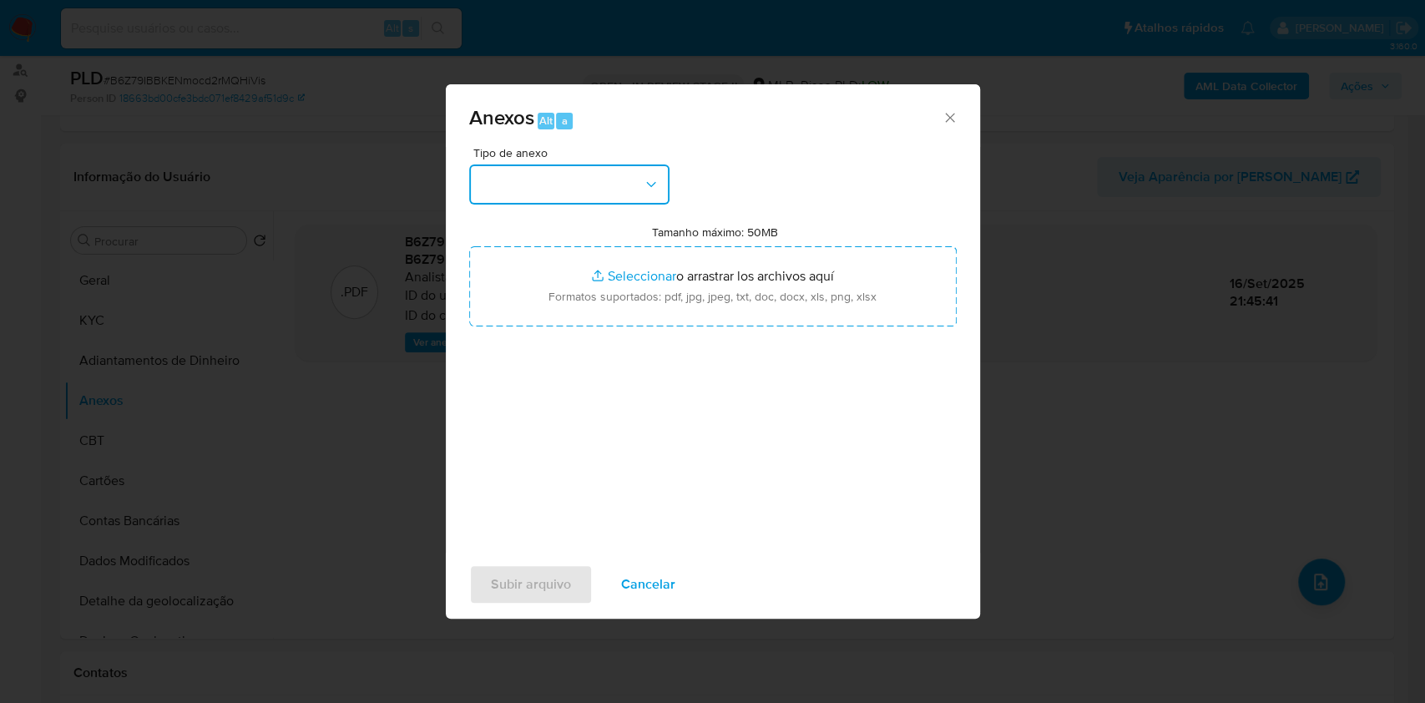
click at [610, 196] on button "button" at bounding box center [569, 184] width 200 height 40
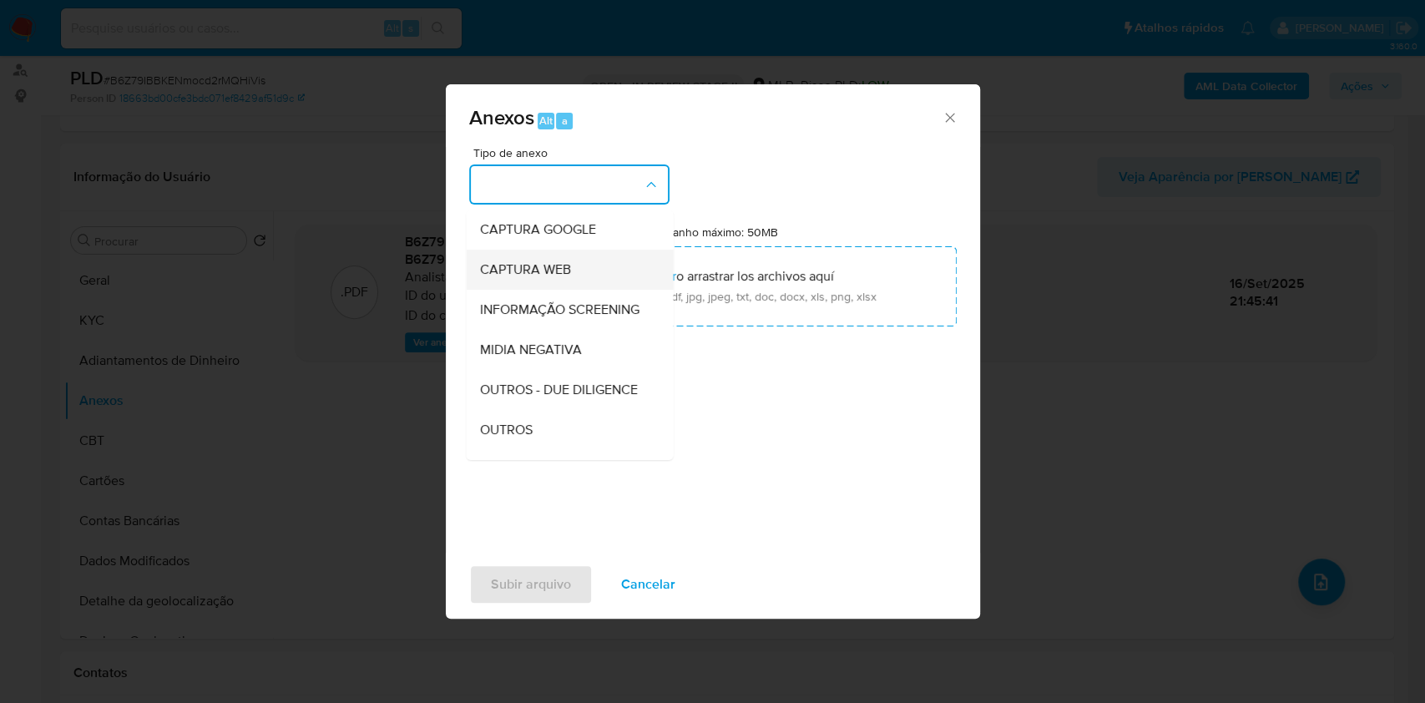
scroll to position [222, 0]
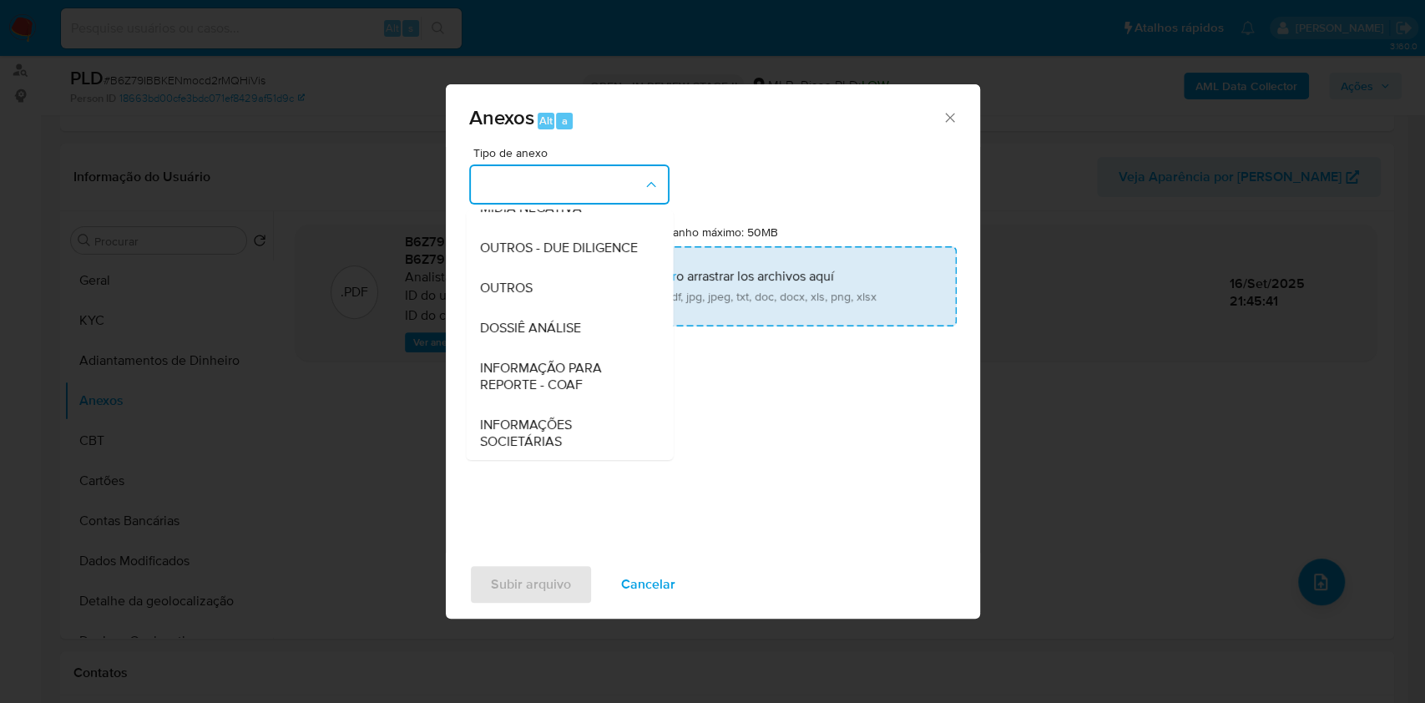
drag, startPoint x: 560, startPoint y: 316, endPoint x: 862, endPoint y: 290, distance: 302.5
click at [561, 308] on div "OUTROS" at bounding box center [564, 288] width 170 height 40
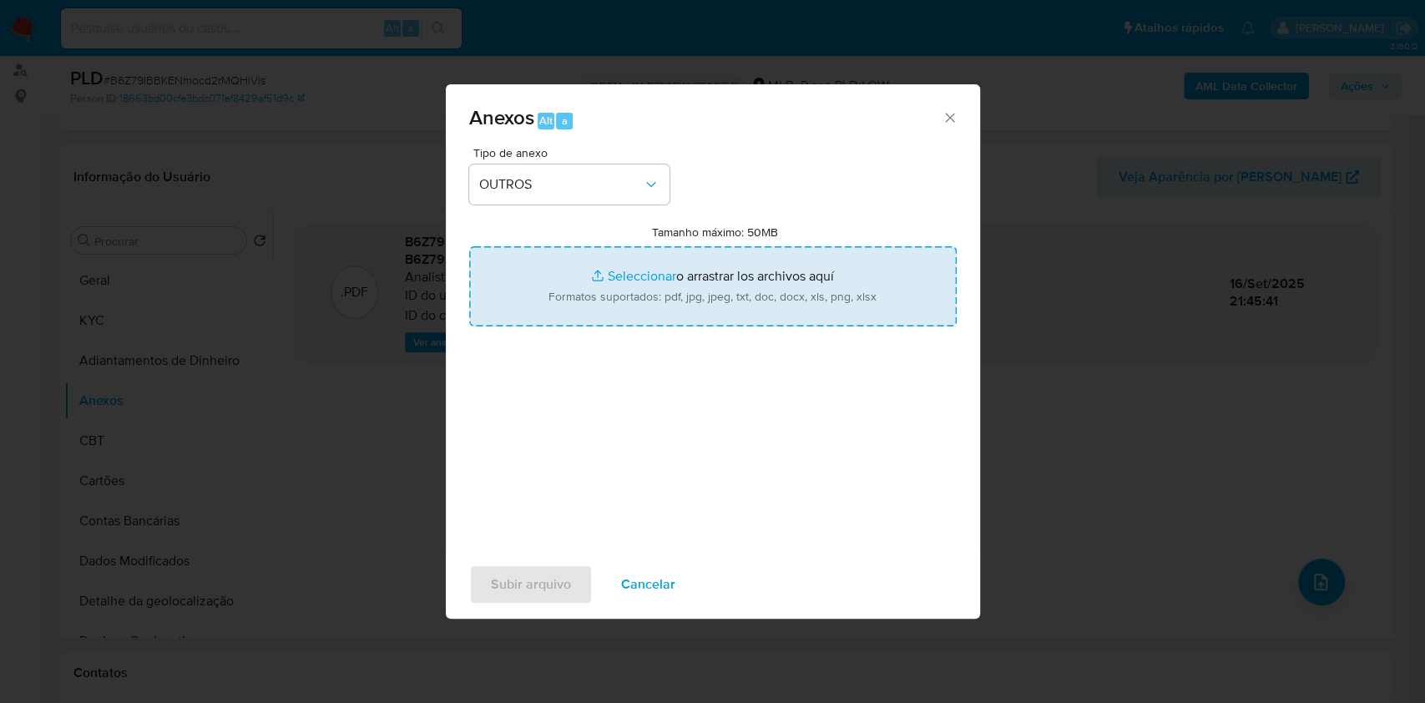
type input "C:\fakepath\Mulan 1274994948_Fabio Augusto Genta 2025_09_16_19_11_50.pdf"
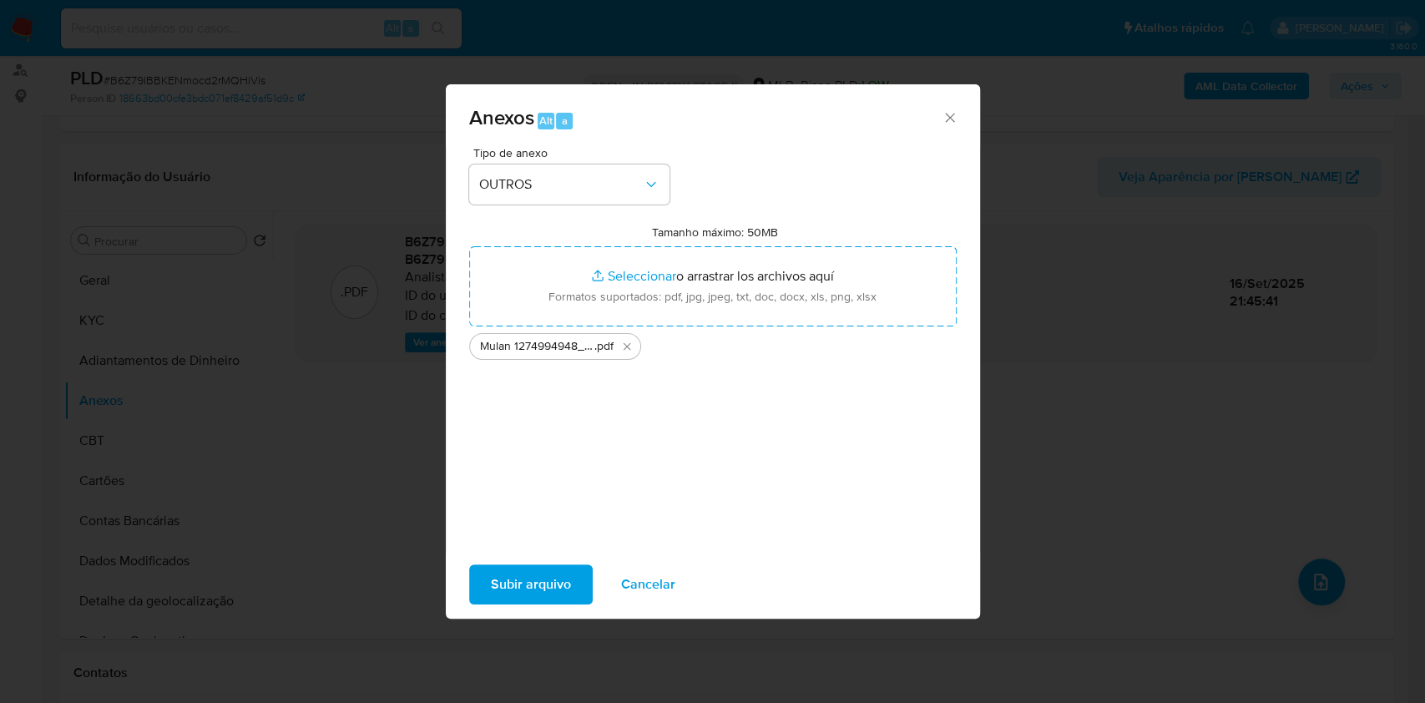
click at [510, 598] on span "Subir arquivo" at bounding box center [531, 584] width 80 height 37
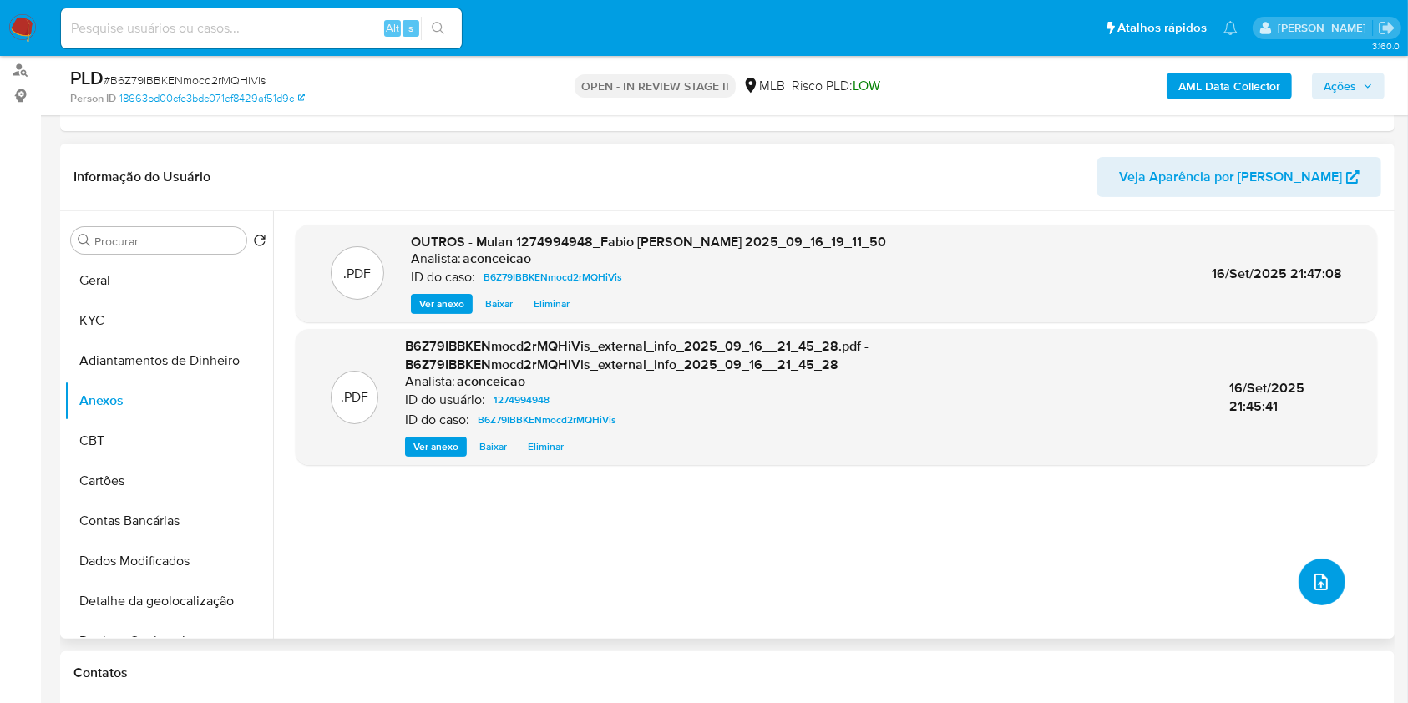
click at [1333, 575] on button "upload-file" at bounding box center [1321, 582] width 47 height 47
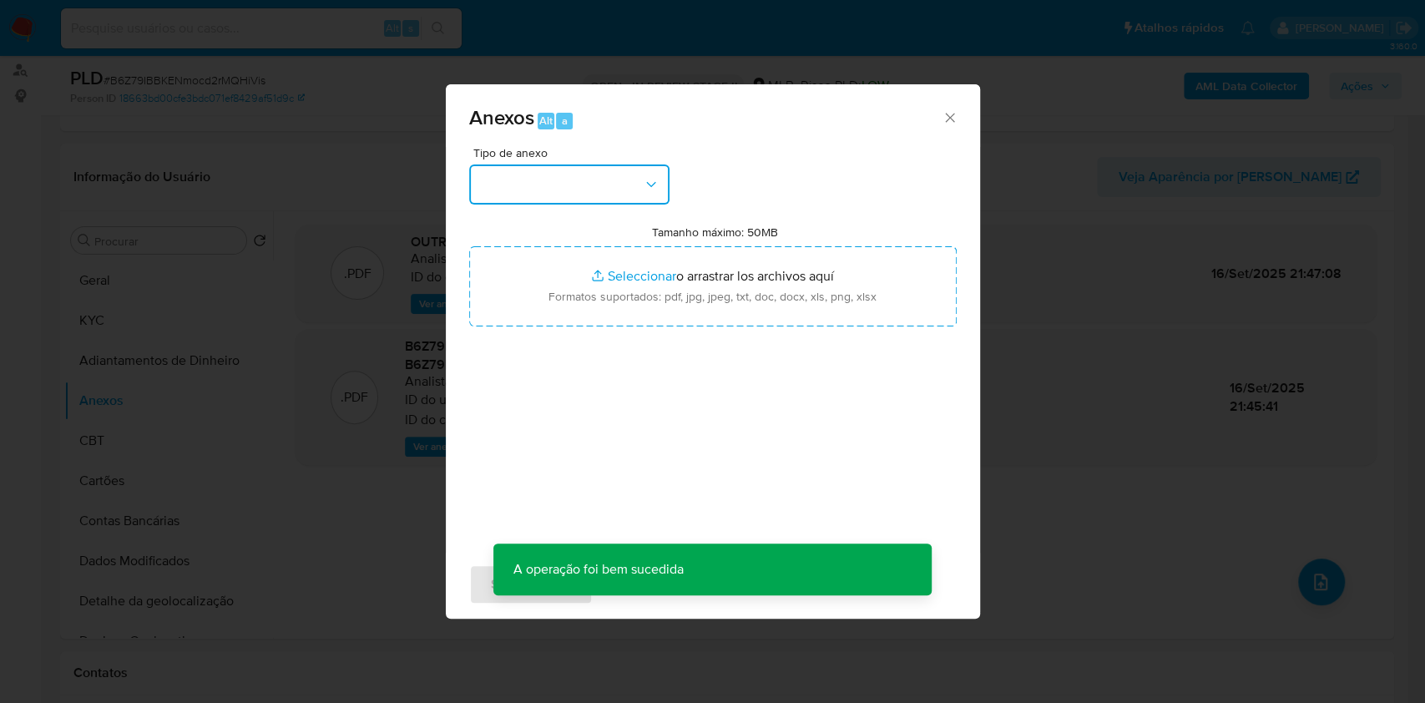
drag, startPoint x: 632, startPoint y: 174, endPoint x: 635, endPoint y: 187, distance: 12.8
click at [632, 177] on button "button" at bounding box center [569, 184] width 200 height 40
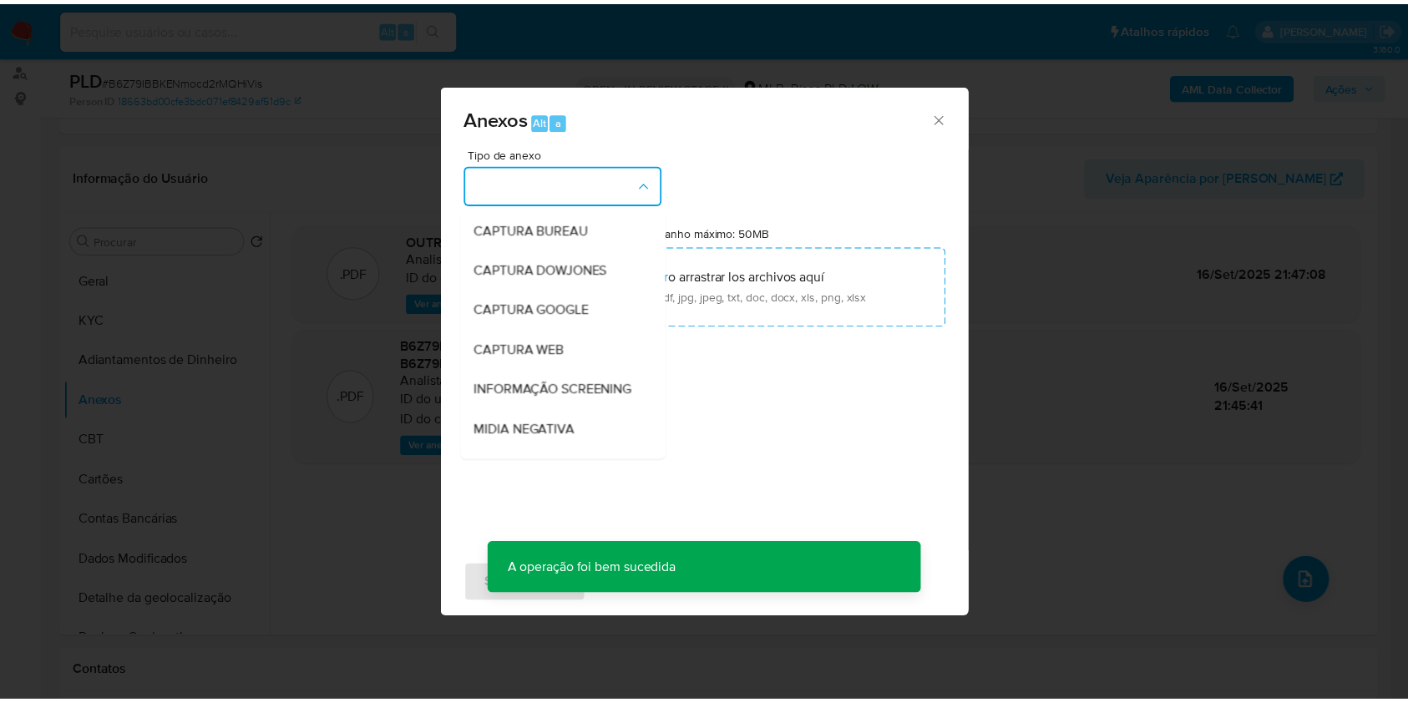
scroll to position [256, 0]
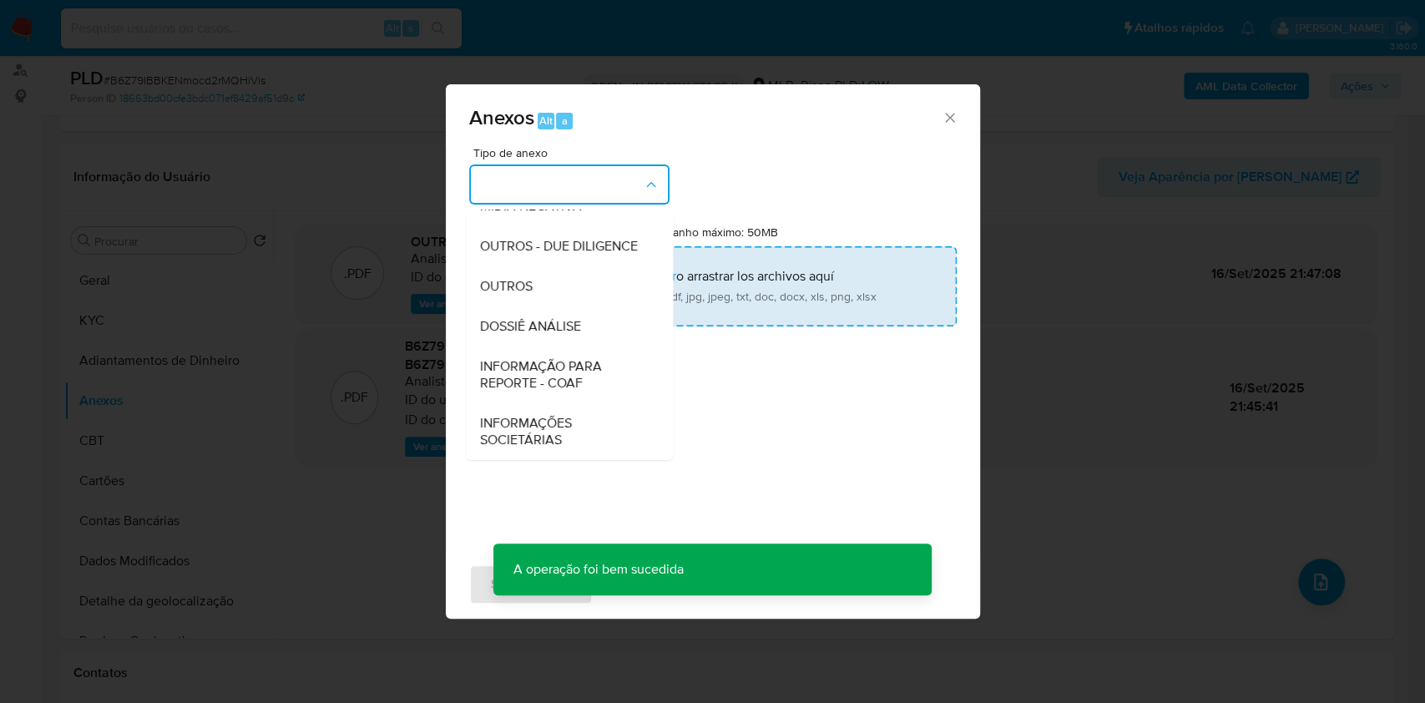
click at [556, 285] on div "OUTROS" at bounding box center [564, 286] width 170 height 40
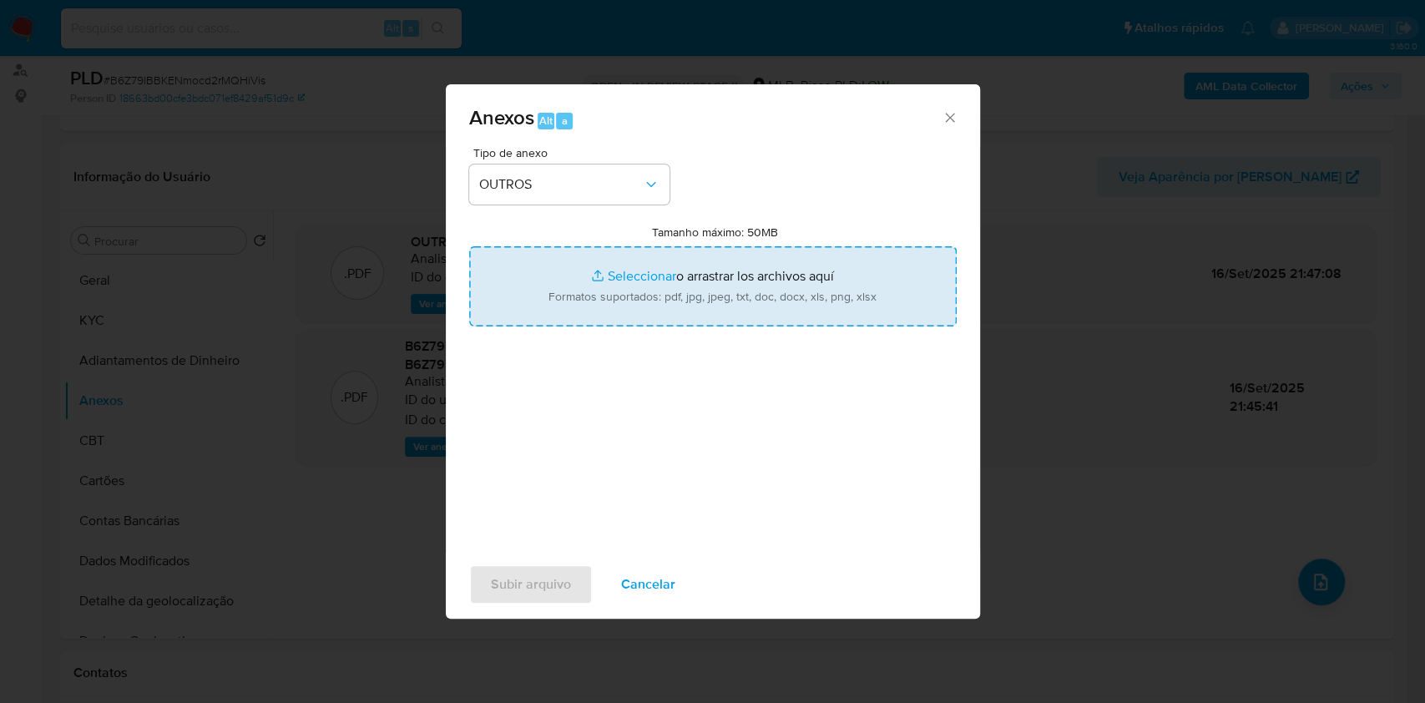
type input "C:\fakepath\SAR - XXXXX - CPF 13647897876 - FABIO AUGUSTO GENTA (1).pdf"
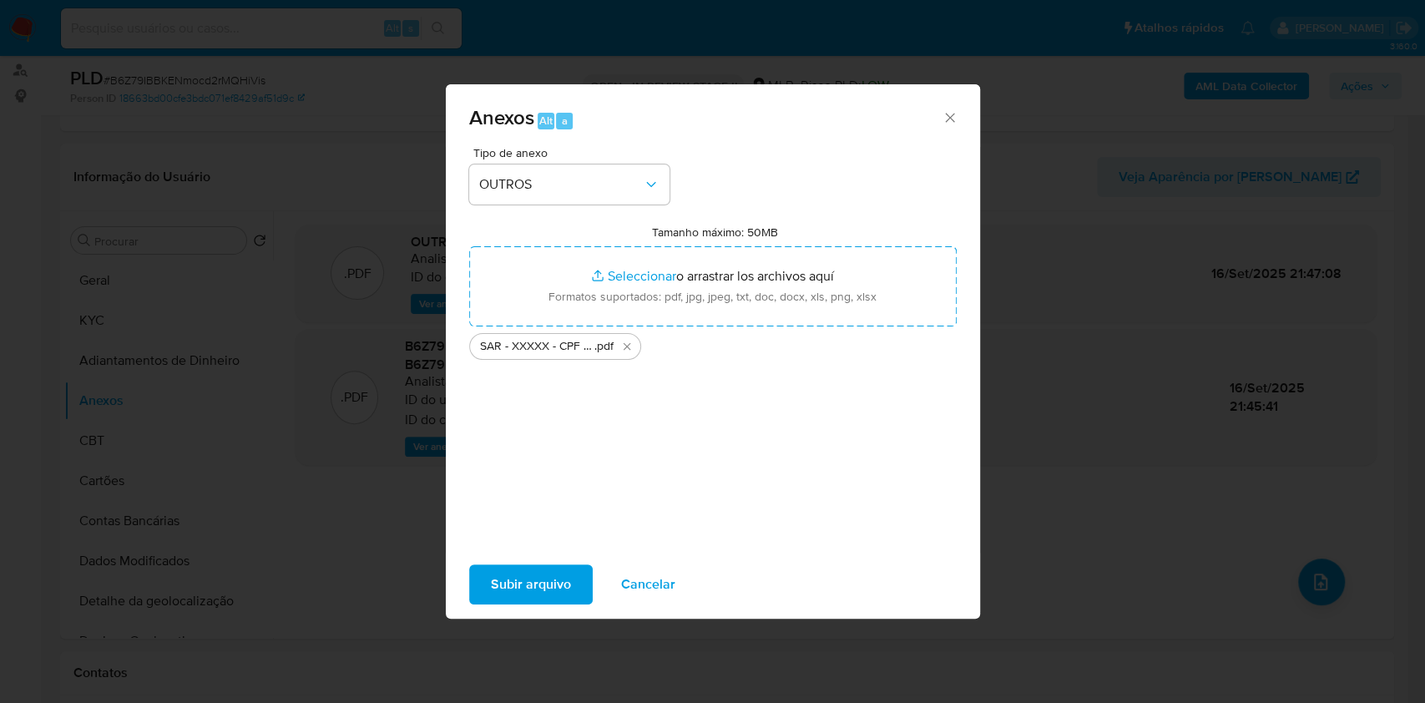
click at [548, 601] on span "Subir arquivo" at bounding box center [531, 584] width 80 height 37
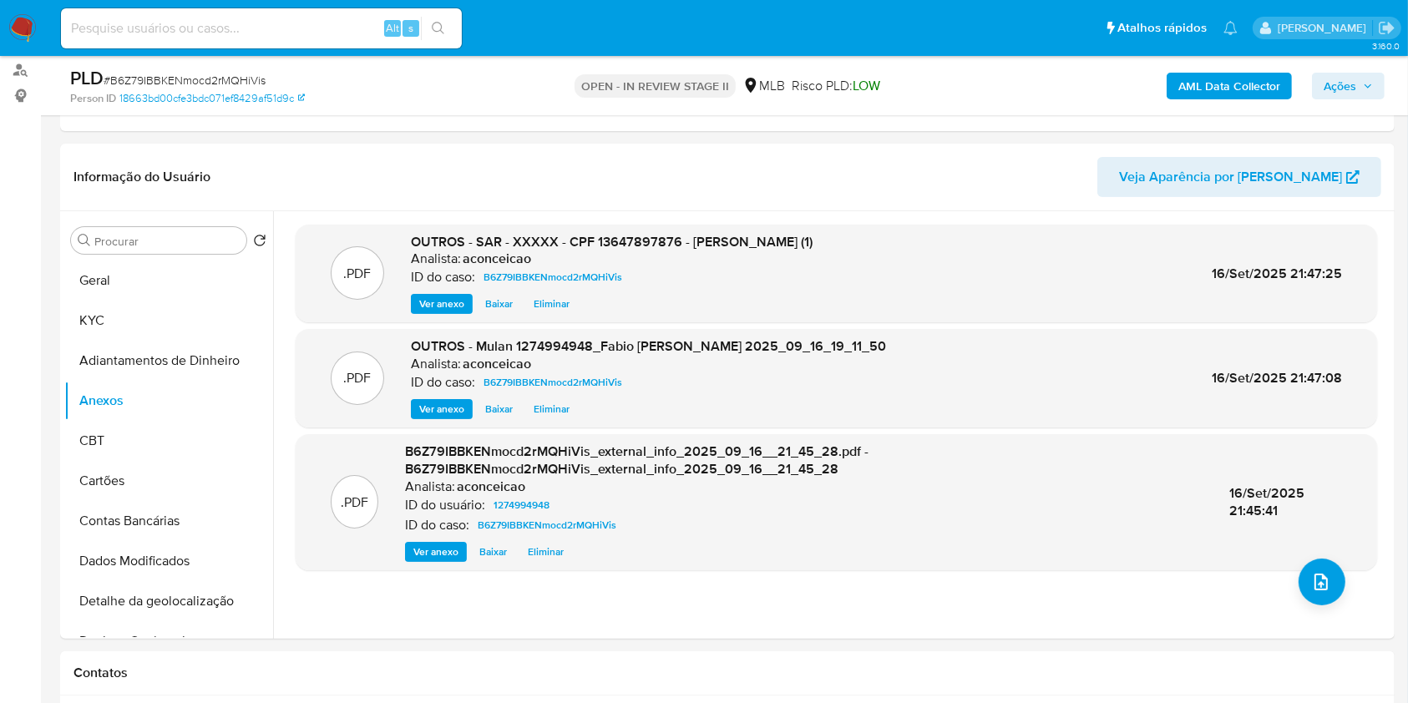
drag, startPoint x: 1340, startPoint y: 90, endPoint x: 1320, endPoint y: 94, distance: 20.5
click at [1340, 90] on span "Ações" at bounding box center [1339, 86] width 33 height 27
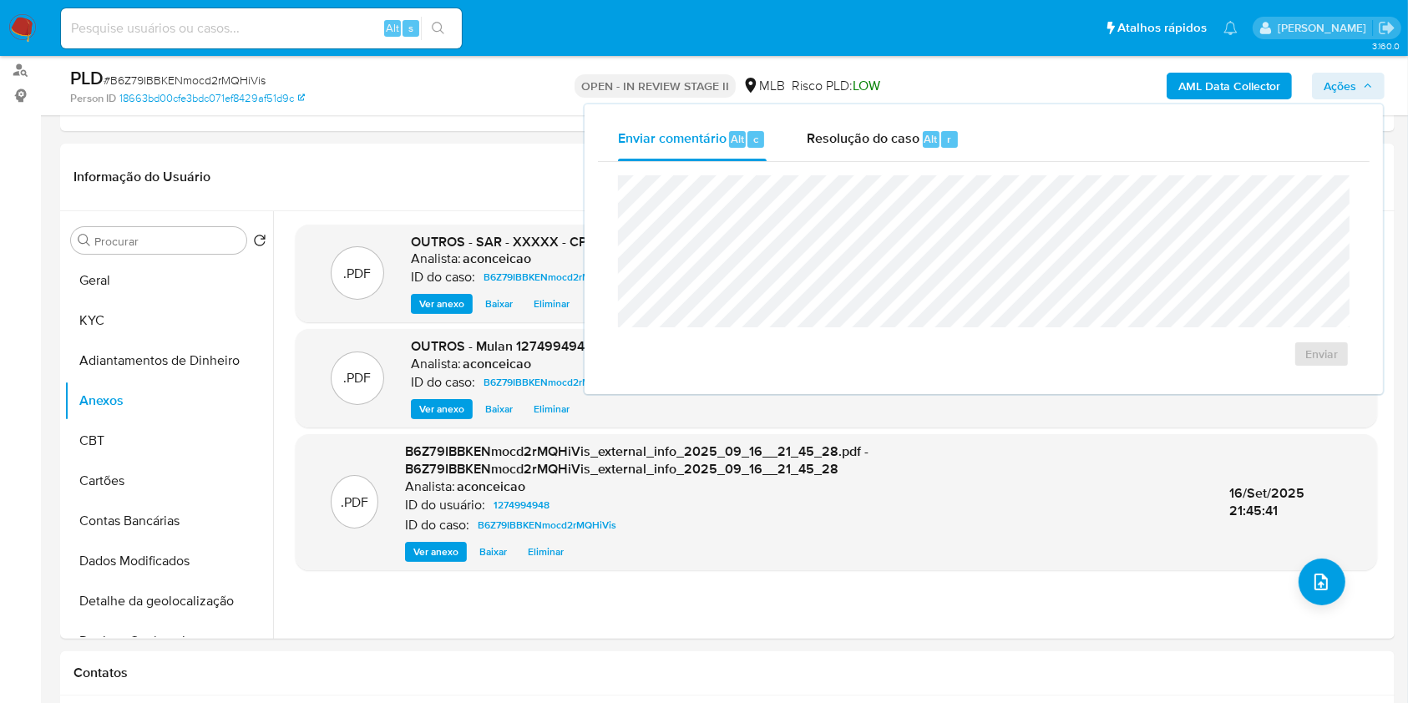
drag, startPoint x: 913, startPoint y: 150, endPoint x: 915, endPoint y: 170, distance: 20.1
click at [913, 150] on div "Resolução do caso Alt r" at bounding box center [883, 139] width 153 height 43
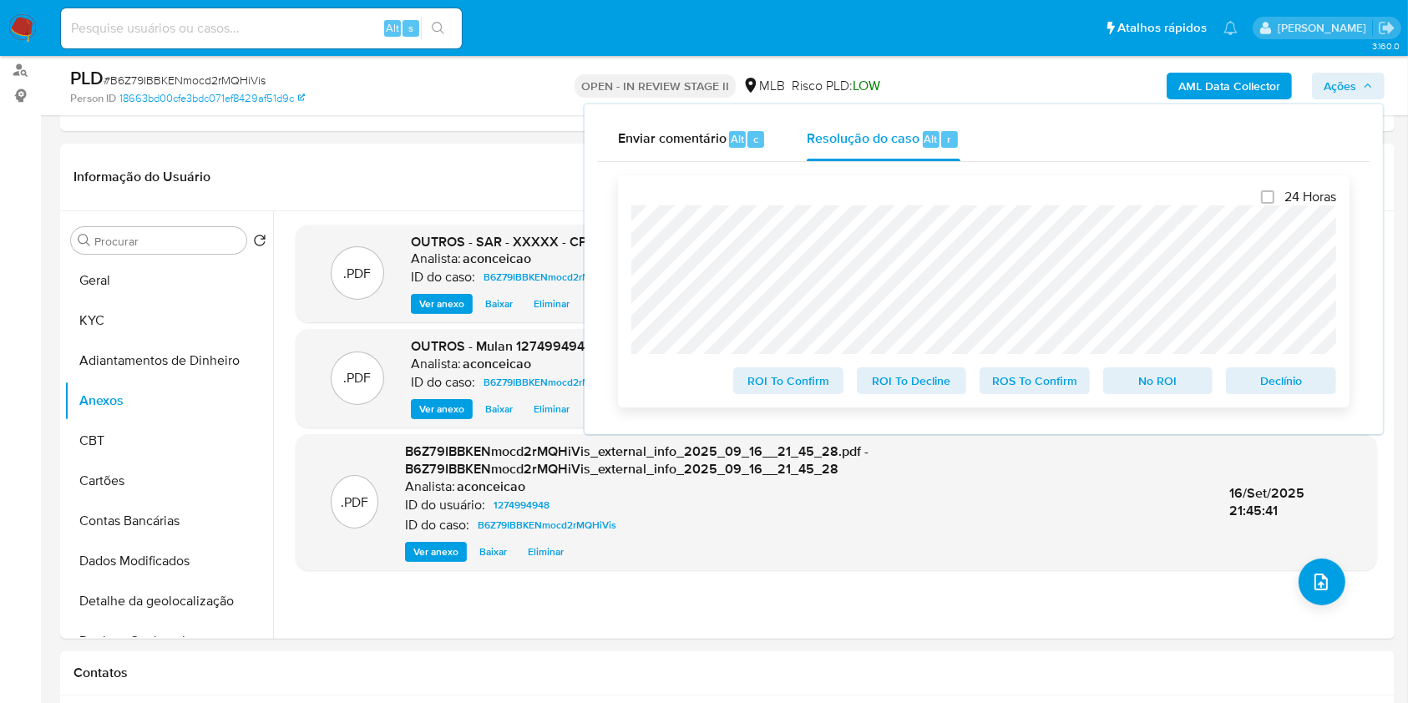
click at [1045, 385] on span "ROS To Confirm" at bounding box center [1034, 380] width 87 height 23
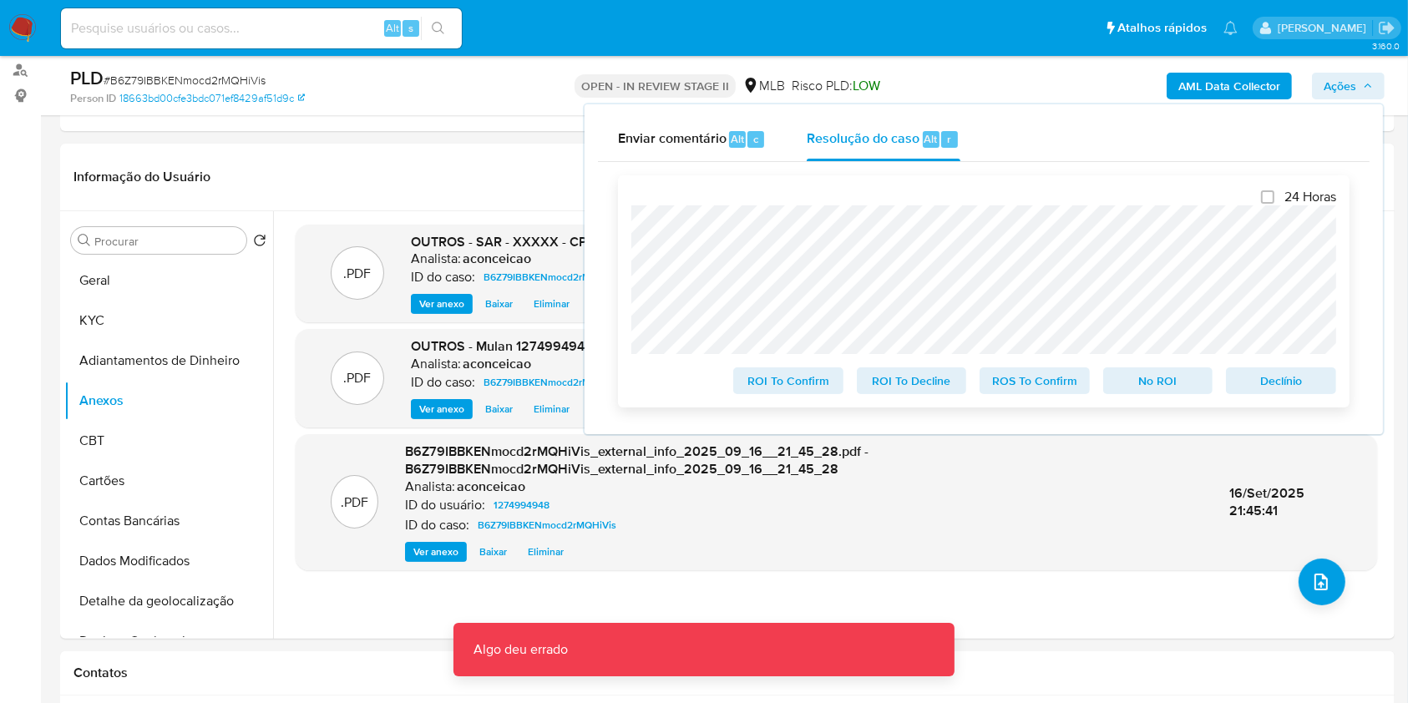
click at [1009, 382] on span "ROS To Confirm" at bounding box center [1034, 380] width 87 height 23
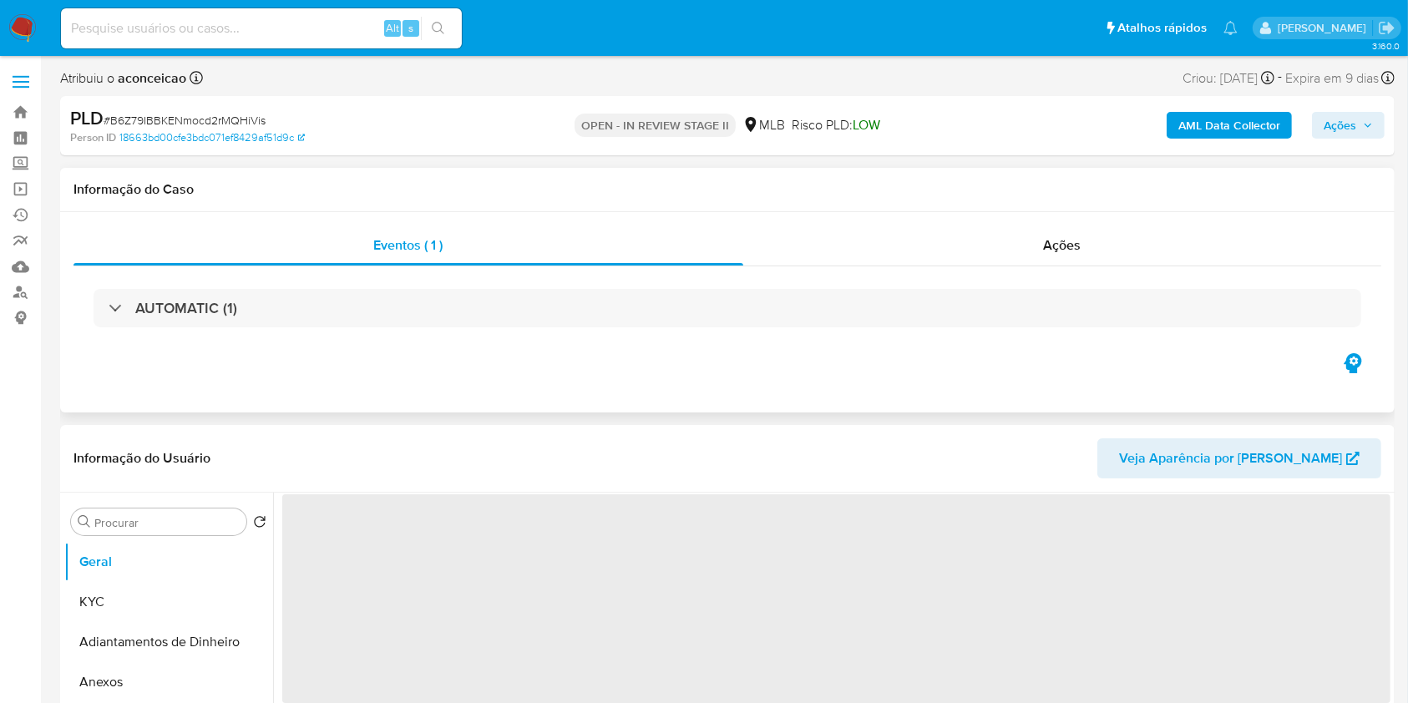
select select "10"
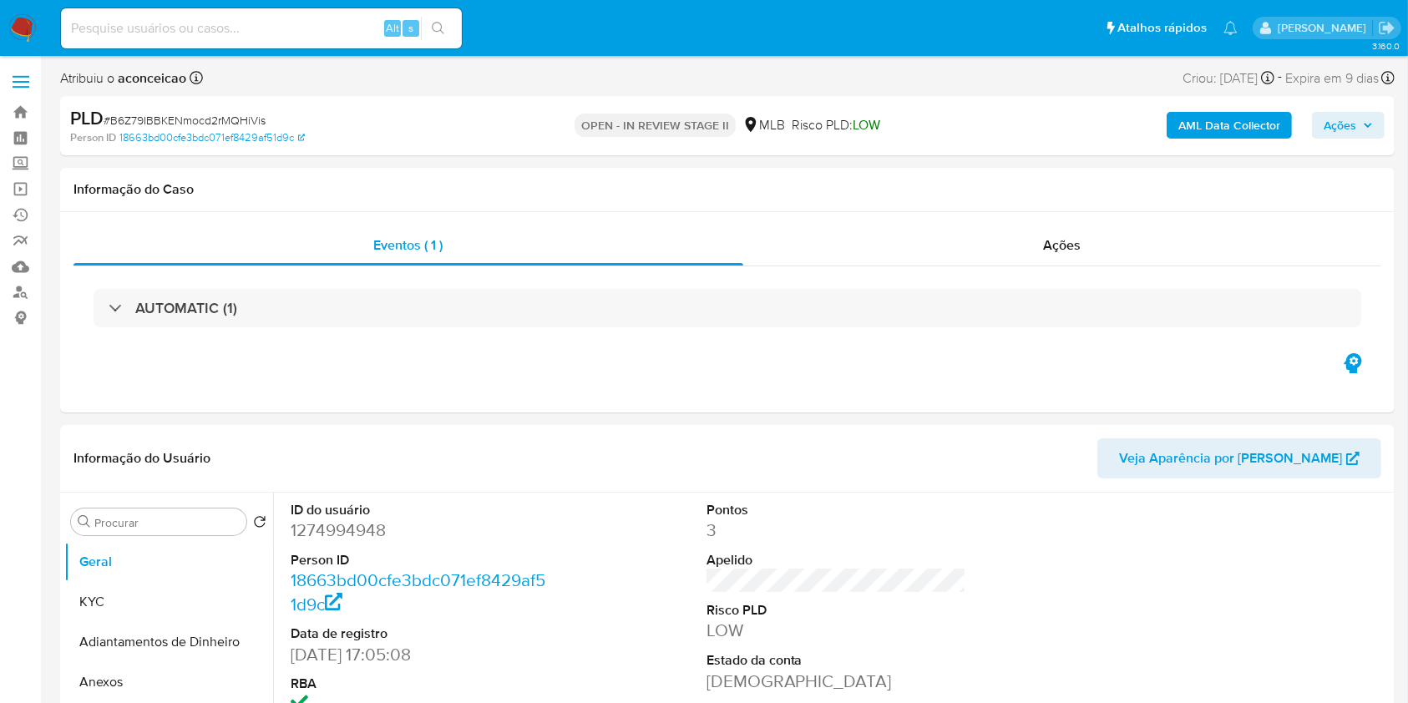
click at [1313, 137] on button "Ações" at bounding box center [1348, 125] width 73 height 27
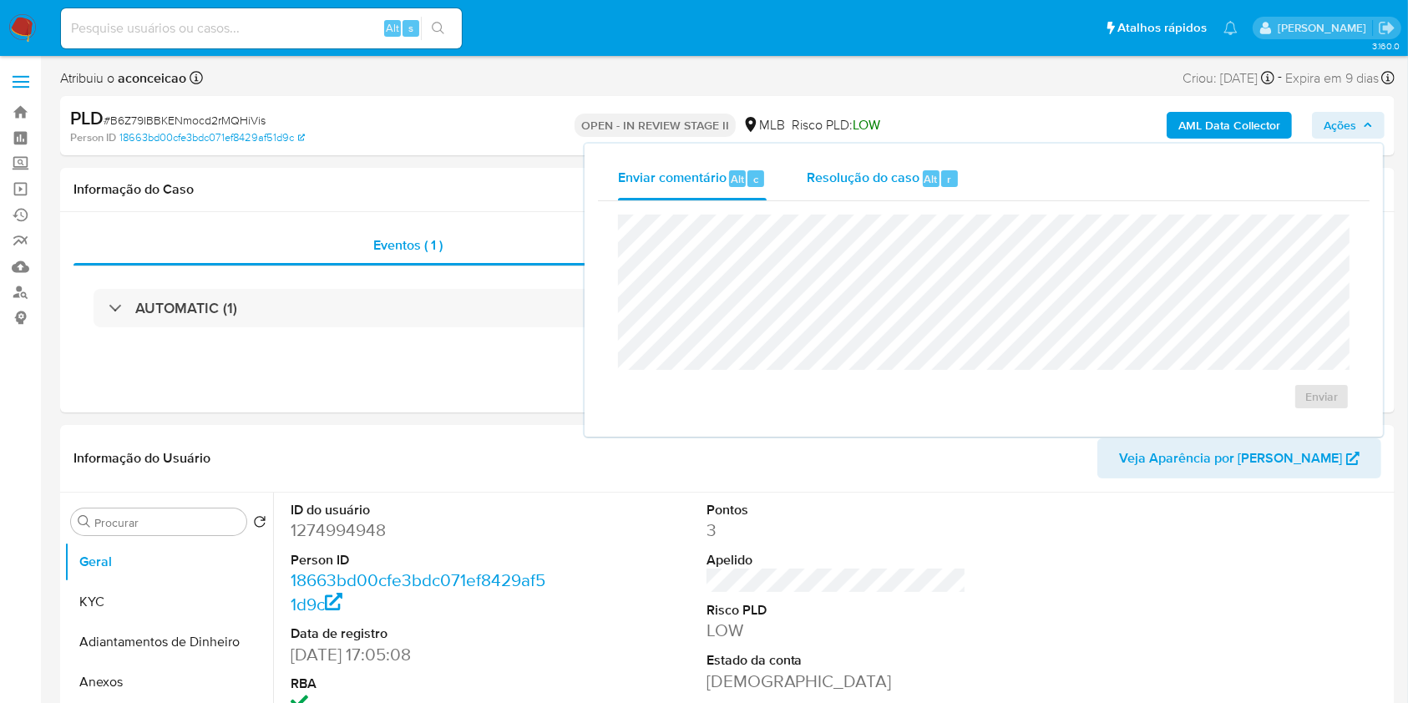
drag, startPoint x: 935, startPoint y: 169, endPoint x: 952, endPoint y: 210, distance: 45.0
click at [935, 170] on div "Resolução do caso Alt r" at bounding box center [883, 178] width 153 height 43
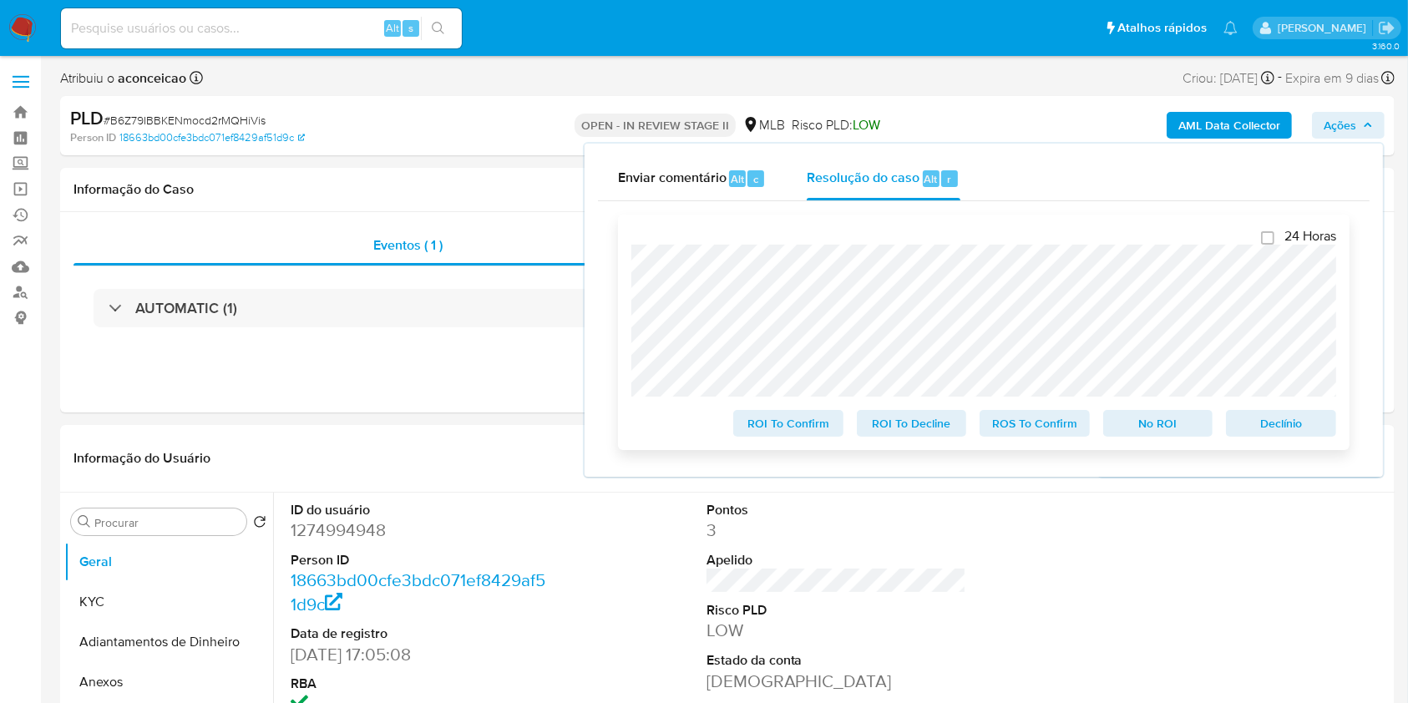
click at [1016, 429] on span "ROS To Confirm" at bounding box center [1034, 423] width 87 height 23
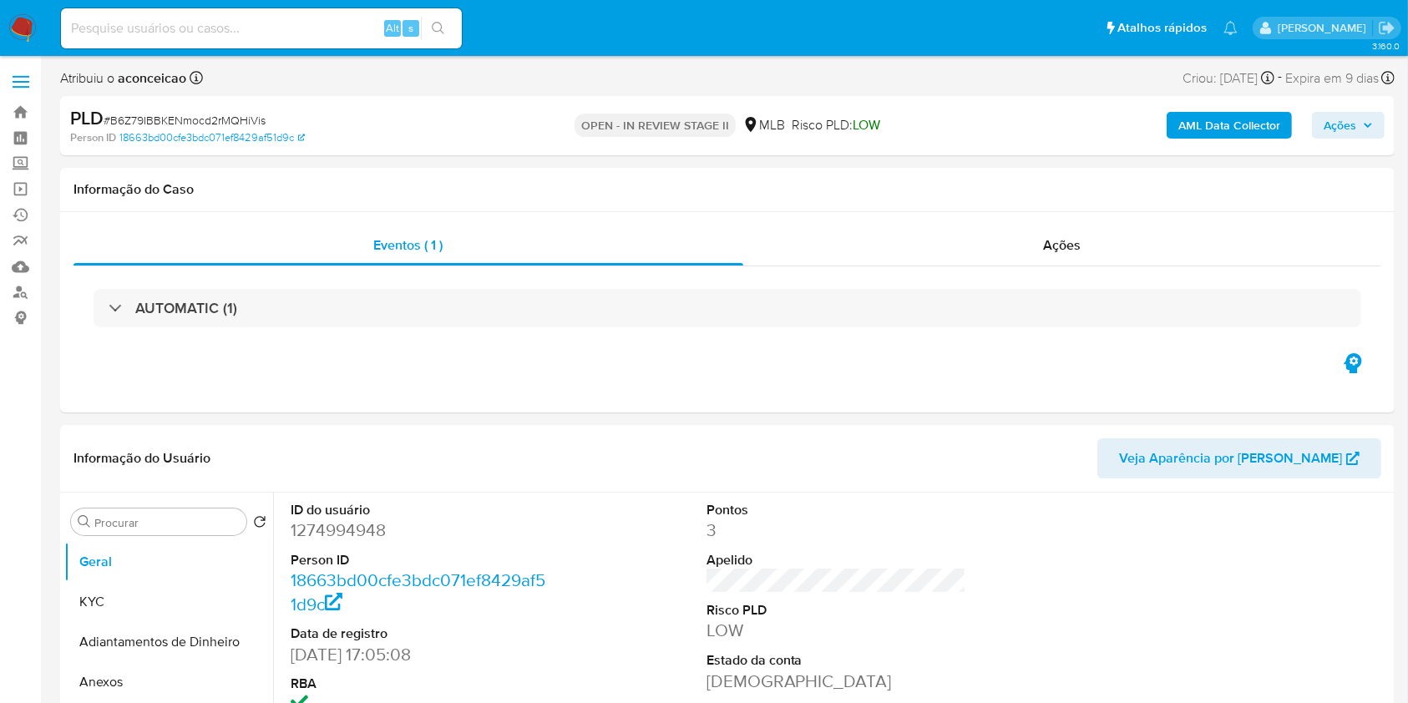
select select "10"
drag, startPoint x: 1343, startPoint y: 130, endPoint x: 1209, endPoint y: 134, distance: 133.6
click at [1343, 130] on span "Ações" at bounding box center [1339, 125] width 33 height 27
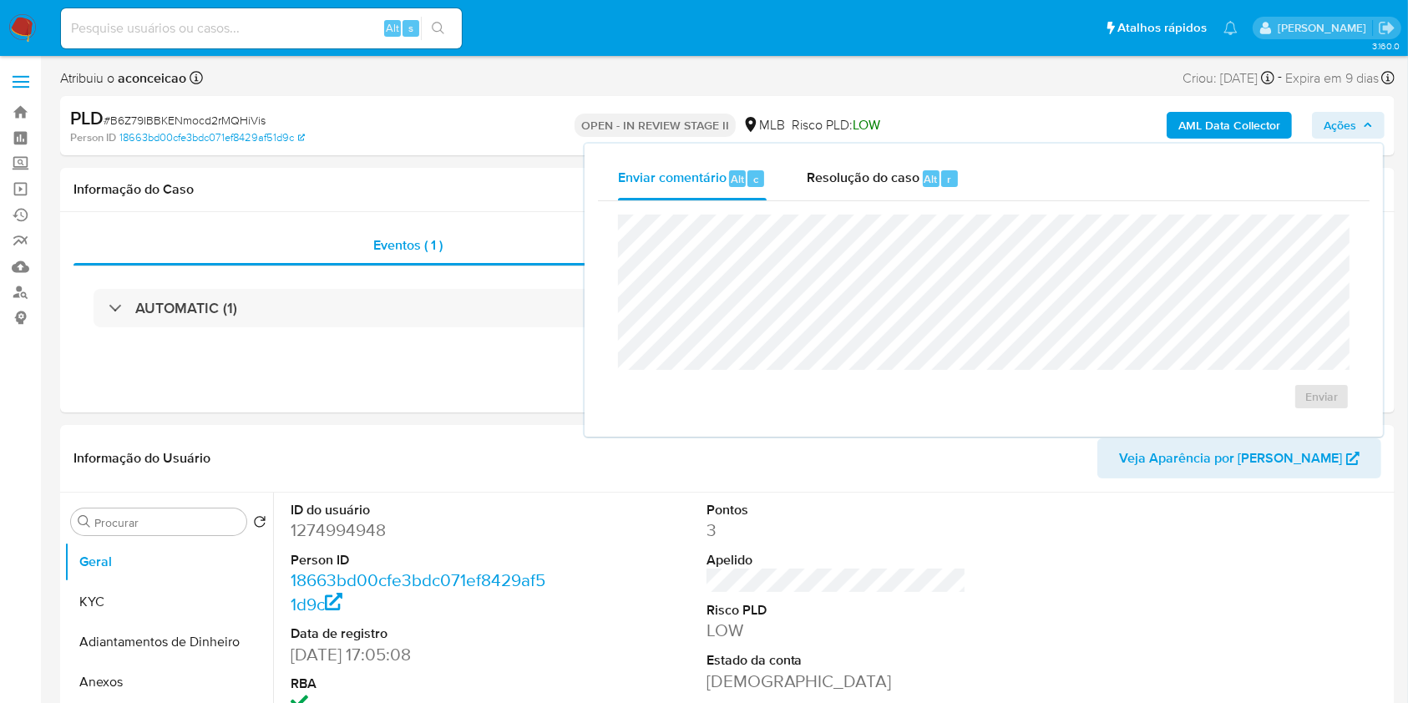
drag, startPoint x: 953, startPoint y: 168, endPoint x: 963, endPoint y: 213, distance: 46.2
click at [953, 170] on div "Resolução do caso Alt r" at bounding box center [883, 178] width 153 height 43
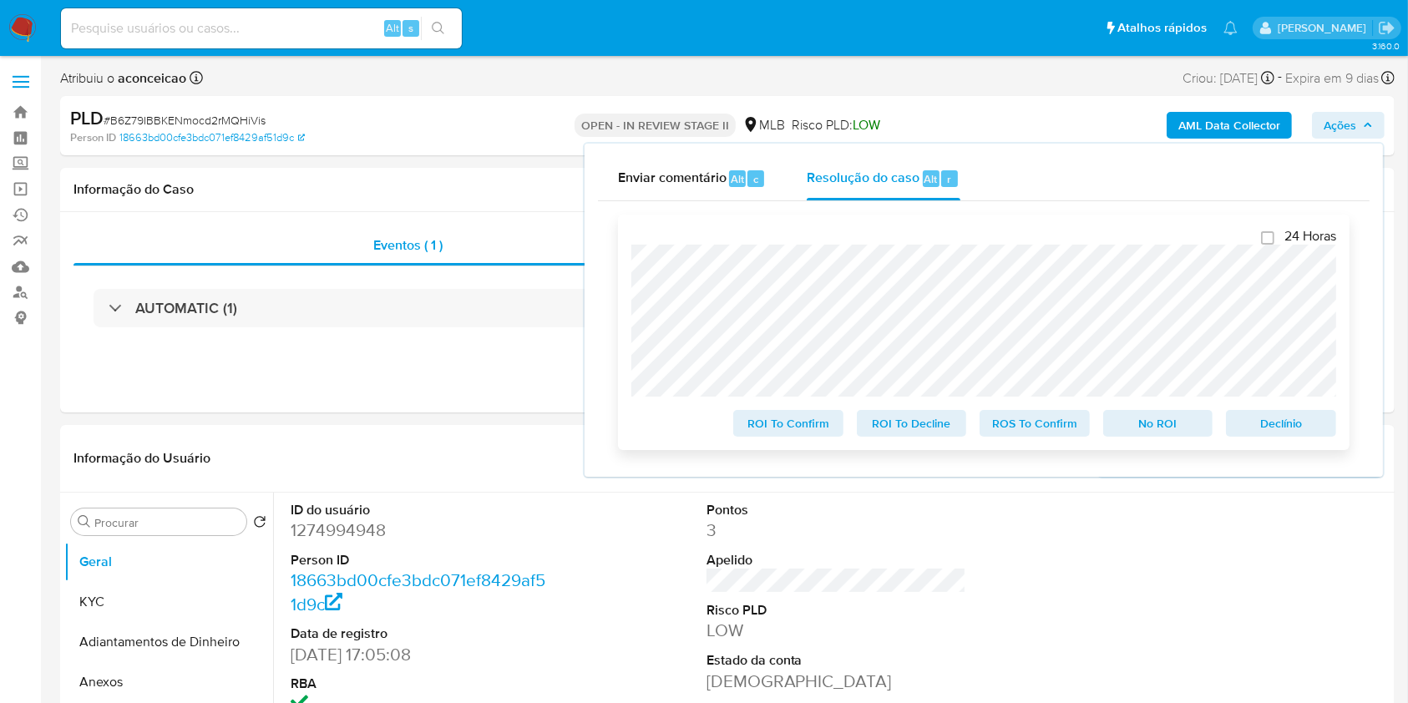
click at [1049, 411] on div "ROS To Confirm" at bounding box center [1035, 419] width 124 height 33
click at [1053, 422] on span "ROS To Confirm" at bounding box center [1034, 423] width 87 height 23
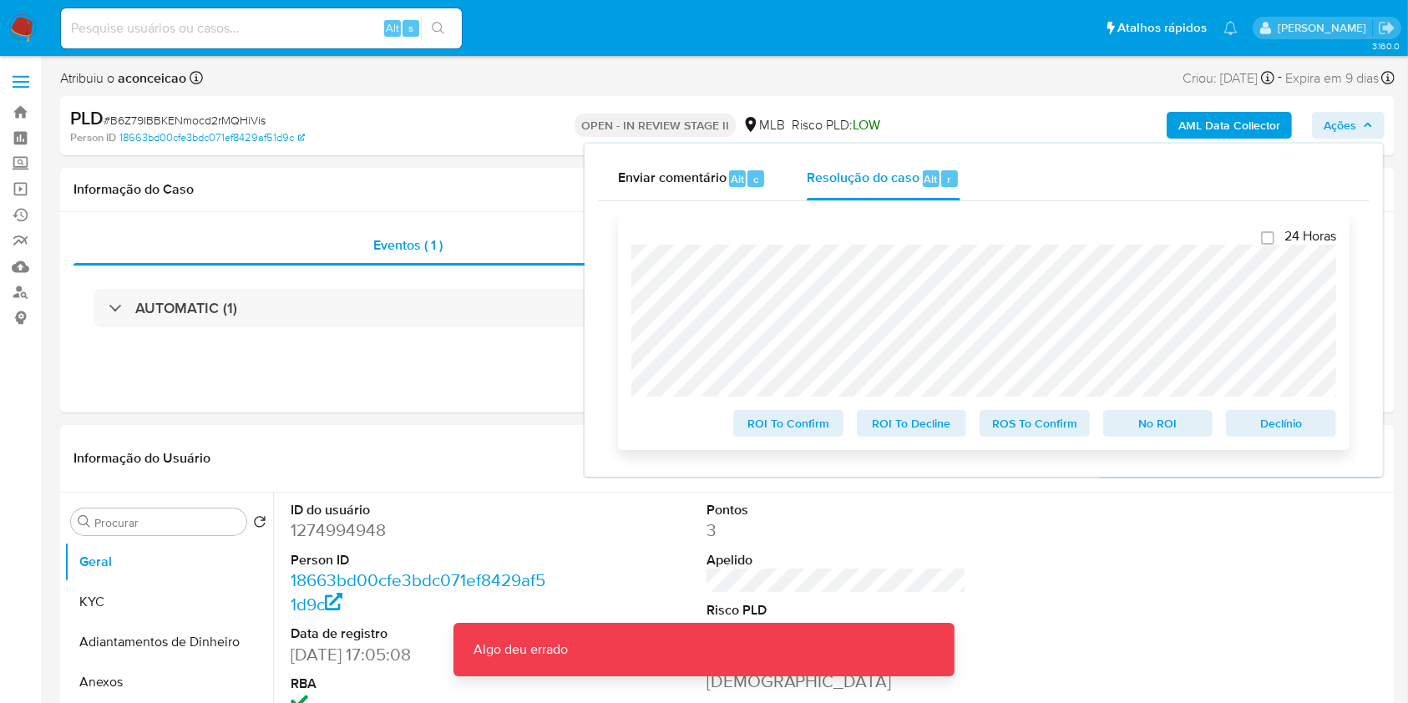
click at [1053, 423] on span "ROS To Confirm" at bounding box center [1034, 423] width 87 height 23
click at [1053, 424] on span "ROS To Confirm" at bounding box center [1034, 423] width 87 height 23
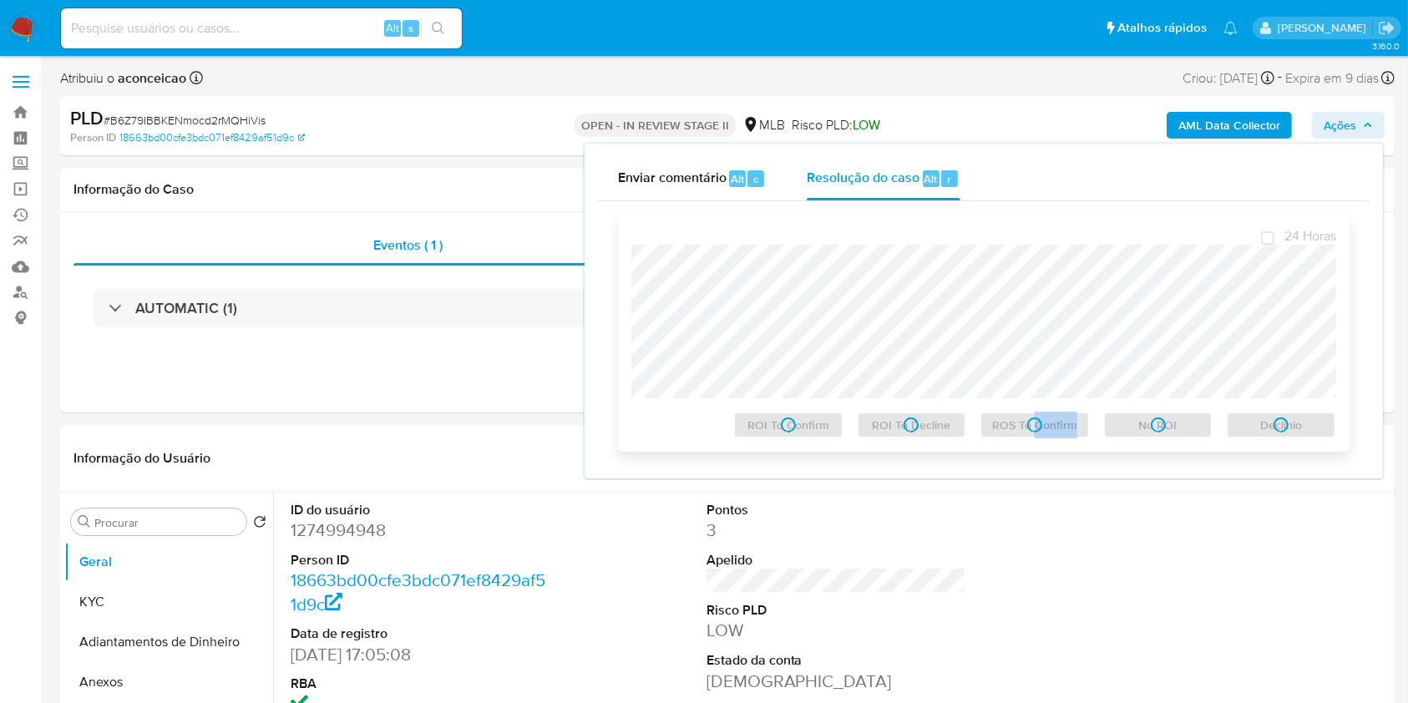
click at [1052, 426] on div "ROS To Confirm" at bounding box center [1035, 421] width 124 height 33
click at [1052, 427] on div "ROS To Confirm" at bounding box center [1035, 421] width 124 height 33
click at [1052, 428] on span "ROS To Confirm" at bounding box center [1034, 424] width 87 height 23
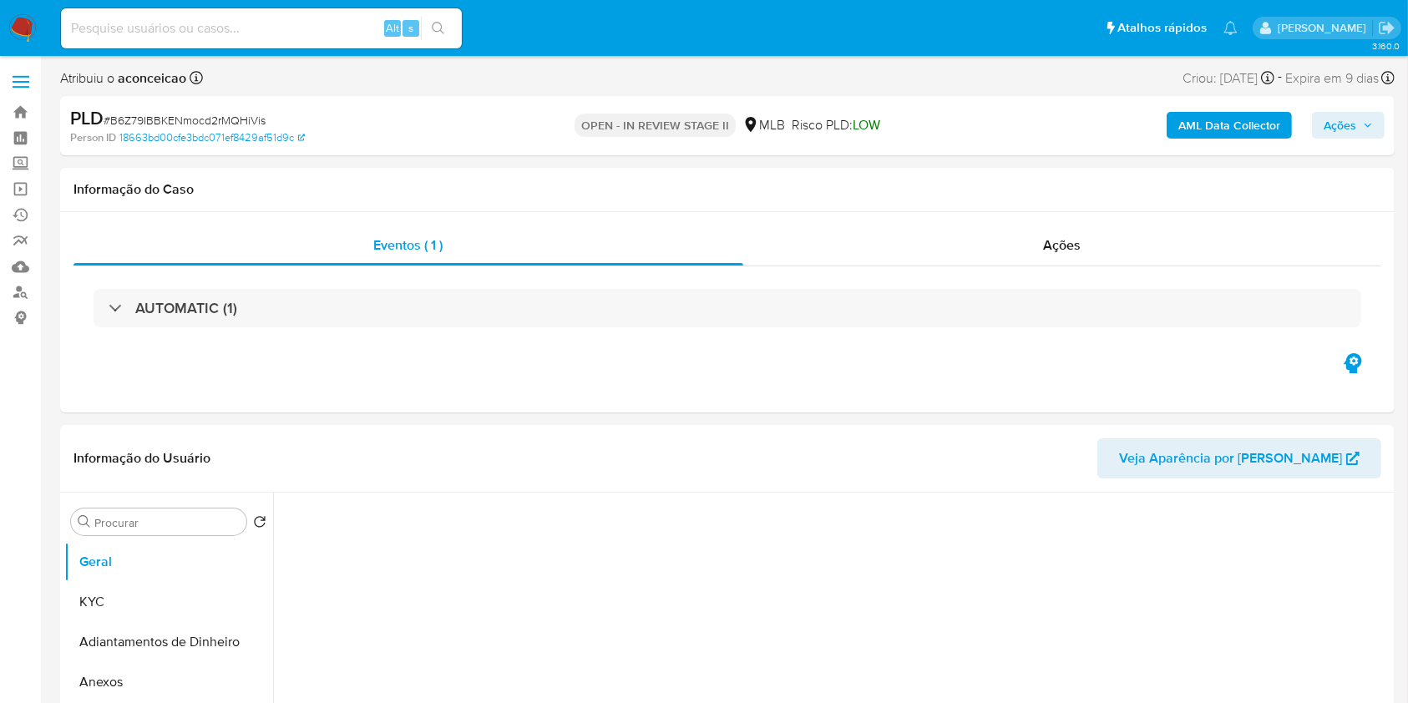
select select "10"
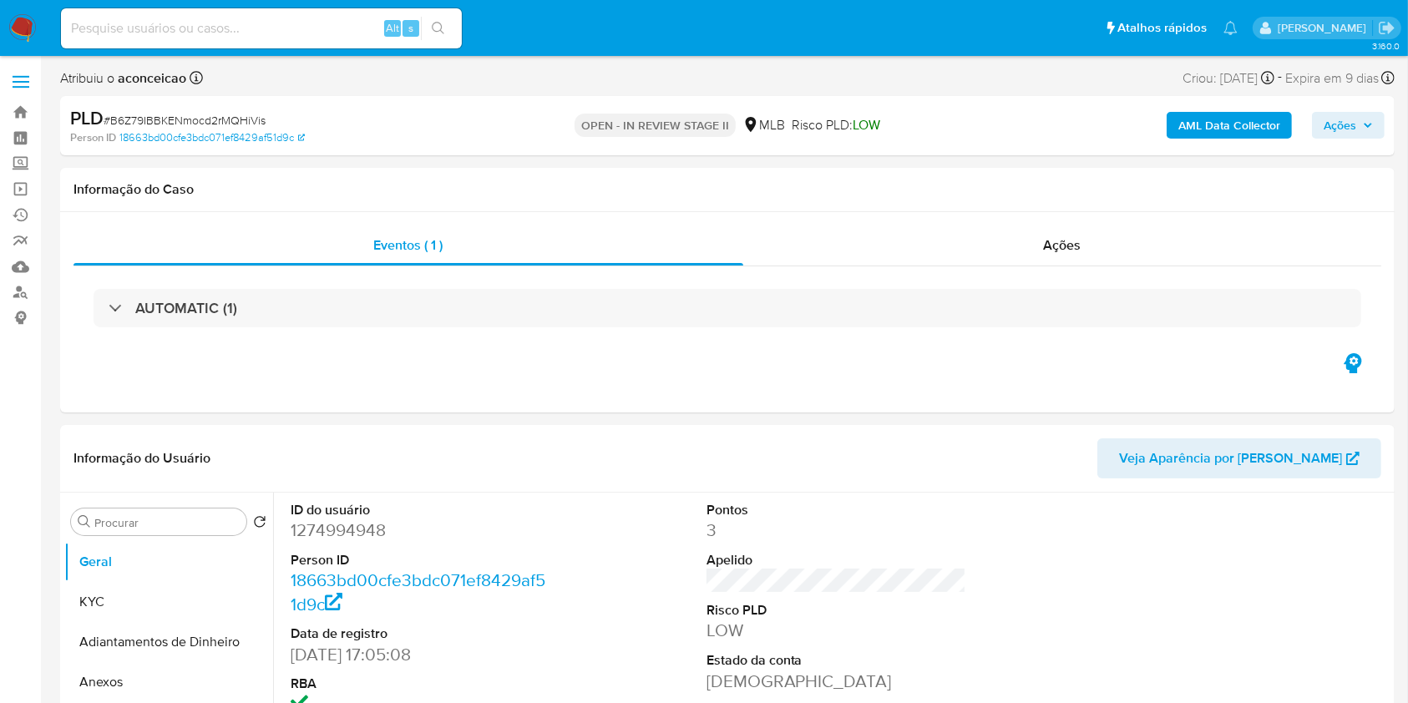
click at [240, 113] on span "# B6Z79IBBKENmocd2rMQHiVis" at bounding box center [185, 120] width 162 height 17
click at [240, 114] on span "# B6Z79IBBKENmocd2rMQHiVis" at bounding box center [185, 120] width 162 height 17
copy span "B6Z79IBBKENmocd2rMQHiVis"
click at [341, 27] on input at bounding box center [261, 29] width 401 height 22
paste input "B6Z79IBBKENmocd2rMQHiVis"
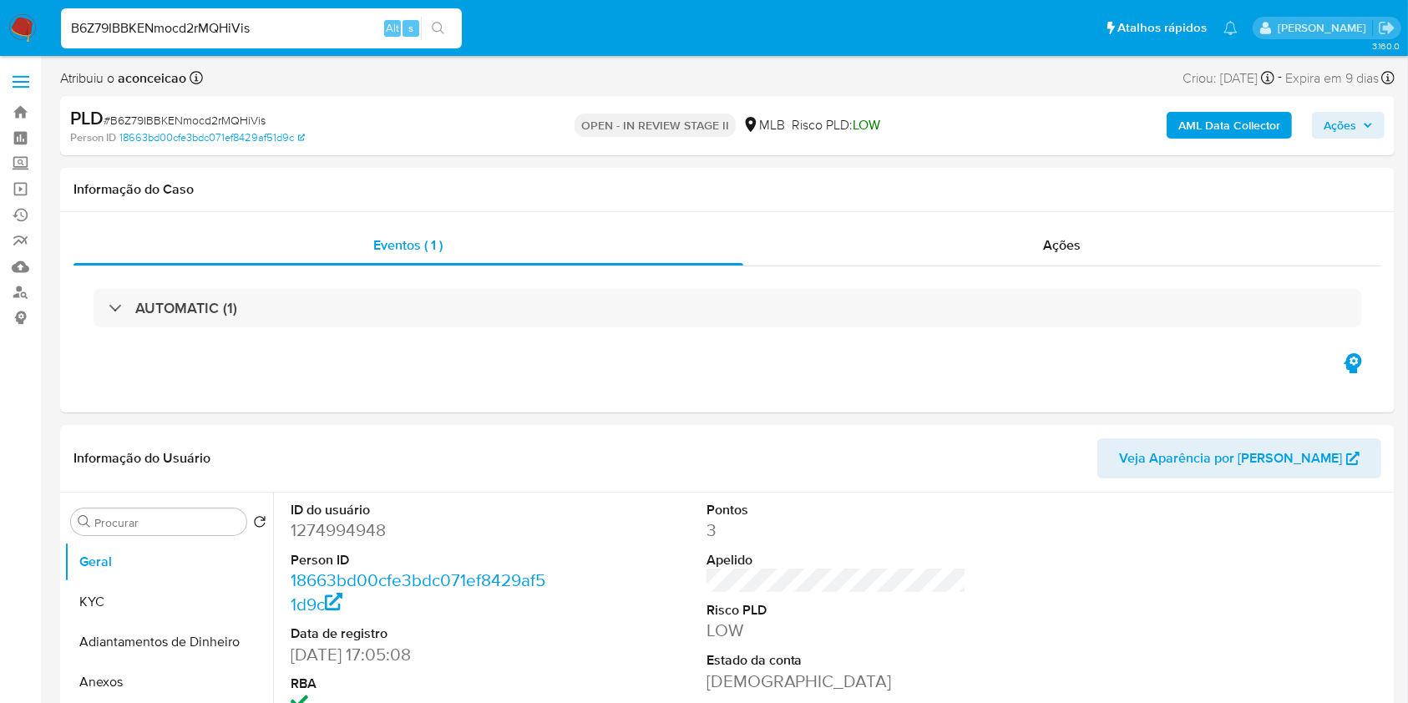
type input "B6Z79IBBKENmocd2rMQHiVis"
click at [452, 24] on button "search-icon" at bounding box center [438, 28] width 34 height 23
click at [443, 30] on icon "search-icon" at bounding box center [438, 28] width 13 height 13
click at [437, 24] on icon "search-icon" at bounding box center [438, 28] width 13 height 13
click at [437, 23] on icon "search-icon" at bounding box center [438, 28] width 13 height 13
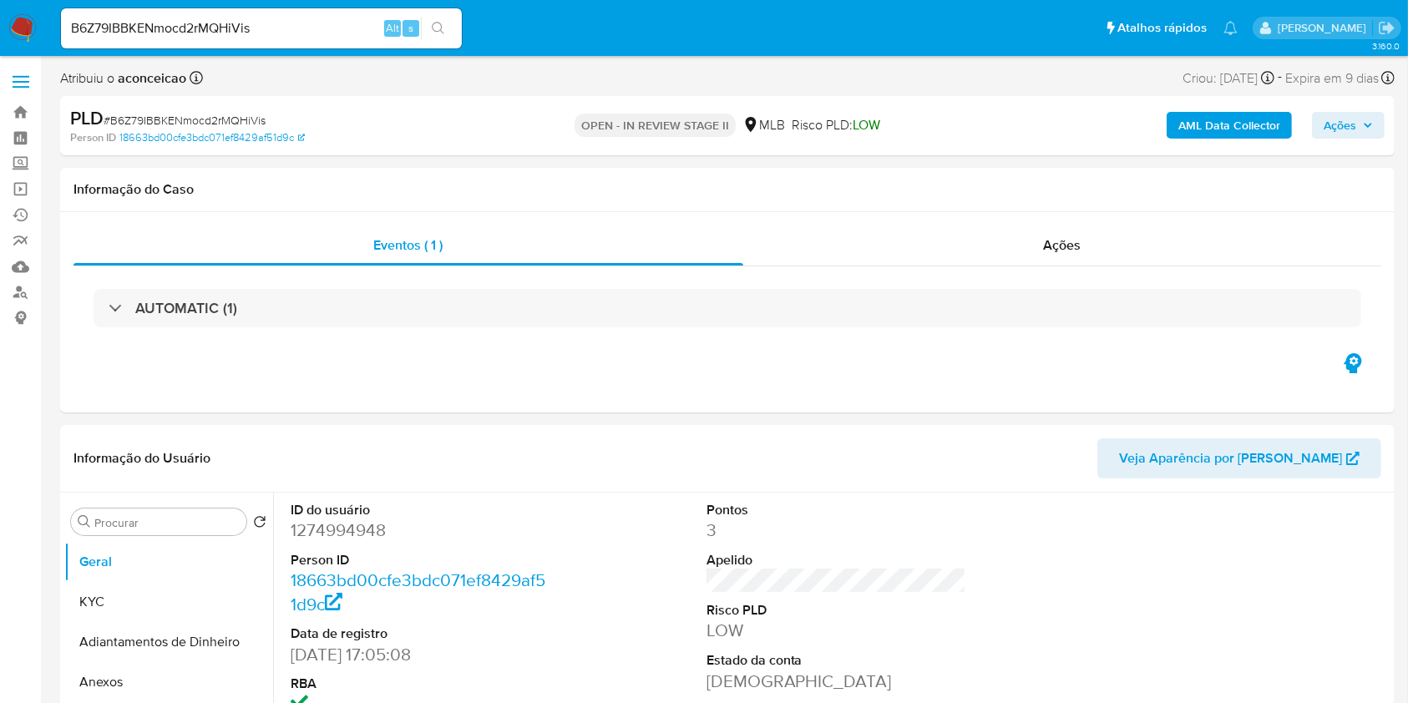
click at [437, 24] on icon "search-icon" at bounding box center [438, 28] width 13 height 13
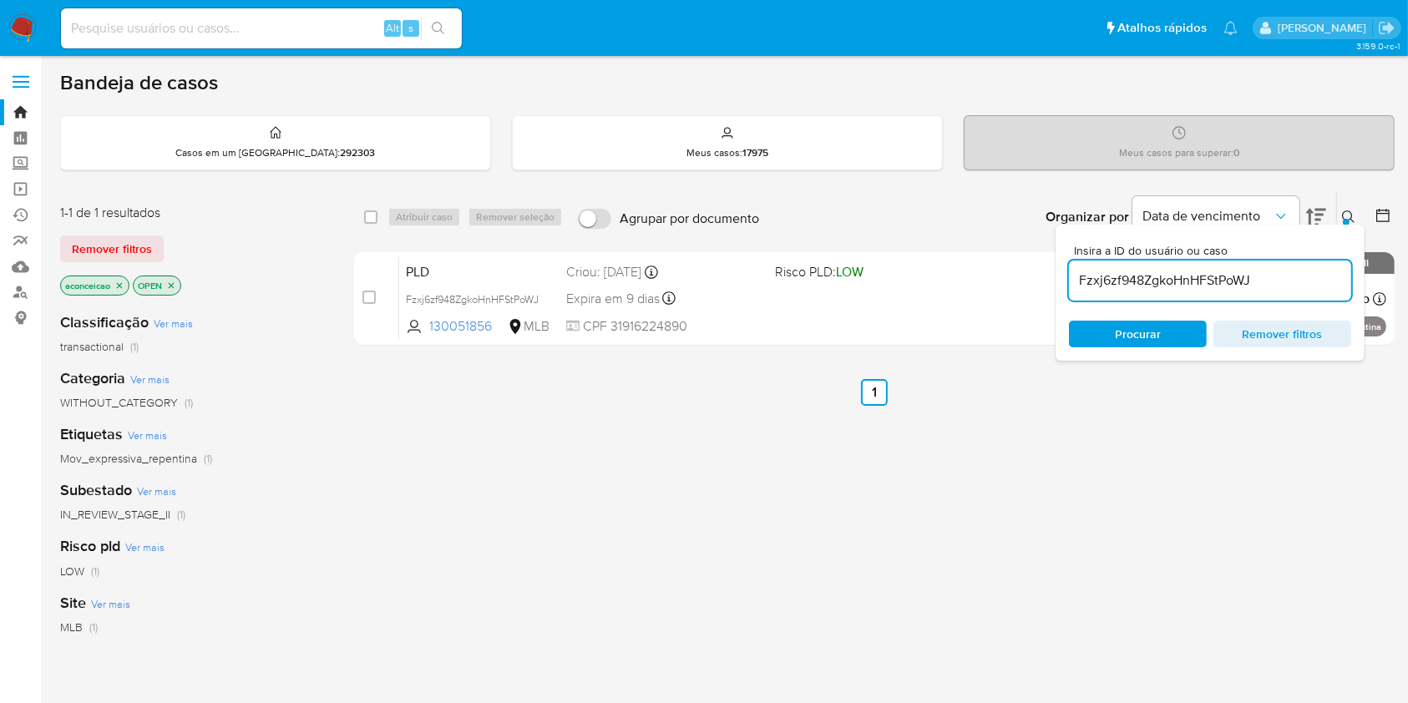
click at [1206, 282] on input "Fzxj6zf948ZgkoHnHFStPoWJ" at bounding box center [1210, 281] width 282 height 22
click at [1206, 281] on input "Fzxj6zf948ZgkoHnHFStPoWJ" at bounding box center [1210, 281] width 282 height 22
paste input "B6Z79IBBKENmocd2rMQHiVis"
click at [1206, 282] on input "Fzxj6zf948ZgkoHnHFStPoWJ" at bounding box center [1210, 281] width 282 height 22
click at [1161, 331] on div "Procurar Remover filtros" at bounding box center [1210, 334] width 282 height 27
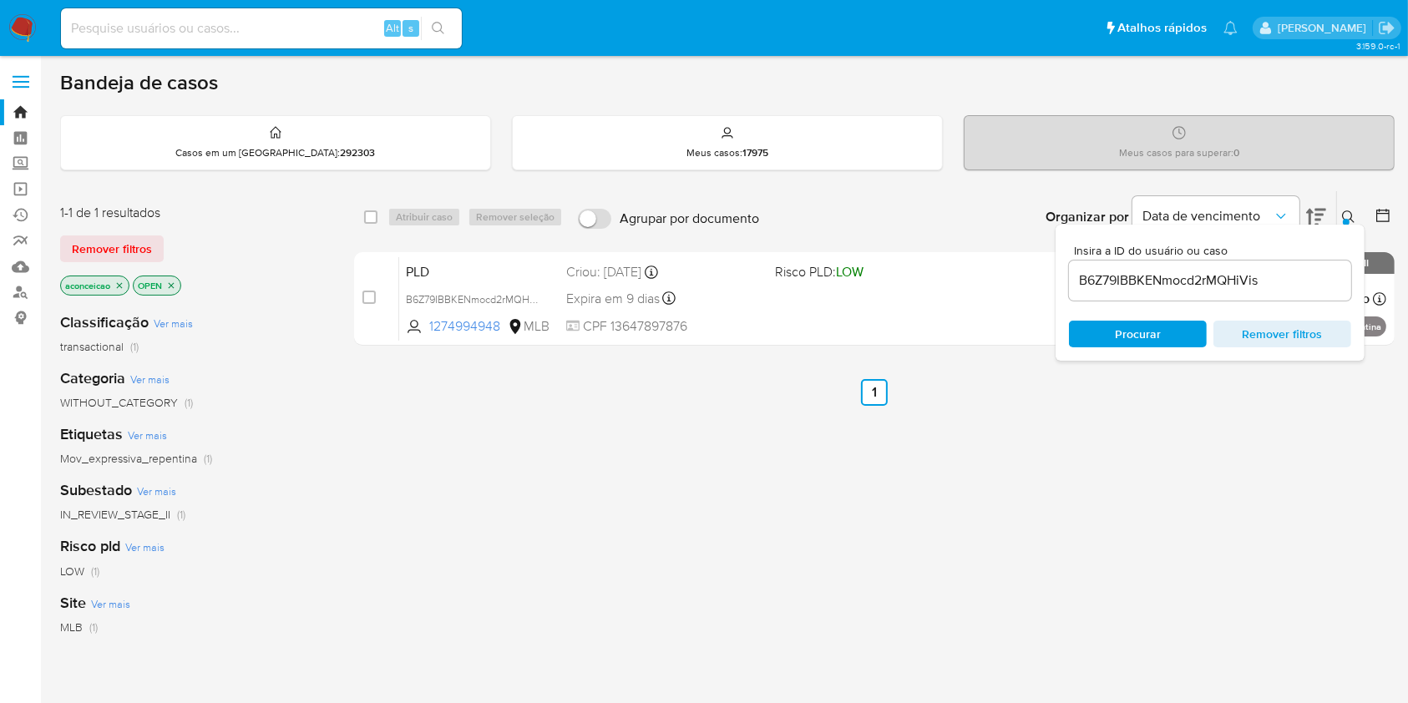
click at [1161, 331] on span "Procurar" at bounding box center [1137, 333] width 114 height 23
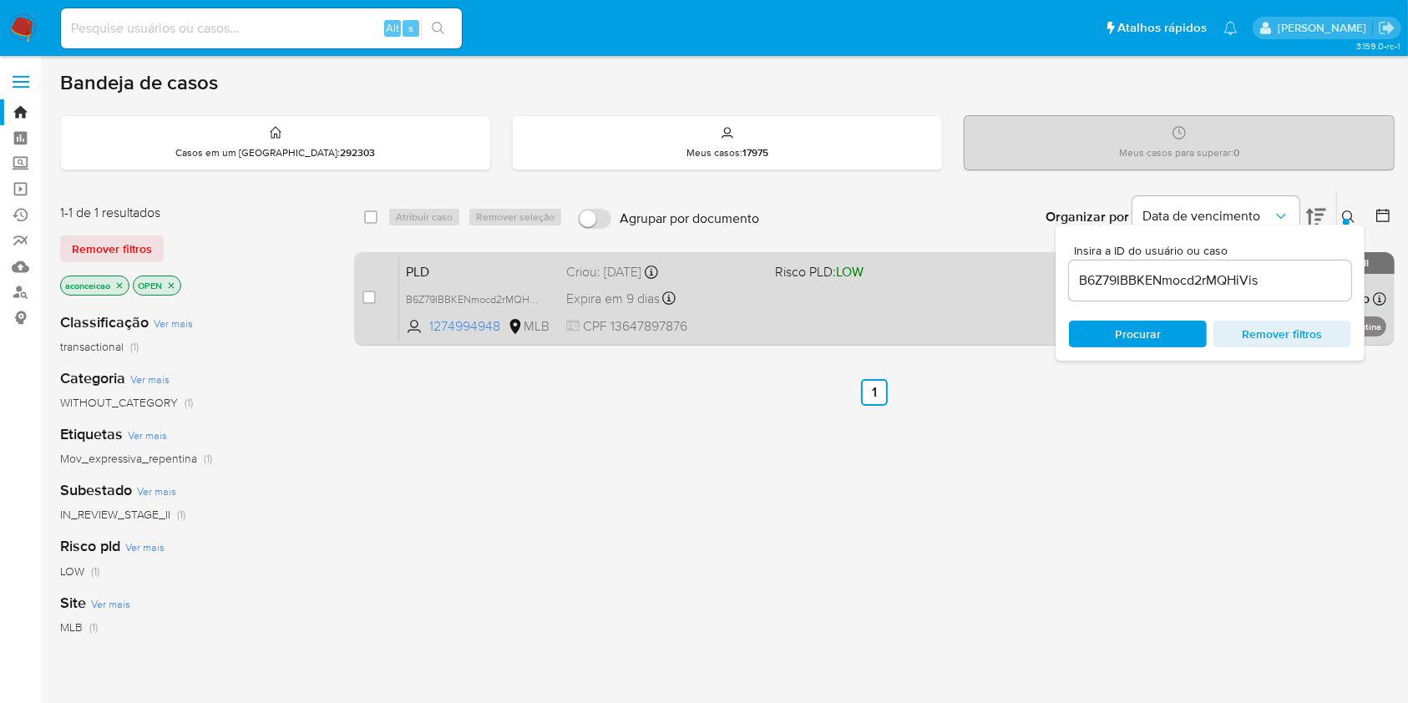
click at [978, 308] on div "PLD B6Z79IBBKENmocd2rMQHiVis 1274994948 MLB Risco PLD: LOW Criou: 12/08/2025 Cr…" at bounding box center [892, 298] width 987 height 84
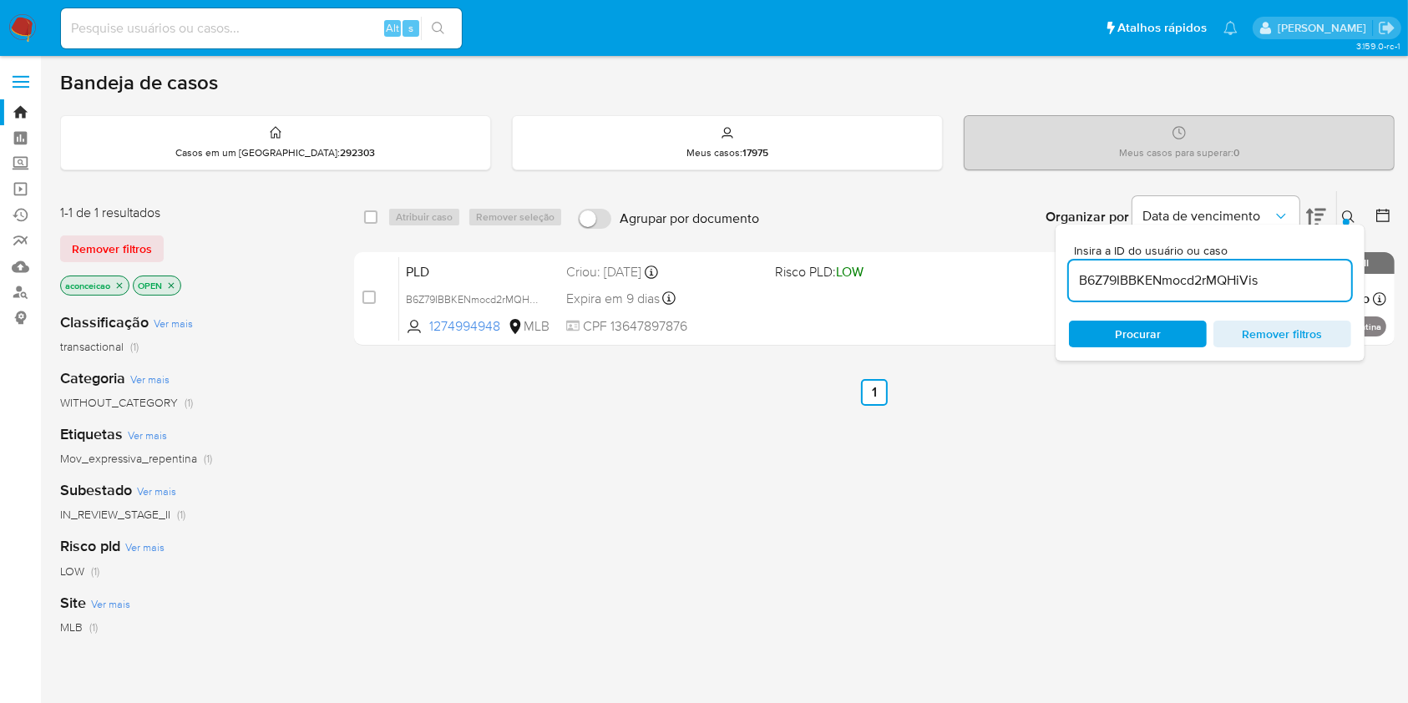
click at [1176, 284] on input "B6Z79IBBKENmocd2rMQHiVis" at bounding box center [1210, 281] width 282 height 22
paste input "EFweiGezx9eMxbGfyJQx9xji"
drag, startPoint x: 1176, startPoint y: 284, endPoint x: 1209, endPoint y: 291, distance: 33.2
click at [1176, 284] on input "B6Z79IBBKENmocd2rMQHiVis" at bounding box center [1210, 281] width 282 height 22
type input "EFweiGezx9eMxbGfyJQx9xji"
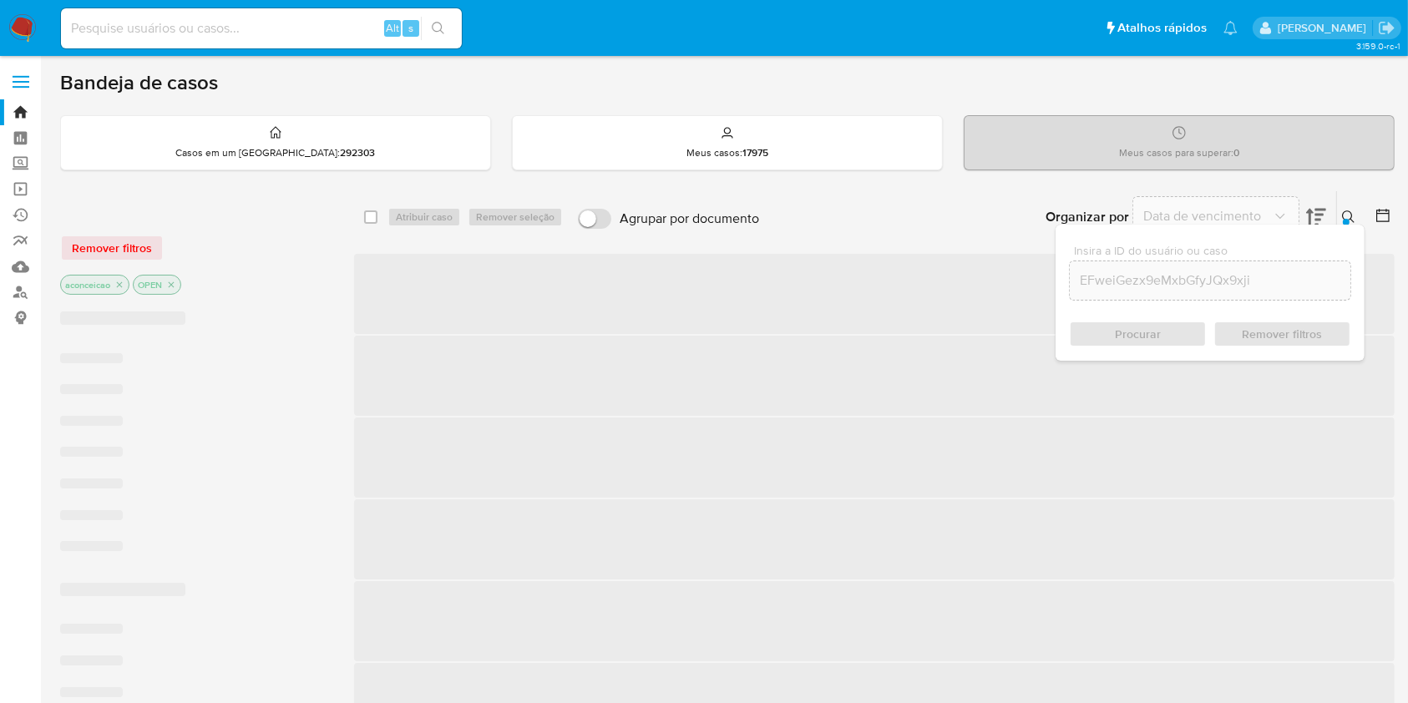
click at [1182, 324] on div "Procurar Remover filtros" at bounding box center [1210, 334] width 282 height 27
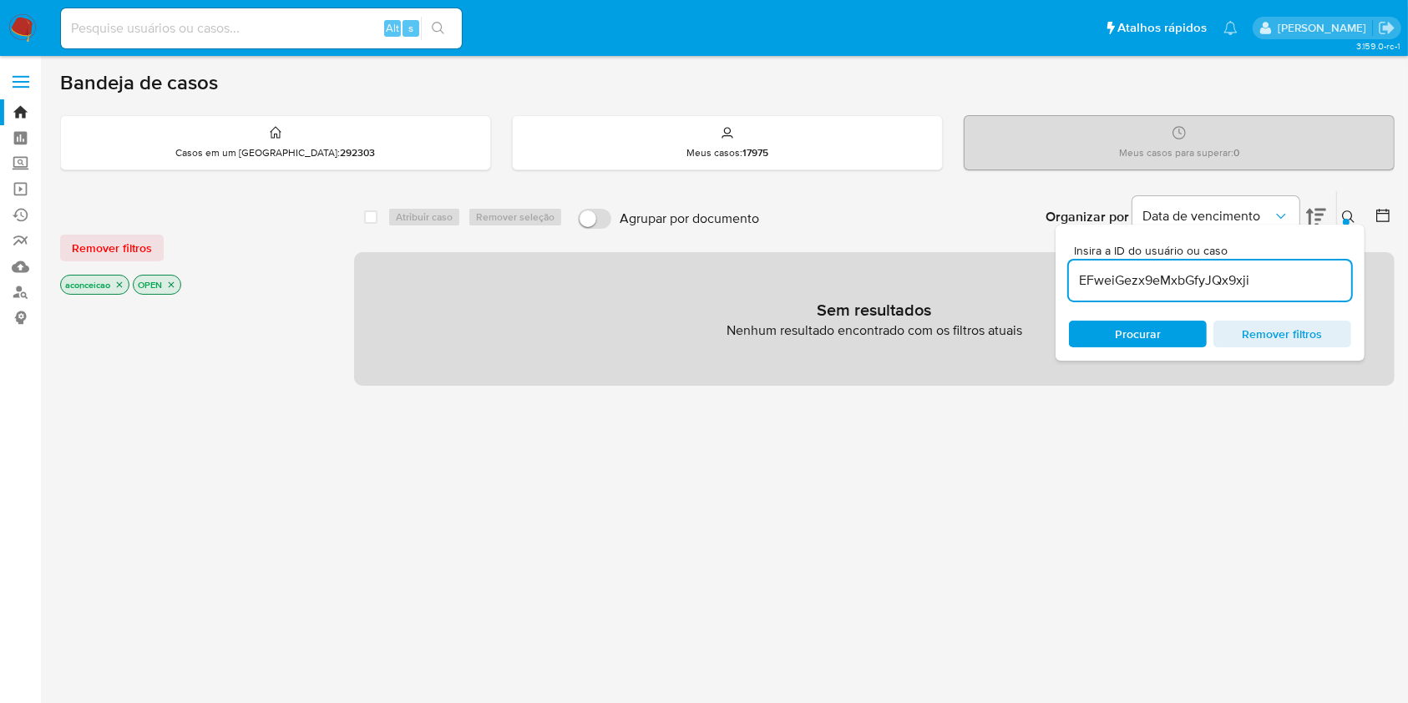
drag, startPoint x: 123, startPoint y: 277, endPoint x: 149, endPoint y: 277, distance: 25.9
click at [123, 280] on icon "close-filter" at bounding box center [119, 285] width 10 height 10
click at [1129, 283] on input "EFweiGezx9eMxbGfyJQx9xji" at bounding box center [1210, 281] width 282 height 22
click at [1129, 282] on input "EFweiGezx9eMxbGfyJQx9xji" at bounding box center [1210, 281] width 282 height 22
click at [1129, 284] on input "EFweiGezx9eMxbGfyJQx9xji" at bounding box center [1210, 281] width 282 height 22
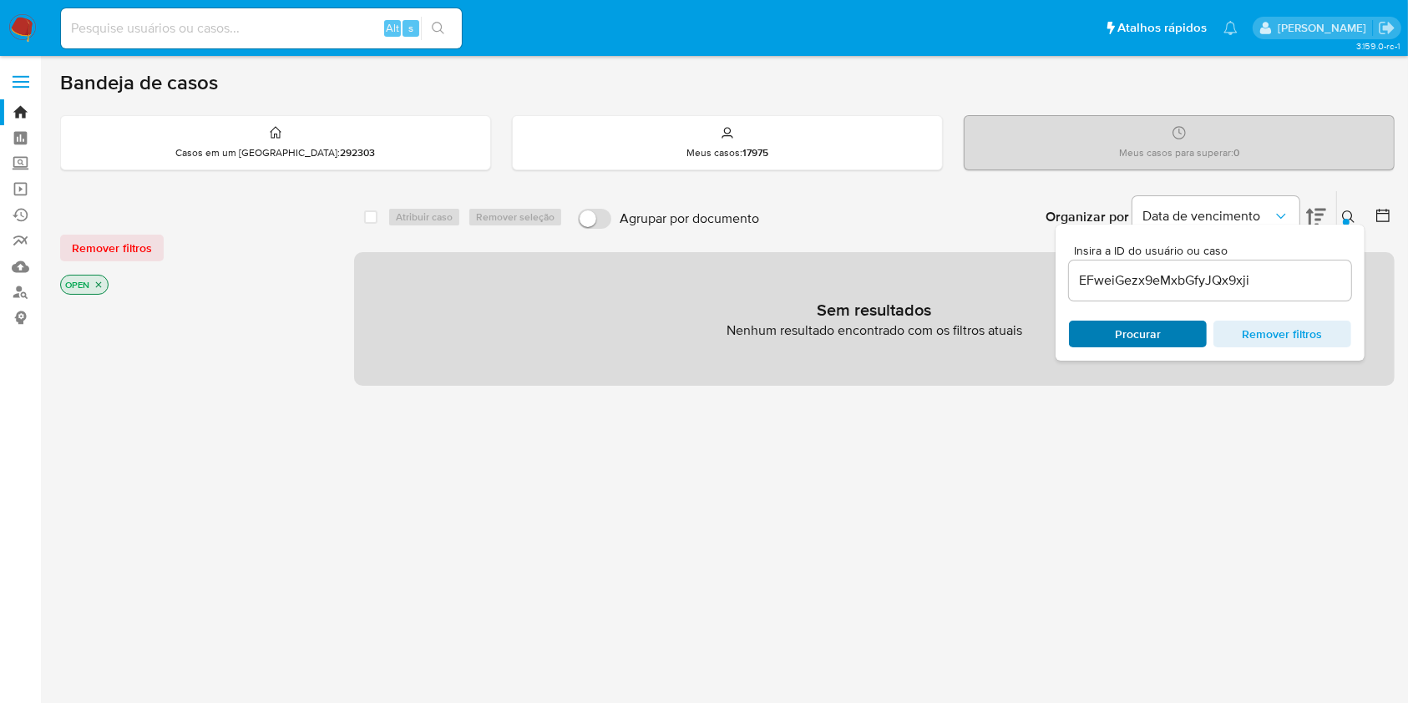
click at [1145, 324] on span "Procurar" at bounding box center [1138, 334] width 46 height 27
drag, startPoint x: 316, startPoint y: 17, endPoint x: 326, endPoint y: 20, distance: 10.6
click at [318, 19] on input at bounding box center [261, 29] width 401 height 22
paste input "EFweiGezx9eMxbGfyJQx9xji"
type input "EFweiGezx9eMxbGfyJQx9xji"
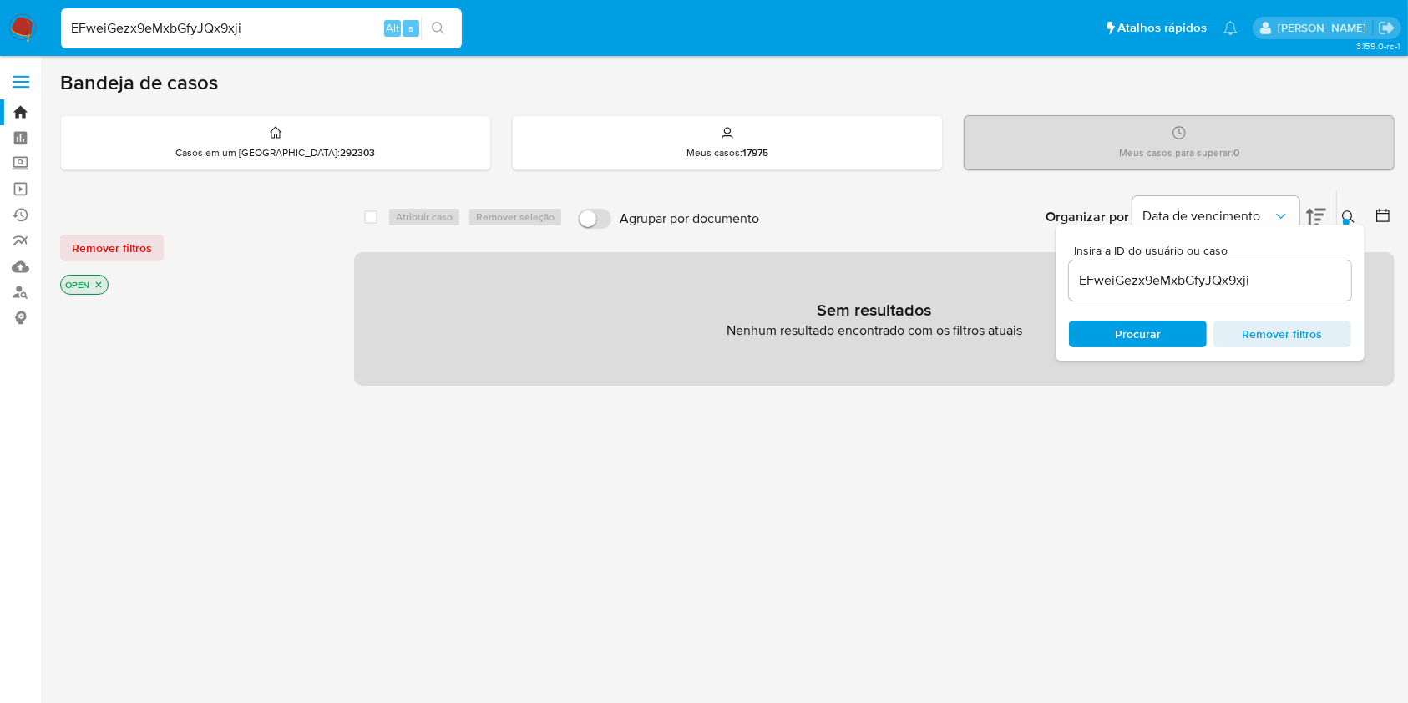
click at [435, 37] on button "search-icon" at bounding box center [438, 28] width 34 height 23
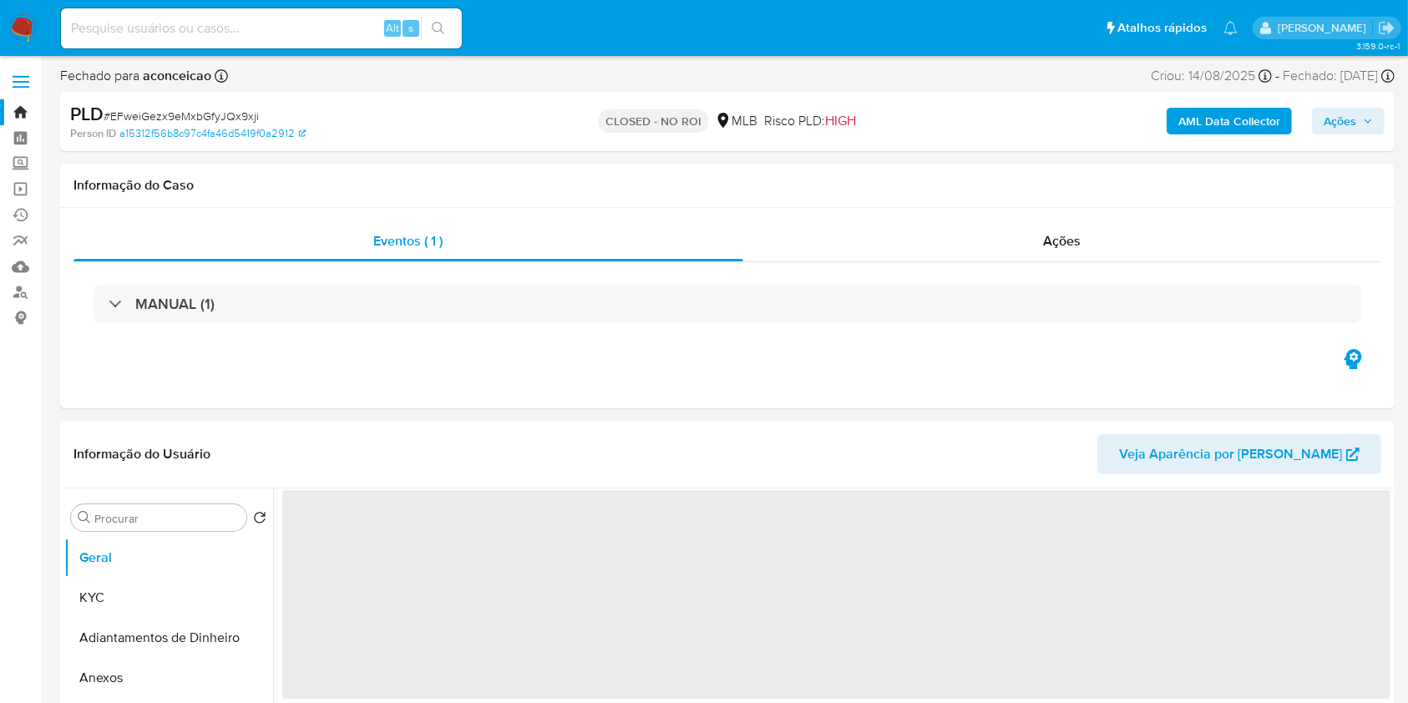
select select "10"
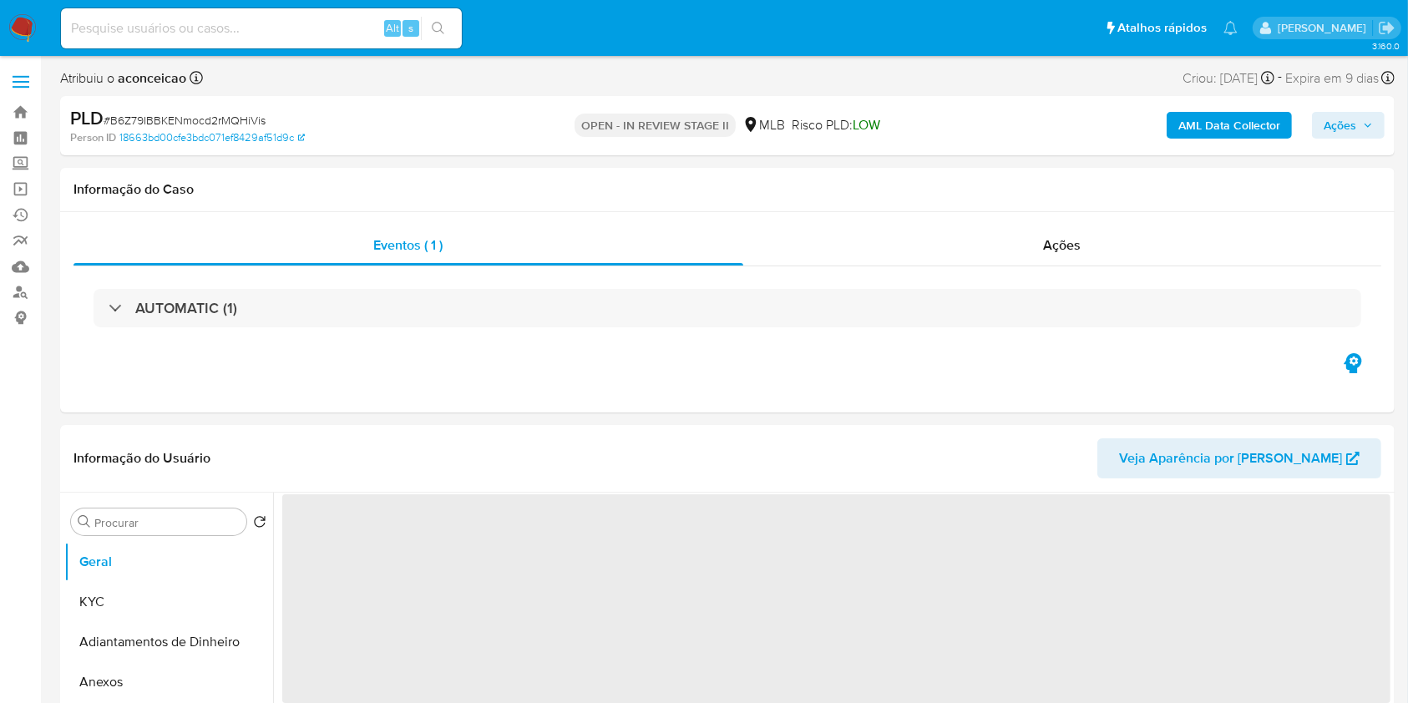
select select "10"
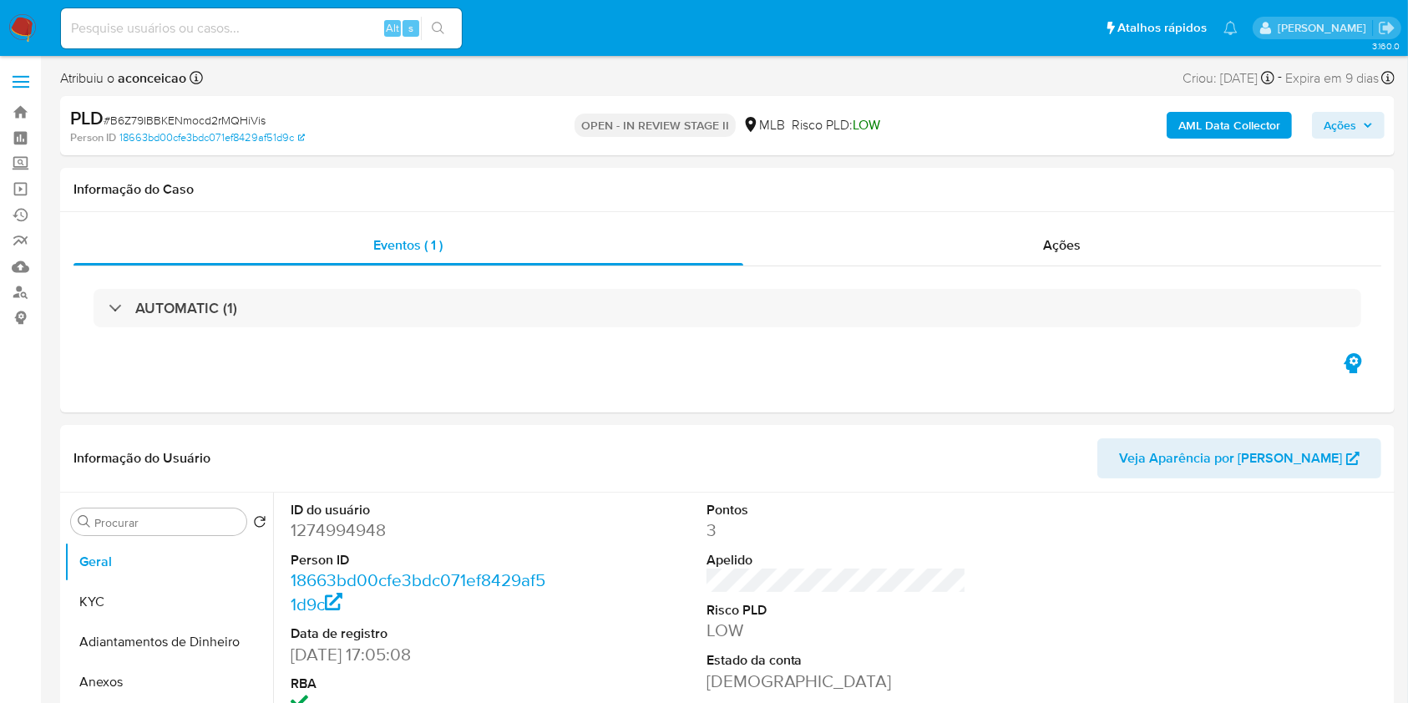
click at [1318, 104] on div "PLD # B6Z79IBBKENmocd2rMQHiVis Person ID 18663bd00cfe3bdc071ef8429af51d9c OPEN …" at bounding box center [727, 125] width 1334 height 59
click at [1326, 112] on span "Ações" at bounding box center [1339, 125] width 33 height 27
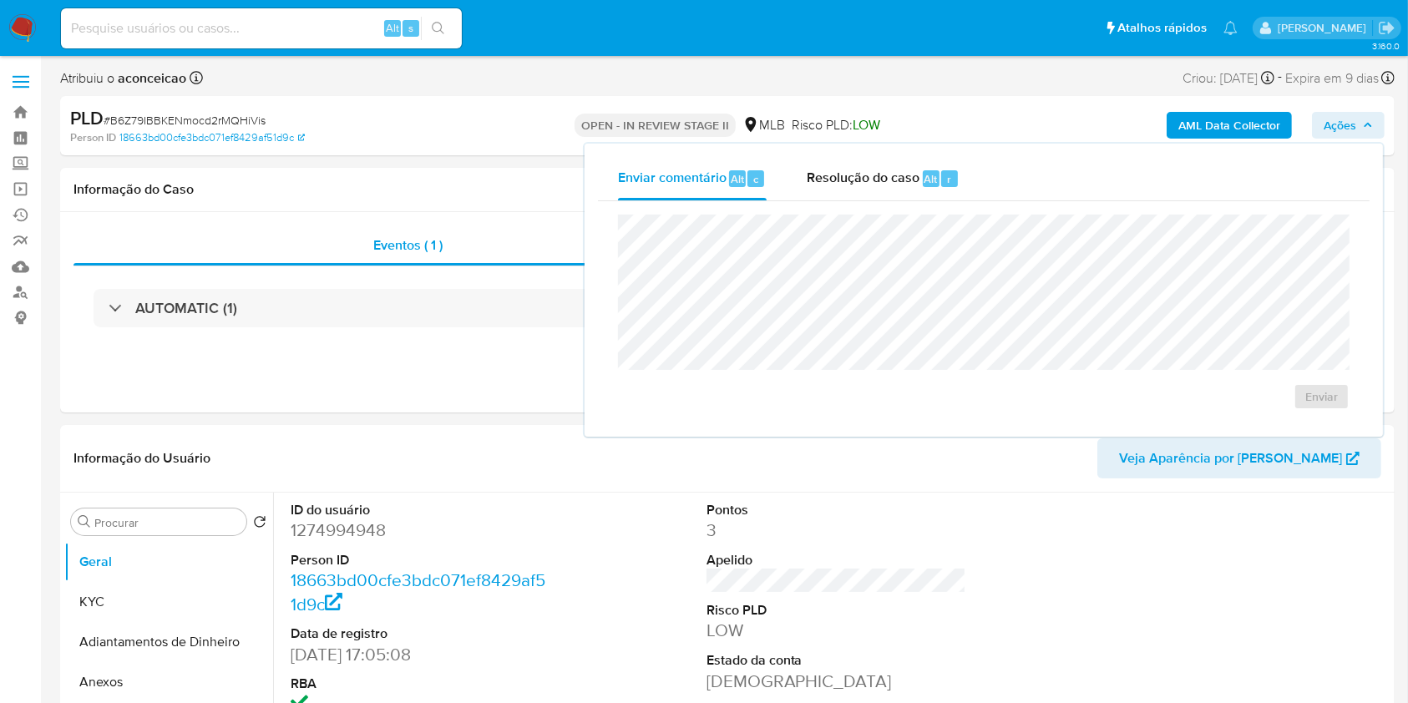
drag, startPoint x: 953, startPoint y: 170, endPoint x: 963, endPoint y: 213, distance: 43.9
click at [953, 171] on div "r" at bounding box center [949, 178] width 17 height 17
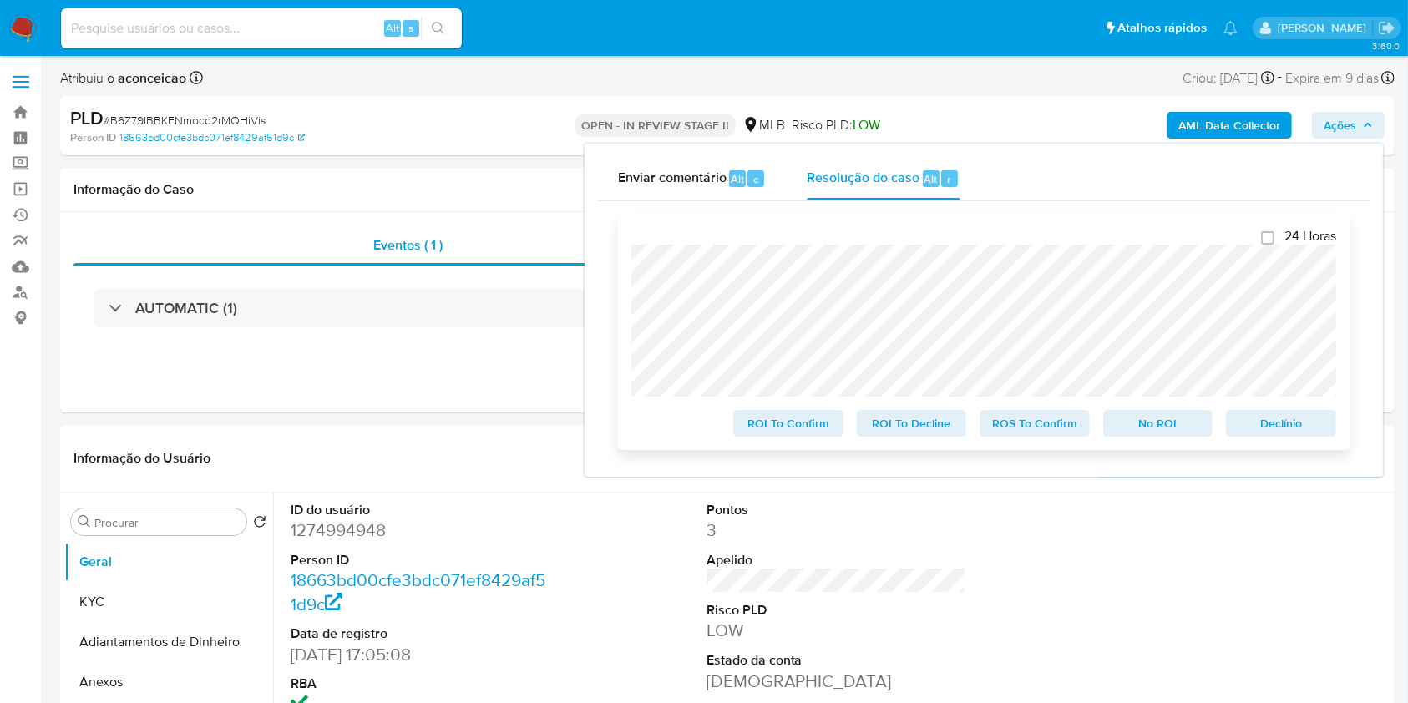
click at [1034, 417] on span "ROS To Confirm" at bounding box center [1034, 423] width 87 height 23
click at [998, 425] on span "ROS To Confirm" at bounding box center [1034, 423] width 87 height 23
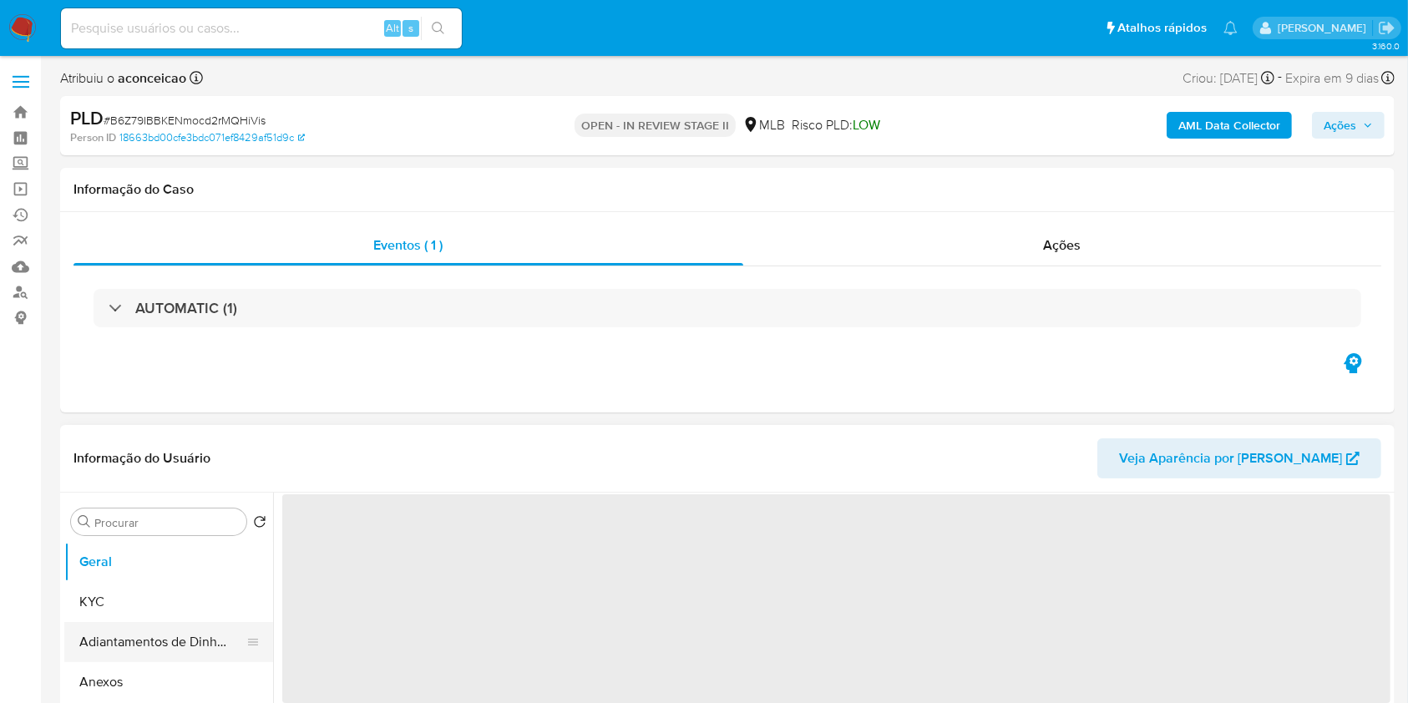
select select "10"
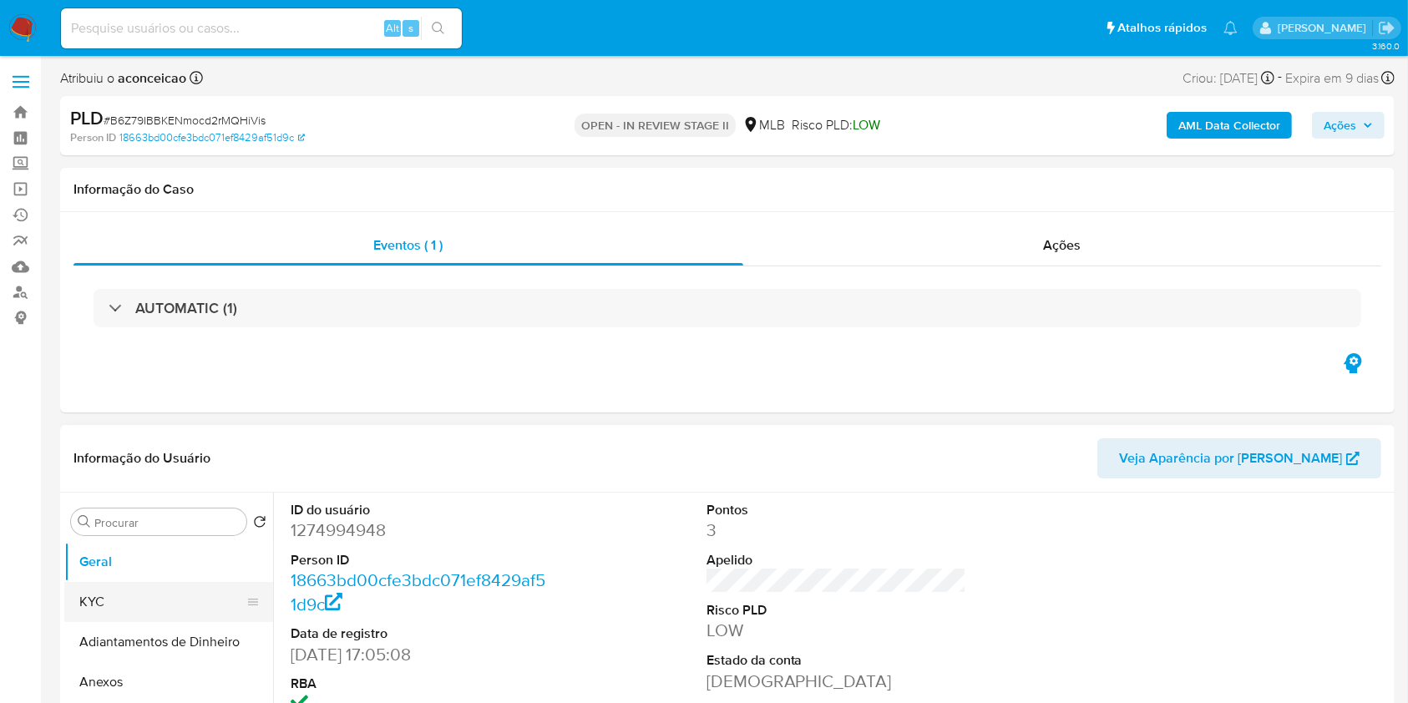
click at [131, 614] on button "KYC" at bounding box center [161, 602] width 195 height 40
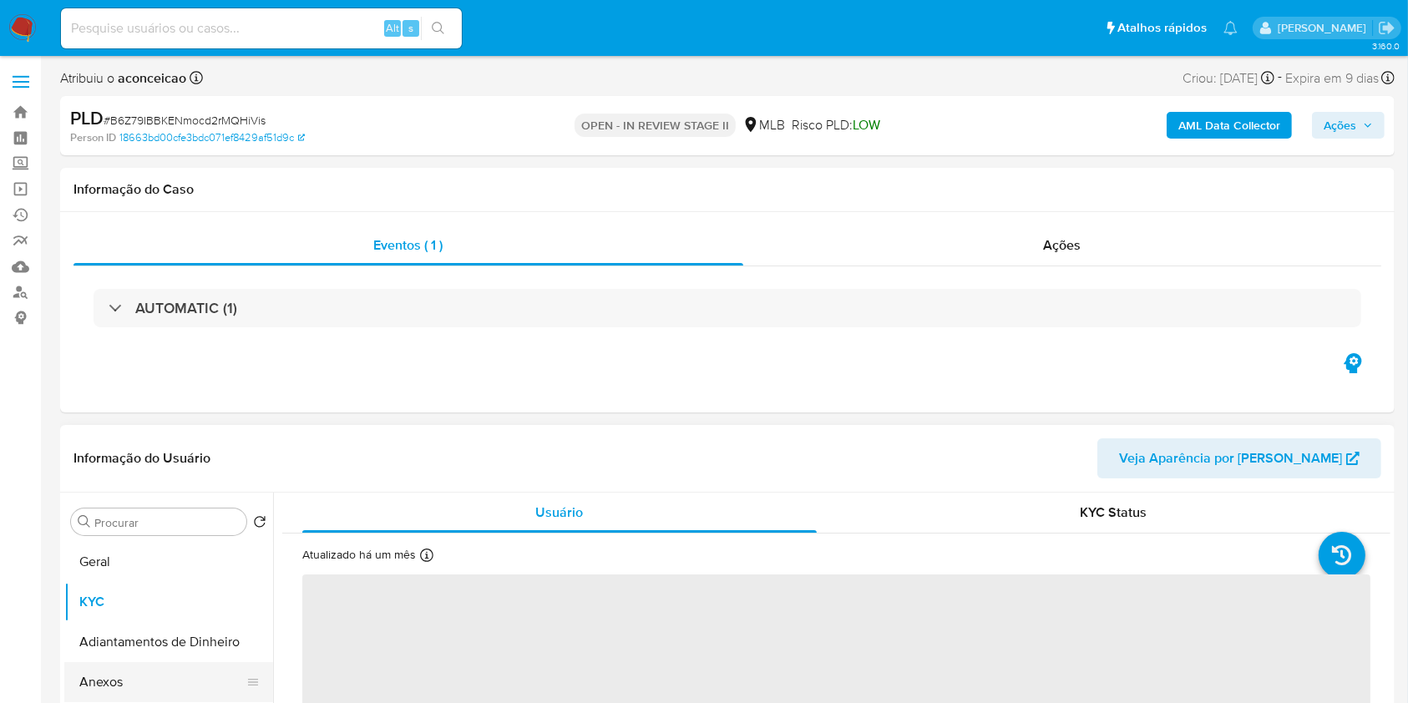
click at [146, 673] on button "Anexos" at bounding box center [161, 682] width 195 height 40
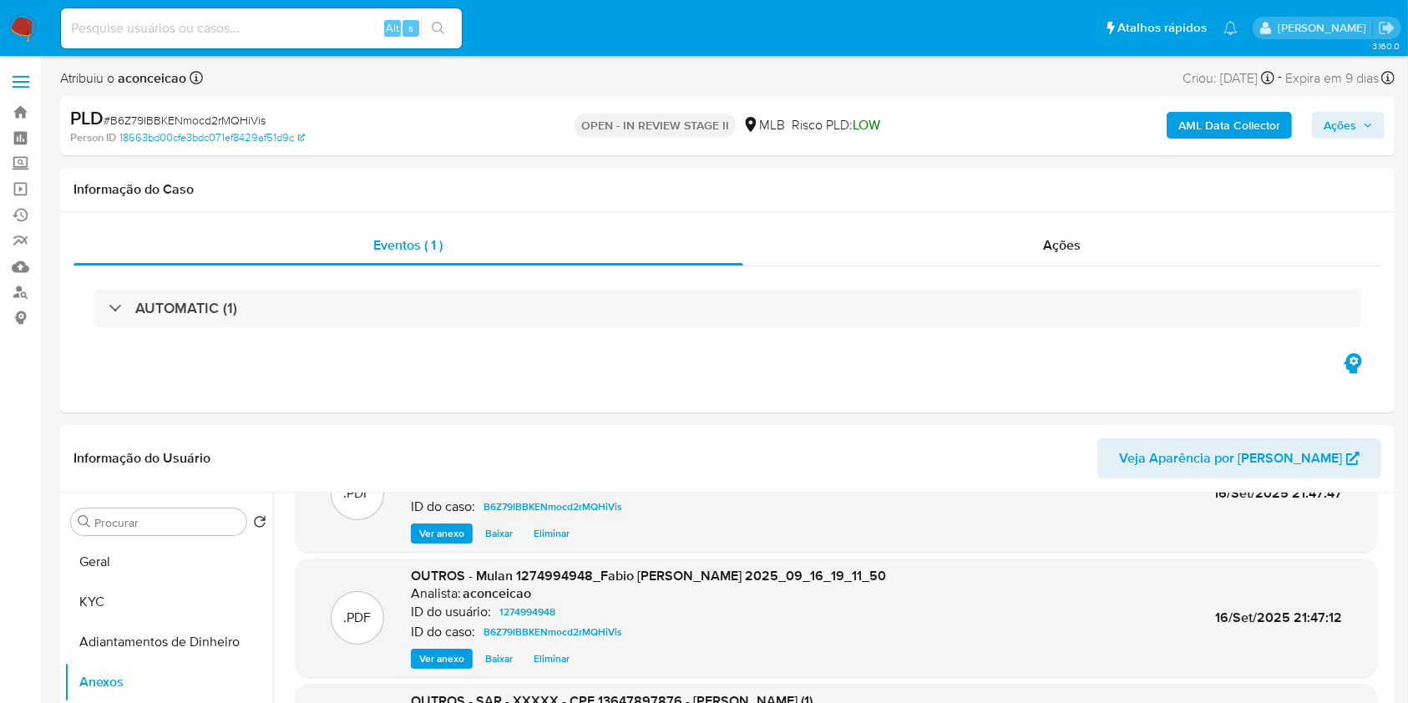
scroll to position [140, 0]
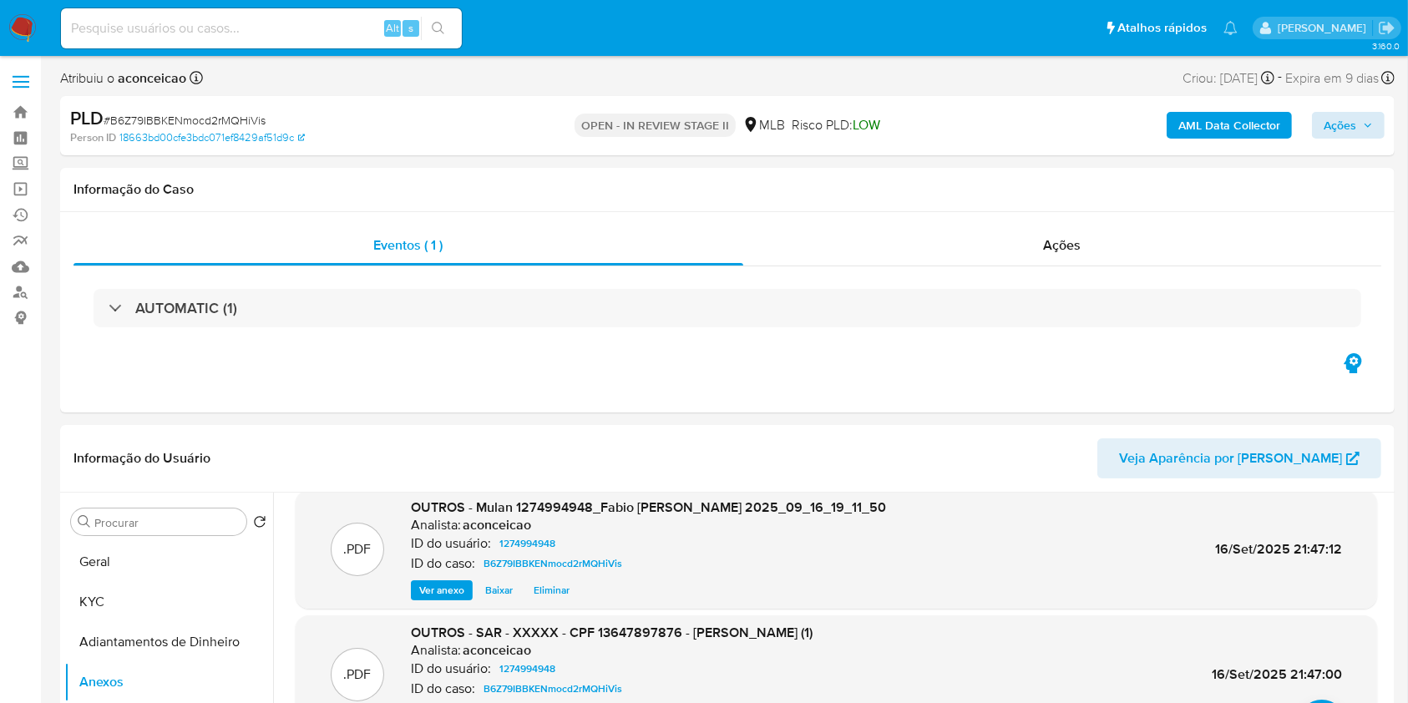
click at [1357, 110] on div "AML Data Collector Ações" at bounding box center [1167, 125] width 433 height 39
click at [1356, 131] on span "Ações" at bounding box center [1347, 125] width 49 height 23
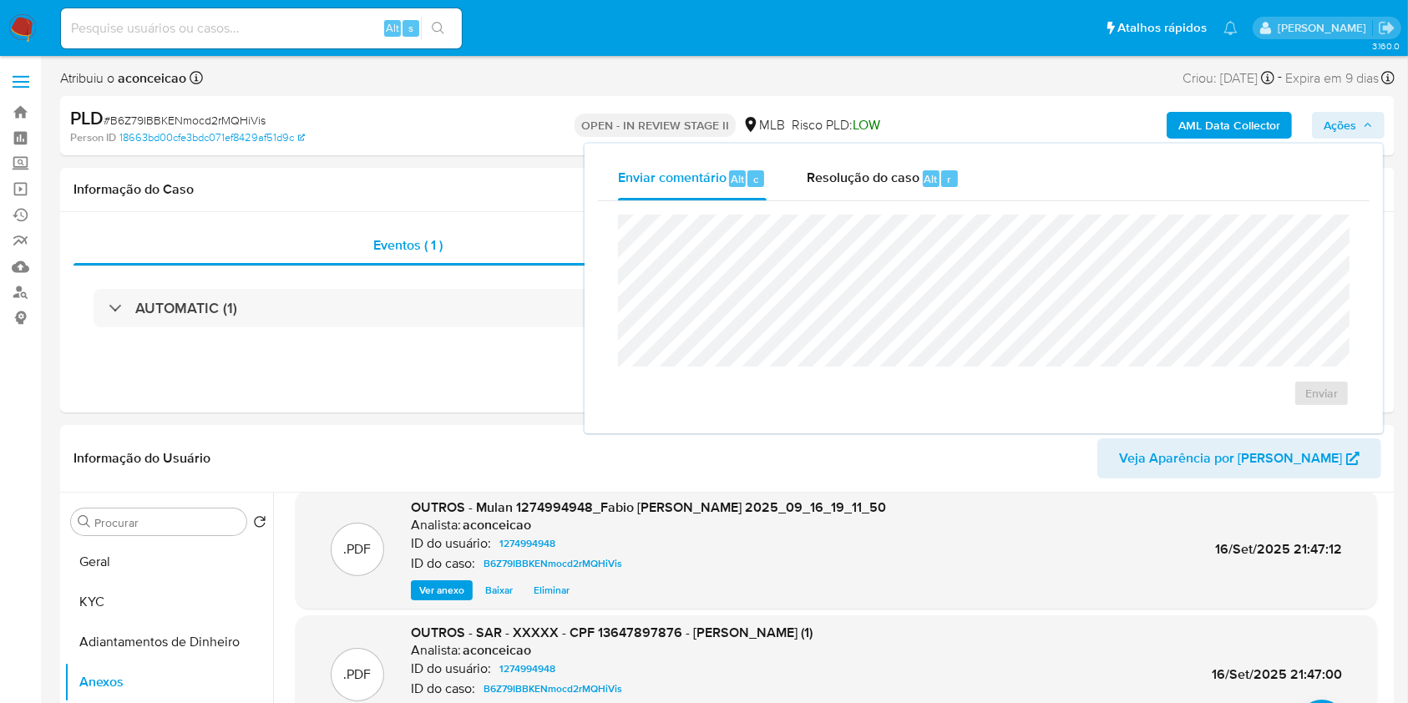
drag, startPoint x: 860, startPoint y: 190, endPoint x: 859, endPoint y: 205, distance: 14.2
click at [859, 190] on div "Resolução do caso Alt r" at bounding box center [883, 178] width 153 height 43
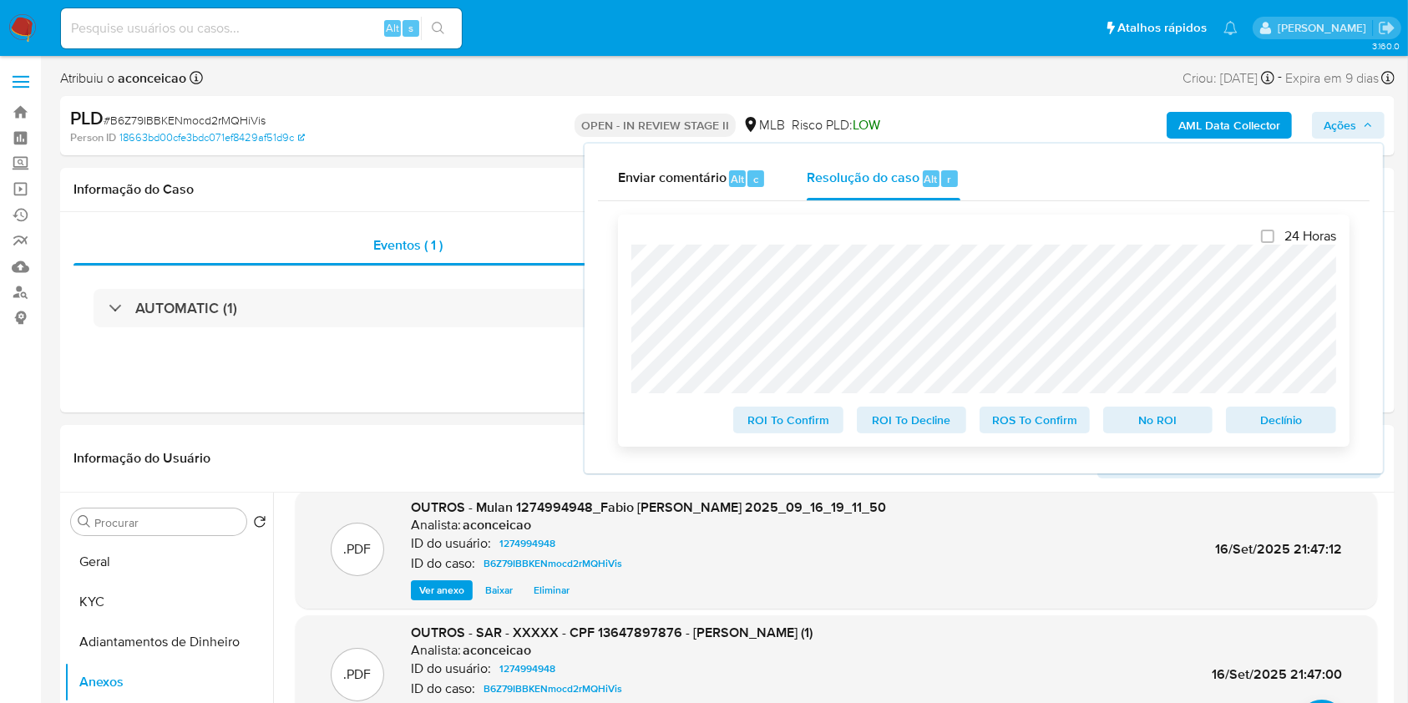
click at [1037, 413] on span "ROS To Confirm" at bounding box center [1034, 419] width 87 height 23
drag, startPoint x: 240, startPoint y: 28, endPoint x: 362, endPoint y: 17, distance: 121.6
click at [245, 27] on input at bounding box center [261, 29] width 401 height 22
paste input "ZQKzzeNoit3X1jHbgFIfuMtw"
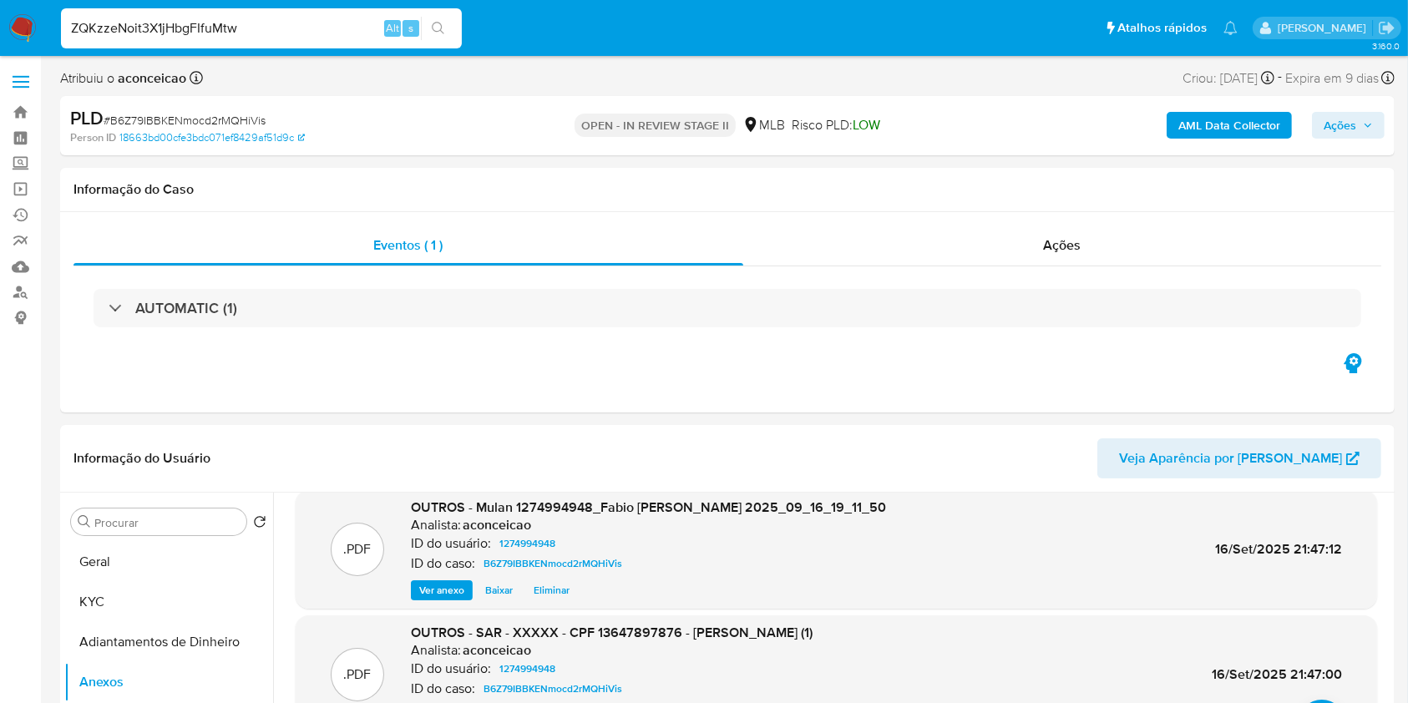
type input "ZQKzzeNoit3X1jHbgFIfuMtw"
click at [449, 24] on button "search-icon" at bounding box center [438, 28] width 34 height 23
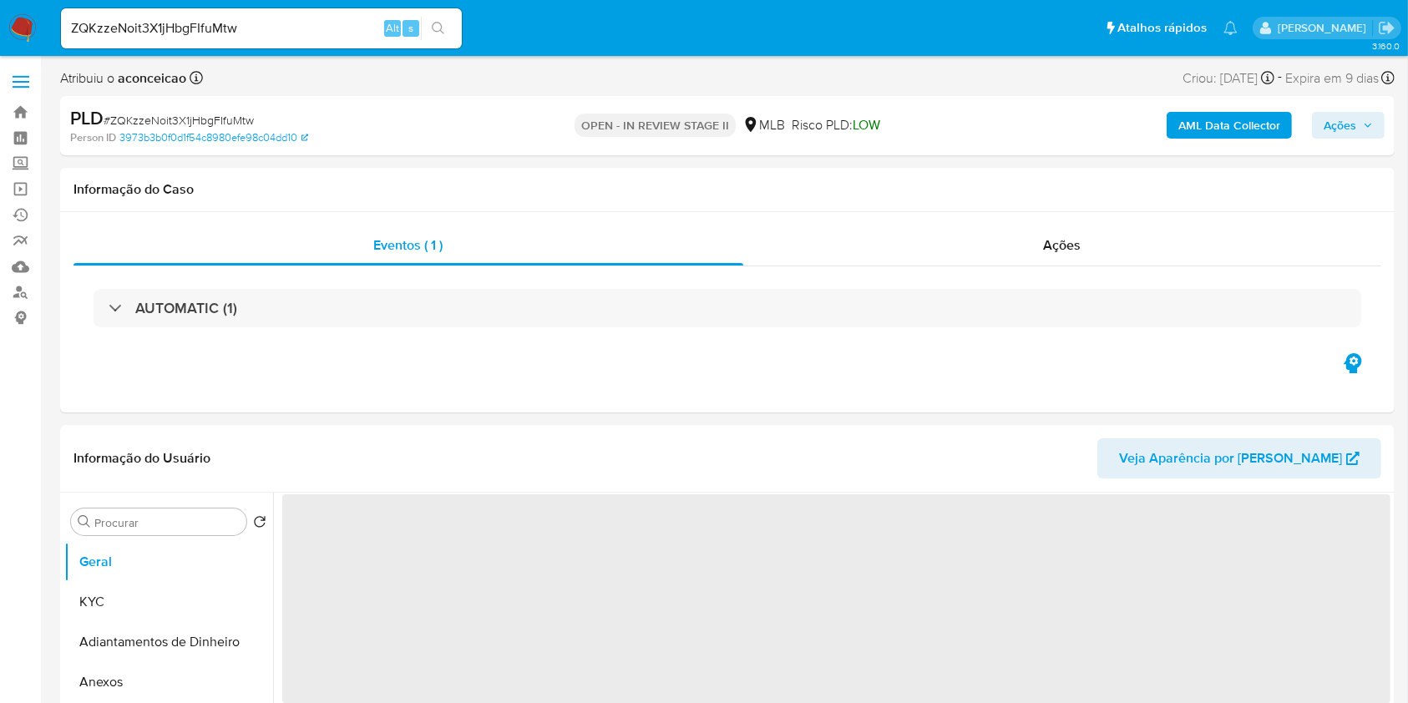
select select "10"
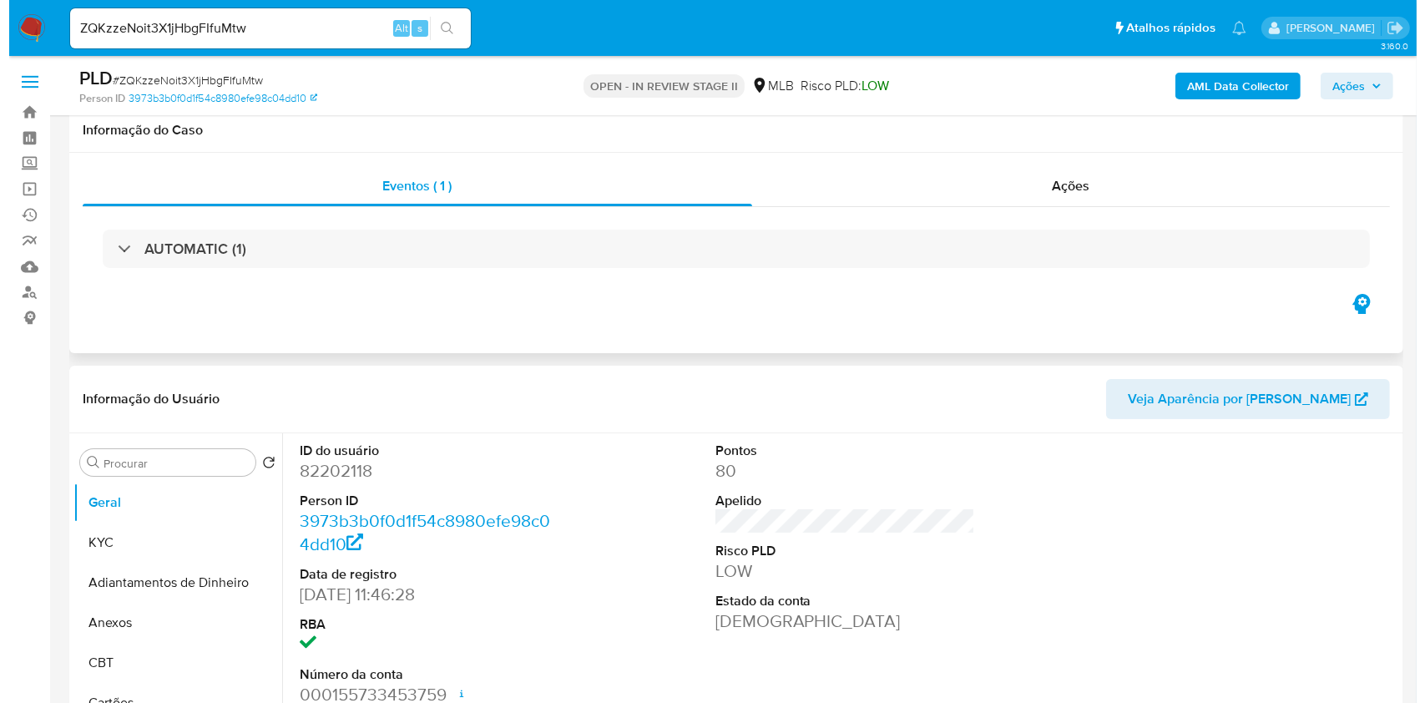
scroll to position [222, 0]
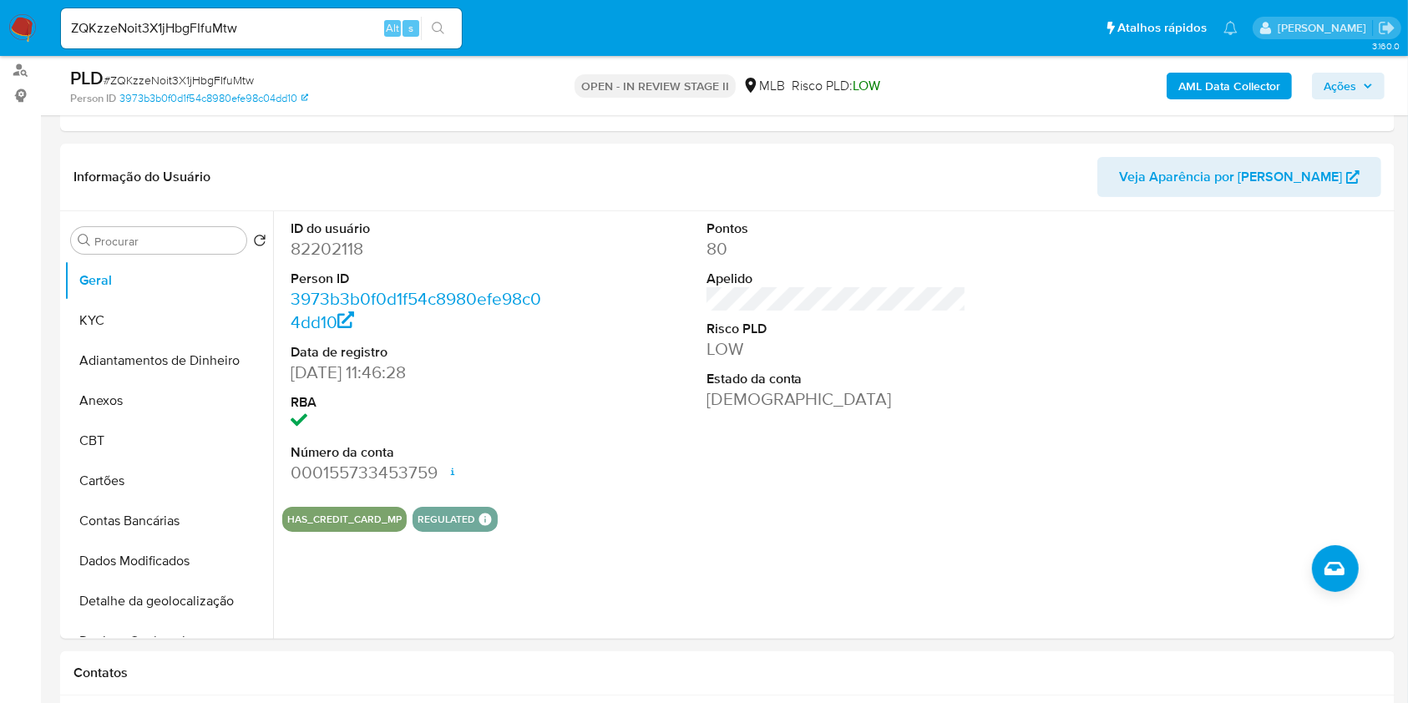
click at [204, 74] on span "# ZQKzzeNoit3X1jHbgFIfuMtw" at bounding box center [179, 80] width 150 height 17
copy span "ZQKzzeNoit3X1jHbgFIfuMtw"
click at [119, 313] on button "KYC" at bounding box center [161, 321] width 195 height 40
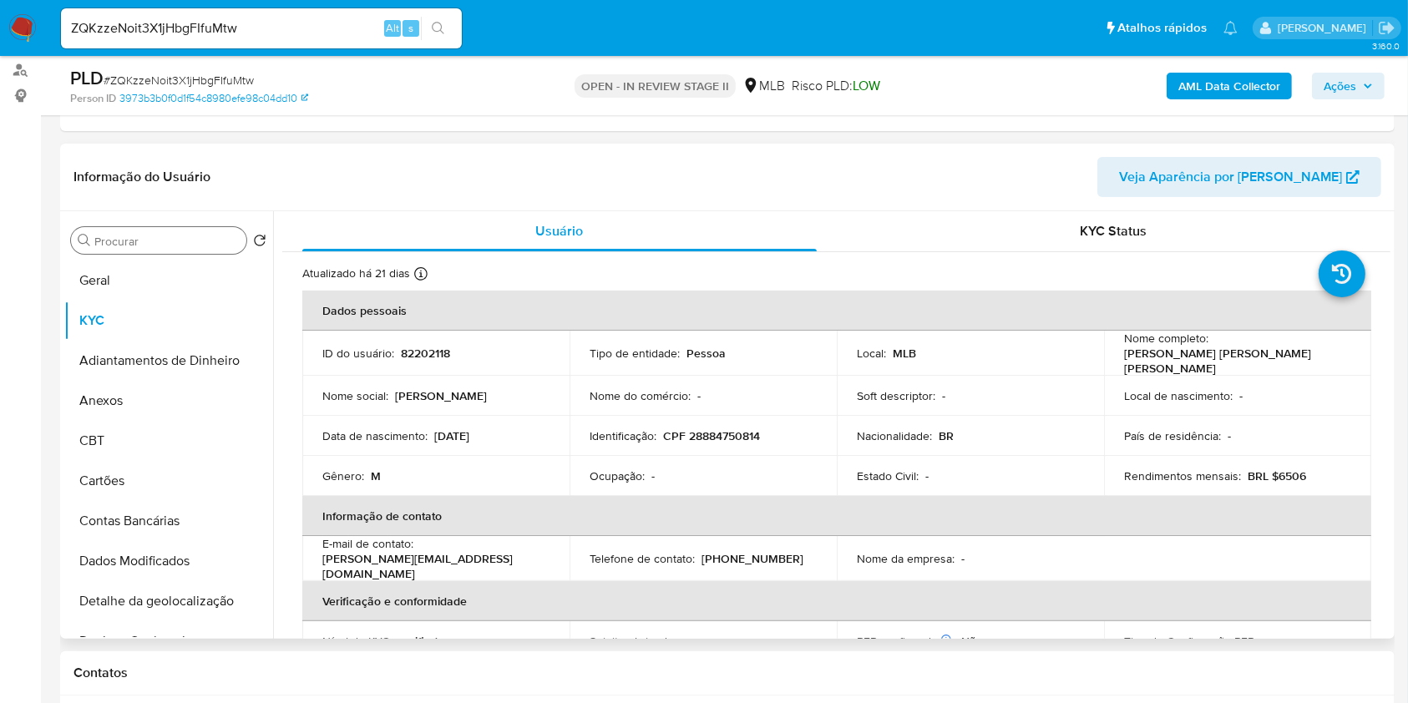
click at [131, 238] on input "Procurar" at bounding box center [166, 241] width 145 height 15
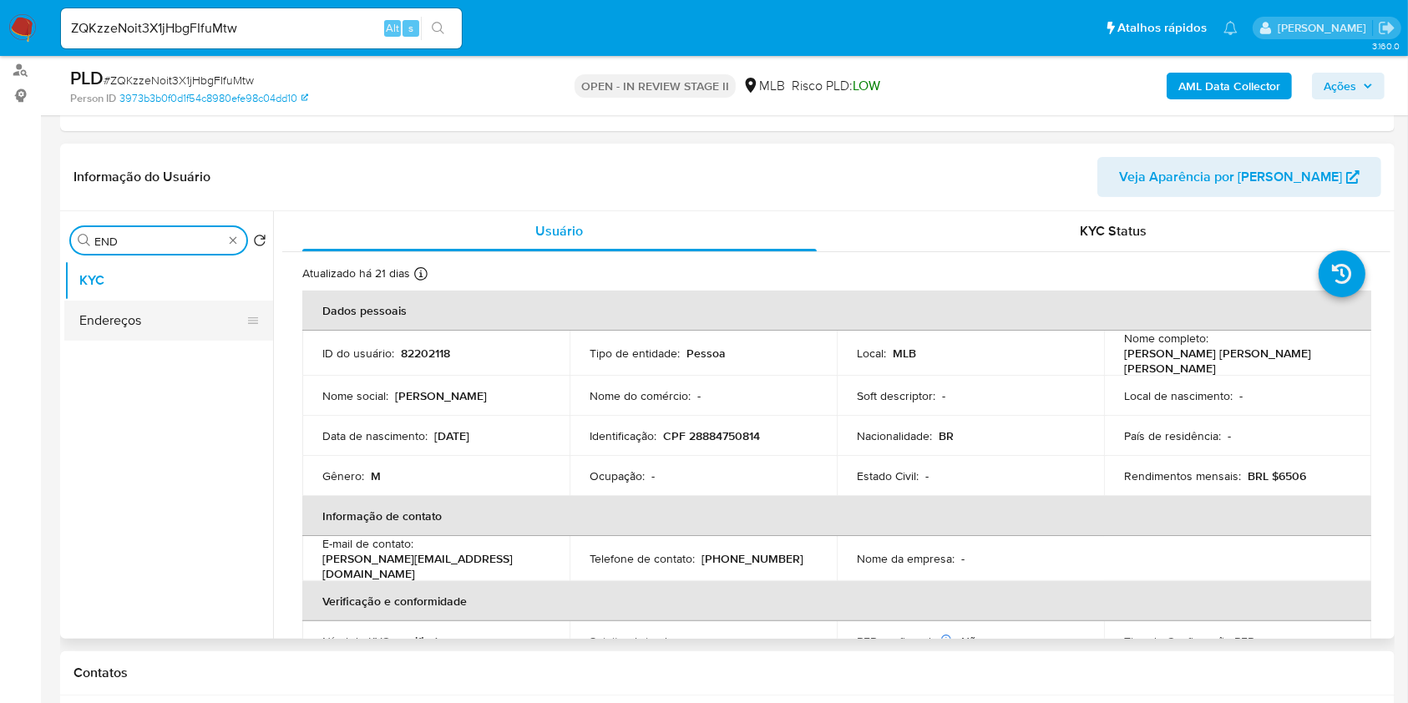
type input "END"
click at [157, 317] on button "Endereços" at bounding box center [161, 321] width 195 height 40
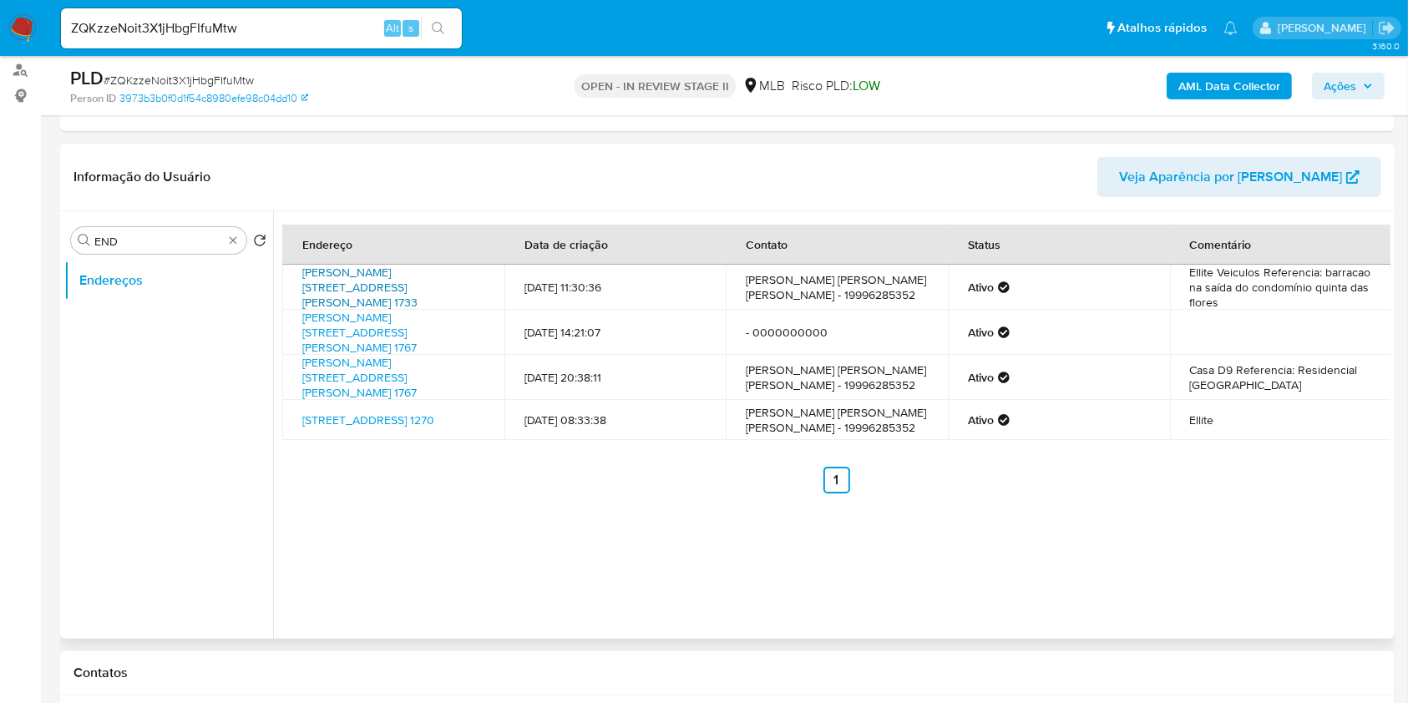
click at [395, 286] on link "Rua Martimiano Dos Santos 1733, Pirassununga, São Paulo, 13632586, Brasil 1733" at bounding box center [359, 287] width 115 height 47
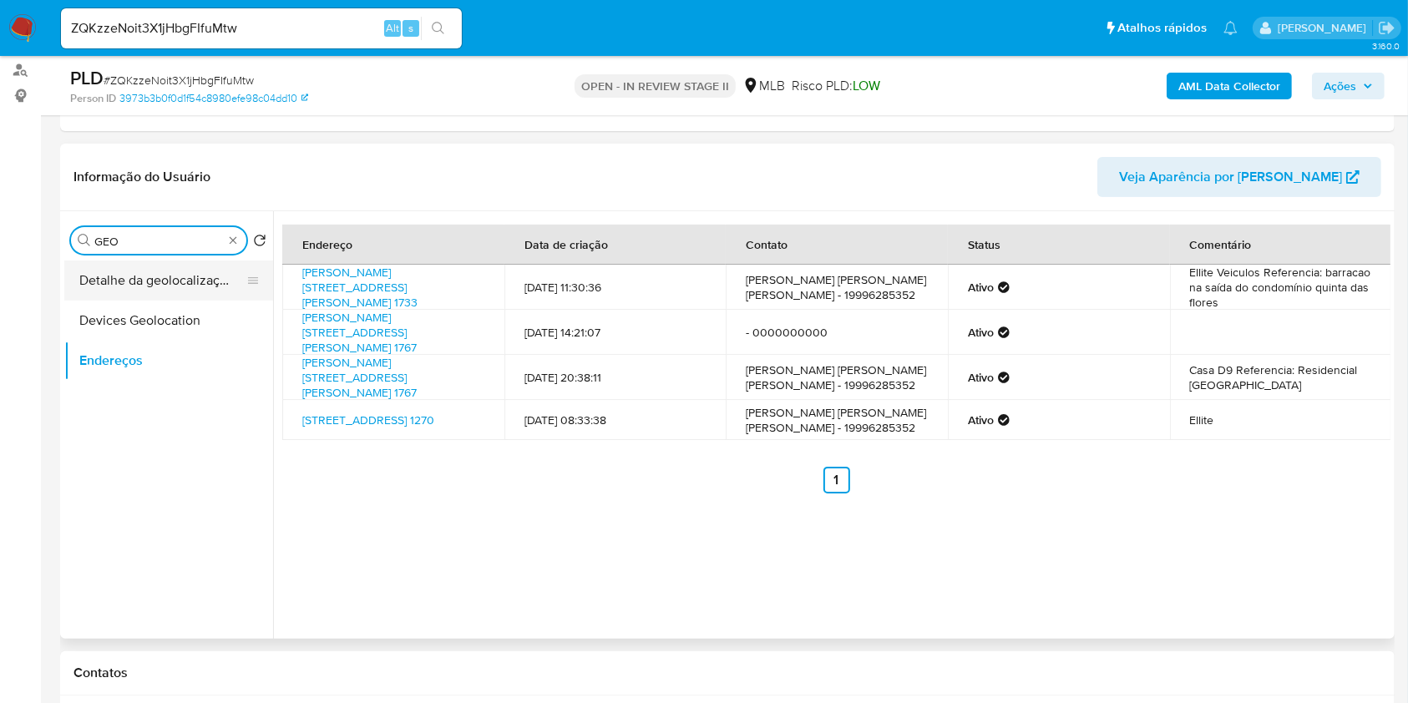
type input "GEO"
click at [192, 281] on button "Detalhe da geolocalização" at bounding box center [161, 280] width 195 height 40
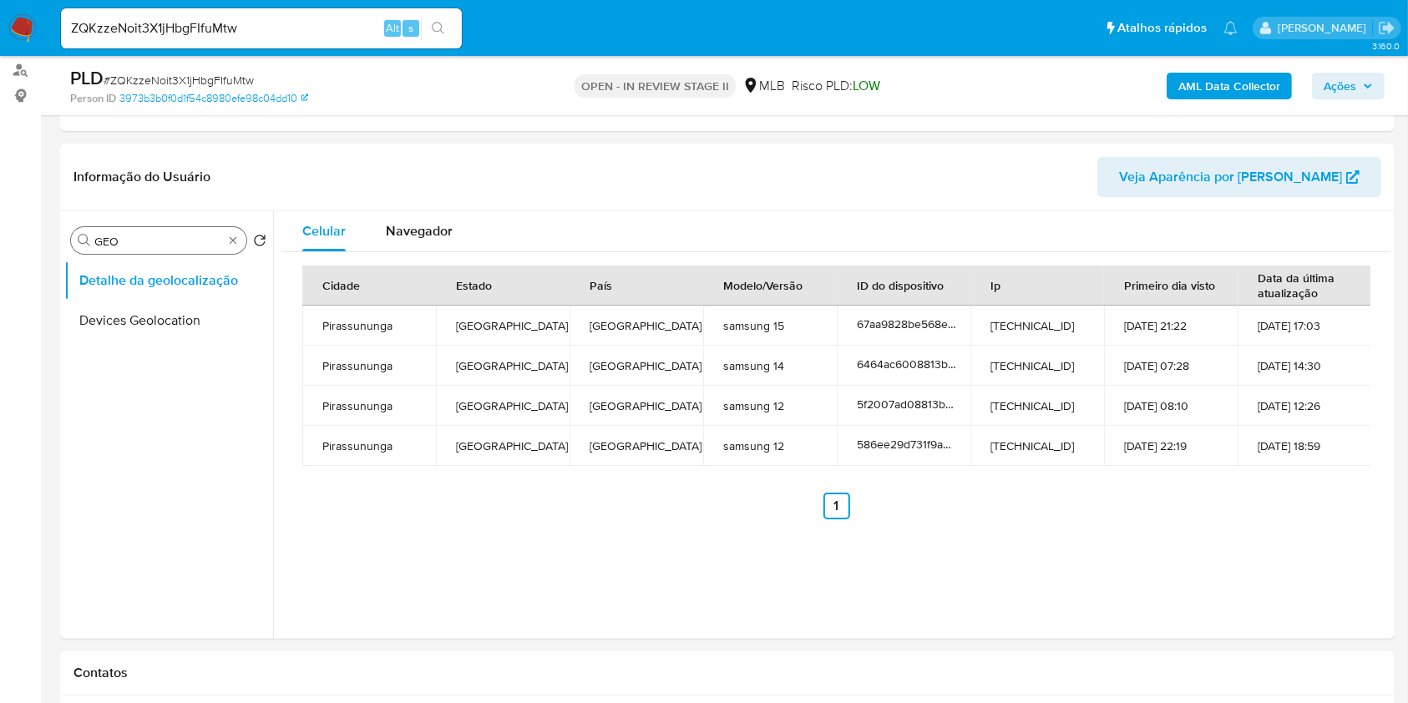
click at [232, 249] on div "Procurar GEO" at bounding box center [158, 240] width 175 height 27
type input "RES"
click at [178, 358] on button "Restrições Novo Mundo" at bounding box center [168, 361] width 209 height 40
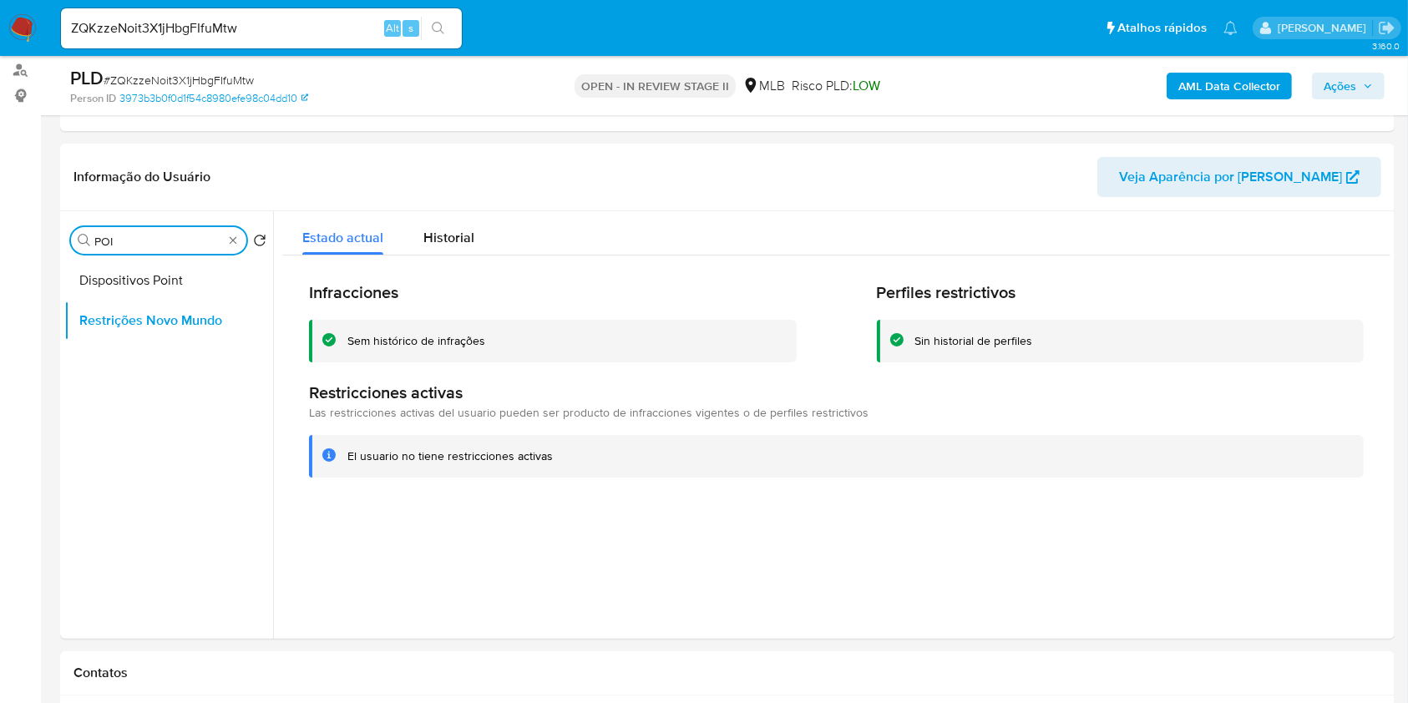
type input "POI"
click at [204, 250] on div "Procurar POI" at bounding box center [158, 240] width 175 height 27
click at [196, 263] on button "Dispositivos Point" at bounding box center [161, 280] width 195 height 40
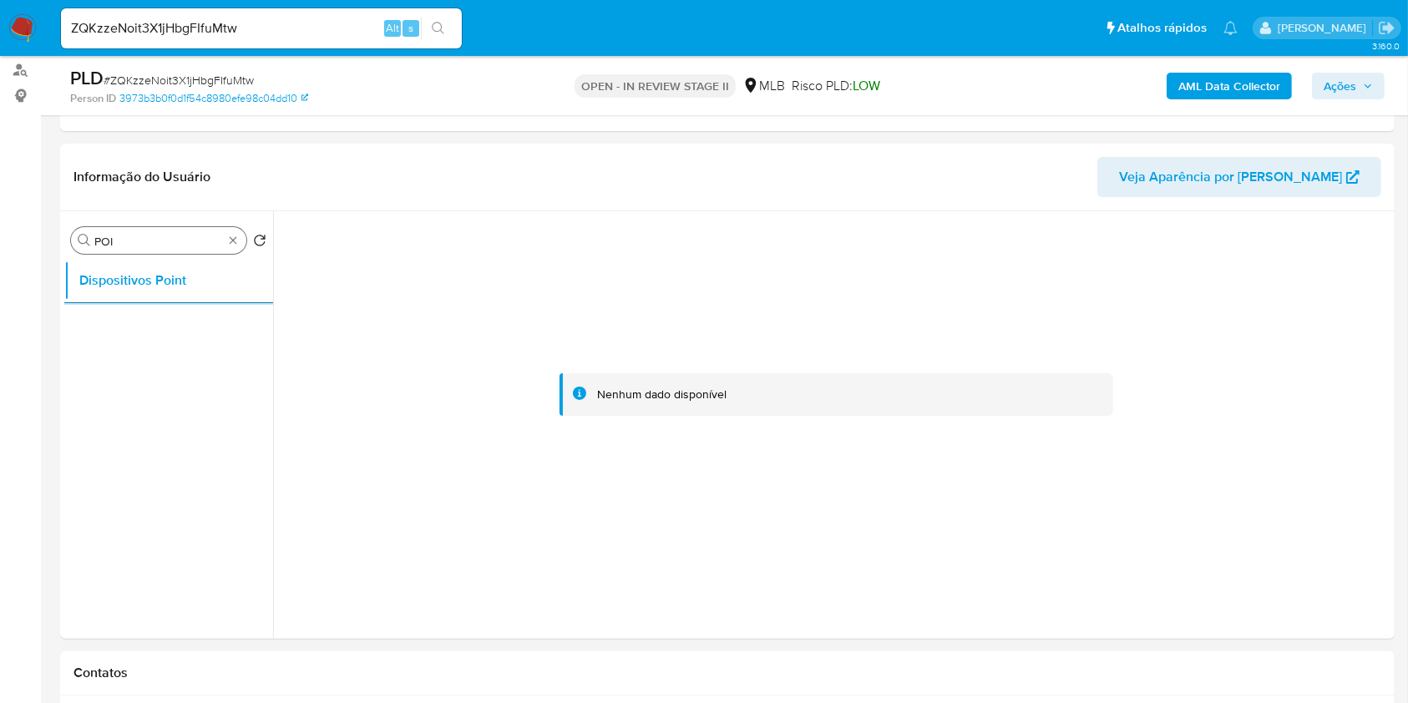
click at [233, 250] on div "Procurar POI" at bounding box center [158, 240] width 175 height 27
type input "DOC"
drag, startPoint x: 190, startPoint y: 314, endPoint x: 210, endPoint y: 311, distance: 20.3
click at [190, 315] on button "Documentação" at bounding box center [168, 321] width 209 height 40
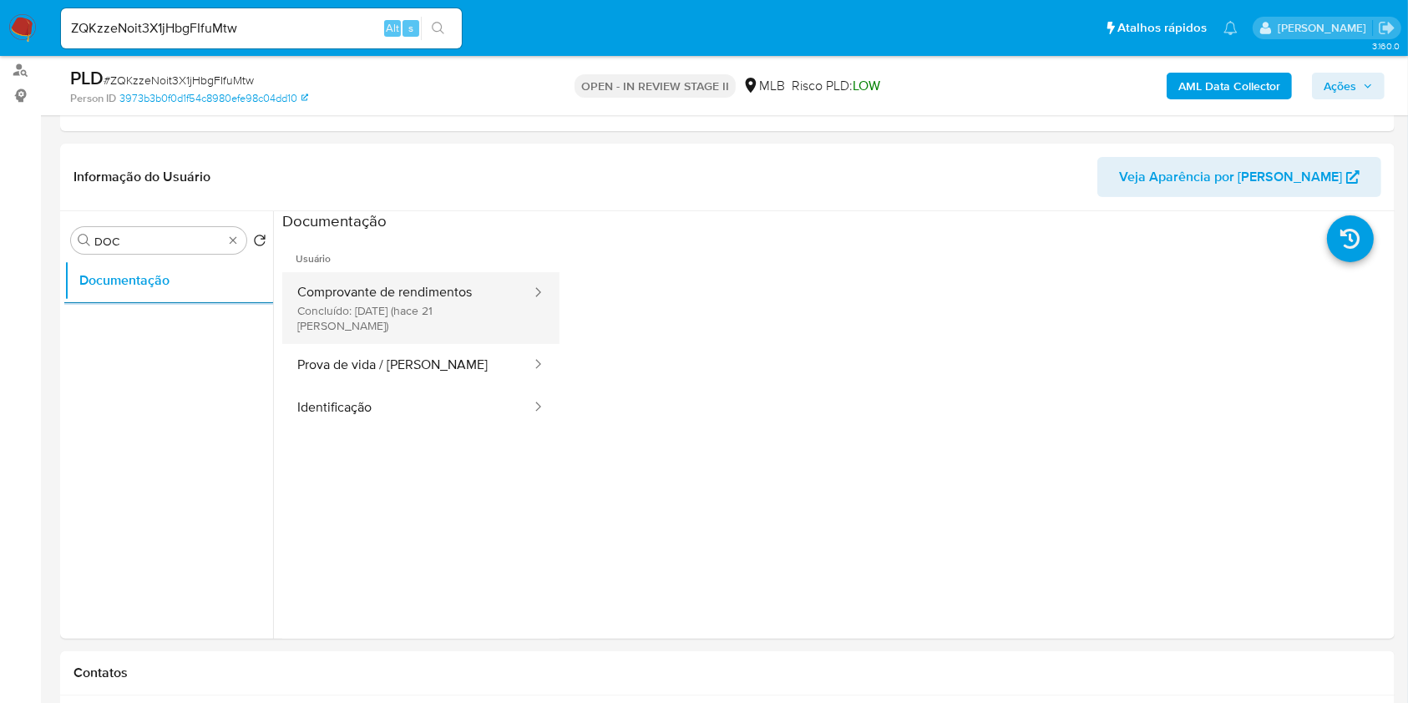
click at [430, 290] on button "Comprovante de rendimentos Concluído: 26/08/2025 (hace 21 días)" at bounding box center [407, 308] width 250 height 72
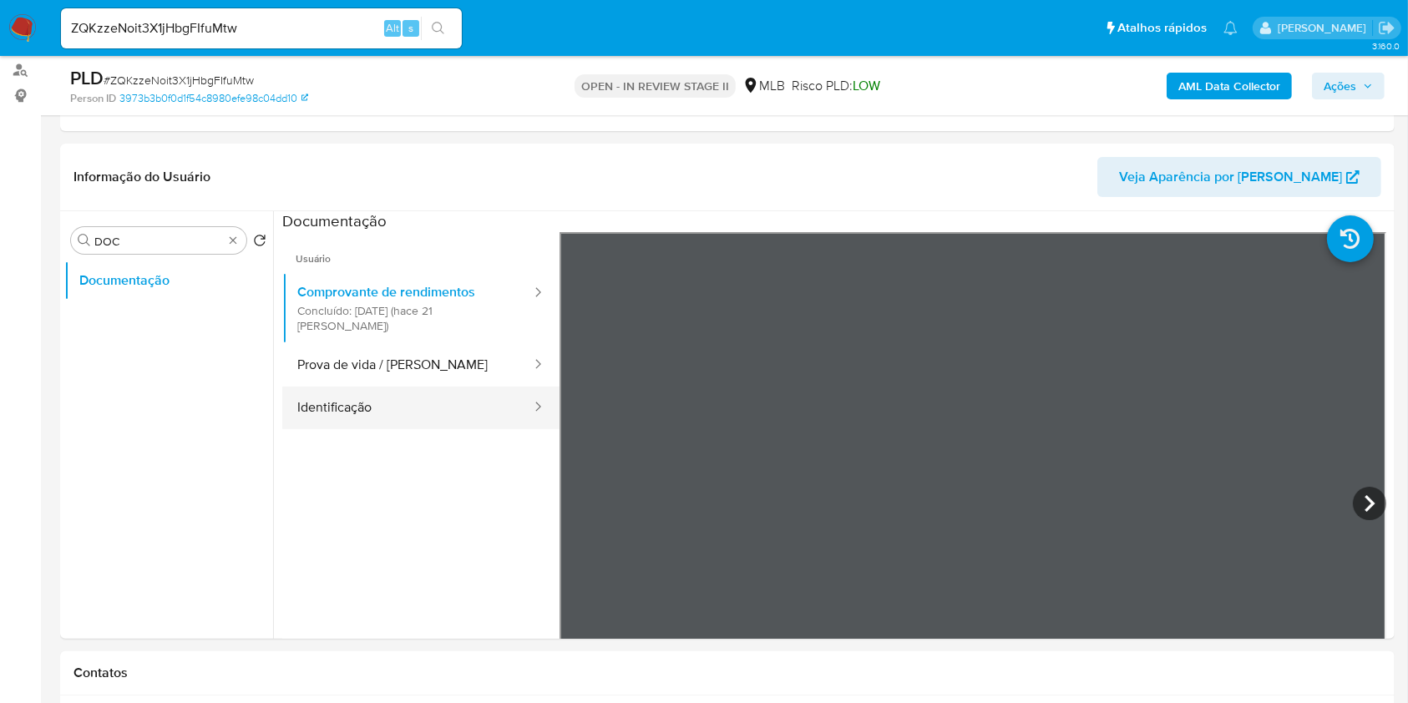
drag, startPoint x: 402, startPoint y: 392, endPoint x: 414, endPoint y: 396, distance: 12.2
click at [402, 394] on button "Identificação" at bounding box center [407, 408] width 250 height 43
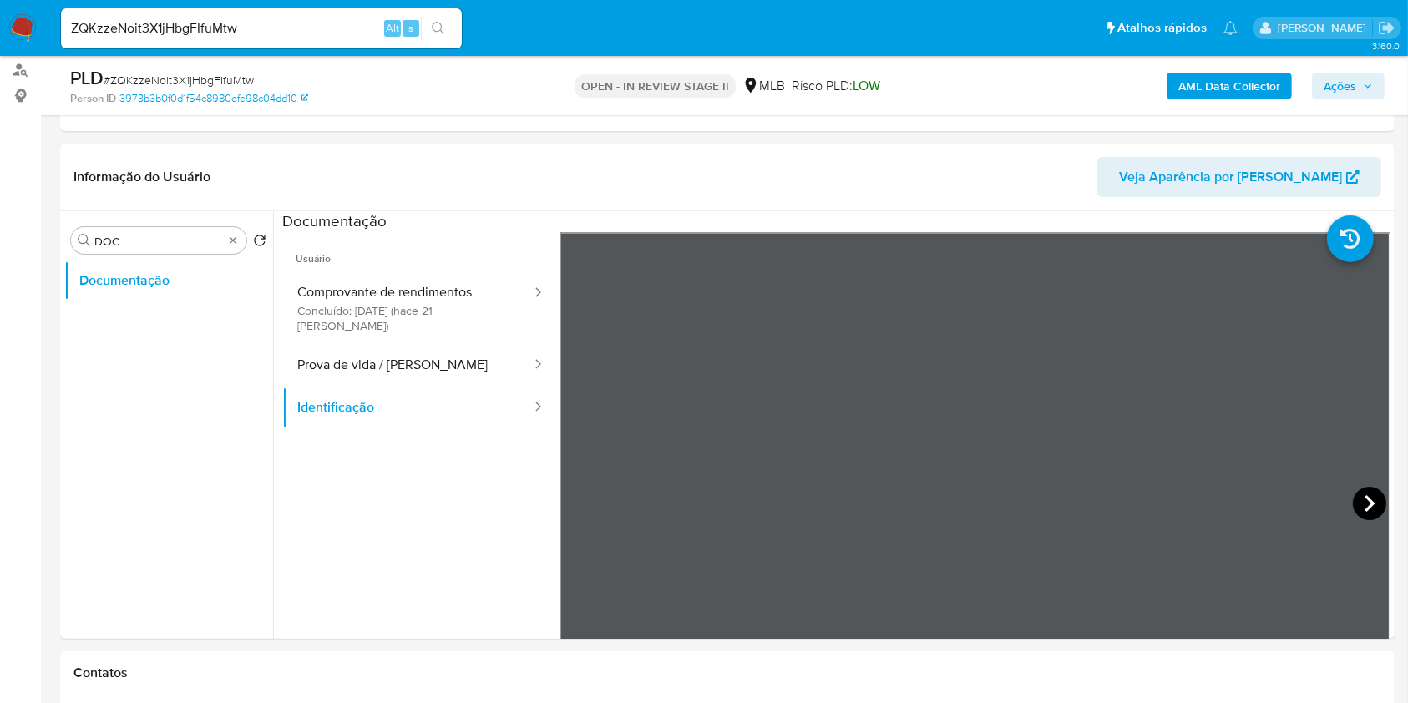
click at [1370, 512] on icon at bounding box center [1369, 503] width 33 height 33
click at [391, 344] on button "Prova de vida / Selfie" at bounding box center [407, 365] width 250 height 43
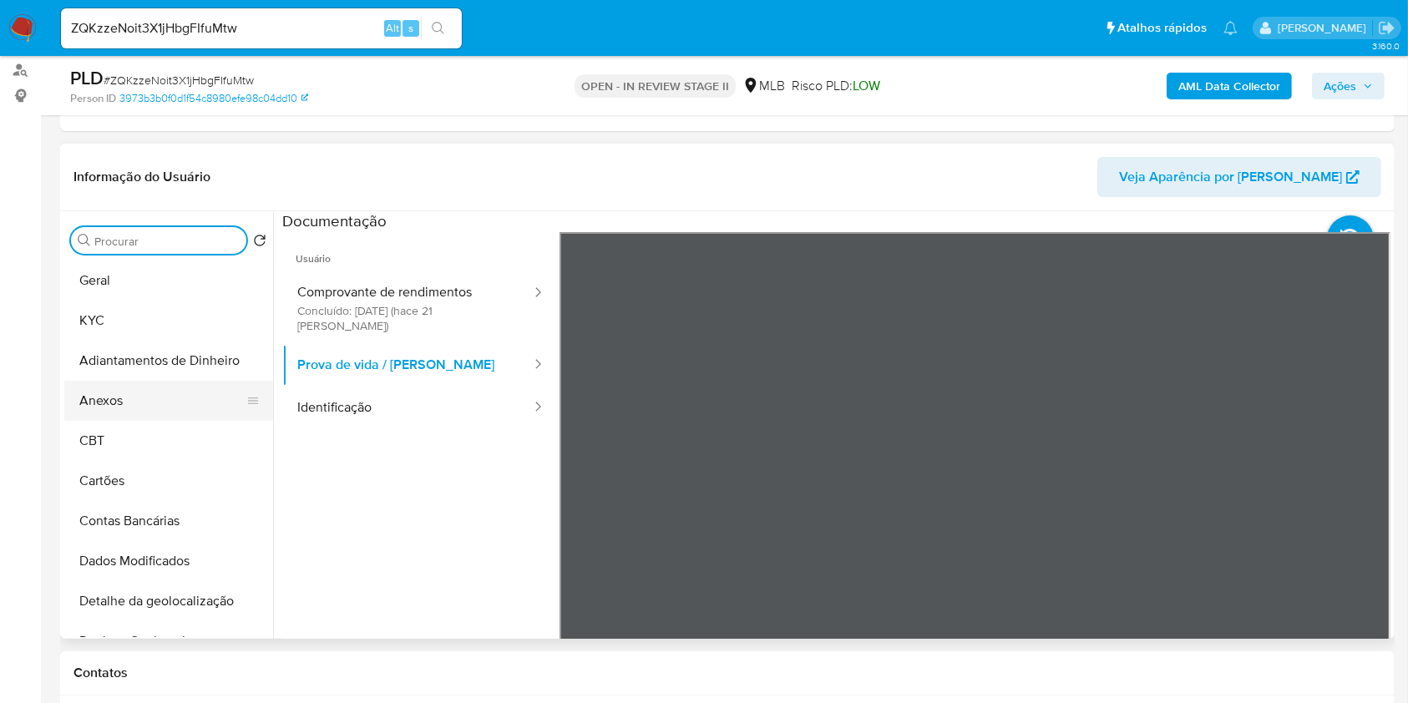
click at [155, 401] on button "Anexos" at bounding box center [161, 401] width 195 height 40
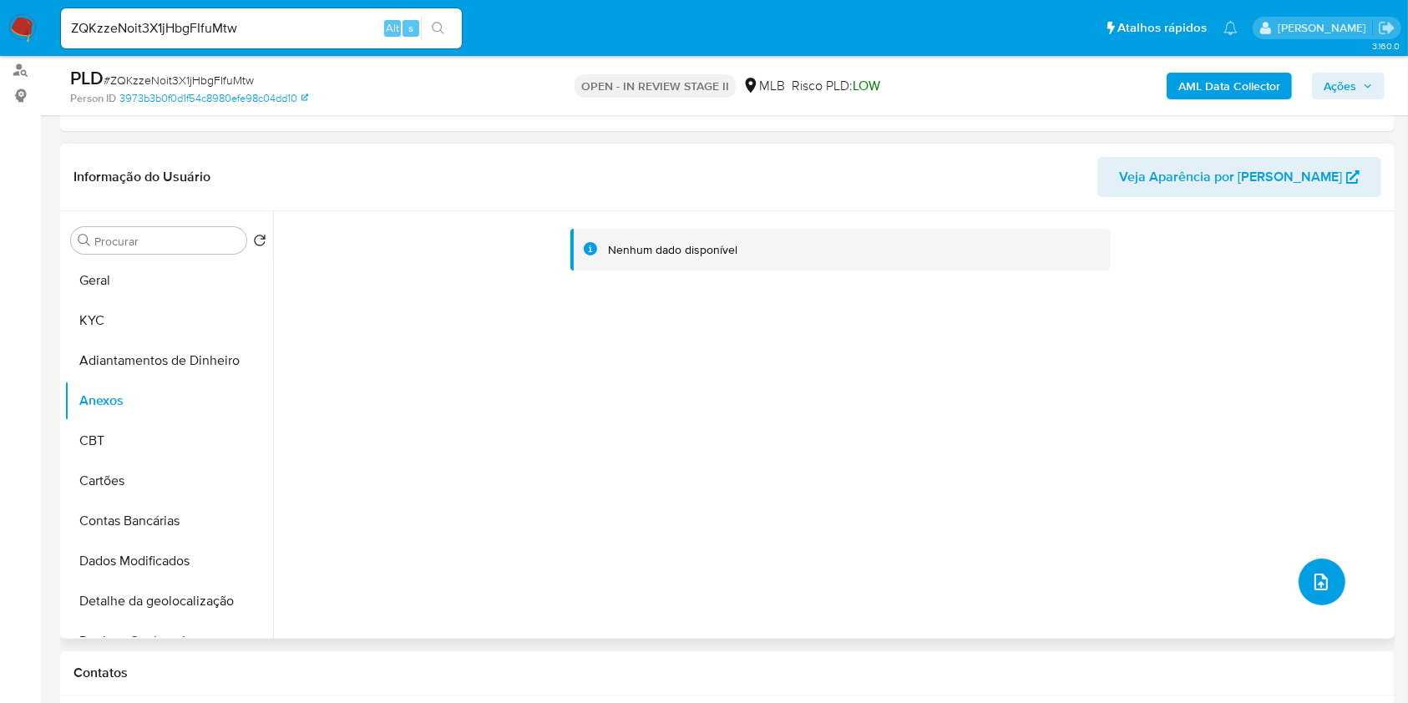
click at [1322, 572] on span "upload-file" at bounding box center [1321, 582] width 20 height 20
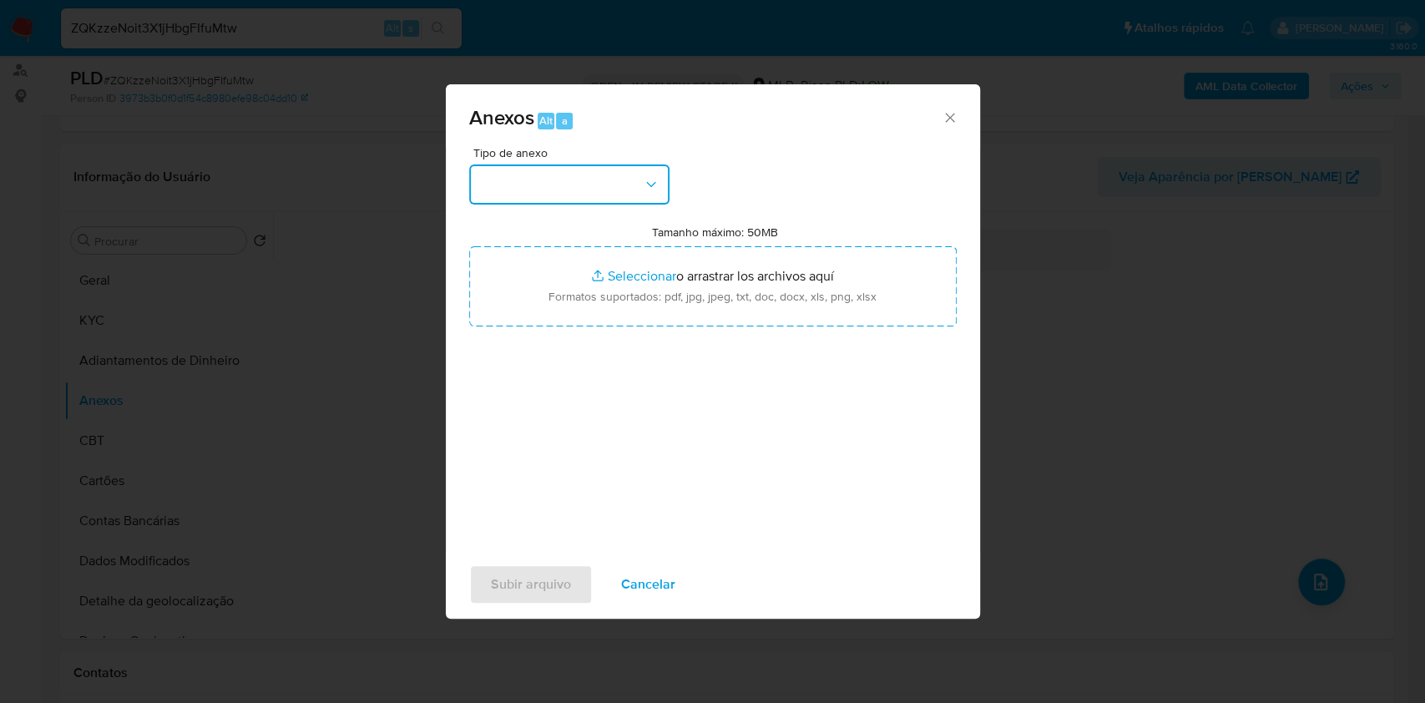
click at [604, 199] on button "button" at bounding box center [569, 184] width 200 height 40
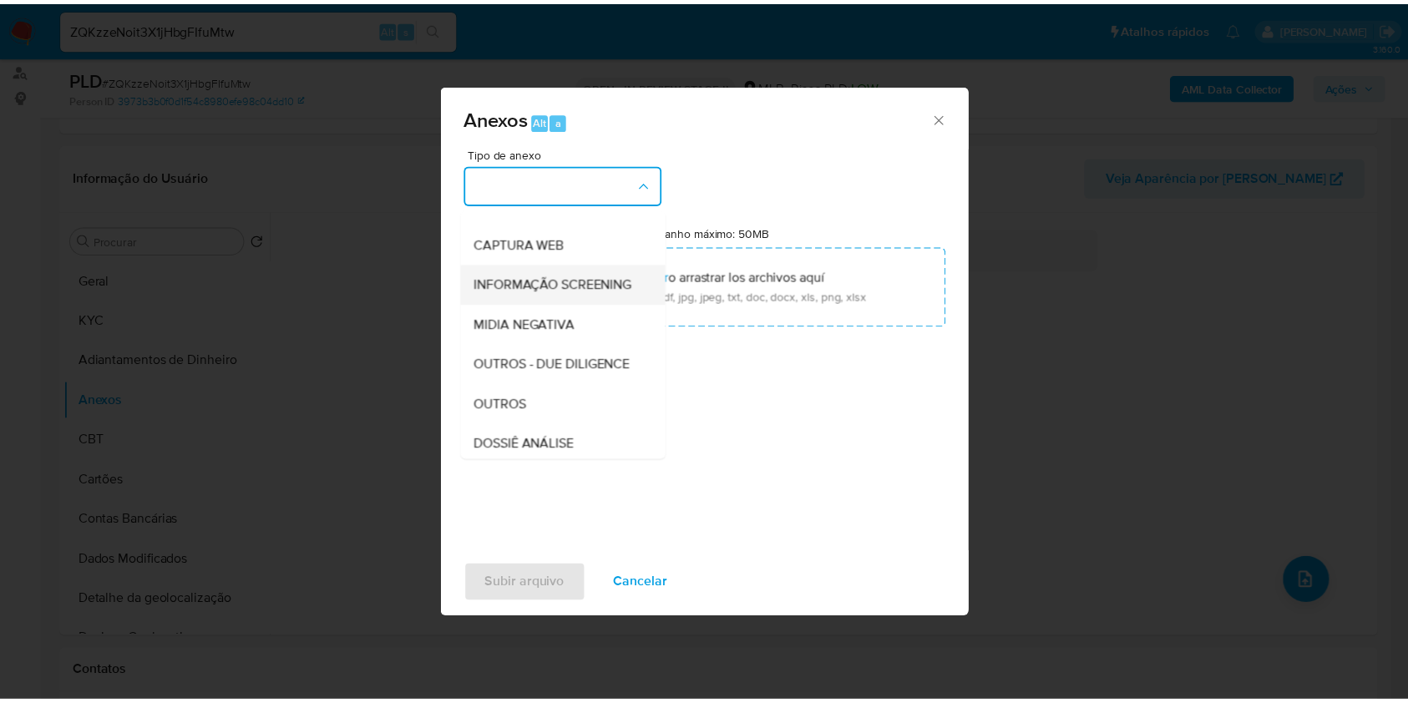
scroll to position [256, 0]
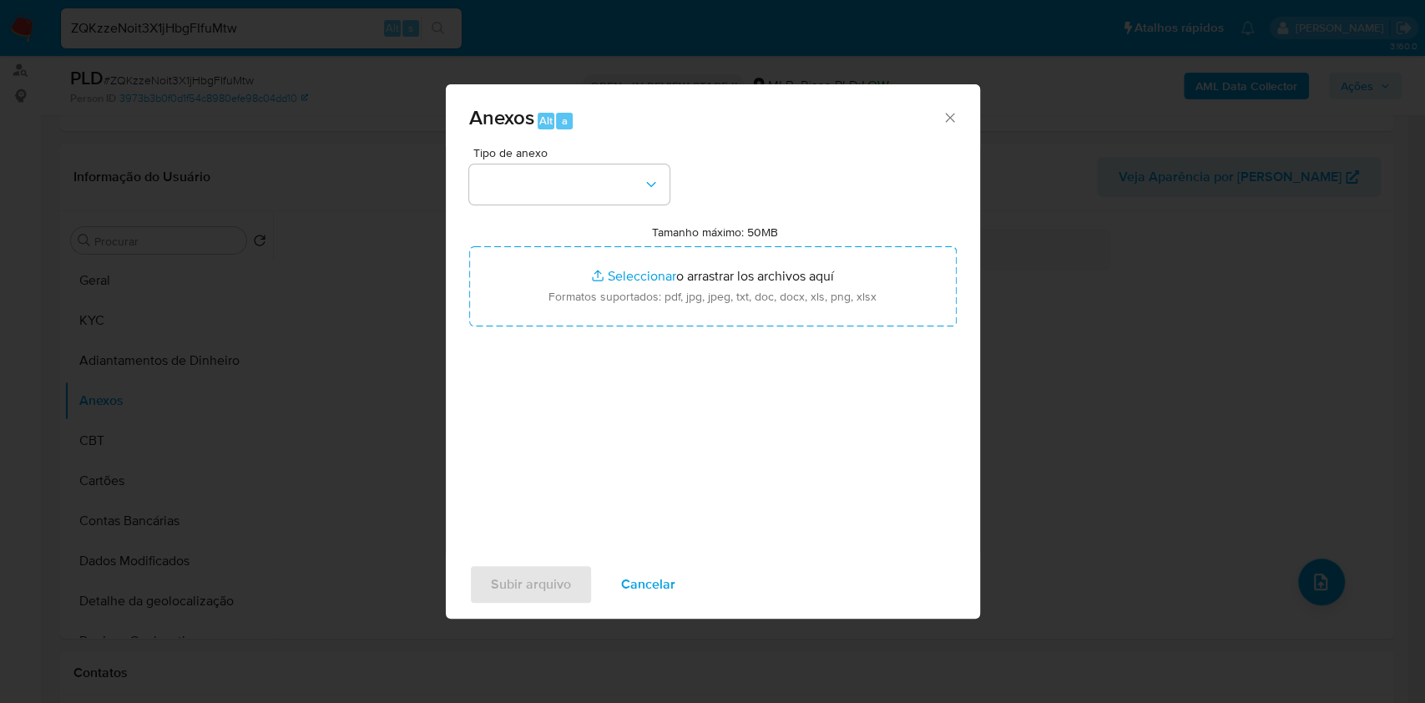
drag, startPoint x: 948, startPoint y: 114, endPoint x: 1180, endPoint y: 109, distance: 232.2
click at [965, 114] on div "Anexos Alt a" at bounding box center [713, 115] width 534 height 63
click at [1262, 91] on div "Anexos Alt a Tipo de anexo Tamanho máximo: 50MB Seleccionar archivos Selecciona…" at bounding box center [712, 351] width 1425 height 703
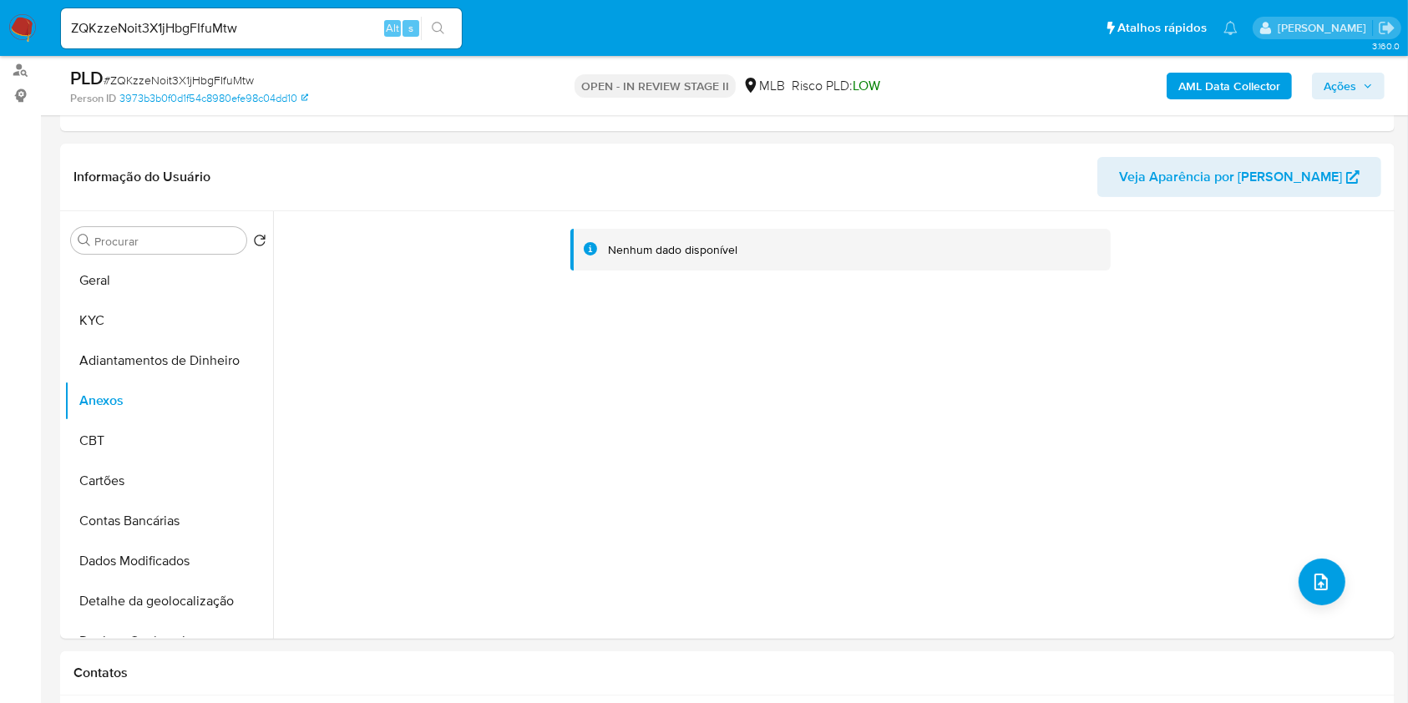
click at [1243, 83] on b "AML Data Collector" at bounding box center [1229, 86] width 102 height 27
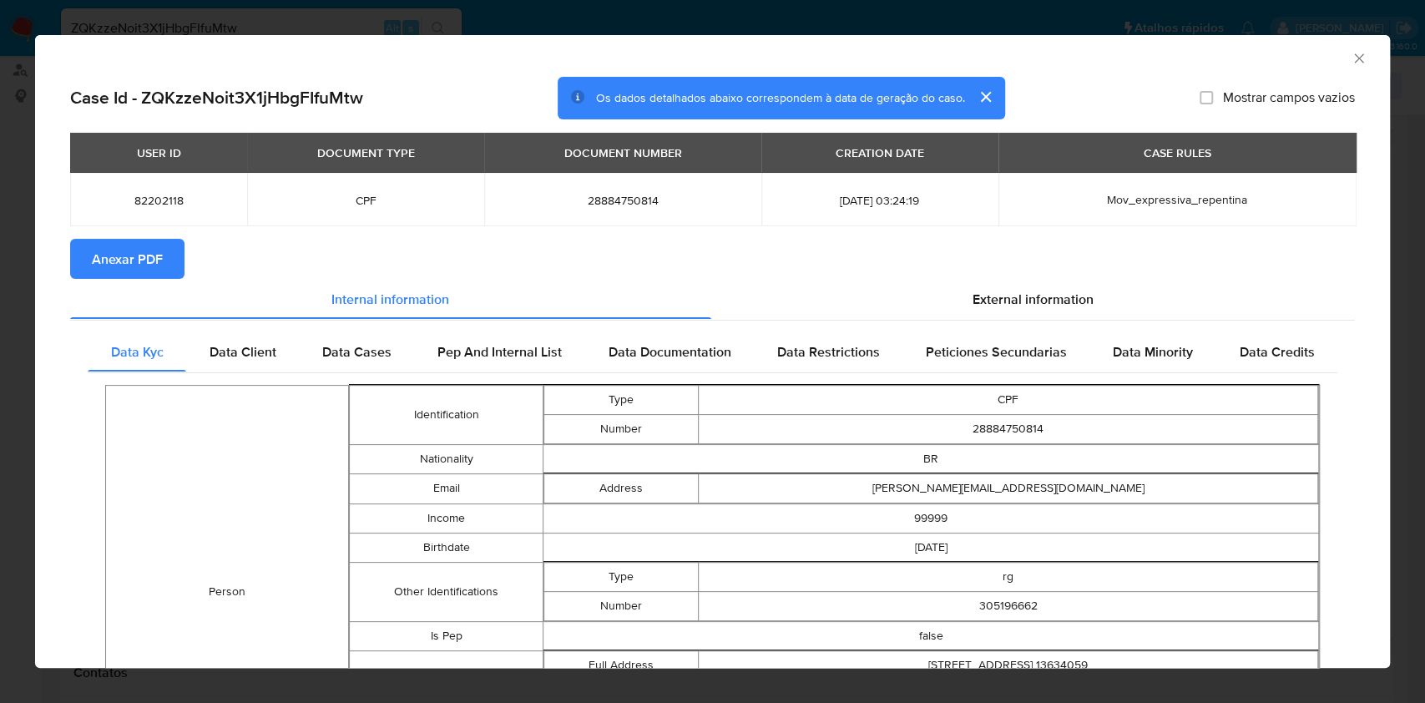
drag, startPoint x: 134, startPoint y: 254, endPoint x: 181, endPoint y: 246, distance: 47.4
click at [134, 255] on span "Anexar PDF" at bounding box center [127, 258] width 71 height 37
click at [1332, 54] on div "AML Data Collector" at bounding box center [699, 56] width 1304 height 18
click at [1351, 56] on icon "Fechar a janela" at bounding box center [1359, 58] width 17 height 17
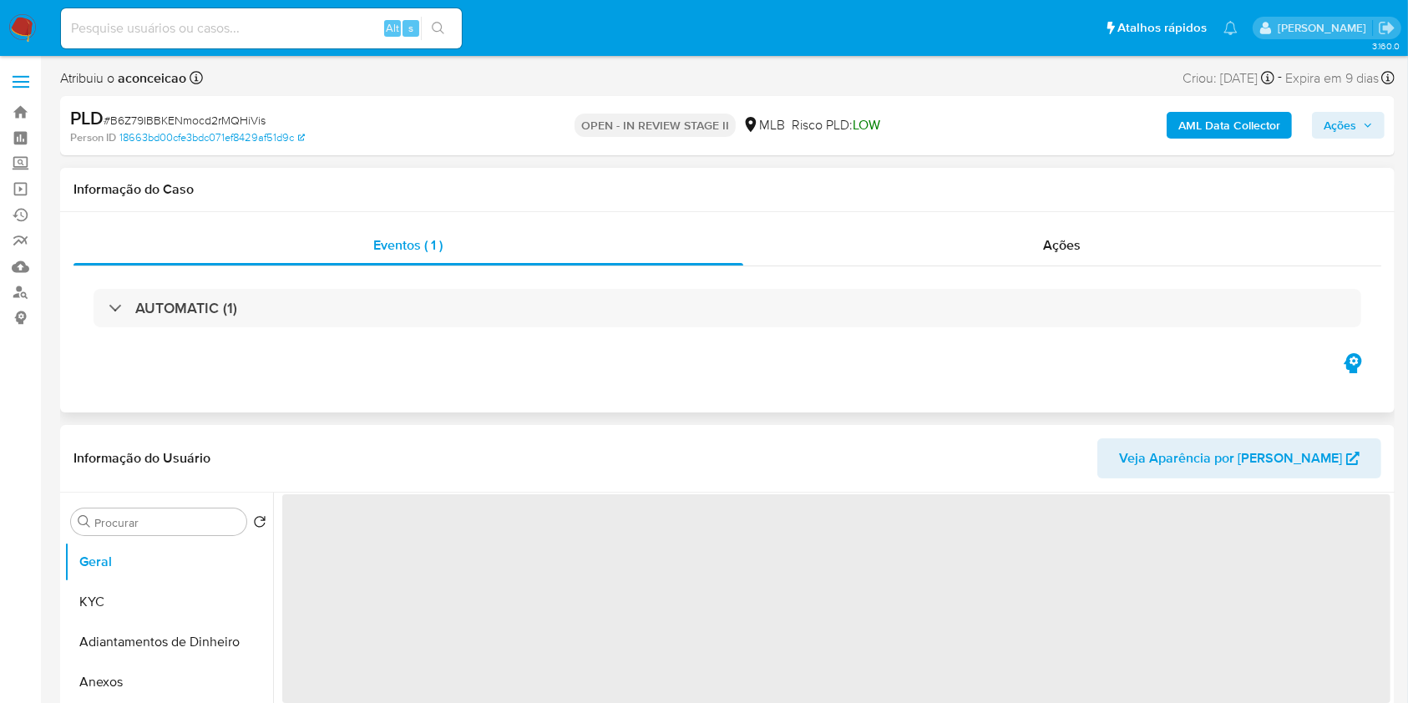
select select "10"
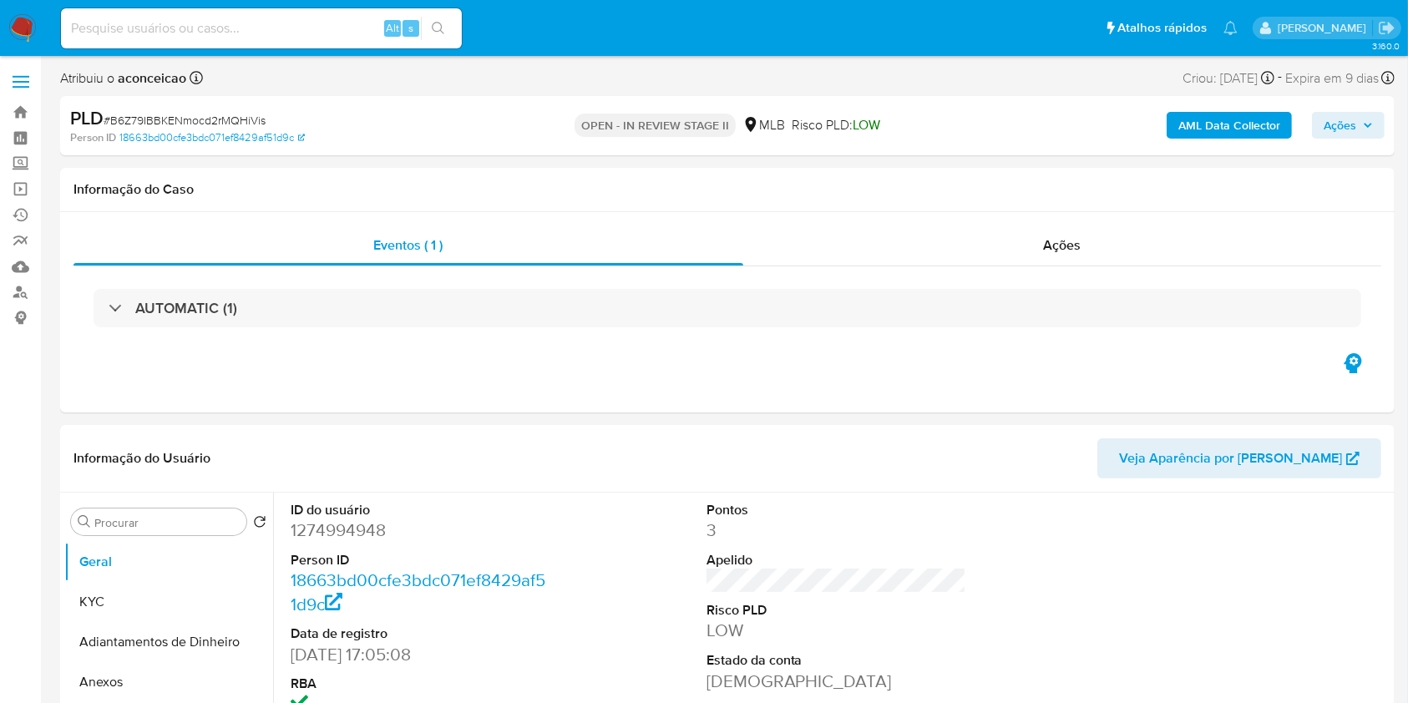
click at [1328, 130] on span "Ações" at bounding box center [1339, 125] width 33 height 27
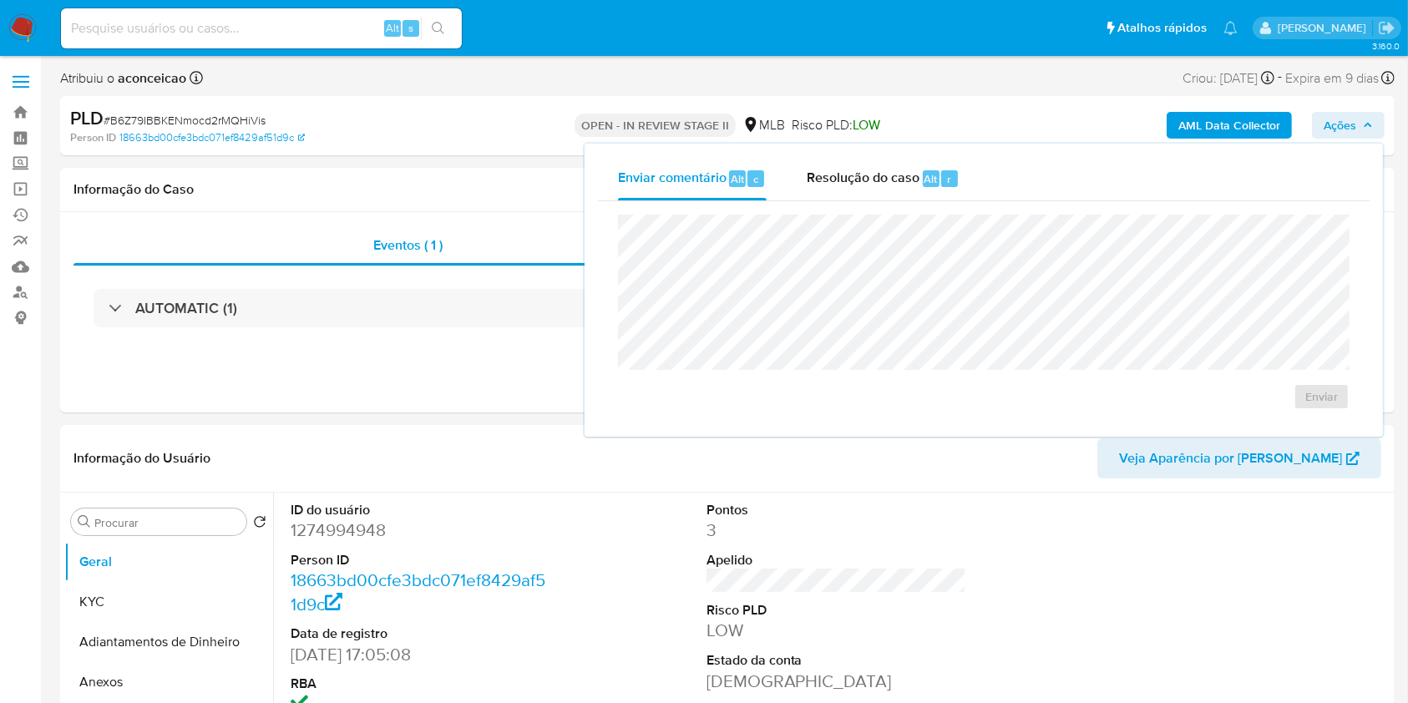
drag, startPoint x: 915, startPoint y: 165, endPoint x: 938, endPoint y: 210, distance: 49.7
click at [915, 168] on div "Resolução do caso Alt r" at bounding box center [883, 178] width 153 height 43
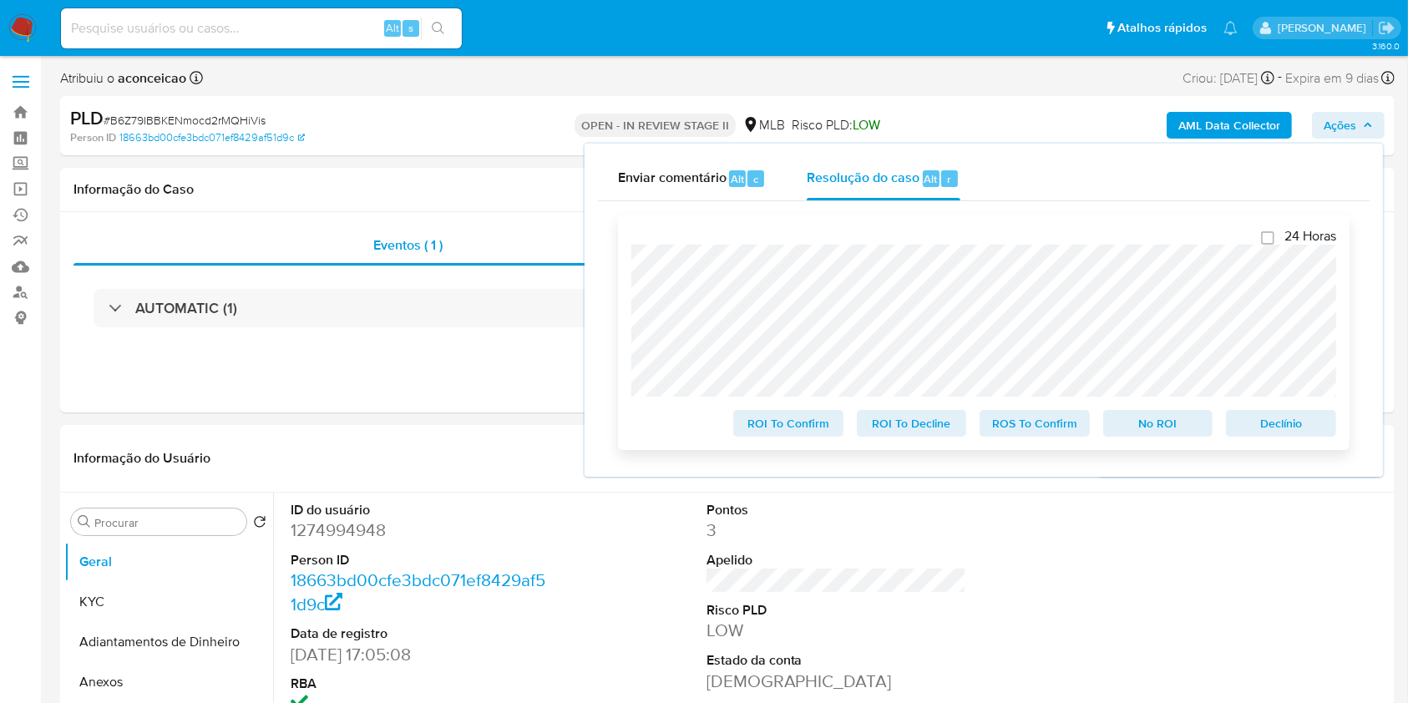
click at [1044, 431] on span "ROS To Confirm" at bounding box center [1034, 423] width 87 height 23
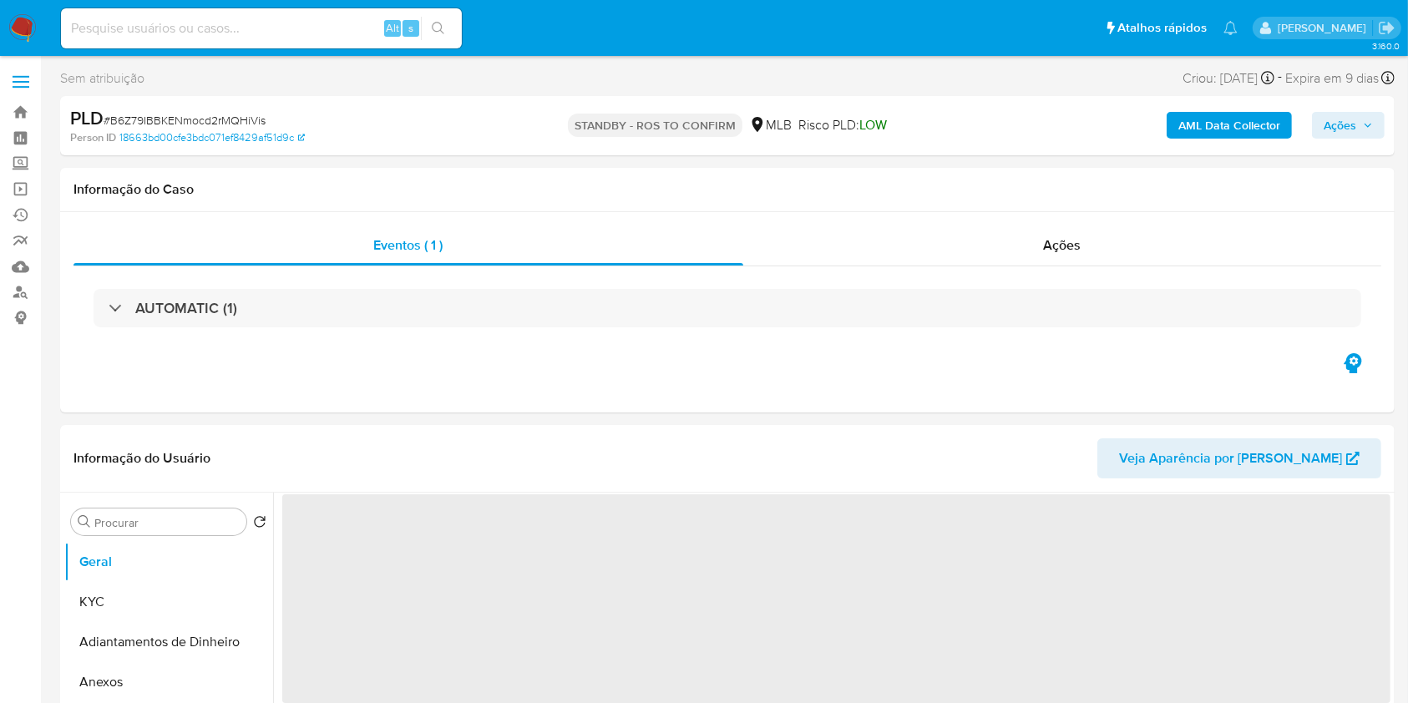
select select "10"
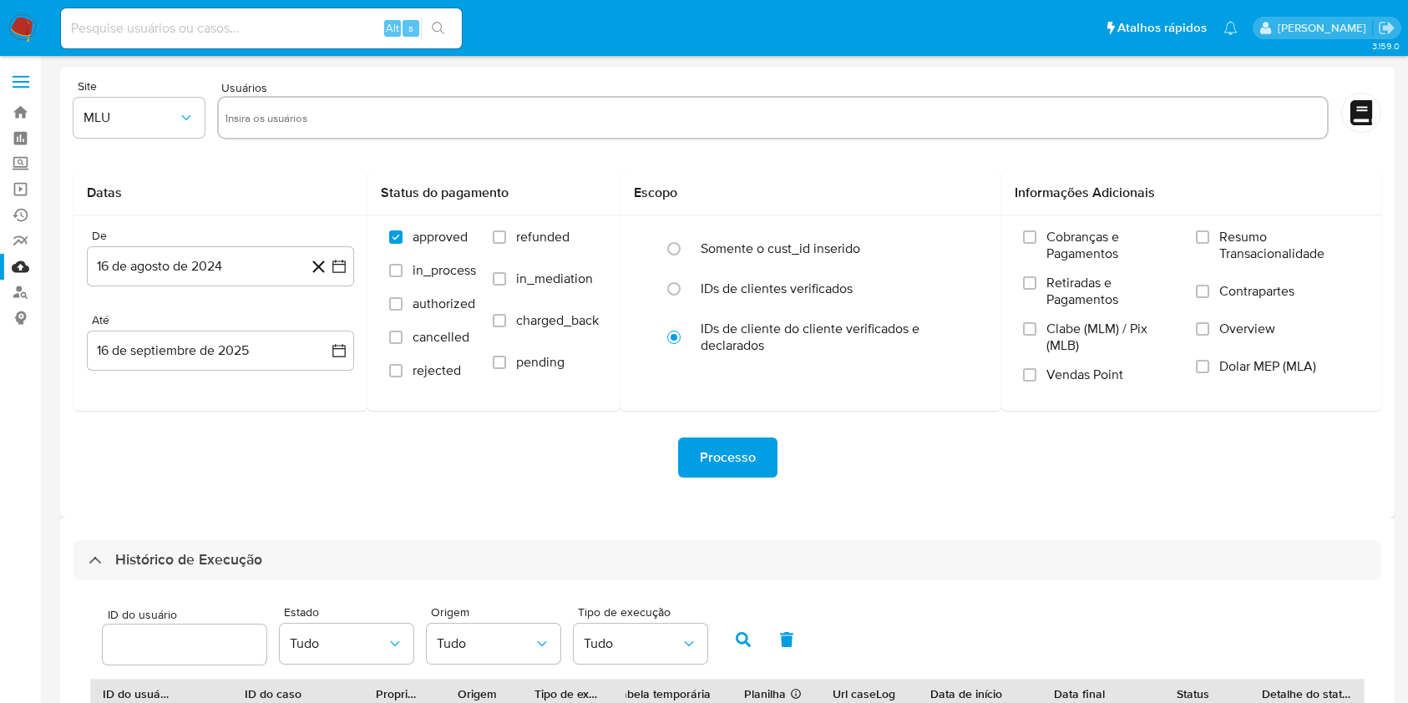
select select "25"
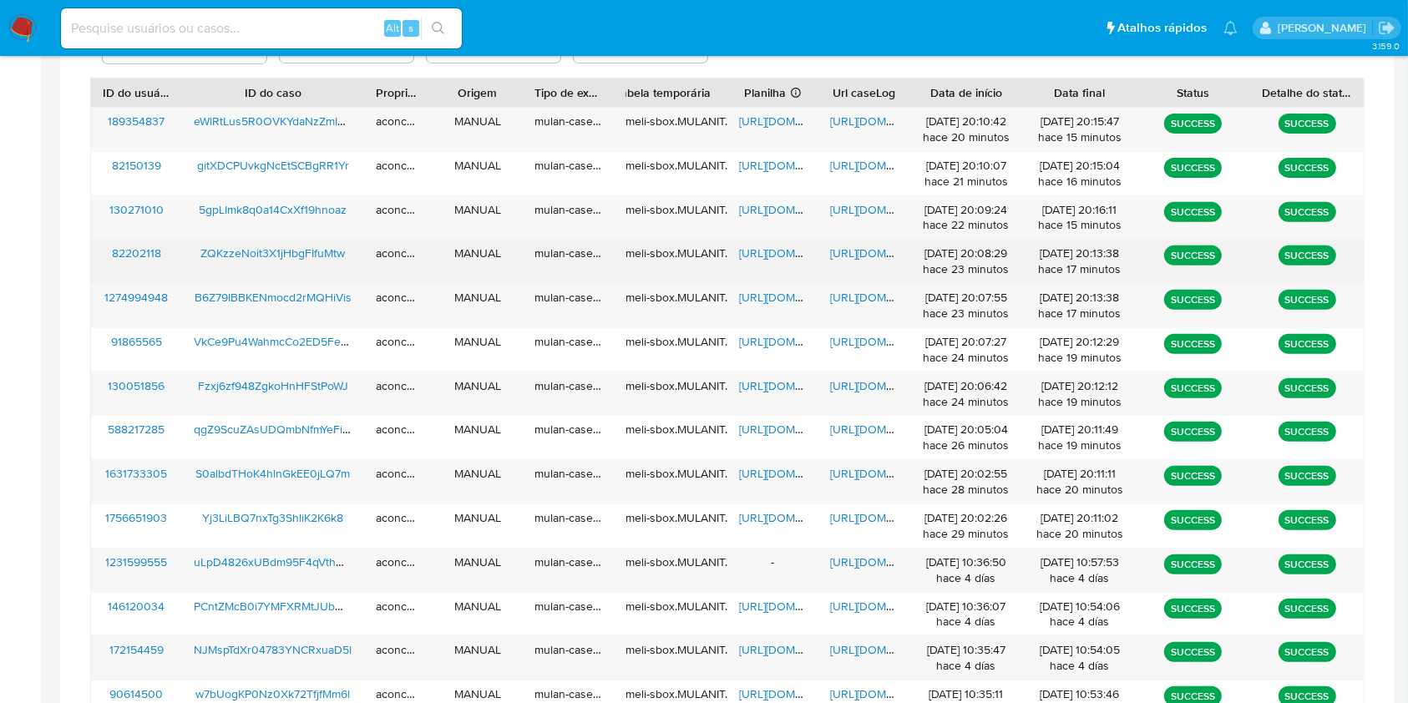
click at [770, 258] on span "https://docs.google.com/spreadsheets/d/17s8DdbGkZE_6Lzis-zMktFTuD0aeckS55bOXa6v…" at bounding box center [796, 253] width 115 height 17
click at [847, 245] on span "https://docs.google.com/document/d/1lo1cDpwoeUUnM8LD_e8yDhrUsNjhwkBVjjxZgWp2nQY…" at bounding box center [887, 253] width 115 height 17
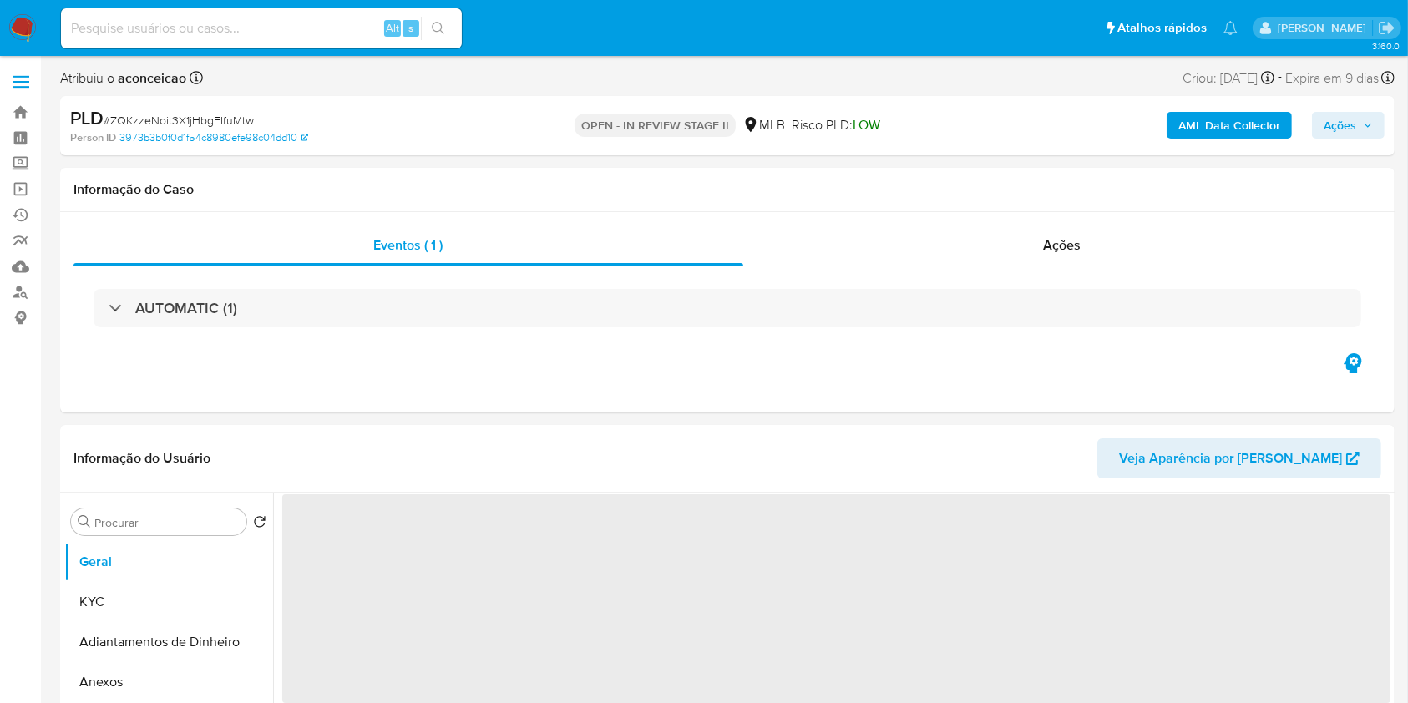
select select "10"
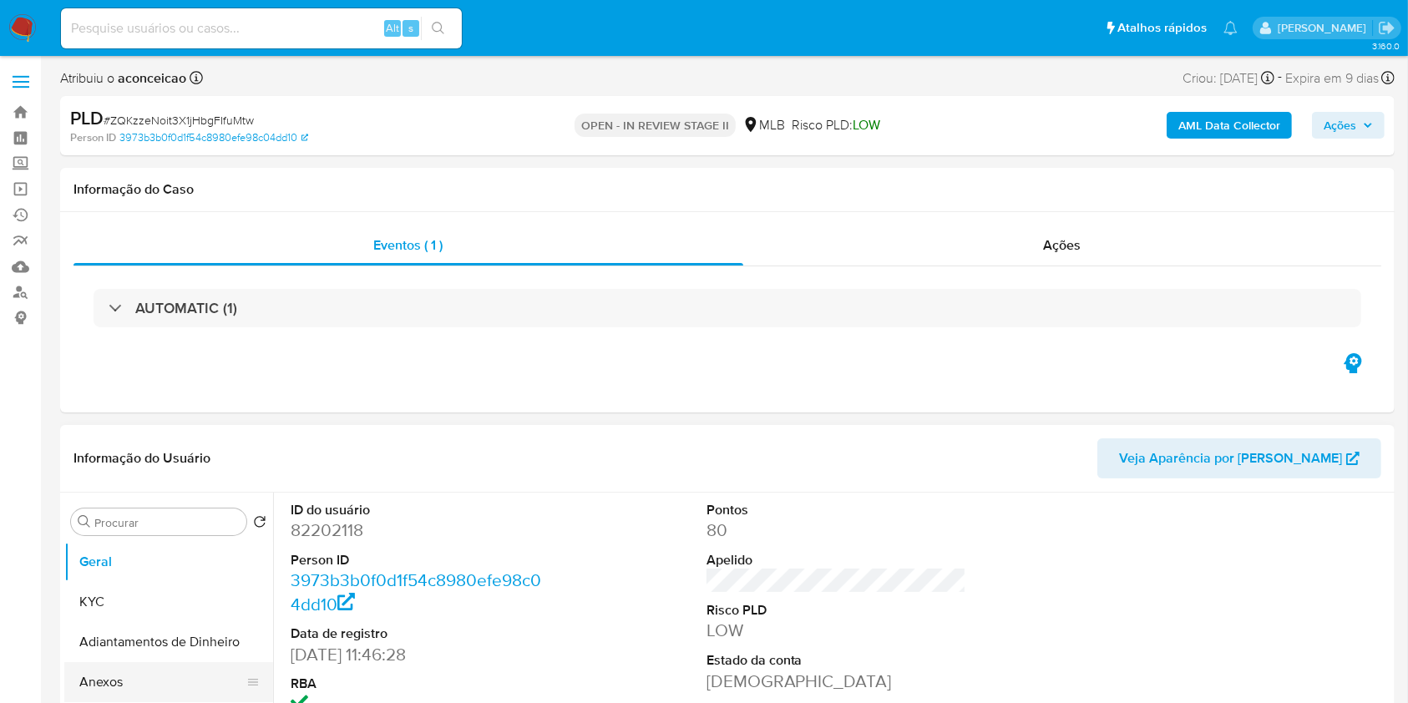
click at [187, 675] on button "Anexos" at bounding box center [161, 682] width 195 height 40
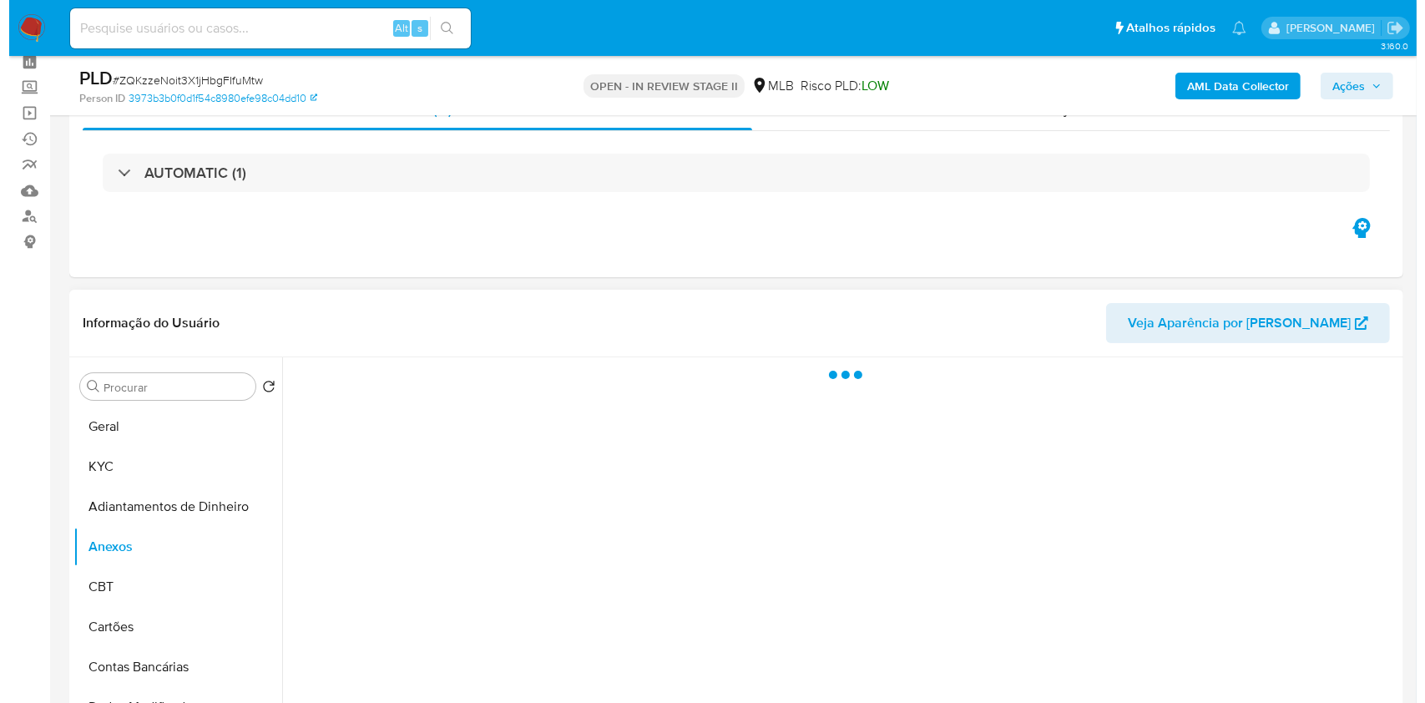
scroll to position [111, 0]
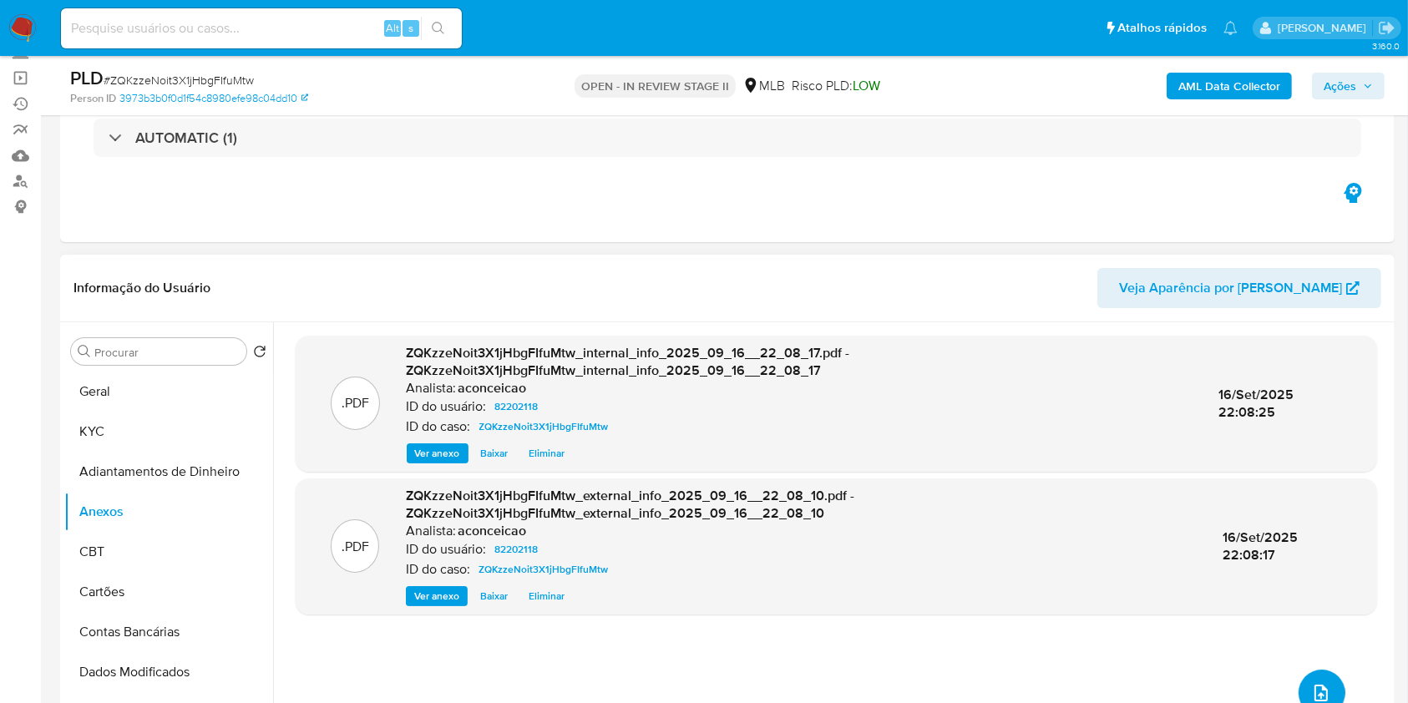
click at [1318, 686] on icon "upload-file" at bounding box center [1321, 693] width 20 height 20
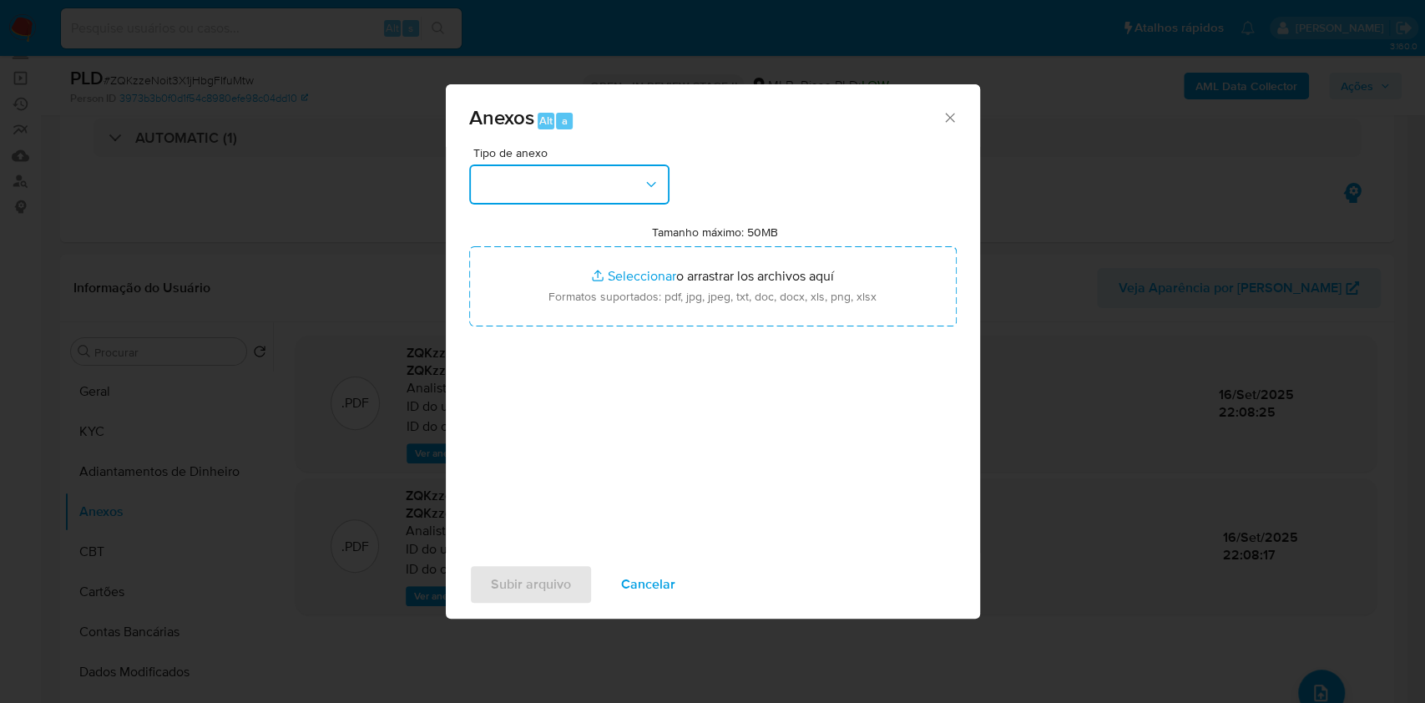
click at [560, 195] on button "button" at bounding box center [569, 184] width 200 height 40
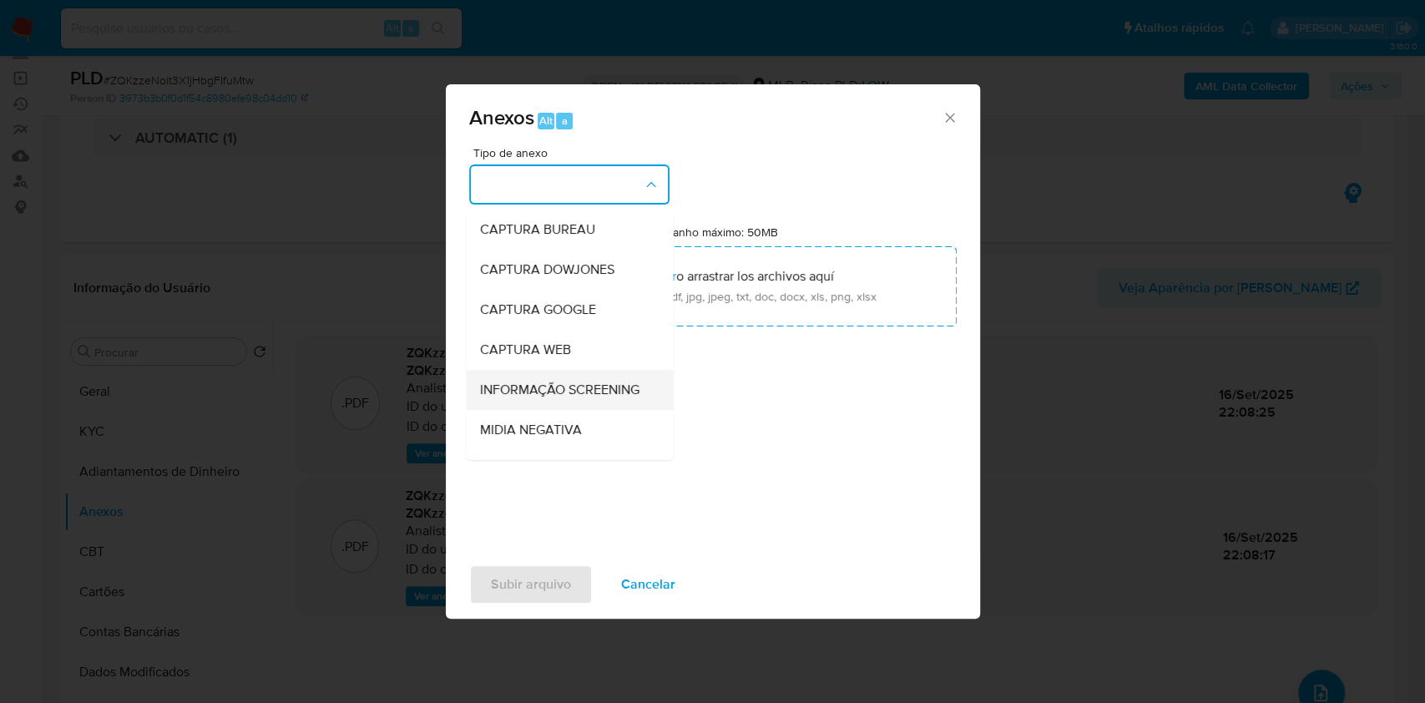
scroll to position [222, 0]
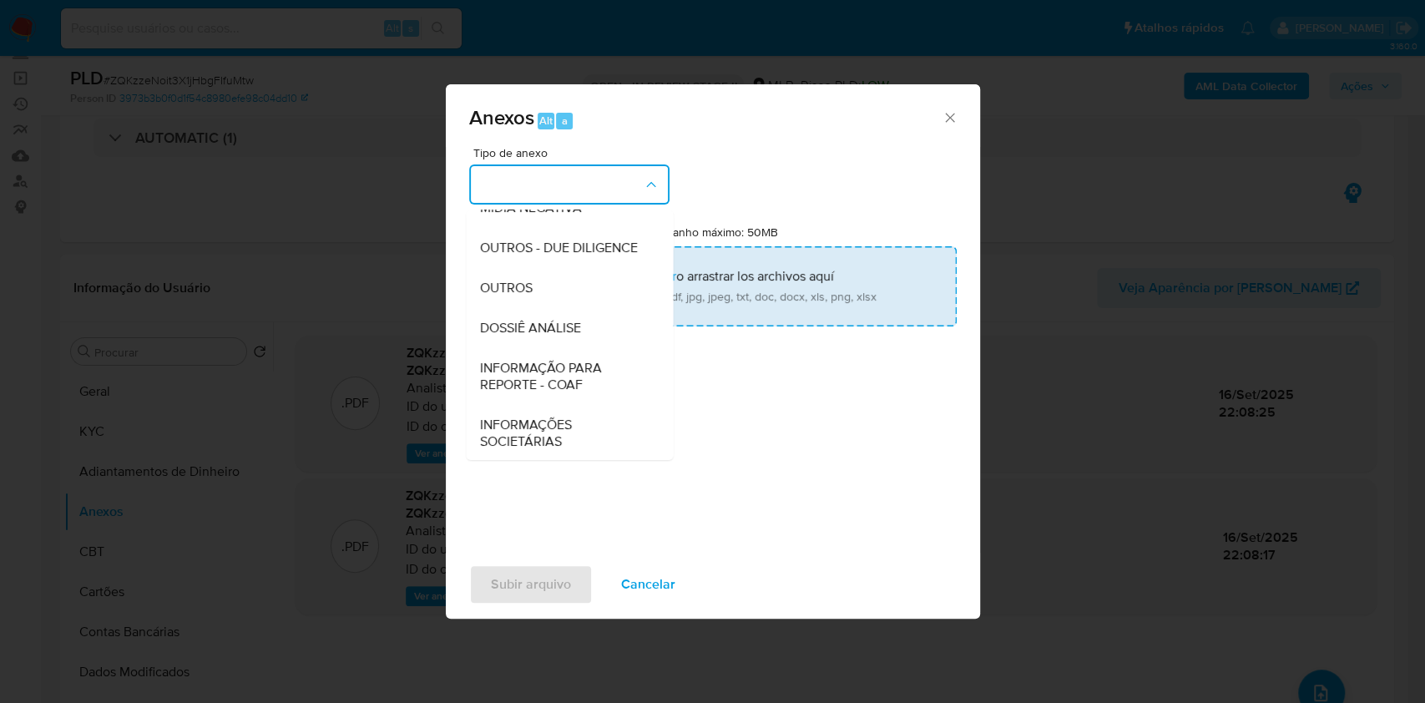
click at [545, 308] on div "OUTROS" at bounding box center [564, 288] width 170 height 40
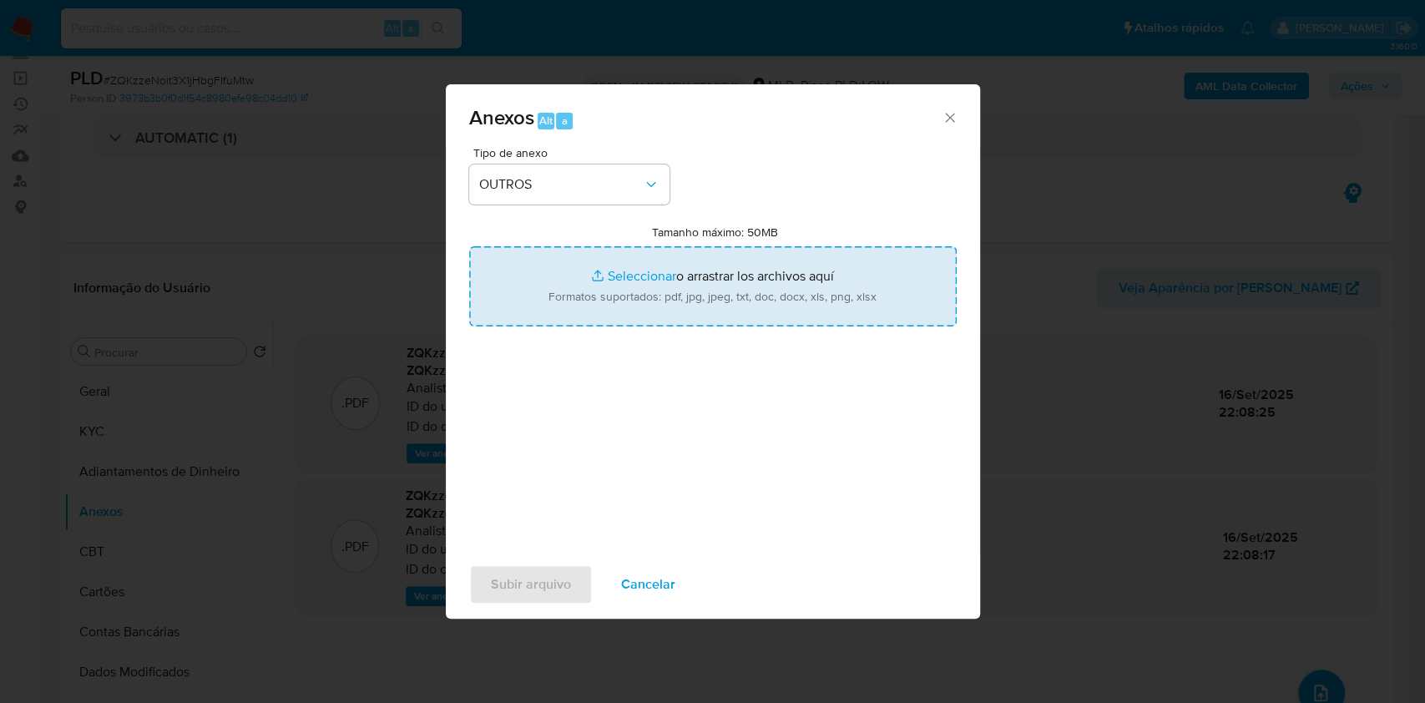
type input "C:\fakepath\Mulan 82202118_Leandro Lafalce Bueno de Moraes 2025_09_16_19_11_36.…"
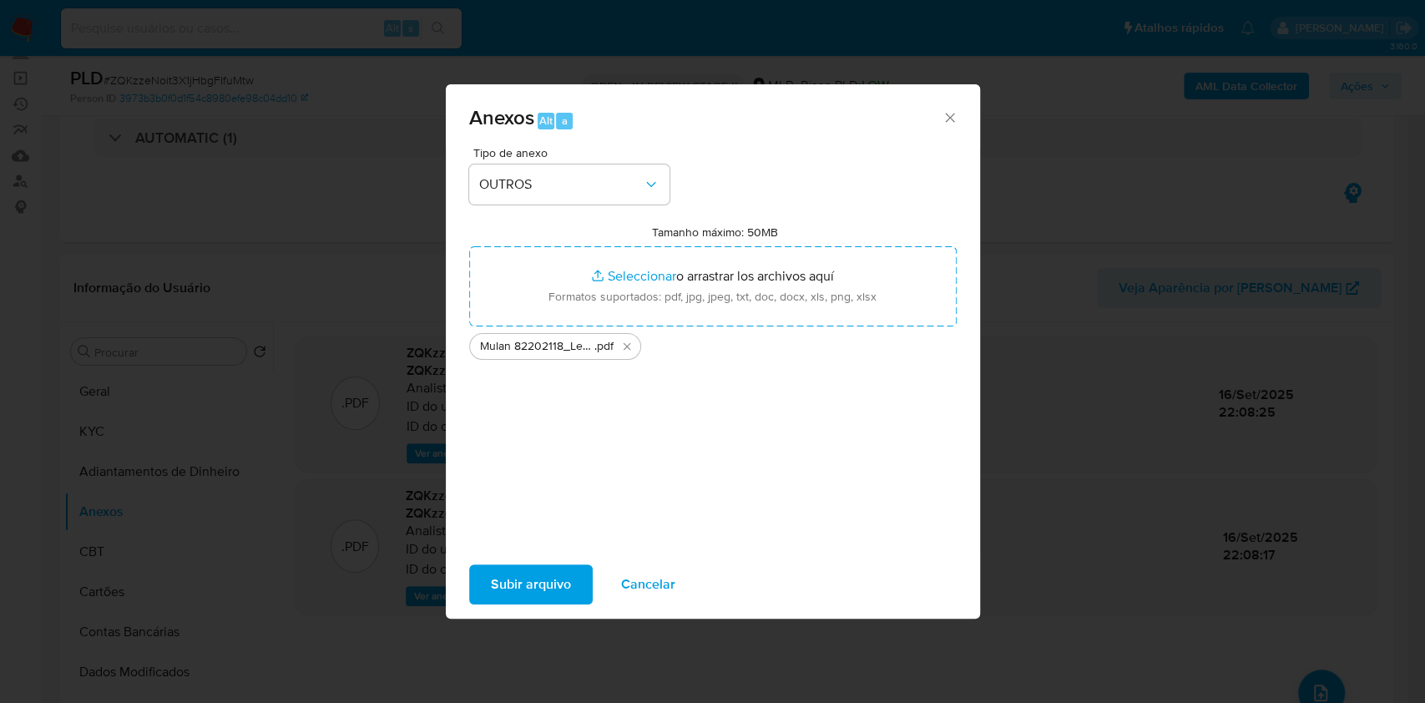
click at [532, 582] on span "Subir arquivo" at bounding box center [531, 584] width 80 height 37
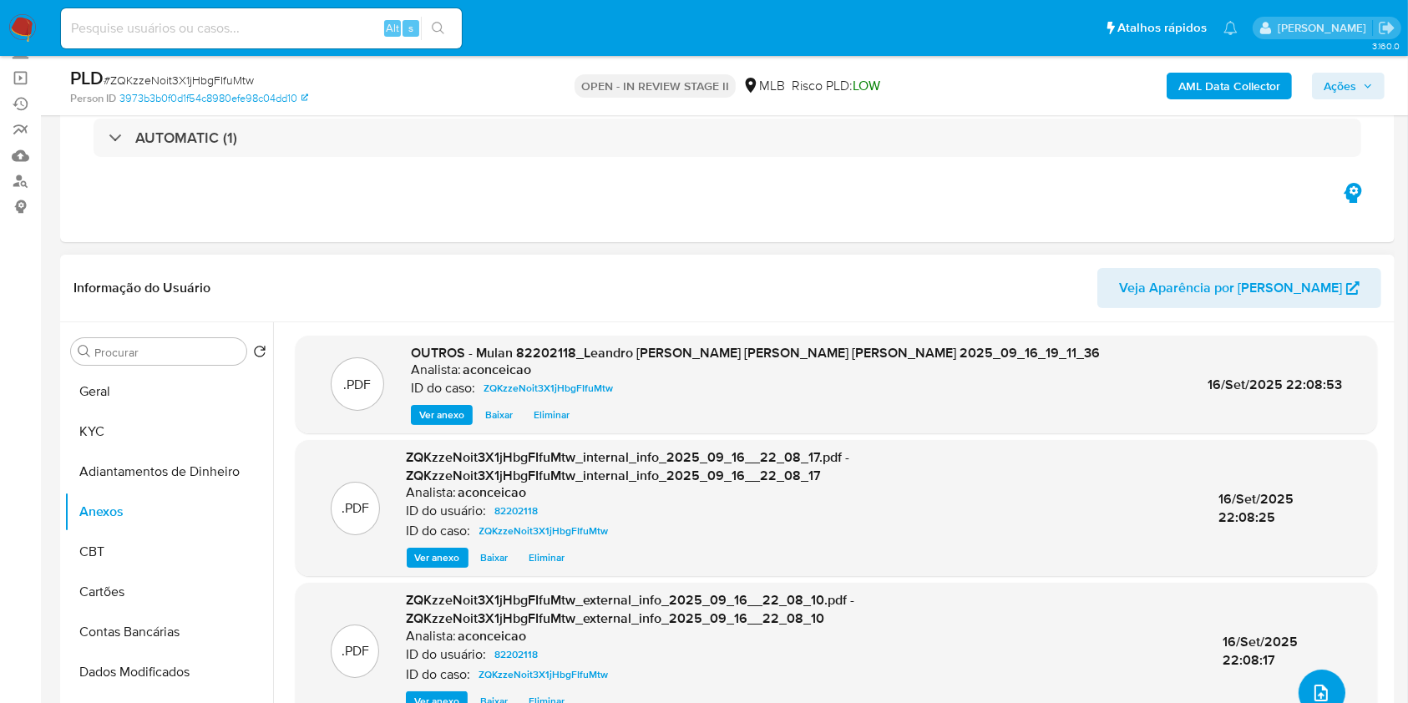
click at [1316, 674] on button "upload-file" at bounding box center [1321, 693] width 47 height 47
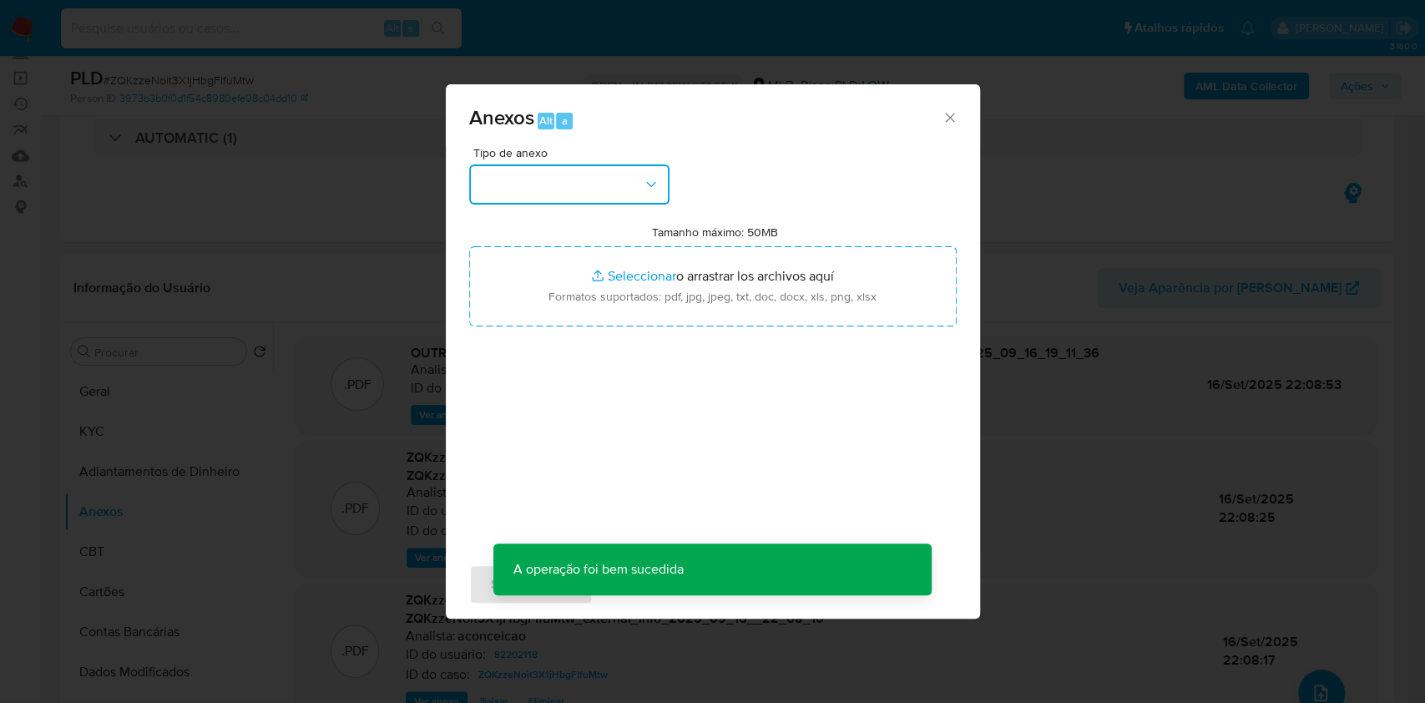
click at [541, 199] on button "button" at bounding box center [569, 184] width 200 height 40
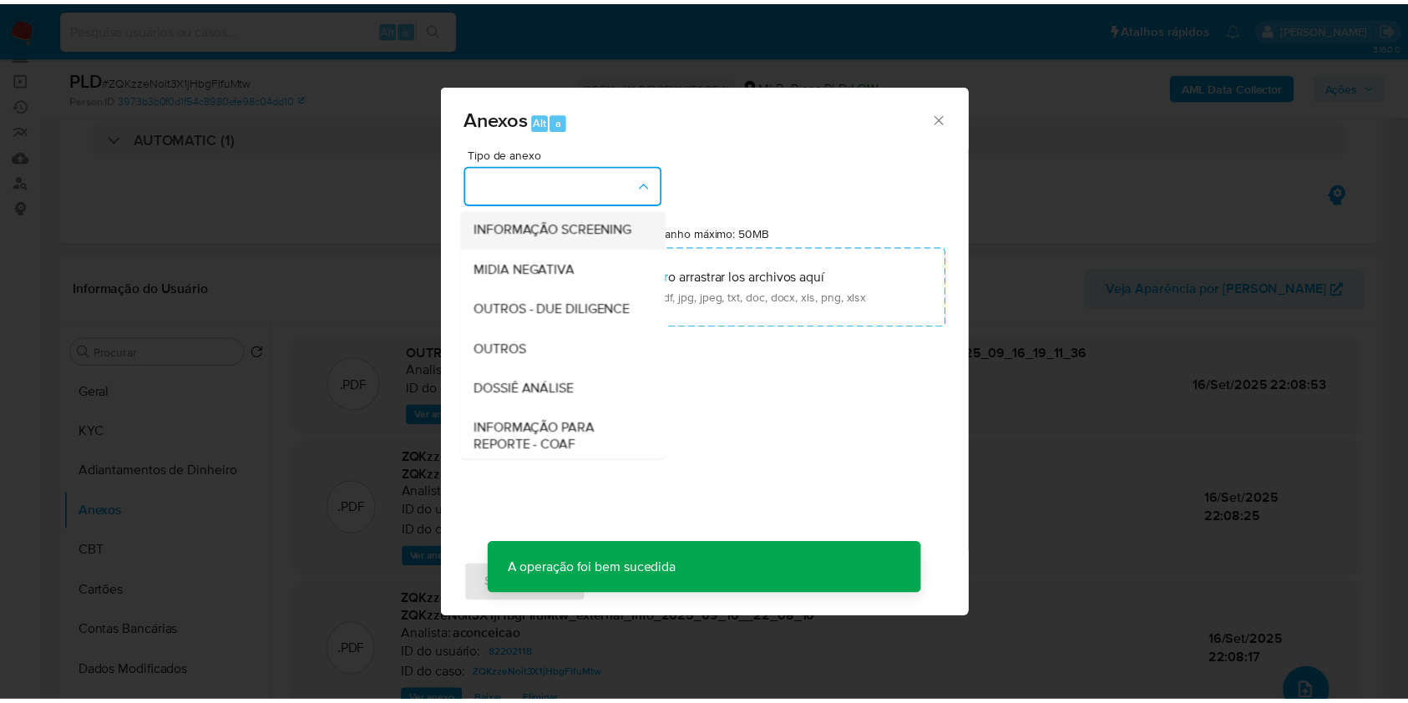
scroll to position [256, 0]
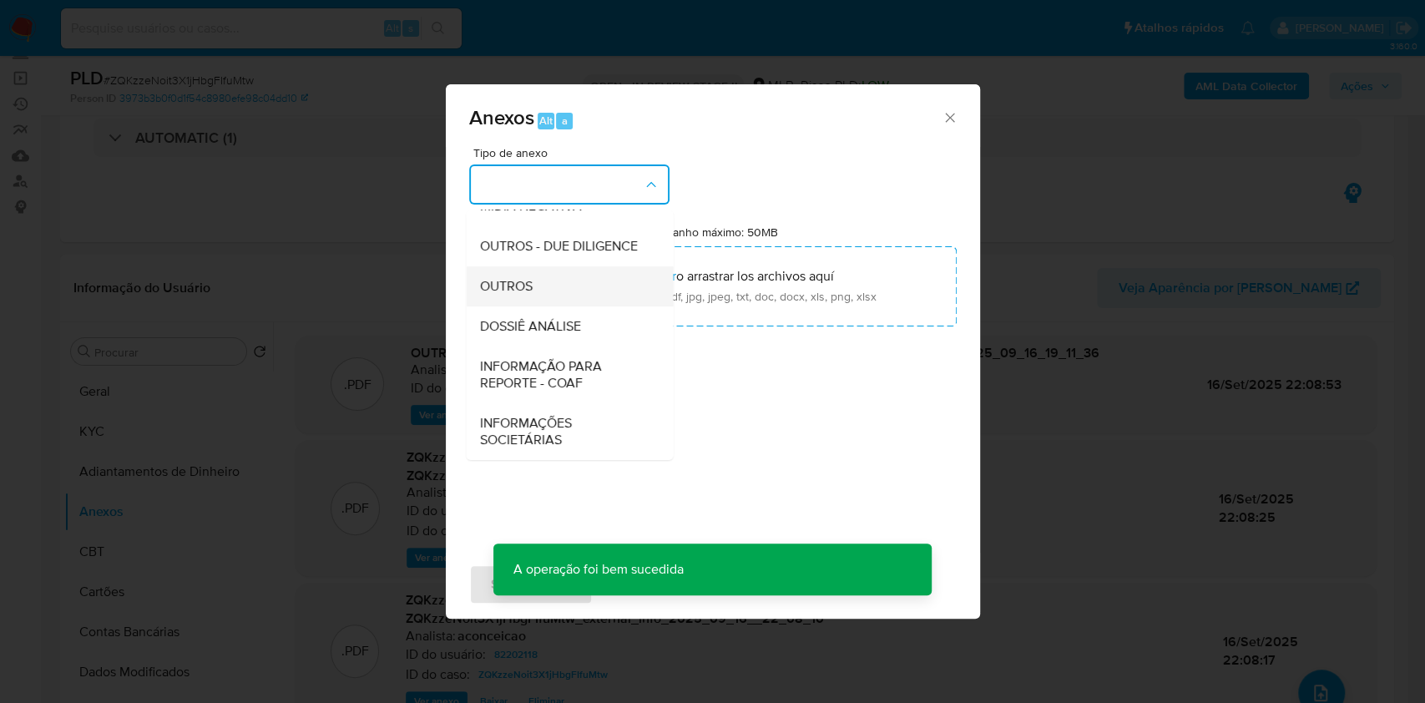
click at [536, 288] on div "OUTROS" at bounding box center [564, 286] width 170 height 40
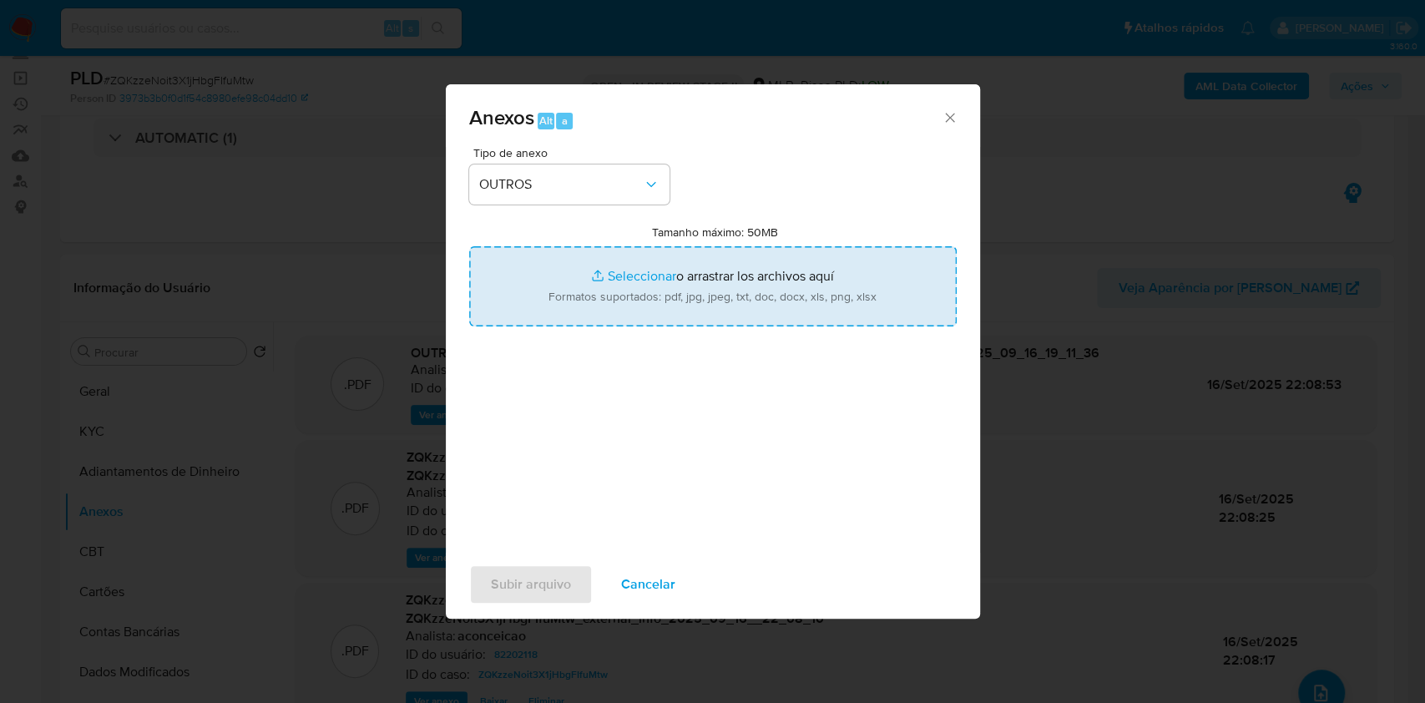
type input "C:\fakepath\SAR - XXXXX - CPF 28884750814 - LEANDRO LAFALCE BUENO DE MORAES.pdf"
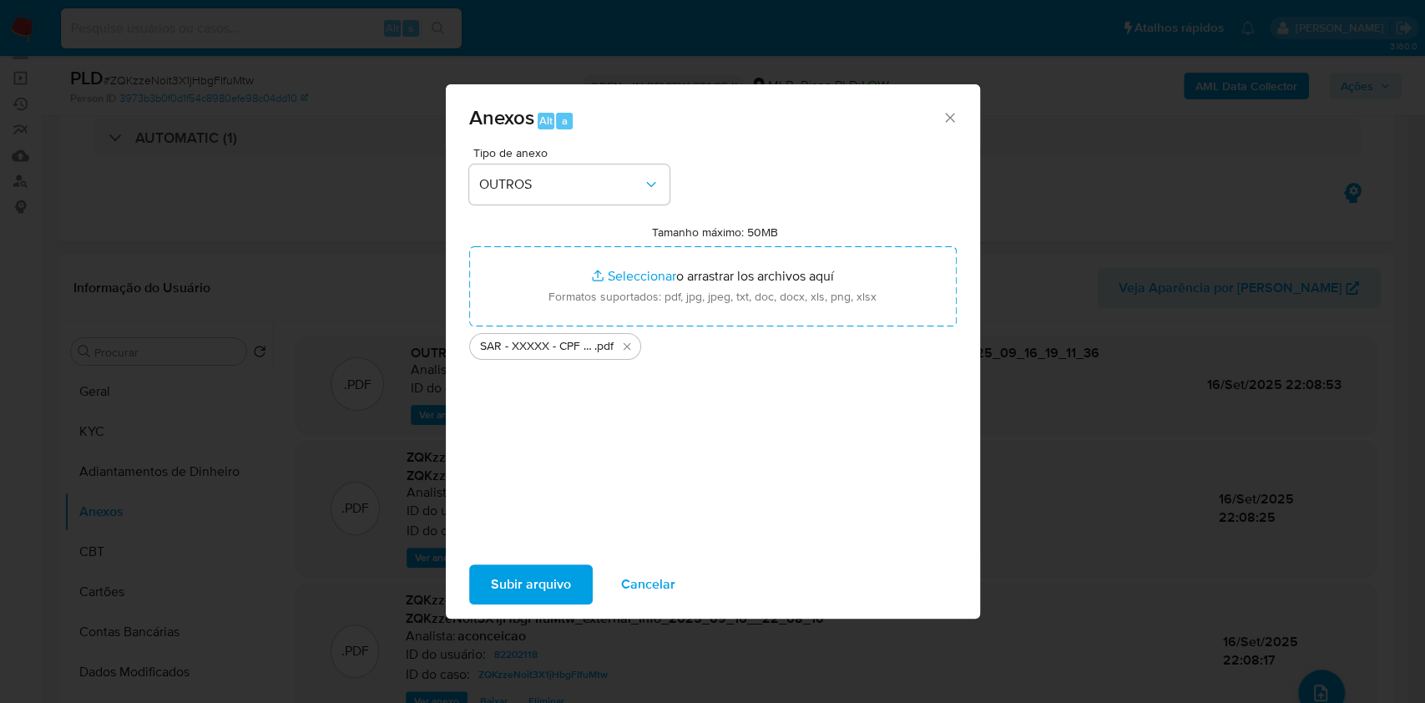
click at [548, 574] on span "Subir arquivo" at bounding box center [531, 584] width 80 height 37
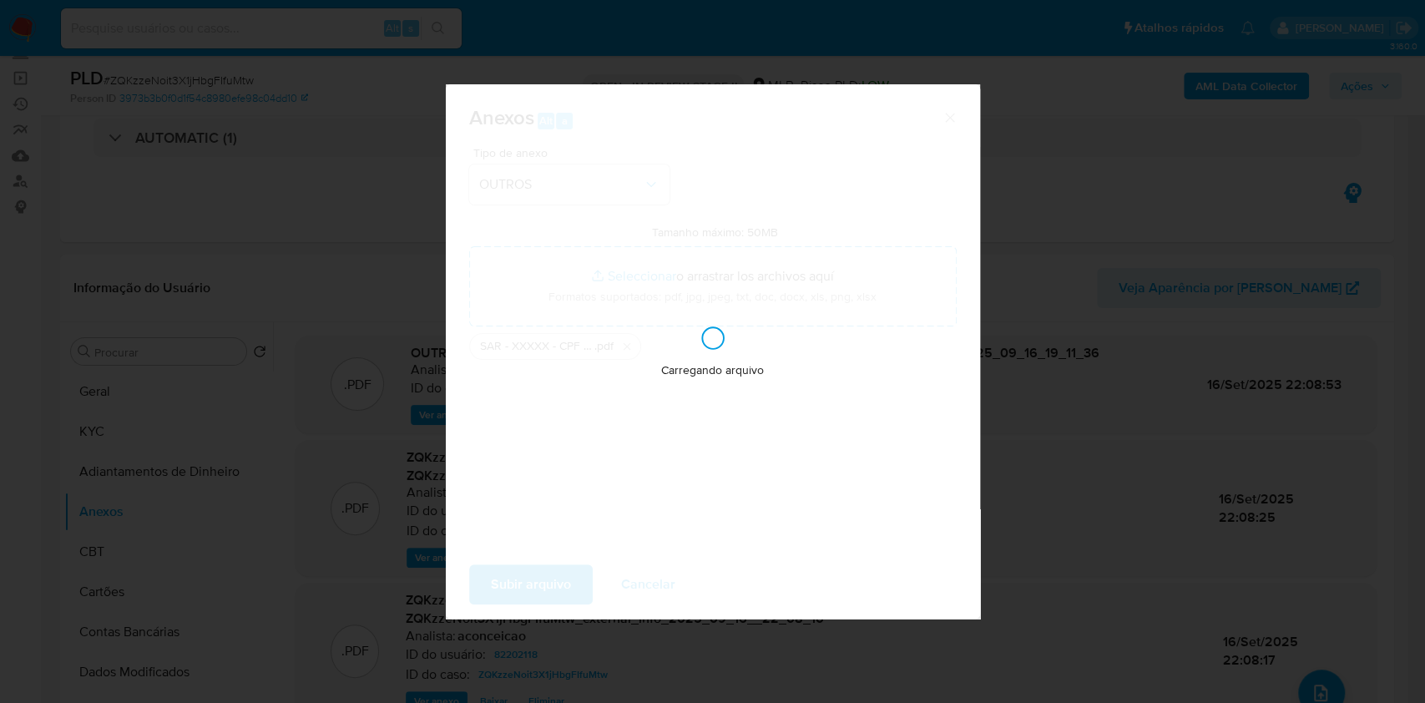
click at [1072, 302] on div "Anexos Alt a Tipo de anexo OUTROS Tamanho máximo: 50MB Seleccionar archivos Sel…" at bounding box center [712, 351] width 1425 height 703
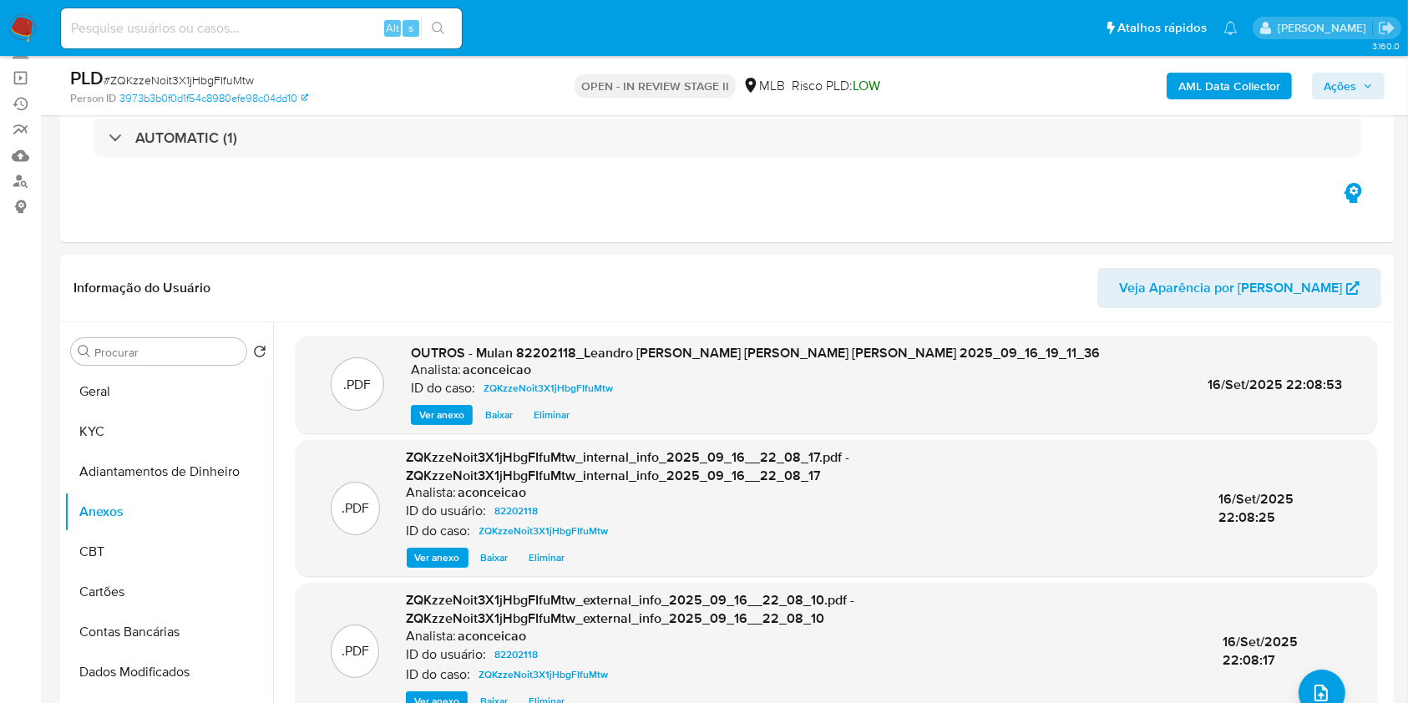
click at [1332, 83] on span "Ações" at bounding box center [1339, 86] width 33 height 27
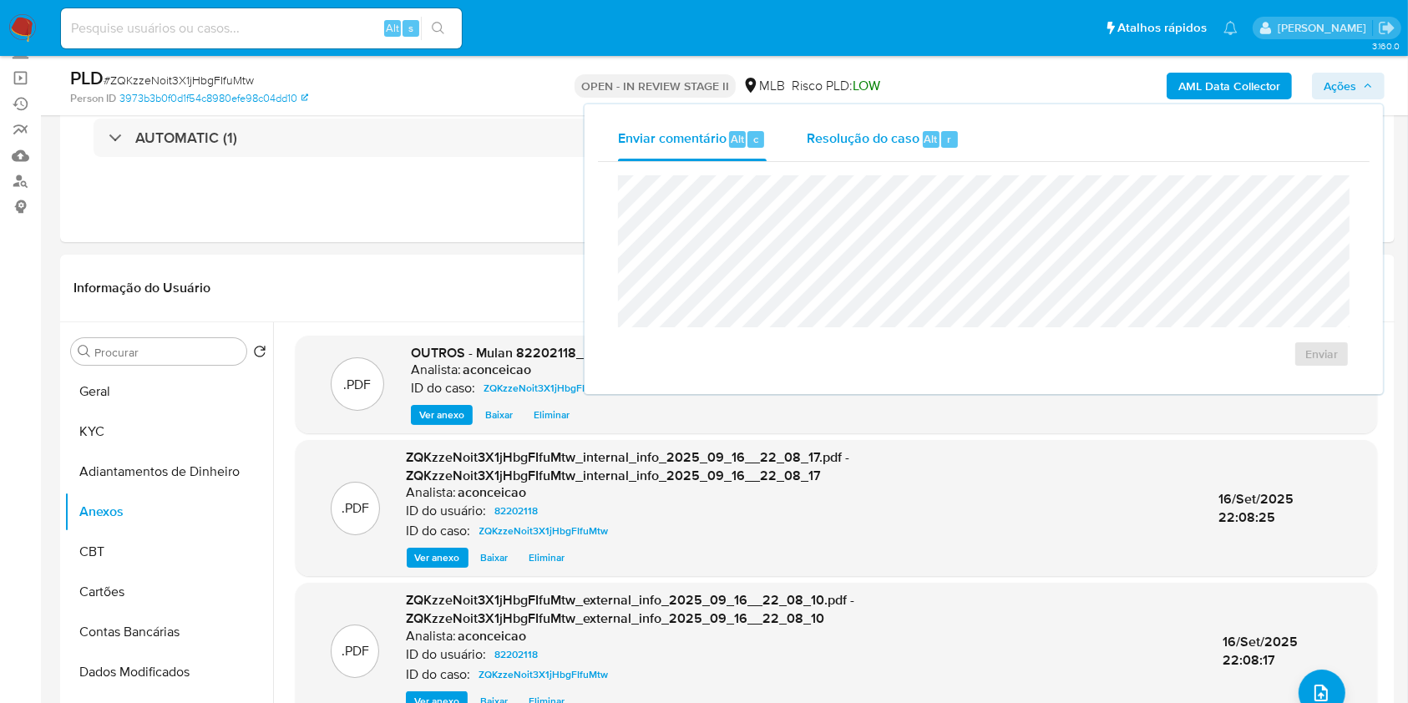
click at [942, 137] on div "r" at bounding box center [949, 139] width 17 height 17
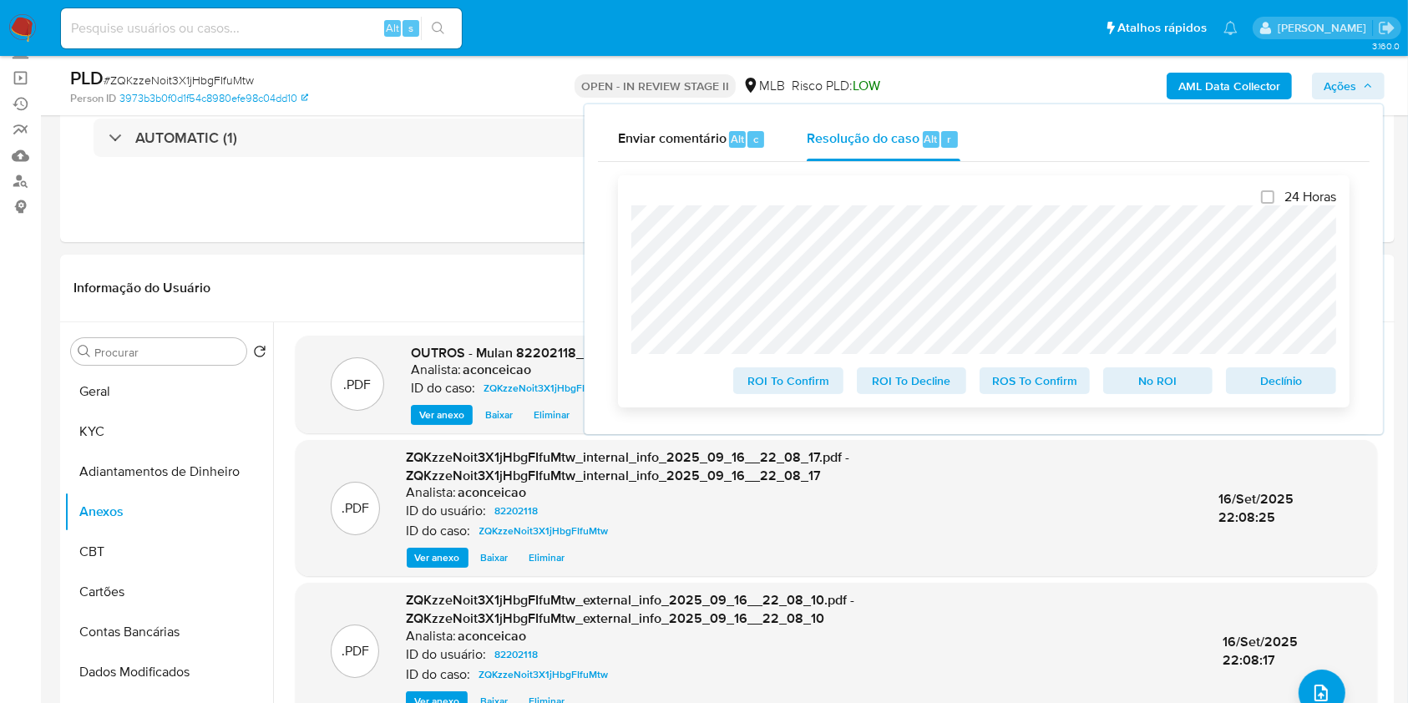
click at [1048, 386] on span "ROS To Confirm" at bounding box center [1034, 380] width 87 height 23
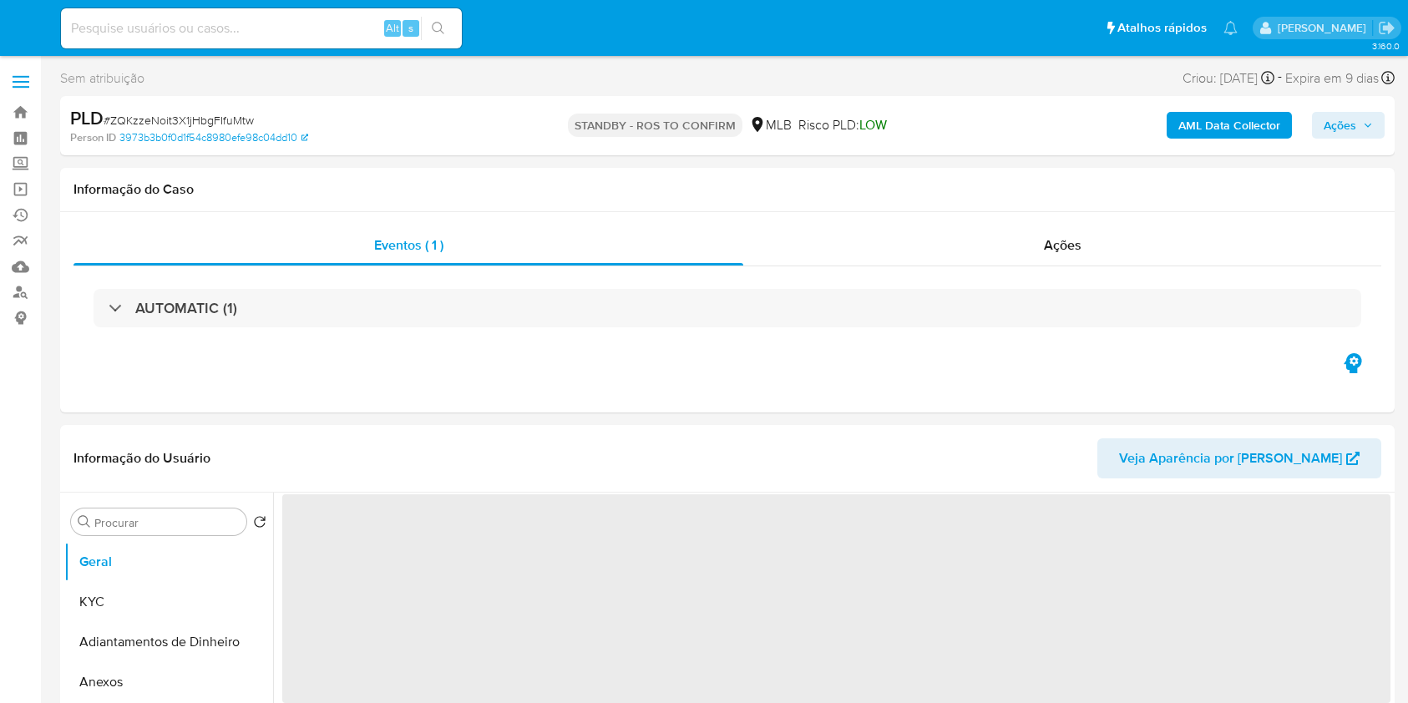
select select "10"
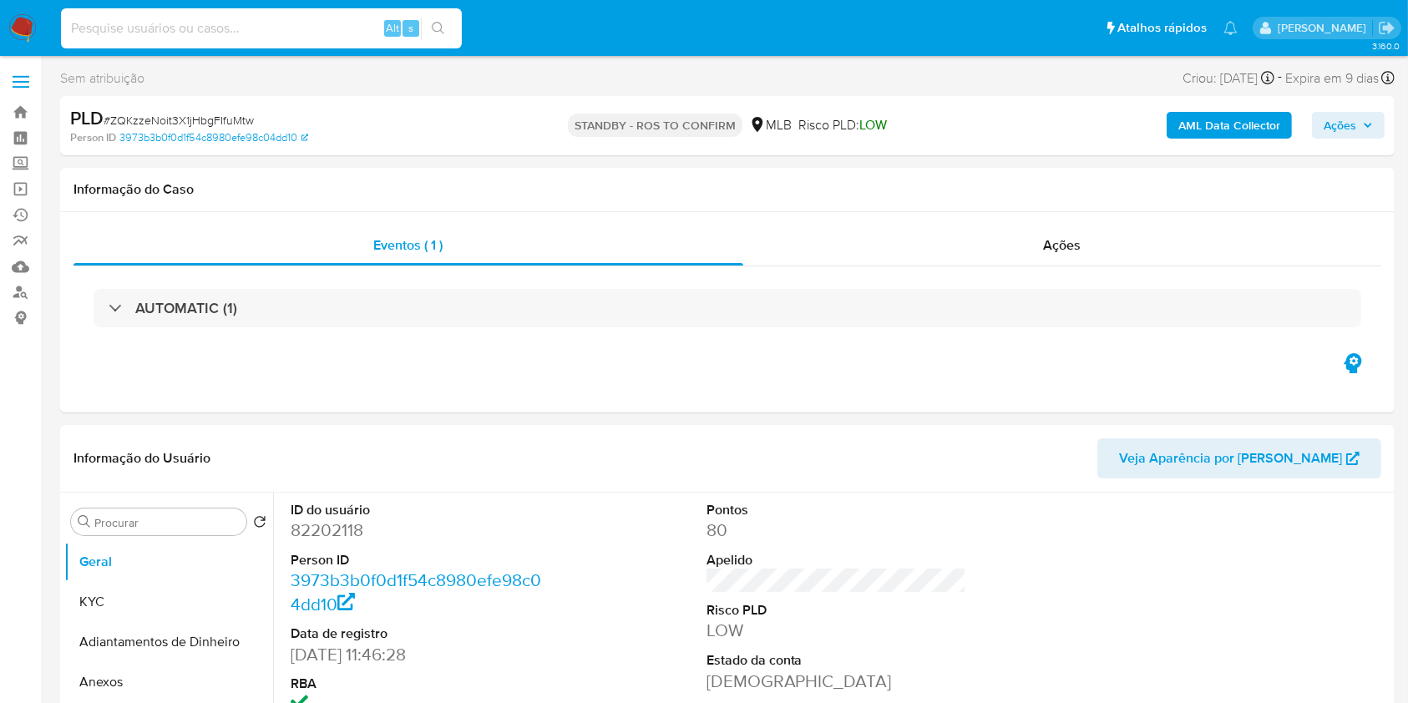
drag, startPoint x: 247, startPoint y: 21, endPoint x: 405, endPoint y: 28, distance: 157.9
click at [254, 21] on input at bounding box center [261, 29] width 401 height 22
paste input "EFweiGezx9eMxbGfyJQx9xji"
type input "EFweiGezx9eMxbGfyJQx9xji"
click at [432, 30] on icon "search-icon" at bounding box center [438, 28] width 13 height 13
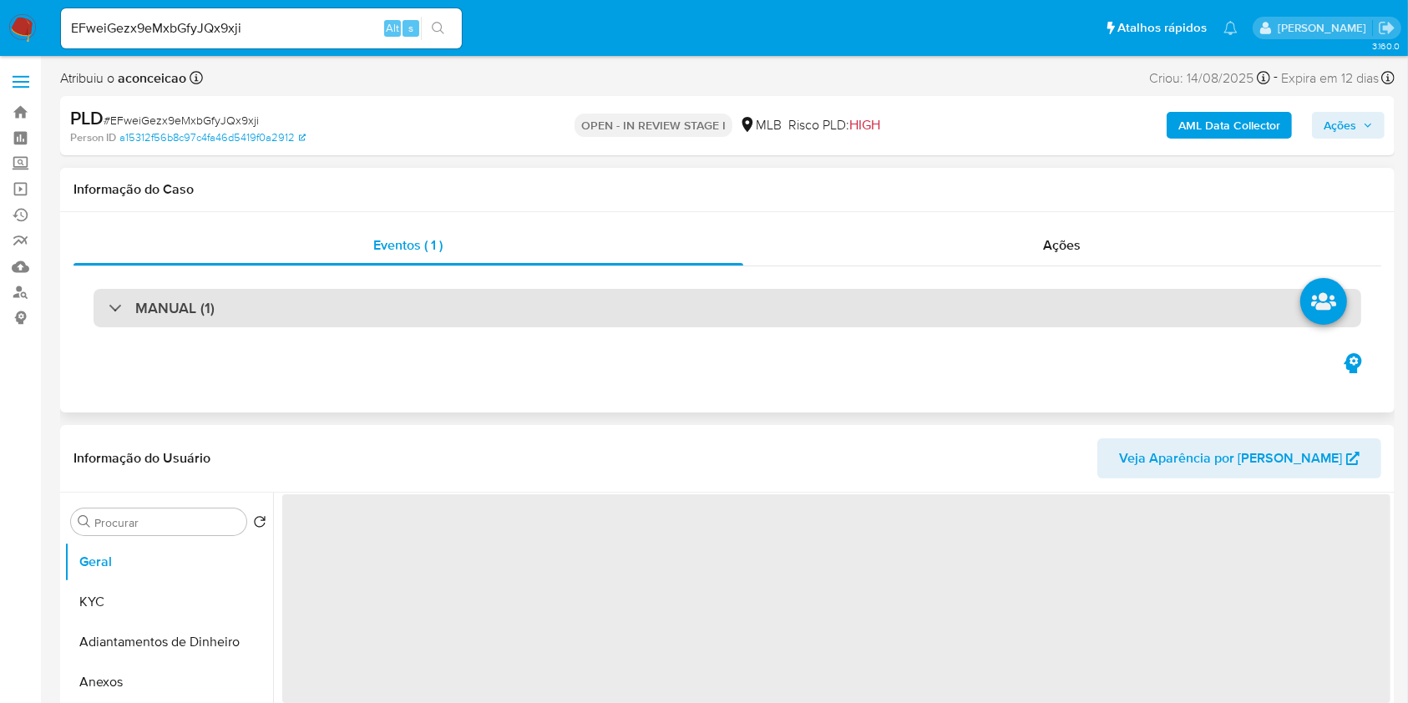
select select "10"
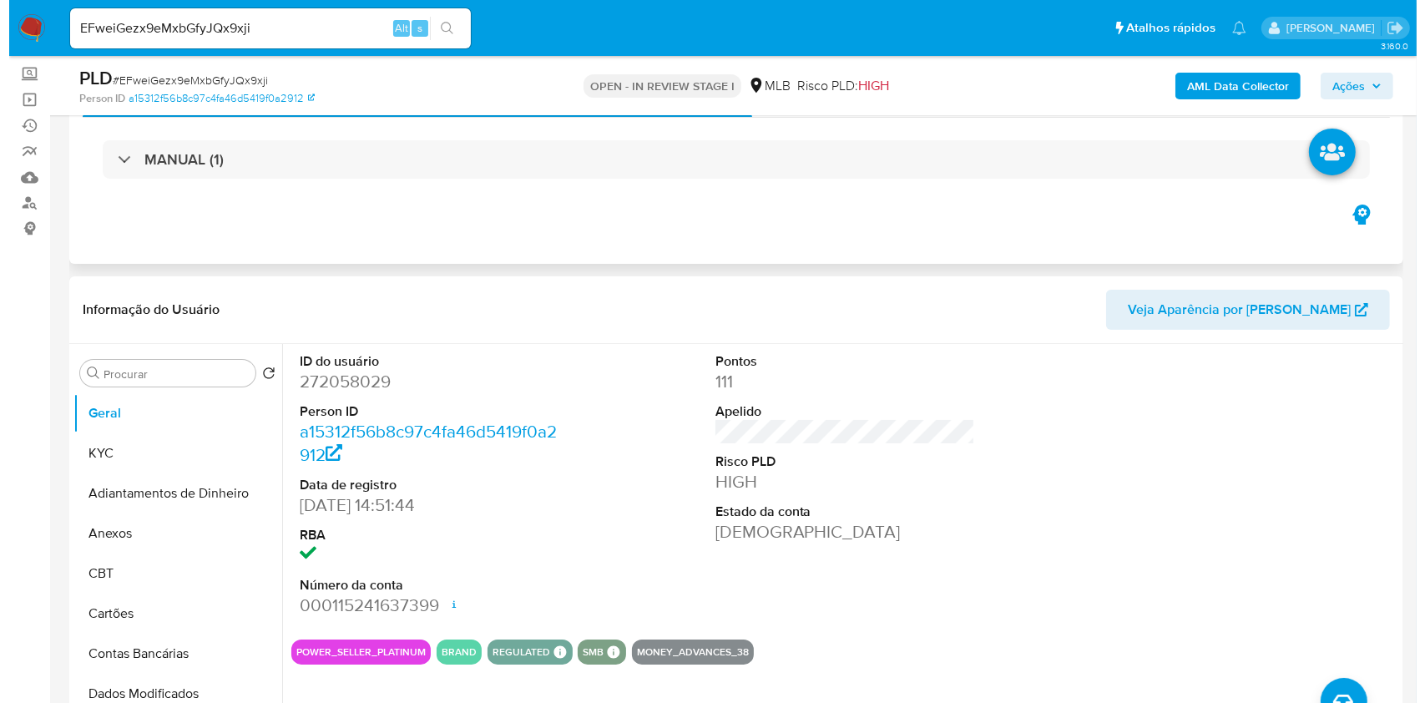
scroll to position [222, 0]
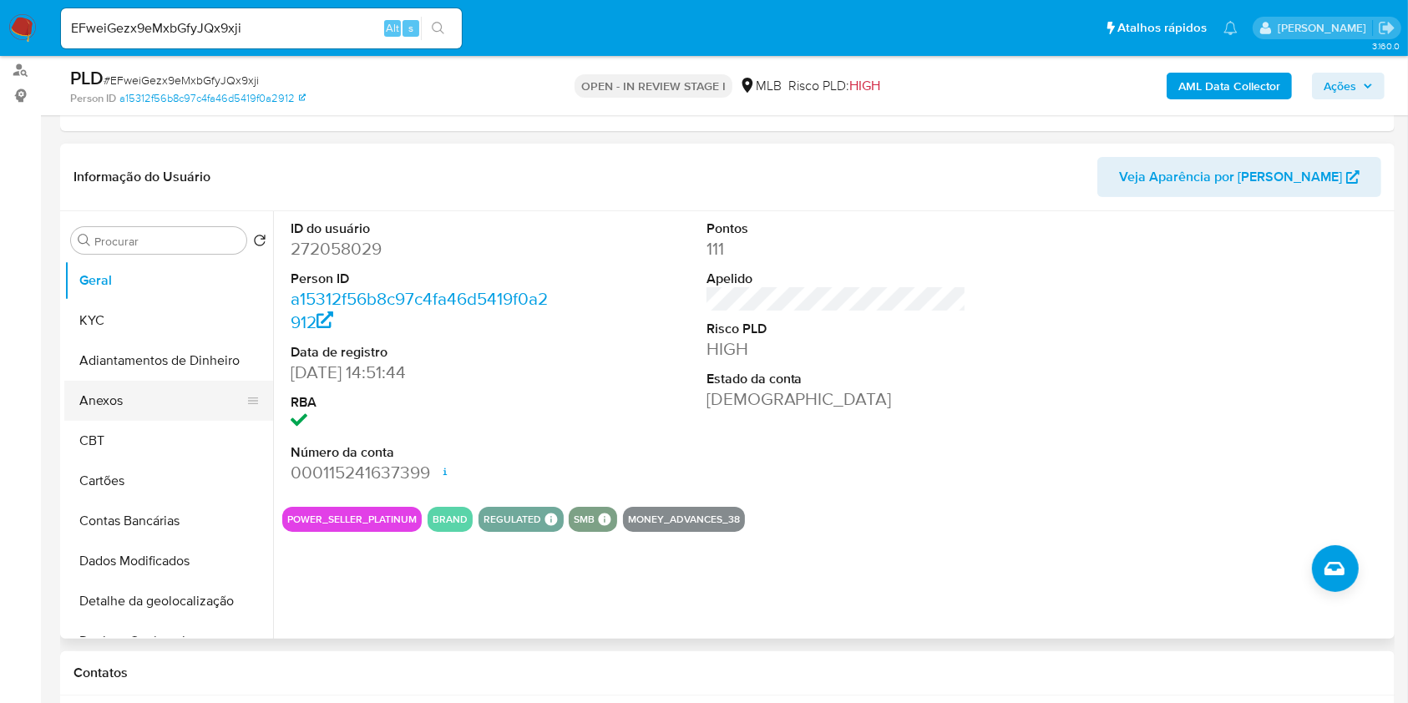
click at [160, 418] on button "Anexos" at bounding box center [161, 401] width 195 height 40
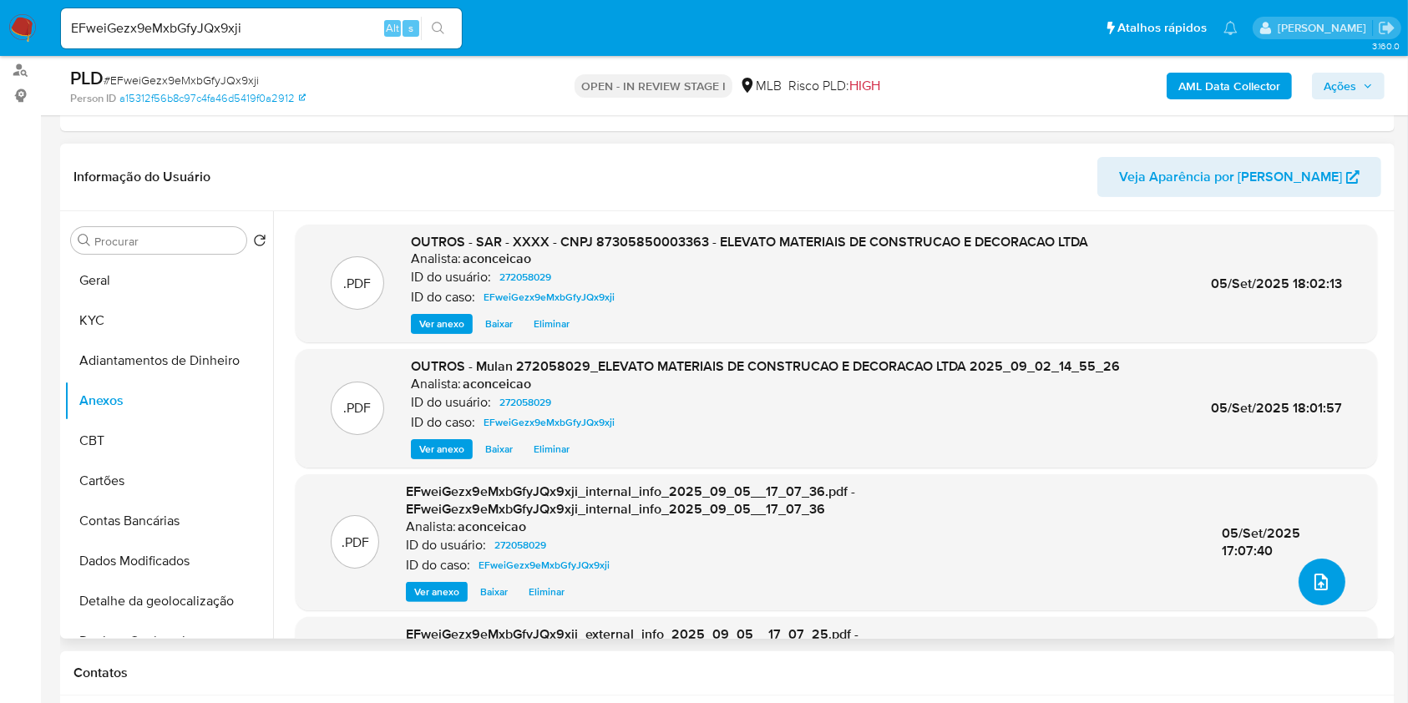
click at [1299, 584] on button "upload-file" at bounding box center [1321, 582] width 47 height 47
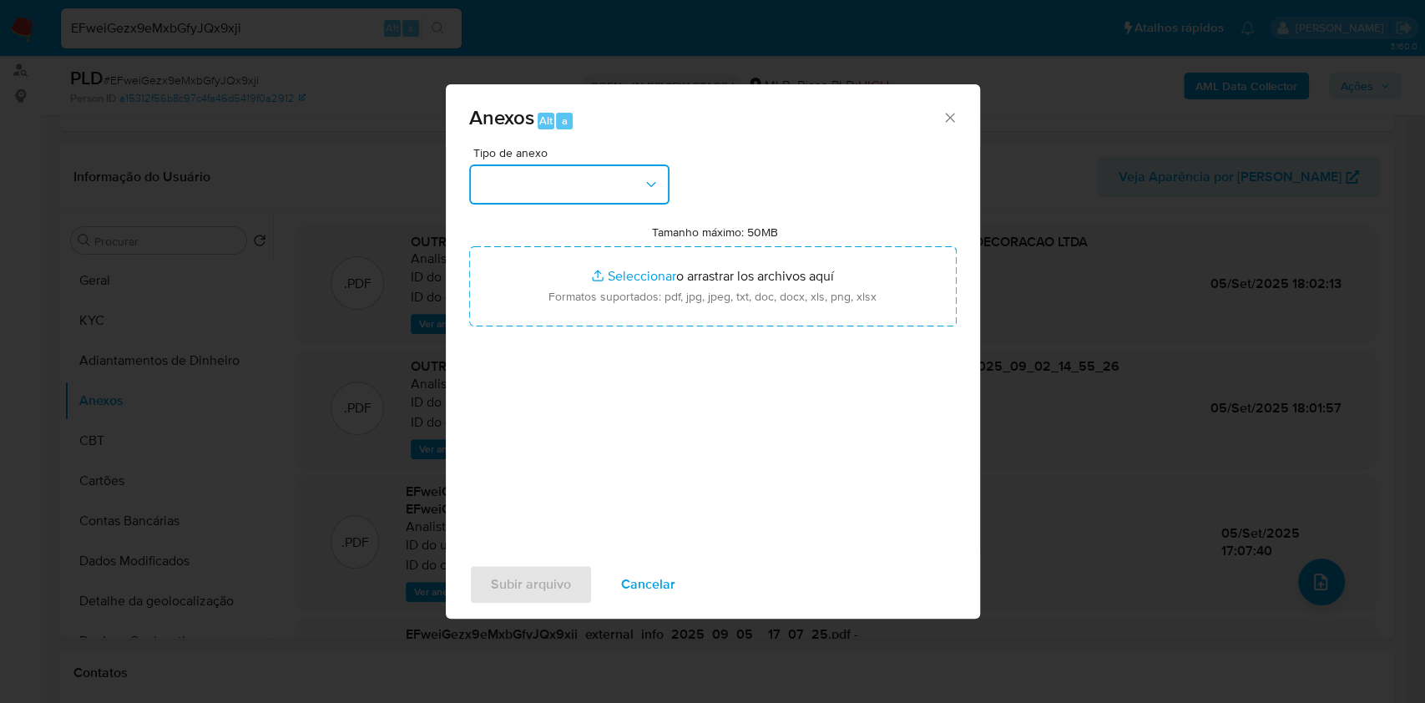
click at [541, 191] on button "button" at bounding box center [569, 184] width 200 height 40
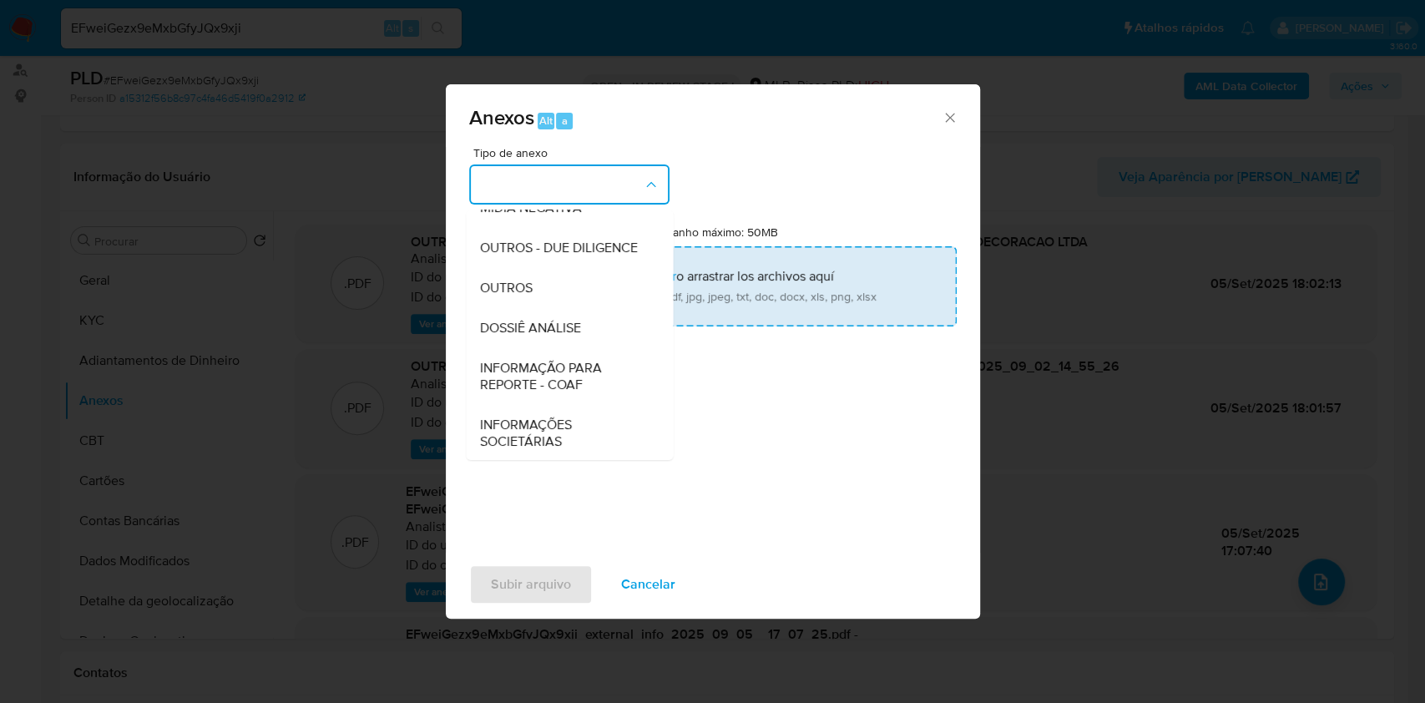
drag, startPoint x: 552, startPoint y: 320, endPoint x: 761, endPoint y: 281, distance: 213.2
click at [559, 308] on div "OUTROS" at bounding box center [564, 288] width 170 height 40
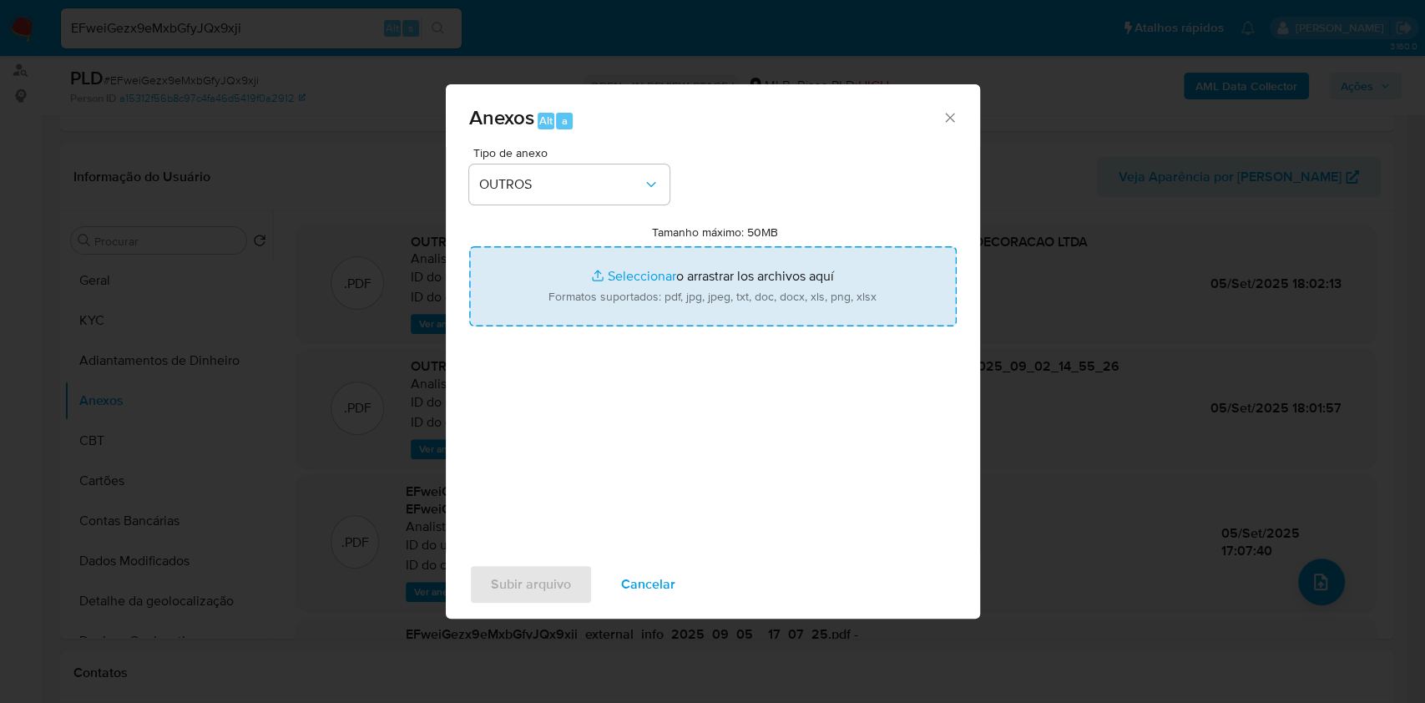
type input "C:\fakepath\DECLÍNIO - EFweiGezx9eMxbGfyJQx9xji - CNPJ 87305850003363 - ELEVATO…"
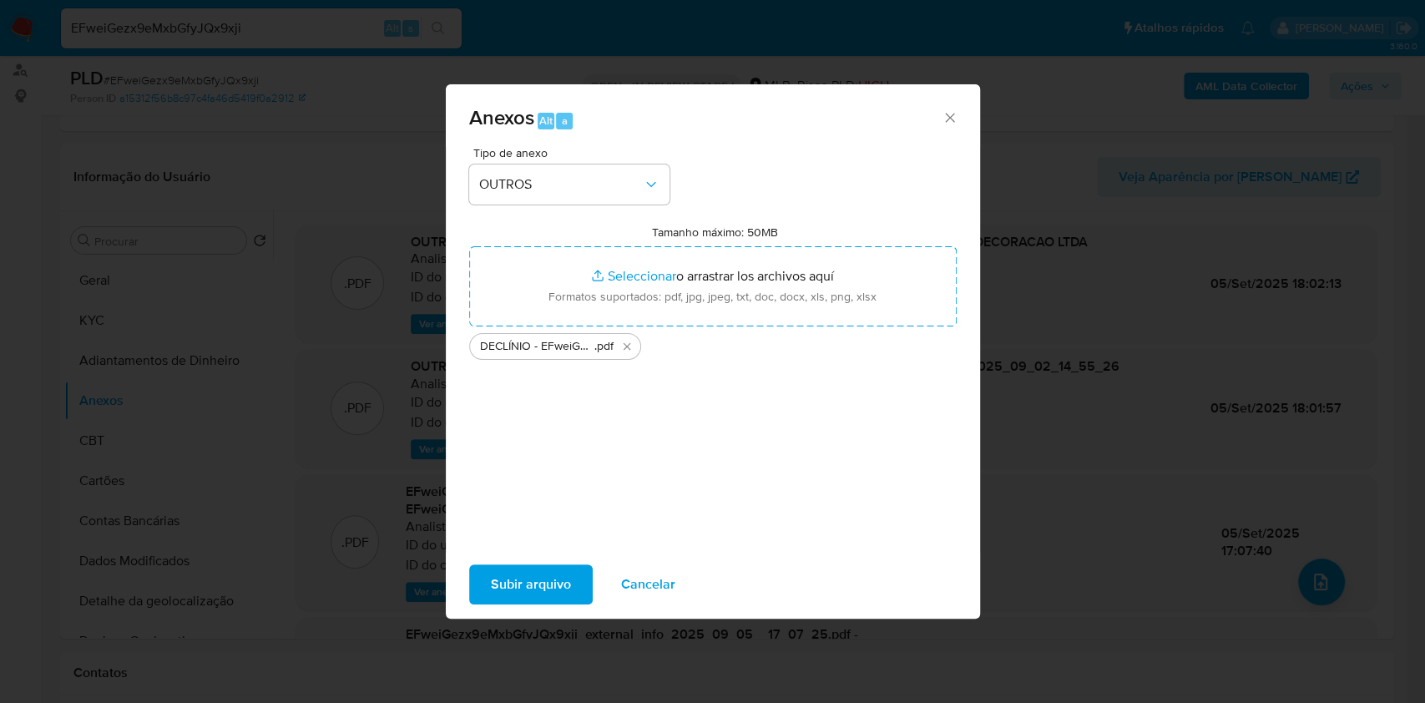
click at [534, 585] on span "Subir arquivo" at bounding box center [531, 584] width 80 height 37
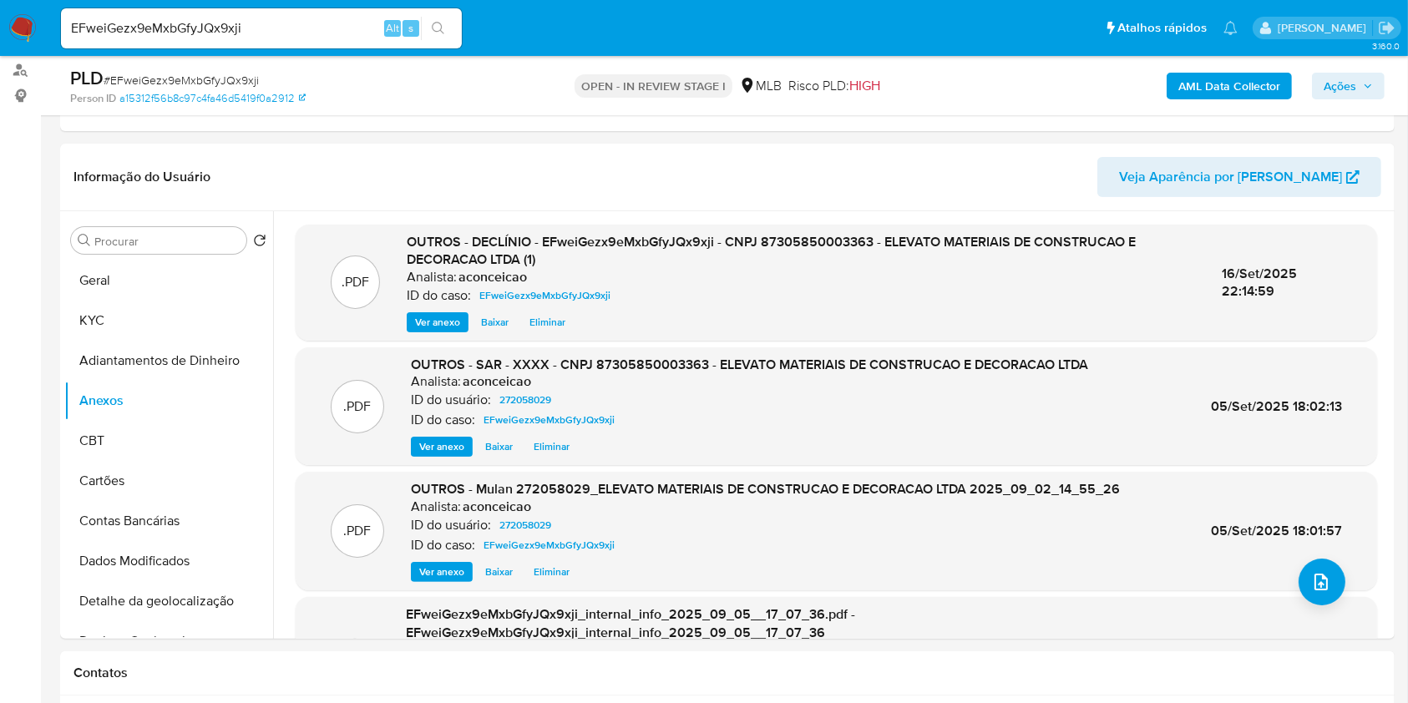
click at [1335, 89] on span "Ações" at bounding box center [1339, 86] width 33 height 27
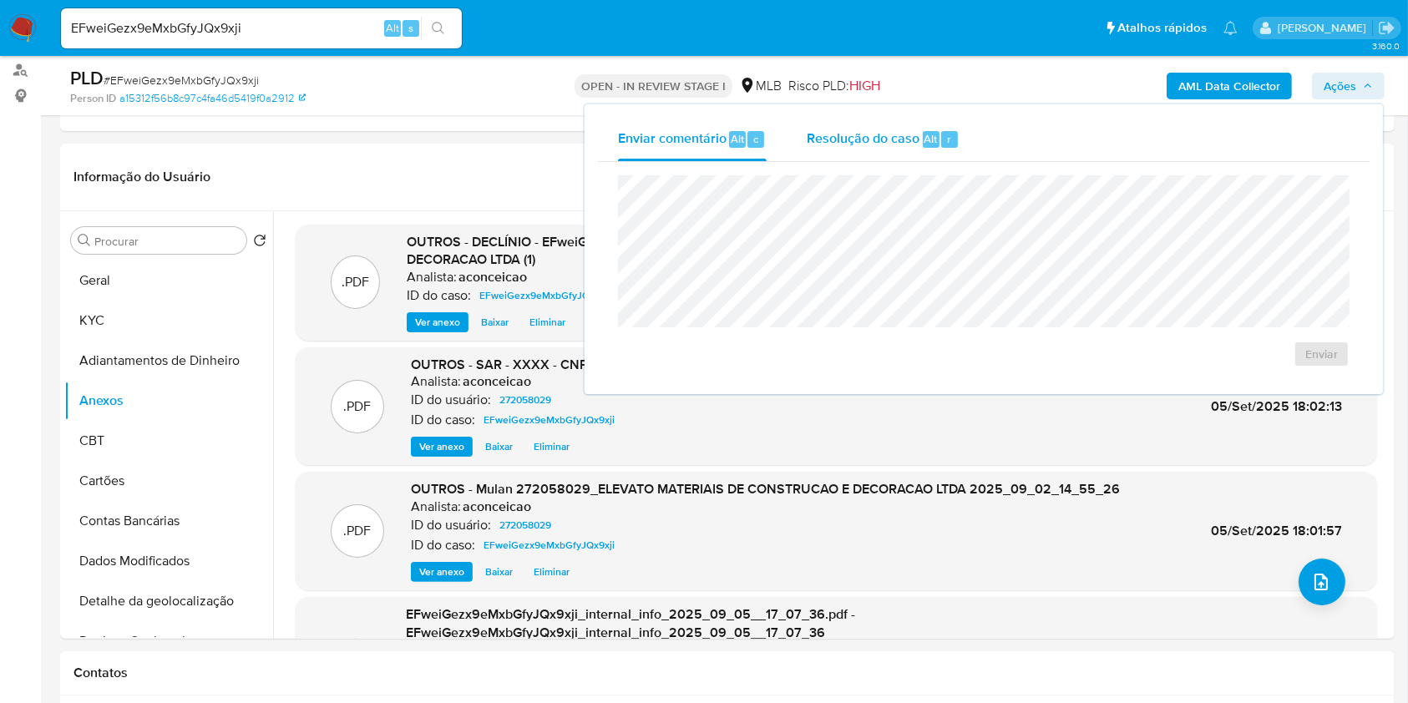
drag, startPoint x: 902, startPoint y: 124, endPoint x: 908, endPoint y: 142, distance: 18.5
click at [908, 142] on div "Resolução do caso Alt r" at bounding box center [883, 139] width 153 height 43
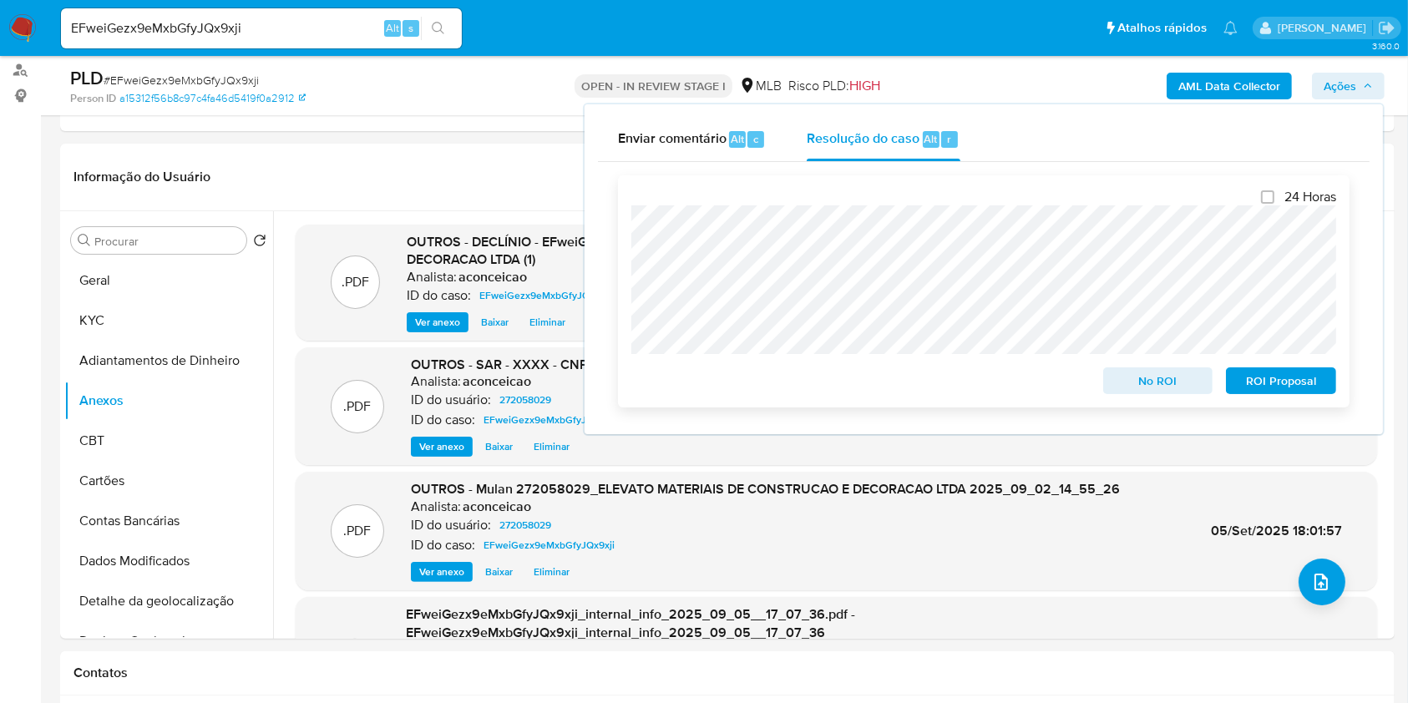
click at [1166, 375] on span "No ROI" at bounding box center [1158, 380] width 87 height 23
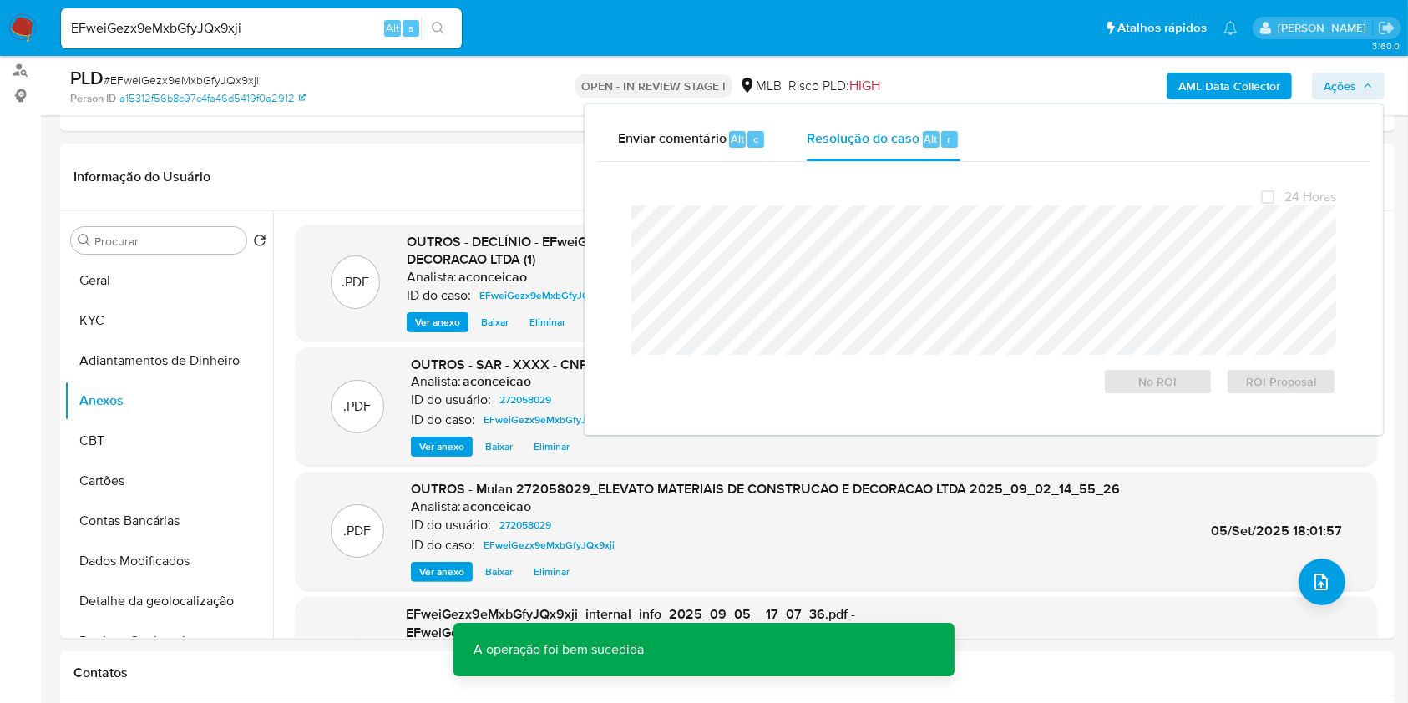
click at [222, 78] on span "# EFweiGezx9eMxbGfyJQx9xji" at bounding box center [181, 80] width 155 height 17
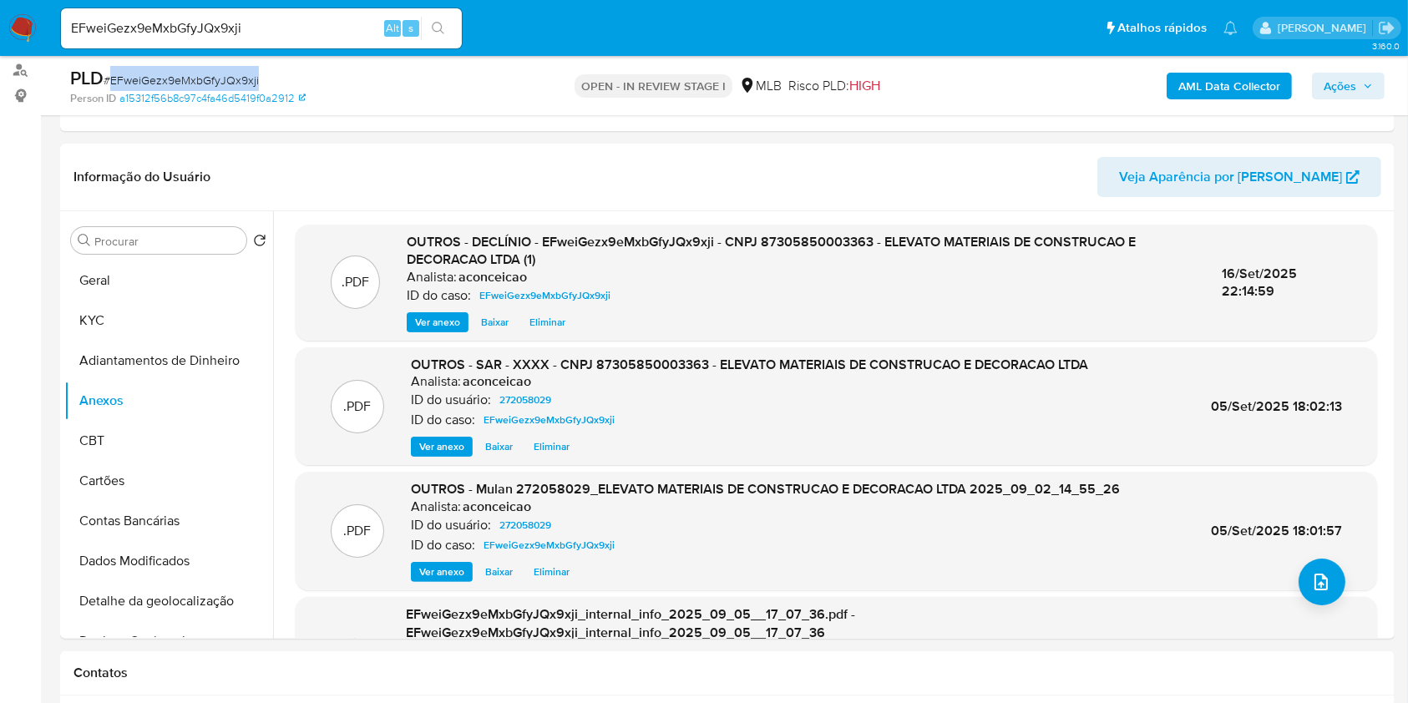
copy span "EFweiGezx9eMxbGfyJQx9xji"
drag, startPoint x: 1323, startPoint y: 87, endPoint x: 1313, endPoint y: 100, distance: 16.7
click at [1323, 88] on span "Ações" at bounding box center [1339, 86] width 33 height 27
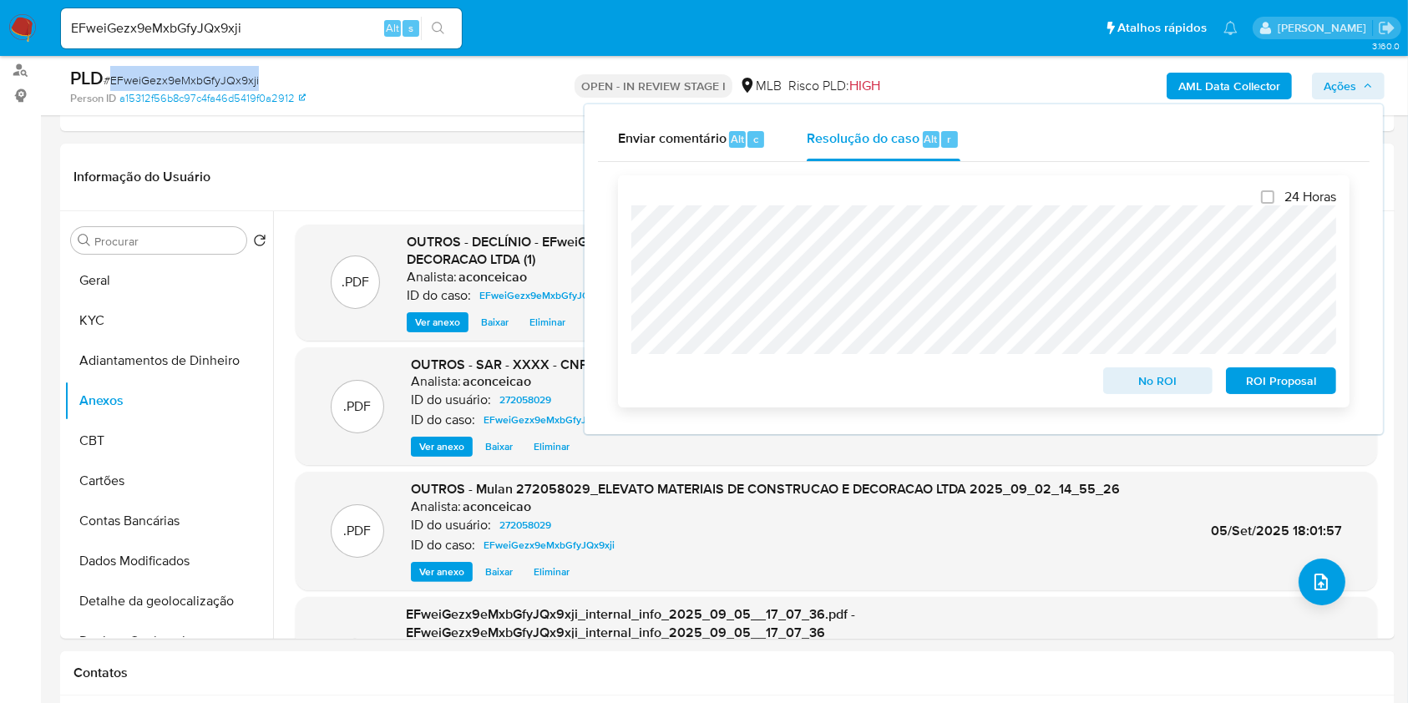
drag, startPoint x: 1195, startPoint y: 390, endPoint x: 1210, endPoint y: 382, distance: 16.8
click at [1195, 389] on span "No ROI" at bounding box center [1158, 380] width 87 height 23
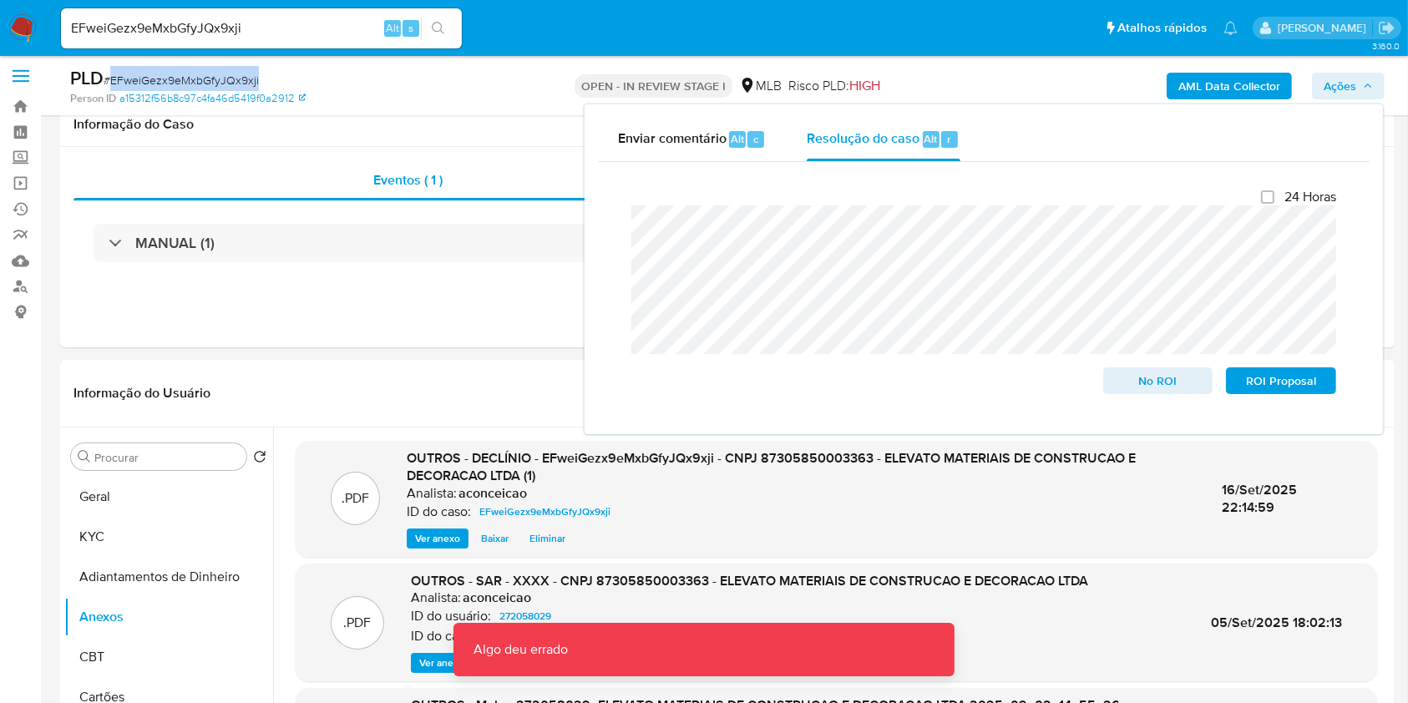
scroll to position [0, 0]
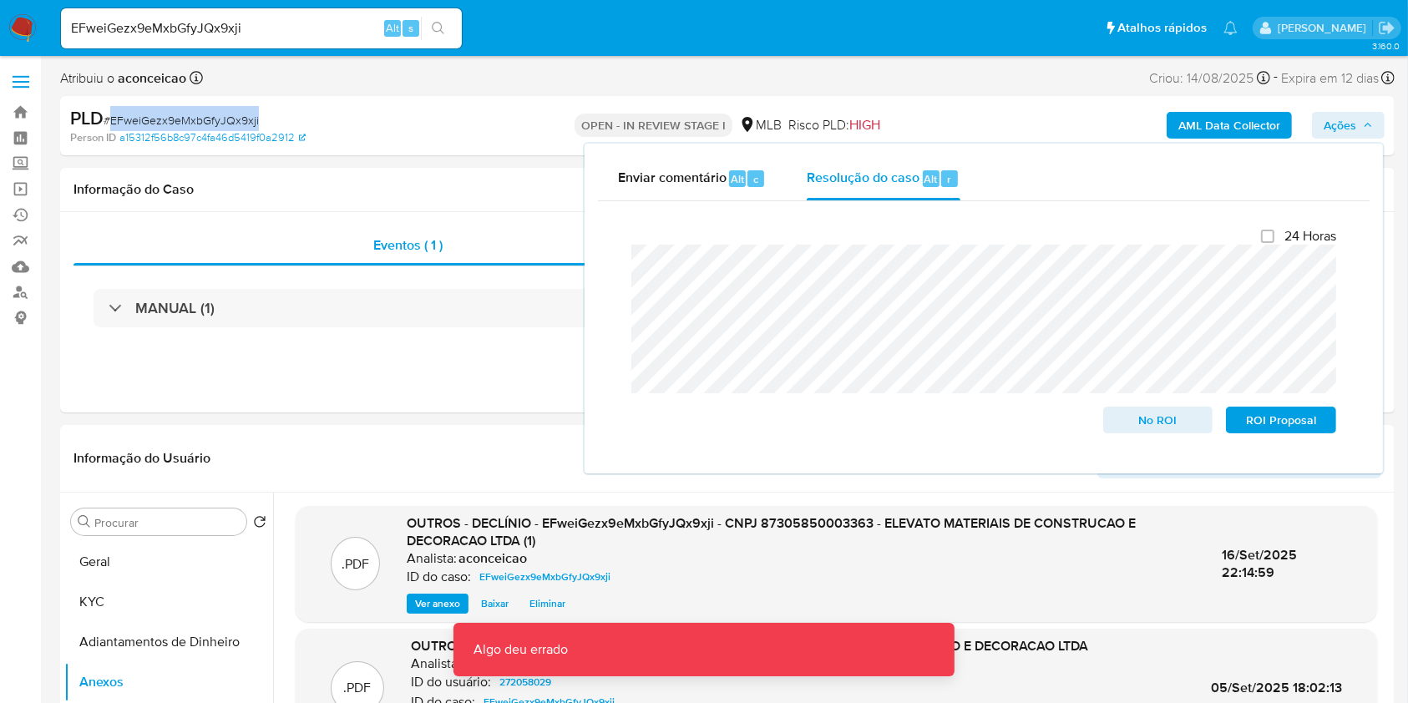
click at [219, 124] on span "# EFweiGezx9eMxbGfyJQx9xji" at bounding box center [181, 120] width 155 height 17
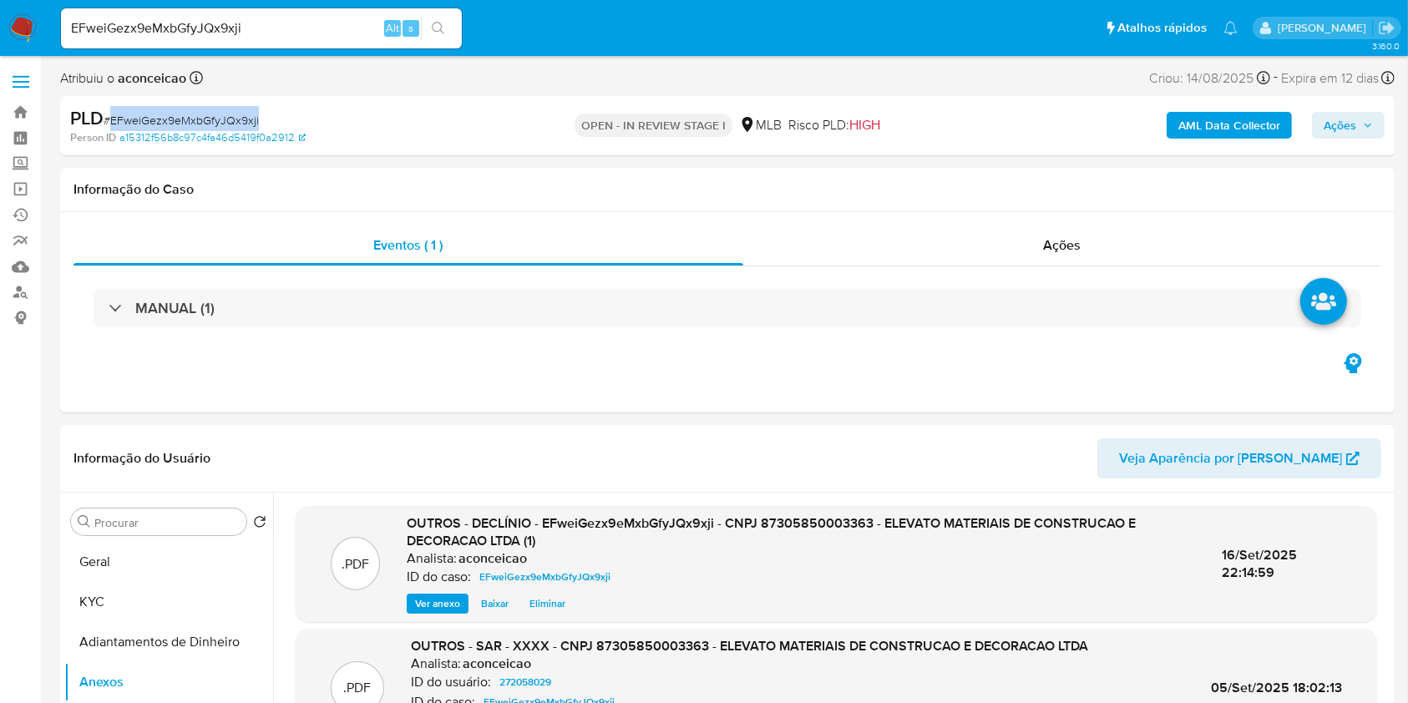
click at [219, 126] on span "# EFweiGezx9eMxbGfyJQx9xji" at bounding box center [181, 120] width 155 height 17
copy span "EFweiGezx9eMxbGfyJQx9xji"
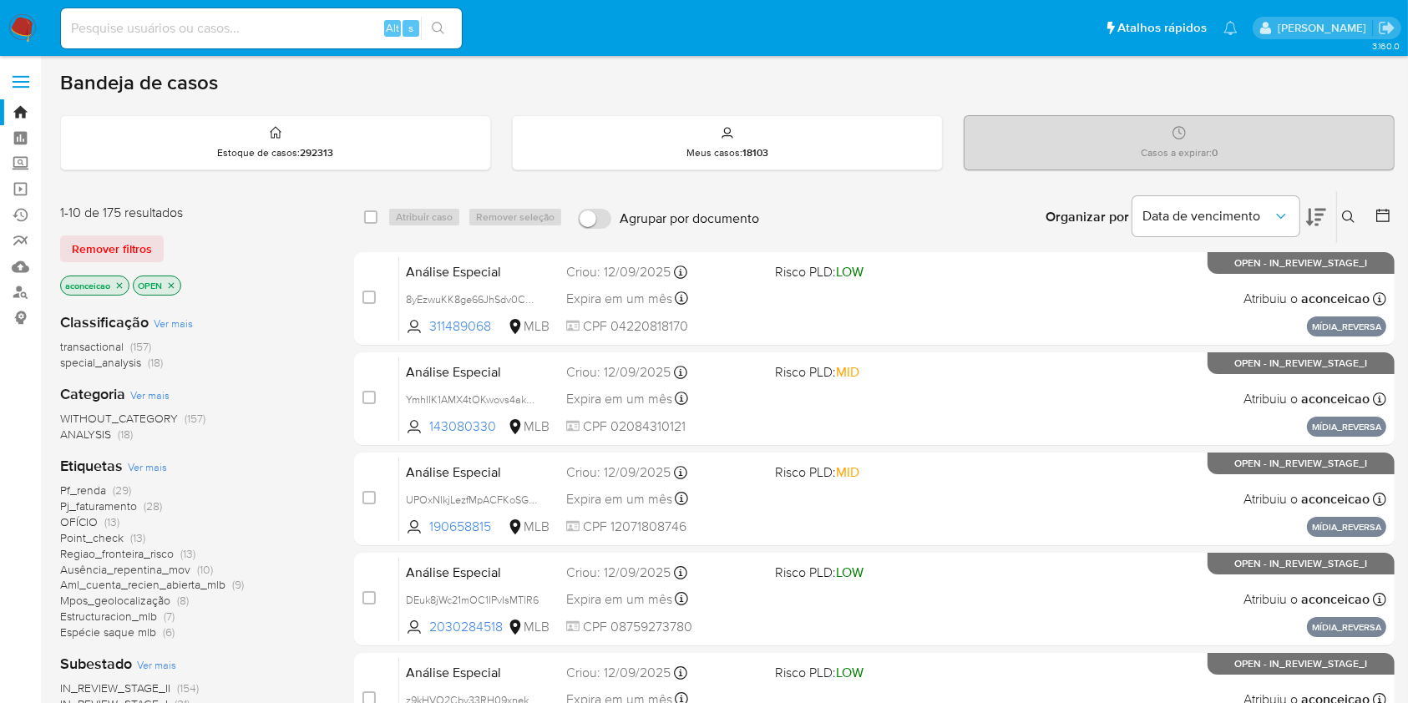
click at [173, 286] on icon "close-filter" at bounding box center [171, 286] width 10 height 10
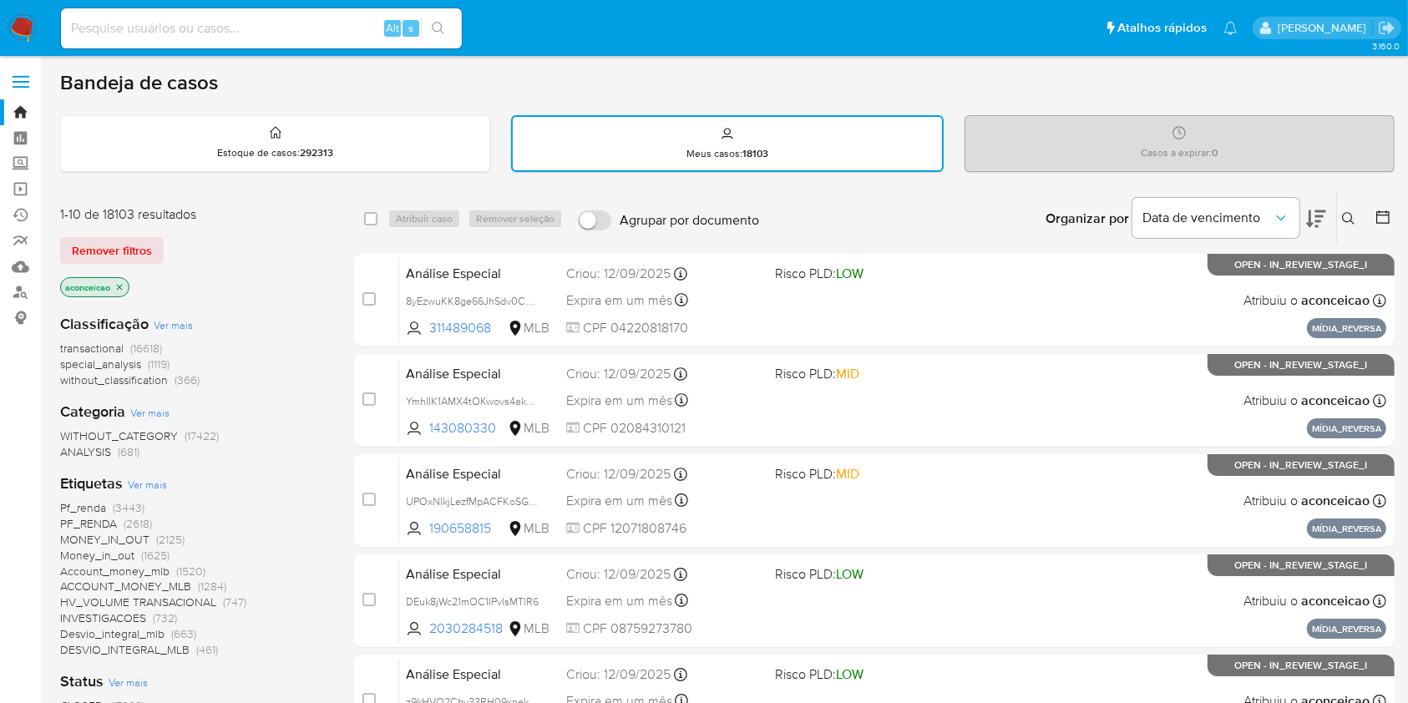
drag, startPoint x: 123, startPoint y: 288, endPoint x: 324, endPoint y: 268, distance: 202.2
click at [124, 290] on icon "close-filter" at bounding box center [119, 287] width 10 height 10
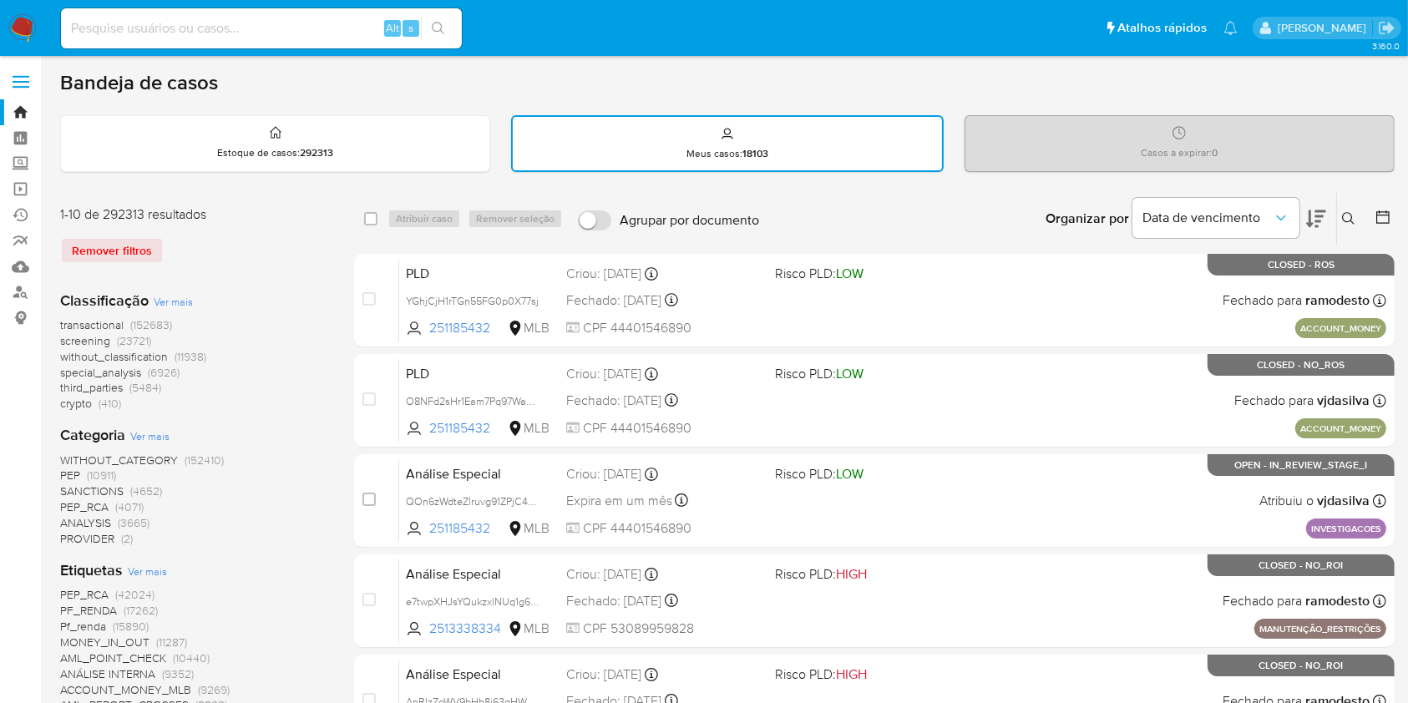
click at [1348, 202] on div "Insira a ID do usuário ou caso Procurar Remover filtros" at bounding box center [1350, 219] width 28 height 52
drag, startPoint x: 1348, startPoint y: 210, endPoint x: 1343, endPoint y: 227, distance: 18.2
click at [1348, 211] on button at bounding box center [1351, 219] width 28 height 20
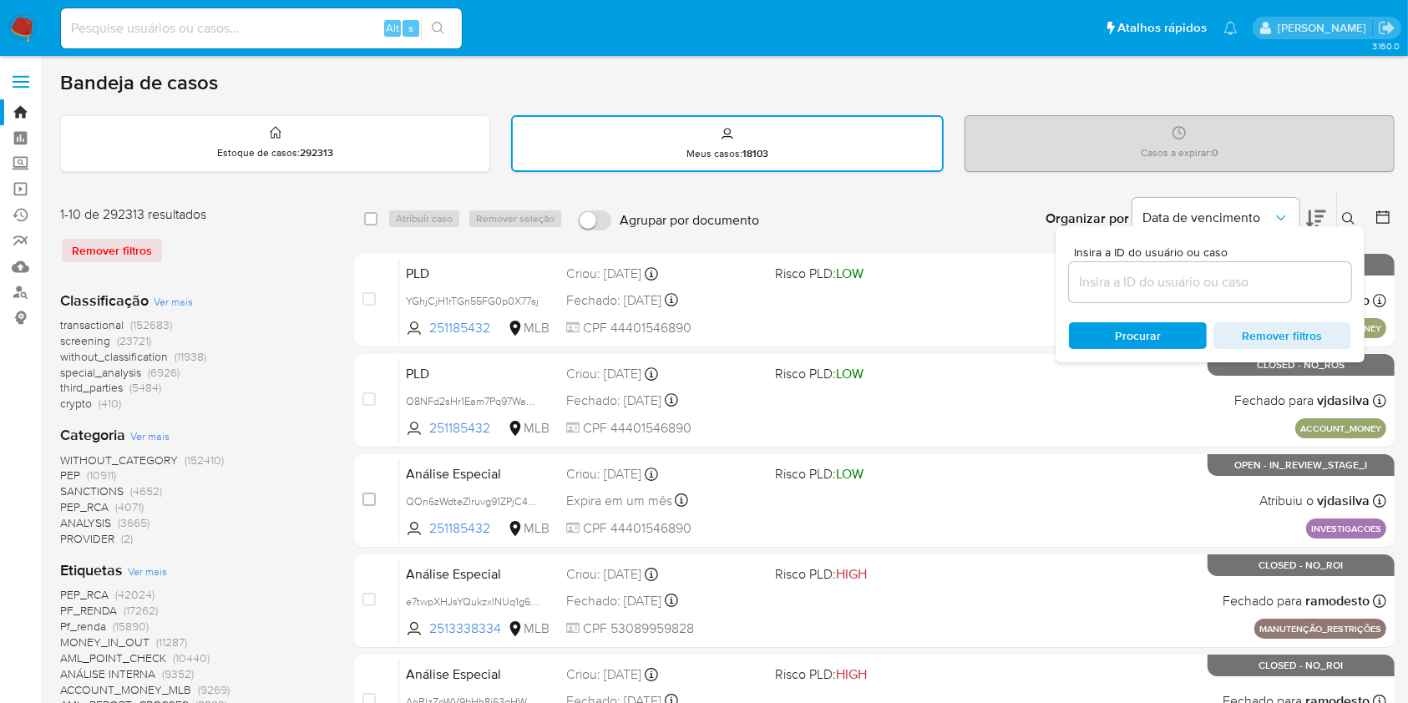
click at [1306, 275] on input at bounding box center [1210, 282] width 282 height 22
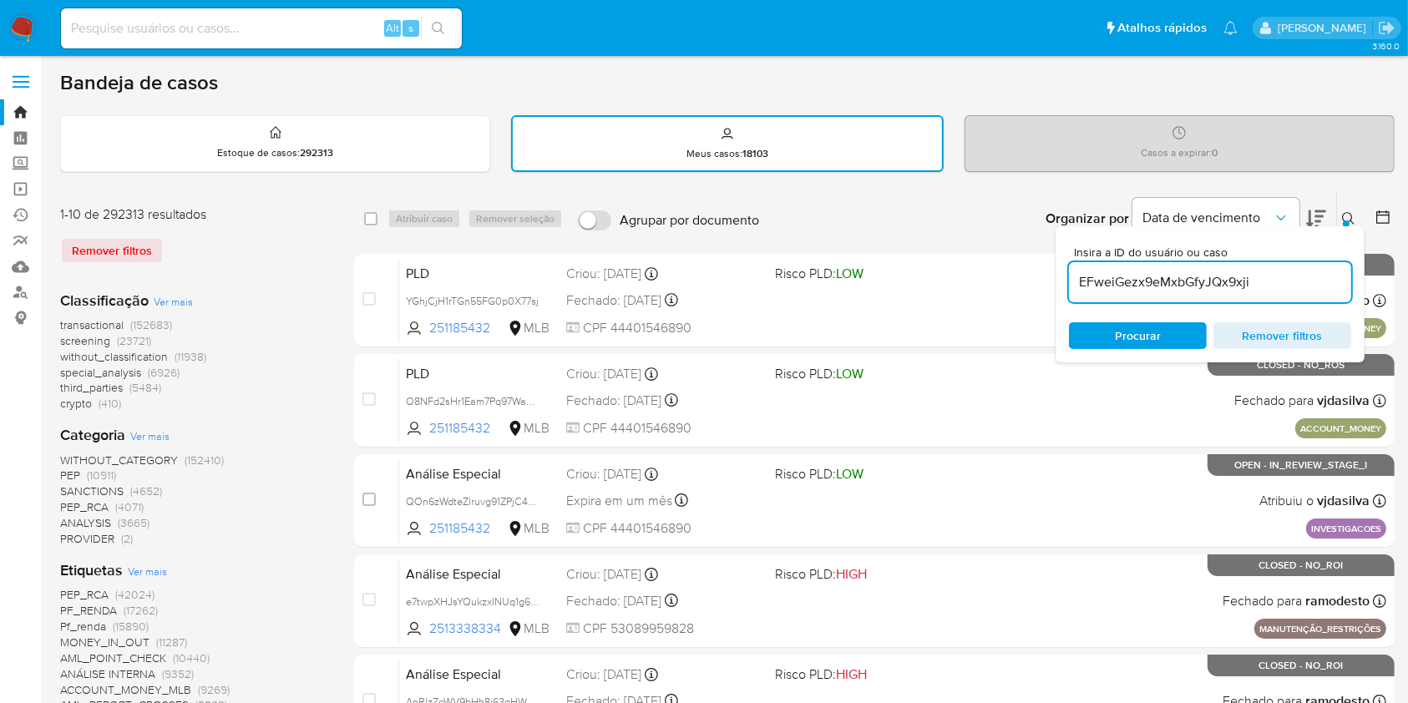
type input "EFweiGezx9eMxbGfyJQx9xji"
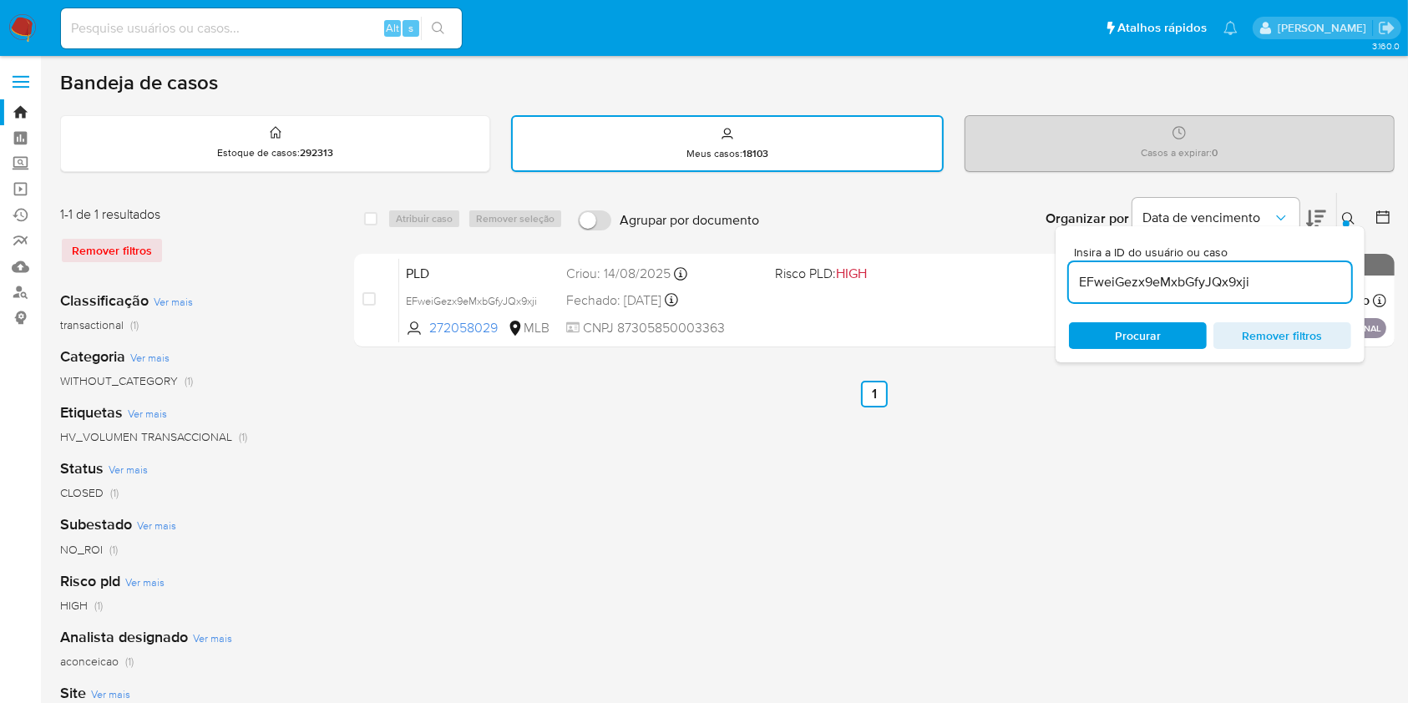
click at [1345, 212] on icon at bounding box center [1348, 218] width 13 height 13
